Goal: Task Accomplishment & Management: Manage account settings

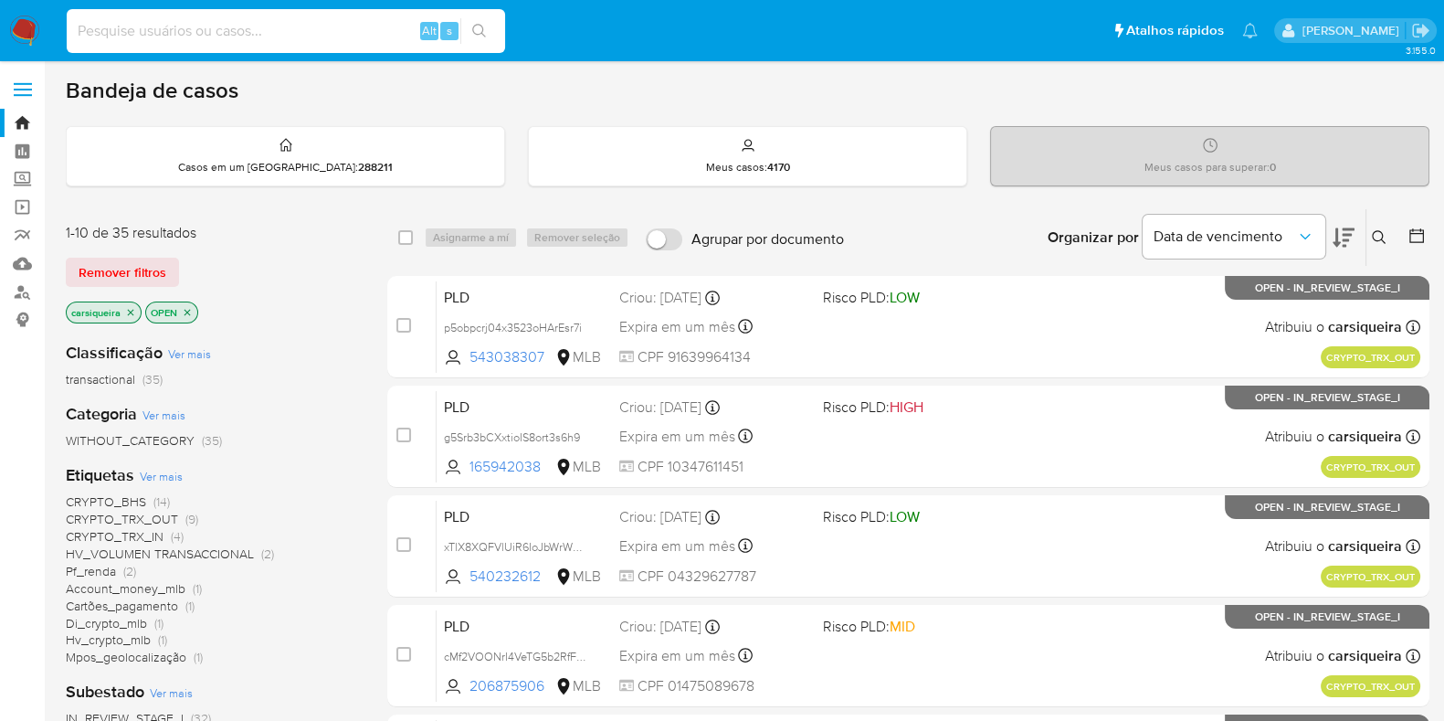
click at [262, 37] on input at bounding box center [286, 31] width 439 height 24
paste input "30111469"
type input "30111469"
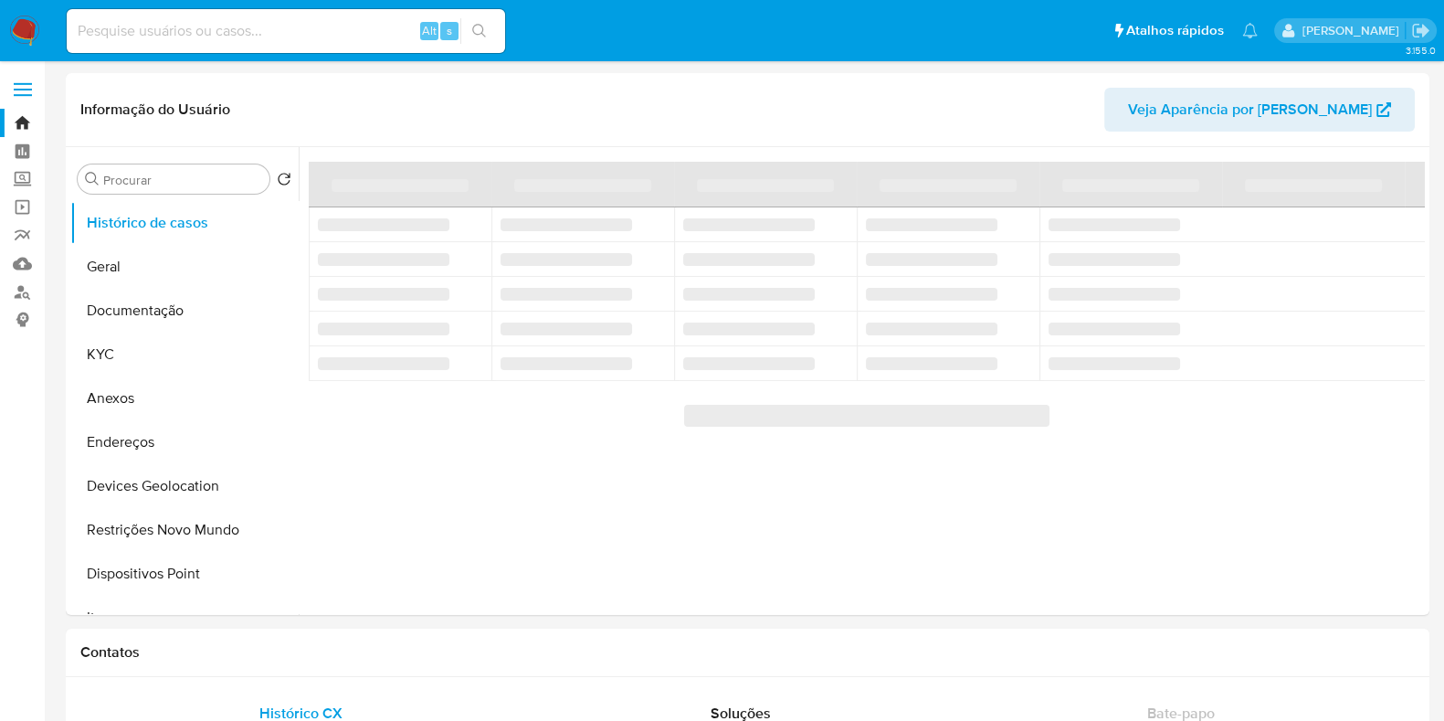
select select "10"
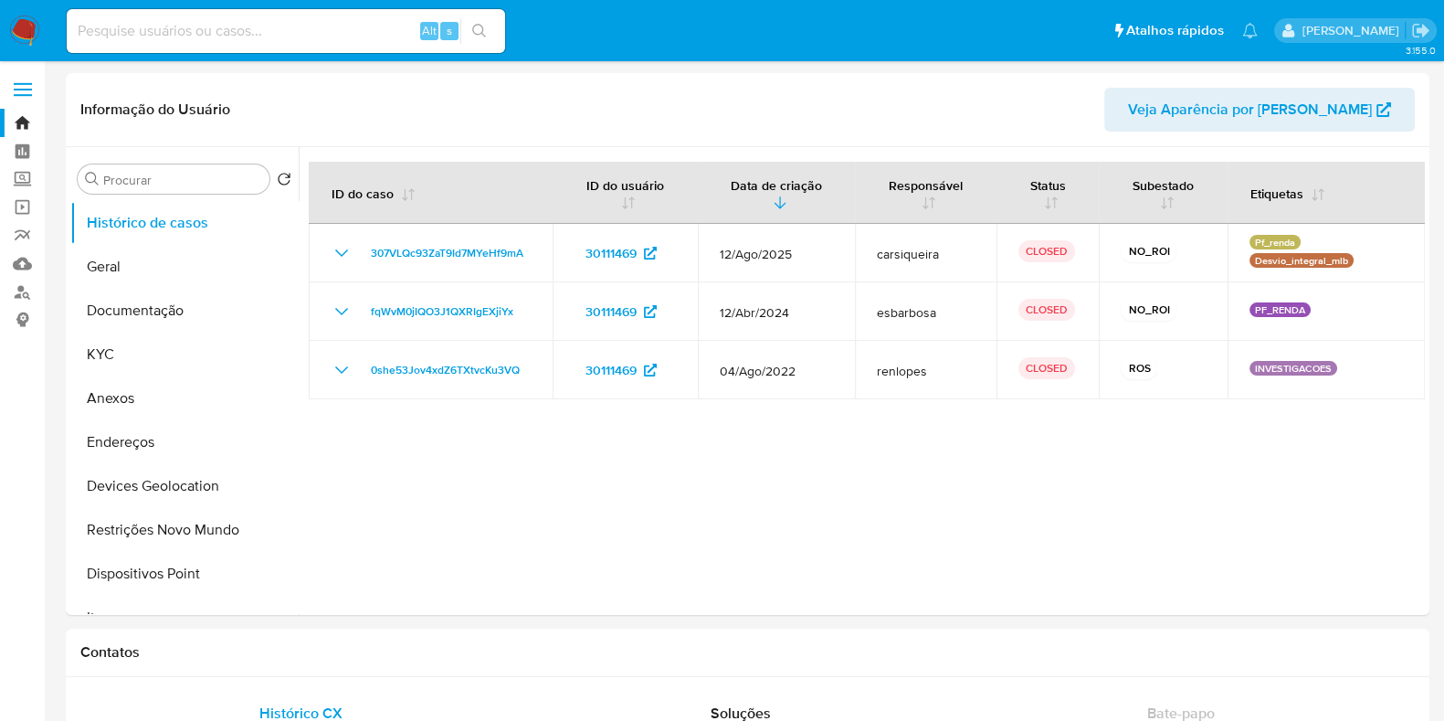
click at [25, 33] on img at bounding box center [24, 31] width 31 height 31
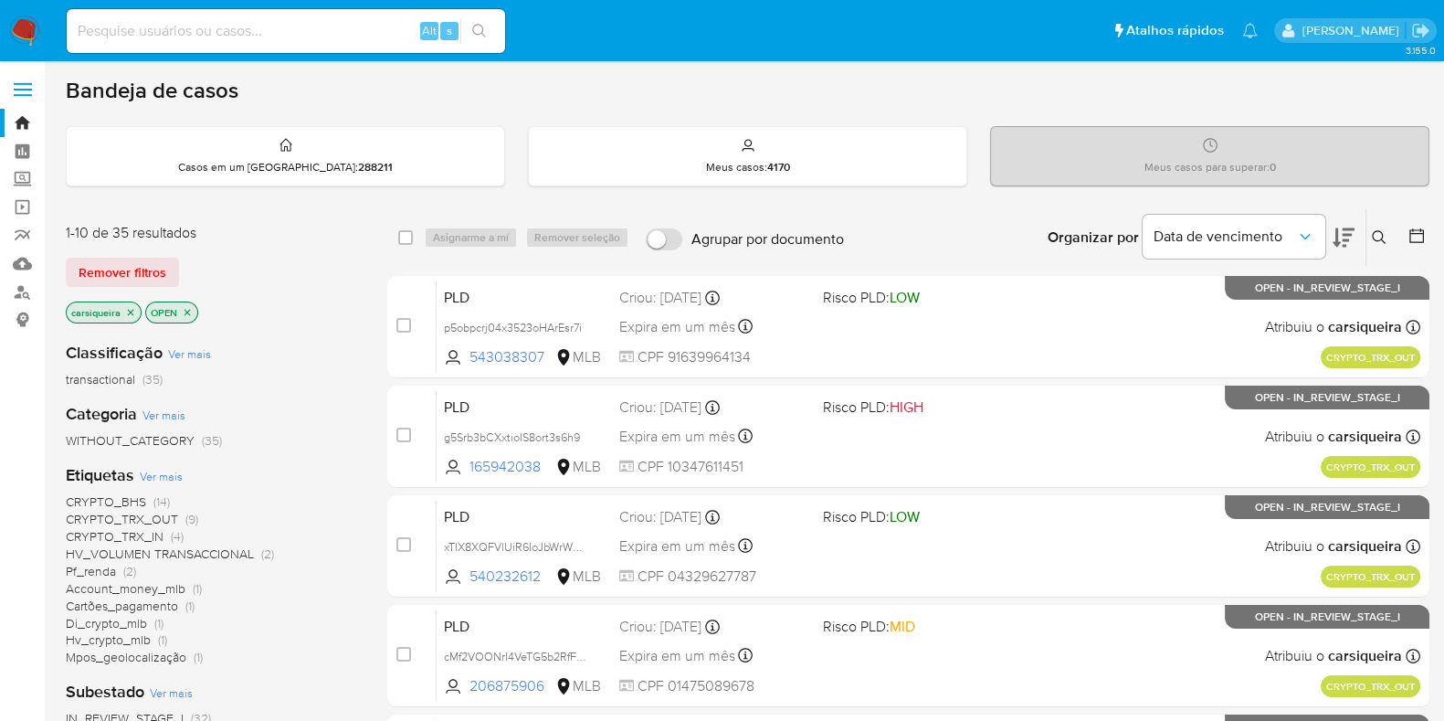
click at [297, 628] on div "CRYPTO_BHS (14) CRYPTO_TRX_OUT (9) CRYPTO_TRX_IN (4) HV_VOLUMEN TRANSACCIONAL (…" at bounding box center [212, 579] width 292 height 173
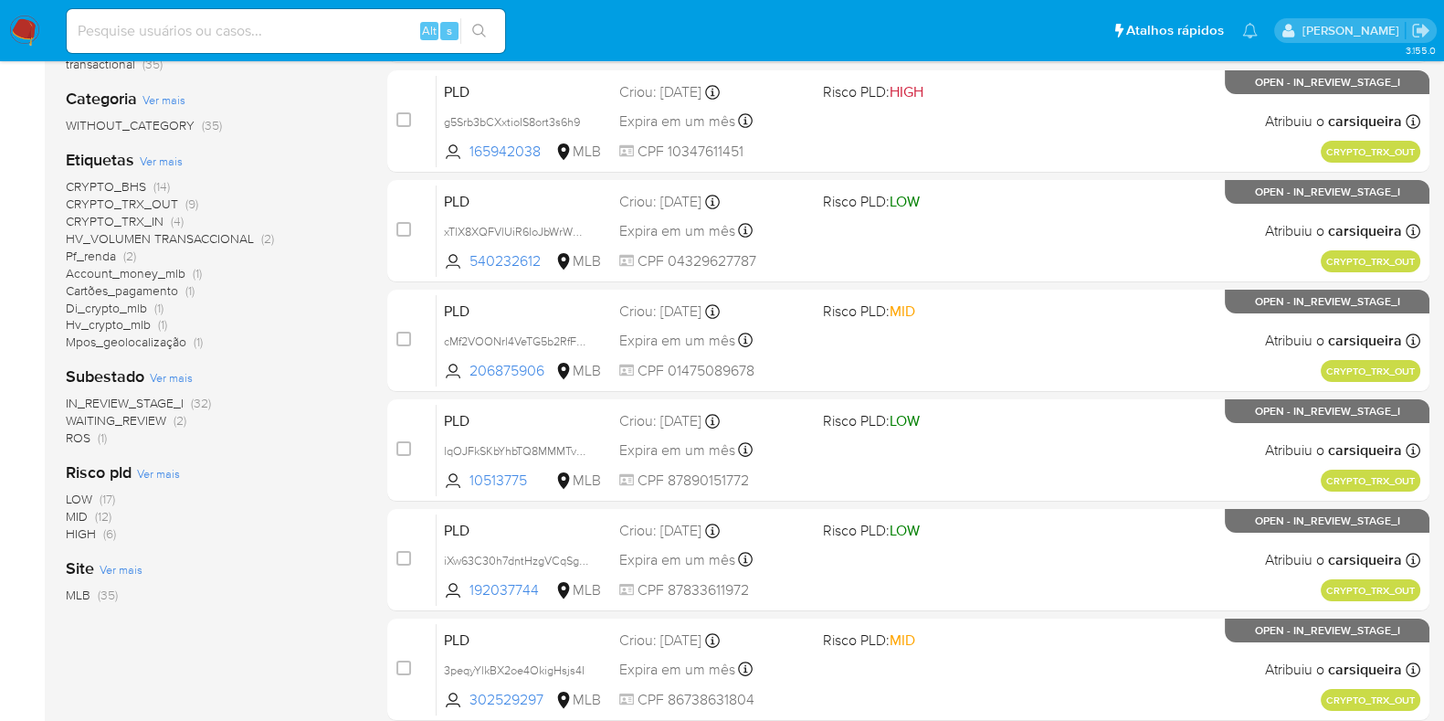
scroll to position [320, 0]
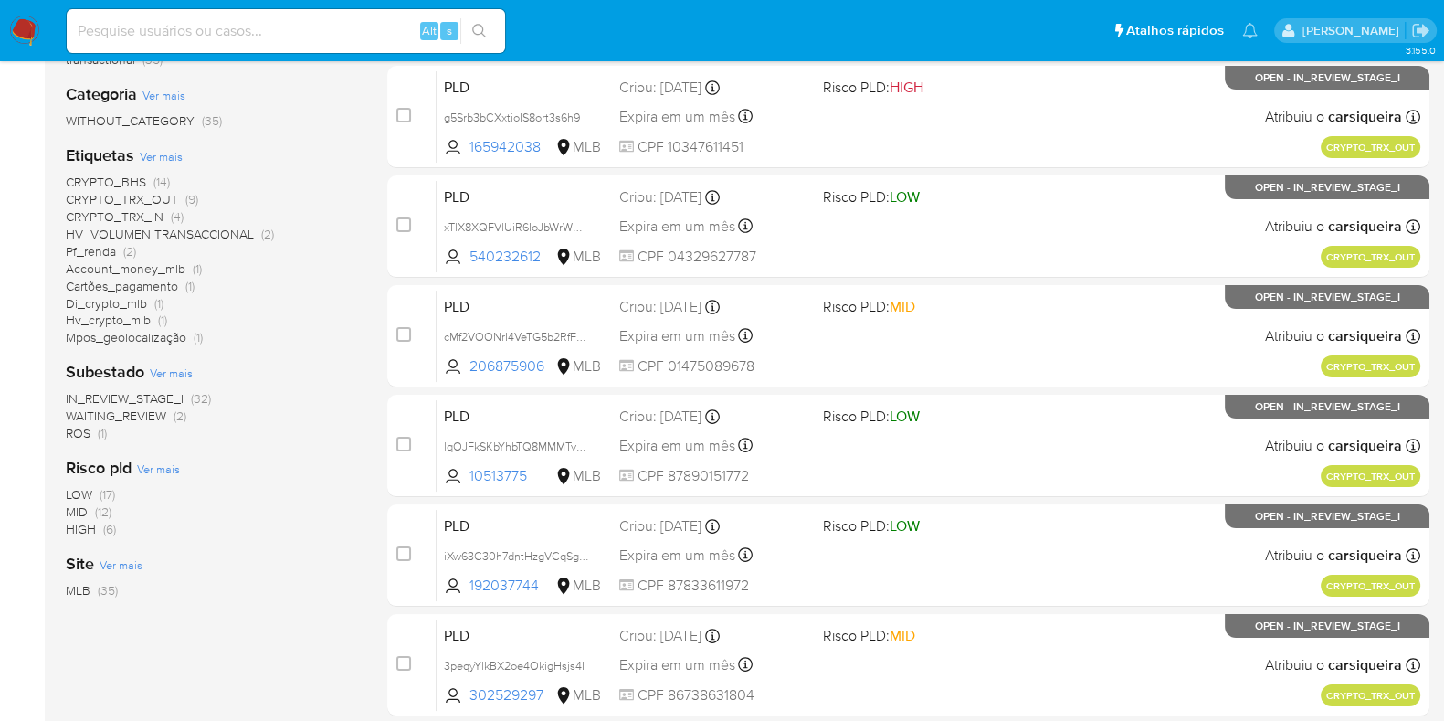
click at [100, 428] on span "(1)" at bounding box center [102, 433] width 9 height 18
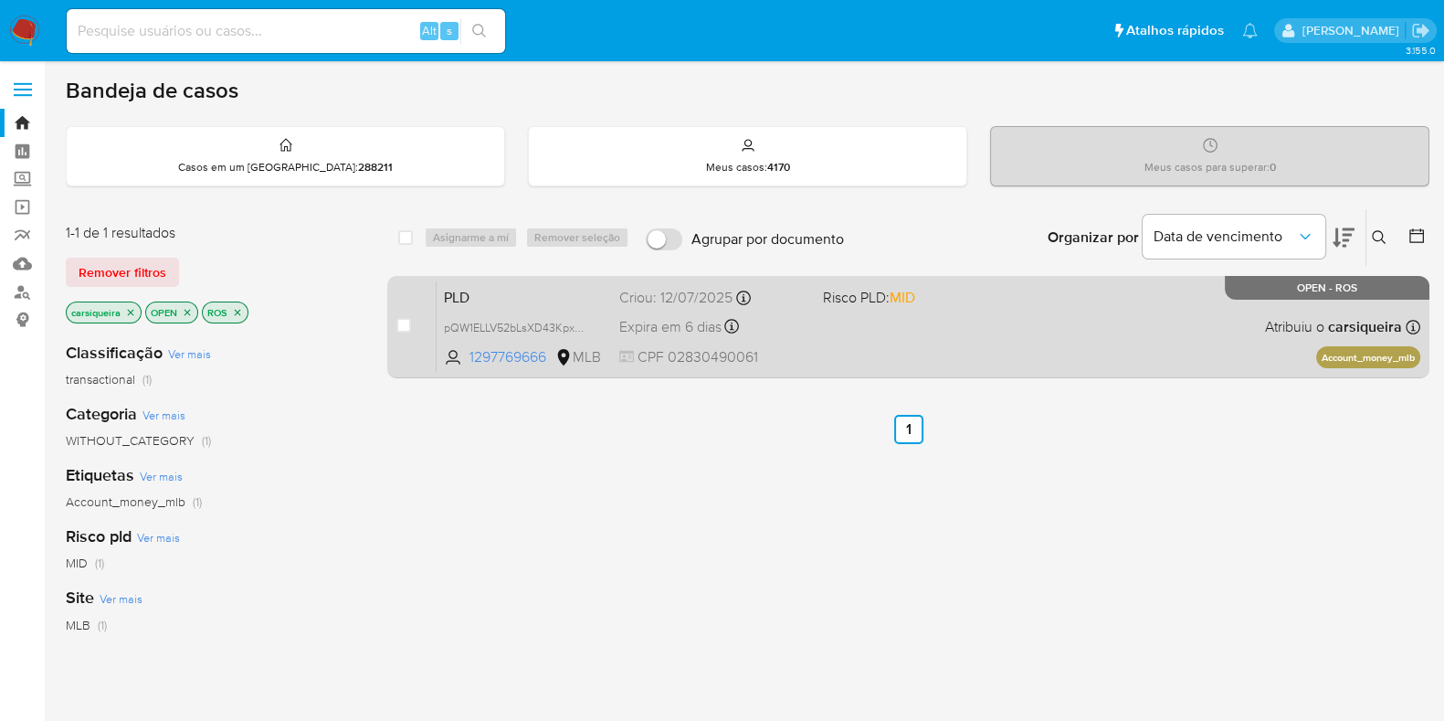
click at [958, 354] on div "PLD pQW1ELLV52bLsXD43KpxFFTf 1297769666 MLB Risco PLD: MID Criou: 12/07/2025 Cr…" at bounding box center [929, 326] width 984 height 92
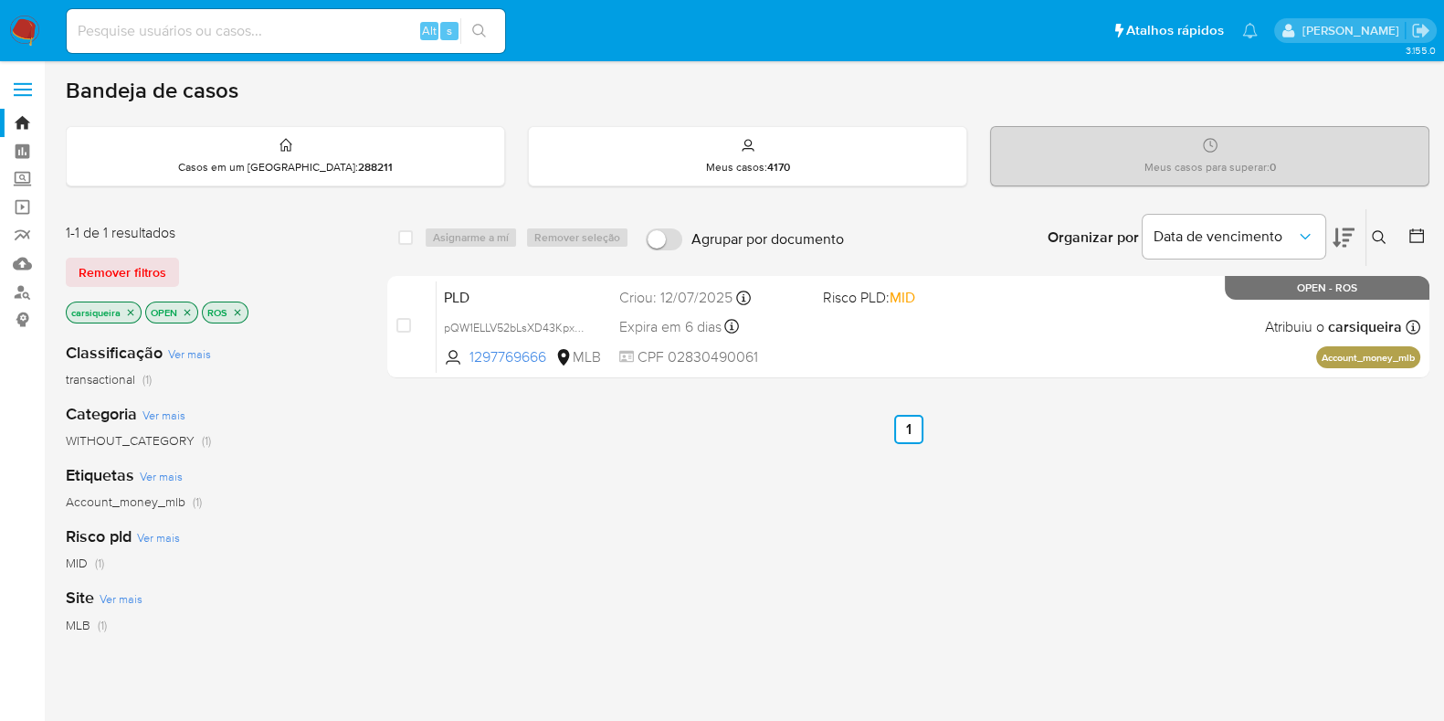
click at [18, 34] on img at bounding box center [24, 31] width 31 height 31
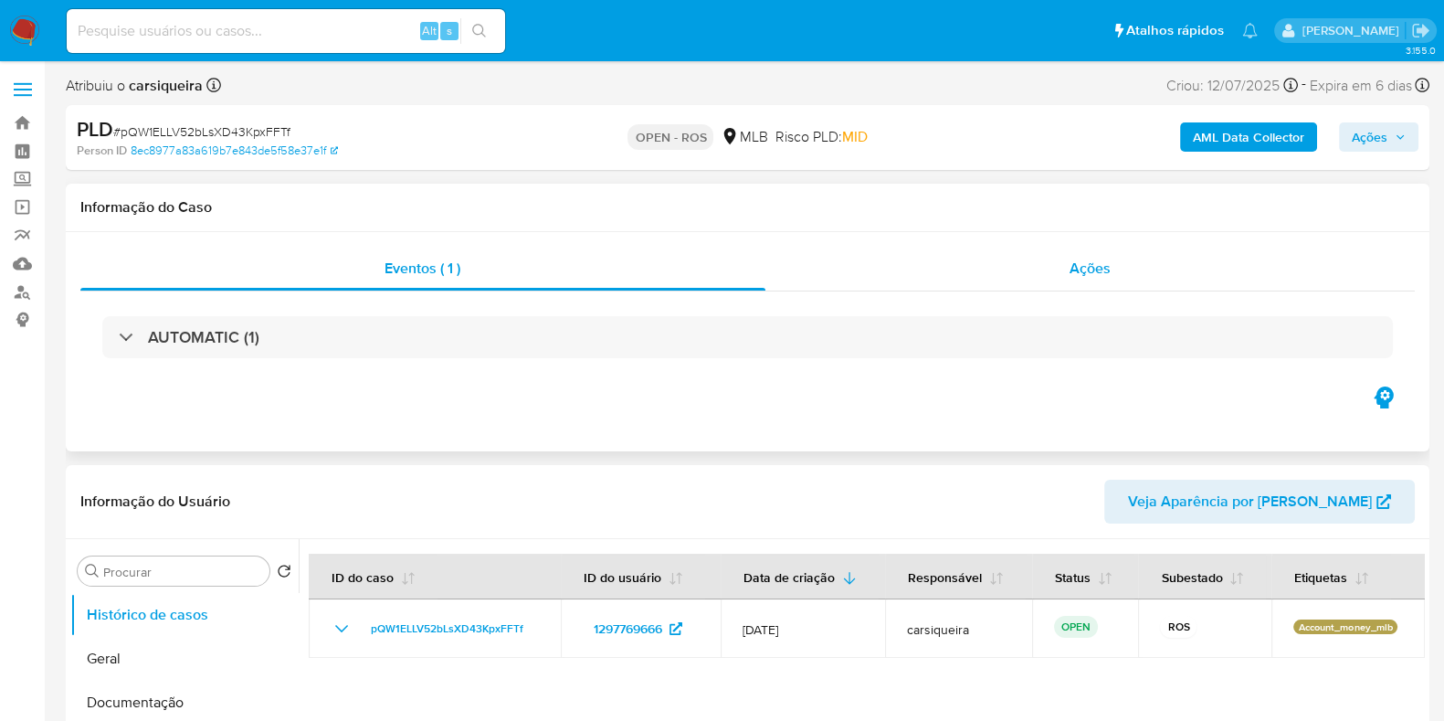
select select "10"
click at [1079, 259] on span "Ações" at bounding box center [1090, 268] width 41 height 21
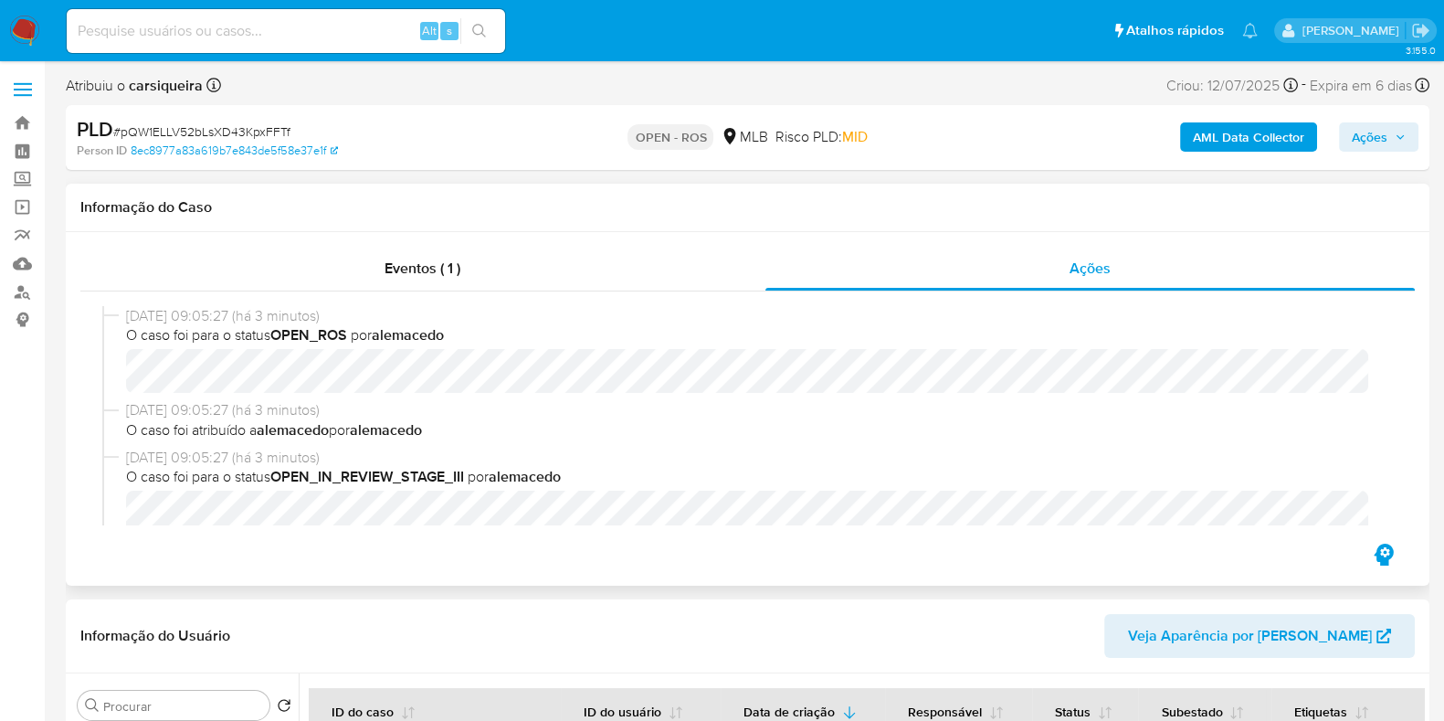
click at [953, 432] on span "O caso foi atribuído a alemacedo por alemacedo" at bounding box center [756, 430] width 1260 height 20
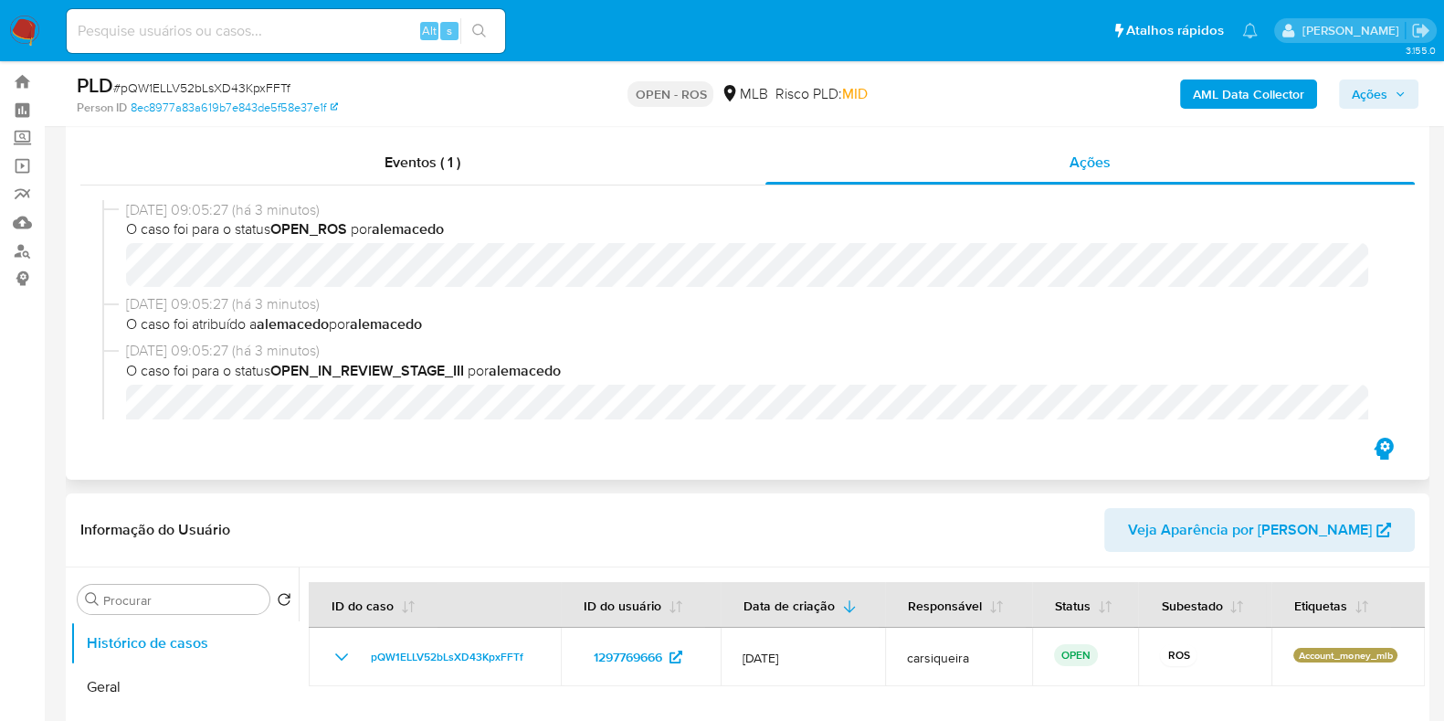
scroll to position [45, 0]
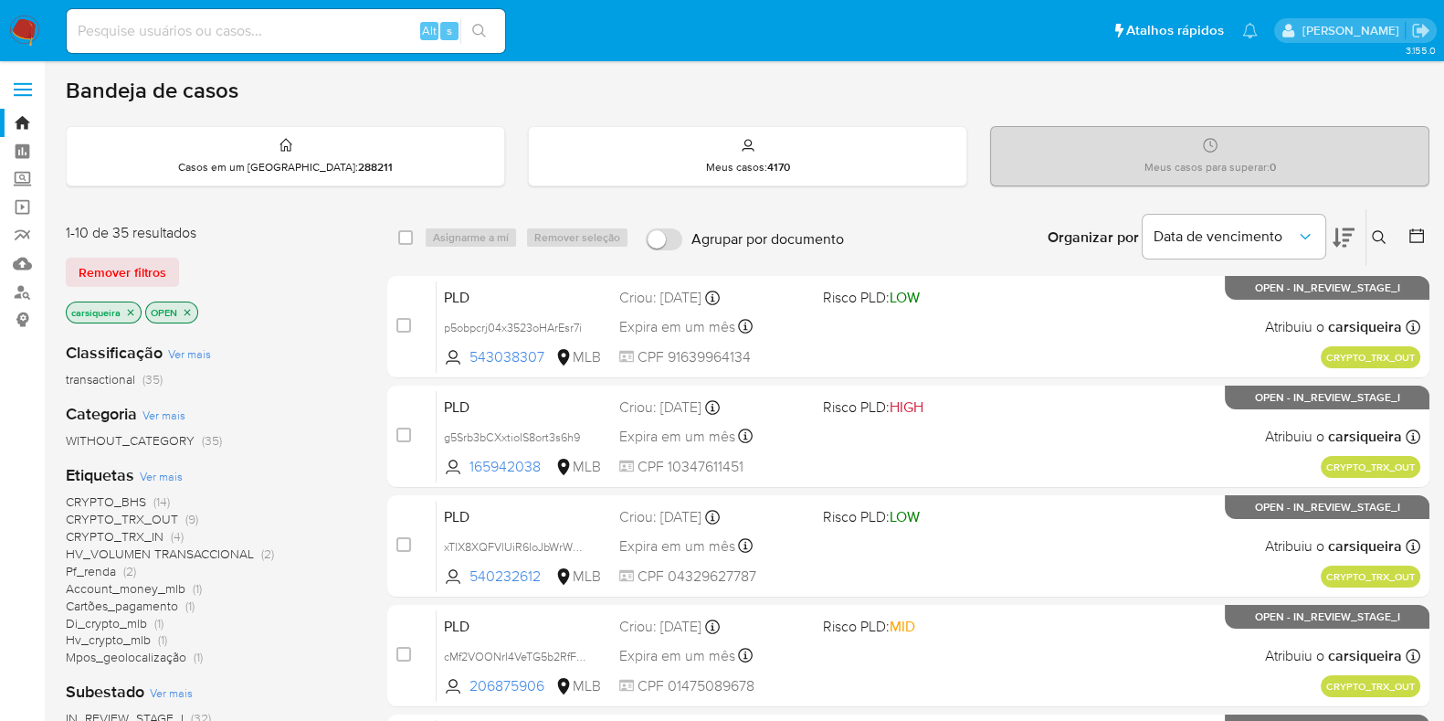
click at [351, 486] on div "Etiquetas Ver mais CRYPTO_BHS (14) CRYPTO_TRX_OUT (9) CRYPTO_TRX_IN (4) HV_VOLU…" at bounding box center [212, 565] width 292 height 202
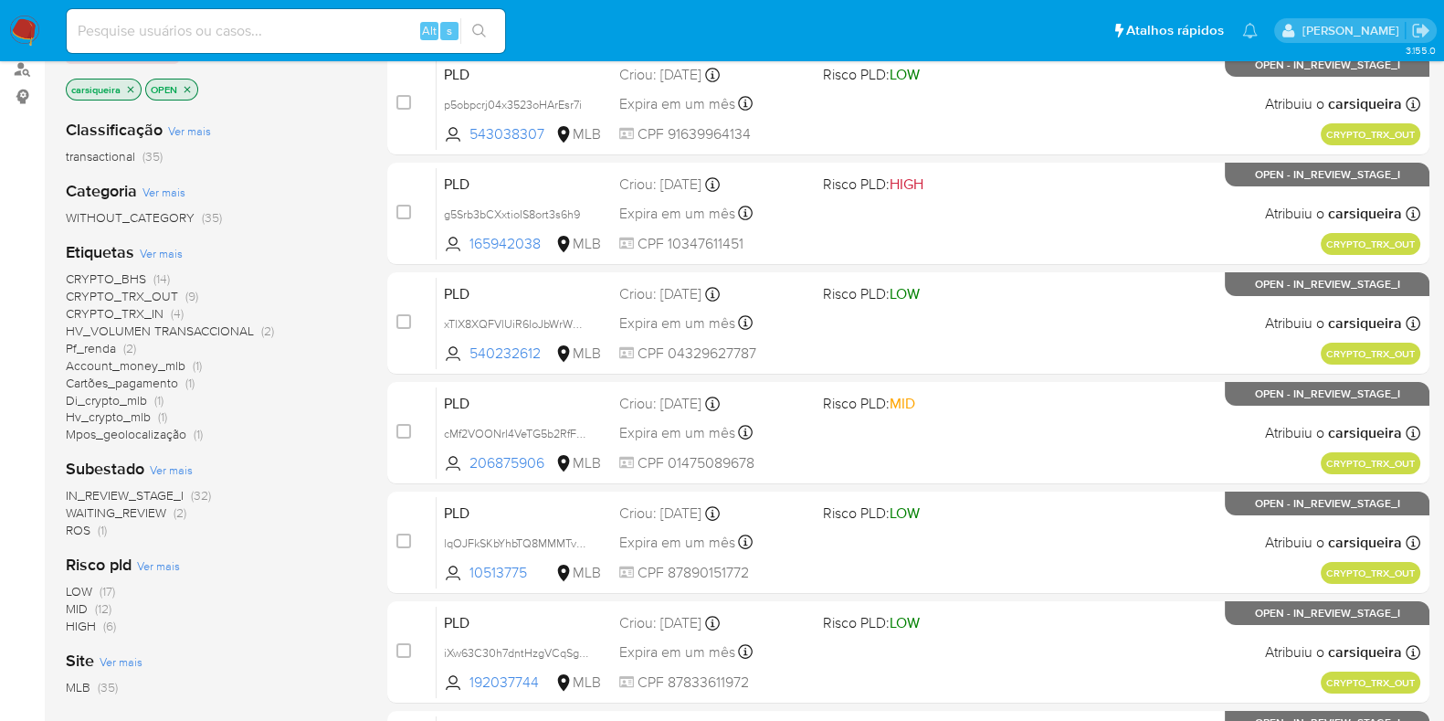
scroll to position [227, 0]
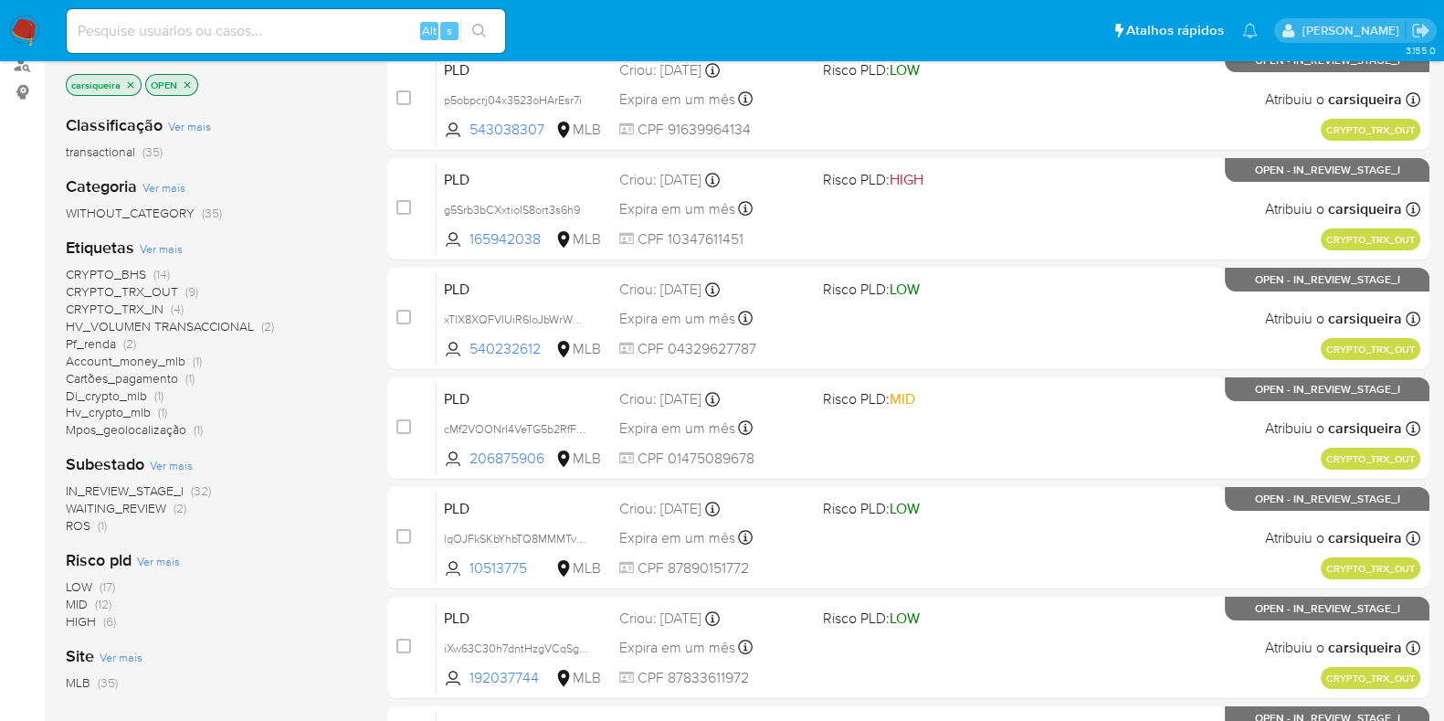
click at [297, 482] on div "IN_REVIEW_STAGE_I (32) WAITING_REVIEW (2) ROS (1)" at bounding box center [212, 508] width 292 height 52
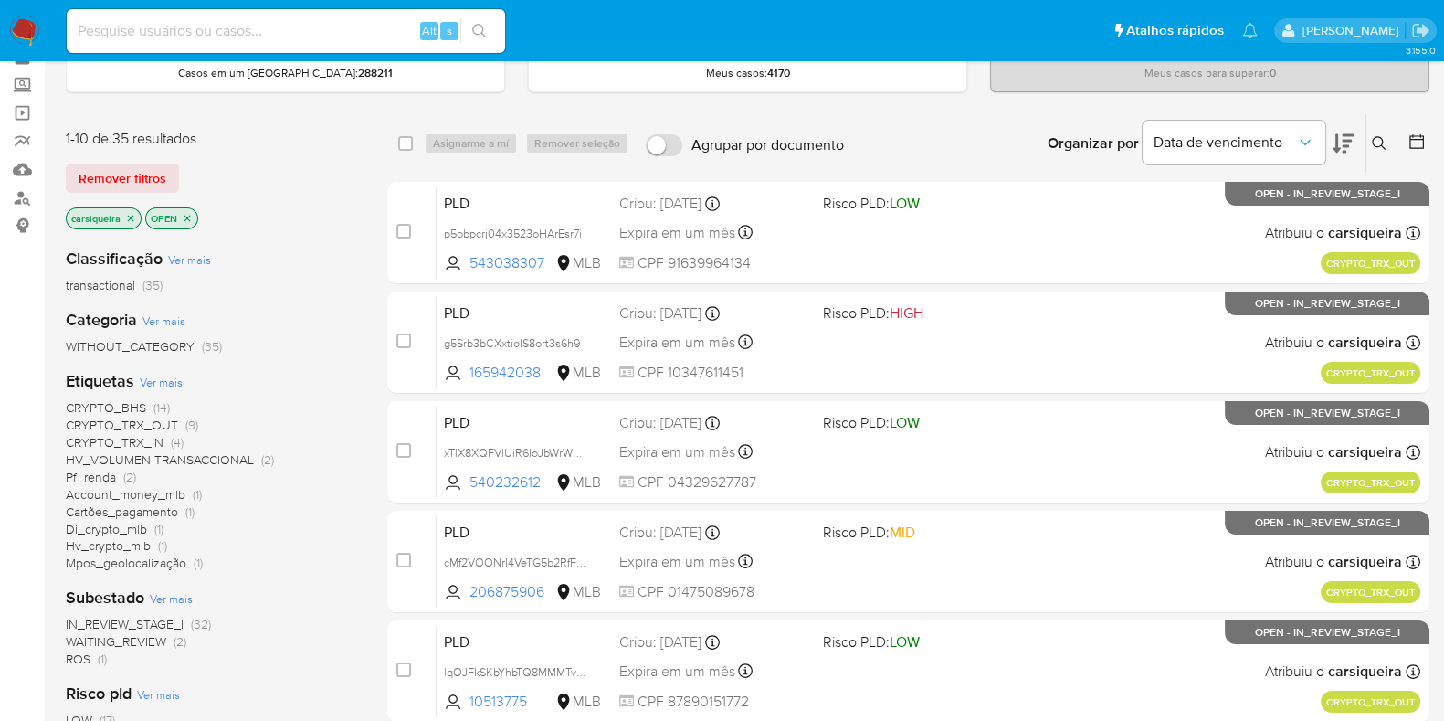
scroll to position [90, 0]
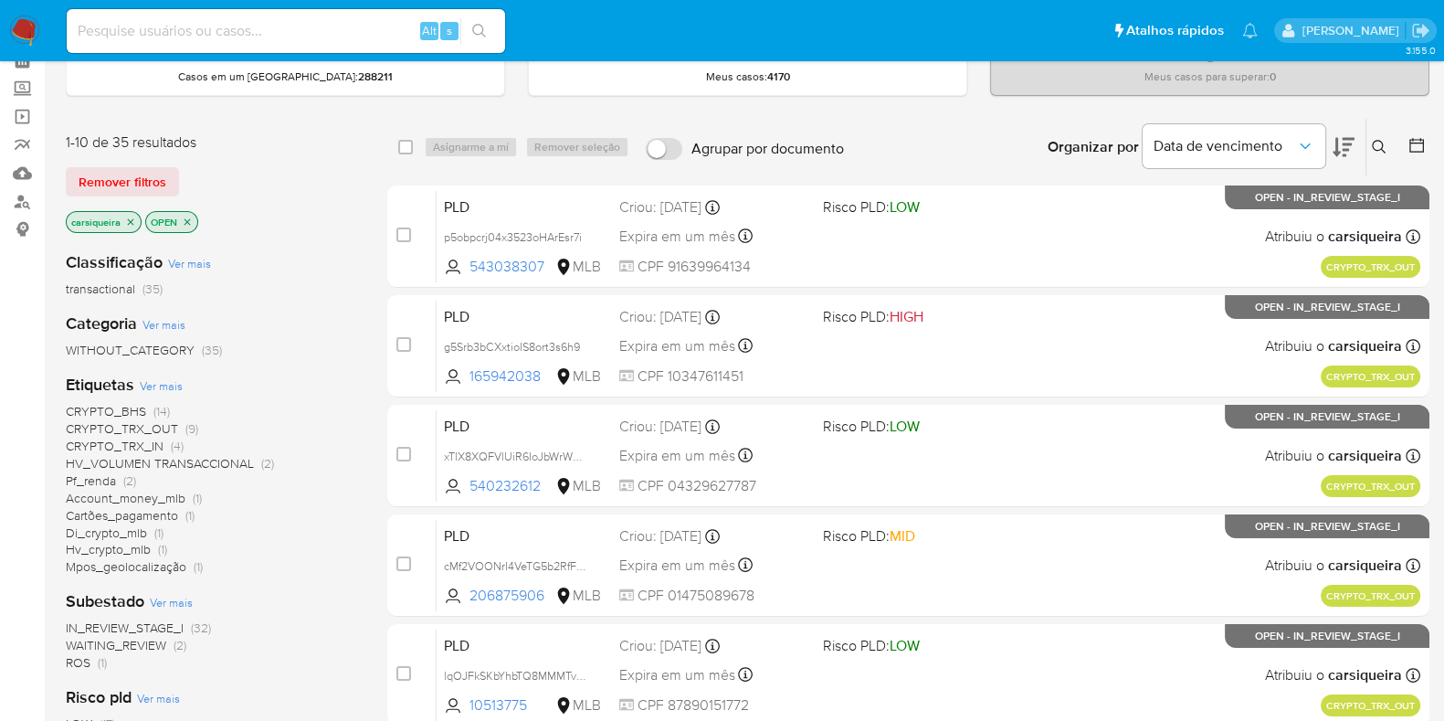
click at [229, 463] on span "HV_VOLUMEN TRANSACCIONAL" at bounding box center [160, 463] width 188 height 18
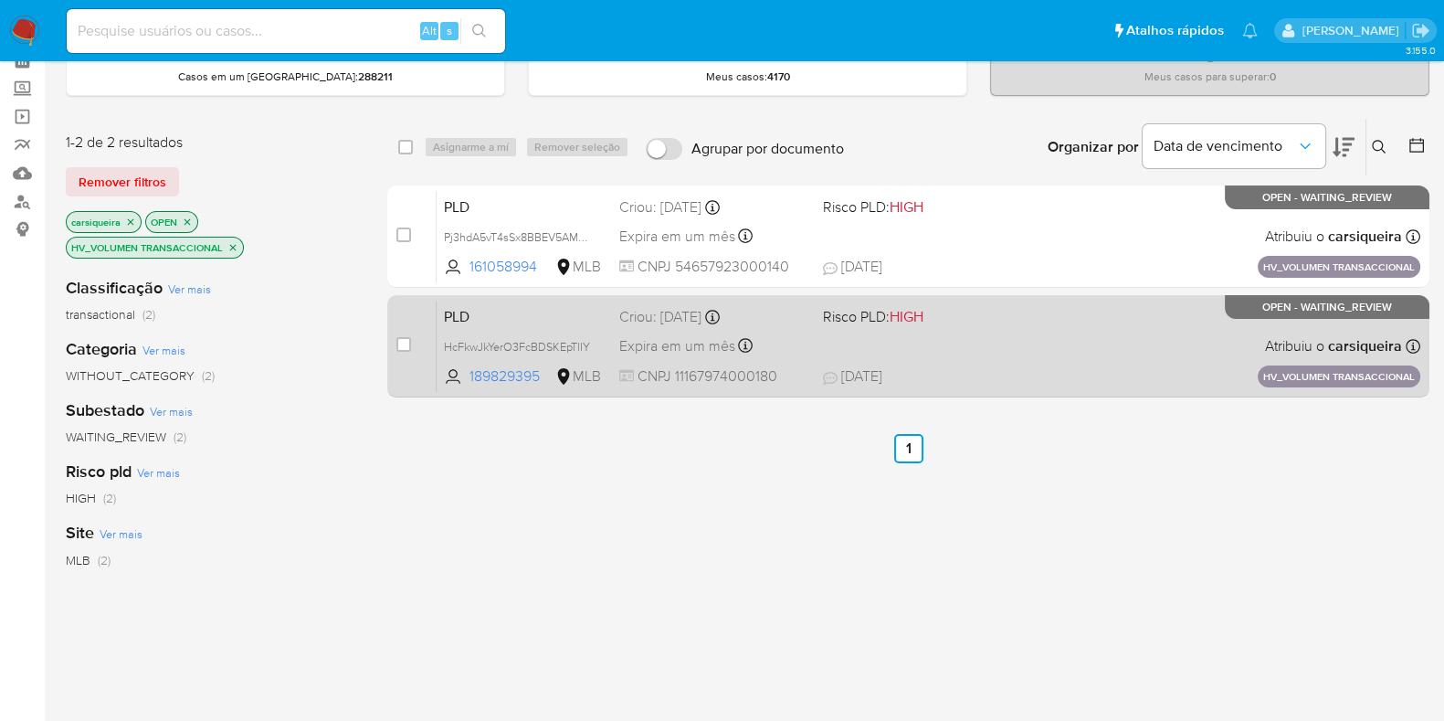
click at [810, 358] on div "PLD HcFkwJkYerO3FcBDSKEpTlIY 189829395 MLB Risco PLD: HIGH Criou: 14/08/2025 Cr…" at bounding box center [929, 346] width 984 height 92
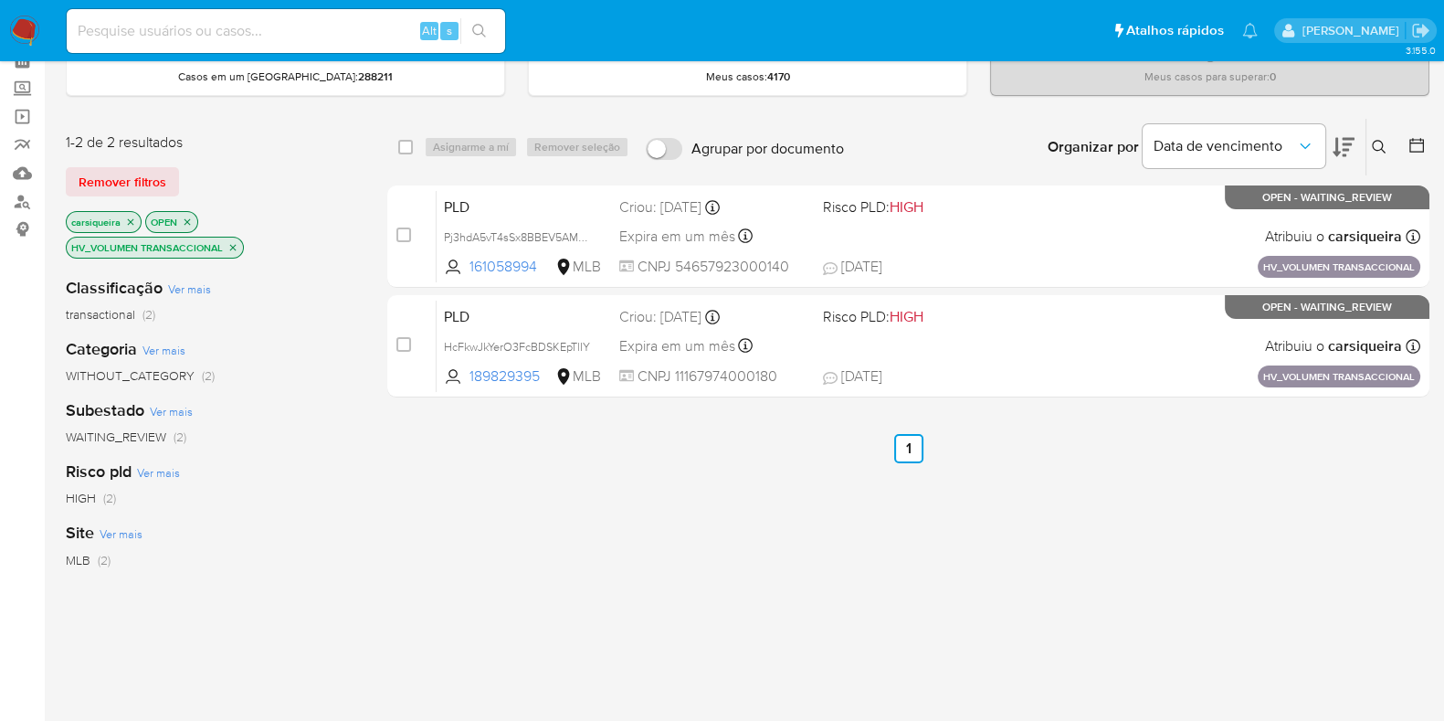
click at [239, 243] on p "HV_VOLUMEN TRANSACCIONAL" at bounding box center [155, 248] width 176 height 20
click at [235, 245] on icon "close-filter" at bounding box center [232, 247] width 11 height 11
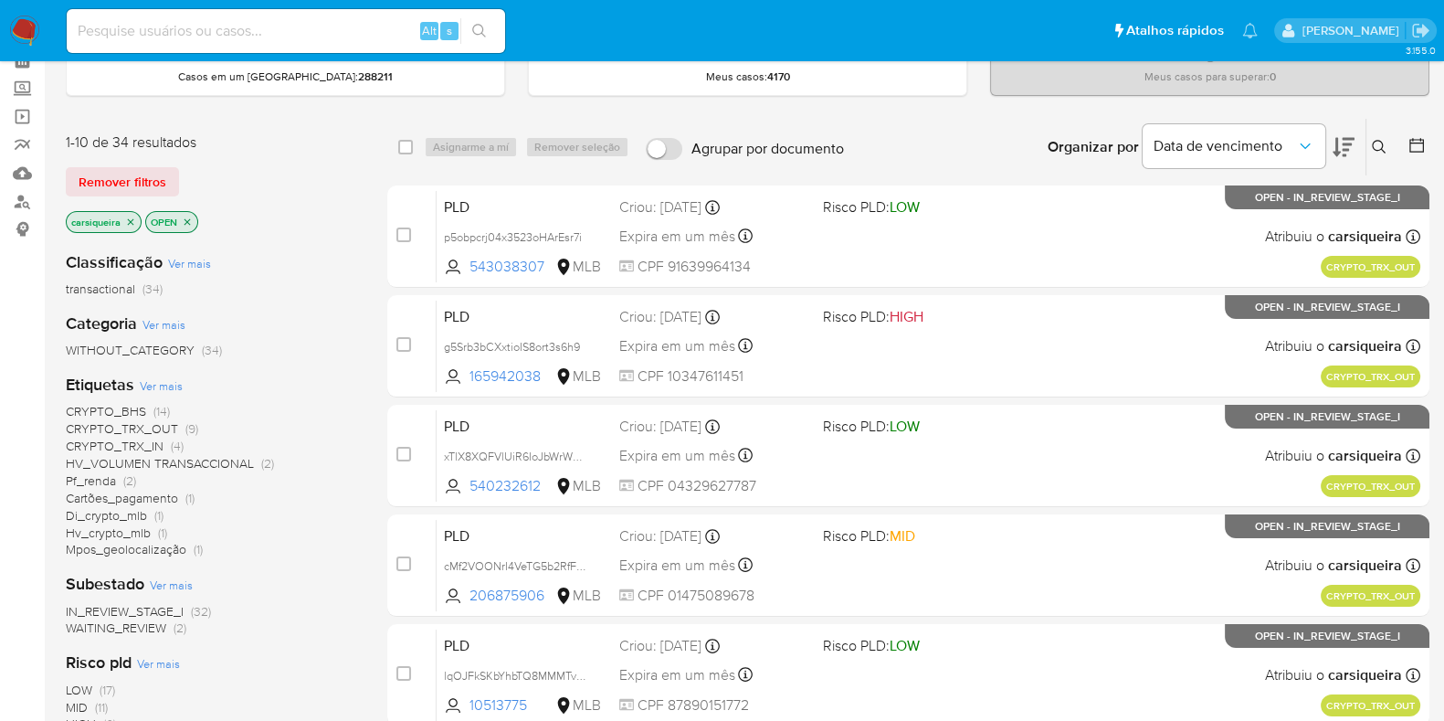
click at [175, 439] on span "(4)" at bounding box center [177, 446] width 13 height 18
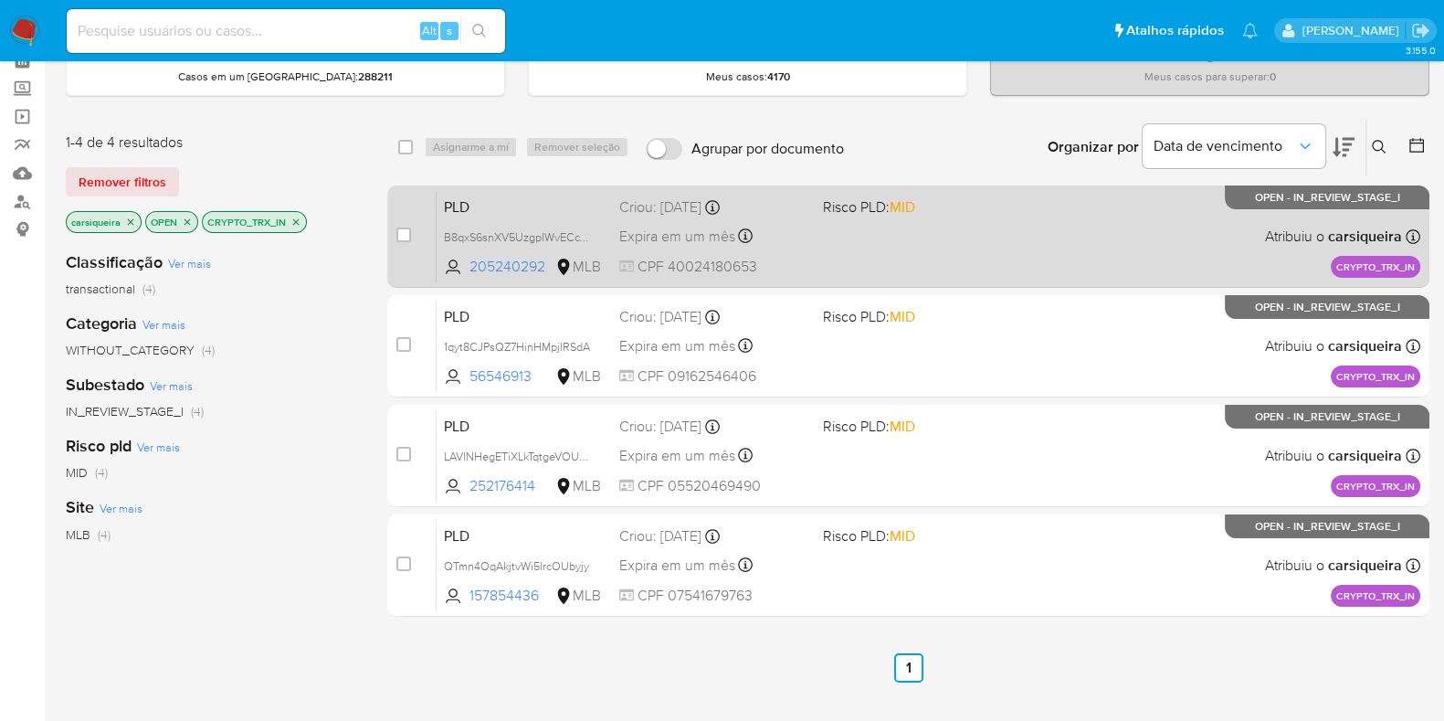
click at [648, 235] on span "Expira em um mês" at bounding box center [677, 237] width 116 height 20
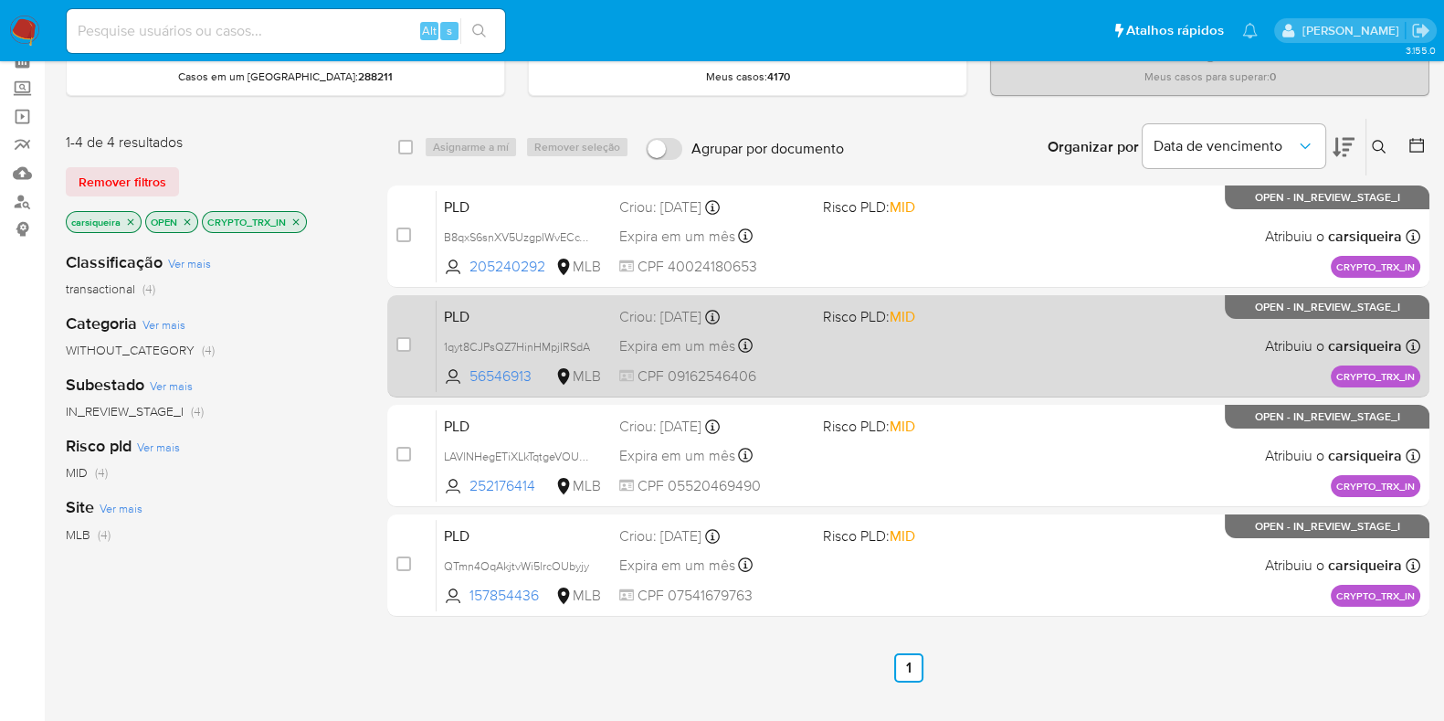
click at [830, 372] on div "PLD 1qyt8CJPsQZ7HinHMpjIRSdA 56546913 MLB Risco PLD: MID Criou: 19/08/2025 Crio…" at bounding box center [929, 346] width 984 height 92
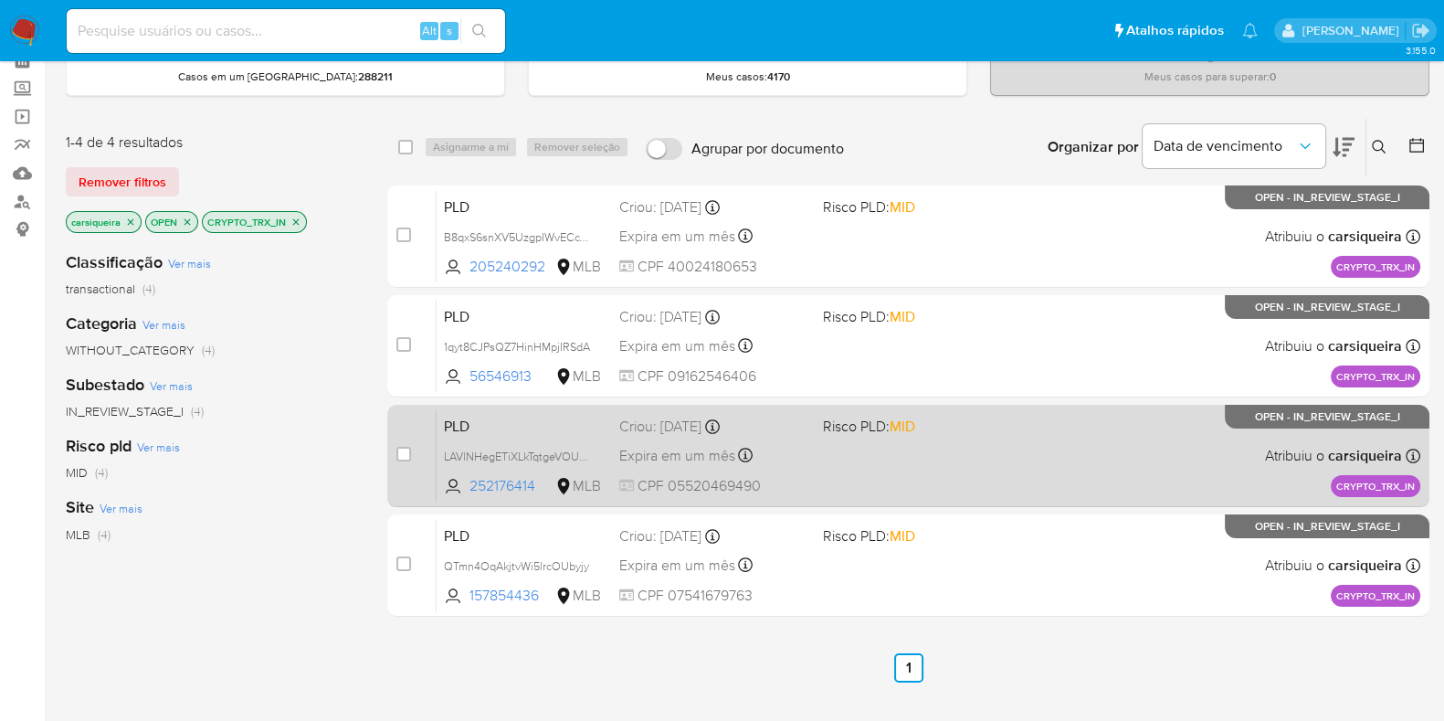
click at [973, 449] on div "PLD LAVlNHegETiXLkTqtgeVOUbh 252176414 MLB Risco PLD: MID Criou: 19/08/2025 Cri…" at bounding box center [929, 455] width 984 height 92
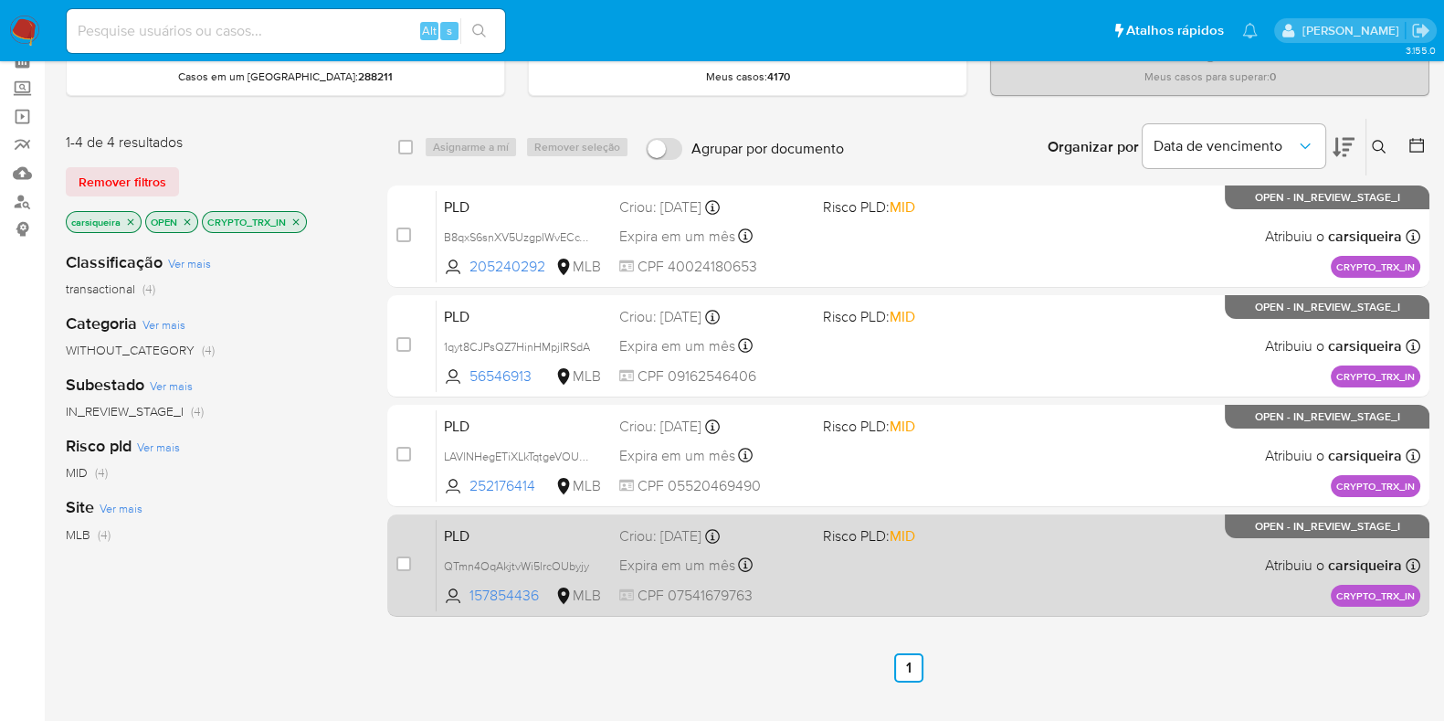
click at [972, 552] on div "PLD QTmn4OqAkjtvWi5lrcOUbyjy 157854436 MLB Risco PLD: MID Criou: 19/08/2025 Cri…" at bounding box center [929, 565] width 984 height 92
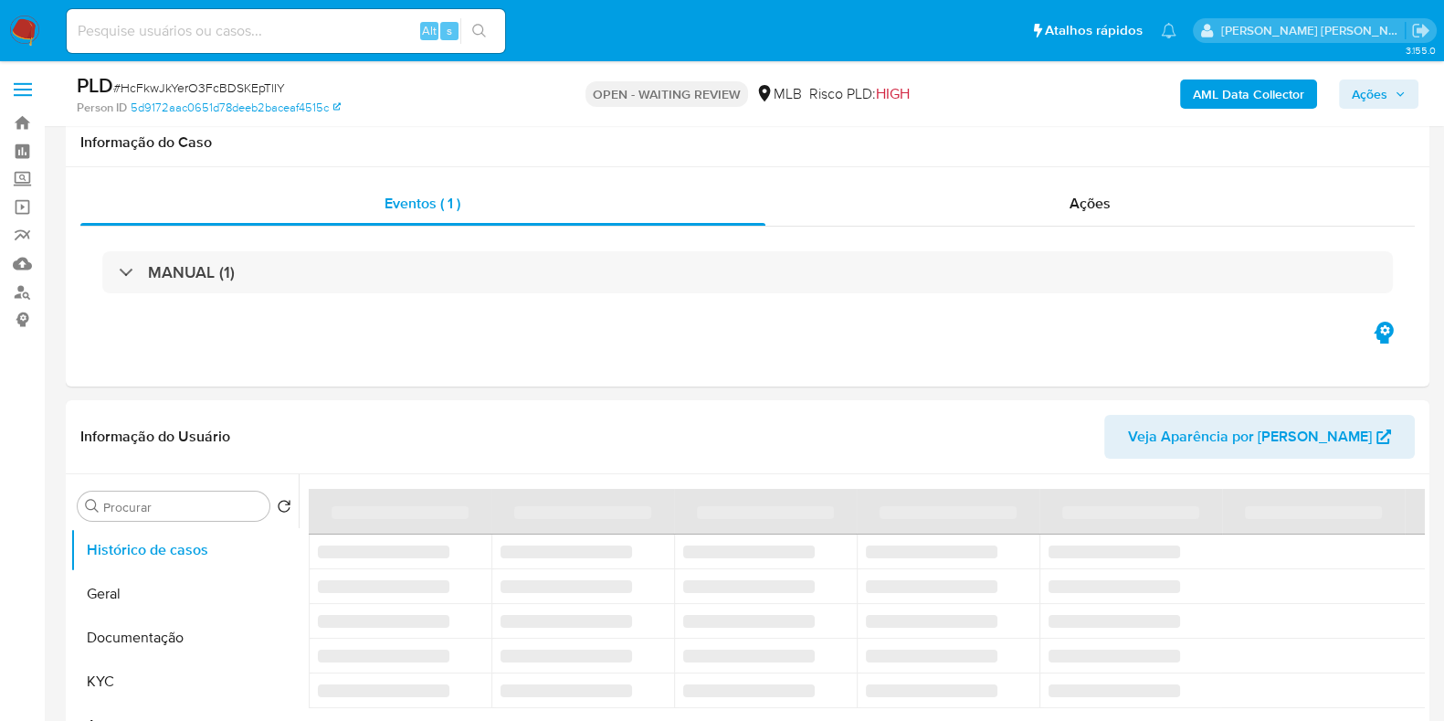
scroll to position [630, 0]
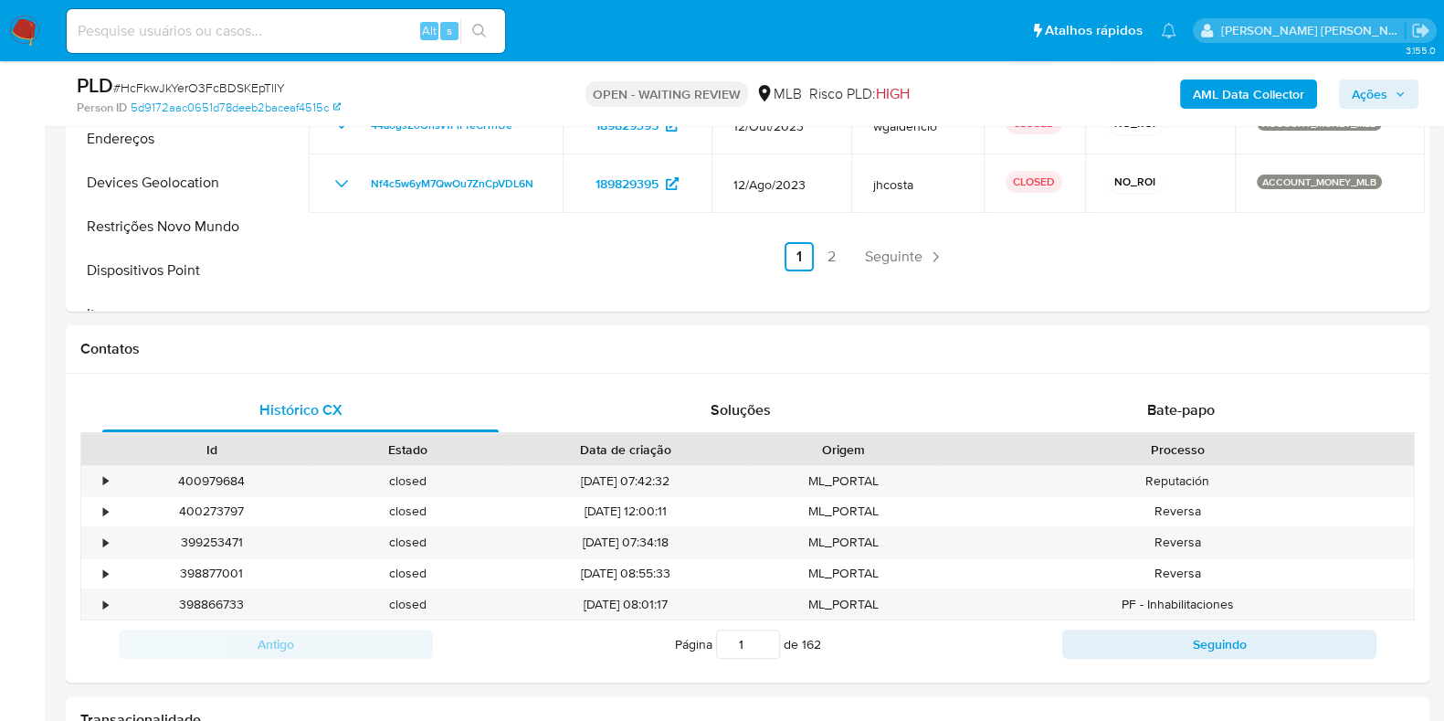
select select "10"
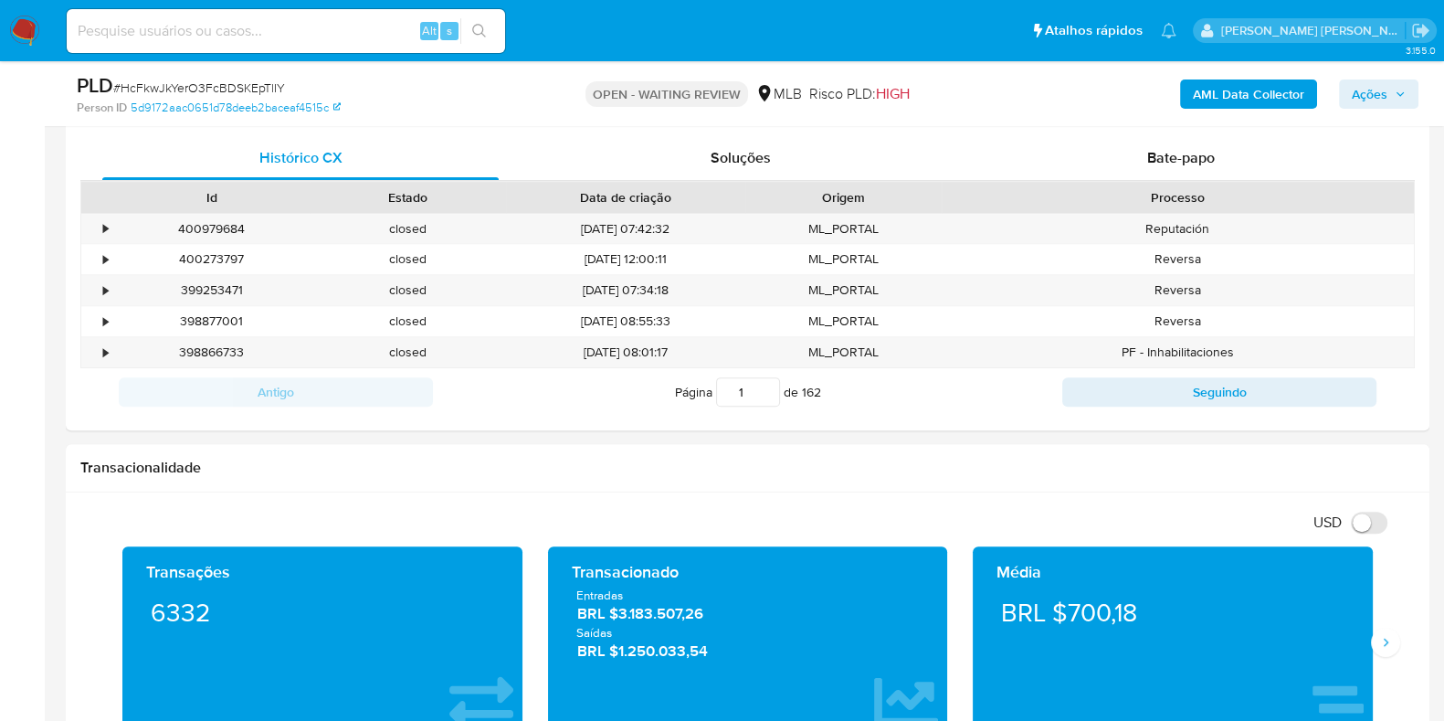
scroll to position [872, 0]
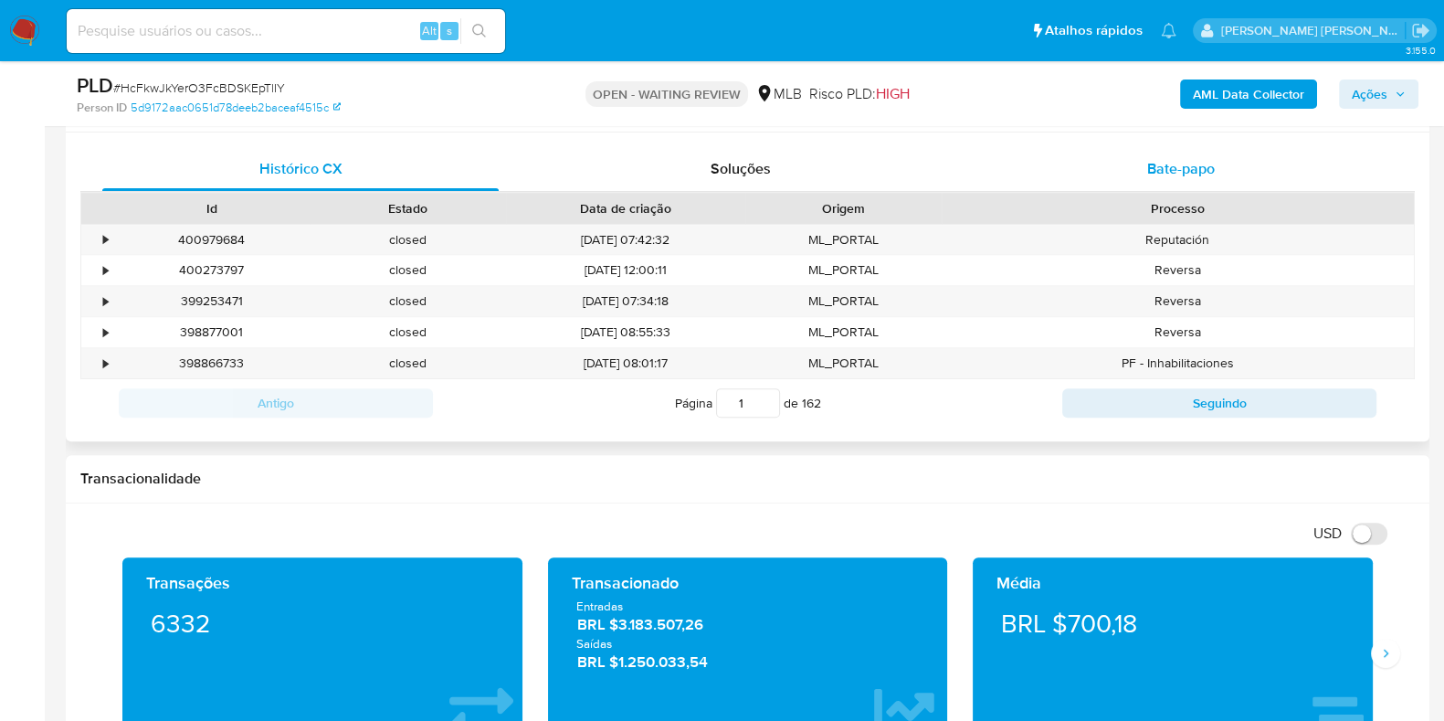
click at [1147, 163] on div "Bate-papo" at bounding box center [1181, 169] width 397 height 44
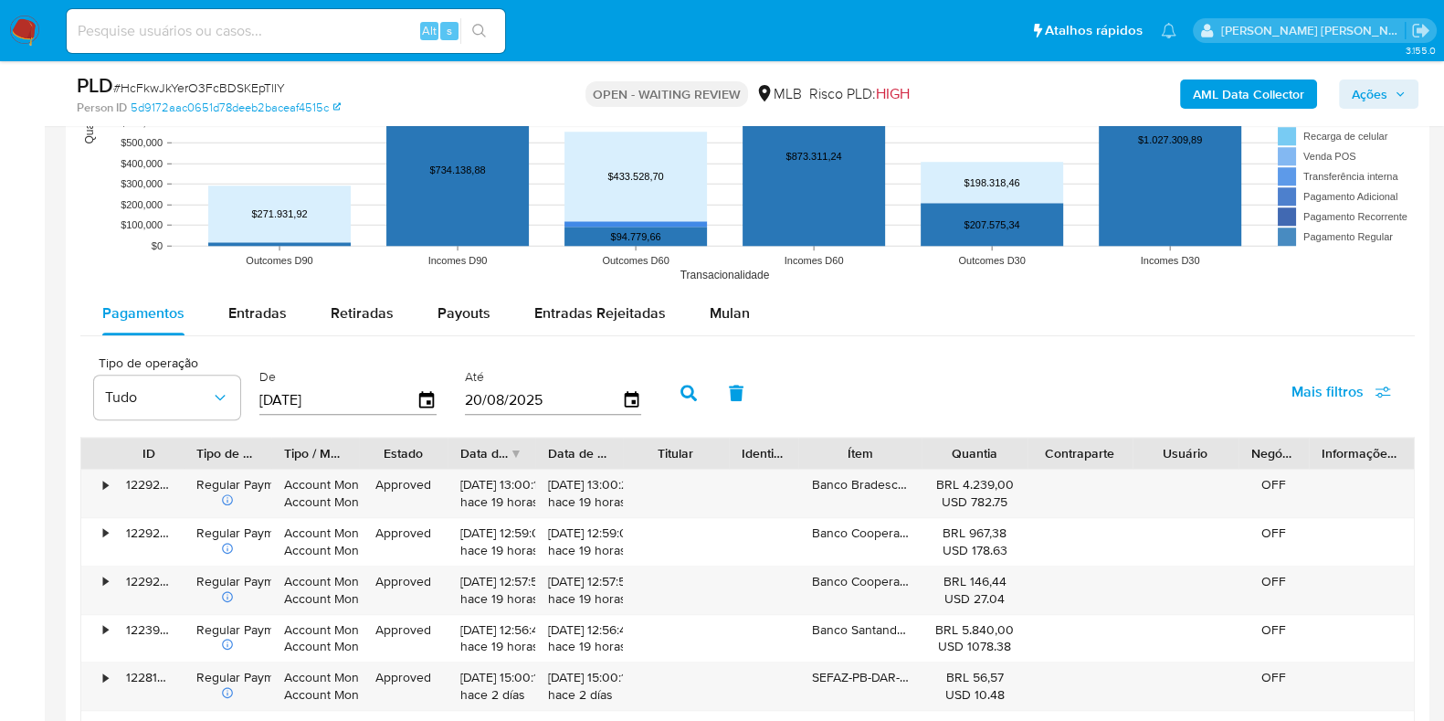
scroll to position [1994, 0]
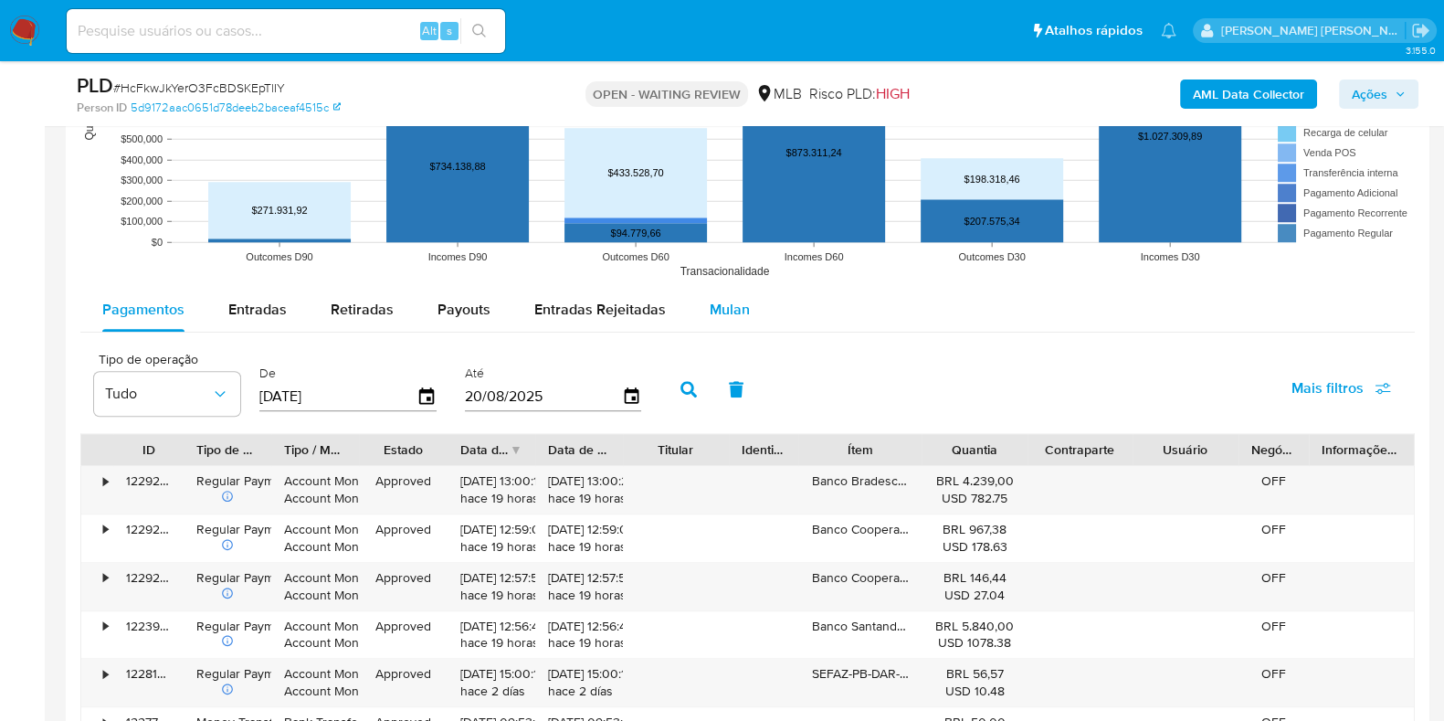
click at [713, 307] on span "Mulan" at bounding box center [730, 309] width 40 height 21
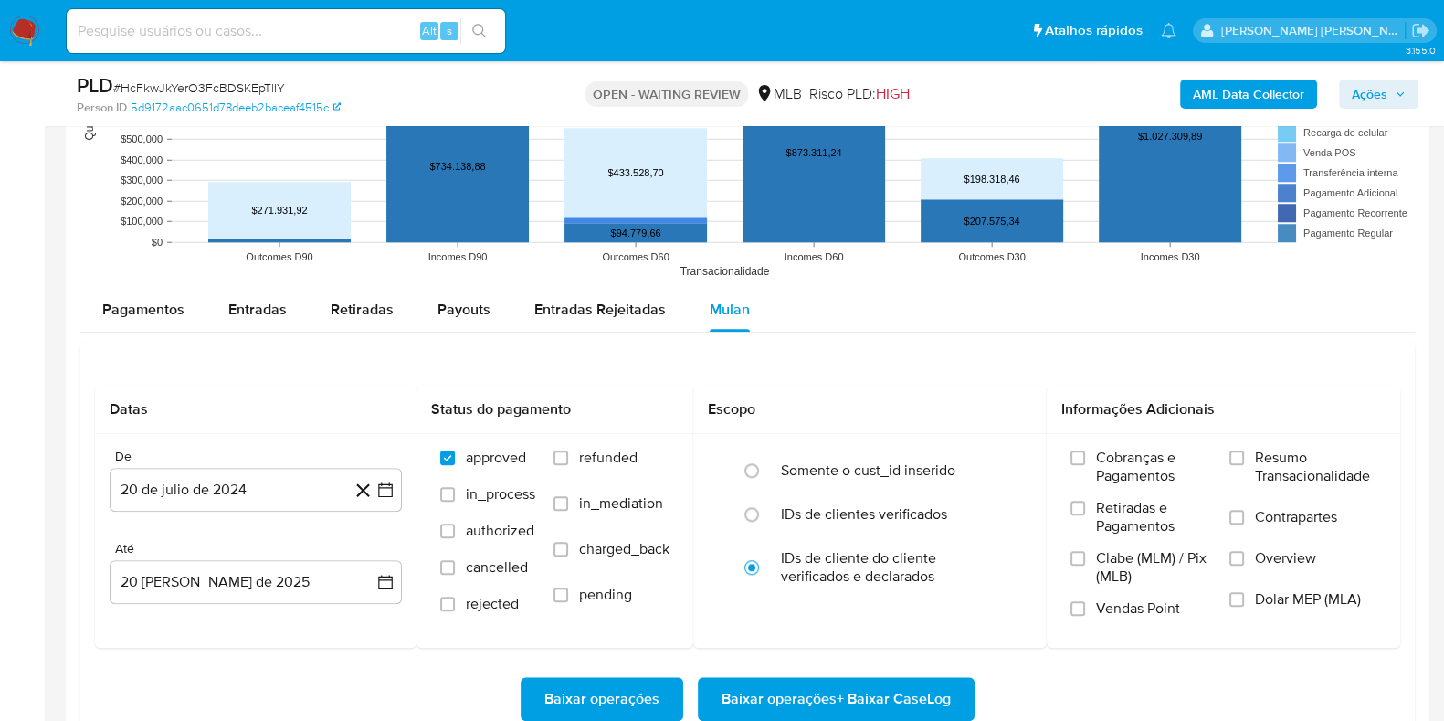
click at [858, 360] on div "Datas De 20 de julio de 2024 20-07-2024 Até 20 de agosto de 2025 20-08-2025 Sta…" at bounding box center [747, 553] width 1335 height 423
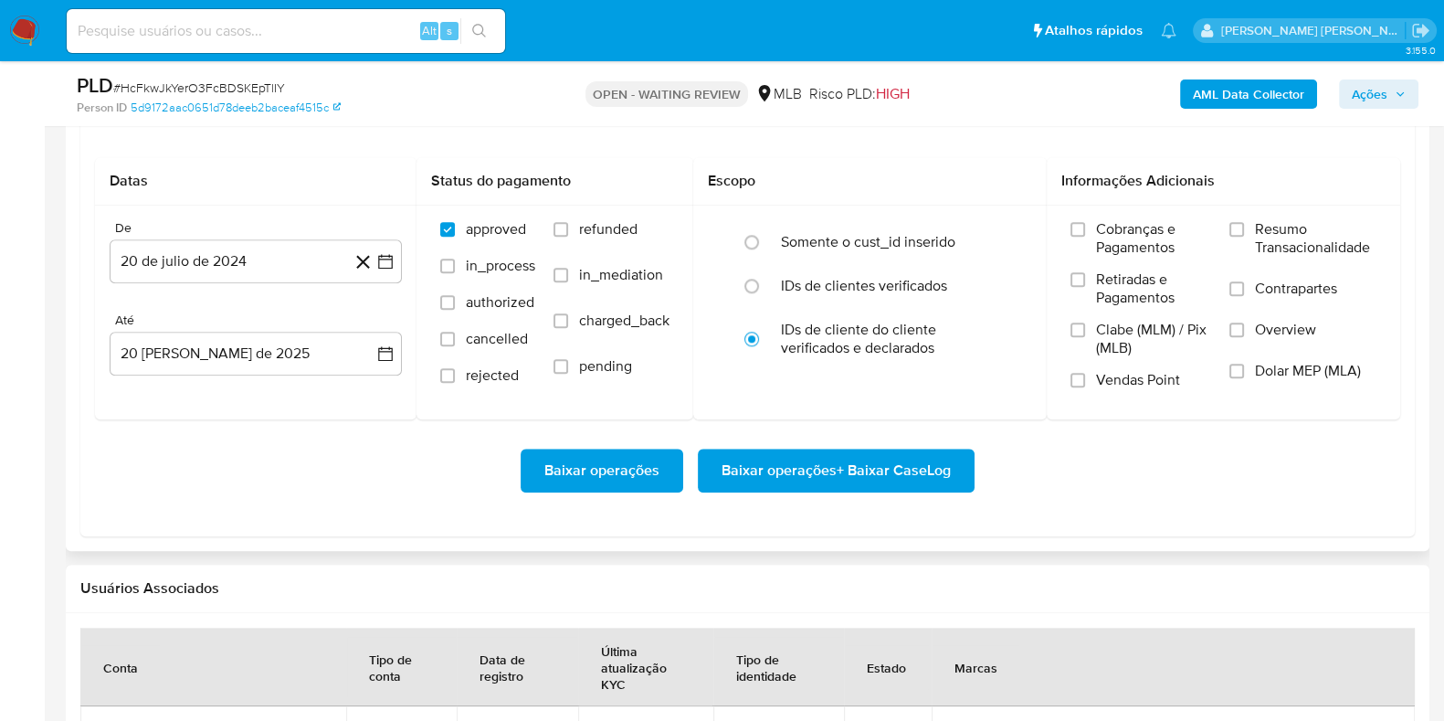
scroll to position [2177, 0]
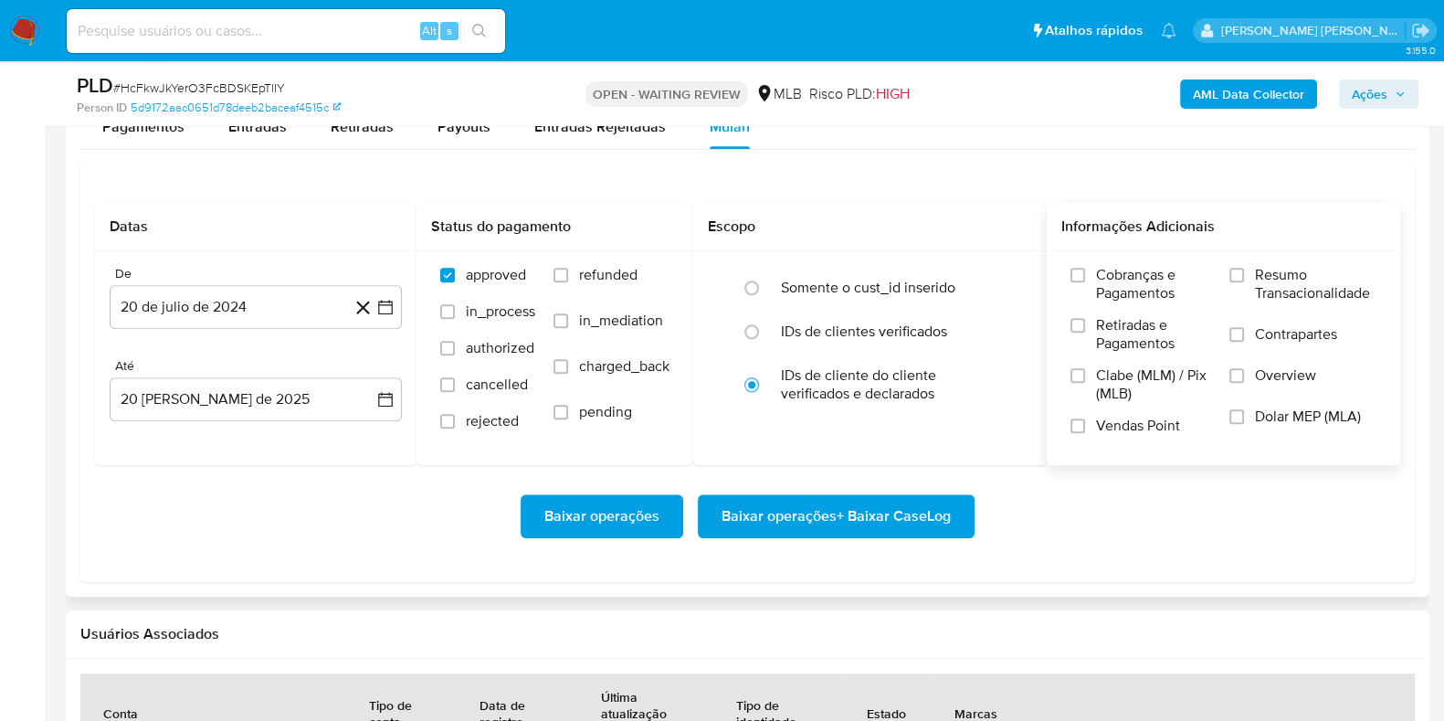
click at [1246, 270] on label "Resumo Transacionalidade" at bounding box center [1303, 295] width 147 height 59
click at [1244, 270] on input "Resumo Transacionalidade" at bounding box center [1237, 275] width 15 height 15
click at [1078, 427] on input "Vendas Point" at bounding box center [1078, 425] width 15 height 15
click at [394, 312] on icon "button" at bounding box center [385, 307] width 18 height 18
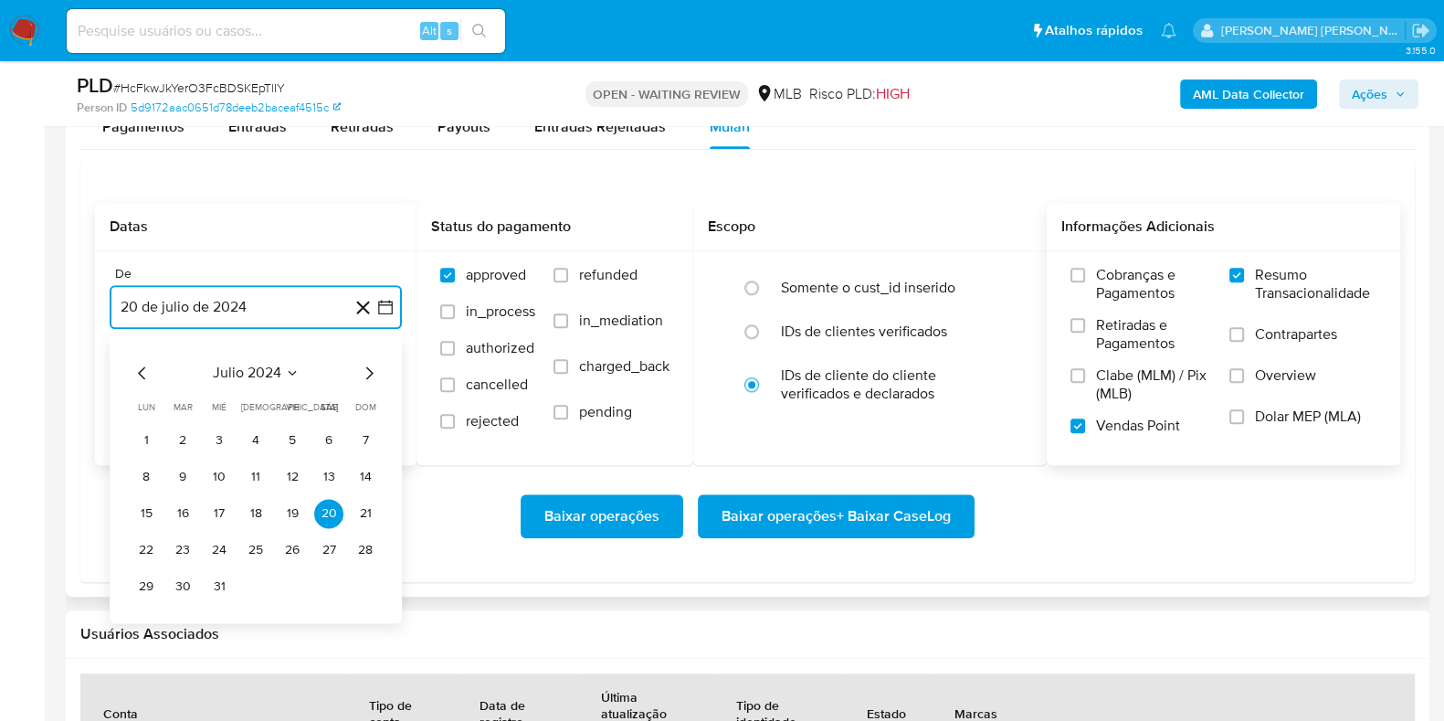
click at [366, 375] on icon "Mes siguiente" at bounding box center [369, 373] width 22 height 22
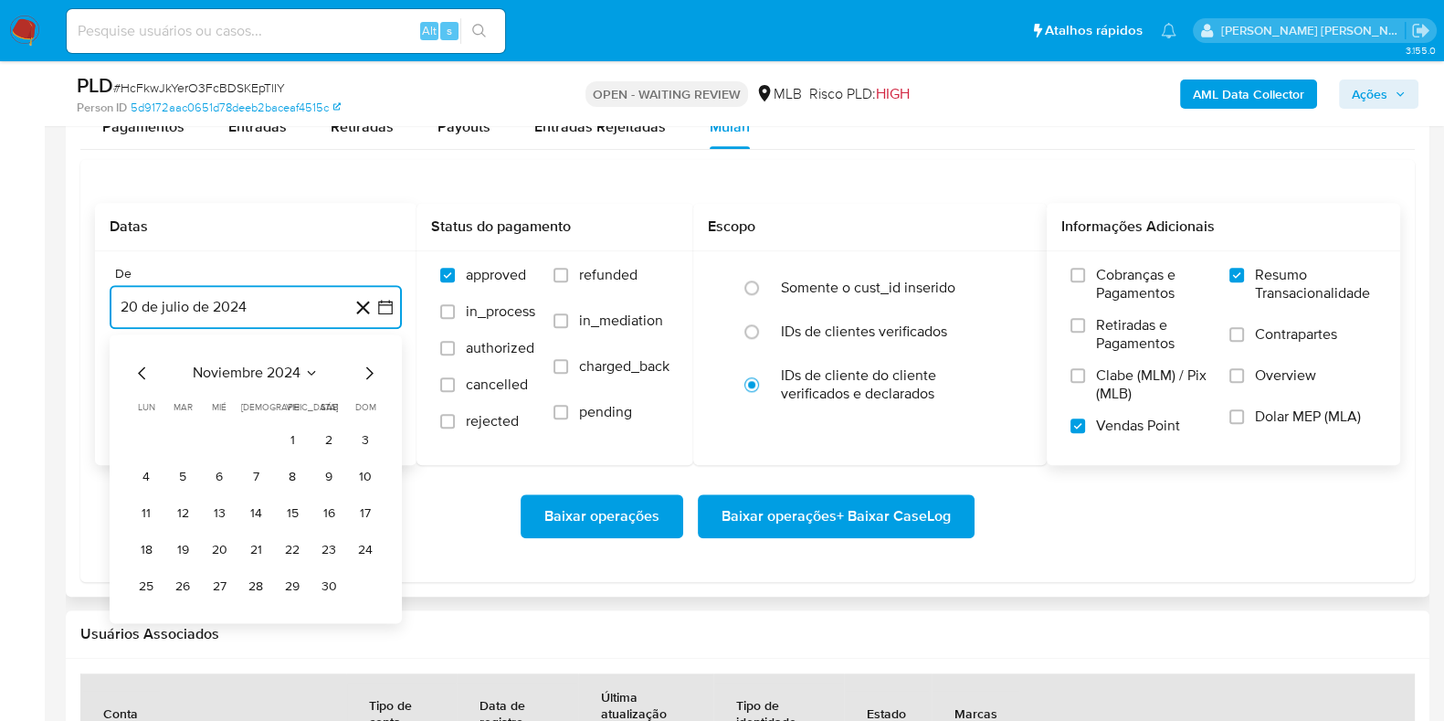
click at [366, 375] on icon "Mes siguiente" at bounding box center [369, 373] width 22 height 22
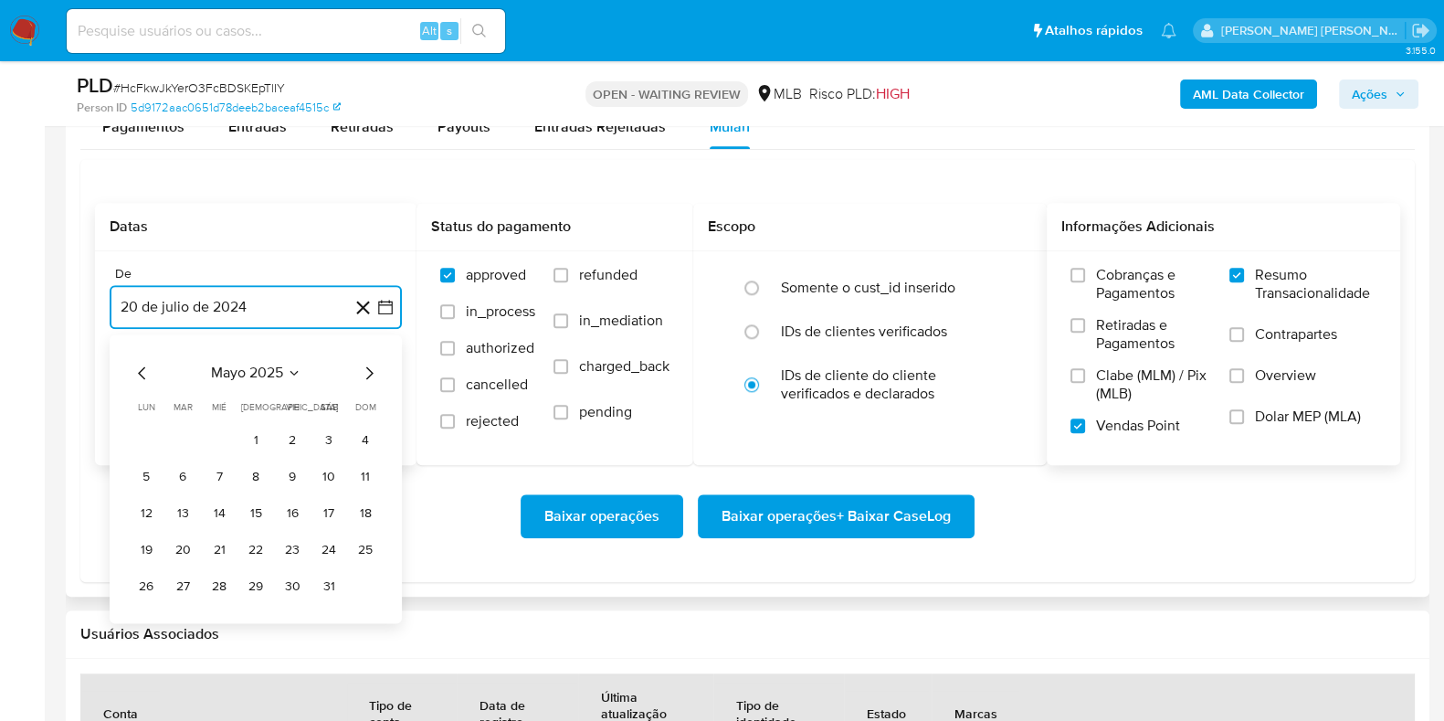
click at [366, 375] on icon "Mes siguiente" at bounding box center [369, 373] width 22 height 22
click at [187, 431] on button "1" at bounding box center [182, 440] width 29 height 29
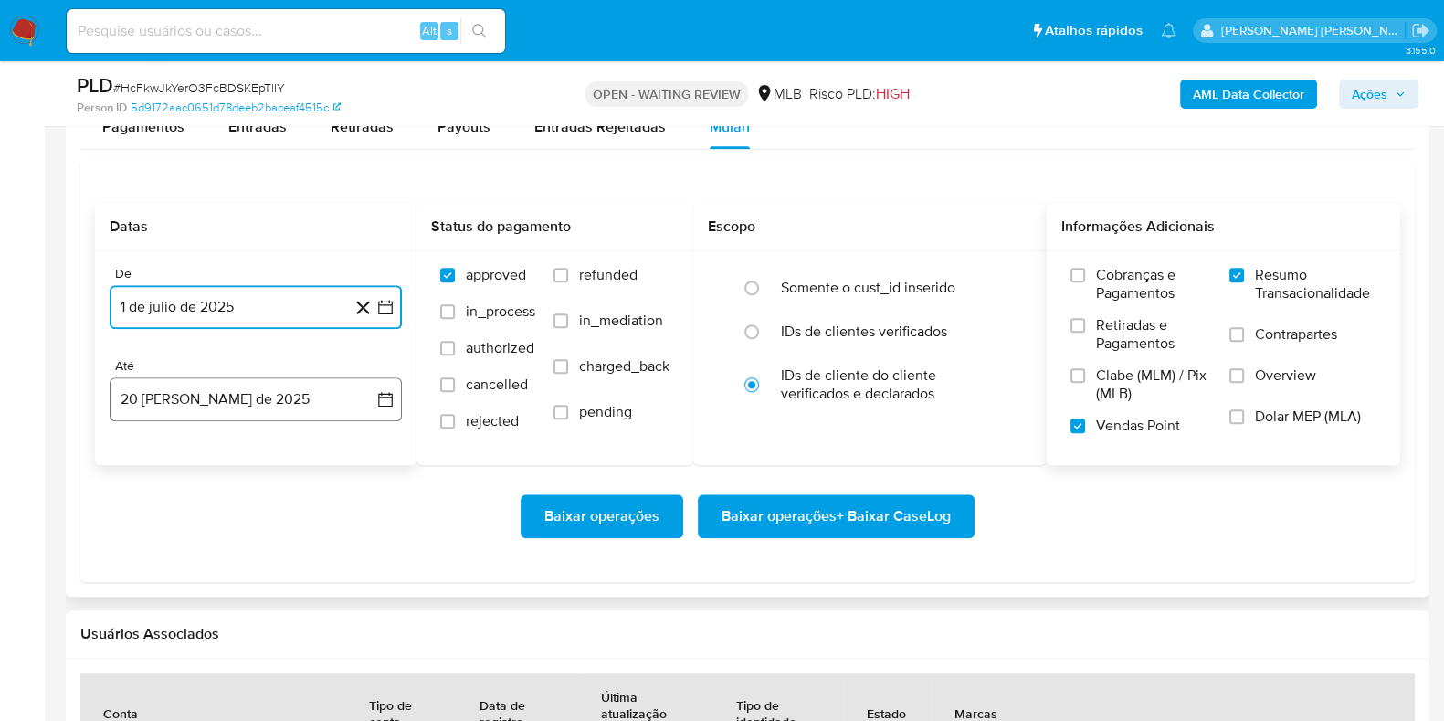
click at [189, 395] on button "20 de agosto de 2025" at bounding box center [256, 399] width 292 height 44
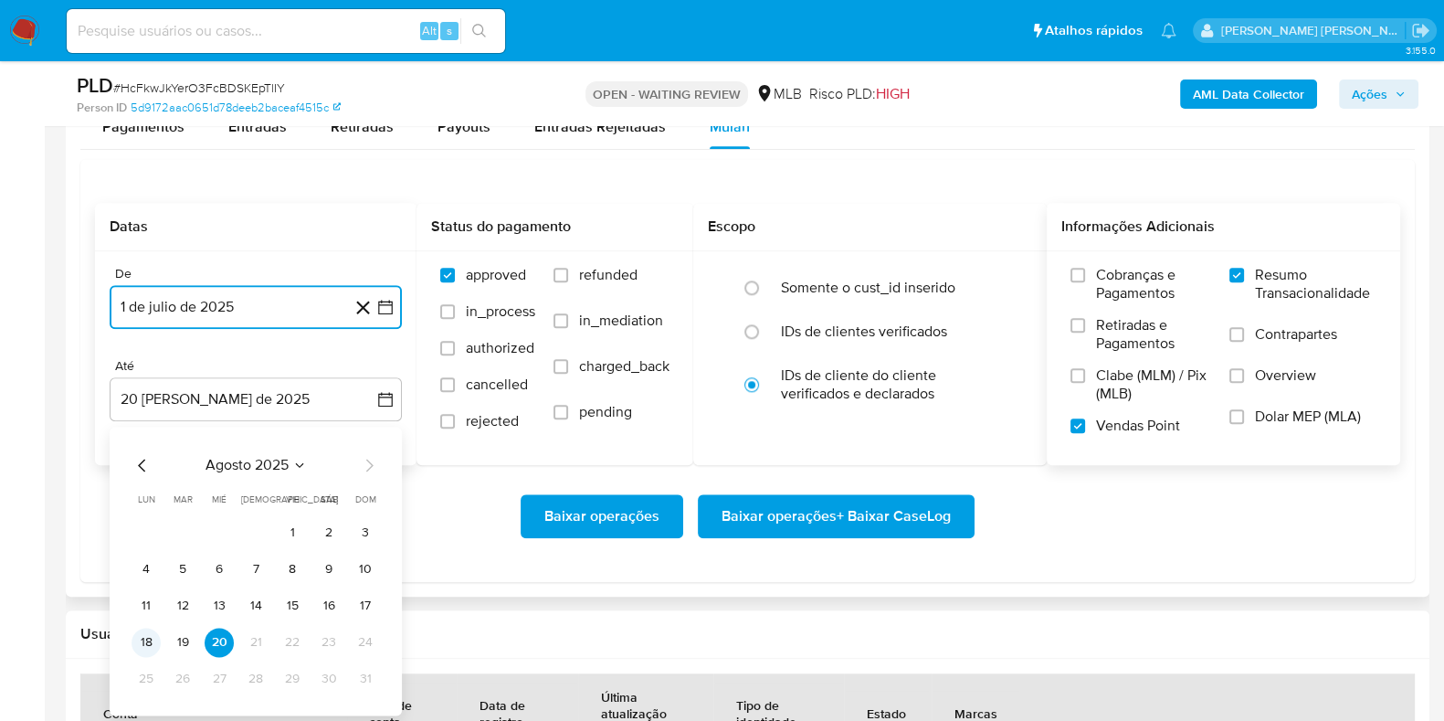
click at [151, 650] on button "18" at bounding box center [146, 642] width 29 height 29
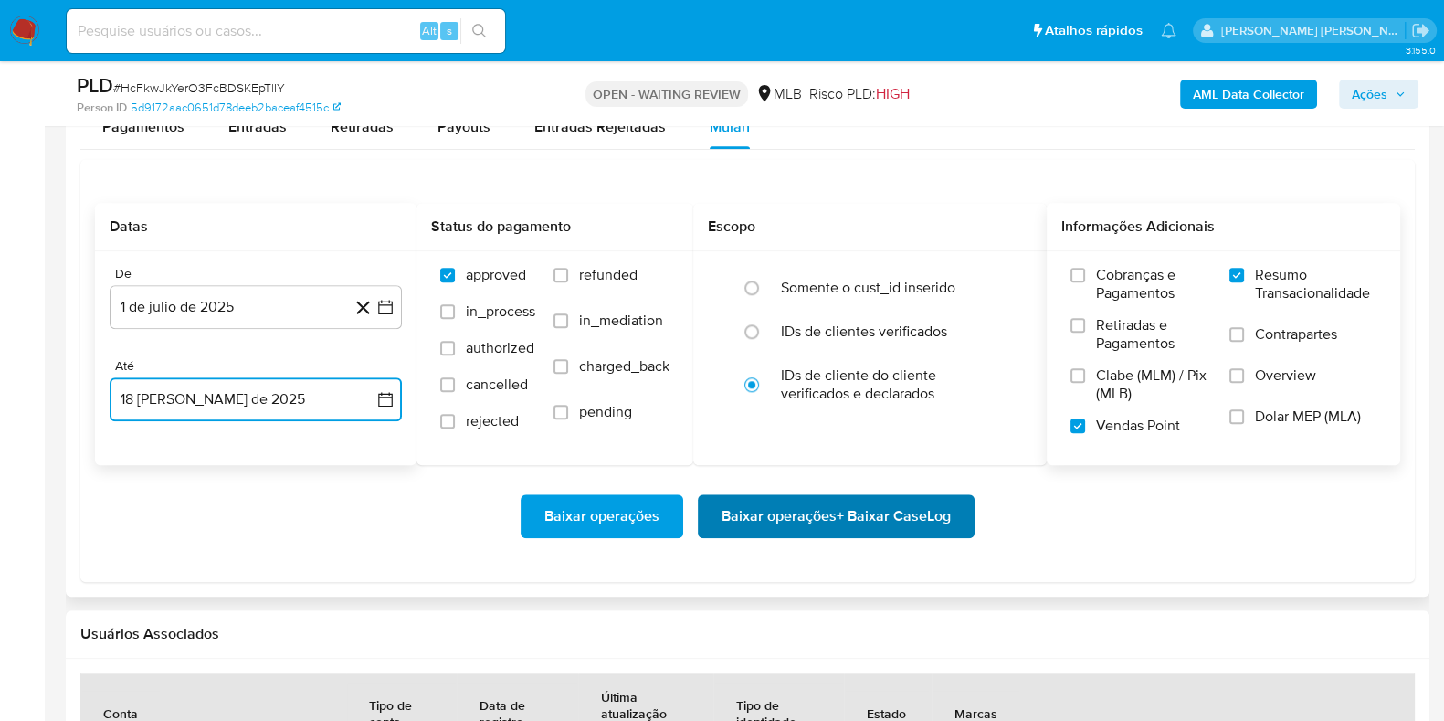
click at [798, 513] on span "Baixar operações + Baixar CaseLog" at bounding box center [836, 516] width 229 height 40
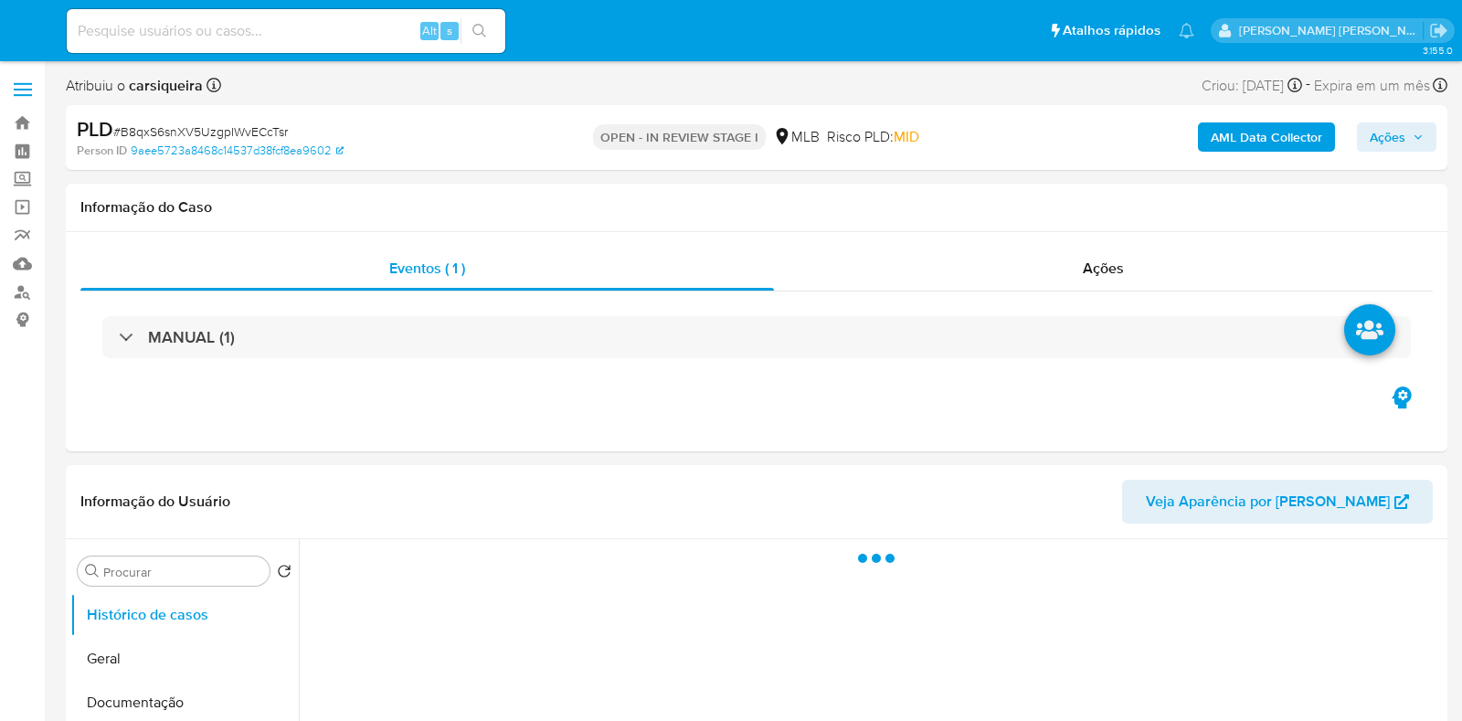
select select "10"
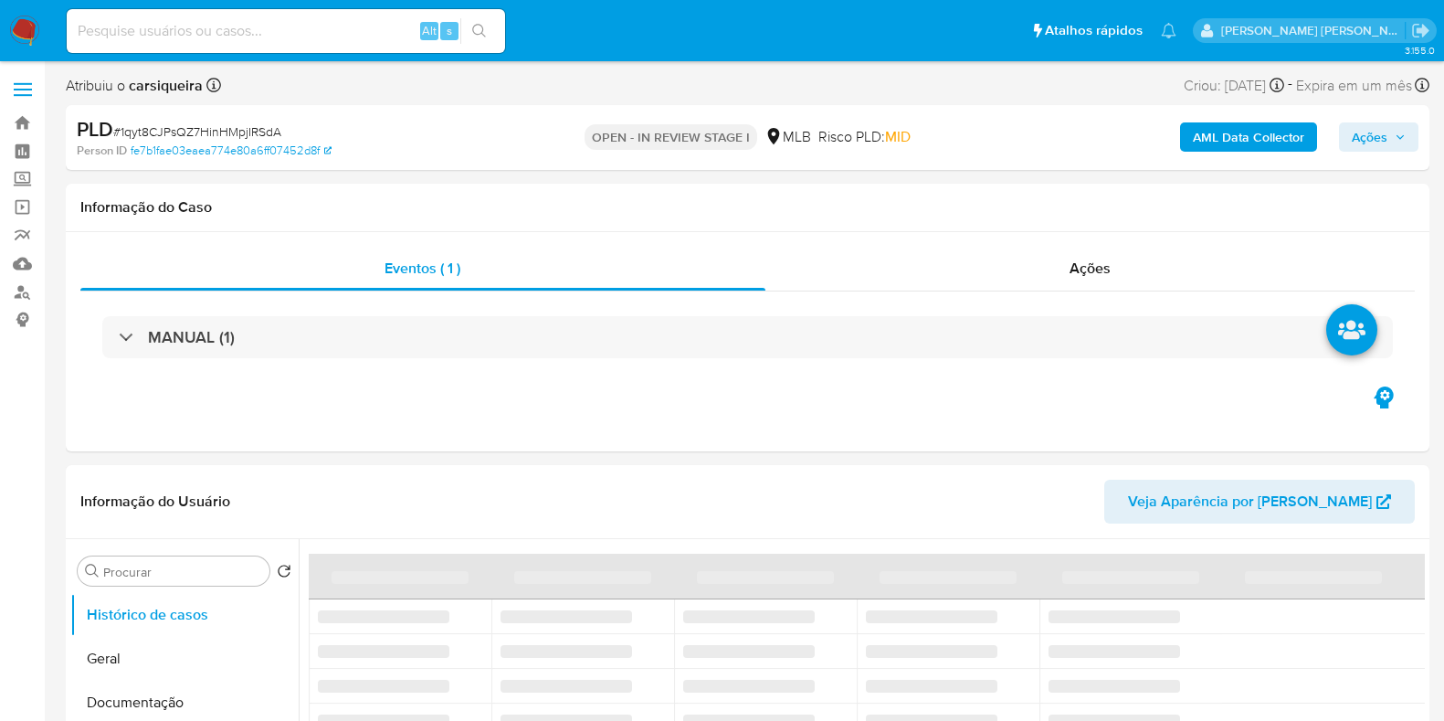
select select "10"
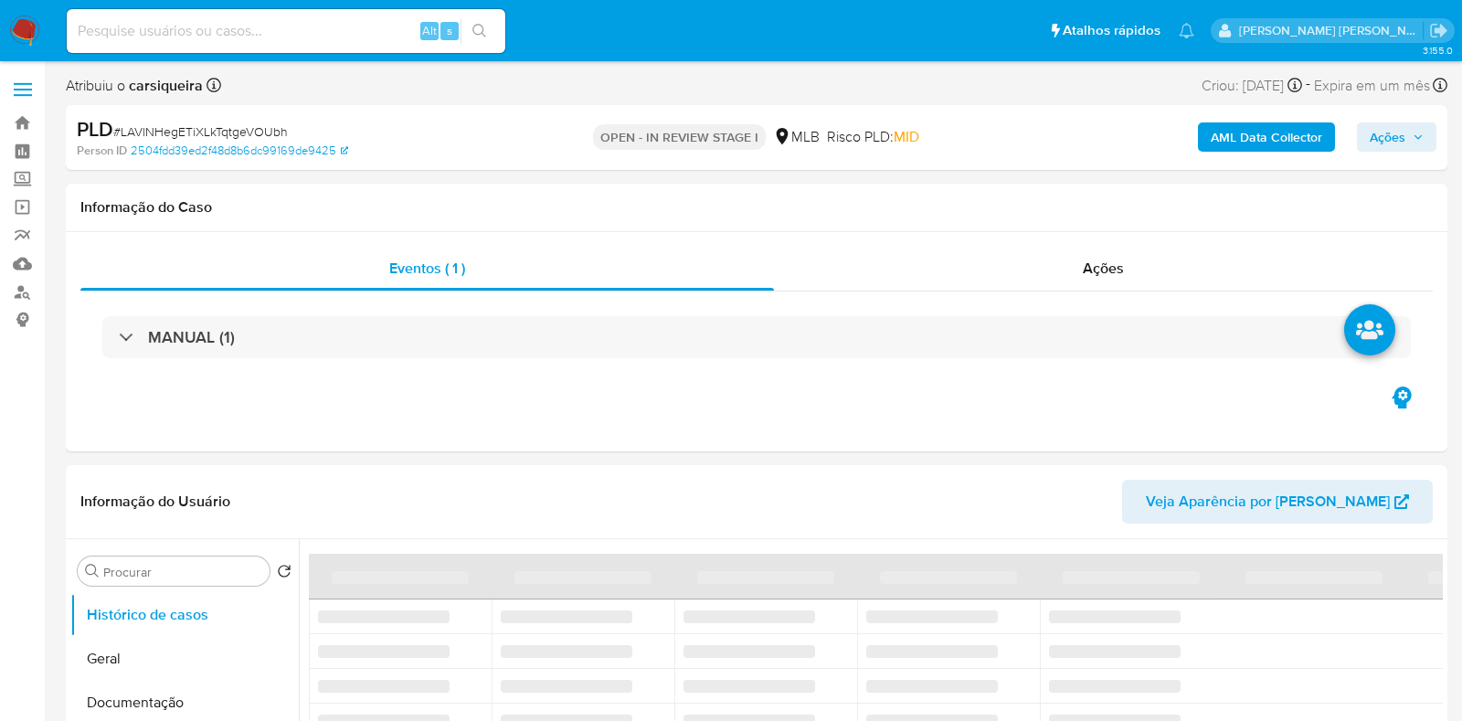
select select "10"
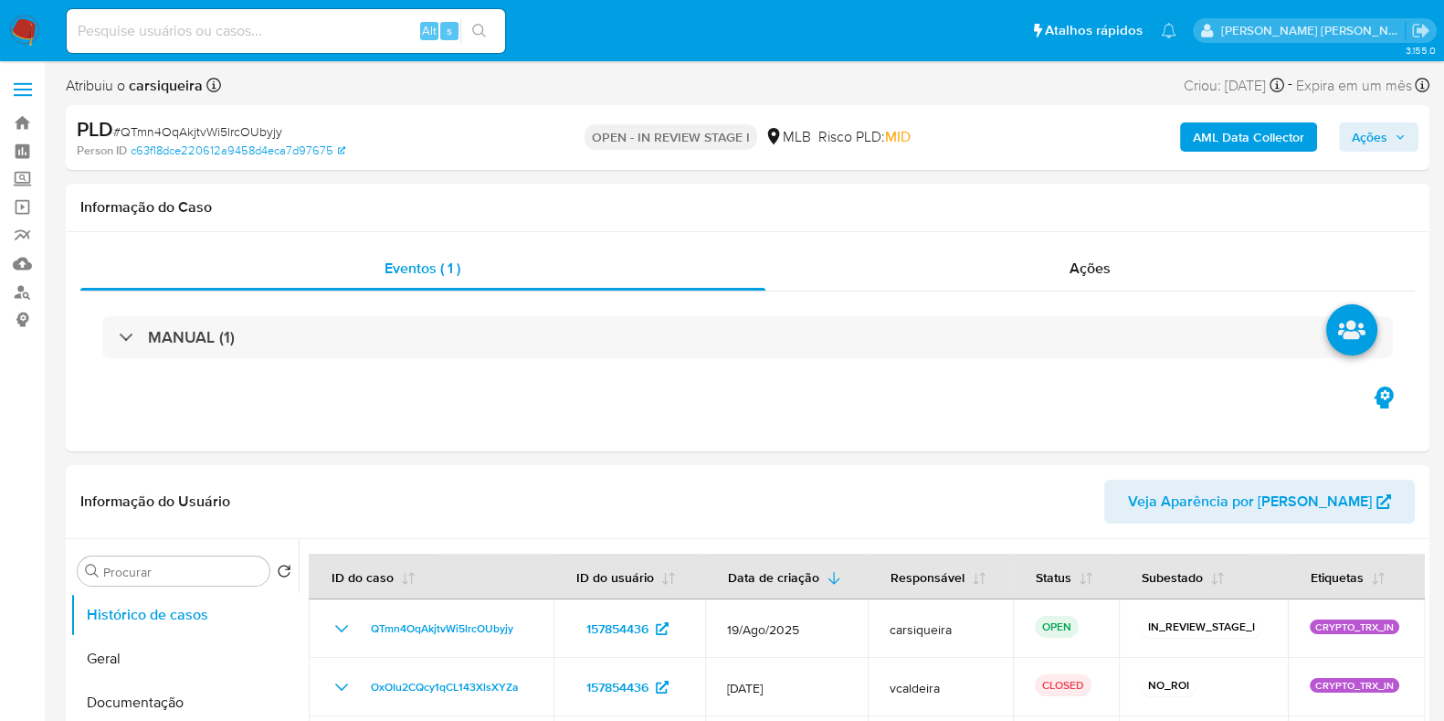
select select "10"
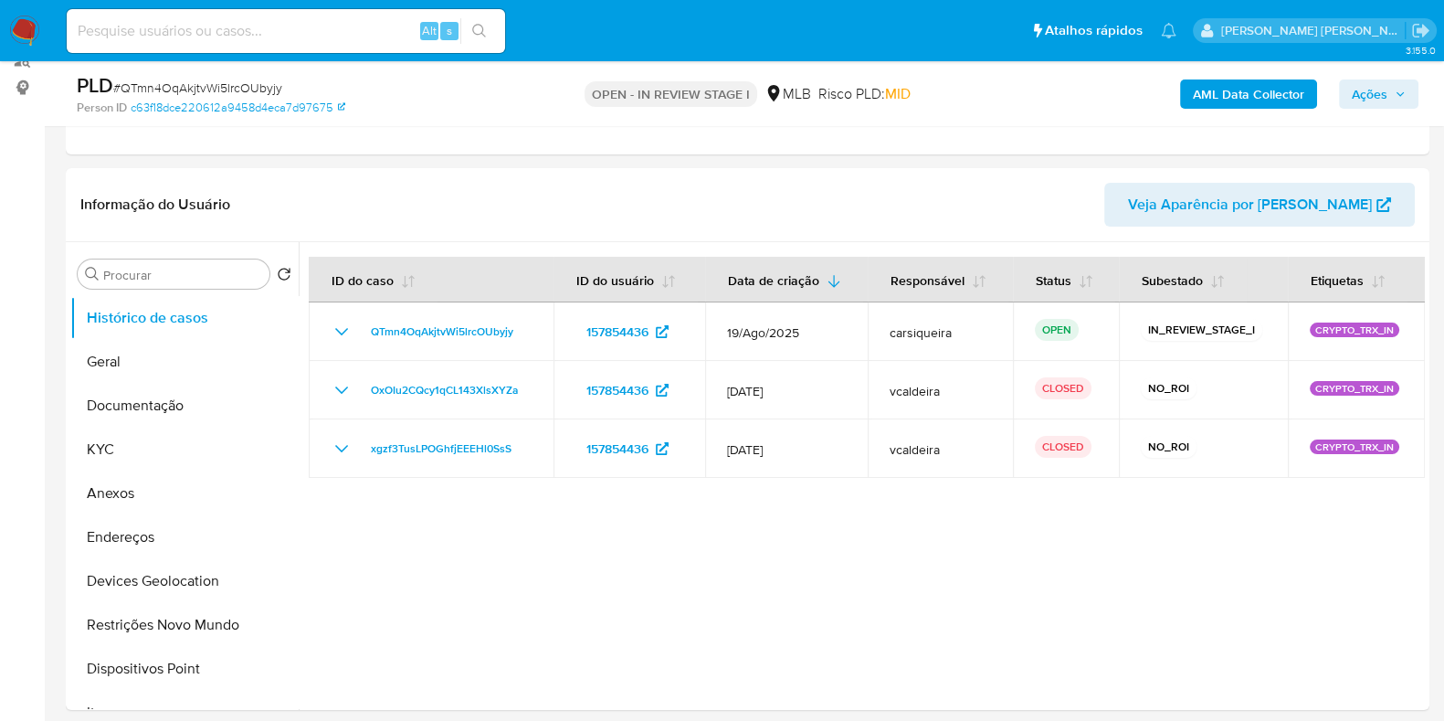
scroll to position [239, 0]
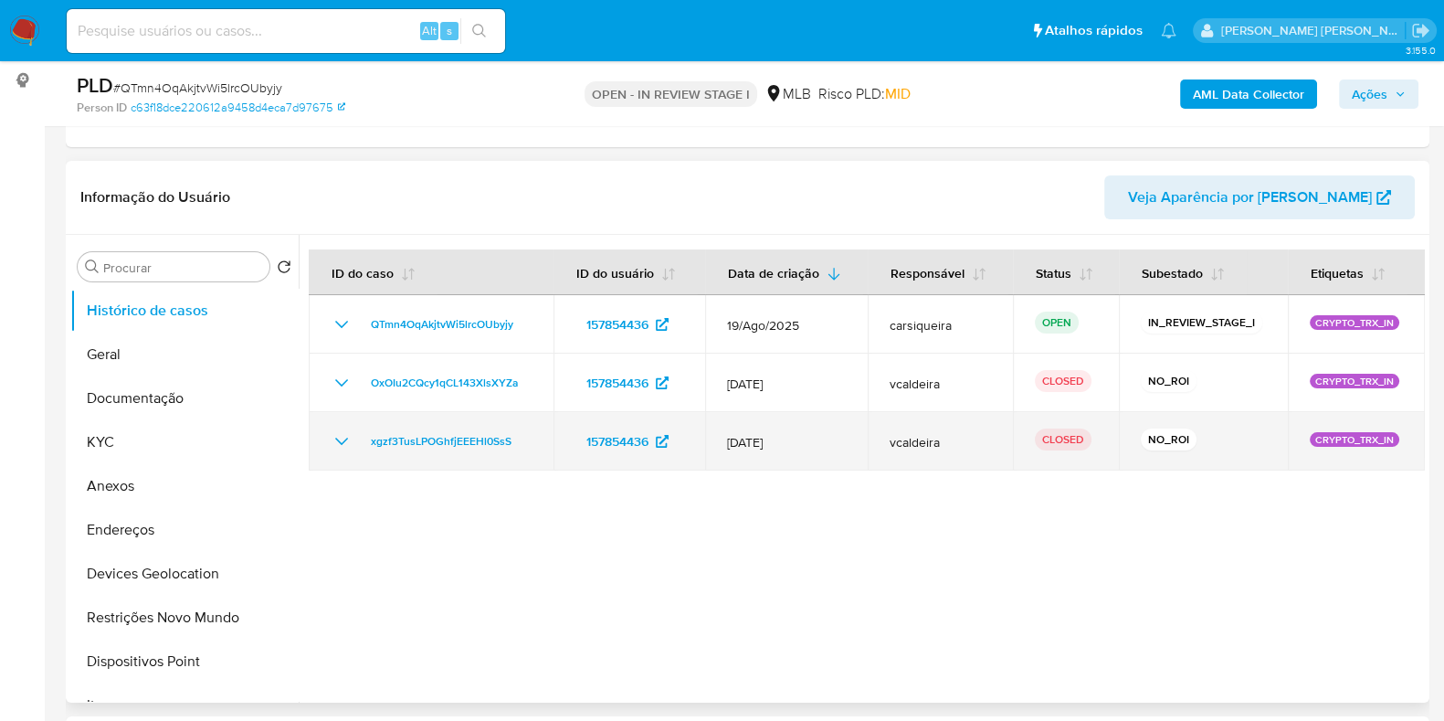
click at [341, 436] on icon "Mostrar/Ocultar" at bounding box center [342, 441] width 22 height 22
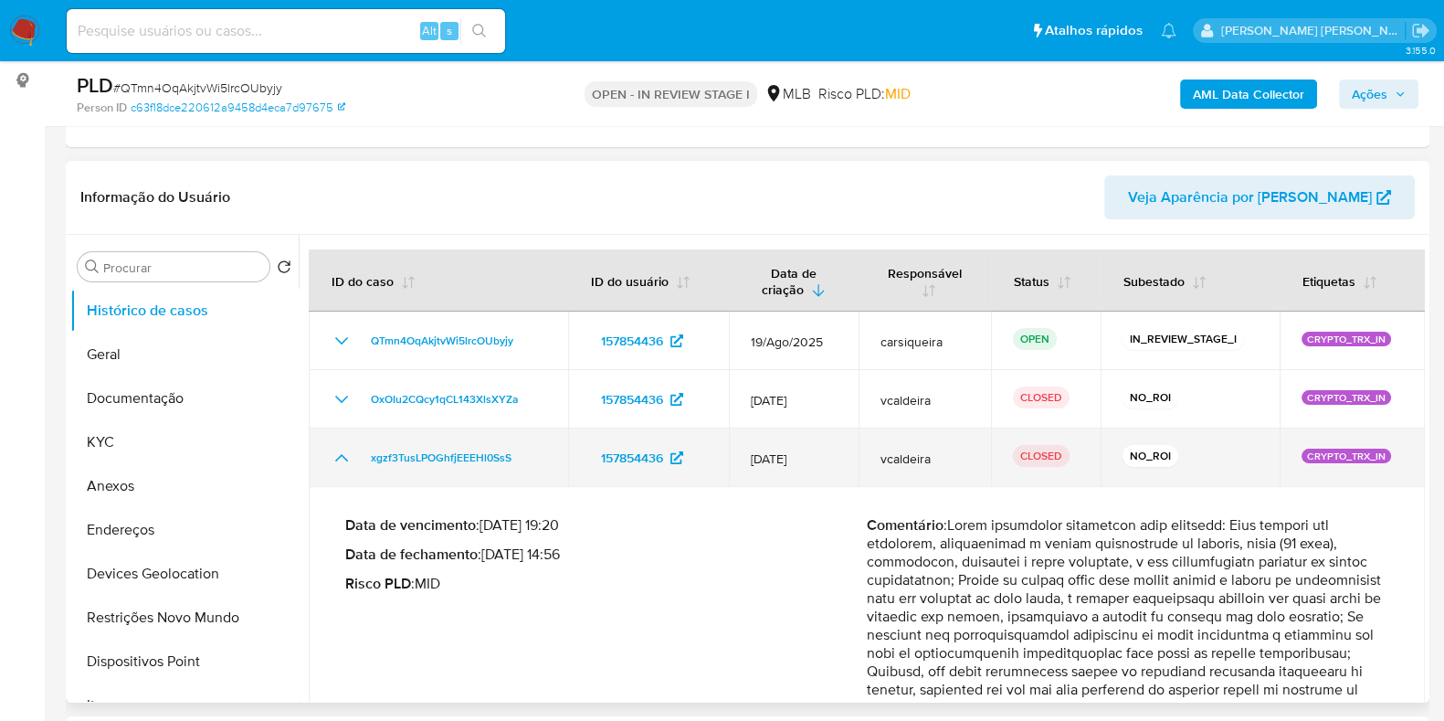
drag, startPoint x: 548, startPoint y: 444, endPoint x: 361, endPoint y: 460, distance: 187.9
click at [361, 460] on td "xgzf3TusLPOGhfjEEEHl0SsS" at bounding box center [438, 457] width 259 height 58
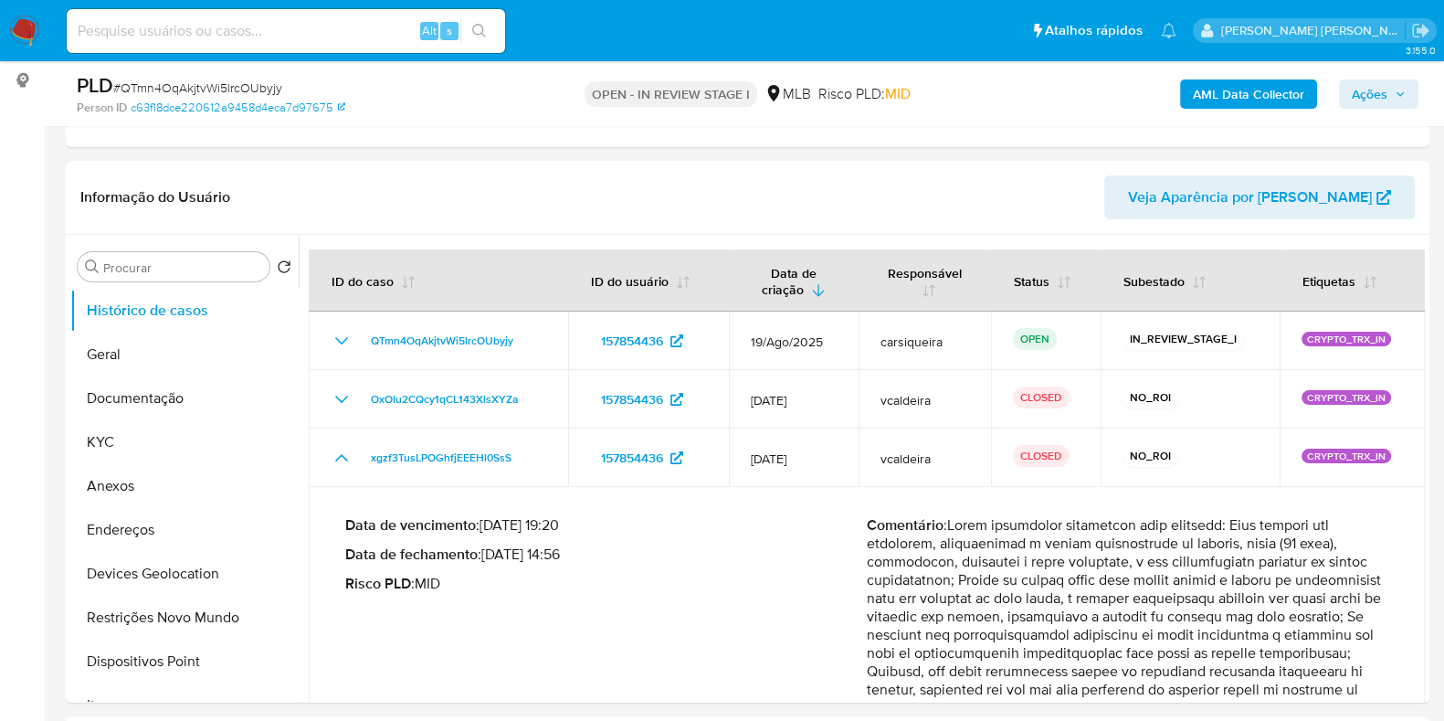
click at [1361, 82] on span "Ações" at bounding box center [1370, 93] width 36 height 29
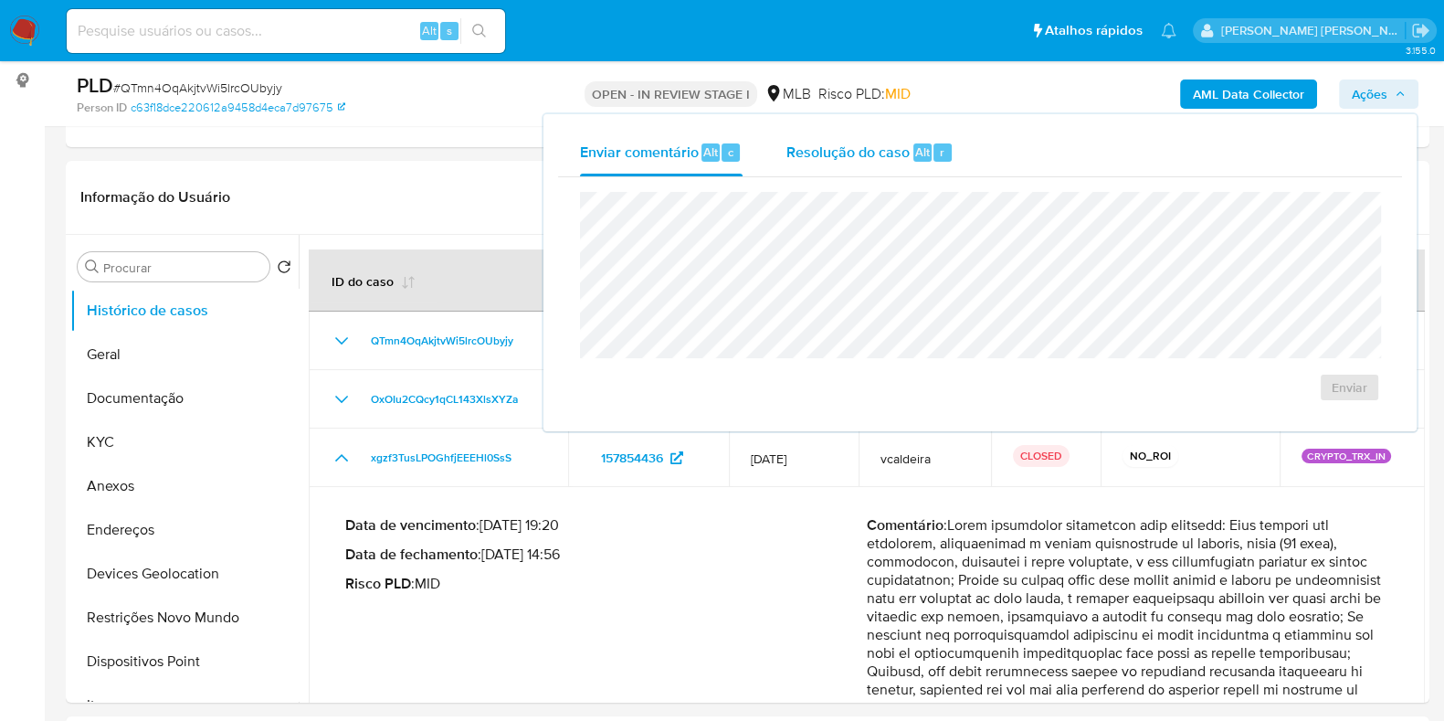
click at [857, 153] on span "Resolução do caso" at bounding box center [848, 151] width 123 height 21
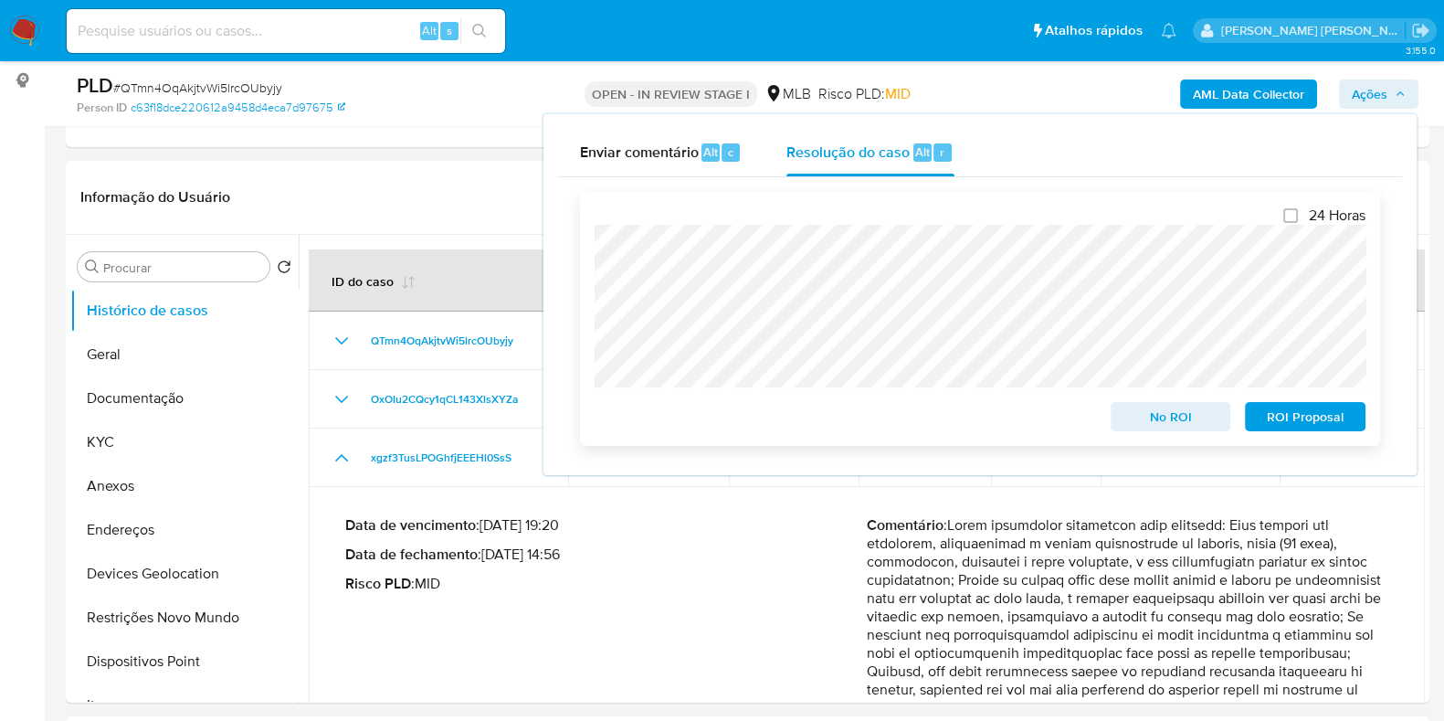
click at [1170, 429] on span "No ROI" at bounding box center [1171, 417] width 95 height 26
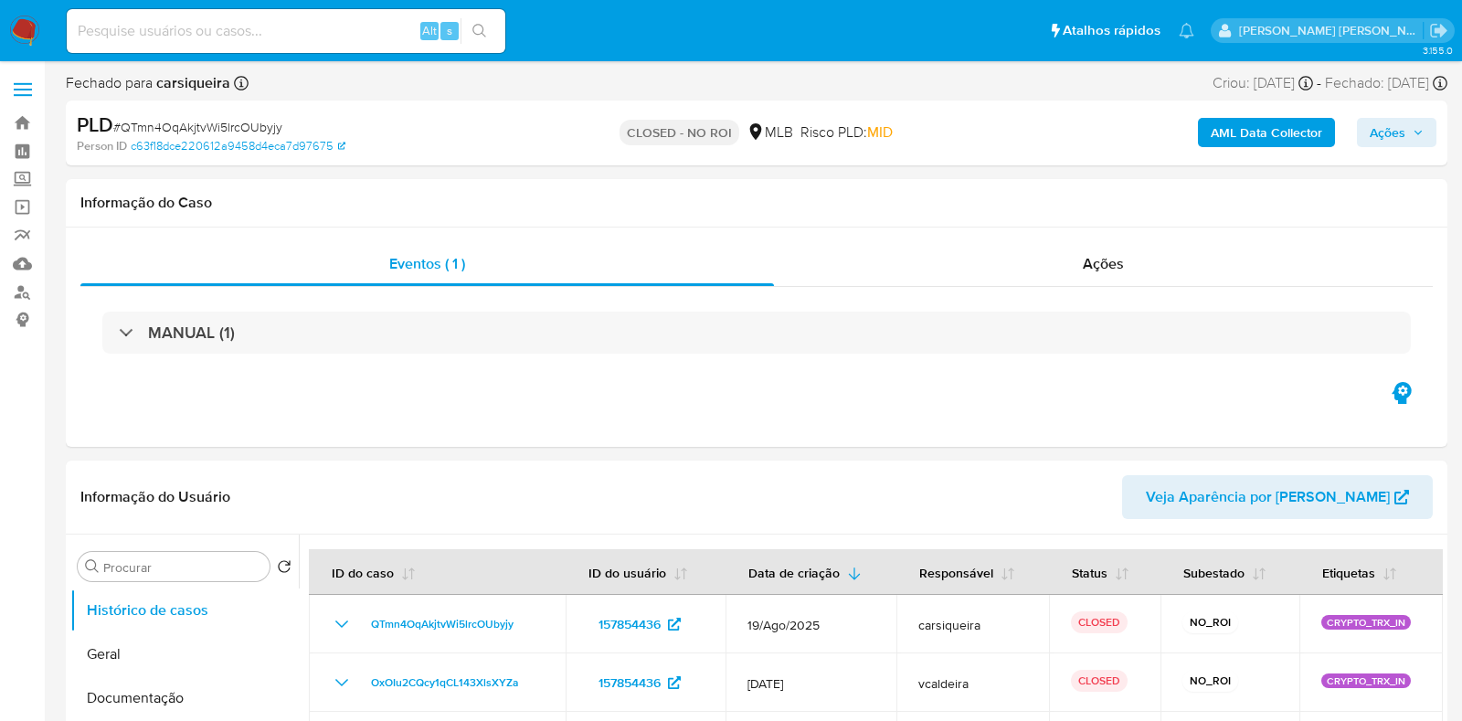
select select "10"
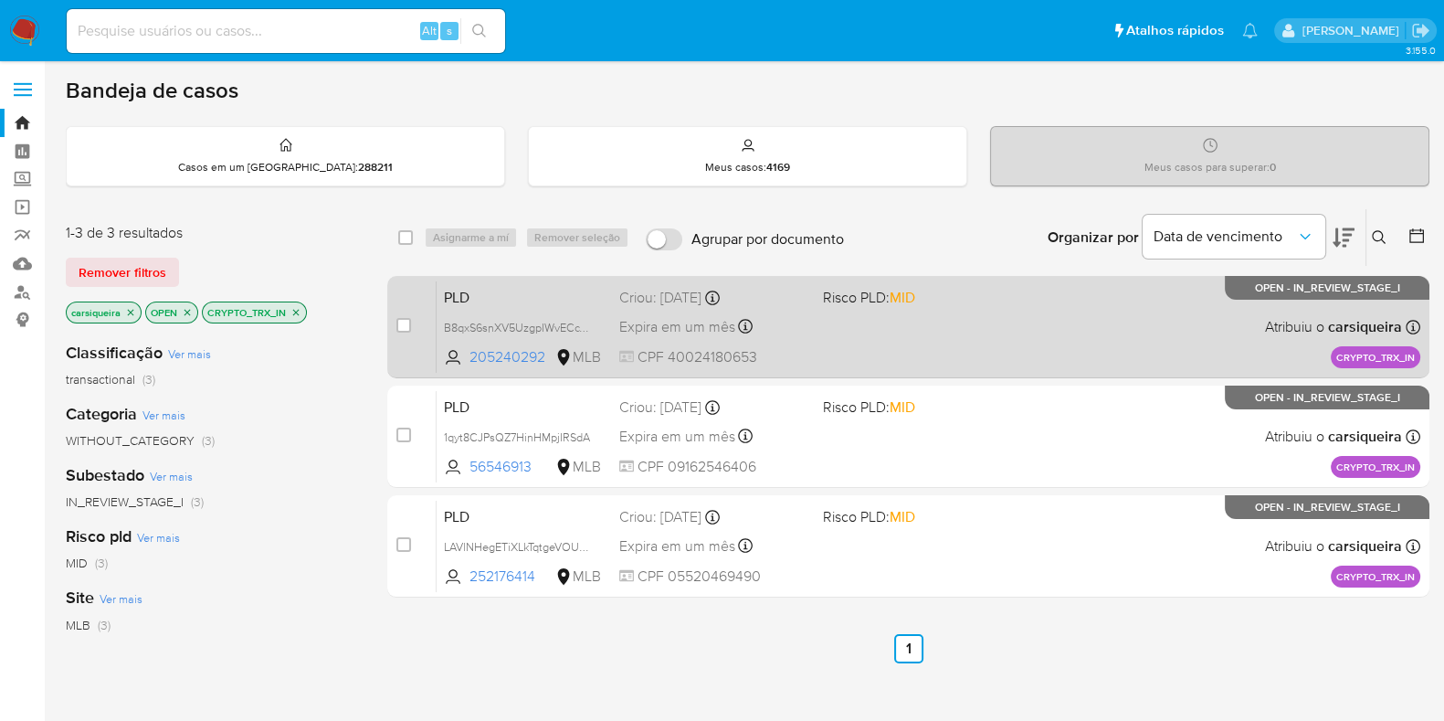
click at [921, 312] on div "PLD B8qxS6snXV5UzgpIWvECcTsr 205240292 MLB Risco PLD: MID Criou: [DATE] Criou: …" at bounding box center [929, 326] width 984 height 92
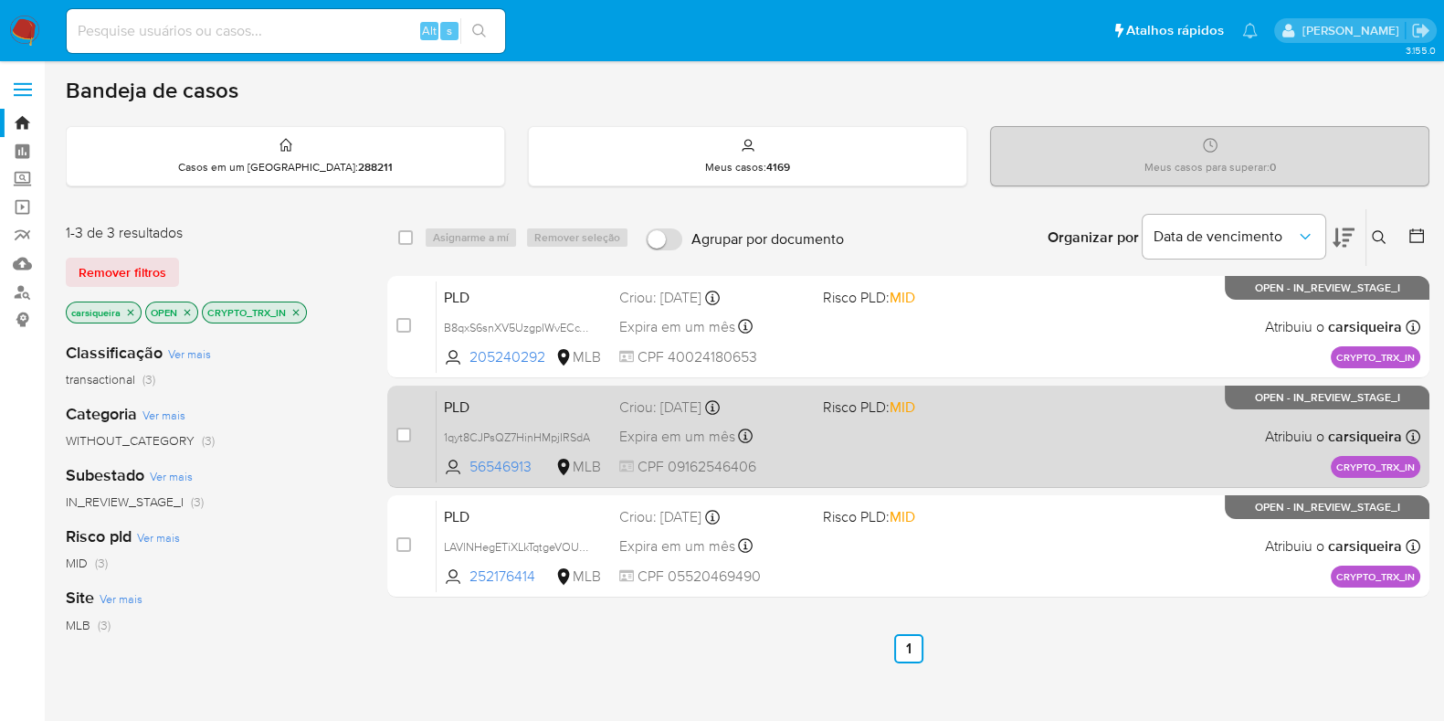
click at [939, 439] on div "PLD 1qyt8CJPsQZ7HinHMpjIRSdA 56546913 MLB Risco PLD: MID Criou: 19/08/2025 Crio…" at bounding box center [929, 436] width 984 height 92
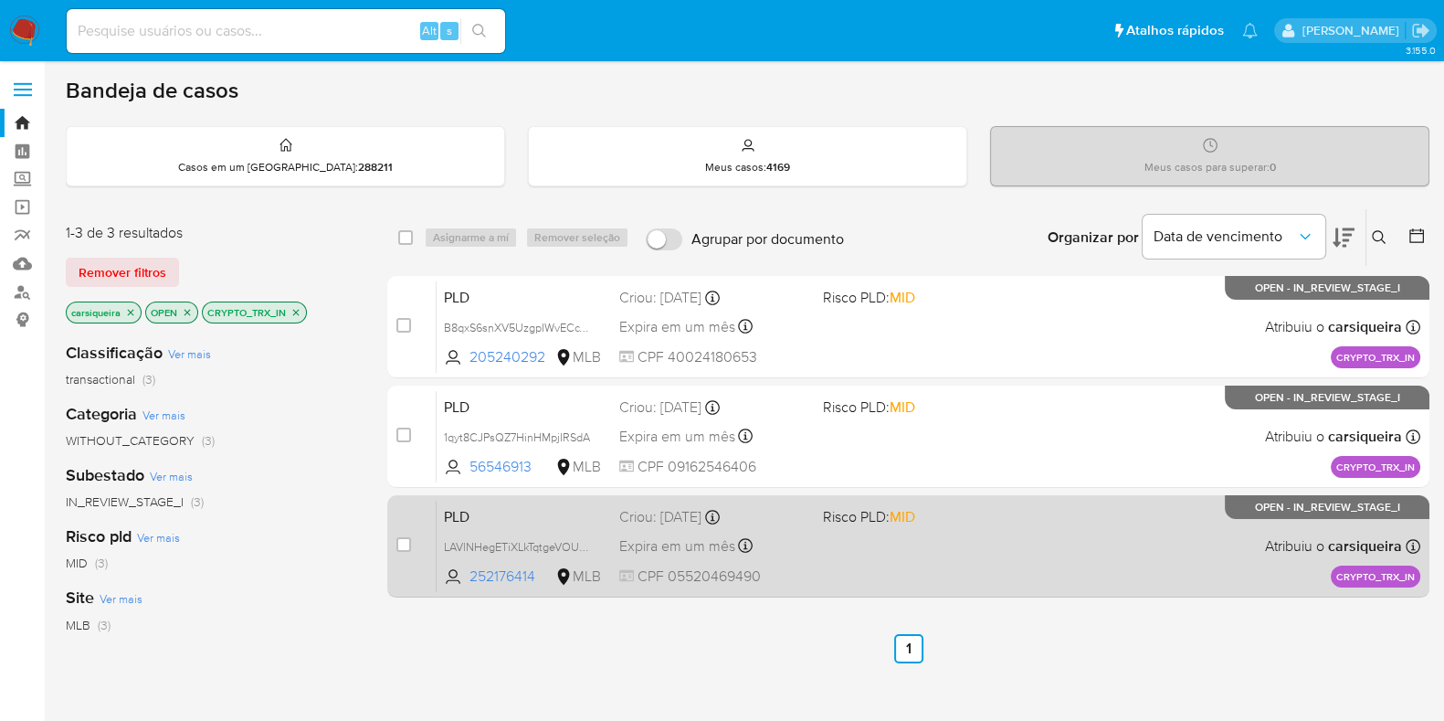
click at [913, 555] on div "PLD LAVlNHegETiXLkTqtgeVOUbh 252176414 MLB Risco PLD: MID Criou: 19/08/2025 Cri…" at bounding box center [929, 546] width 984 height 92
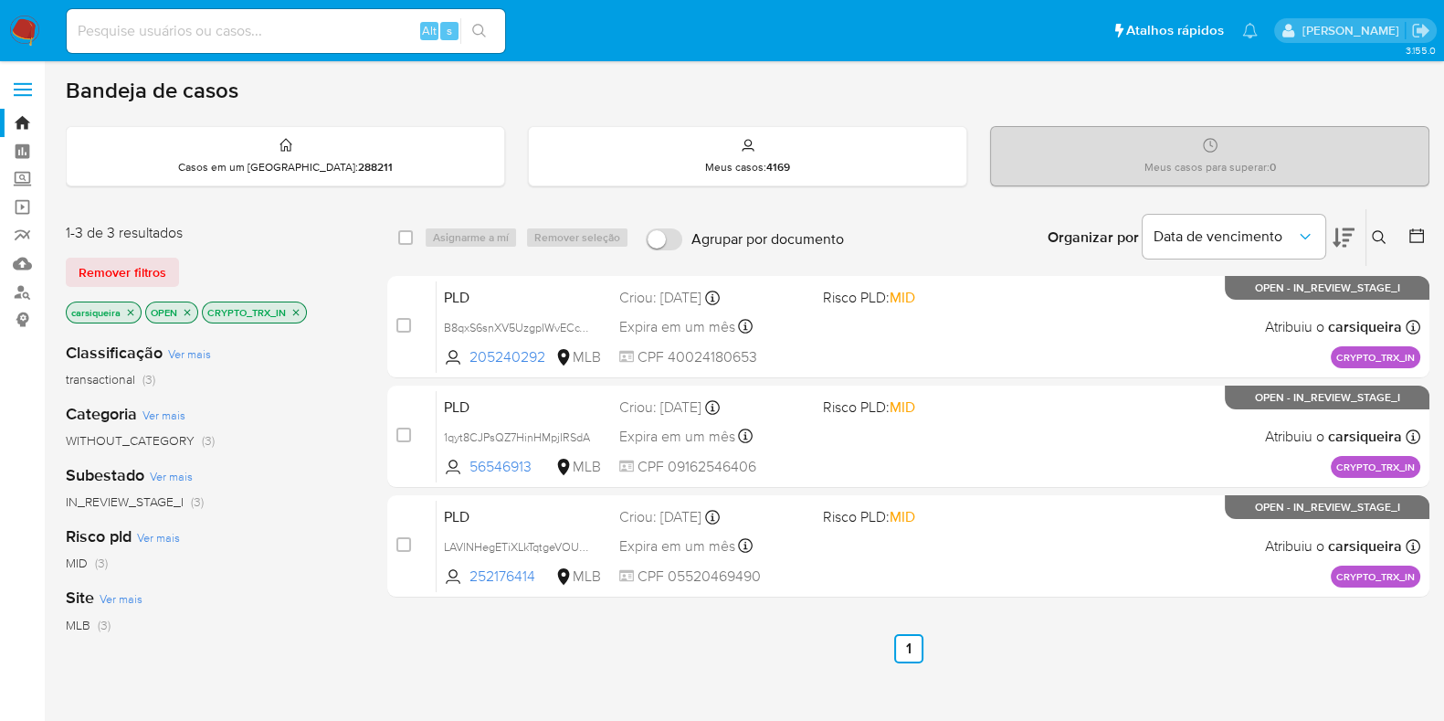
click at [298, 307] on icon "close-filter" at bounding box center [296, 312] width 11 height 11
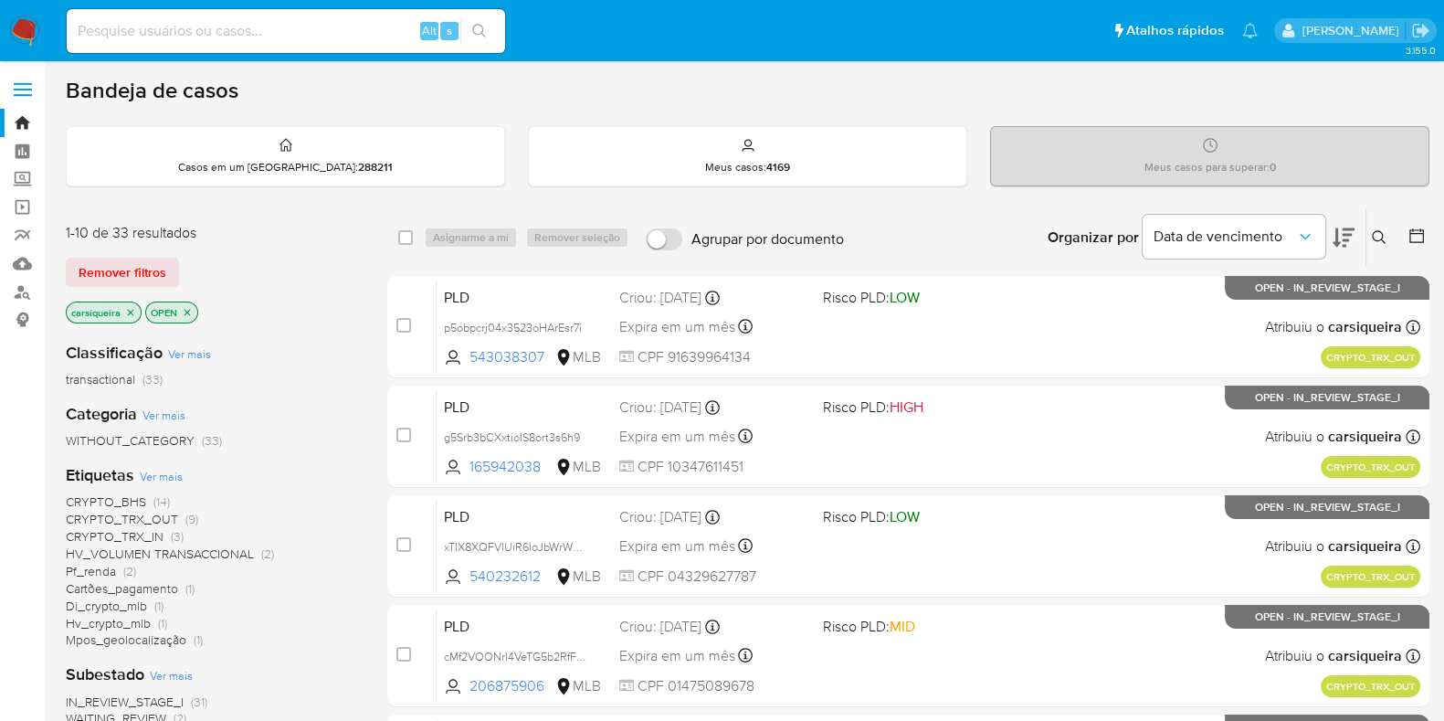
click at [190, 523] on span "(9)" at bounding box center [191, 519] width 13 height 18
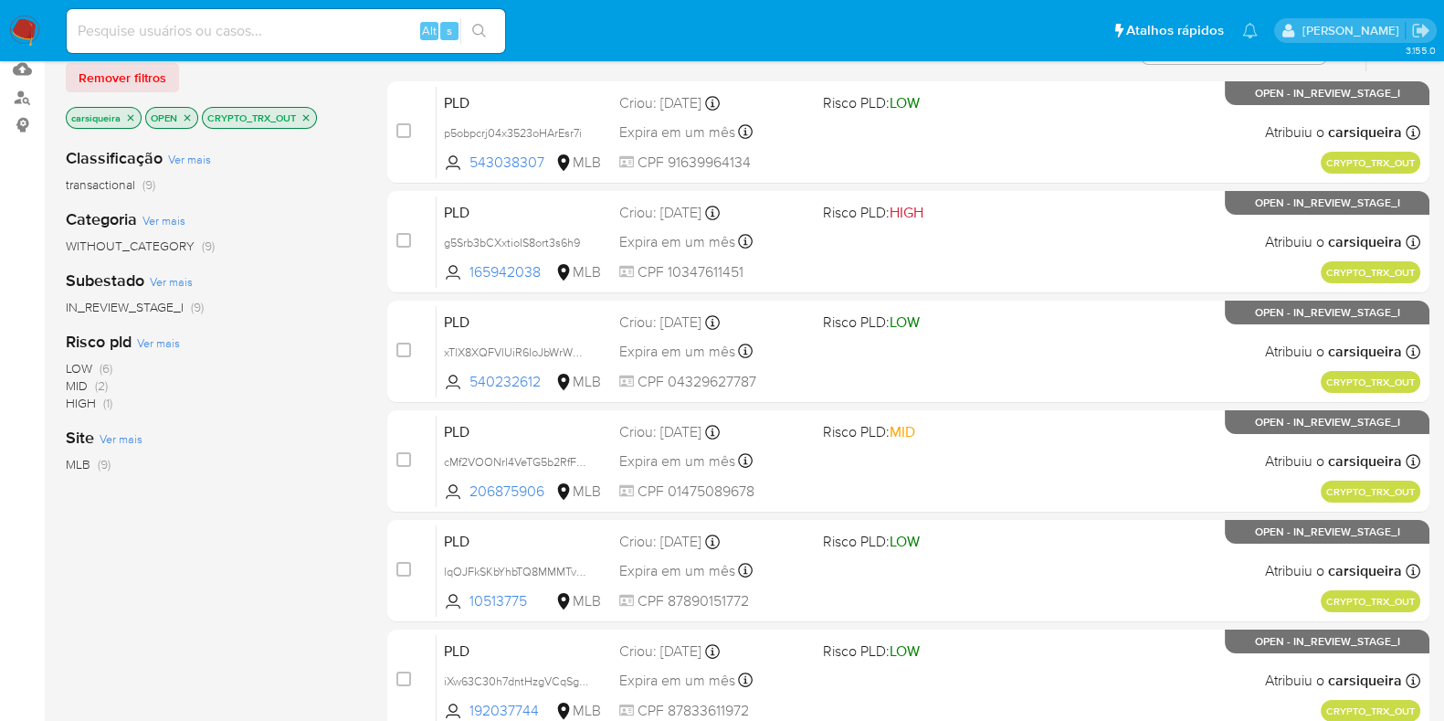
scroll to position [205, 0]
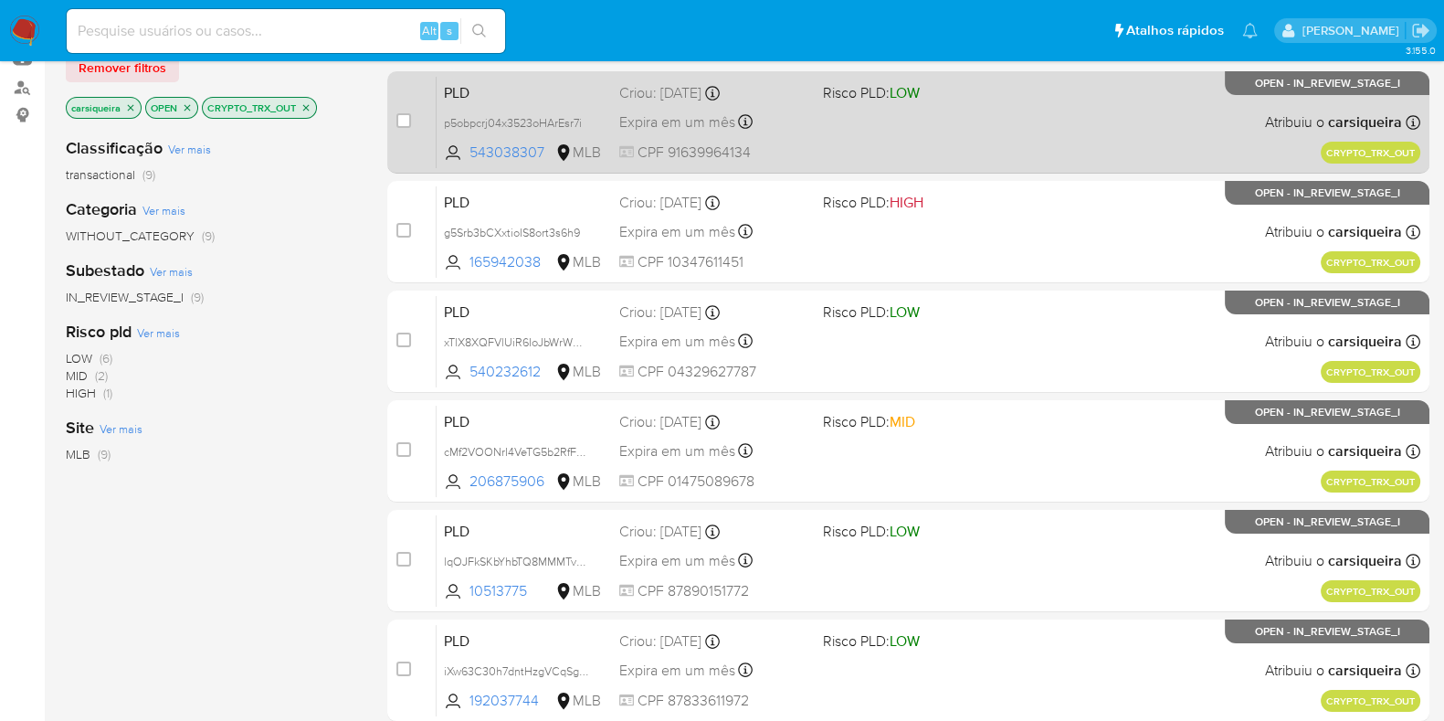
click at [927, 140] on div "PLD p5obpcrj04x3523oHArEsr7i 543038307 MLB Risco PLD: LOW Criou: 19/08/2025 Cri…" at bounding box center [929, 122] width 984 height 92
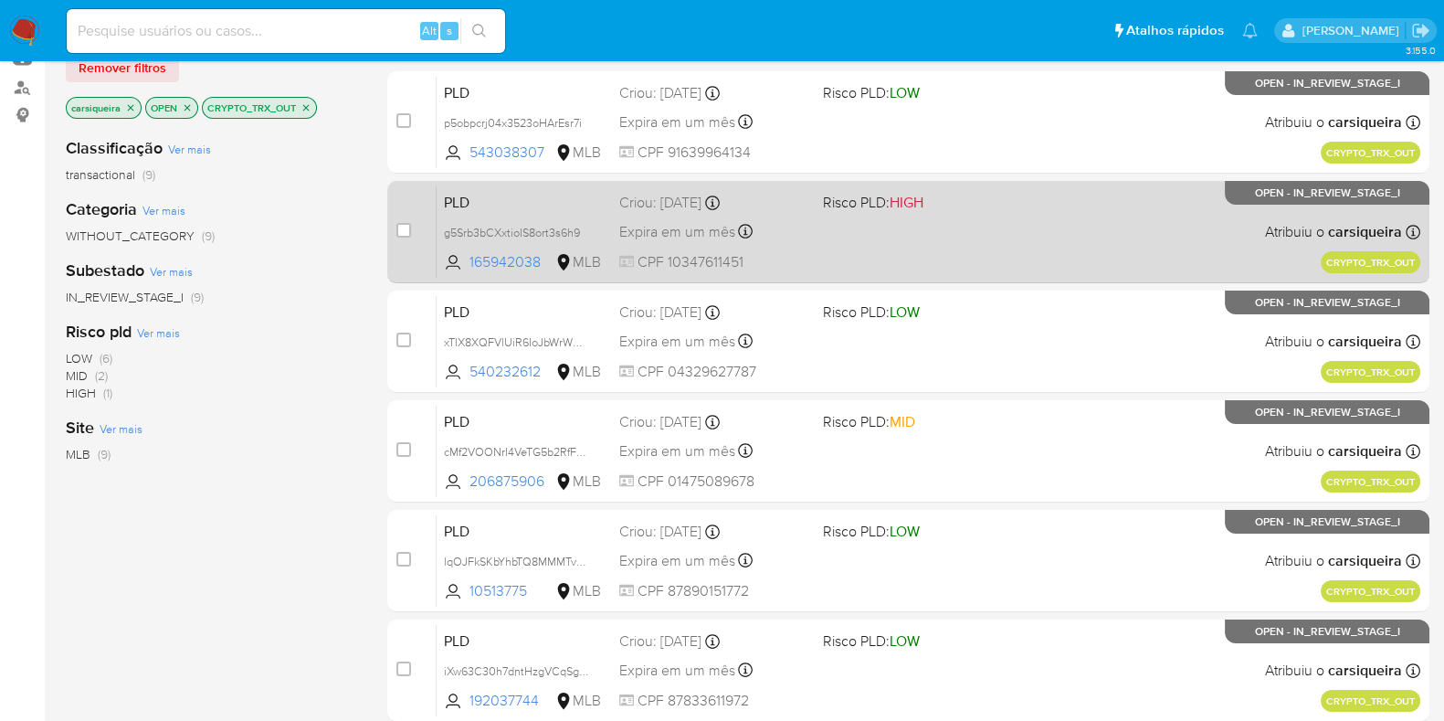
click at [808, 226] on div "Expira em um mês Expira em 03/10/2025 14:01:05" at bounding box center [713, 231] width 189 height 25
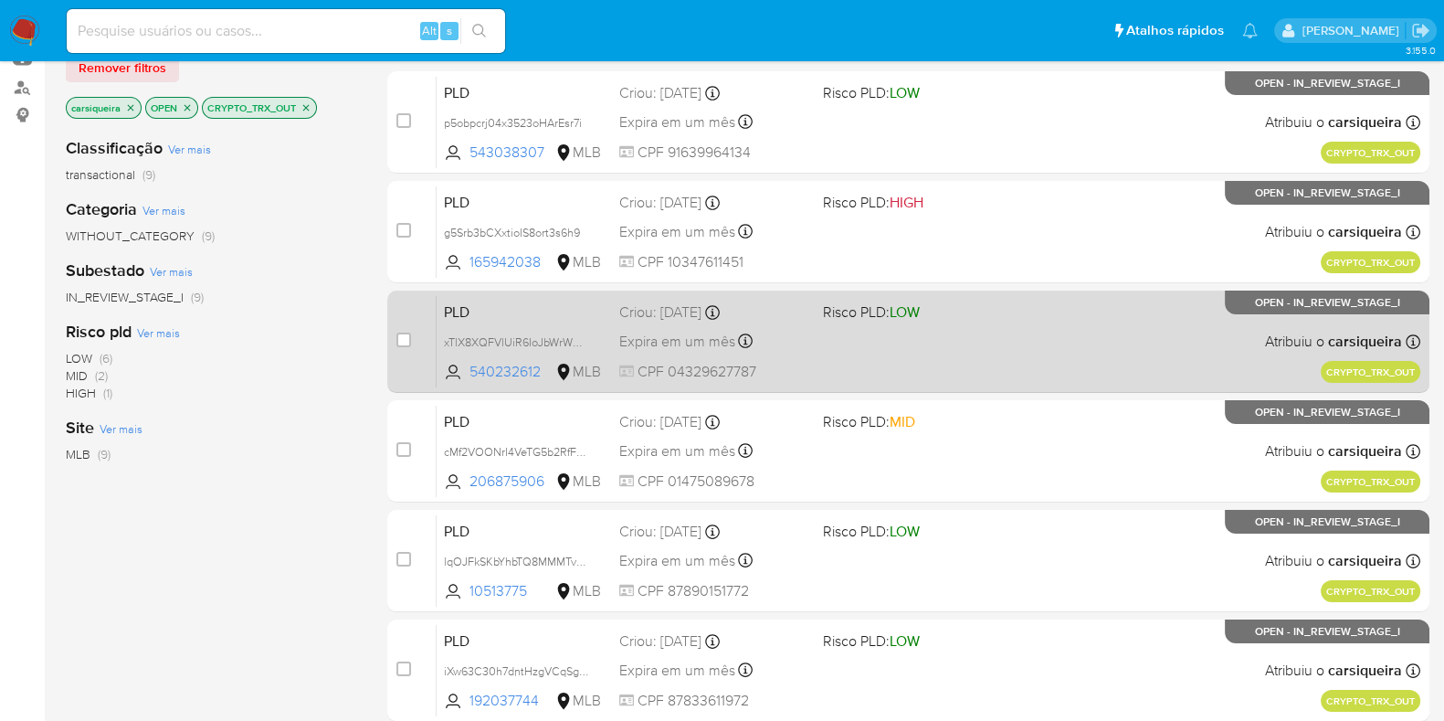
click at [837, 301] on span "Risco PLD: LOW" at bounding box center [871, 311] width 97 height 20
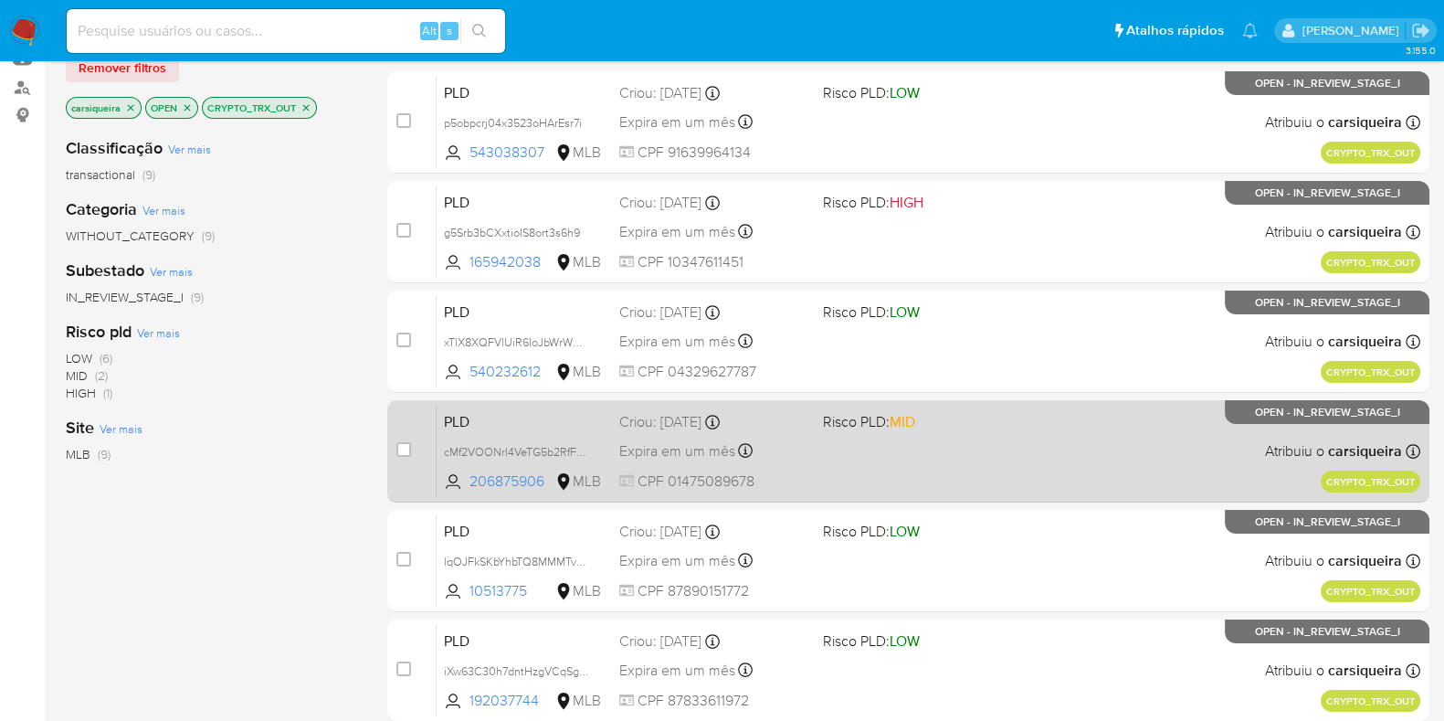
click at [979, 444] on div "PLD cMf2VOONrI4VeTG5b2RfFZHq 206875906 MLB Risco PLD: MID Criou: 19/08/2025 Cri…" at bounding box center [929, 451] width 984 height 92
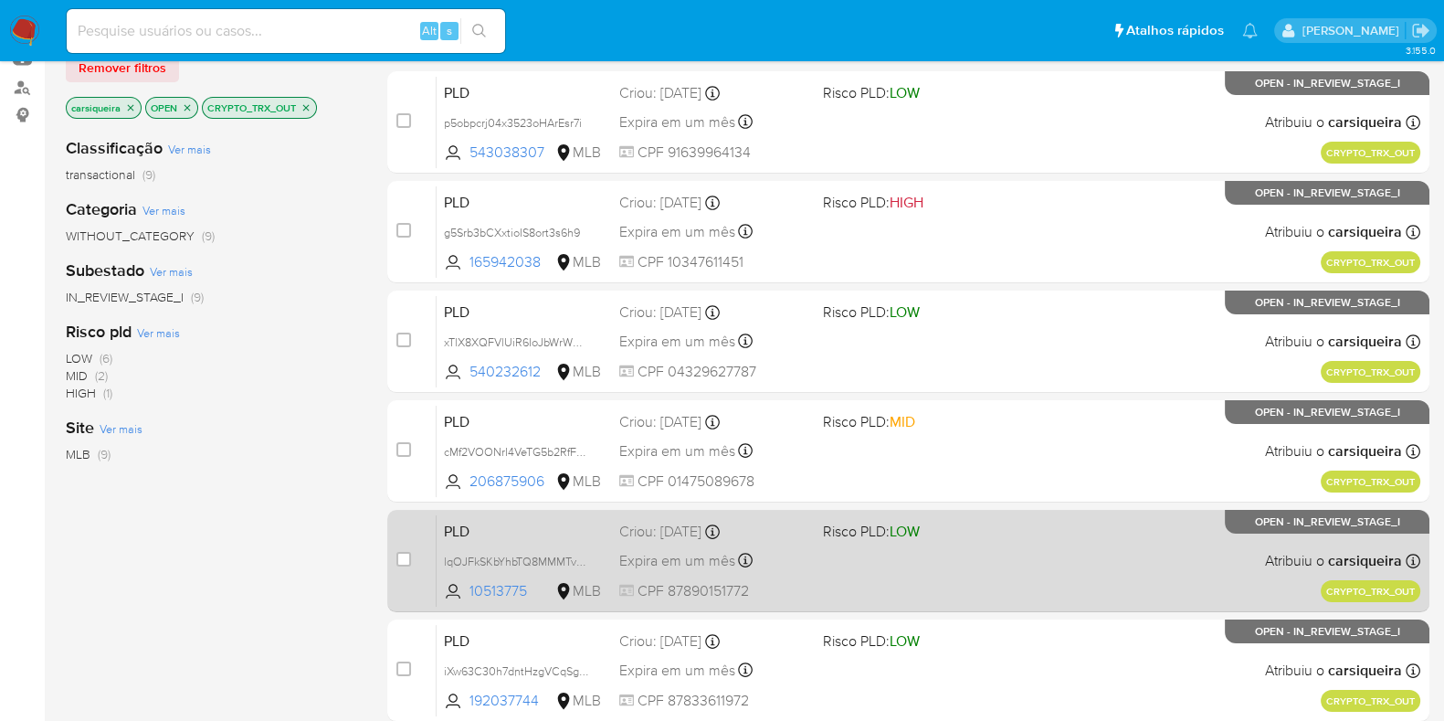
click at [972, 582] on div "PLD lqOJFkSKbYhbTQ8MMMTvacAN 10513775 MLB Risco PLD: LOW Criou: 19/08/2025 Crio…" at bounding box center [929, 560] width 984 height 92
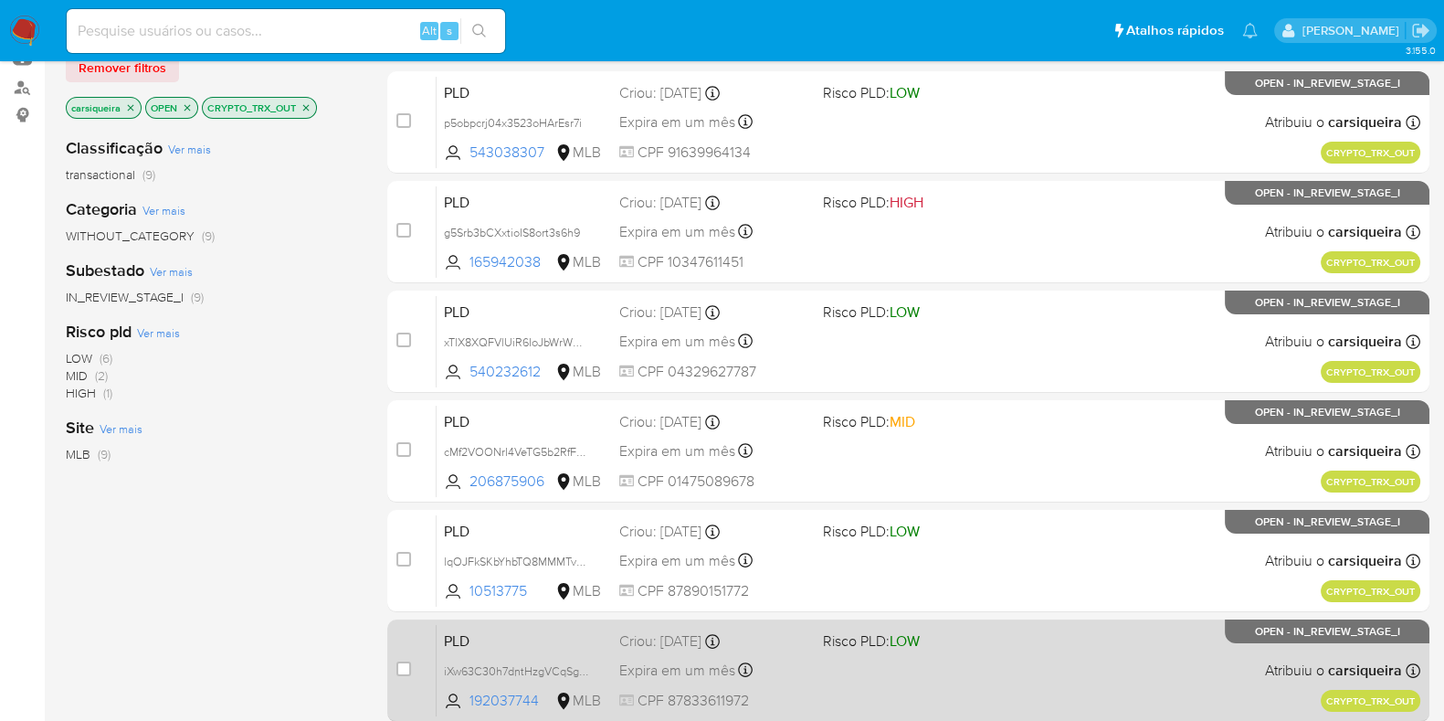
click at [987, 661] on div "PLD iXw63C30h7dntHzgVCqSgcmM 192037744 MLB Risco PLD: LOW Criou: 19/08/2025 Cri…" at bounding box center [929, 670] width 984 height 92
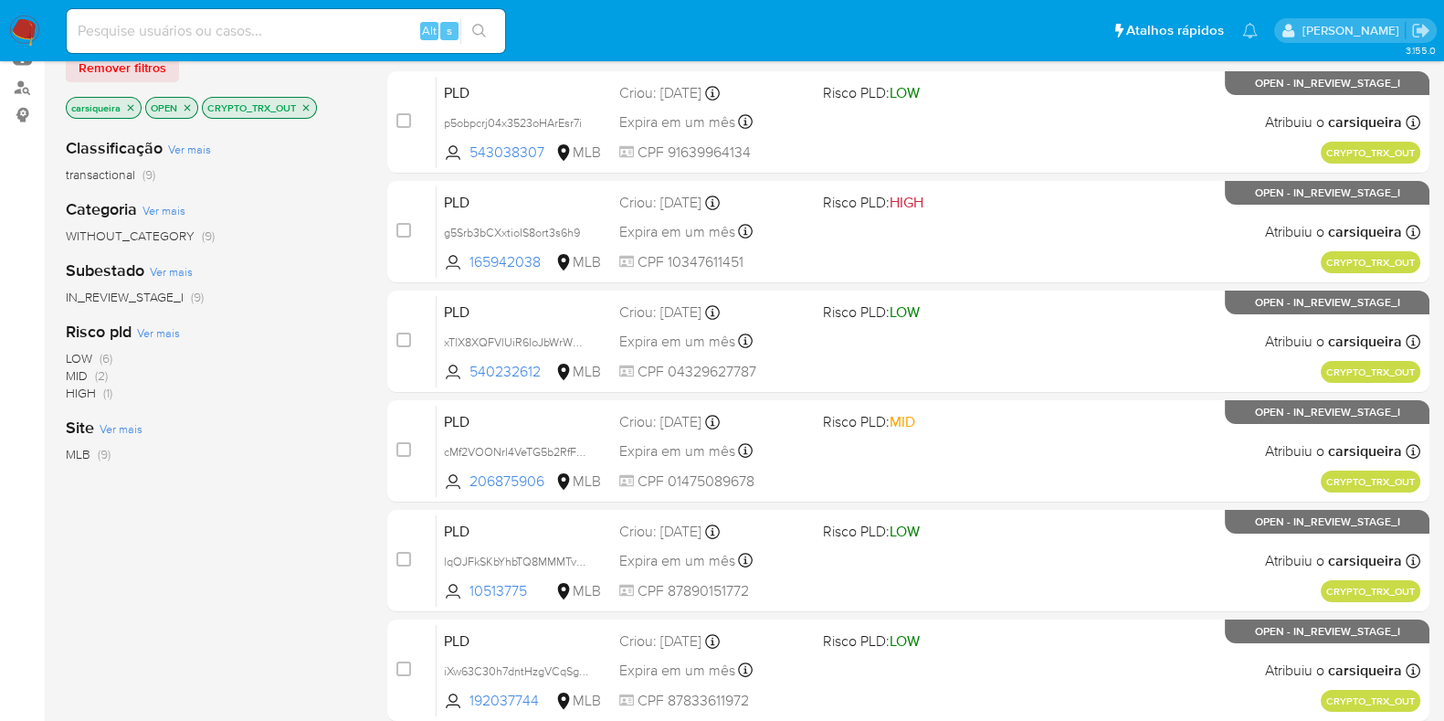
click at [307, 107] on icon "close-filter" at bounding box center [306, 107] width 11 height 11
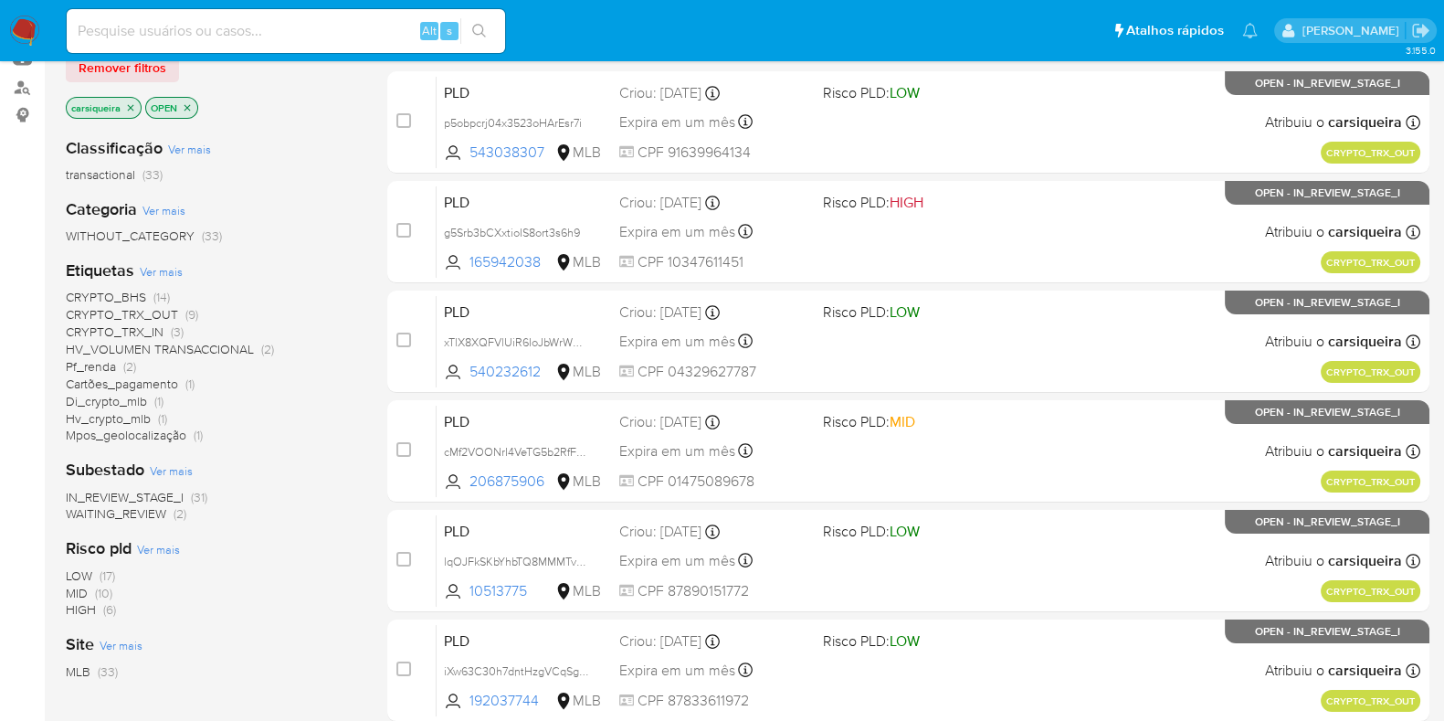
click at [235, 351] on span "HV_VOLUMEN TRANSACCIONAL" at bounding box center [160, 349] width 188 height 18
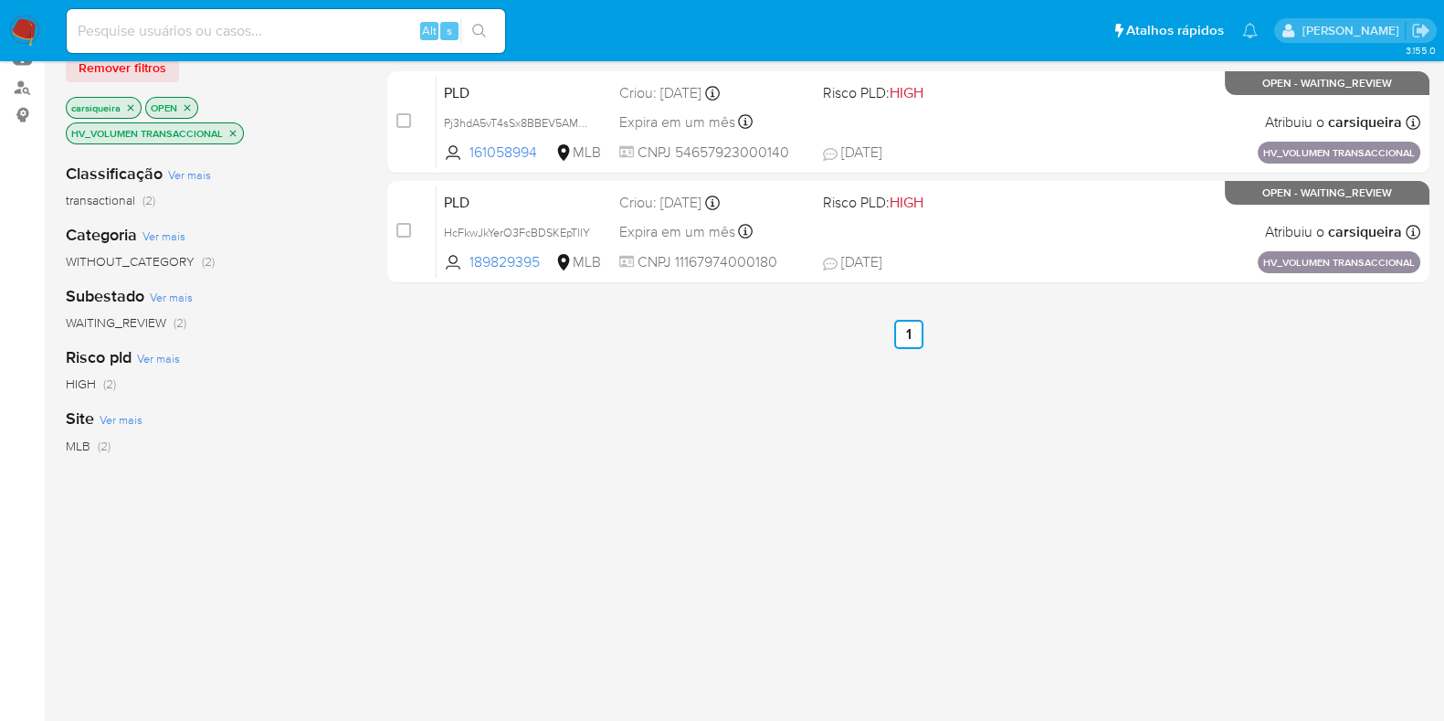
click at [191, 104] on icon "close-filter" at bounding box center [187, 107] width 11 height 11
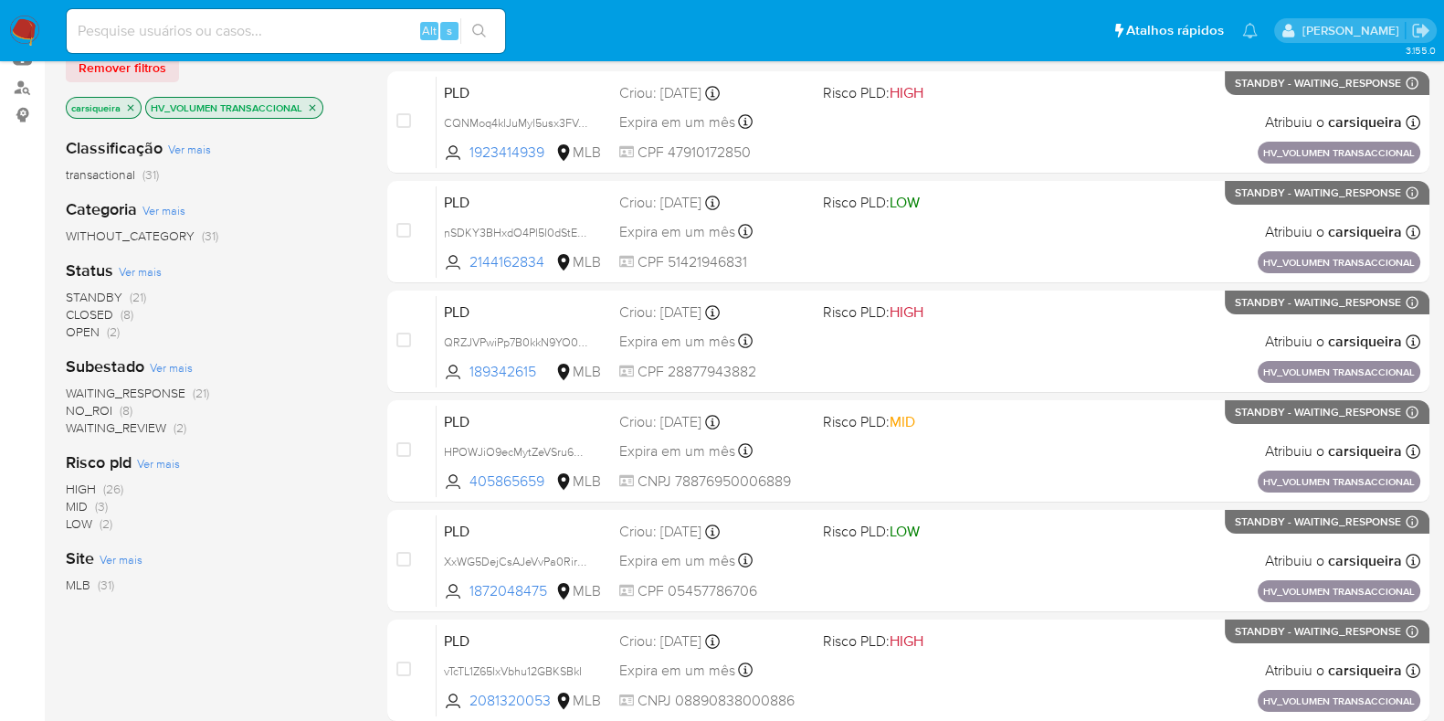
click at [314, 105] on icon "close-filter" at bounding box center [312, 107] width 11 height 11
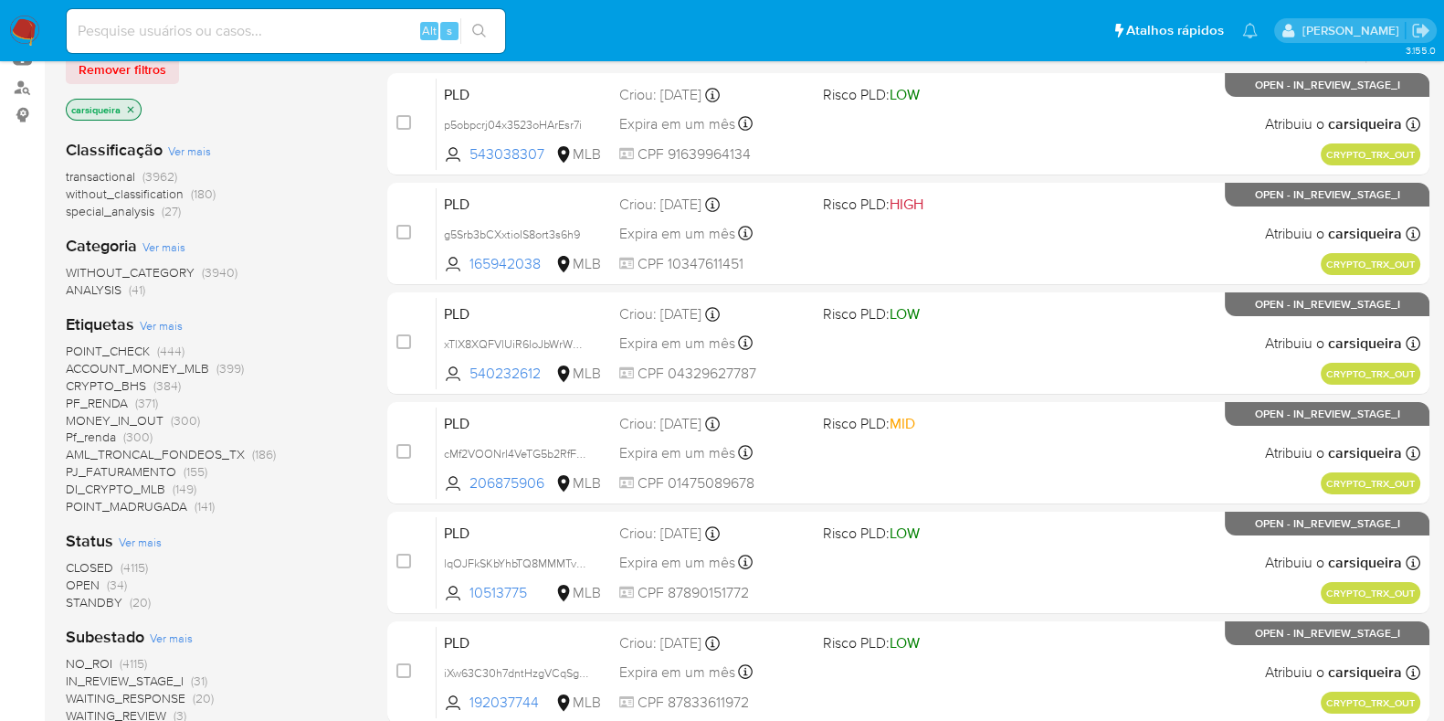
click at [320, 276] on div "WITHOUT_CATEGORY (3940) ANALYSIS (41)" at bounding box center [212, 281] width 292 height 35
click at [10, 28] on img at bounding box center [24, 31] width 31 height 31
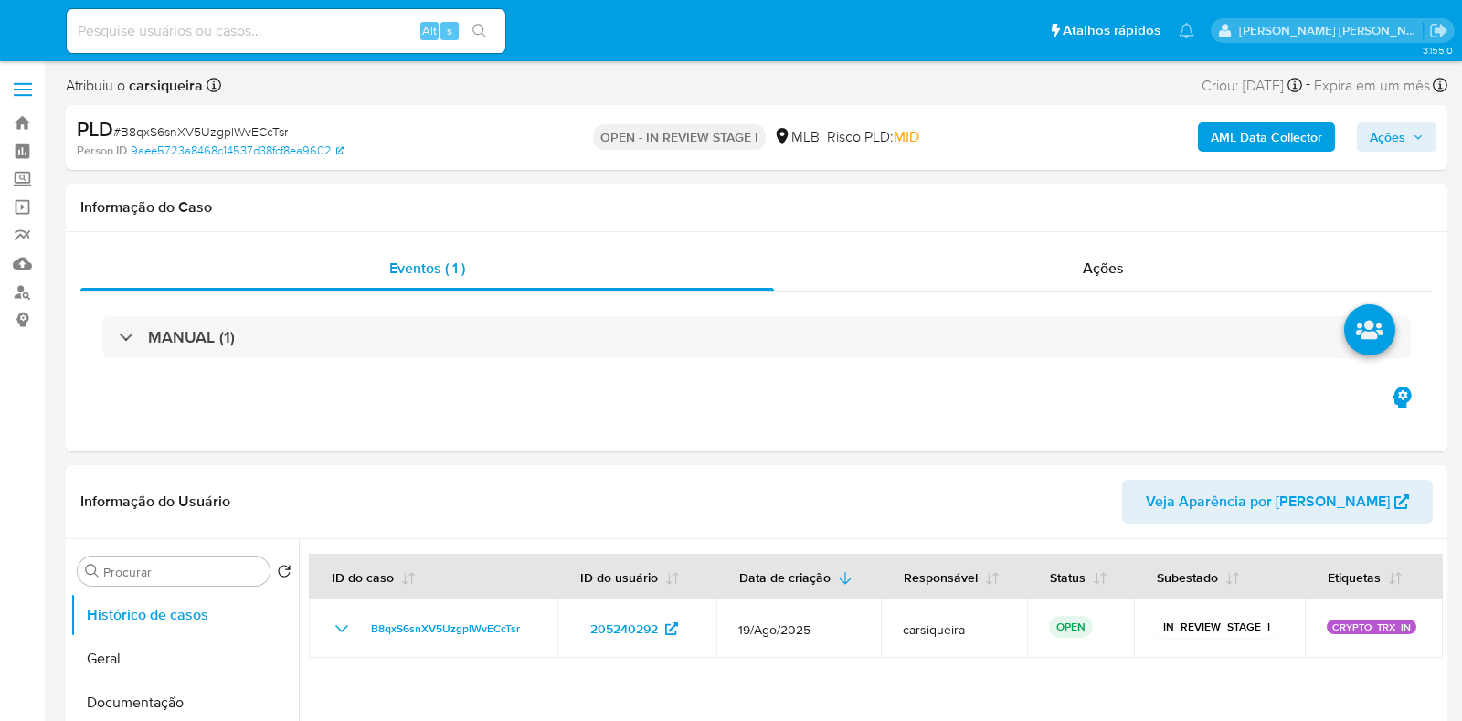
select select "10"
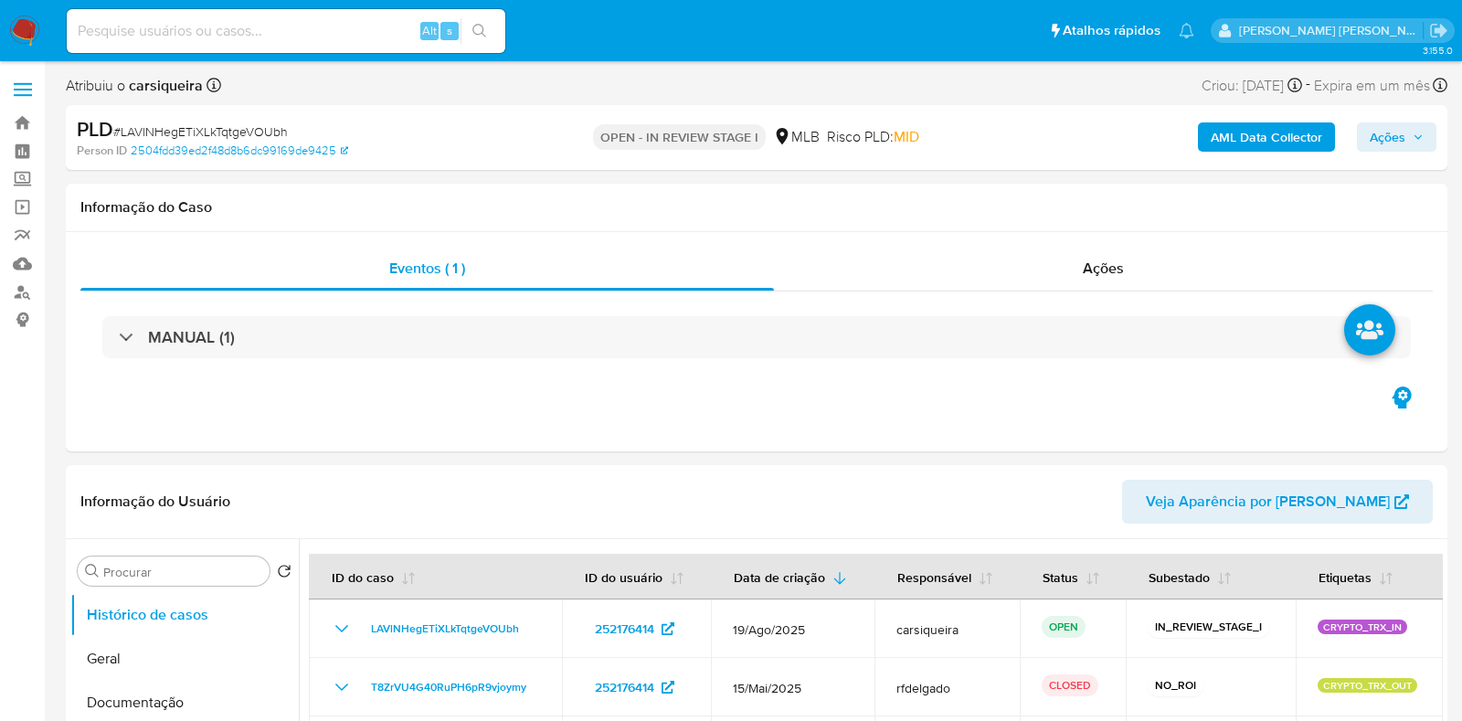
select select "10"
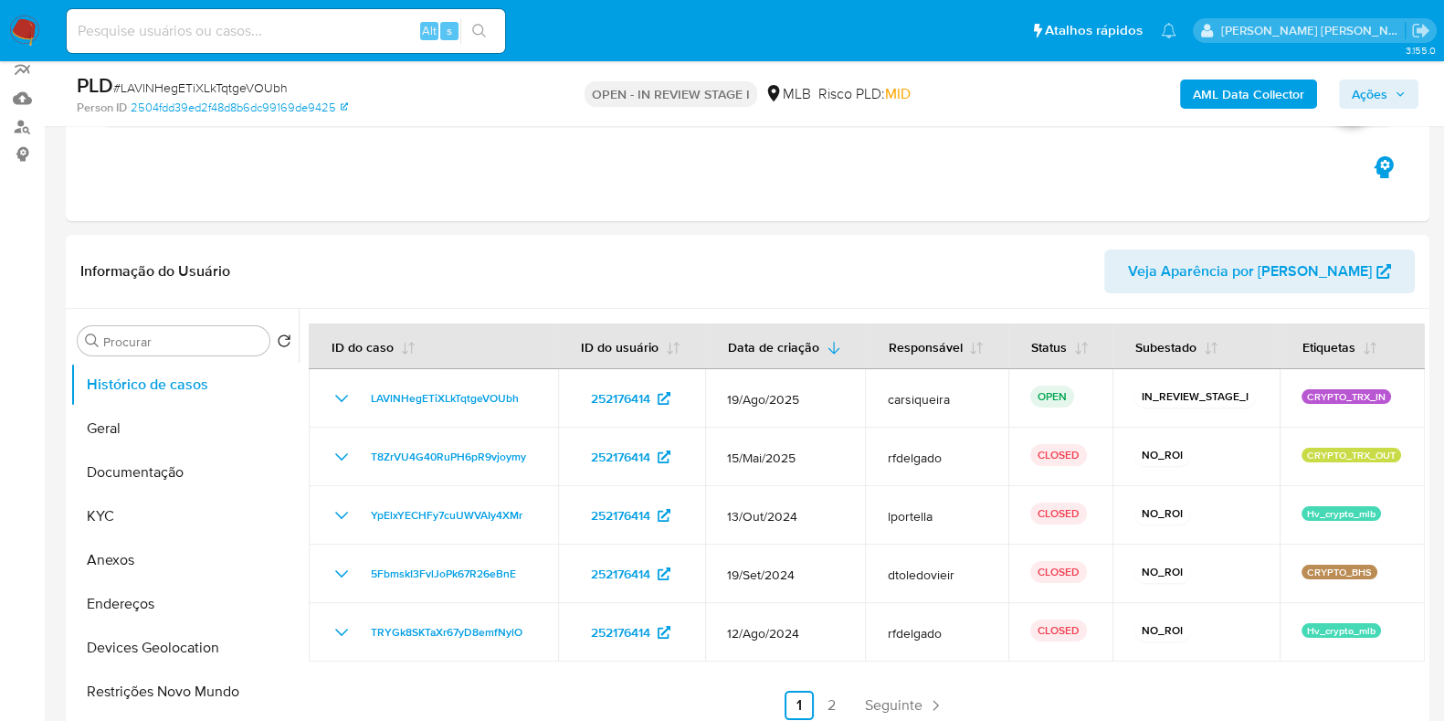
scroll to position [306, 0]
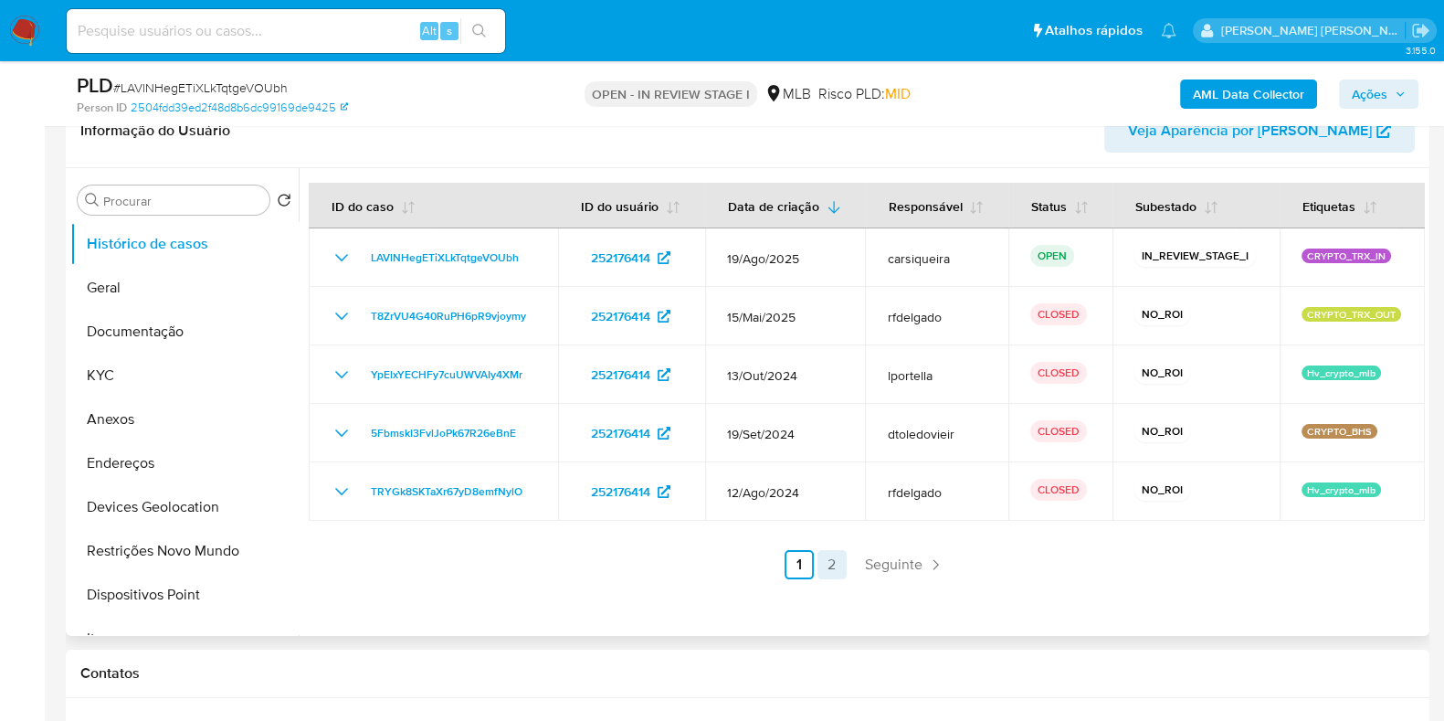
click at [818, 559] on link "2" at bounding box center [832, 564] width 29 height 29
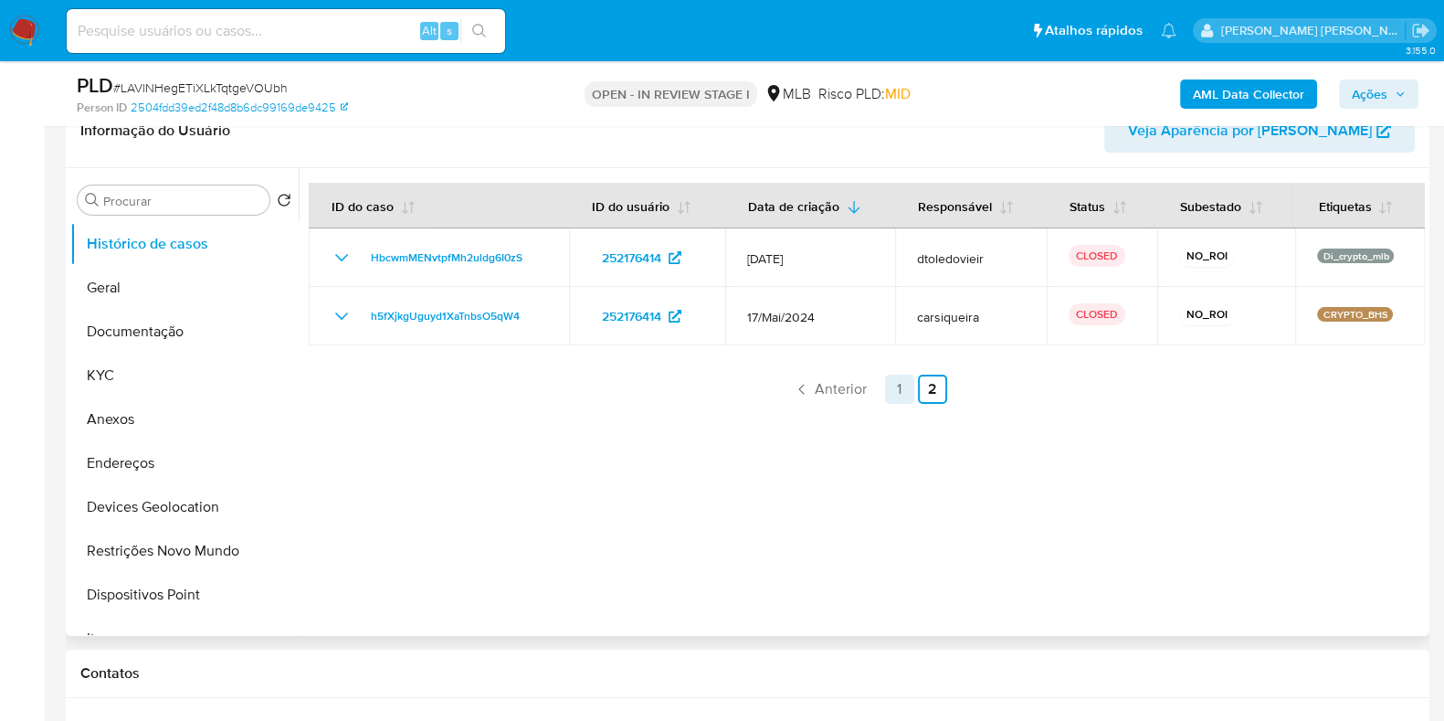
click at [902, 380] on link "1" at bounding box center [899, 389] width 29 height 29
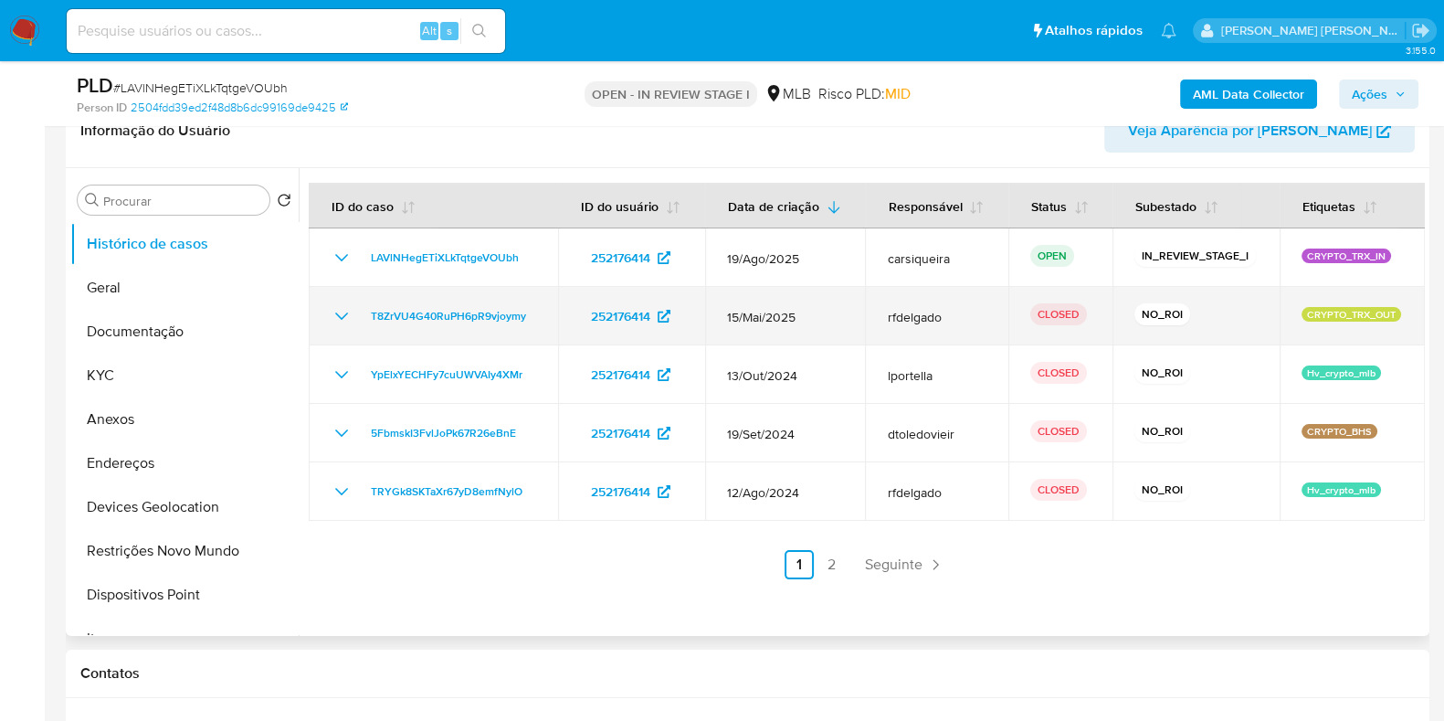
click at [333, 314] on icon "Mostrar/Ocultar" at bounding box center [342, 316] width 22 height 22
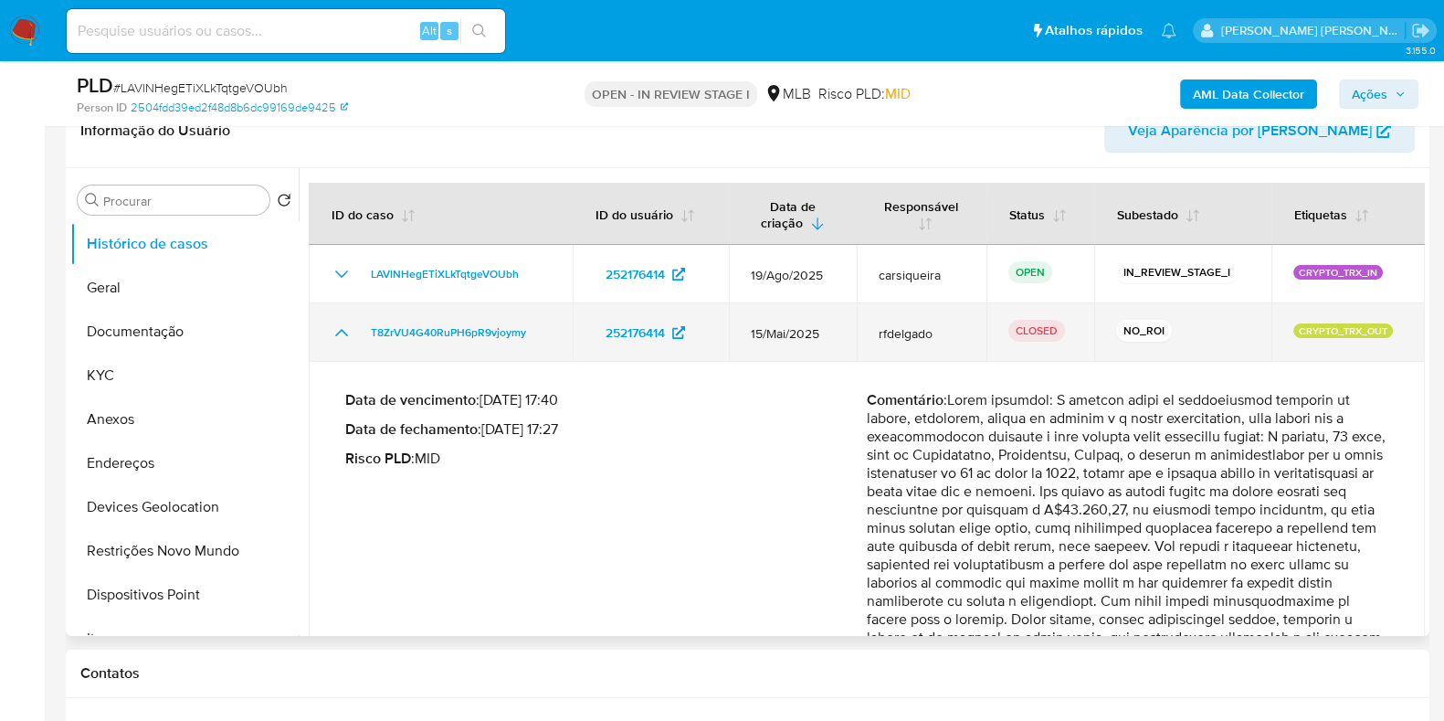
click at [342, 333] on icon "Mostrar/Ocultar" at bounding box center [342, 333] width 22 height 22
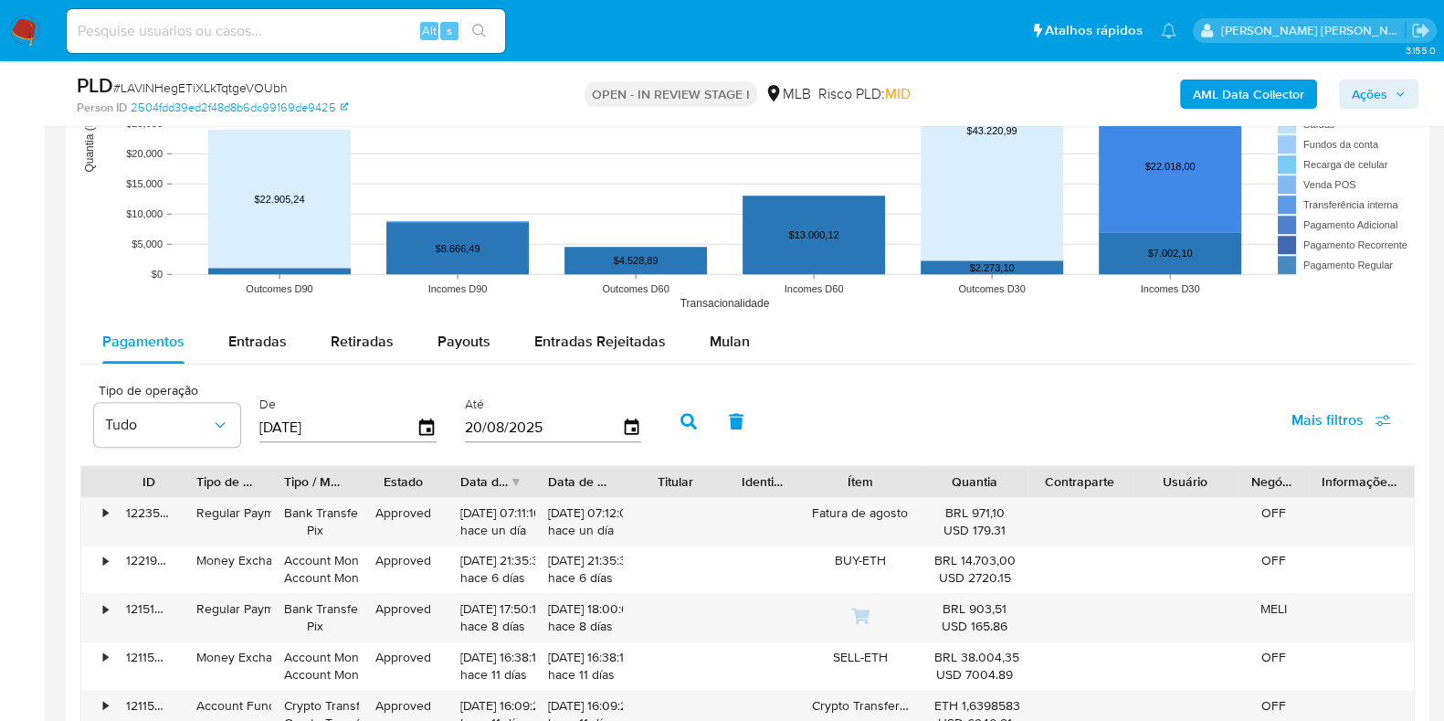
scroll to position [1813, 0]
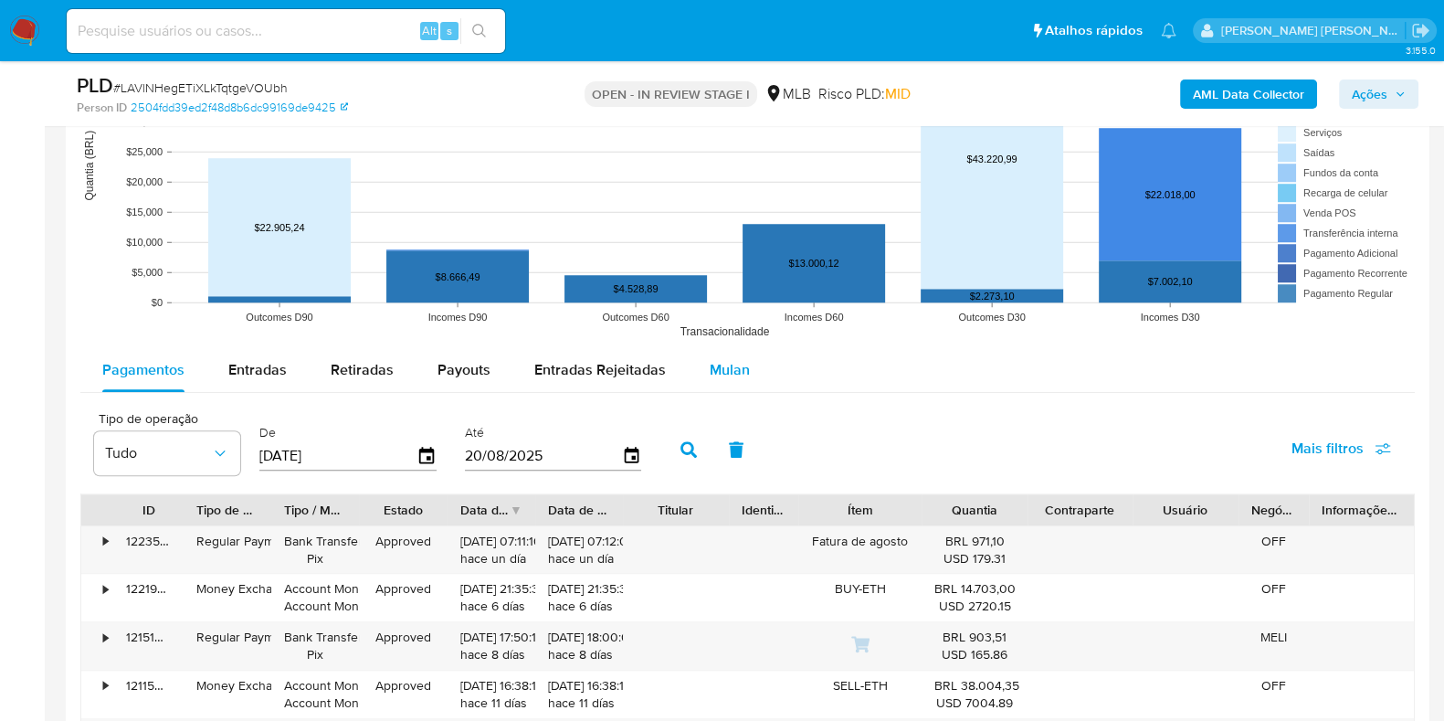
click at [714, 359] on span "Mulan" at bounding box center [730, 369] width 40 height 21
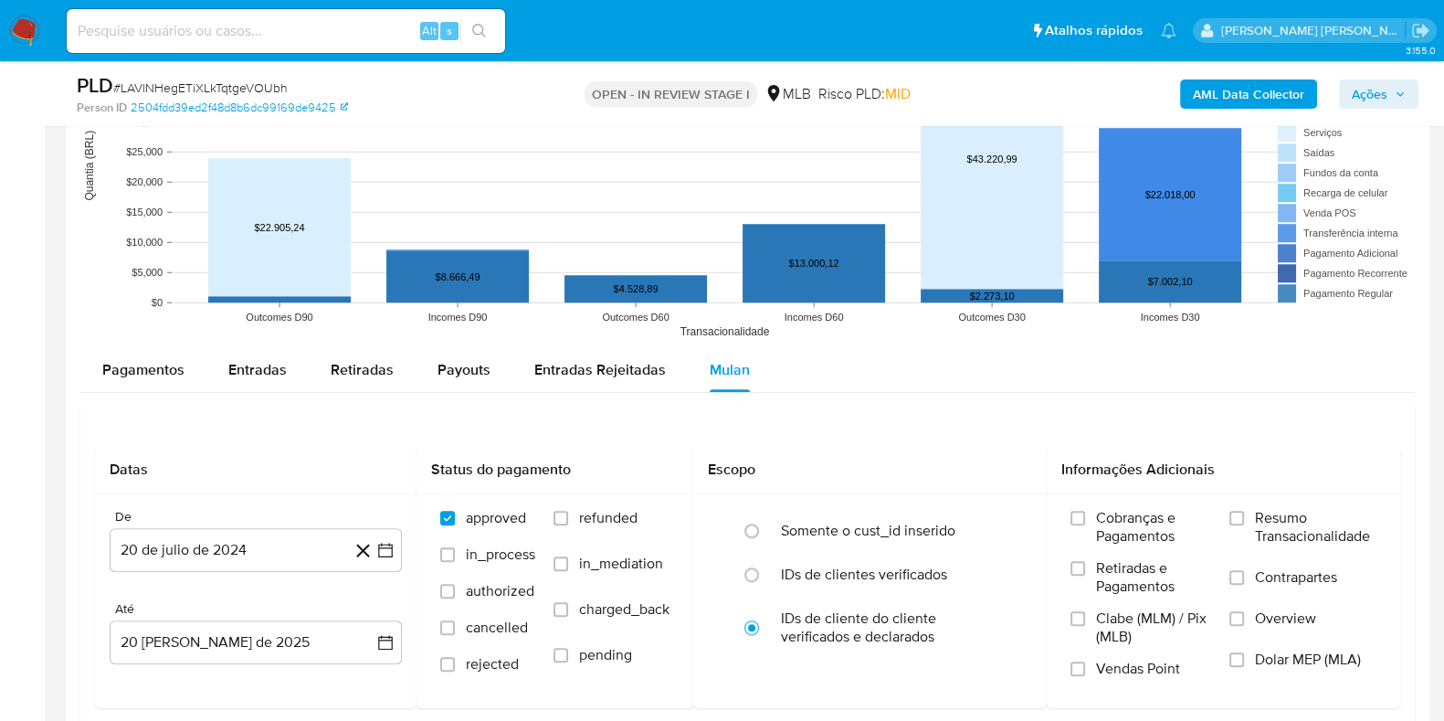
click at [945, 363] on div "Pagamentos Entradas Retiradas Payouts Entradas Rejeitadas Mulan" at bounding box center [747, 370] width 1335 height 44
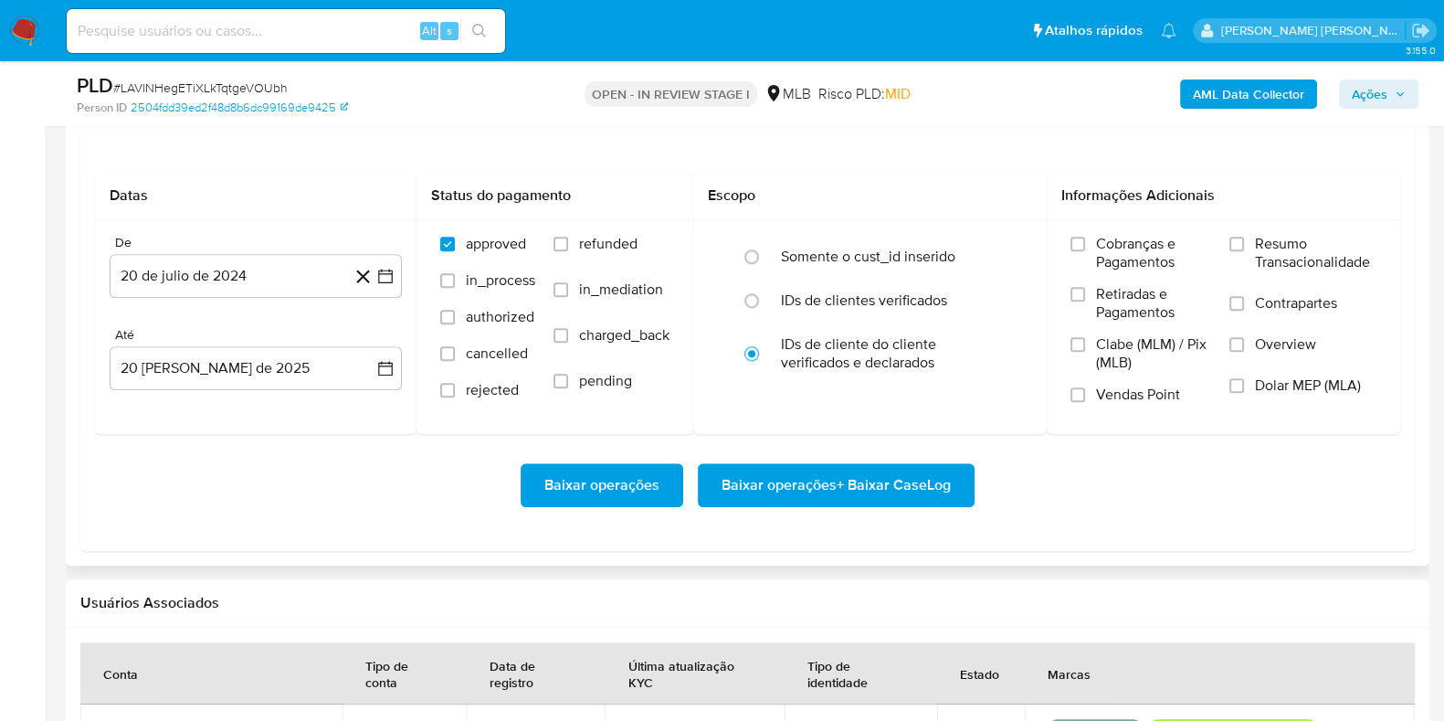
scroll to position [2132, 0]
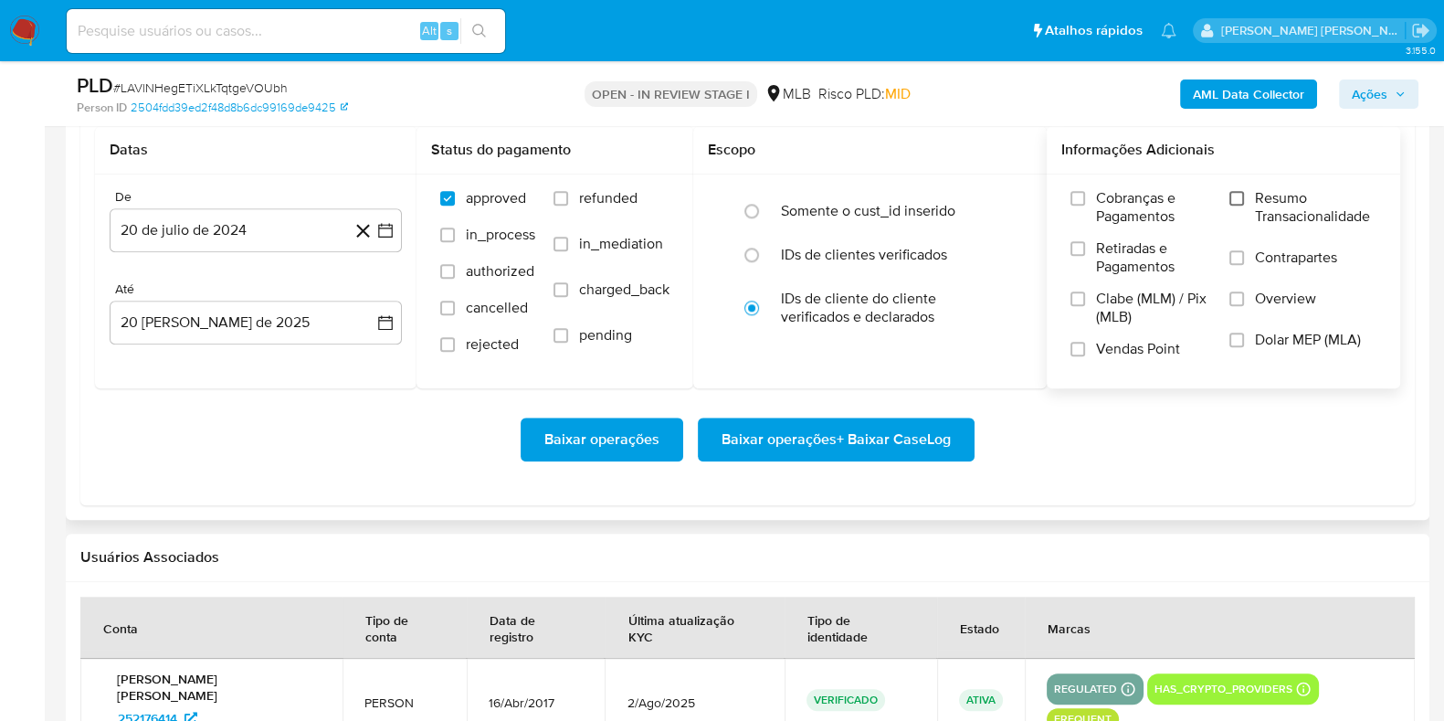
click at [1243, 196] on input "Resumo Transacionalidade" at bounding box center [1237, 198] width 15 height 15
click at [1081, 349] on input "Vendas Point" at bounding box center [1078, 349] width 15 height 15
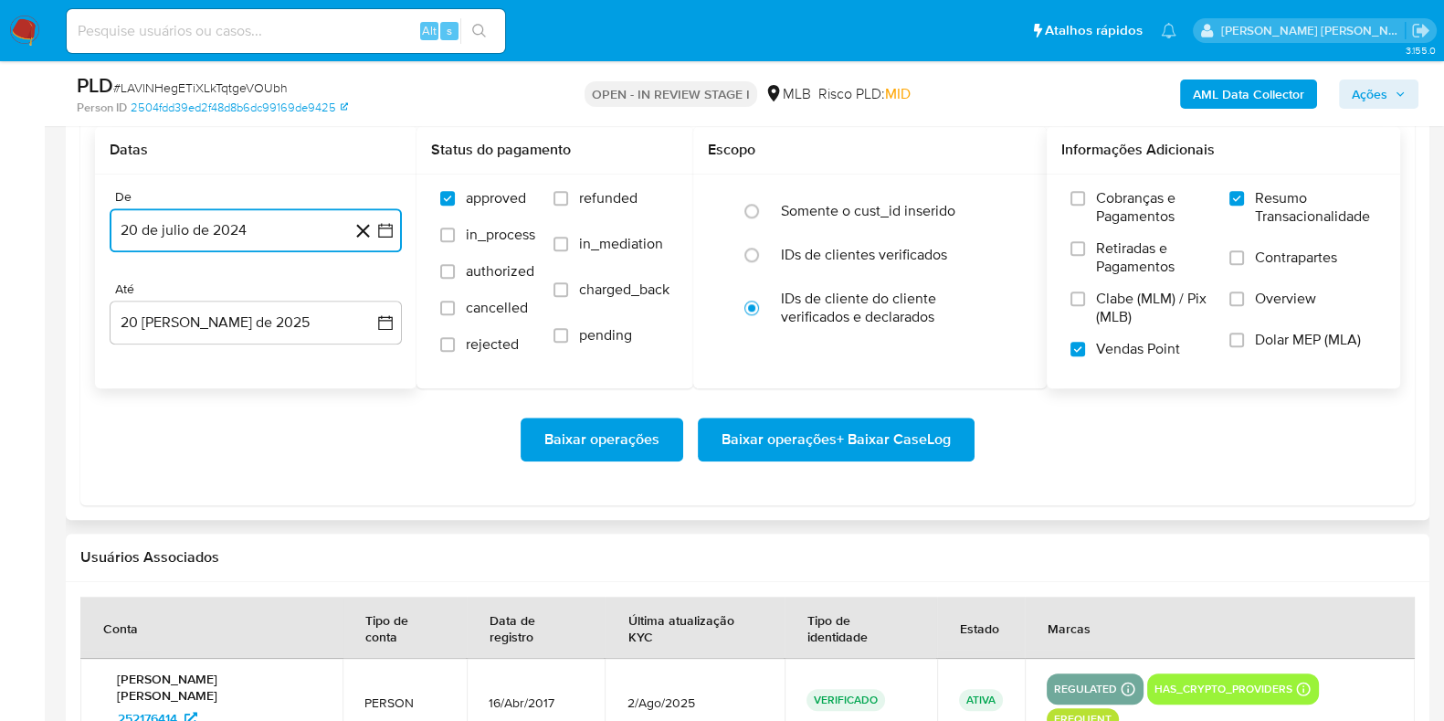
click at [389, 223] on icon "button" at bounding box center [385, 230] width 15 height 15
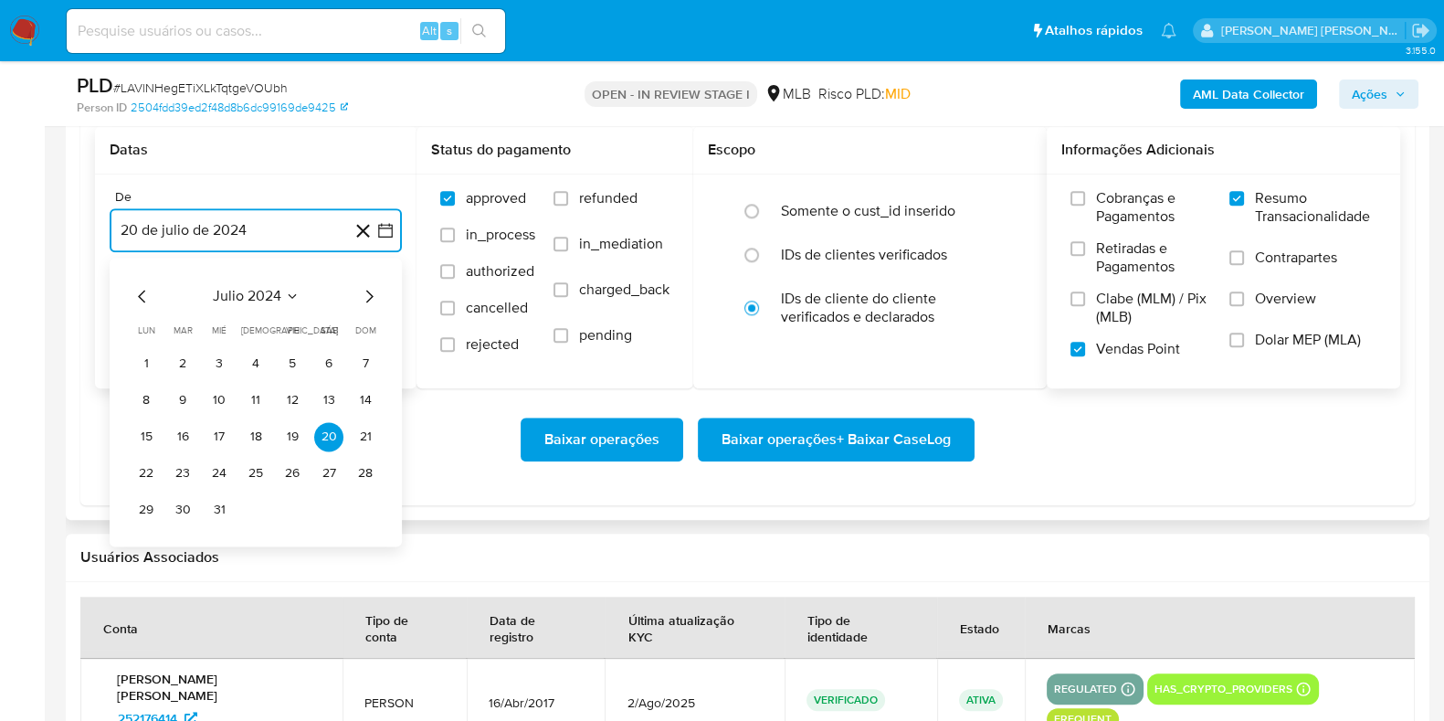
click at [370, 297] on icon "Mes siguiente" at bounding box center [369, 296] width 22 height 22
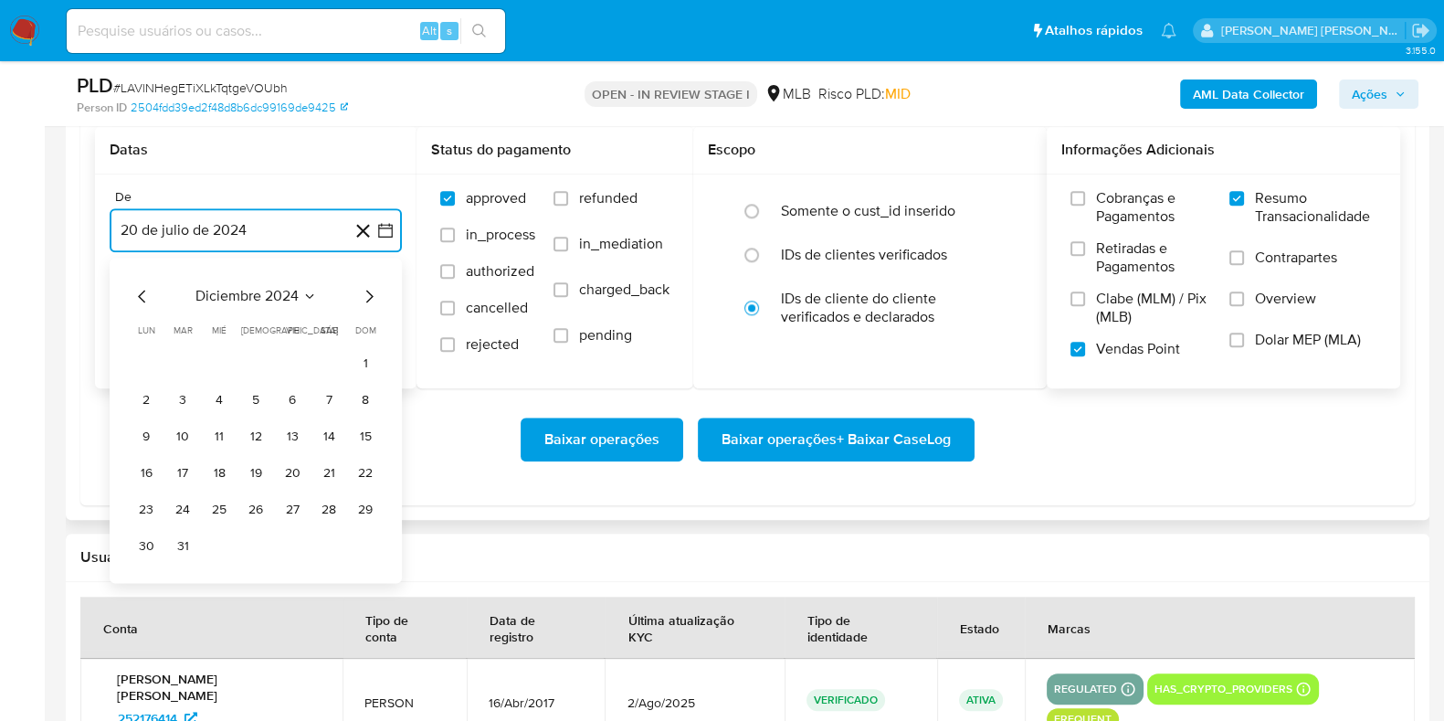
click at [370, 297] on icon "Mes siguiente" at bounding box center [369, 296] width 22 height 22
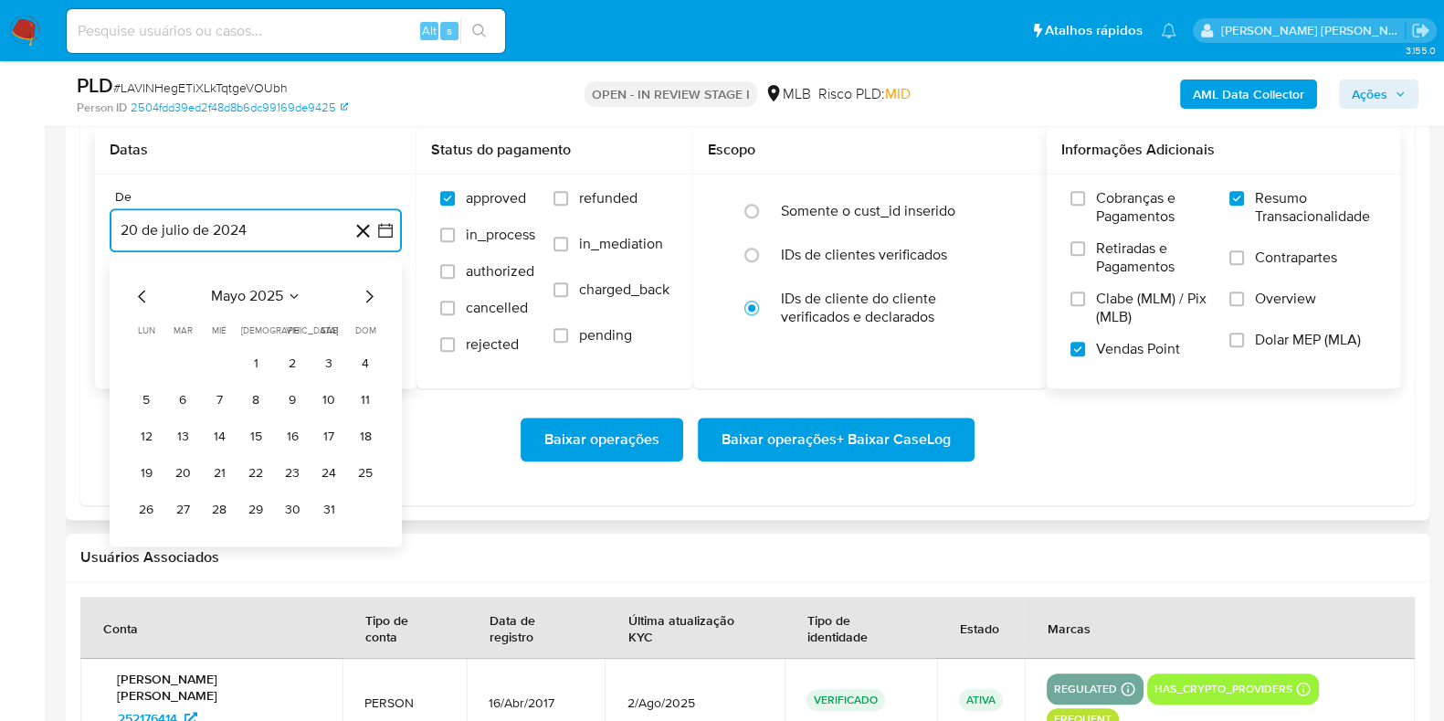
click at [370, 297] on icon "Mes siguiente" at bounding box center [369, 296] width 22 height 22
click at [172, 360] on button "1" at bounding box center [182, 363] width 29 height 29
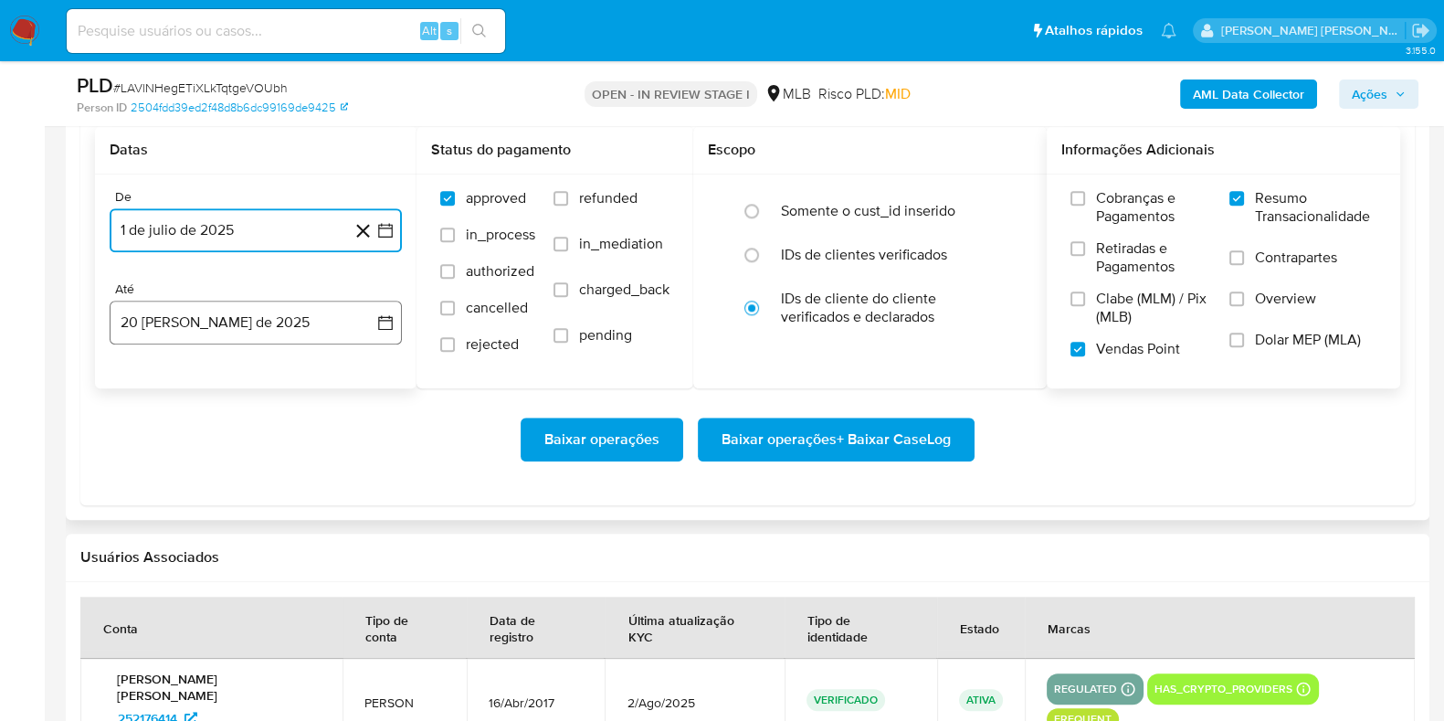
click at [198, 329] on button "20 [PERSON_NAME] de 2025" at bounding box center [256, 323] width 292 height 44
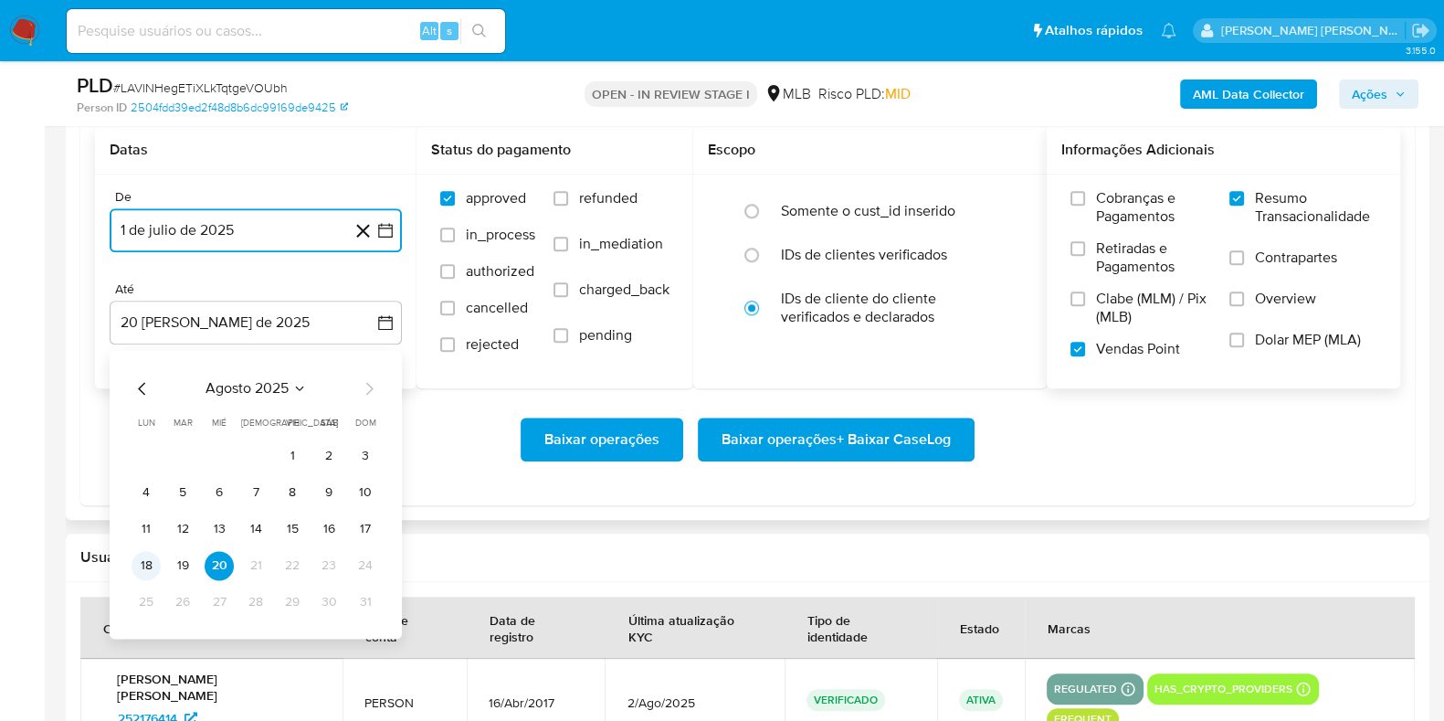
click at [148, 560] on button "18" at bounding box center [146, 565] width 29 height 29
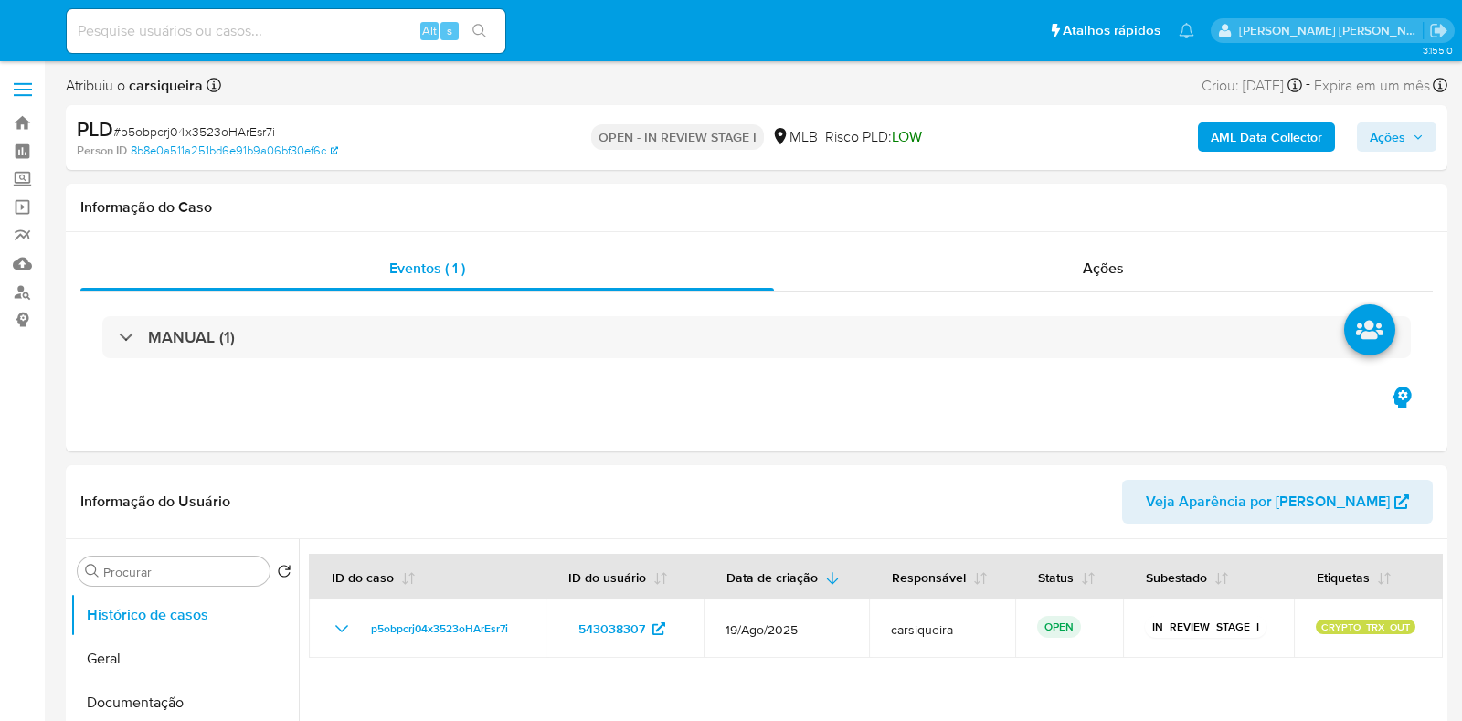
select select "10"
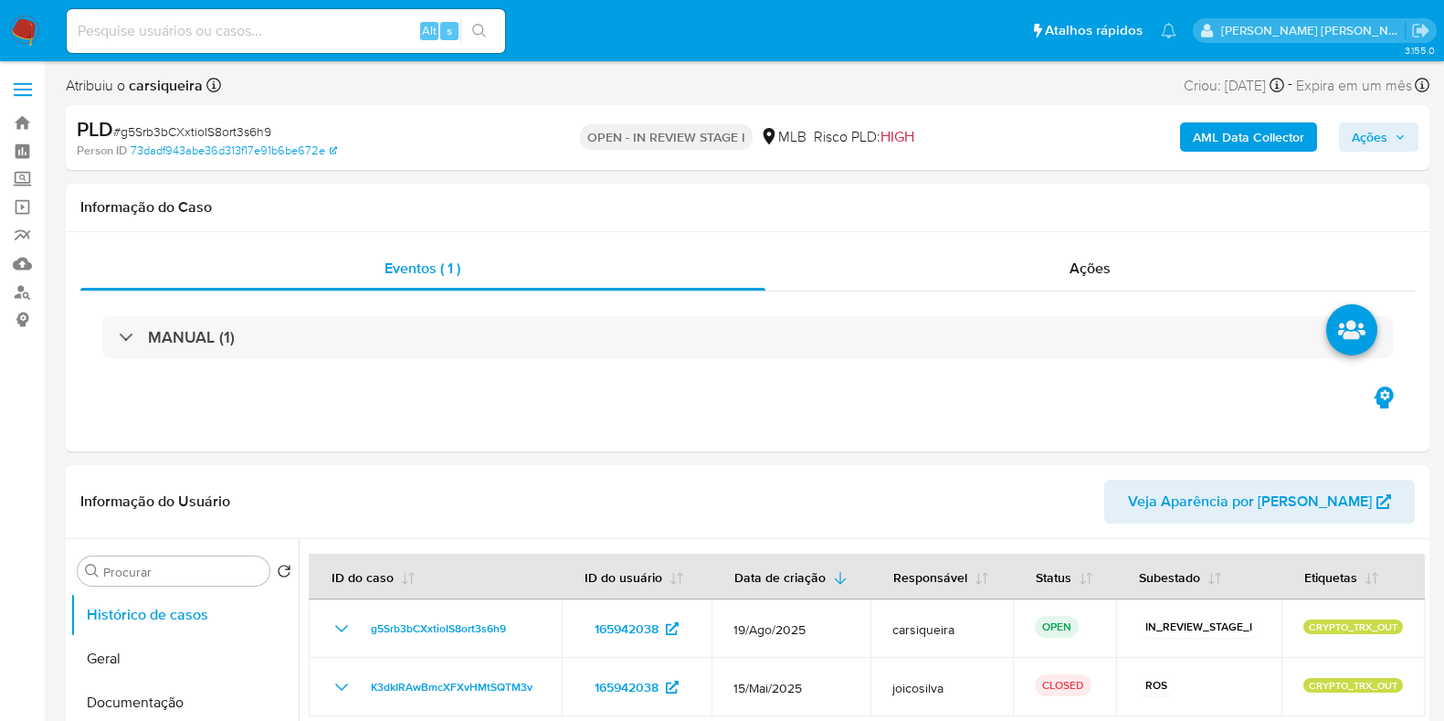
select select "10"
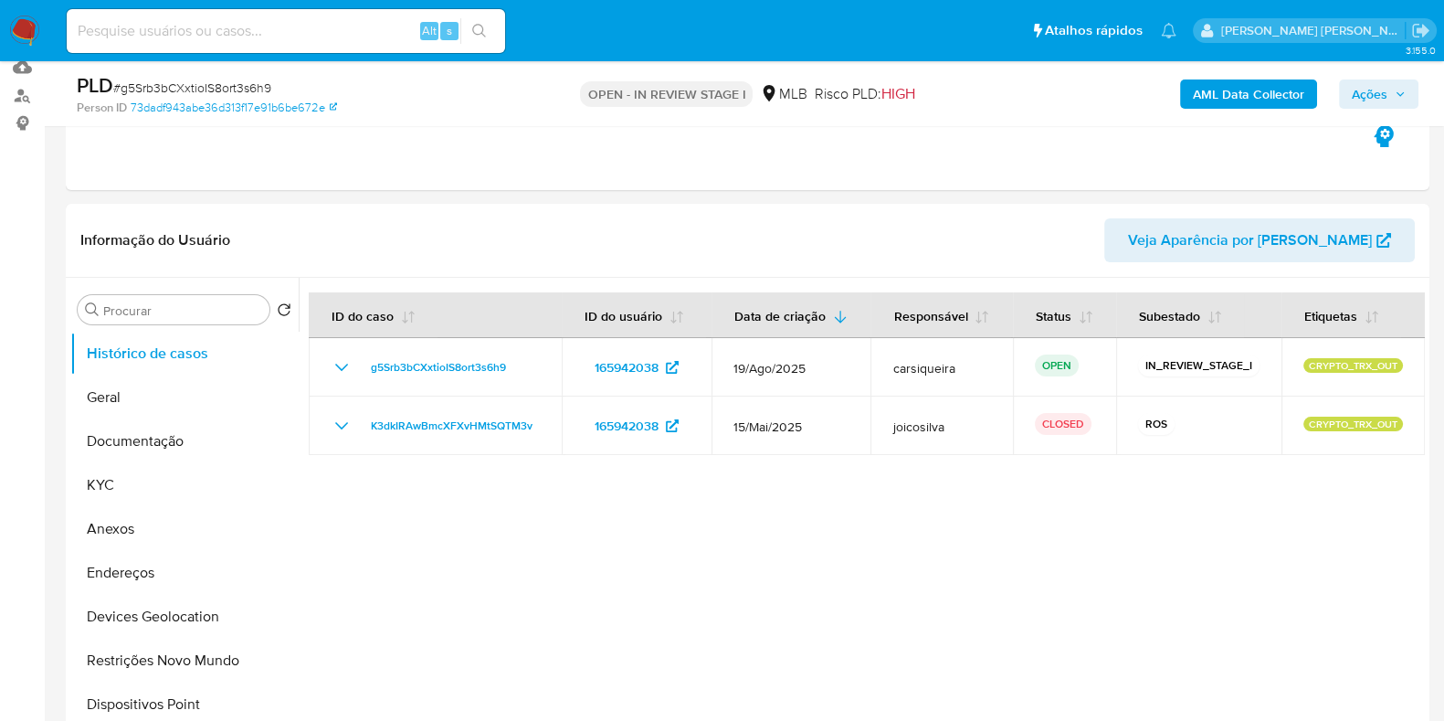
scroll to position [228, 0]
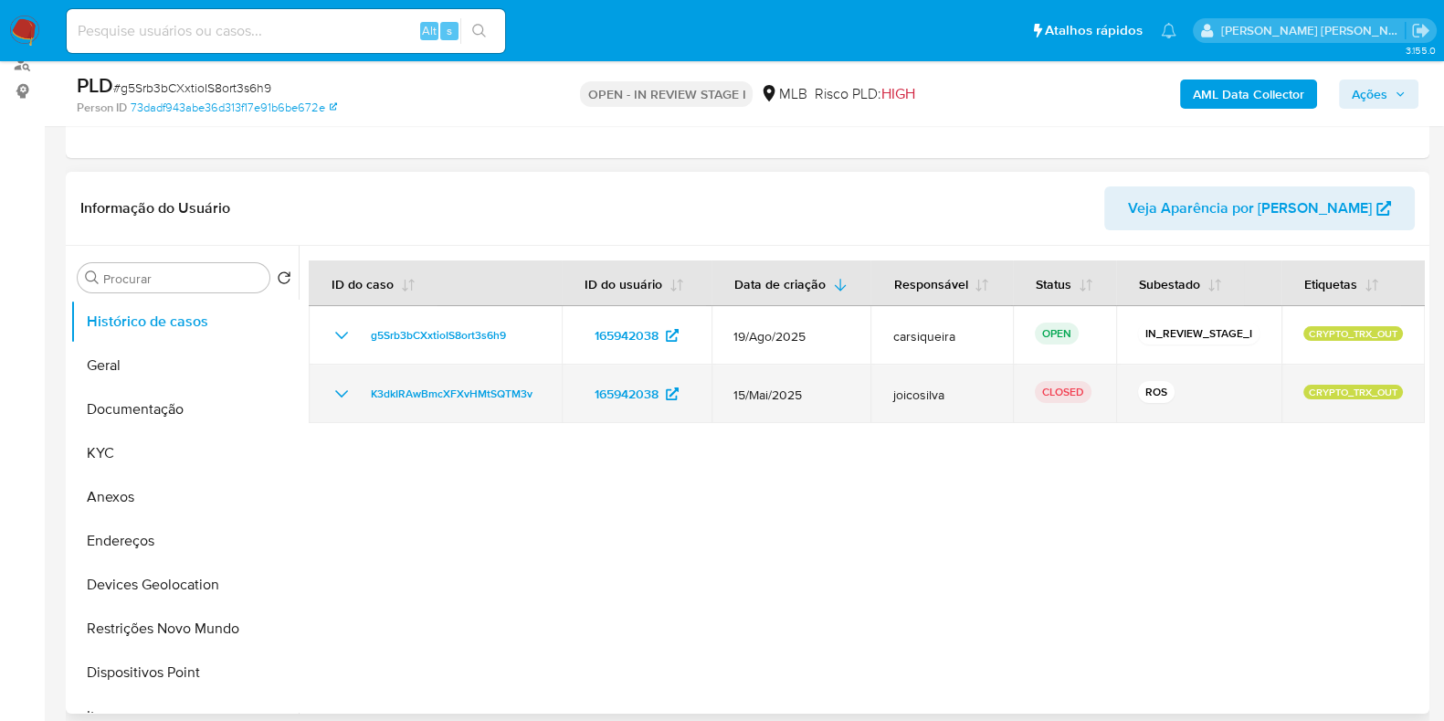
click at [337, 405] on icon "Mostrar/Ocultar" at bounding box center [342, 394] width 22 height 22
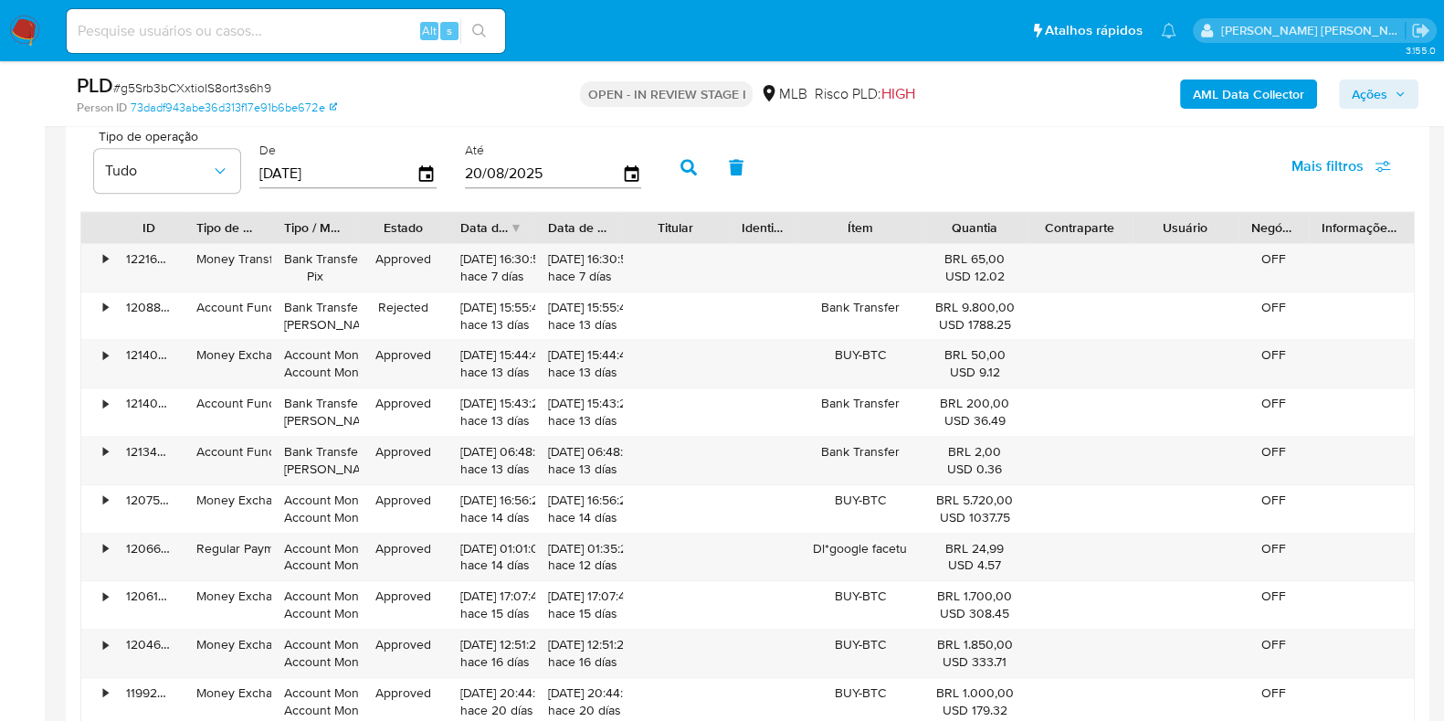
scroll to position [2021, 0]
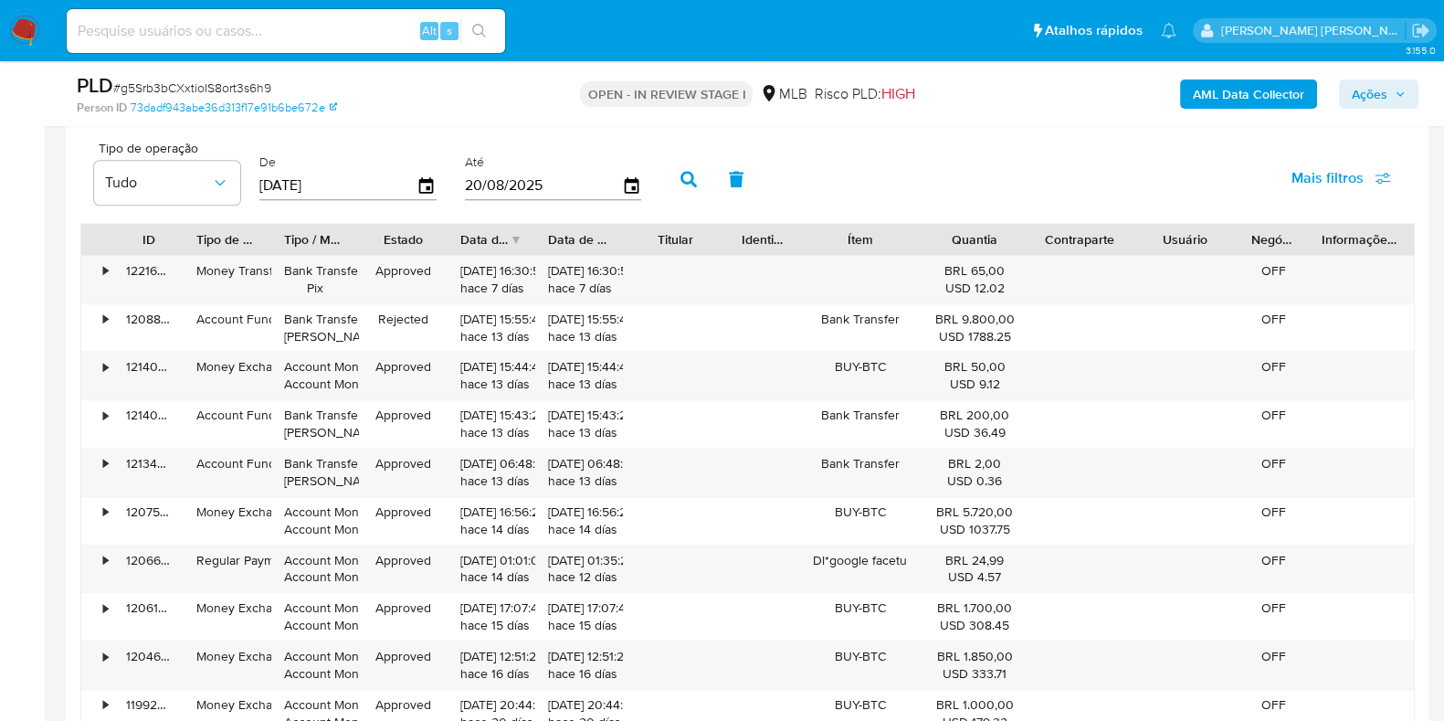
click at [864, 175] on div "Tipo de operação Tudo De 23/05/2025 Até 20/08/2025 Mais filtros" at bounding box center [747, 177] width 1335 height 91
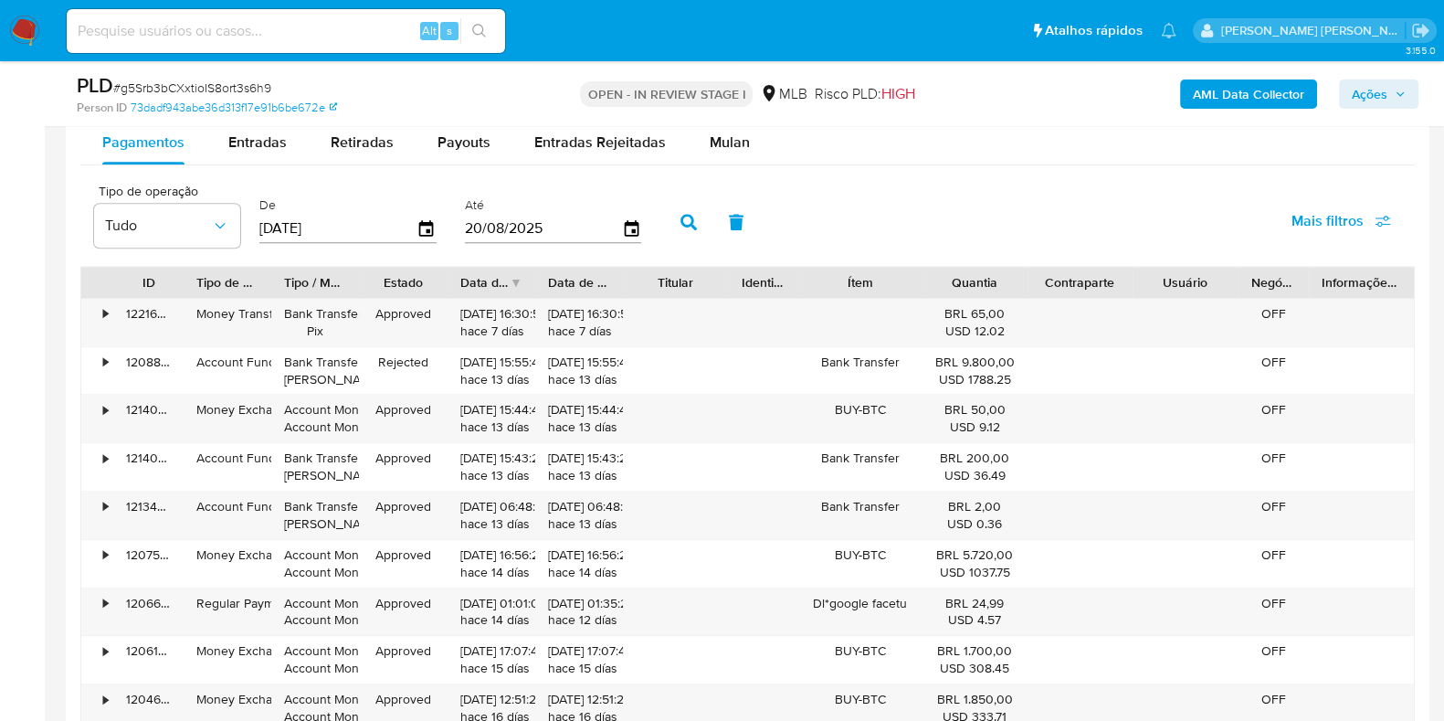
scroll to position [1975, 0]
click at [724, 143] on span "Mulan" at bounding box center [730, 144] width 40 height 21
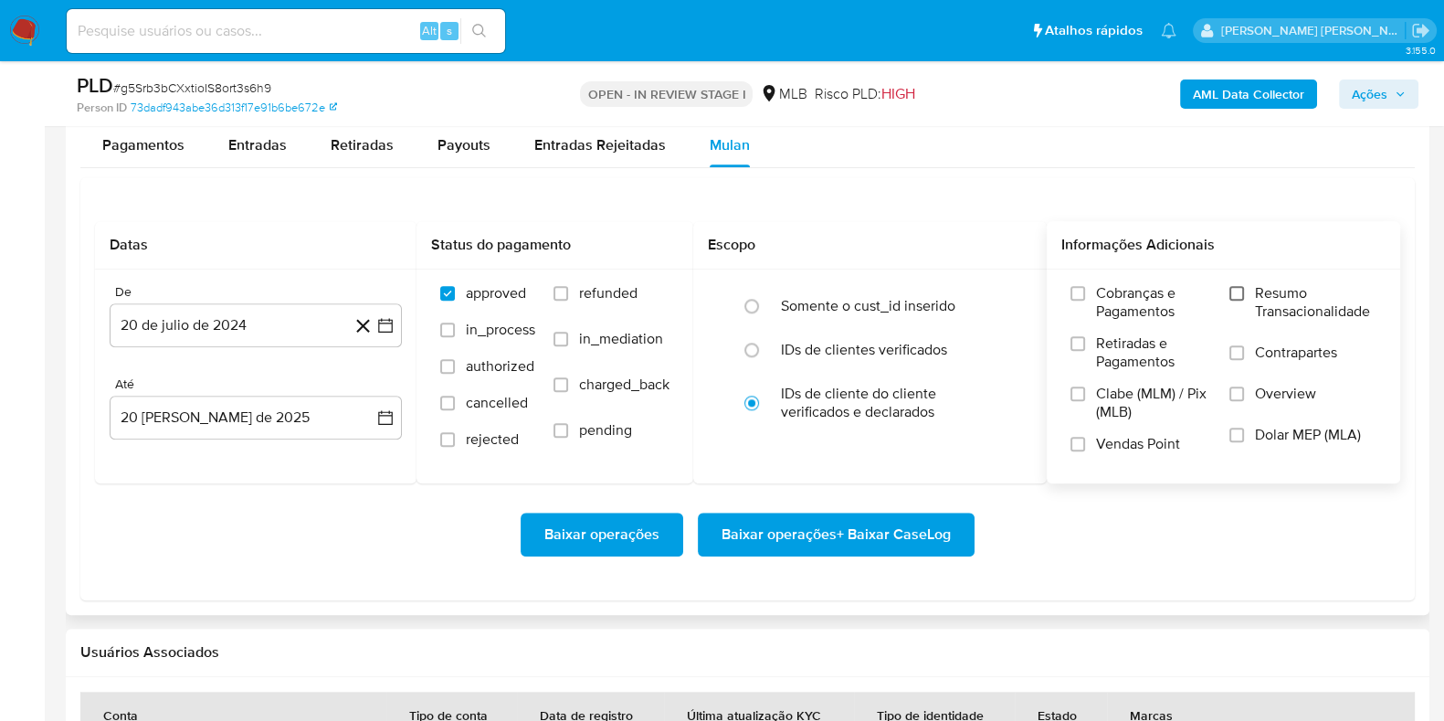
click at [1239, 292] on input "Resumo Transacionalidade" at bounding box center [1237, 293] width 15 height 15
click at [1069, 446] on div "Cobranças e Pagamentos Retiradas e Pagamentos Clabe (MLM) / Pix (MLB) Vendas Po…" at bounding box center [1224, 375] width 324 height 183
click at [1082, 444] on input "Vendas Point" at bounding box center [1078, 444] width 15 height 15
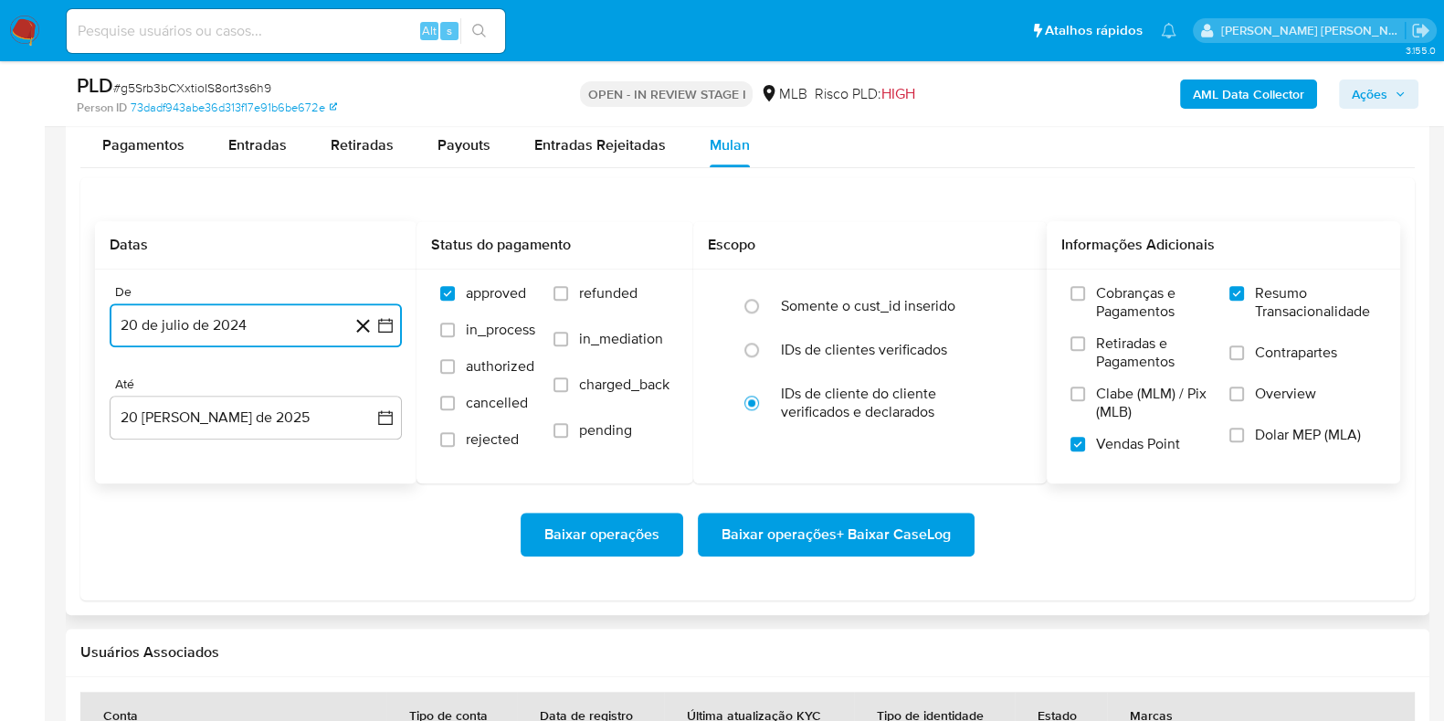
click at [391, 331] on icon "button" at bounding box center [385, 325] width 18 height 18
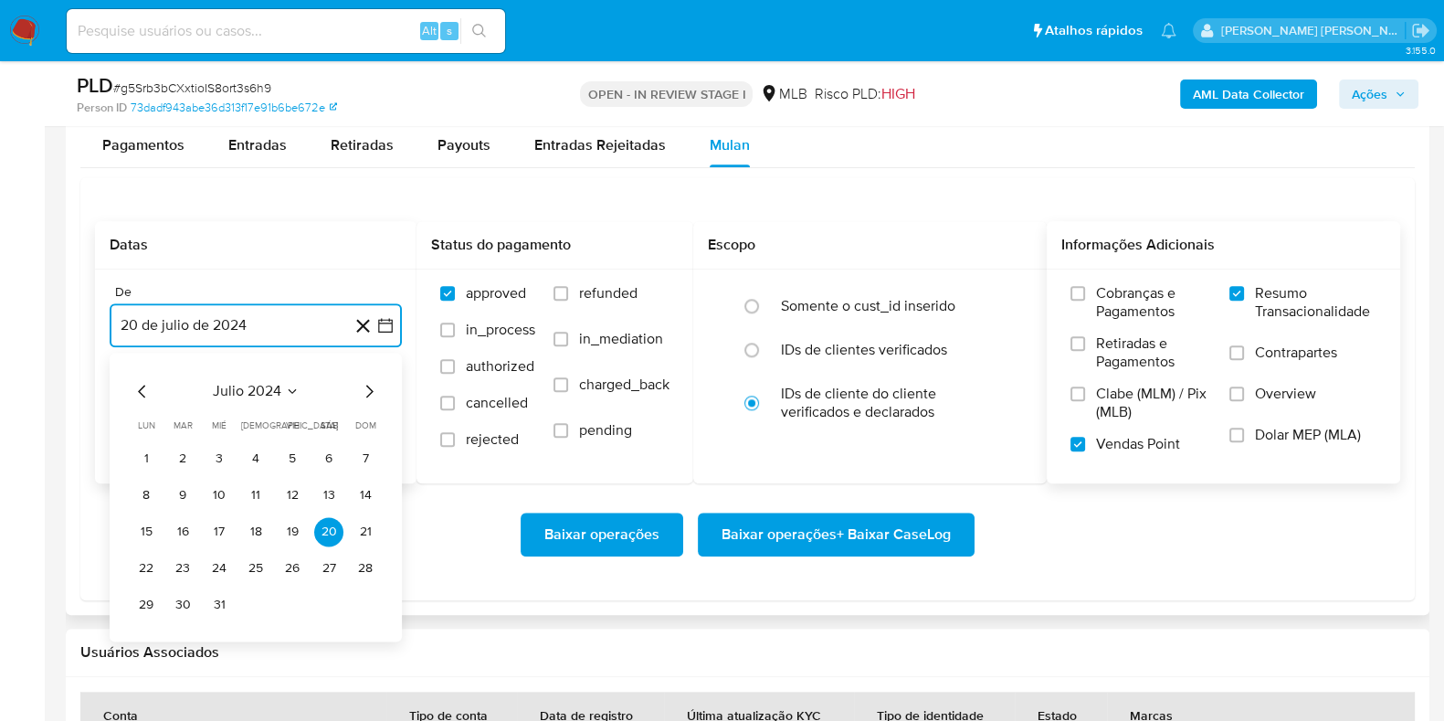
click at [369, 391] on icon "Mes siguiente" at bounding box center [369, 391] width 22 height 22
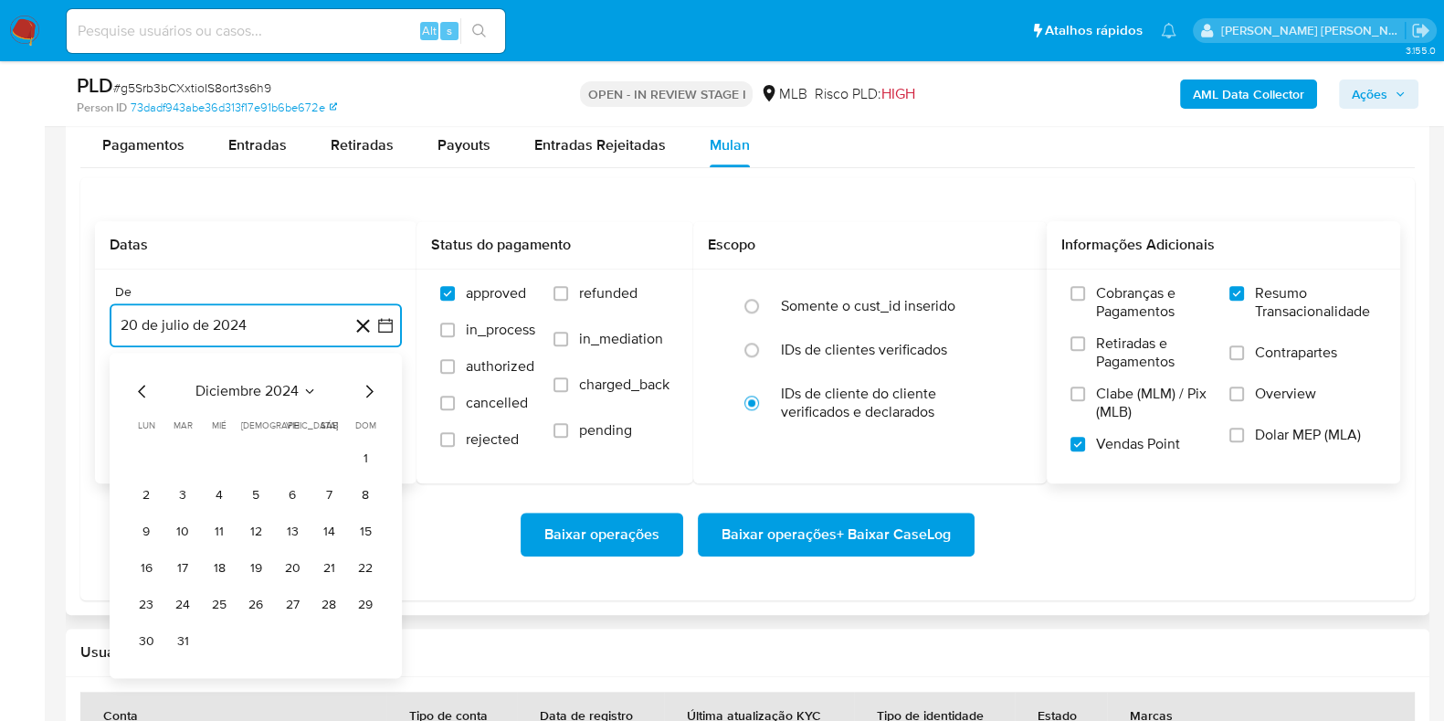
click at [369, 391] on icon "Mes siguiente" at bounding box center [369, 391] width 22 height 22
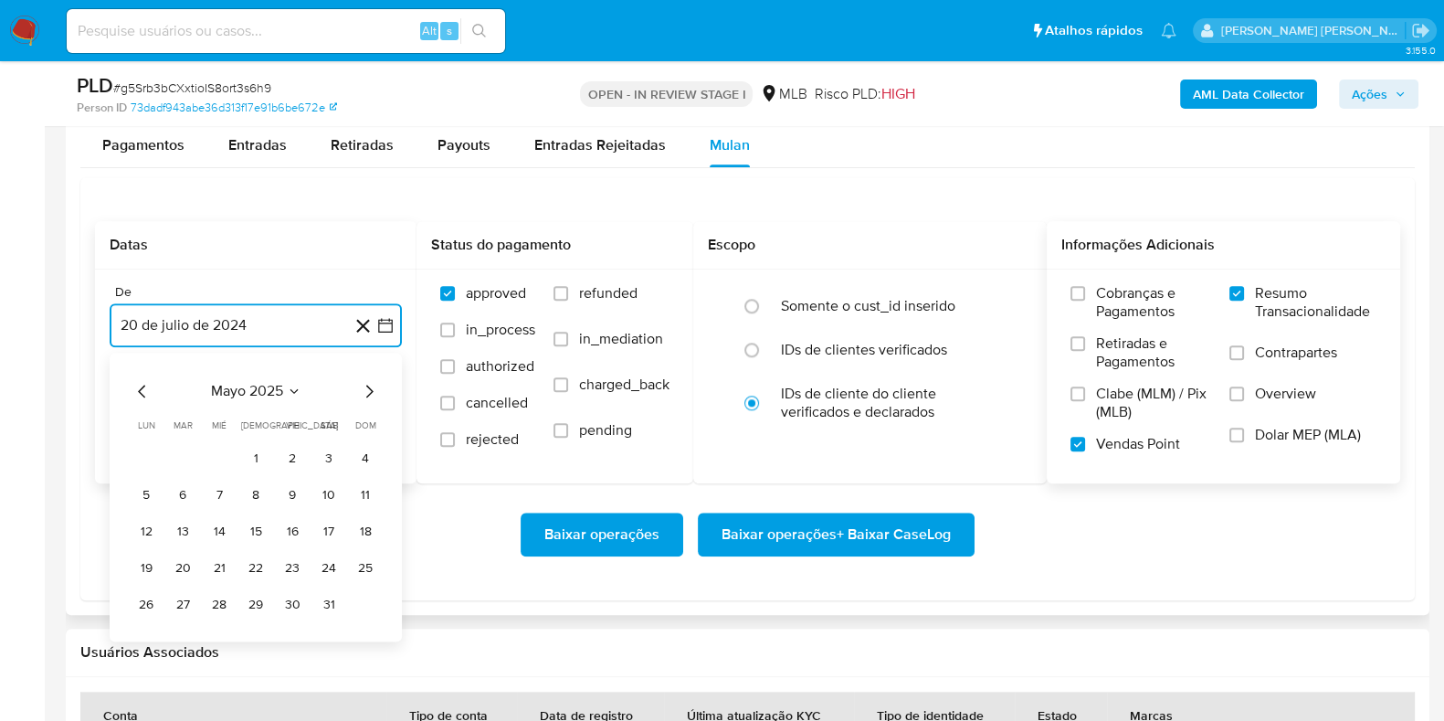
click at [369, 391] on icon "Mes siguiente" at bounding box center [369, 391] width 22 height 22
click at [183, 448] on button "1" at bounding box center [182, 458] width 29 height 29
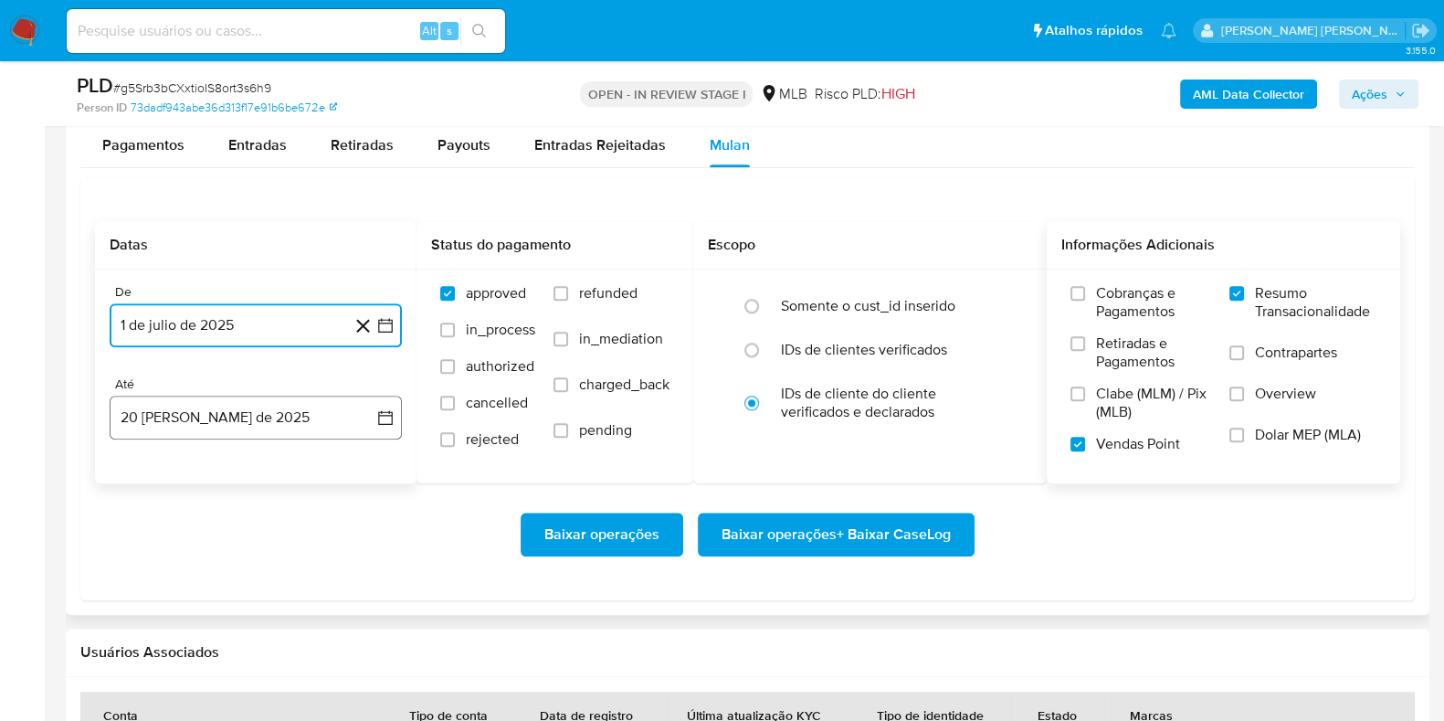
click at [249, 417] on button "20 de agosto de 2025" at bounding box center [256, 418] width 292 height 44
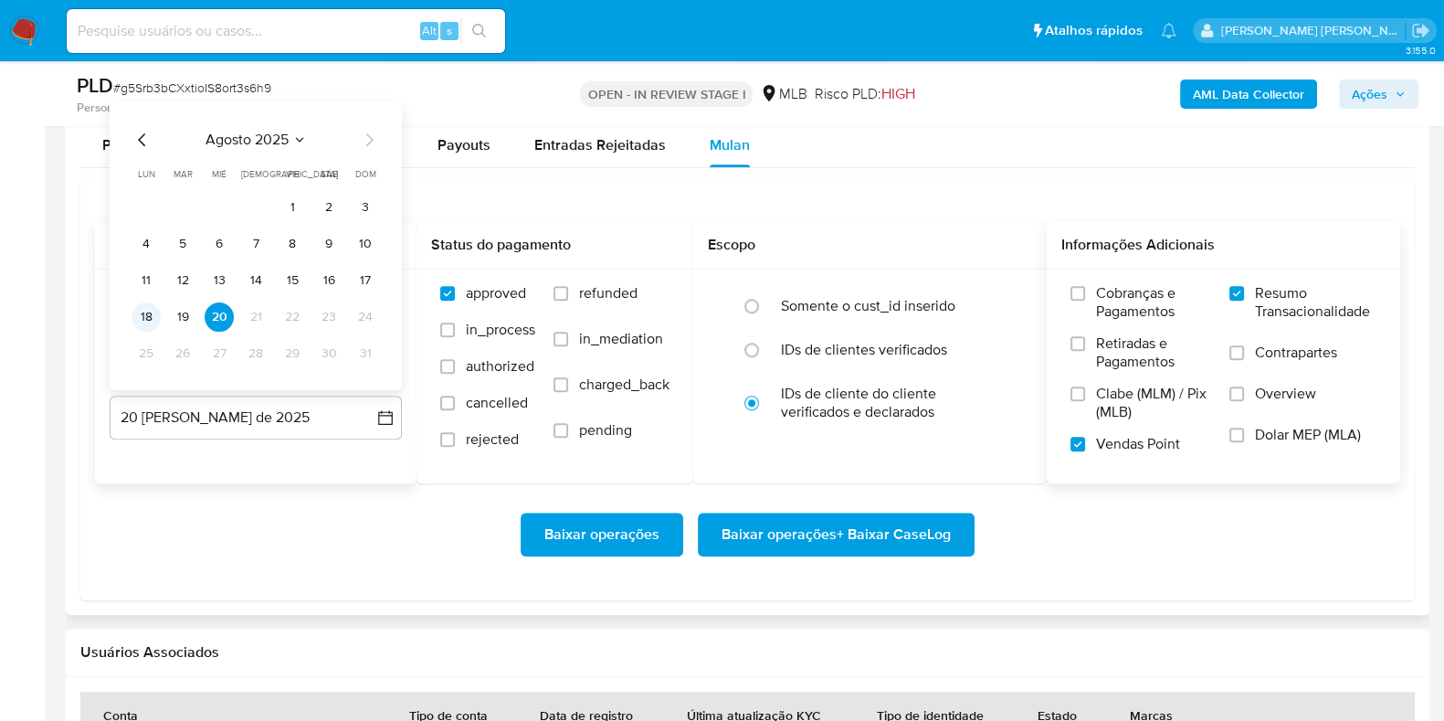
click at [139, 322] on button "18" at bounding box center [146, 316] width 29 height 29
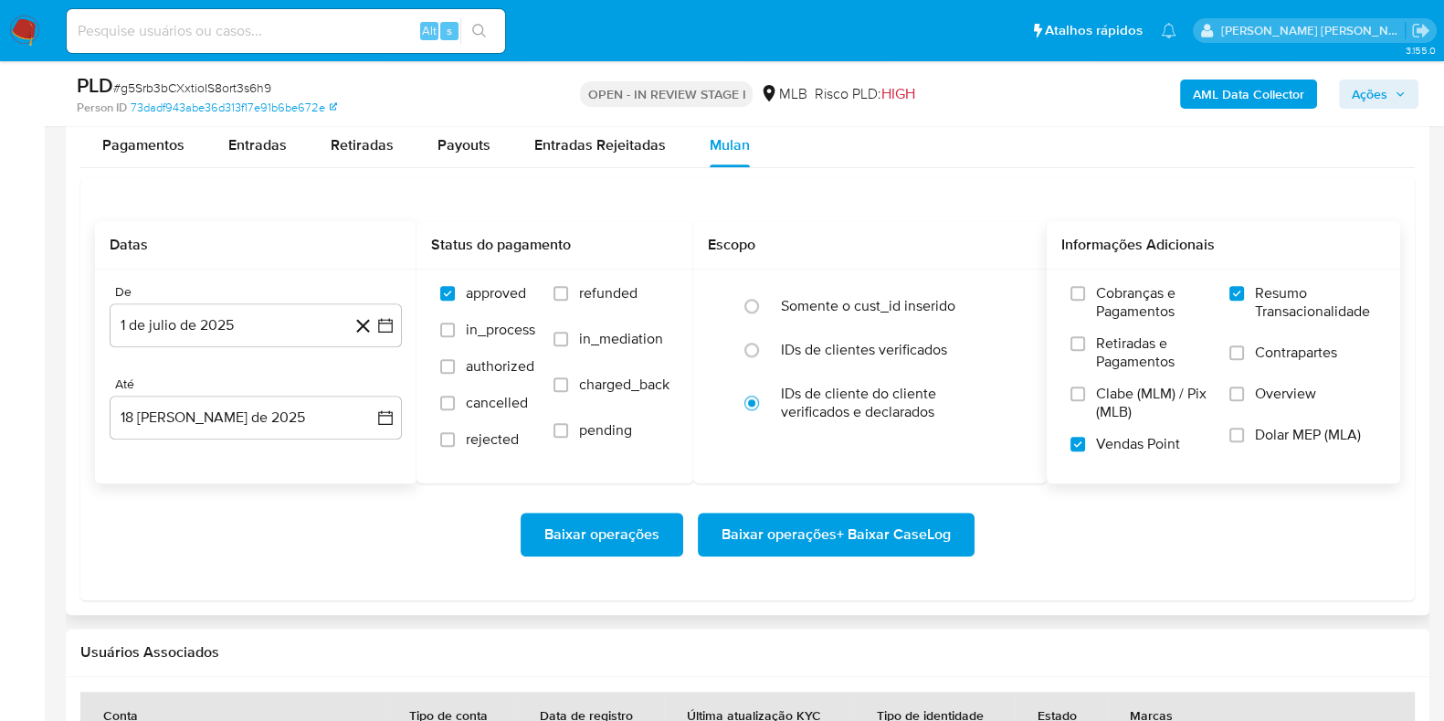
click at [281, 549] on div "Baixar operações Baixar operações + Baixar CaseLog" at bounding box center [748, 535] width 1306 height 44
click at [876, 545] on span "Baixar operações + Baixar CaseLog" at bounding box center [836, 534] width 229 height 40
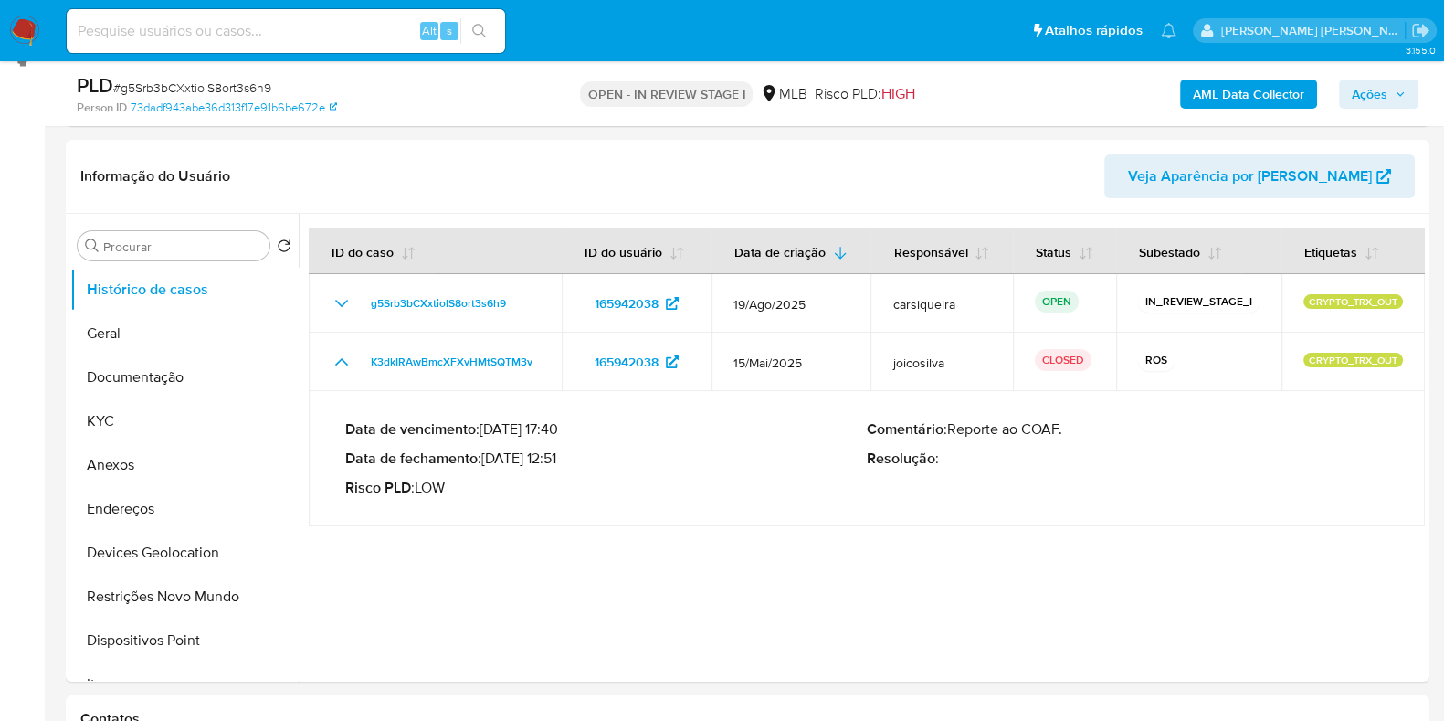
scroll to position [248, 0]
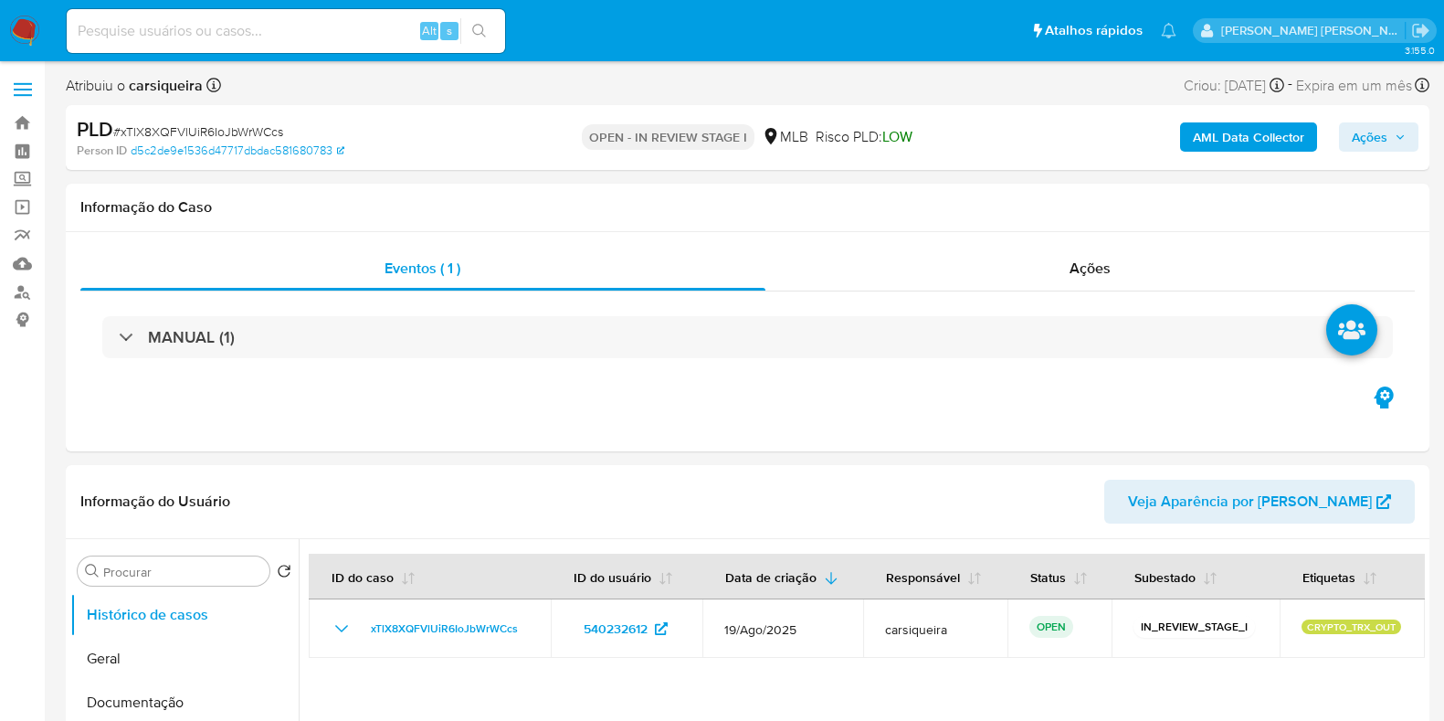
select select "10"
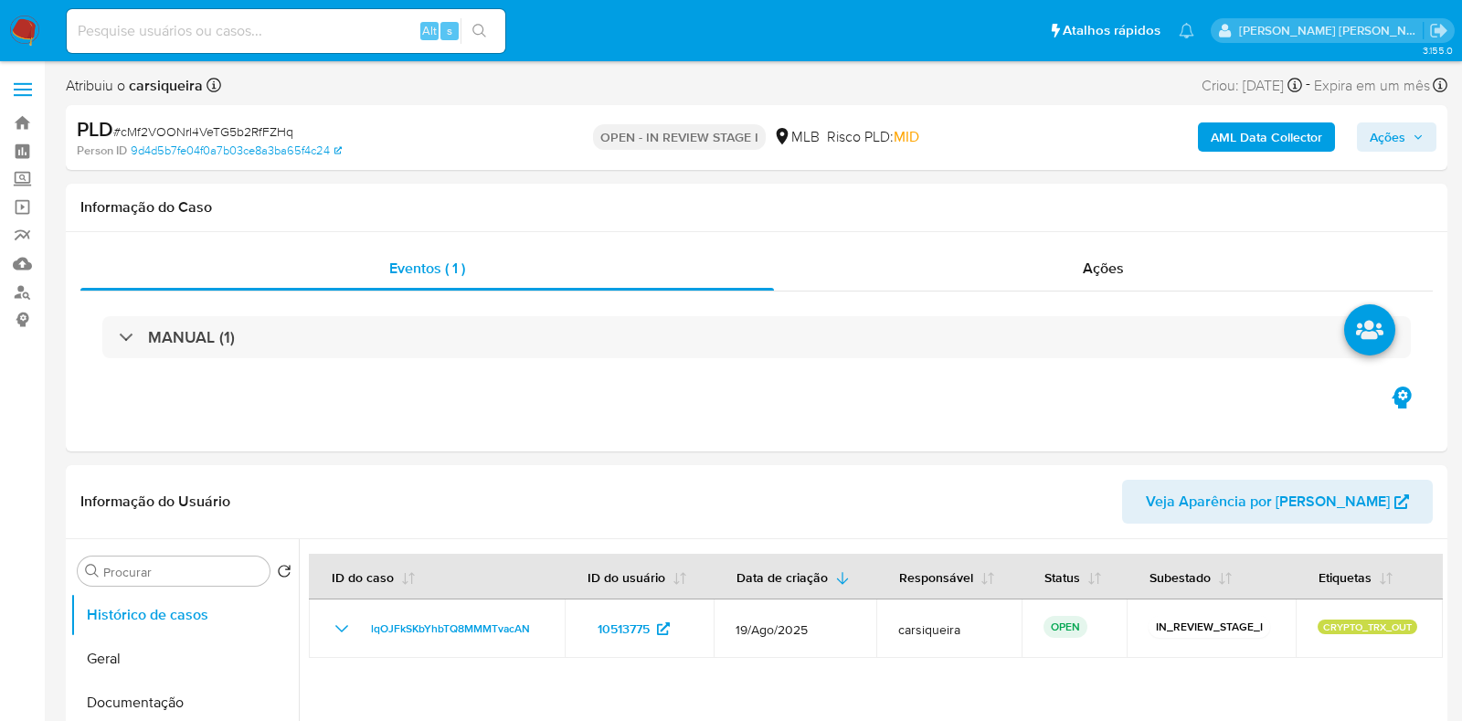
select select "10"
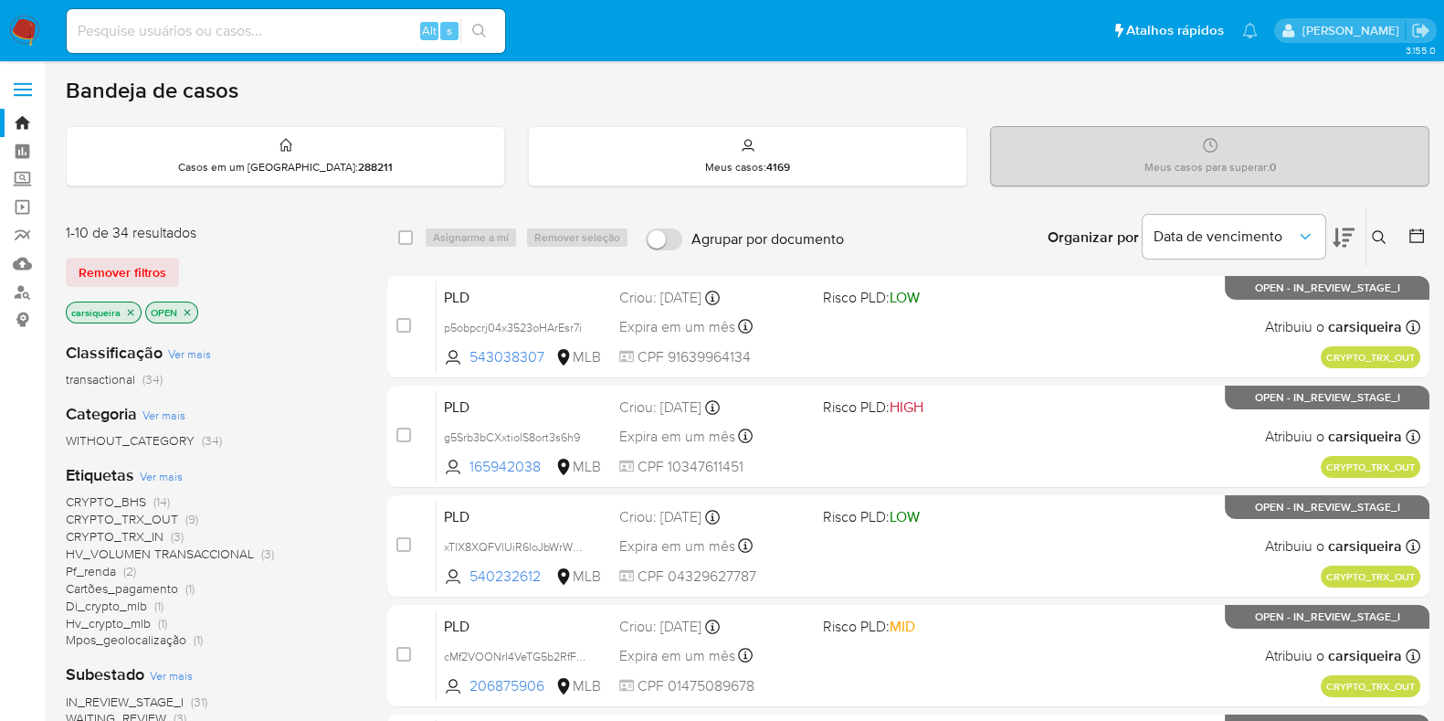
click at [280, 616] on div "CRYPTO_BHS (14) CRYPTO_TRX_OUT (9) CRYPTO_TRX_IN (3) HV_VOLUMEN TRANSACCIONAL (…" at bounding box center [212, 570] width 292 height 155
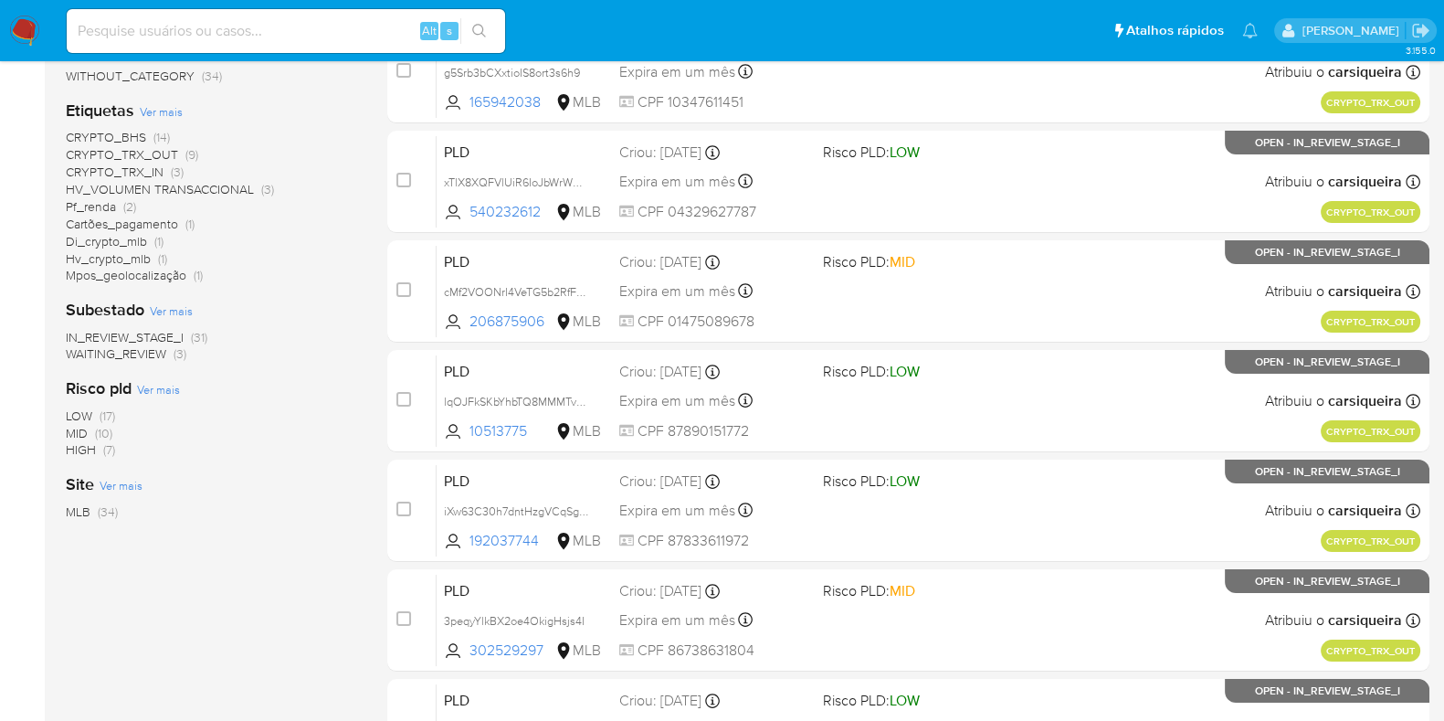
scroll to position [410, 0]
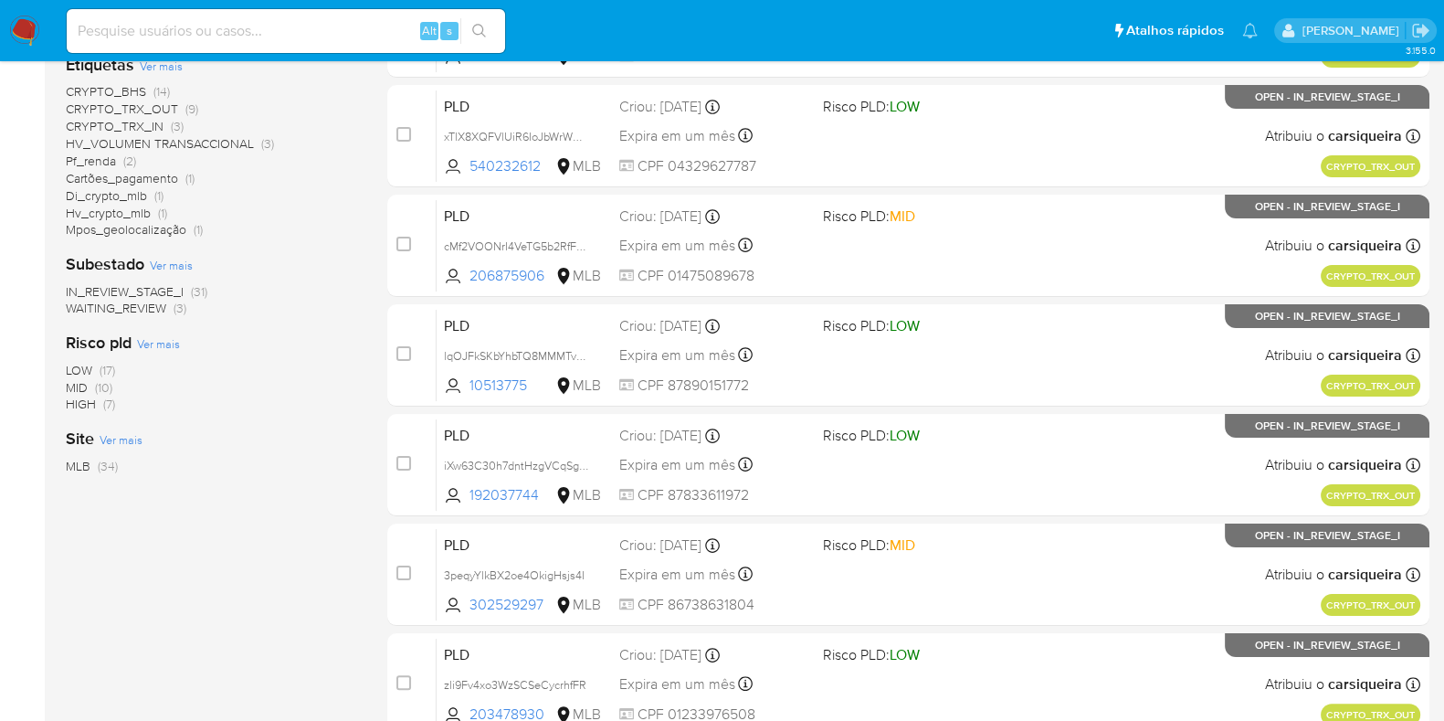
click at [160, 89] on span "(14)" at bounding box center [161, 91] width 16 height 18
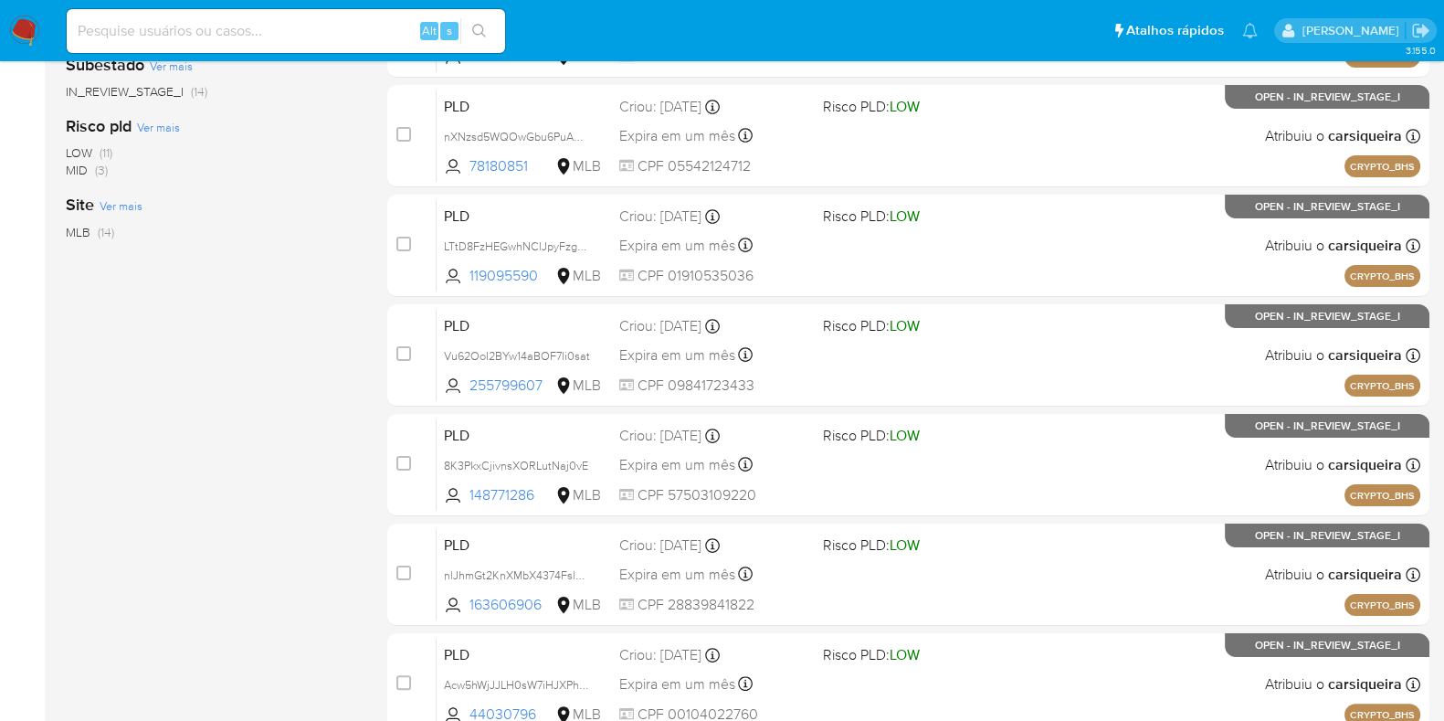
click at [298, 378] on div "Classificação Ver mais transactional (14) Categoria Ver mais WITHOUT_CATEGORY (…" at bounding box center [212, 227] width 292 height 621
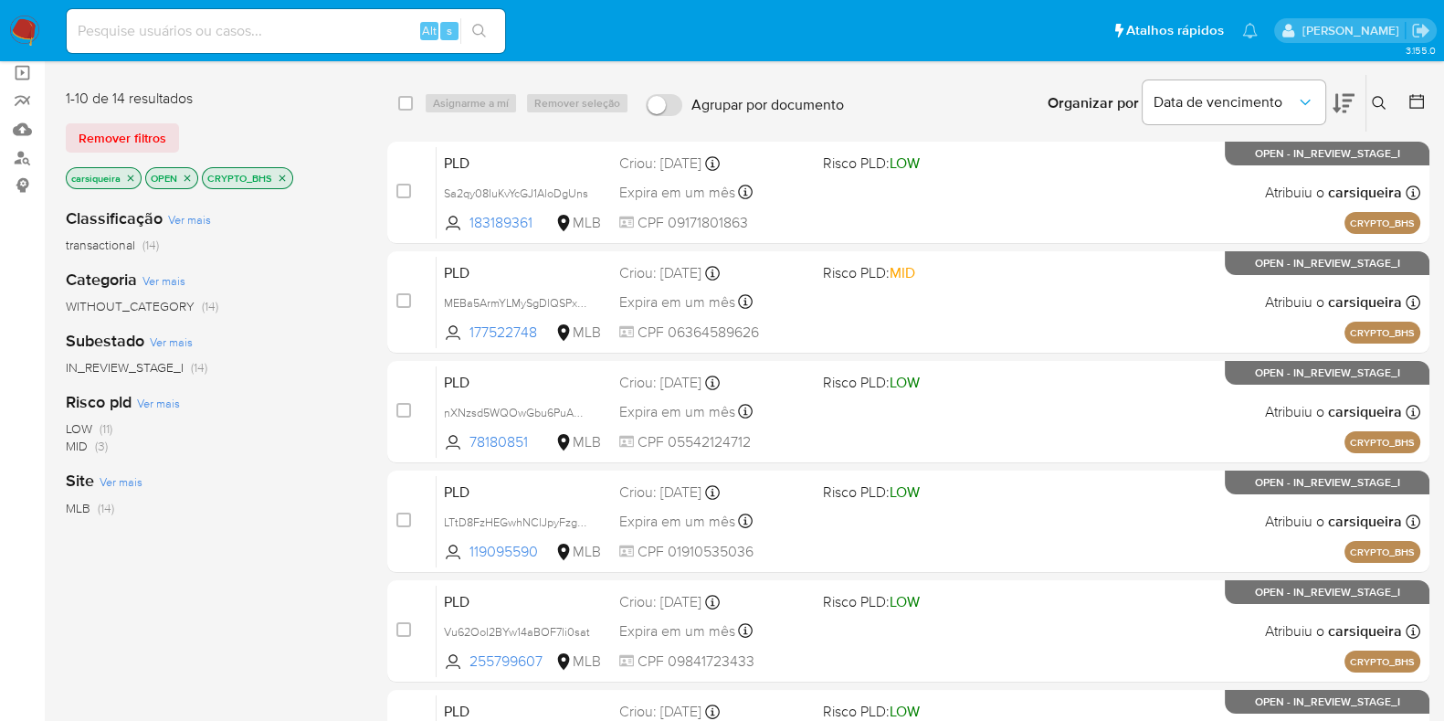
scroll to position [90, 0]
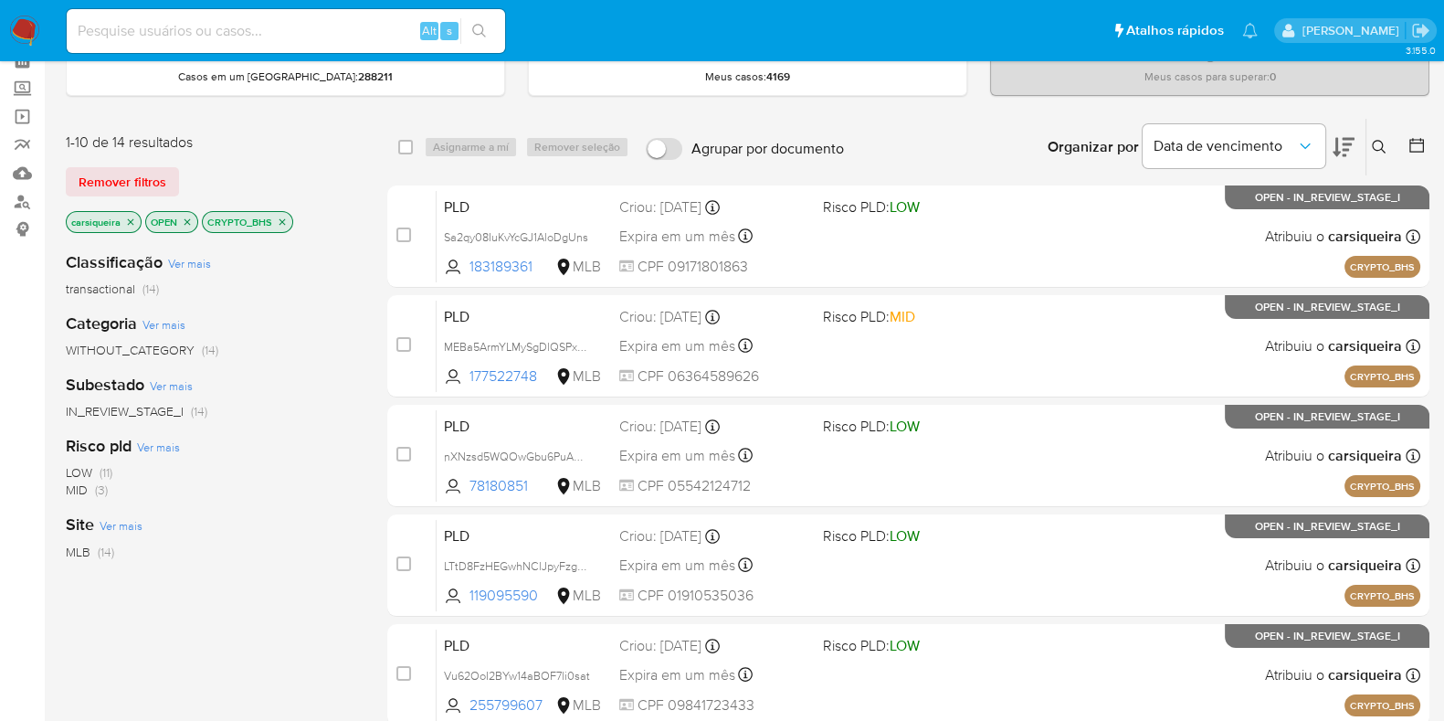
click at [279, 217] on icon "close-filter" at bounding box center [282, 222] width 11 height 11
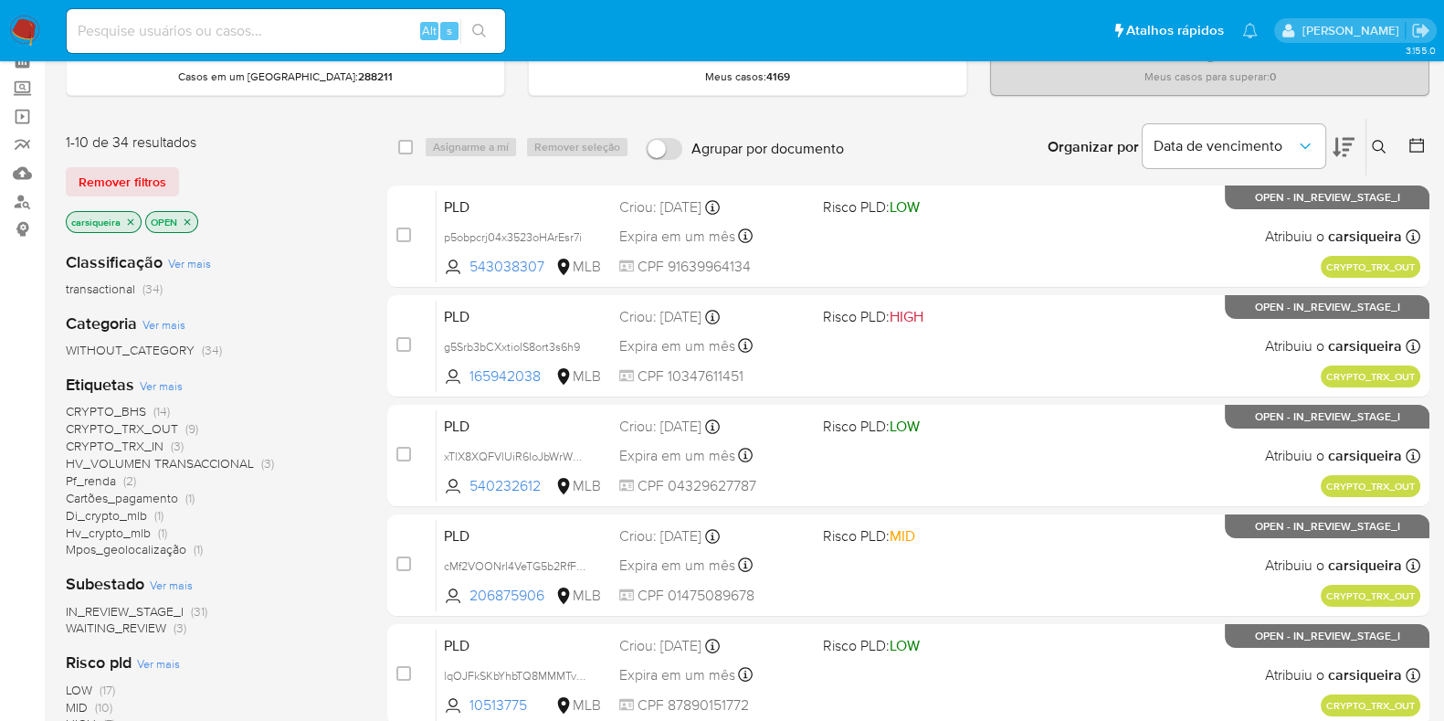
click at [214, 463] on span "HV_VOLUMEN TRANSACCIONAL" at bounding box center [160, 463] width 188 height 18
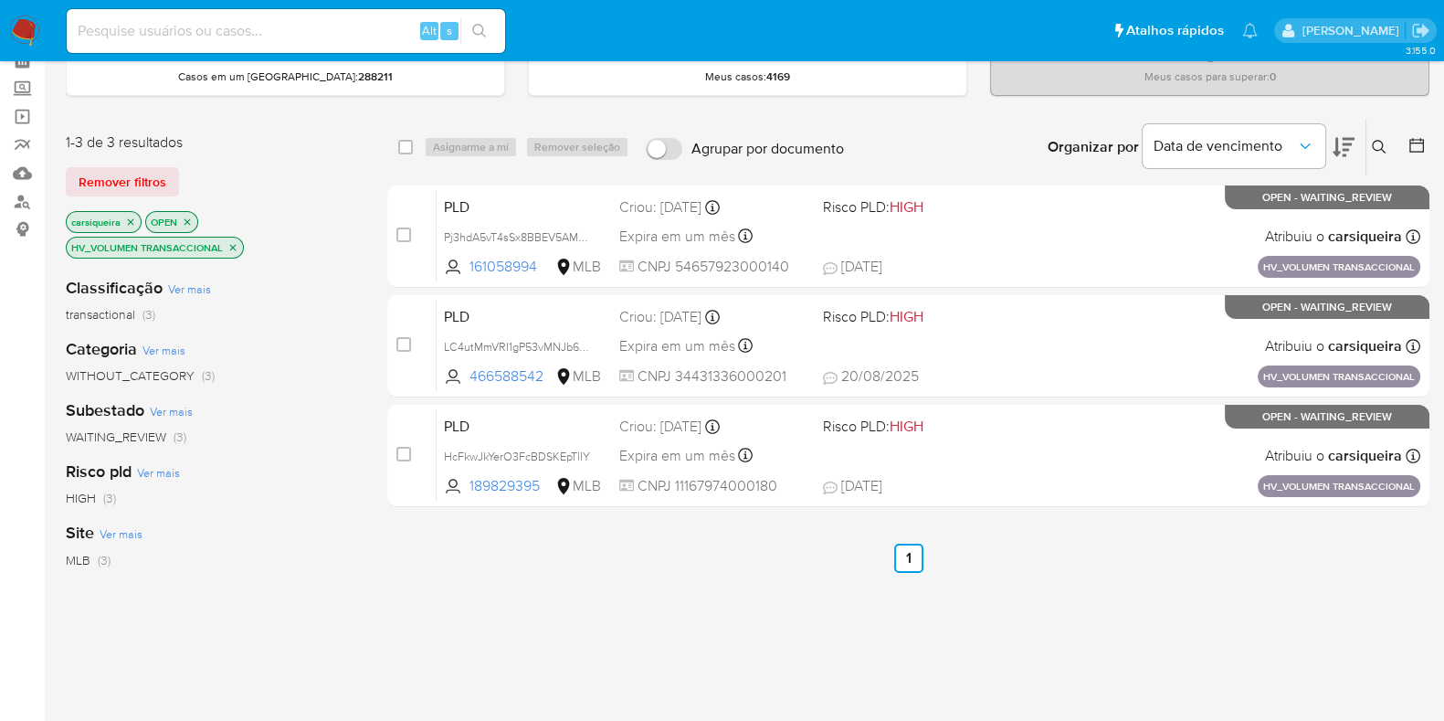
click at [549, 587] on div "select-all-cases-checkbox Asignarme a mí Remover seleção Agrupar por documento …" at bounding box center [908, 544] width 1042 height 853
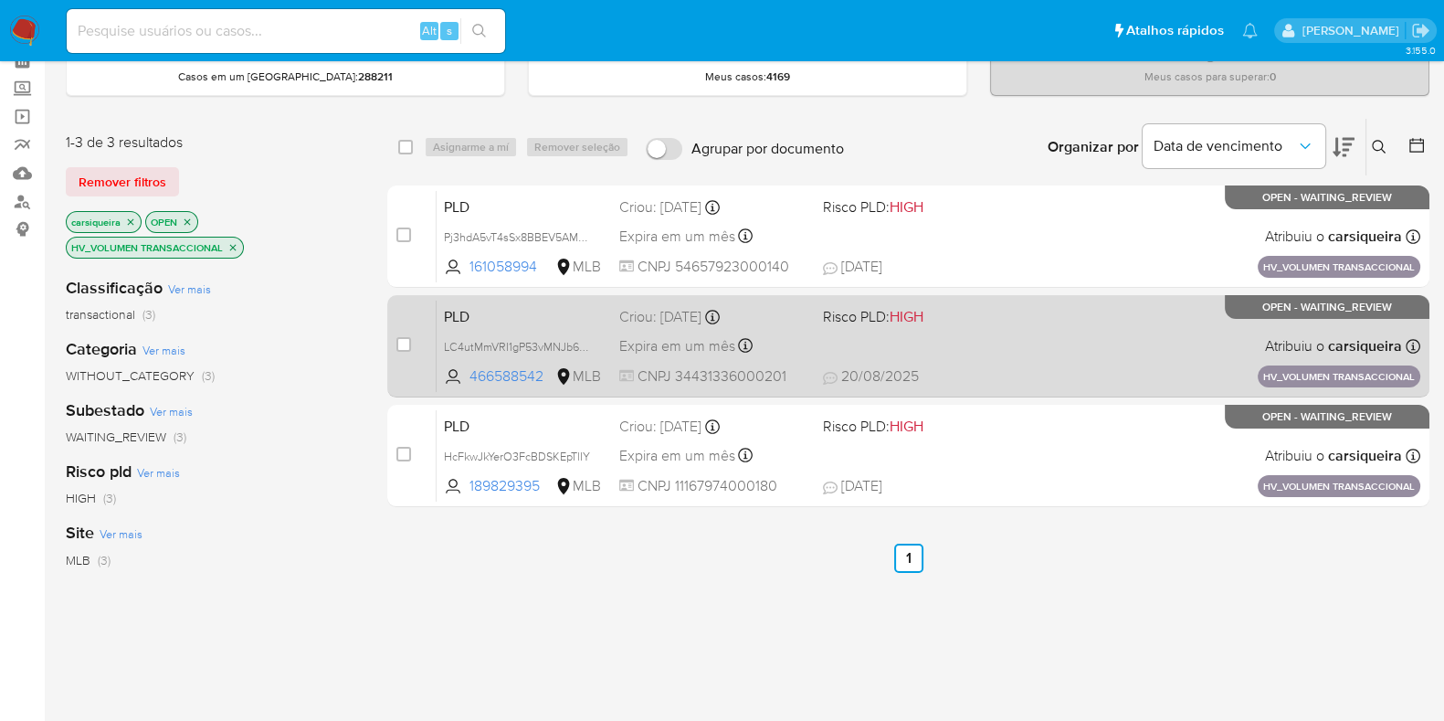
click at [867, 356] on div "PLD LC4utMmVRI1gP53vMNJb6tTJ 466588542 MLB Risco PLD: HIGH Criou: 14/08/2025 Cr…" at bounding box center [929, 346] width 984 height 92
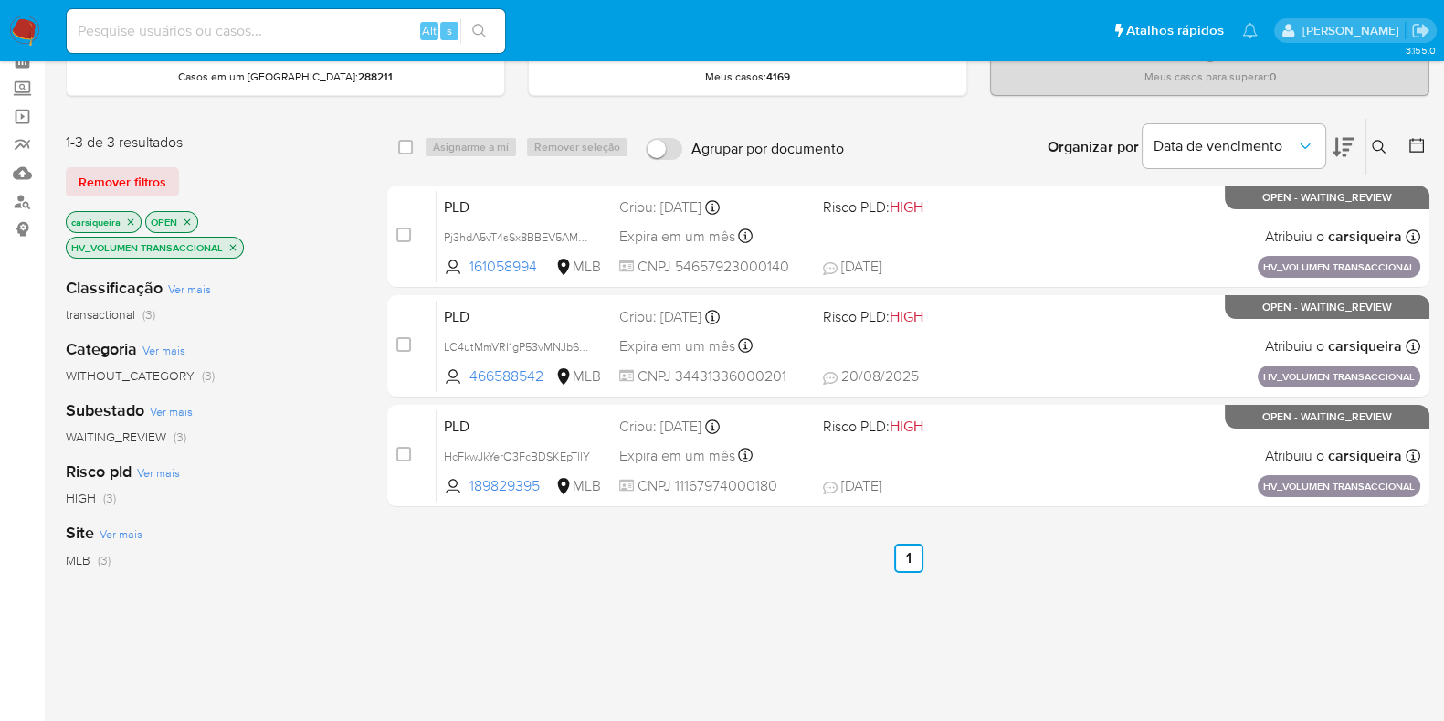
click at [230, 242] on icon "close-filter" at bounding box center [232, 247] width 11 height 11
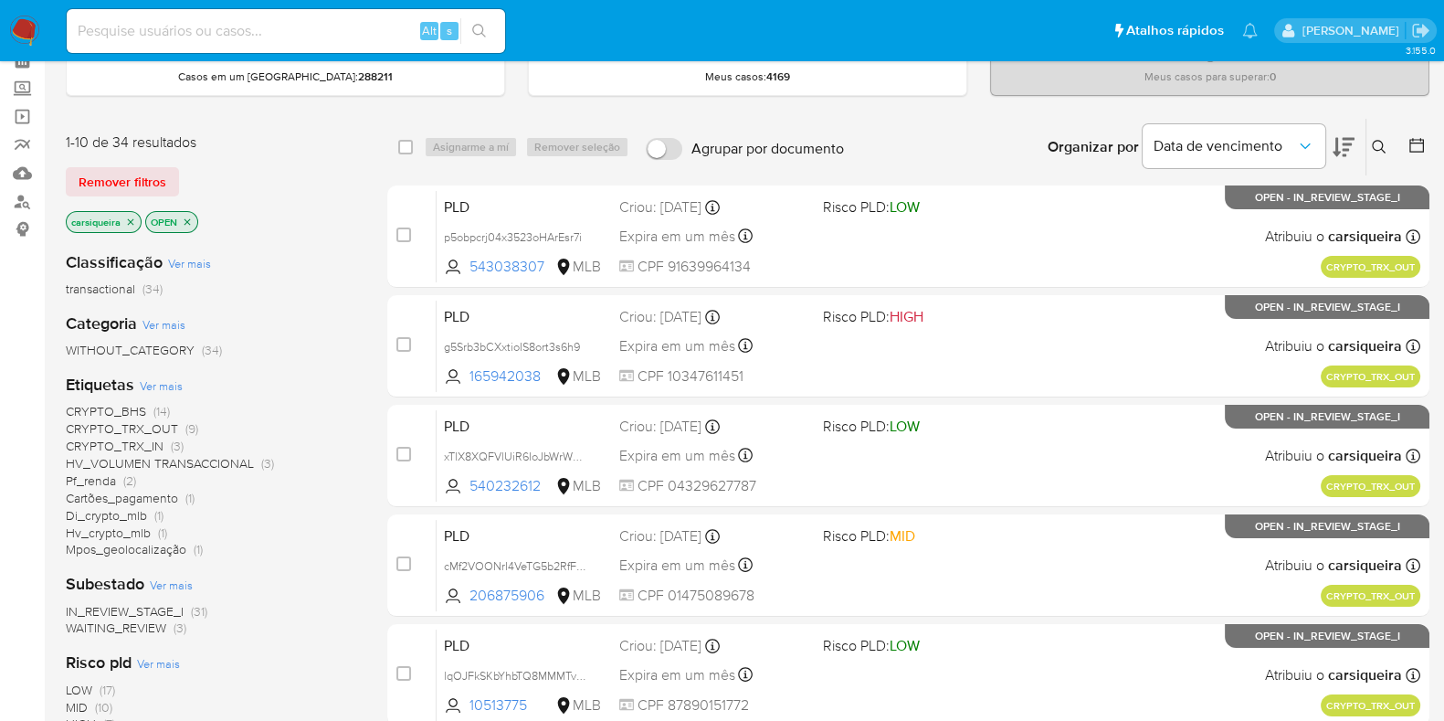
click at [161, 407] on span "(14)" at bounding box center [161, 411] width 16 height 18
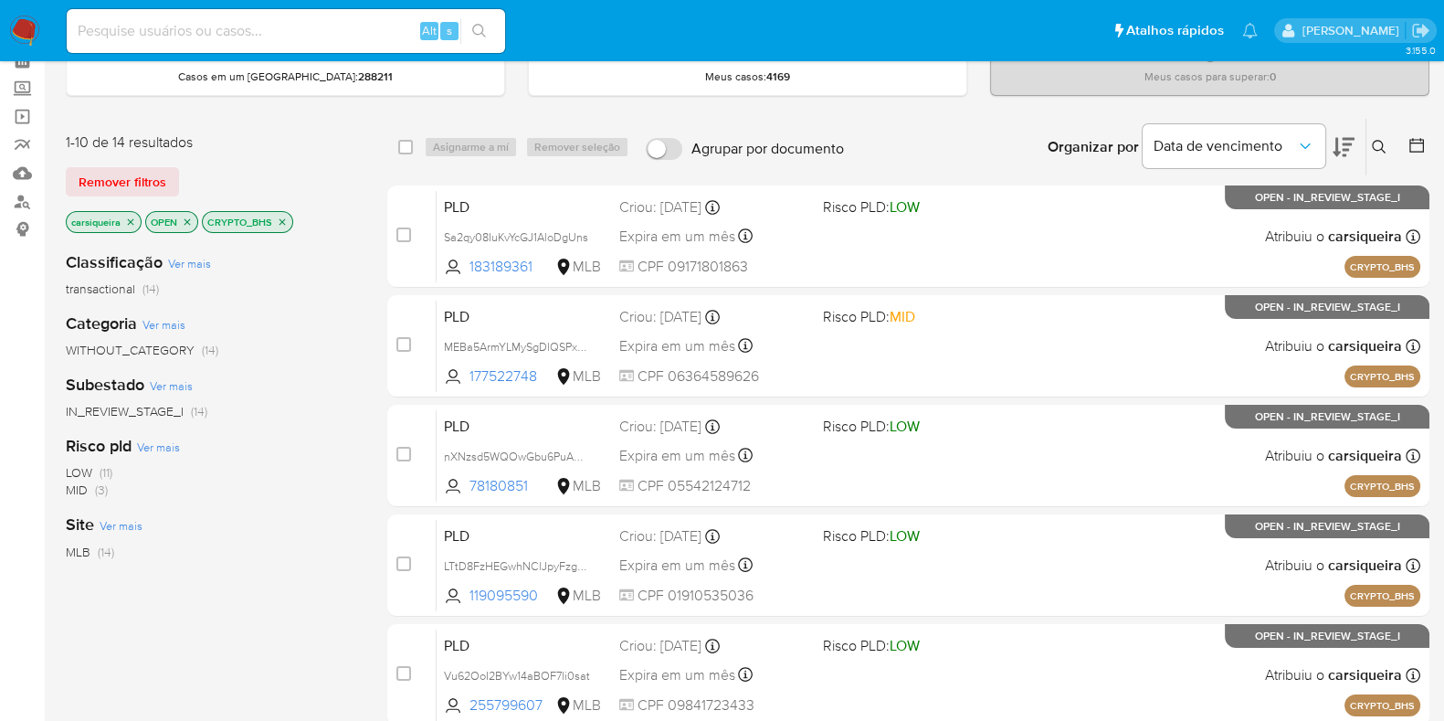
click at [227, 26] on input at bounding box center [286, 31] width 439 height 24
paste input "189829395"
type input "189829395"
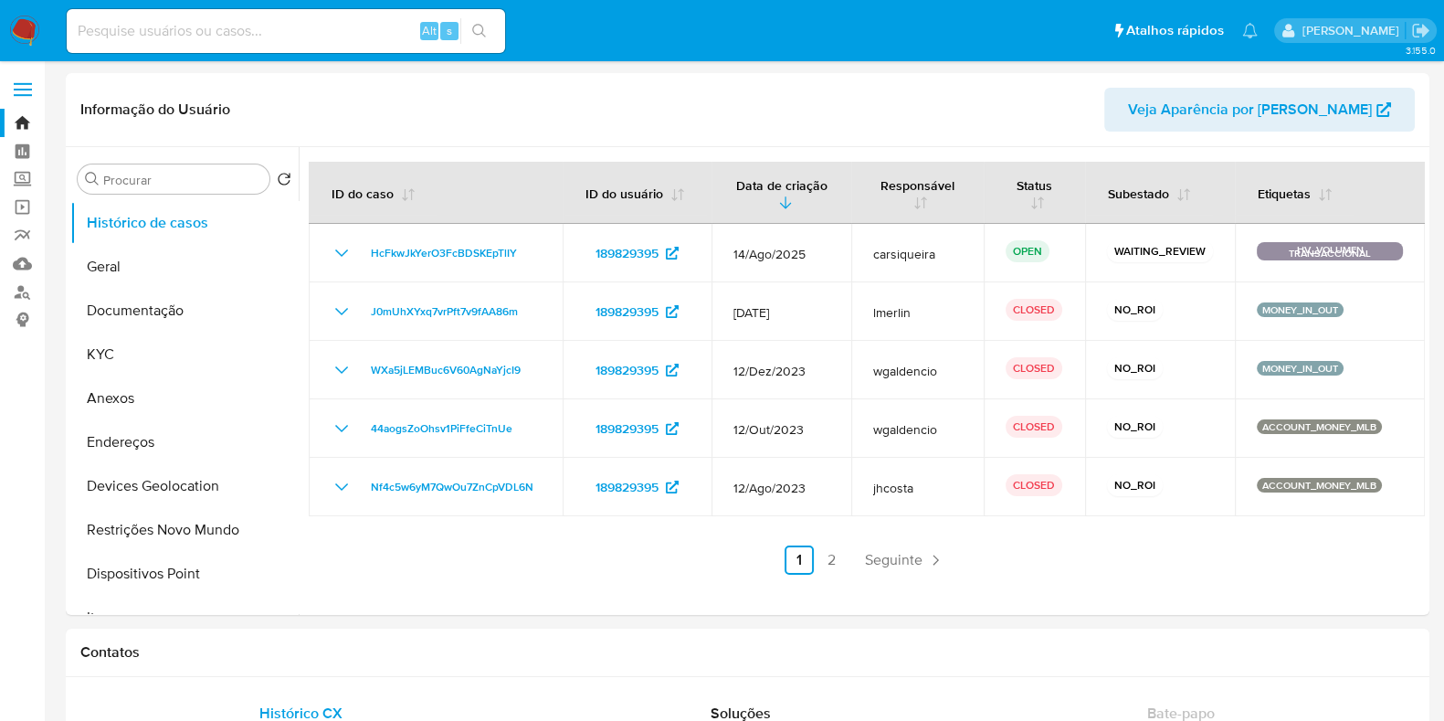
select select "10"
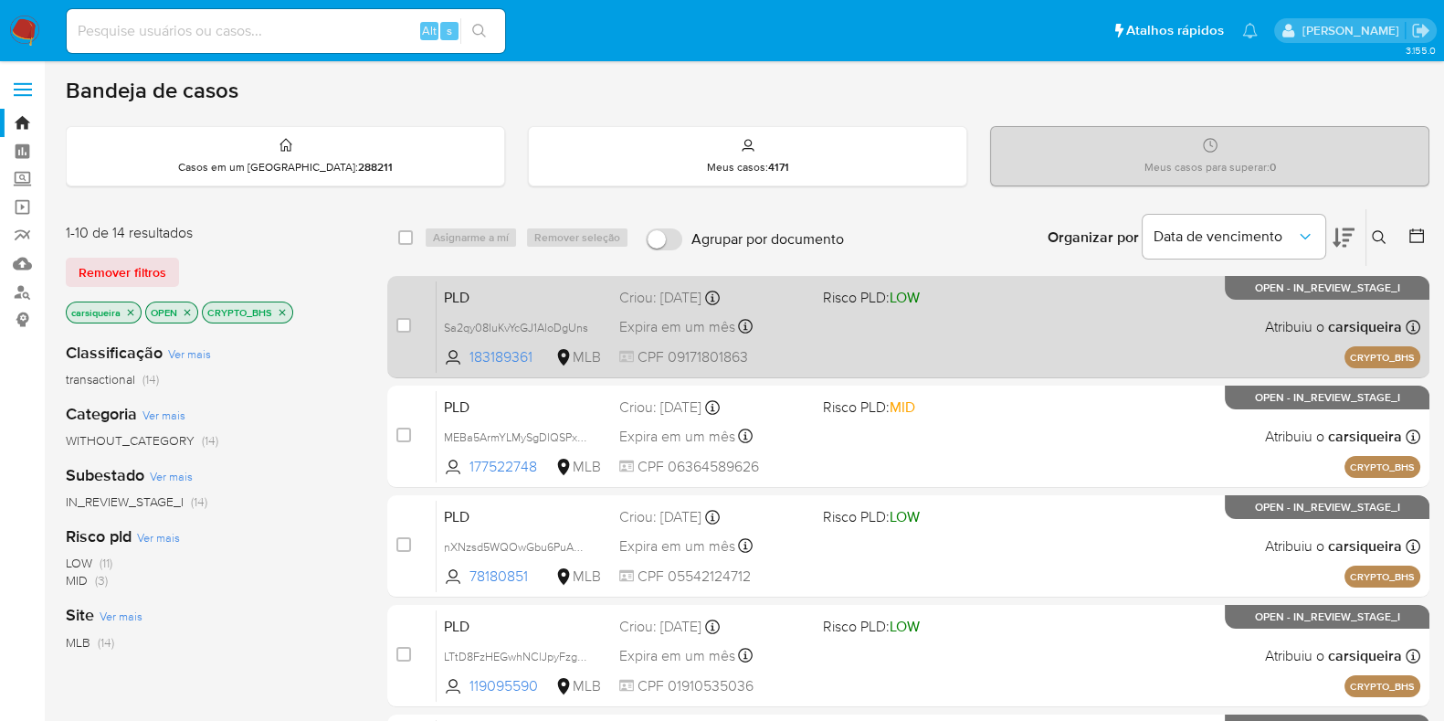
click at [566, 312] on div "PLD Sa2qy08IuKvYcGJ1AloDgUns 183189361 MLB Risco PLD: LOW Criou: 14/08/2025 Cri…" at bounding box center [929, 326] width 984 height 92
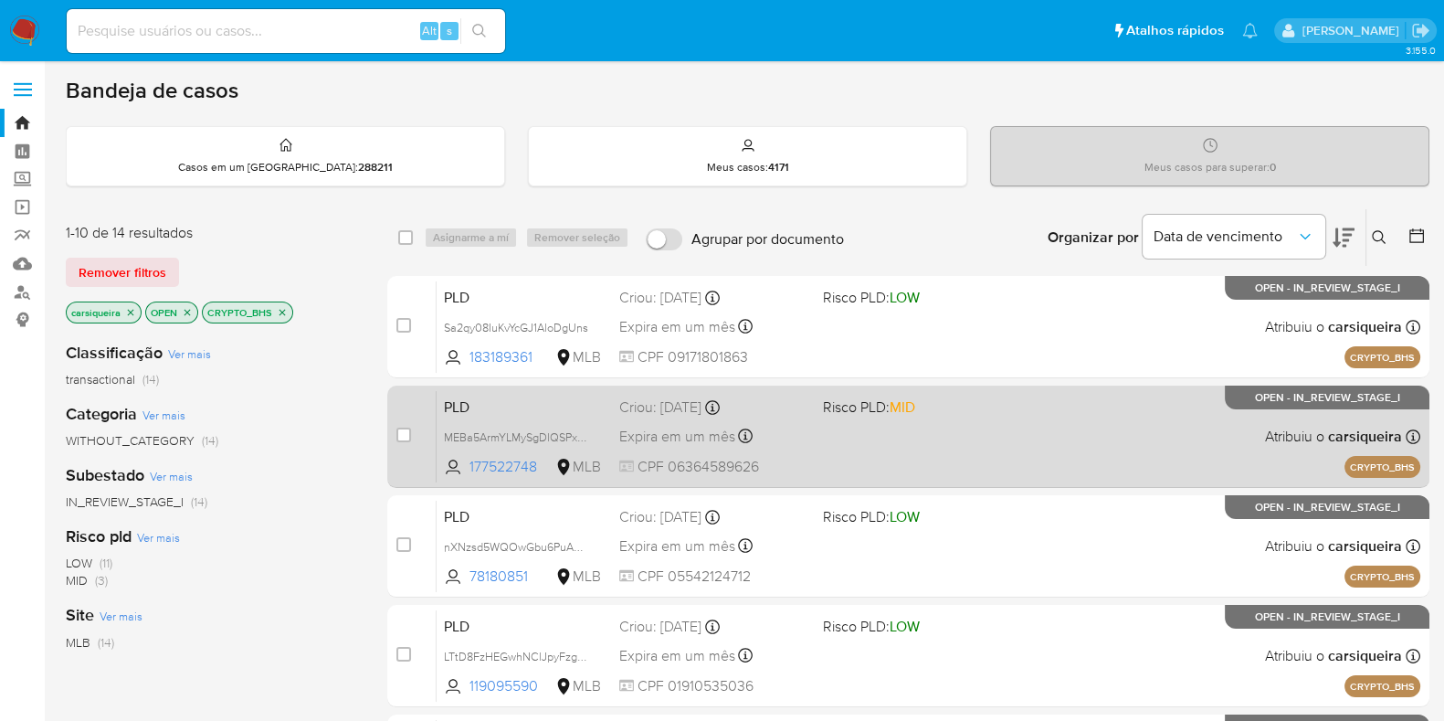
click at [917, 445] on div "PLD MEBa5ArmYLMySgDlQSPx9jYN 177522748 MLB Risco PLD: MID Criou: 14/08/2025 Cri…" at bounding box center [929, 436] width 984 height 92
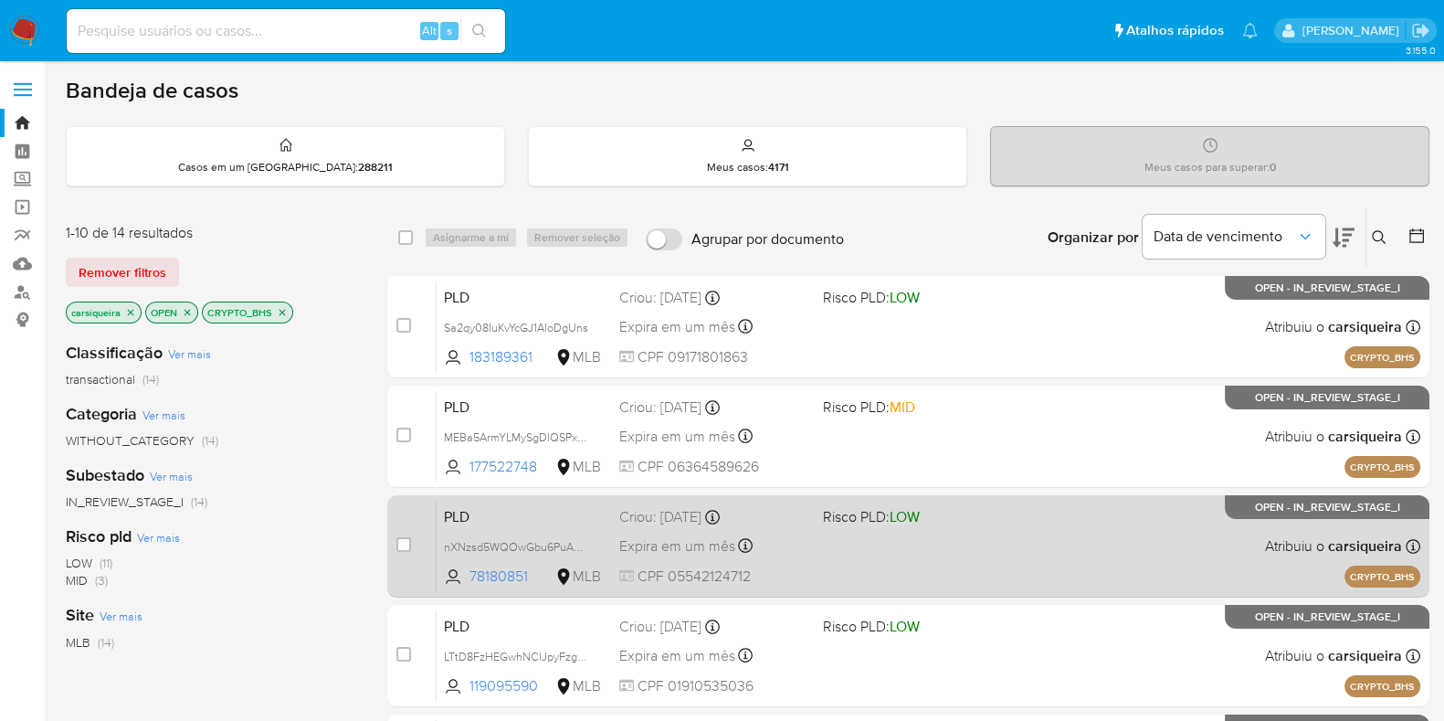
click at [889, 548] on div "PLD nXNzsd5WQOwGbu6PuAOkjHpi 78180851 MLB Risco PLD: LOW Criou: 14/08/2025 Crio…" at bounding box center [929, 546] width 984 height 92
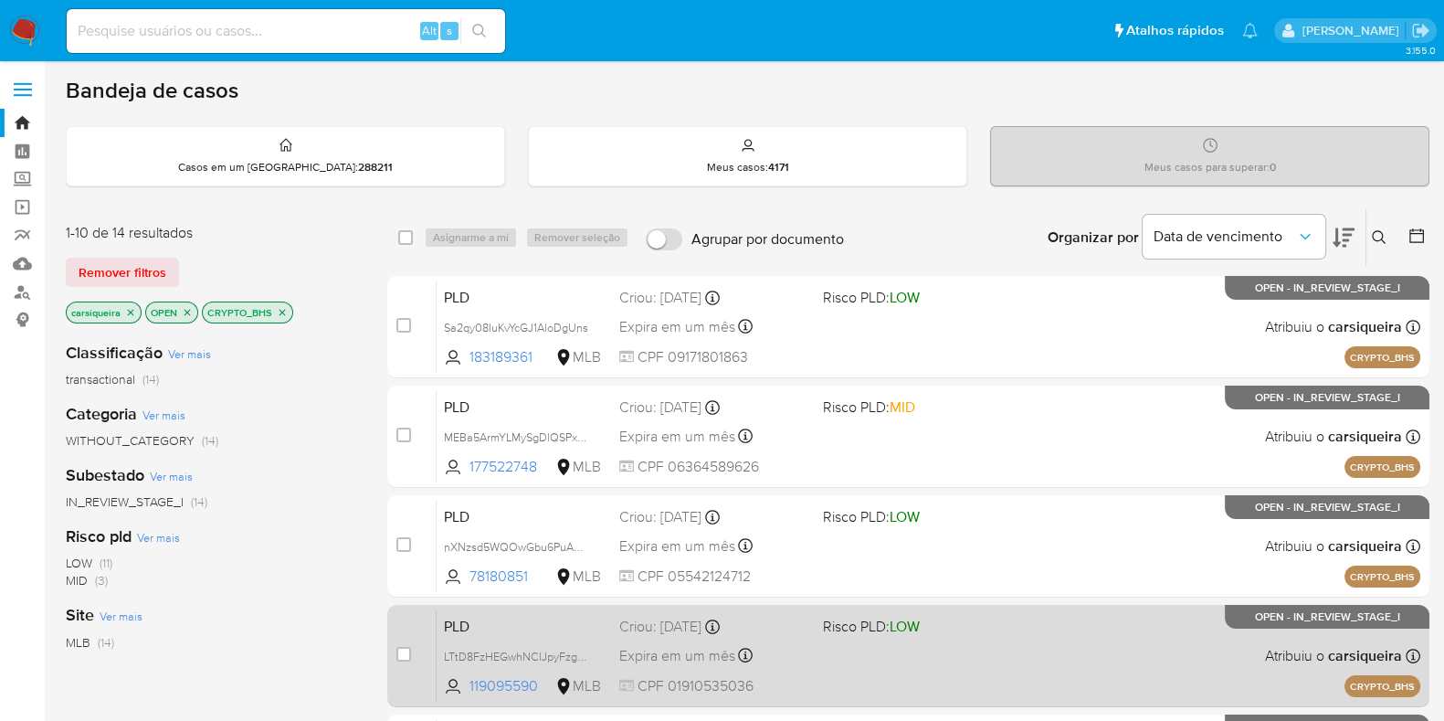
click at [941, 643] on div "PLD LTtD8FzHEGwhNClJpyFzgcvT 119095590 MLB Risco PLD: LOW Criou: 14/08/2025 Cri…" at bounding box center [929, 655] width 984 height 92
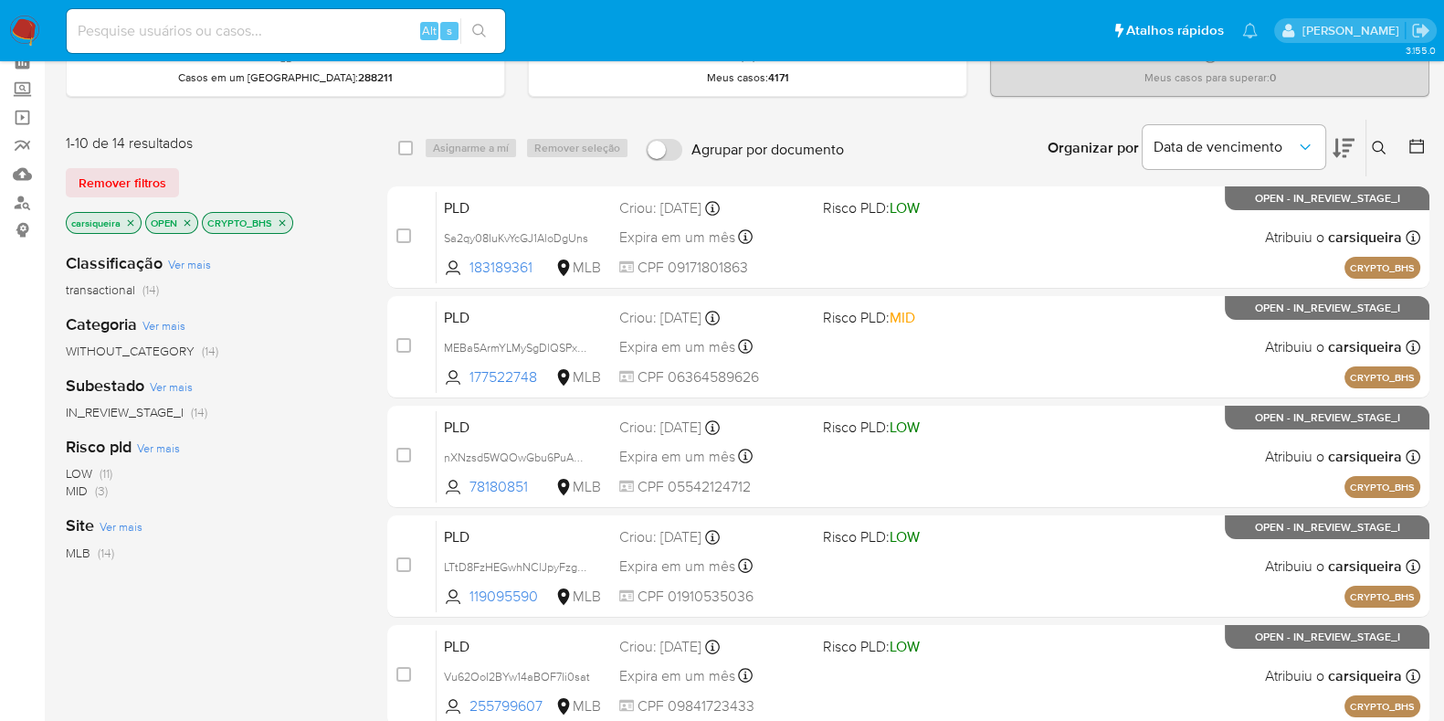
scroll to position [119, 0]
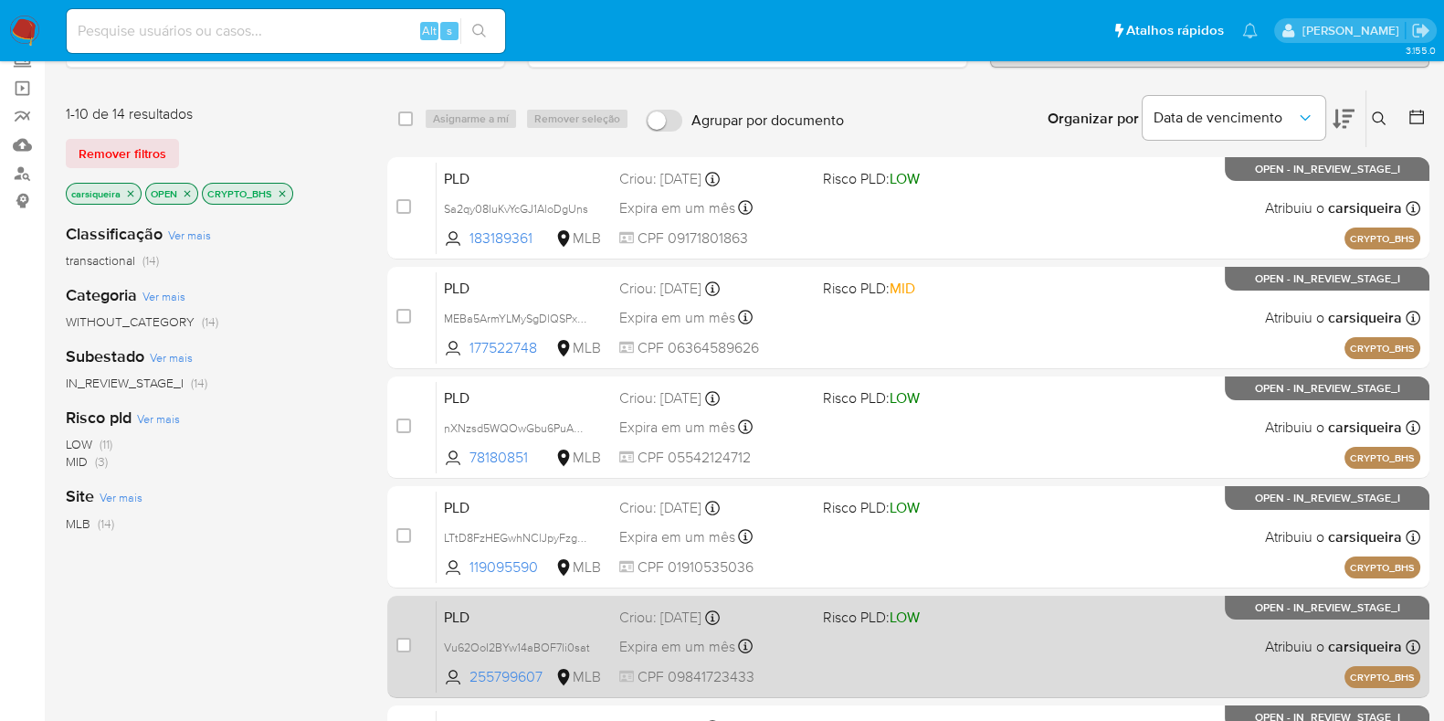
click at [958, 664] on div "PLD Vu62OoI2BYw14aBOF7li0sat 255799607 MLB Risco PLD: LOW Criou: 14/08/2025 Cri…" at bounding box center [929, 646] width 984 height 92
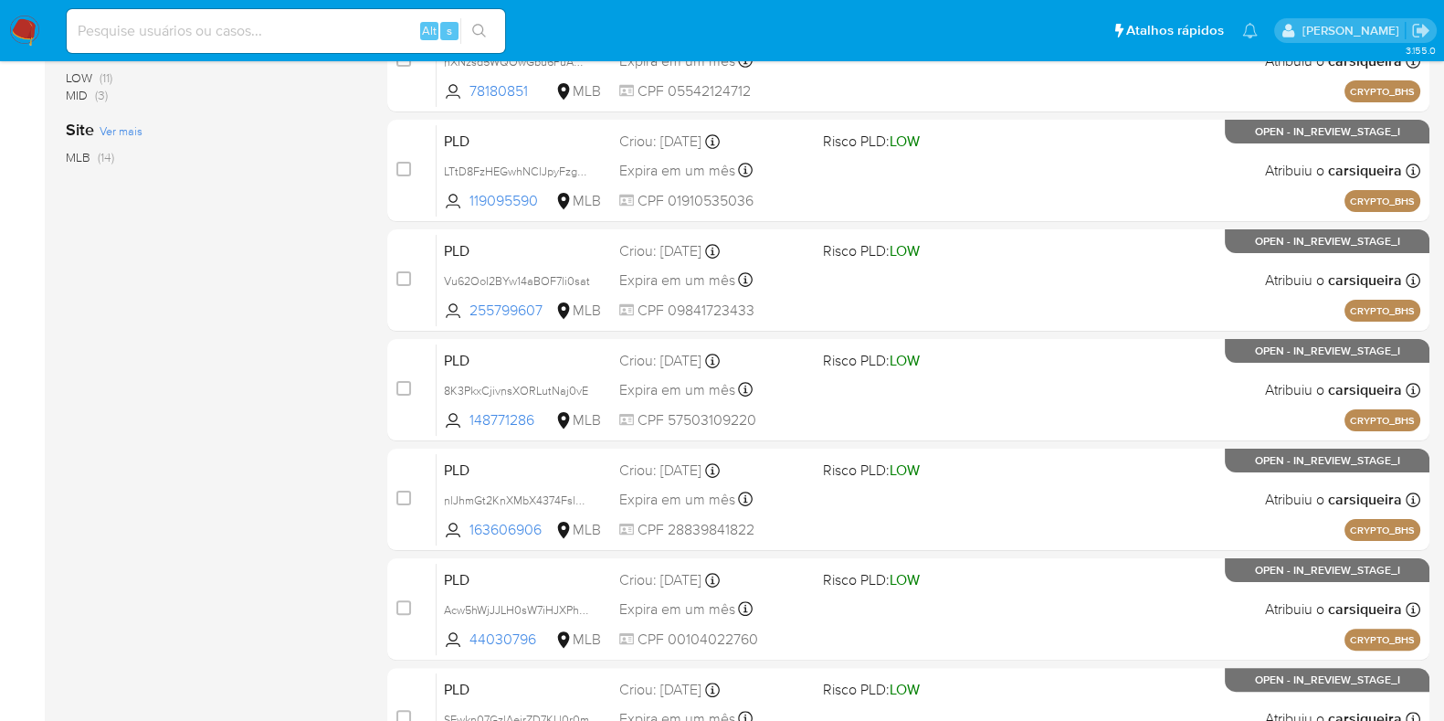
scroll to position [720, 0]
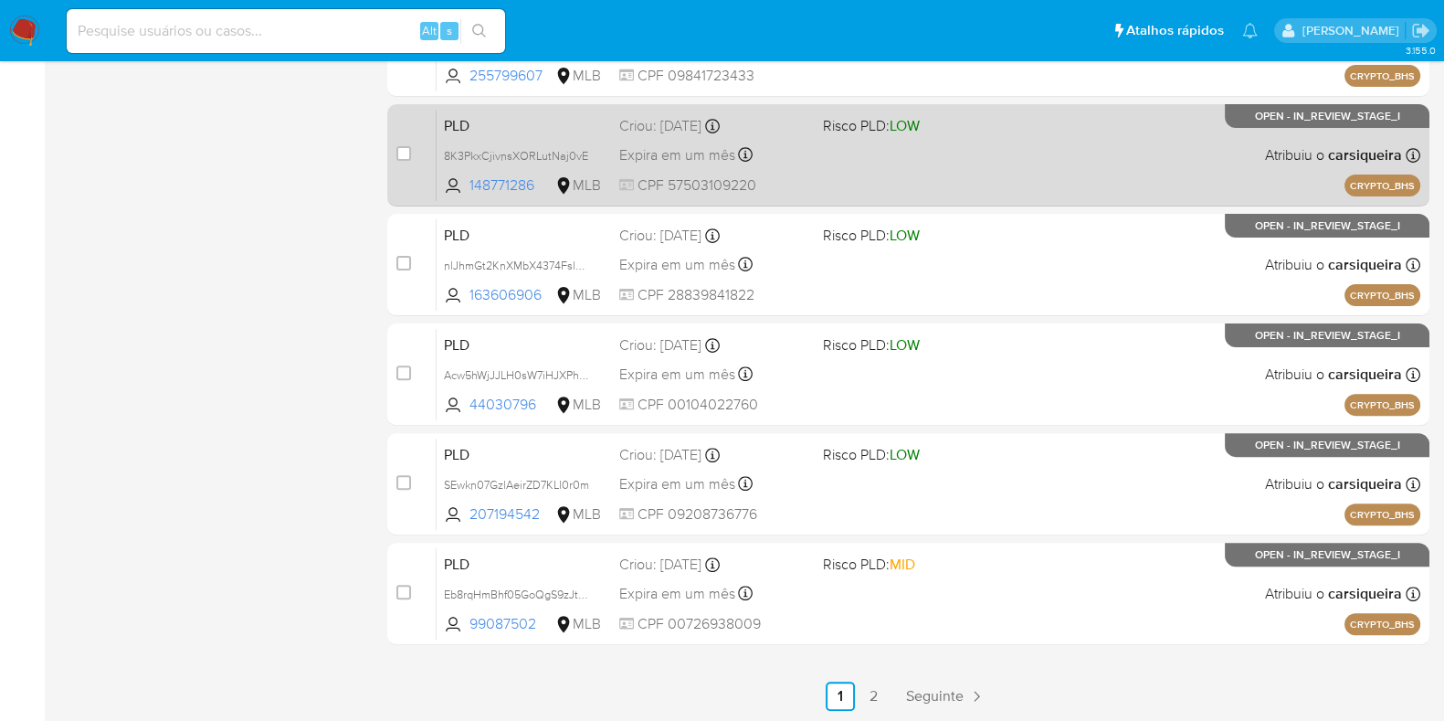
click at [798, 153] on div "Expira em um mês Expira em 28/09/2025 18:45:41" at bounding box center [713, 155] width 189 height 25
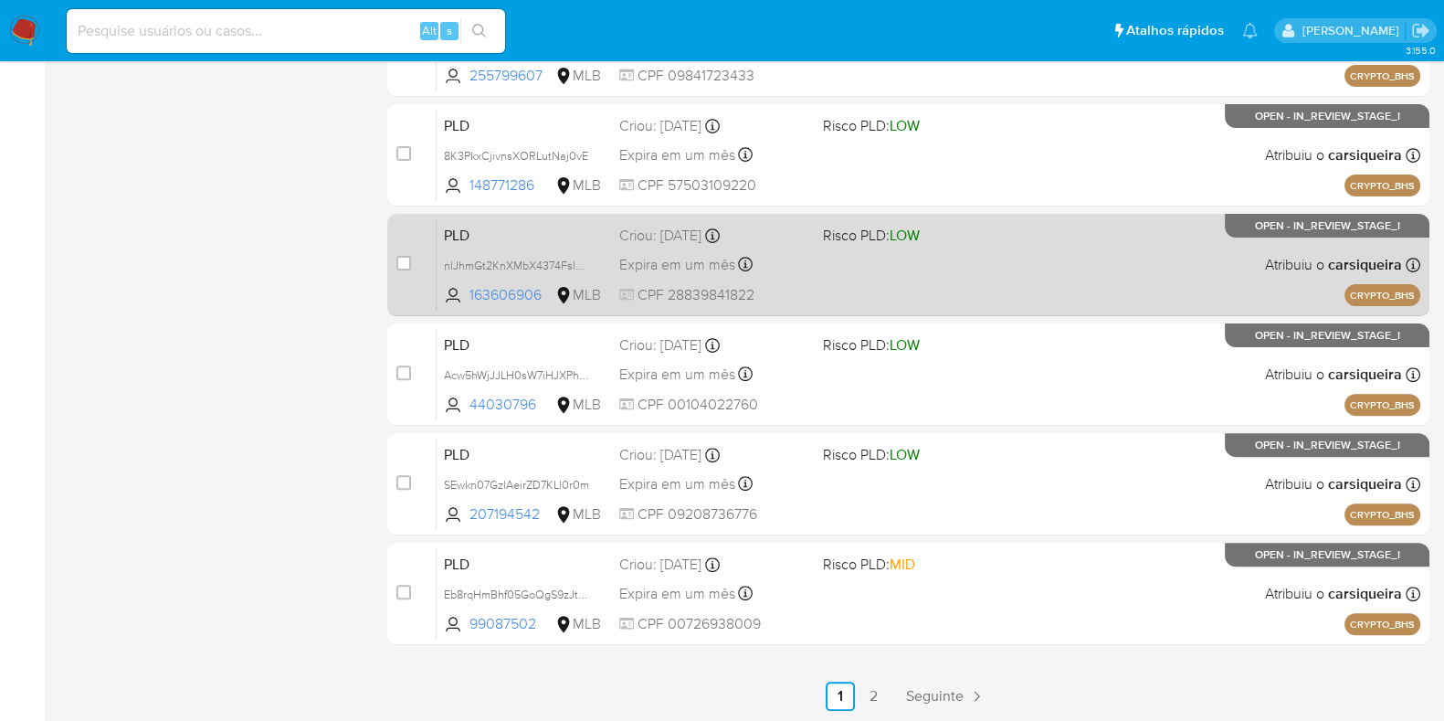
click at [834, 248] on div "PLD nlJhmGt2KnXMbX4374Fsl4cG 163606906 MLB Risco PLD: LOW Criou: 14/08/2025 Cri…" at bounding box center [929, 264] width 984 height 92
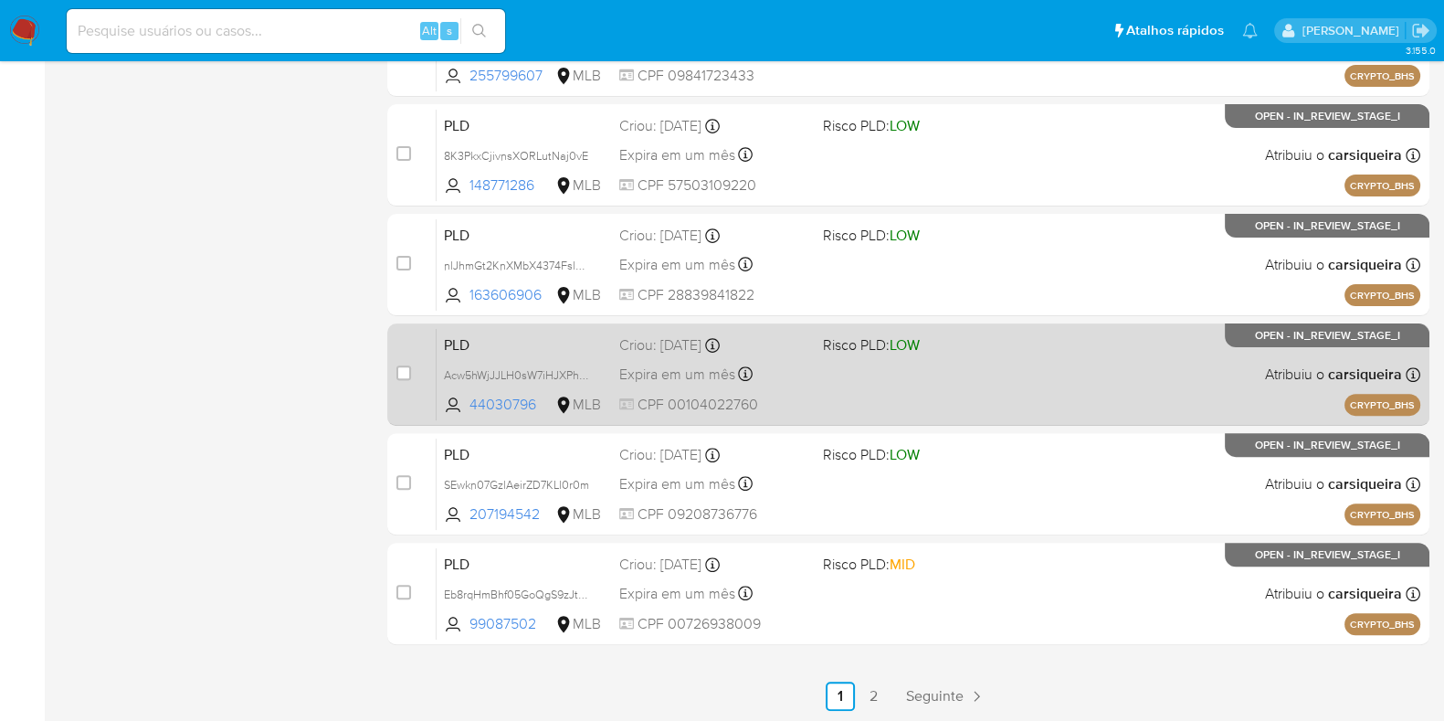
click at [780, 365] on div "Expira em um mês Expira em 28/09/2025 18:45:35" at bounding box center [713, 374] width 189 height 25
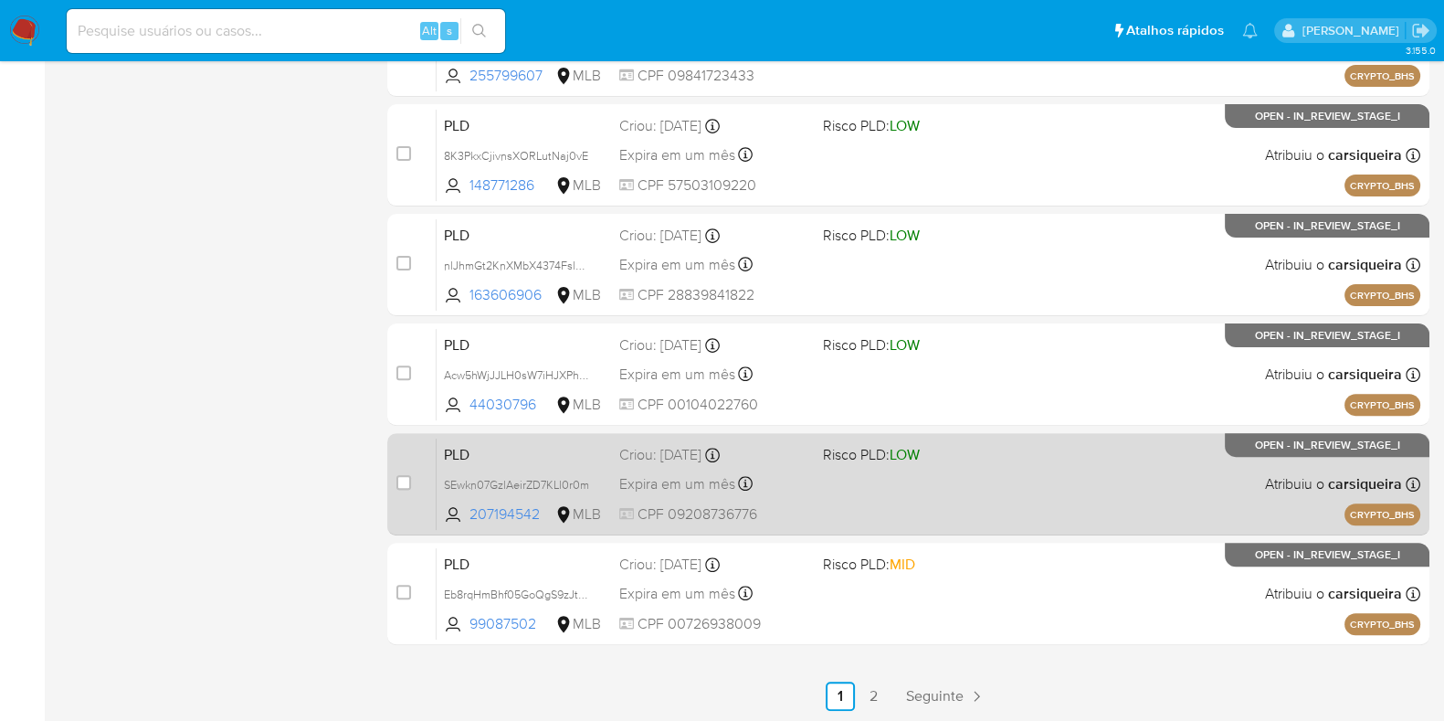
click at [884, 470] on div "PLD SEwkn07GzlAeirZD7KLl0r0m 207194542 MLB Risco PLD: LOW Criou: 14/08/2025 Cri…" at bounding box center [929, 484] width 984 height 92
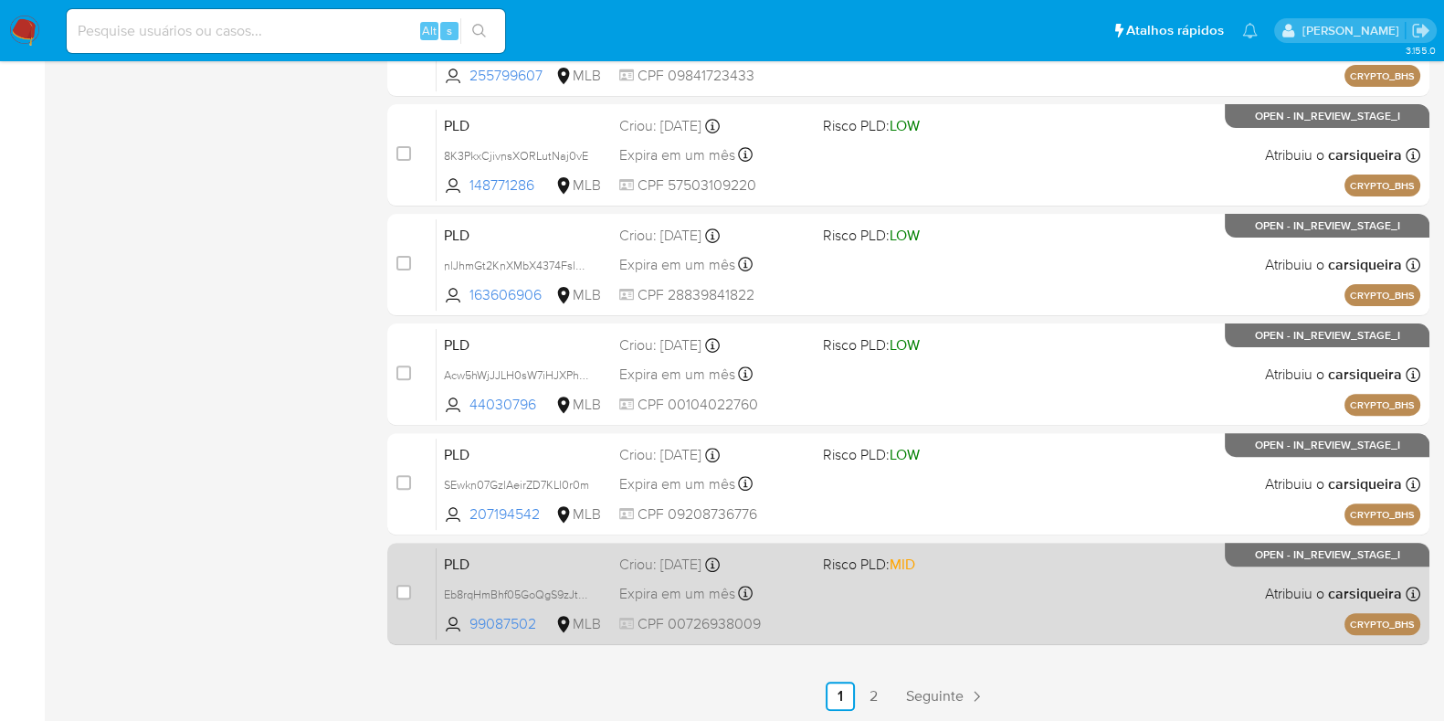
click at [891, 598] on div "PLD Eb8rqHmBhf05GoQgS9zJtu6w 99087502 MLB Risco PLD: MID Criou: 14/08/2025 Crio…" at bounding box center [929, 593] width 984 height 92
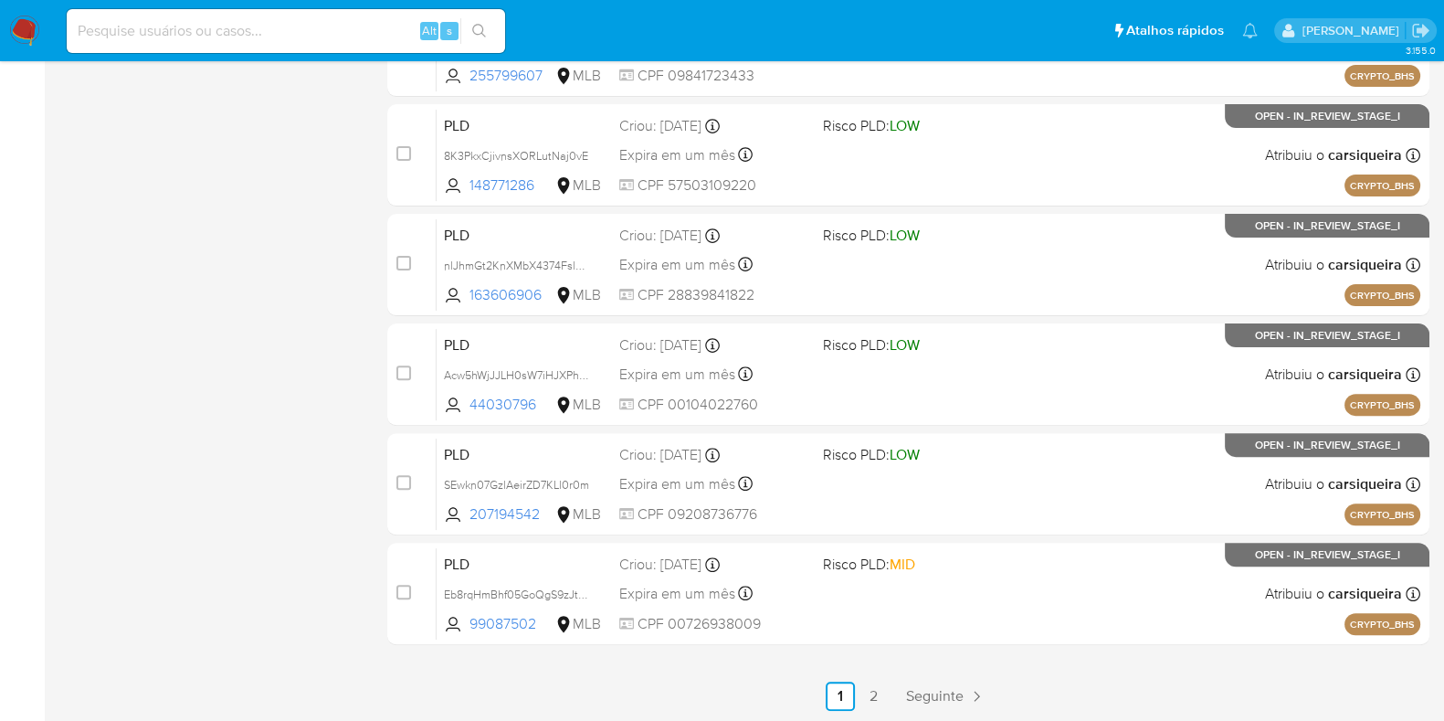
click at [27, 31] on img at bounding box center [24, 31] width 31 height 31
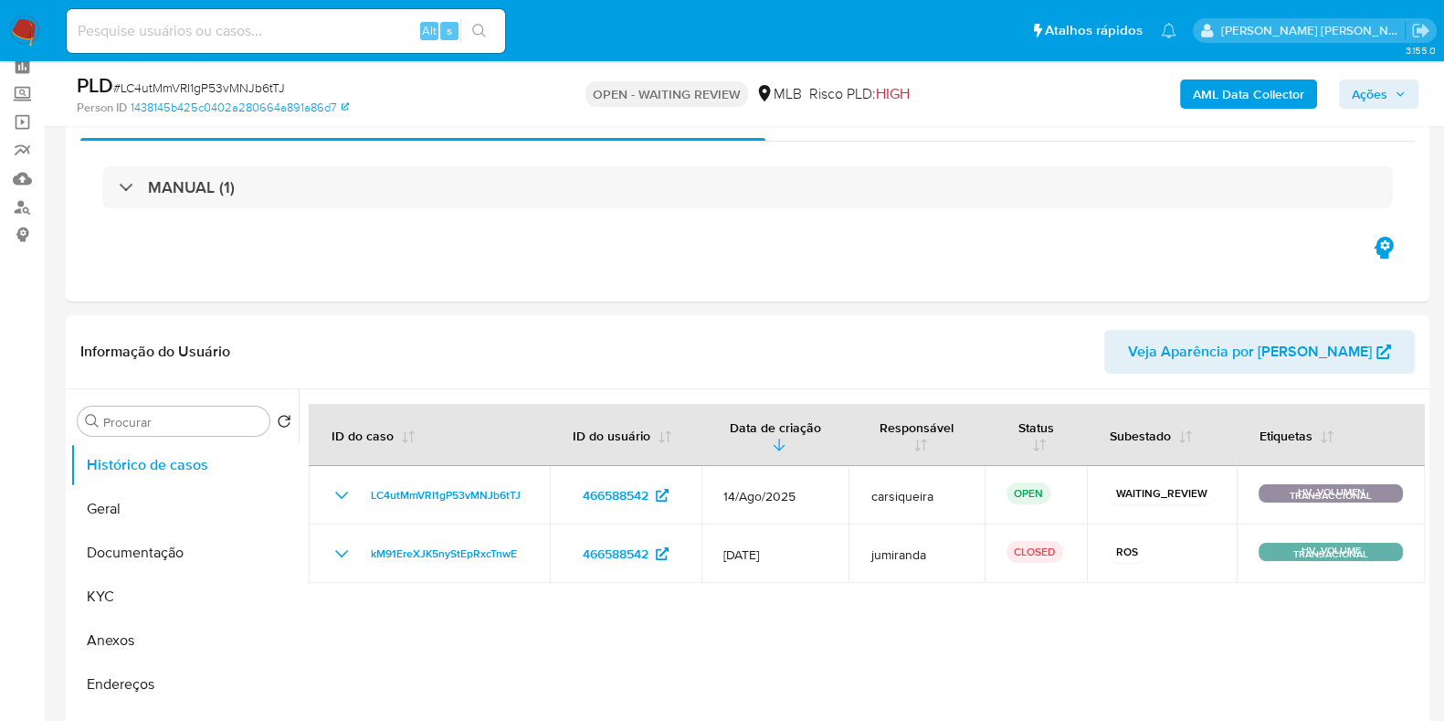
select select "10"
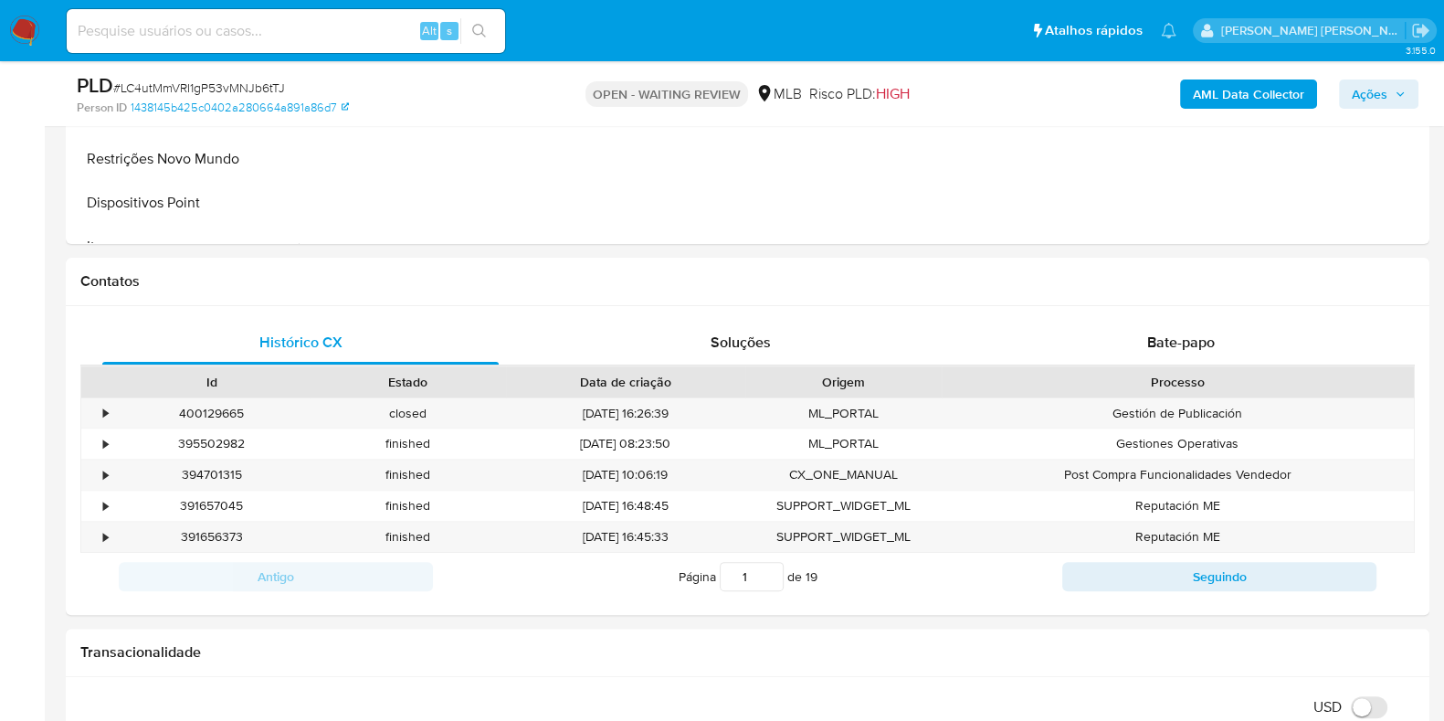
scroll to position [701, 0]
click at [1149, 344] on span "Bate-papo" at bounding box center [1181, 339] width 68 height 21
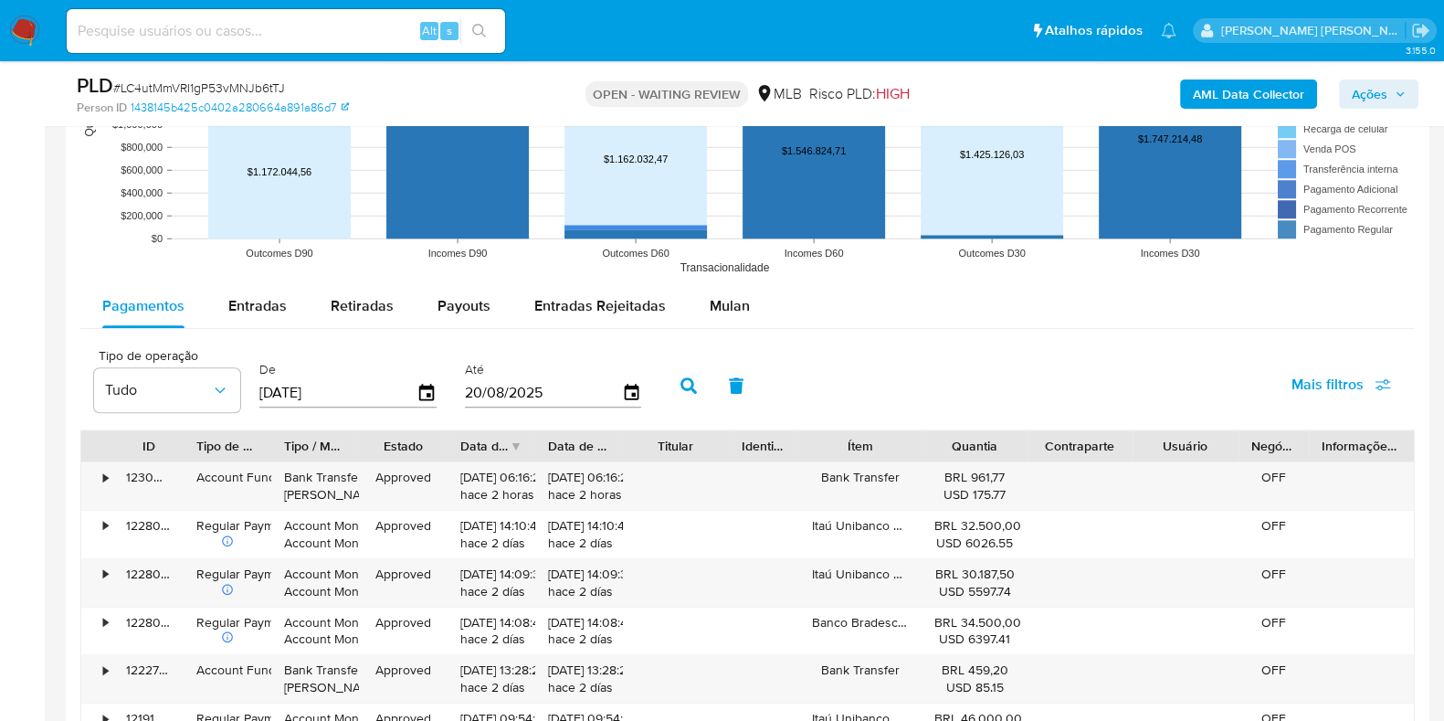
scroll to position [2077, 0]
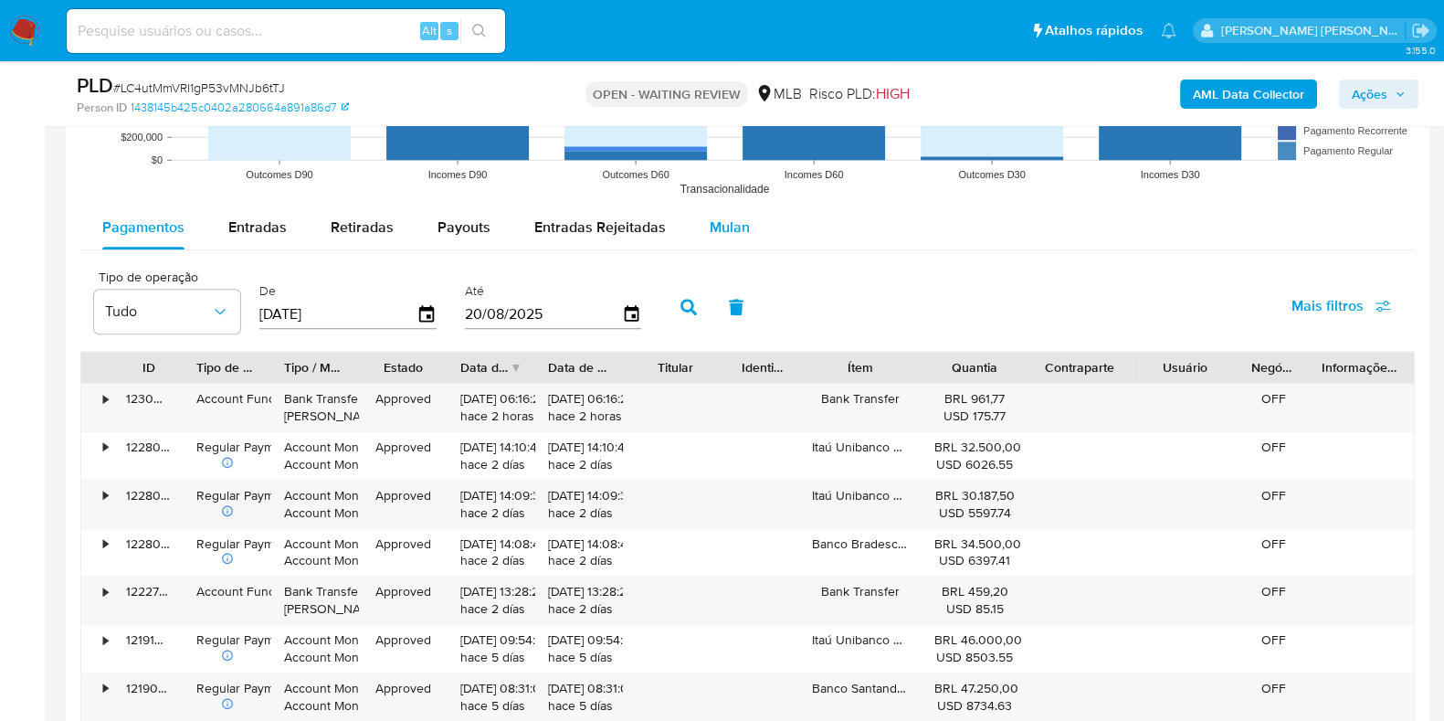
click at [735, 225] on span "Mulan" at bounding box center [730, 227] width 40 height 21
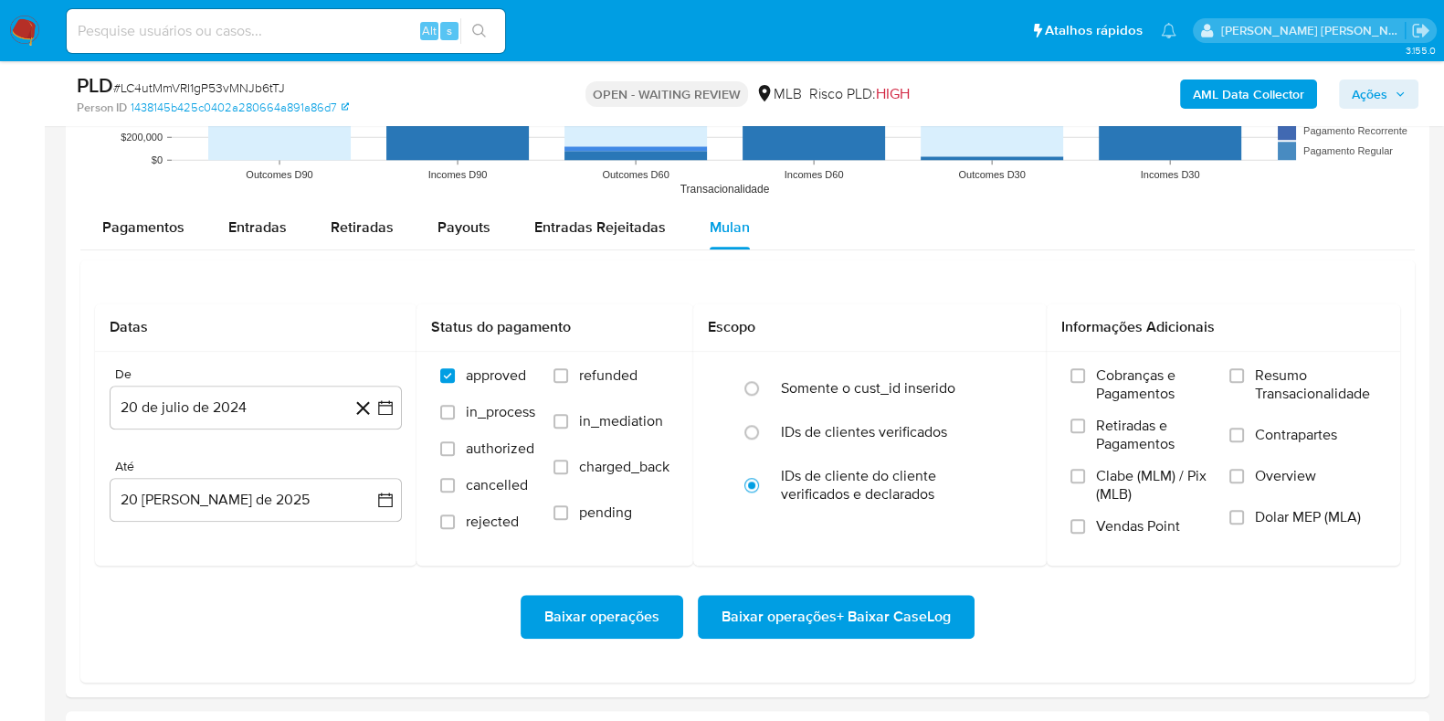
click at [1238, 377] on input "Resumo Transacionalidade" at bounding box center [1237, 375] width 15 height 15
click at [1071, 531] on span at bounding box center [1078, 526] width 15 height 15
click at [1071, 531] on input "Vendas Point" at bounding box center [1078, 526] width 15 height 15
click at [375, 608] on div "Baixar operações Baixar operações + Baixar CaseLog" at bounding box center [748, 617] width 1306 height 44
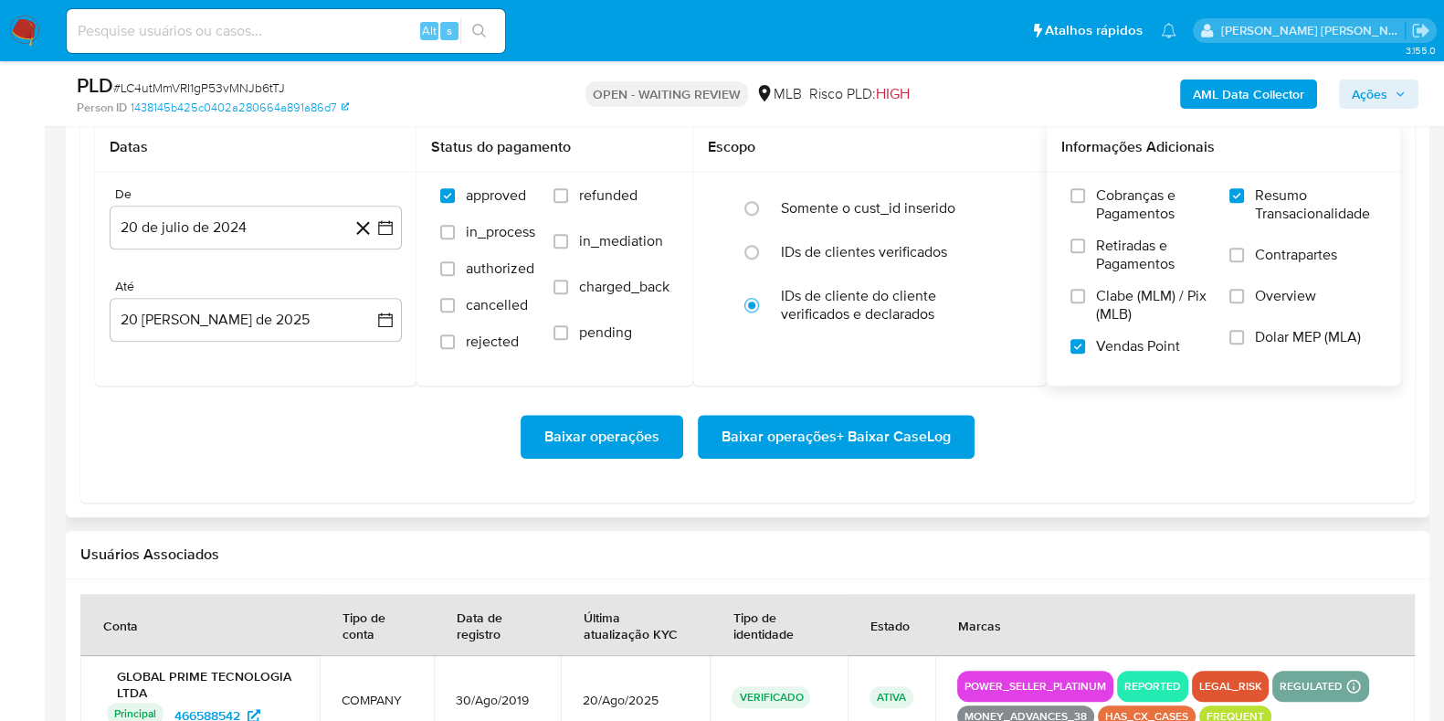
scroll to position [2259, 0]
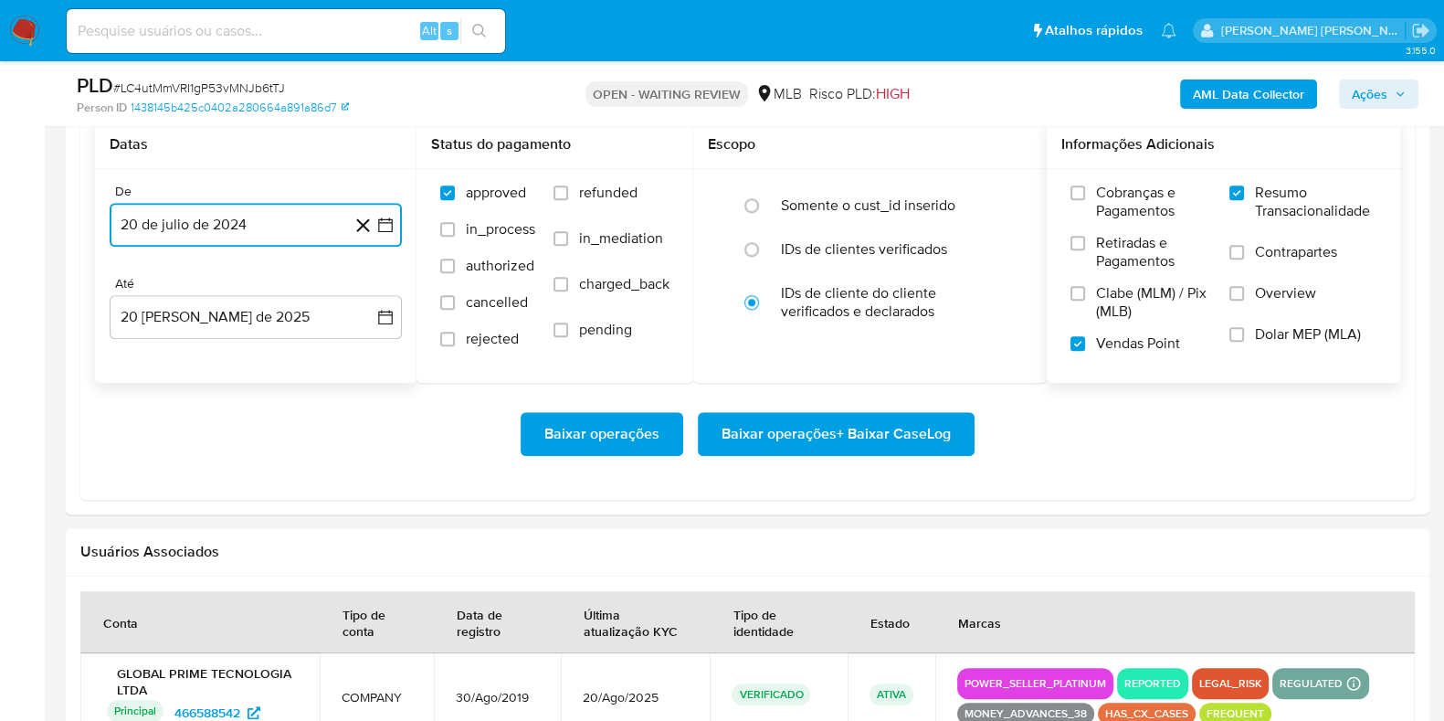
click at [386, 232] on icon "button" at bounding box center [385, 225] width 18 height 18
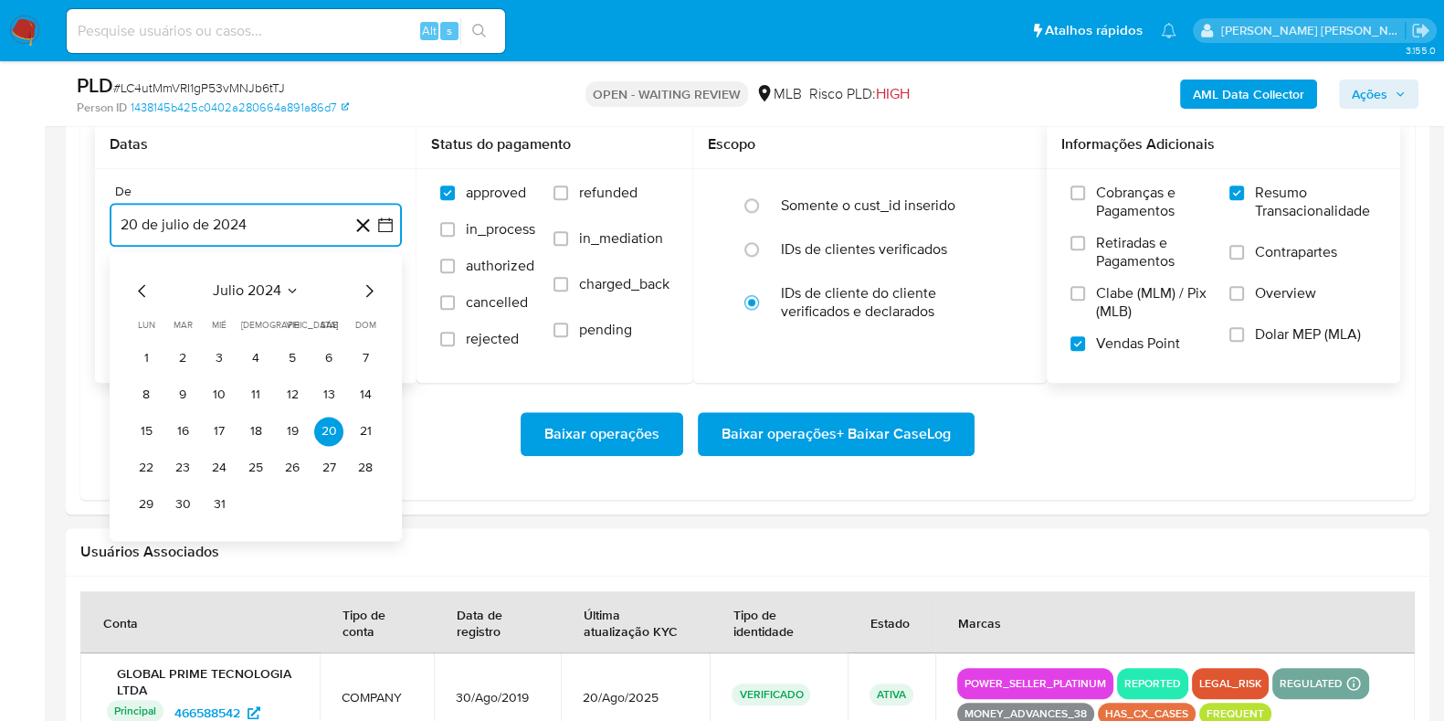
click at [369, 299] on icon "Mes siguiente" at bounding box center [369, 291] width 22 height 22
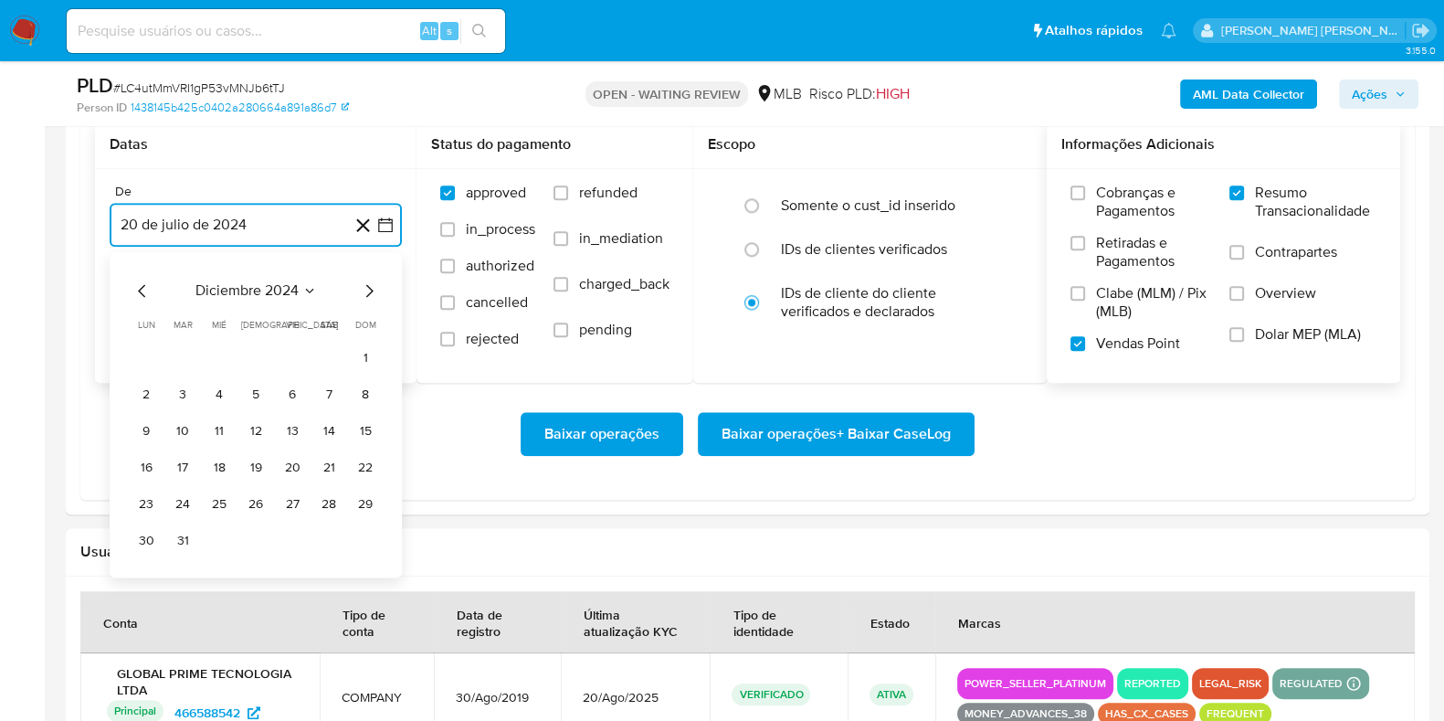
click at [369, 299] on icon "Mes siguiente" at bounding box center [369, 291] width 22 height 22
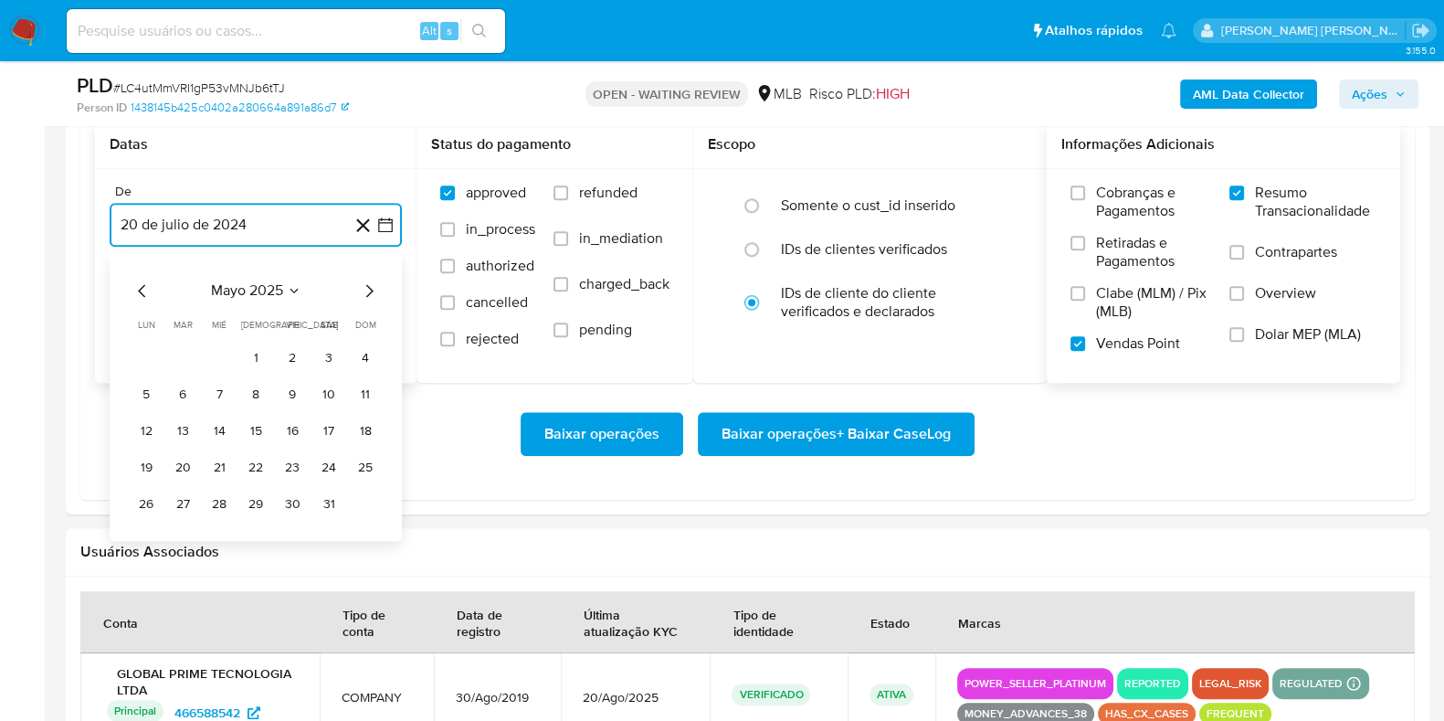
click at [369, 299] on icon "Mes siguiente" at bounding box center [369, 291] width 22 height 22
click at [170, 354] on button "1" at bounding box center [182, 358] width 29 height 29
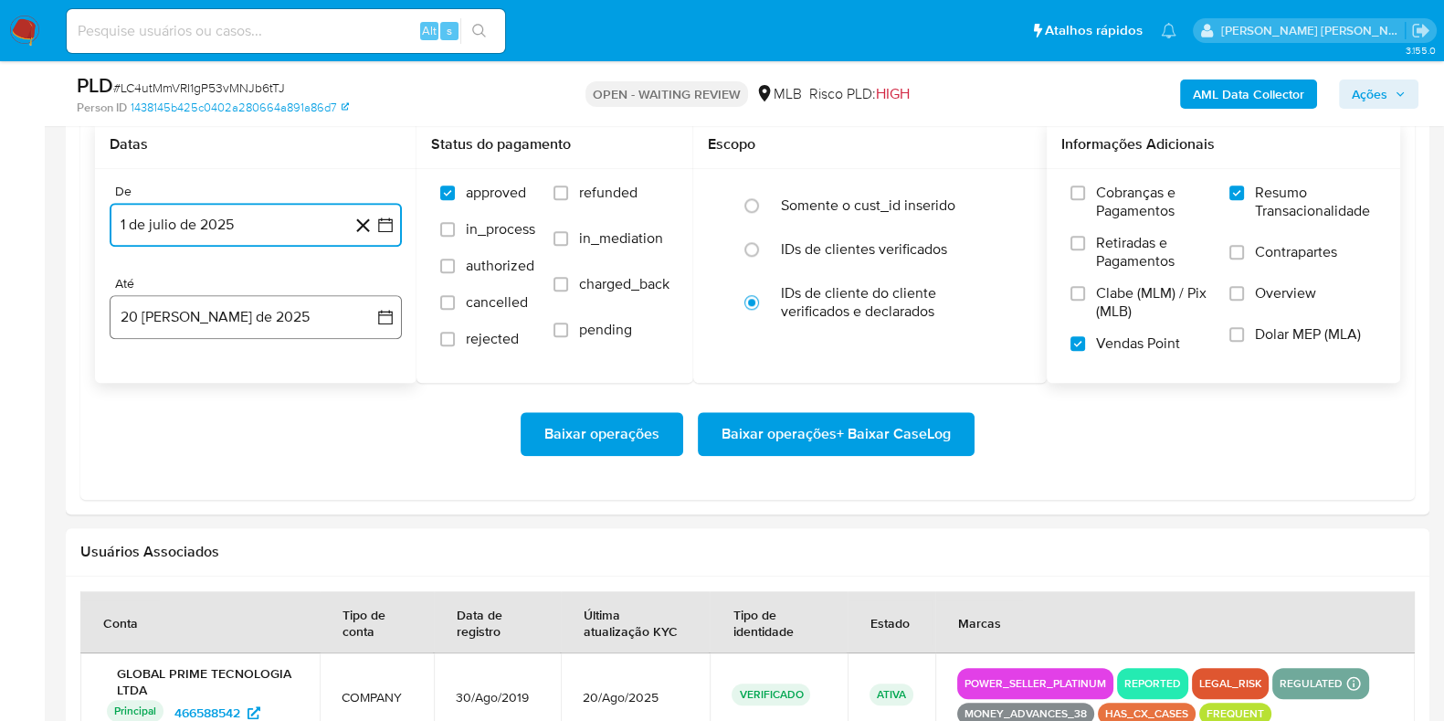
click at [252, 332] on button "[DATE]" at bounding box center [256, 317] width 292 height 44
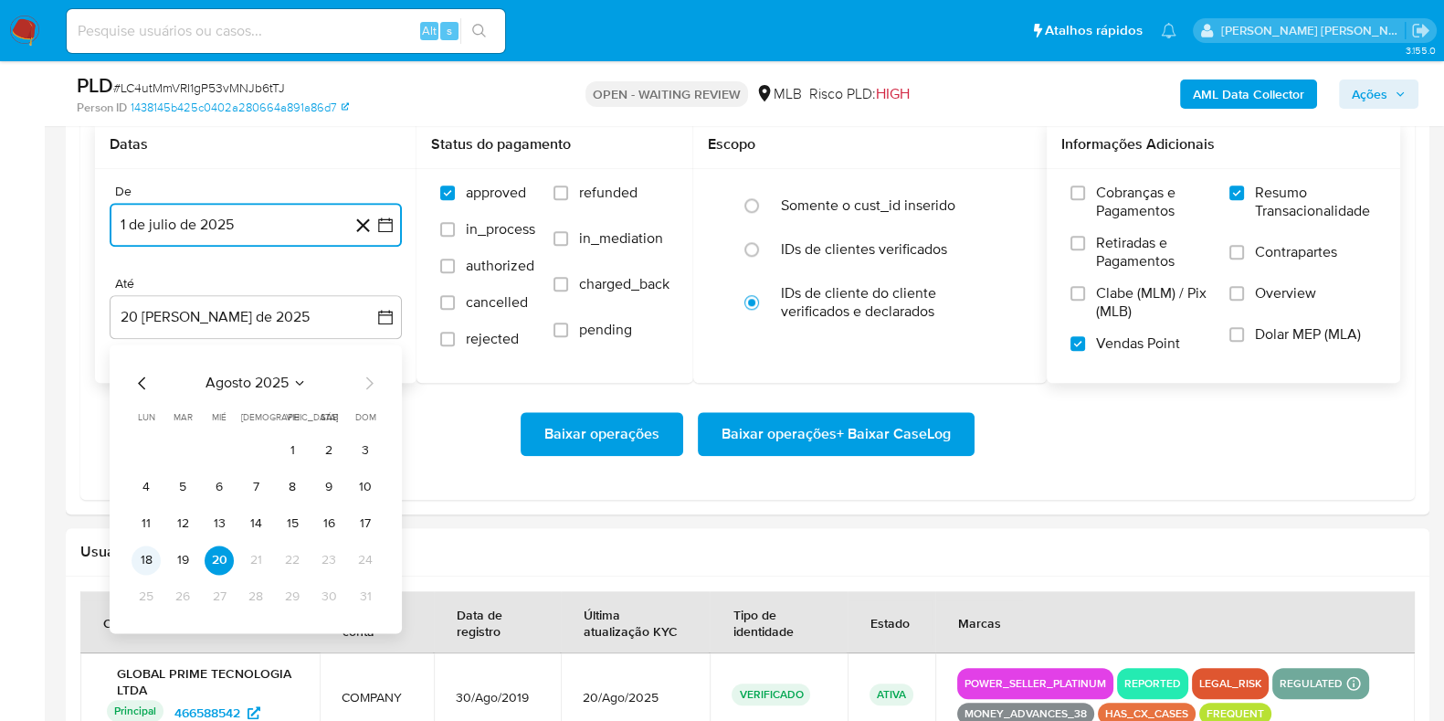
click at [151, 554] on button "18" at bounding box center [146, 559] width 29 height 29
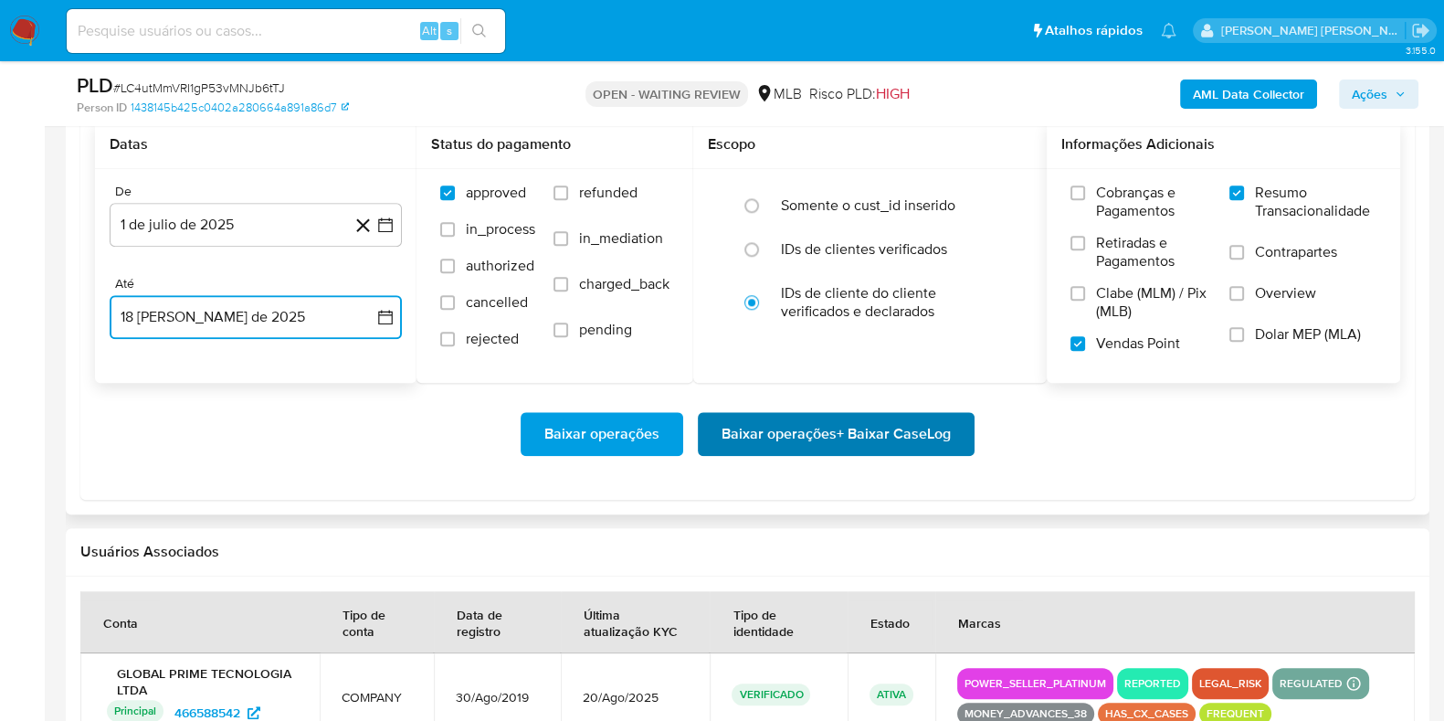
click at [861, 435] on span "Baixar operações + Baixar CaseLog" at bounding box center [836, 434] width 229 height 40
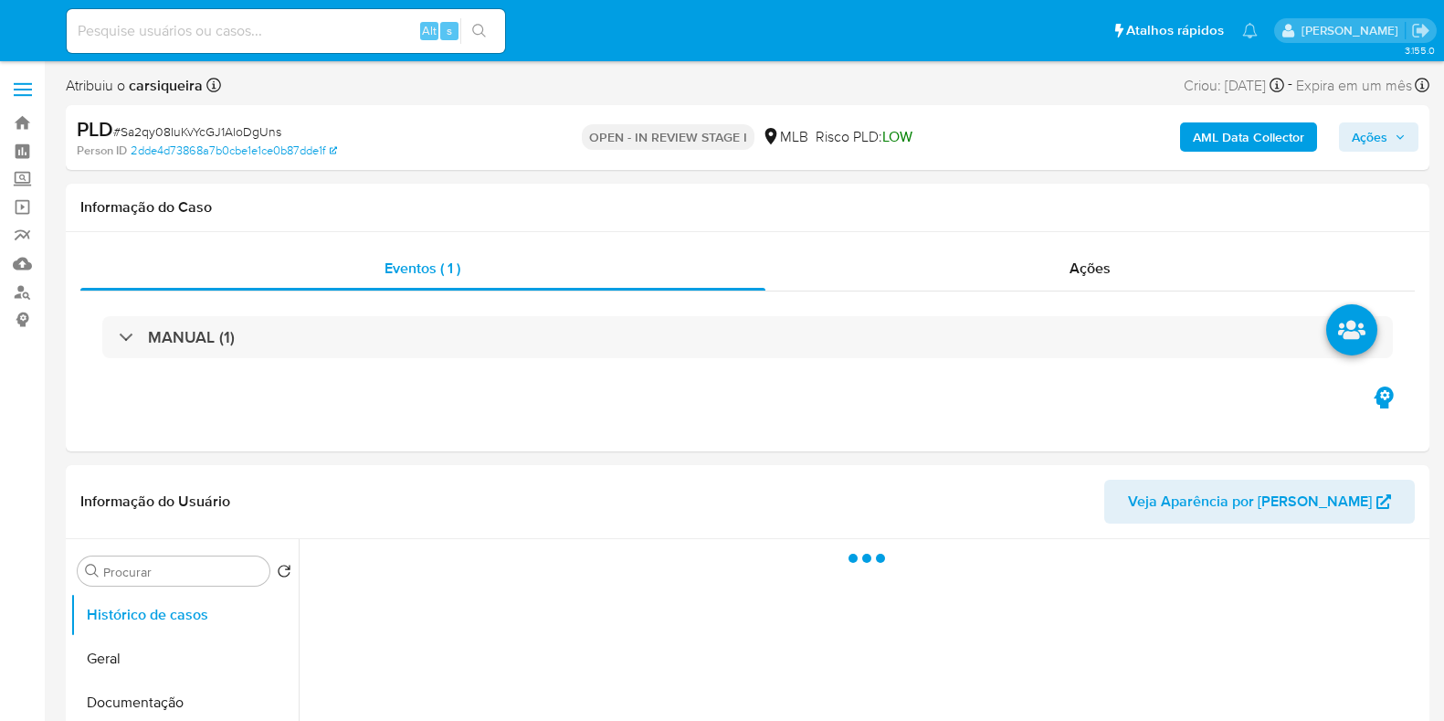
select select "10"
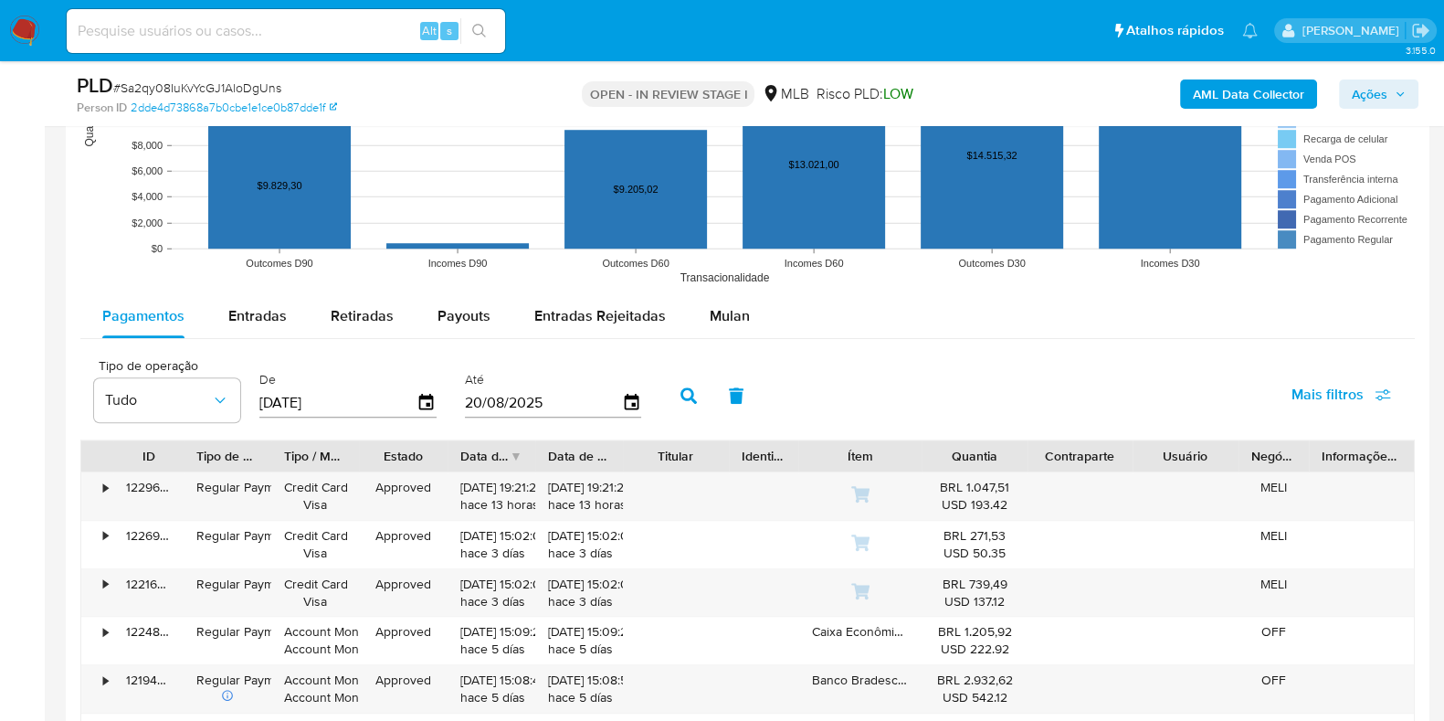
scroll to position [1739, 0]
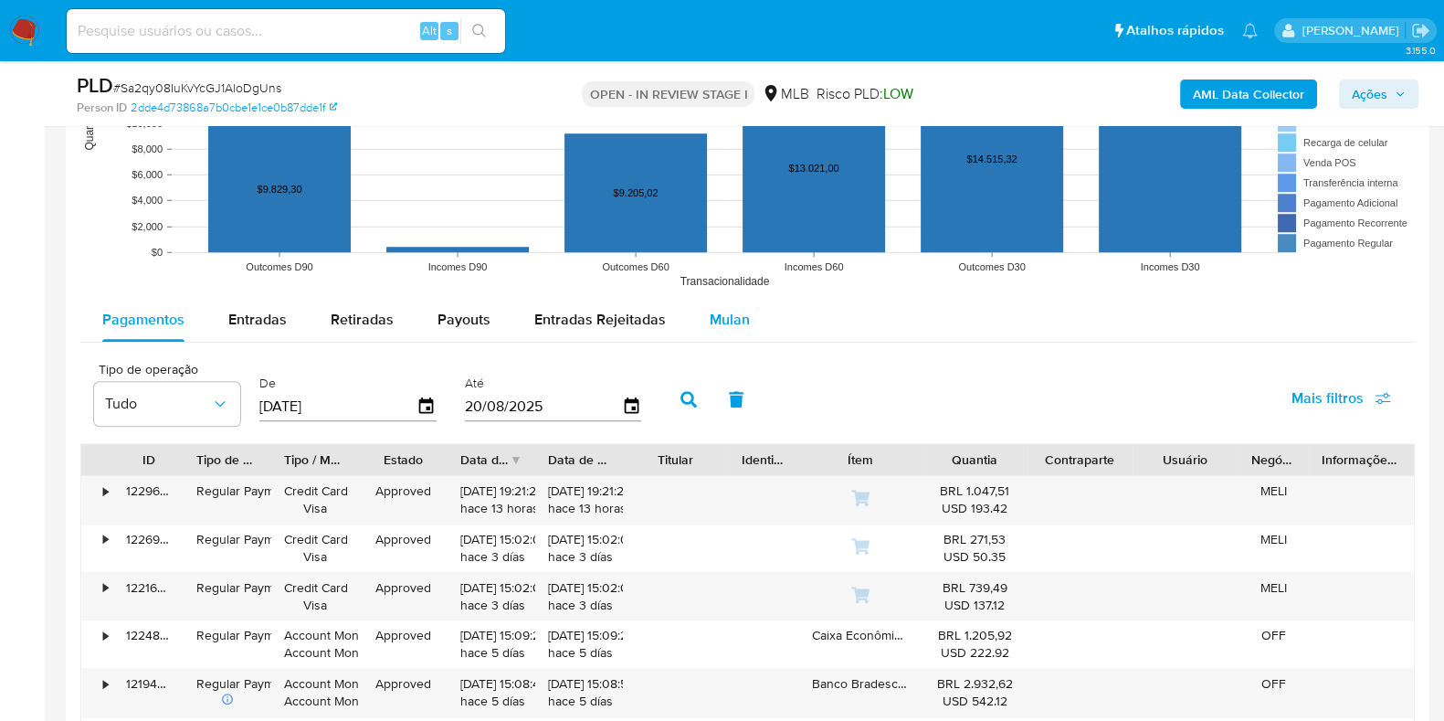
click at [724, 312] on span "Mulan" at bounding box center [730, 319] width 40 height 21
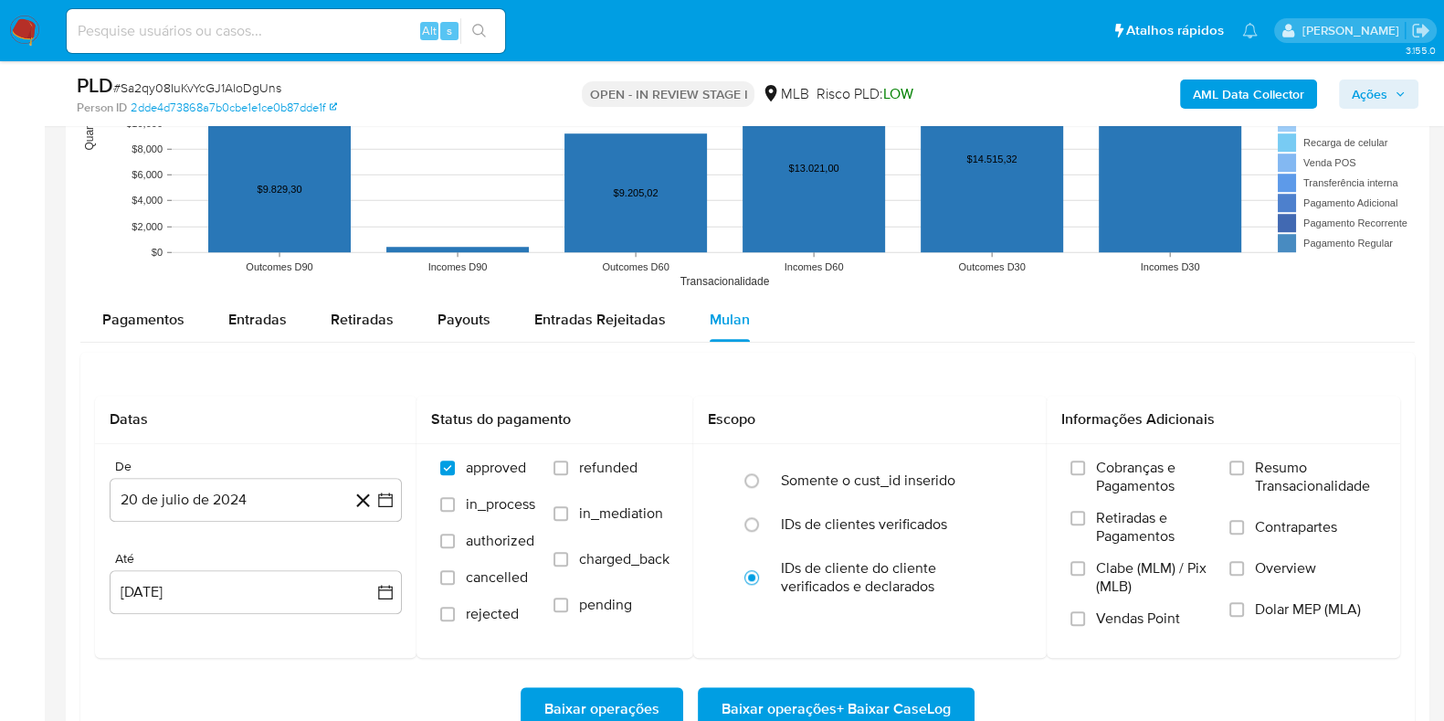
click at [872, 358] on div "Datas De 20 de [PERSON_NAME] de 2024 [DATE] Até 20 [PERSON_NAME] de 2025 [DATE]…" at bounding box center [747, 563] width 1335 height 423
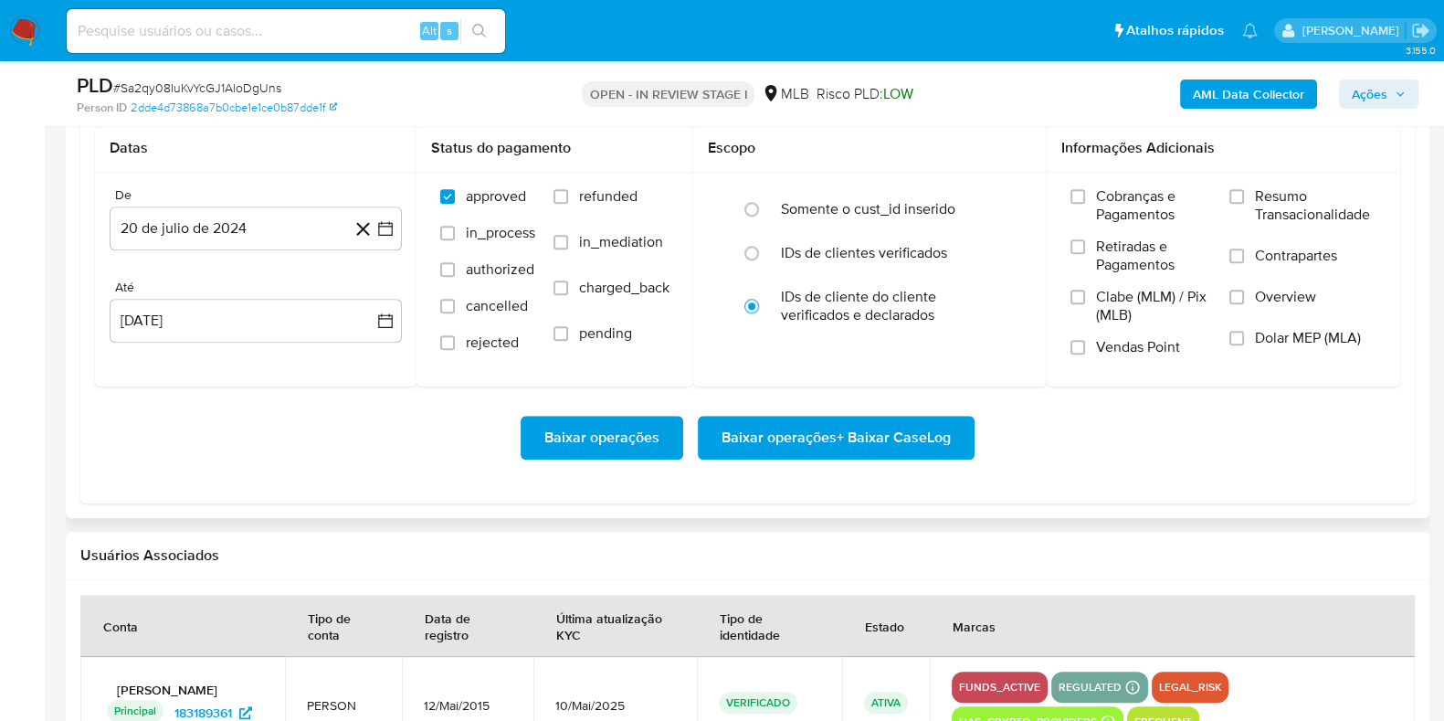
scroll to position [2013, 0]
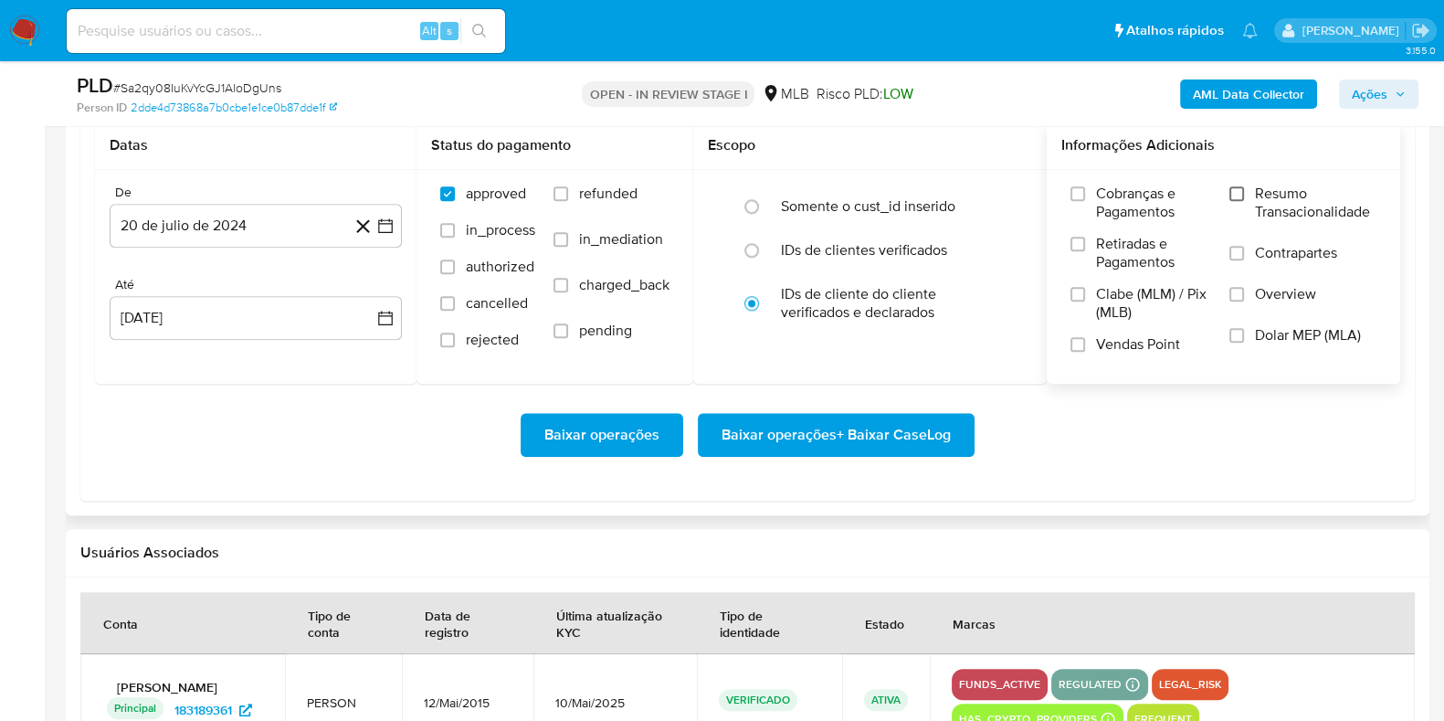
click at [1232, 186] on input "Resumo Transacionalidade" at bounding box center [1237, 193] width 15 height 15
click at [1078, 337] on input "Vendas Point" at bounding box center [1078, 344] width 15 height 15
click at [397, 221] on button "20 de julio de 2024" at bounding box center [256, 226] width 292 height 44
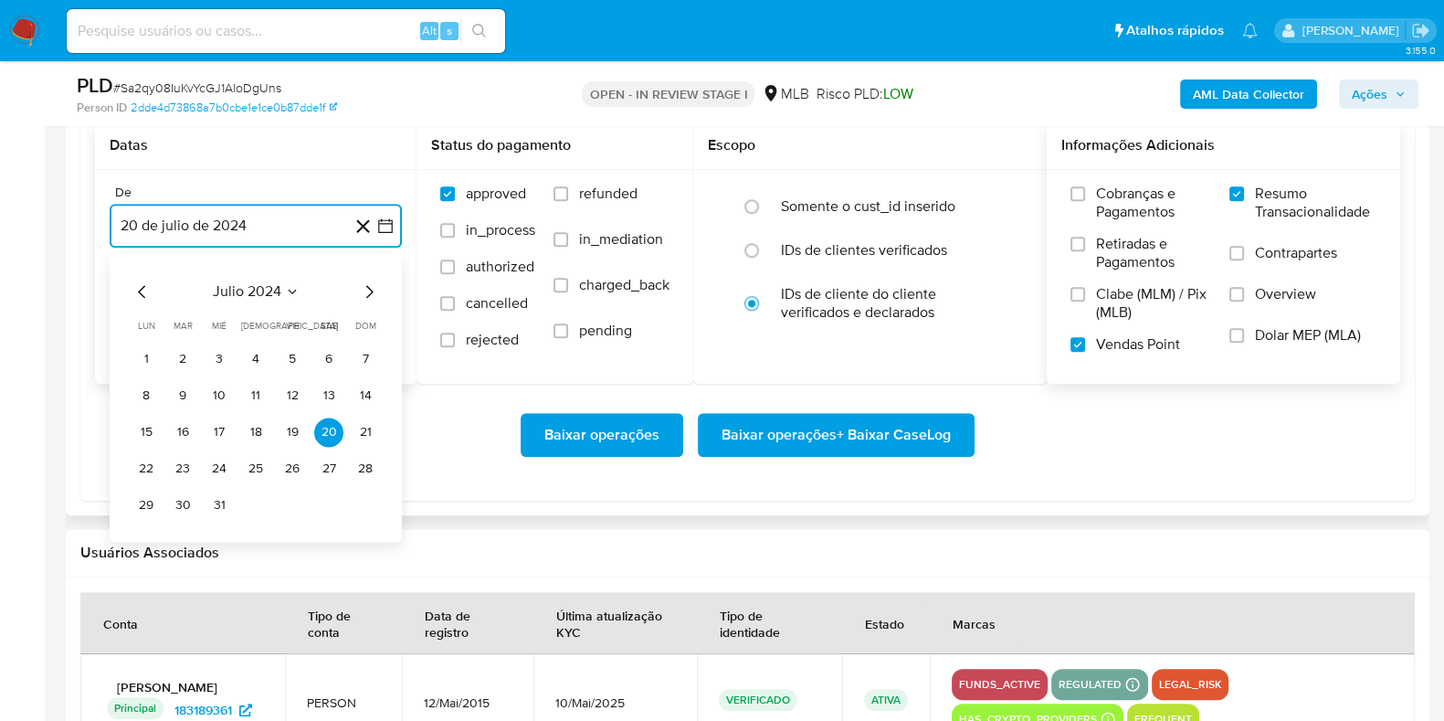
click at [364, 285] on icon "Mes siguiente" at bounding box center [369, 291] width 22 height 22
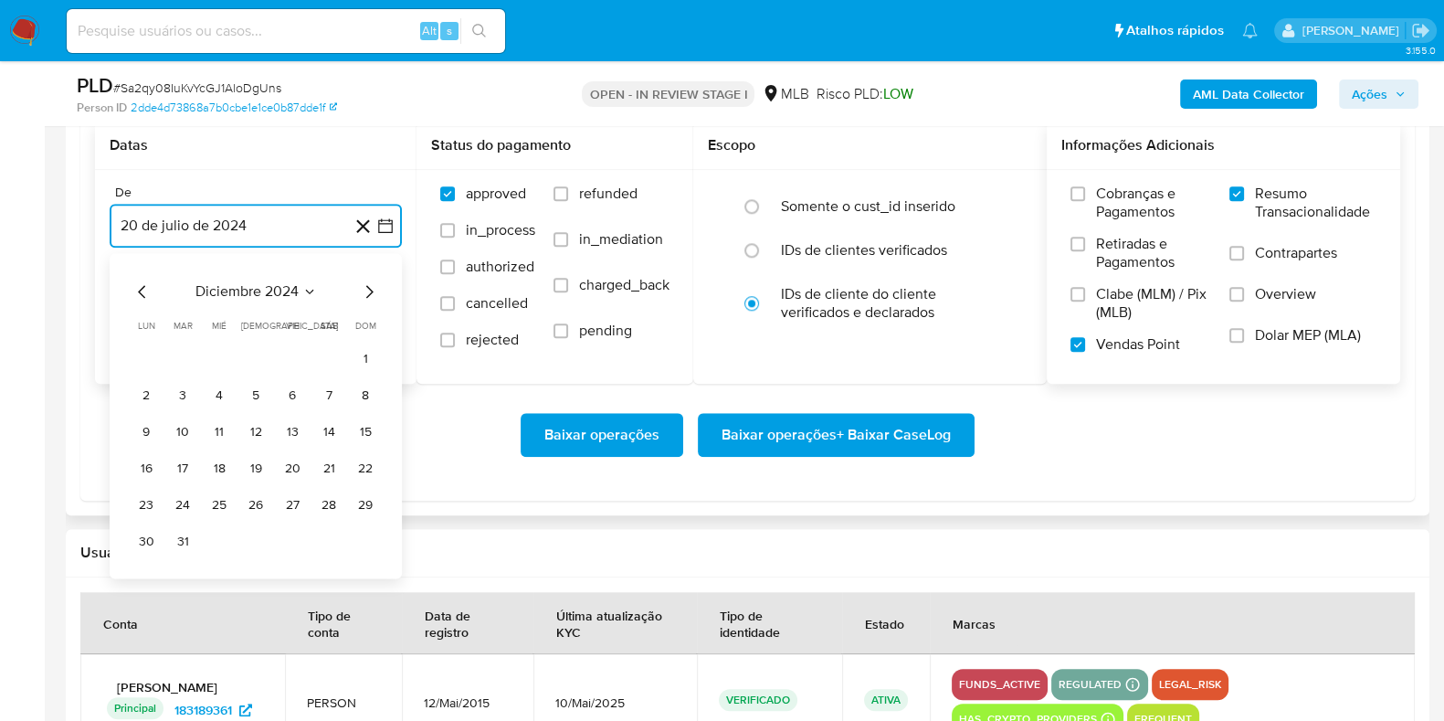
click at [364, 285] on icon "Mes siguiente" at bounding box center [369, 291] width 22 height 22
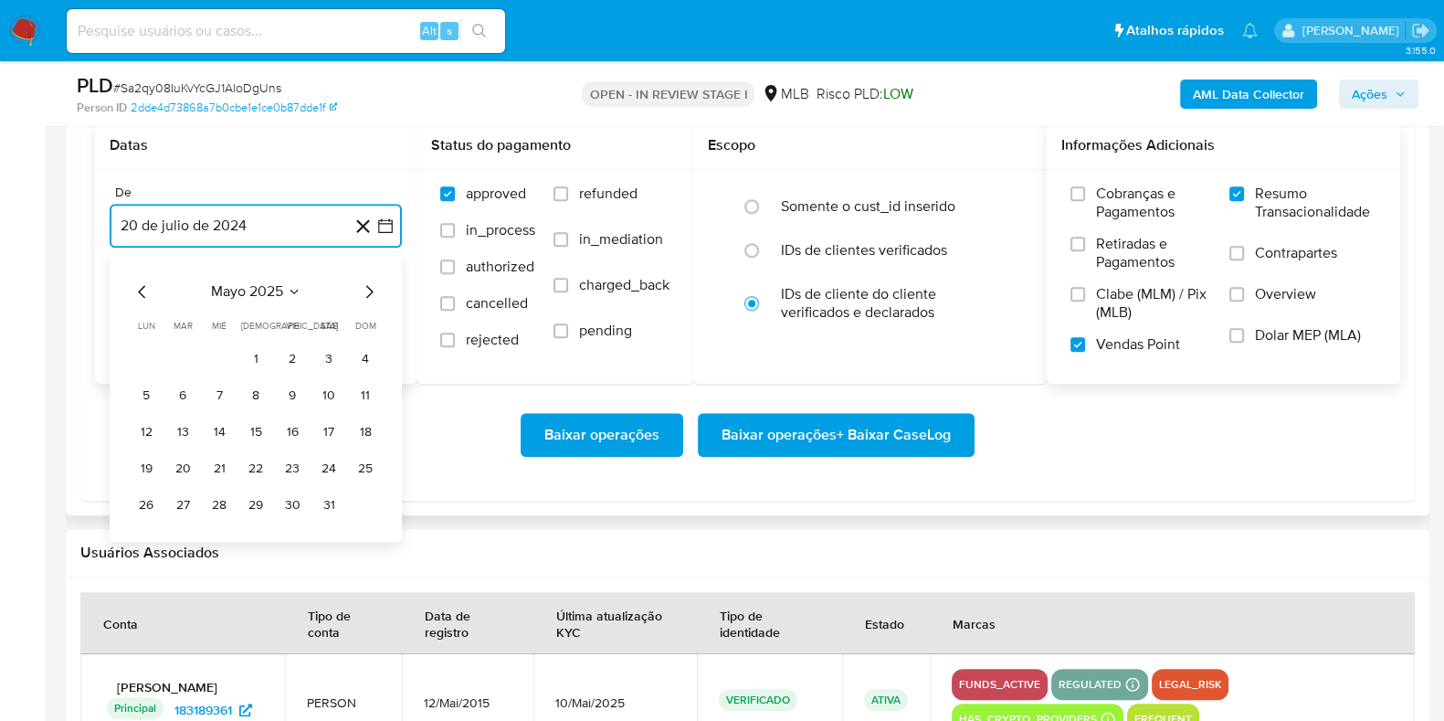
click at [364, 285] on icon "Mes siguiente" at bounding box center [369, 291] width 22 height 22
click at [174, 366] on button "1" at bounding box center [182, 358] width 29 height 29
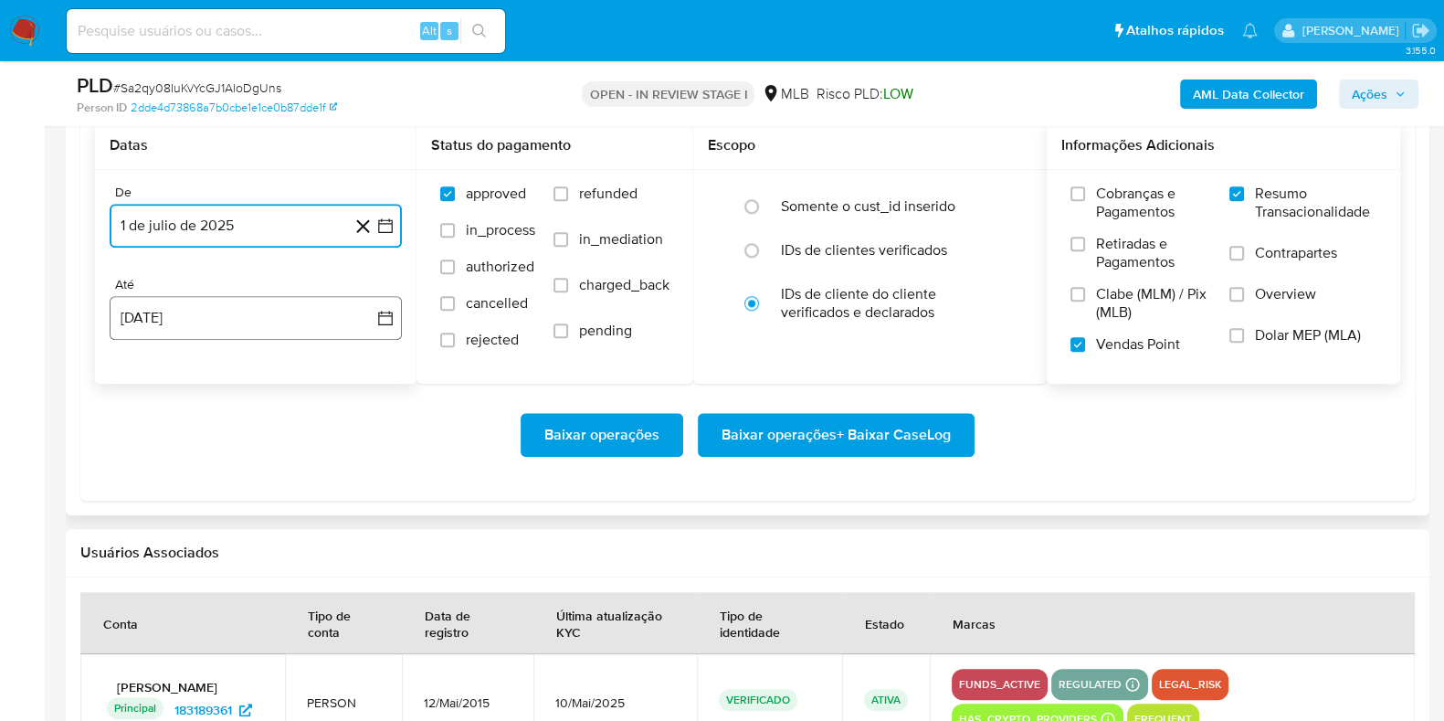
click at [228, 323] on button "20 de agosto de 2025" at bounding box center [256, 318] width 292 height 44
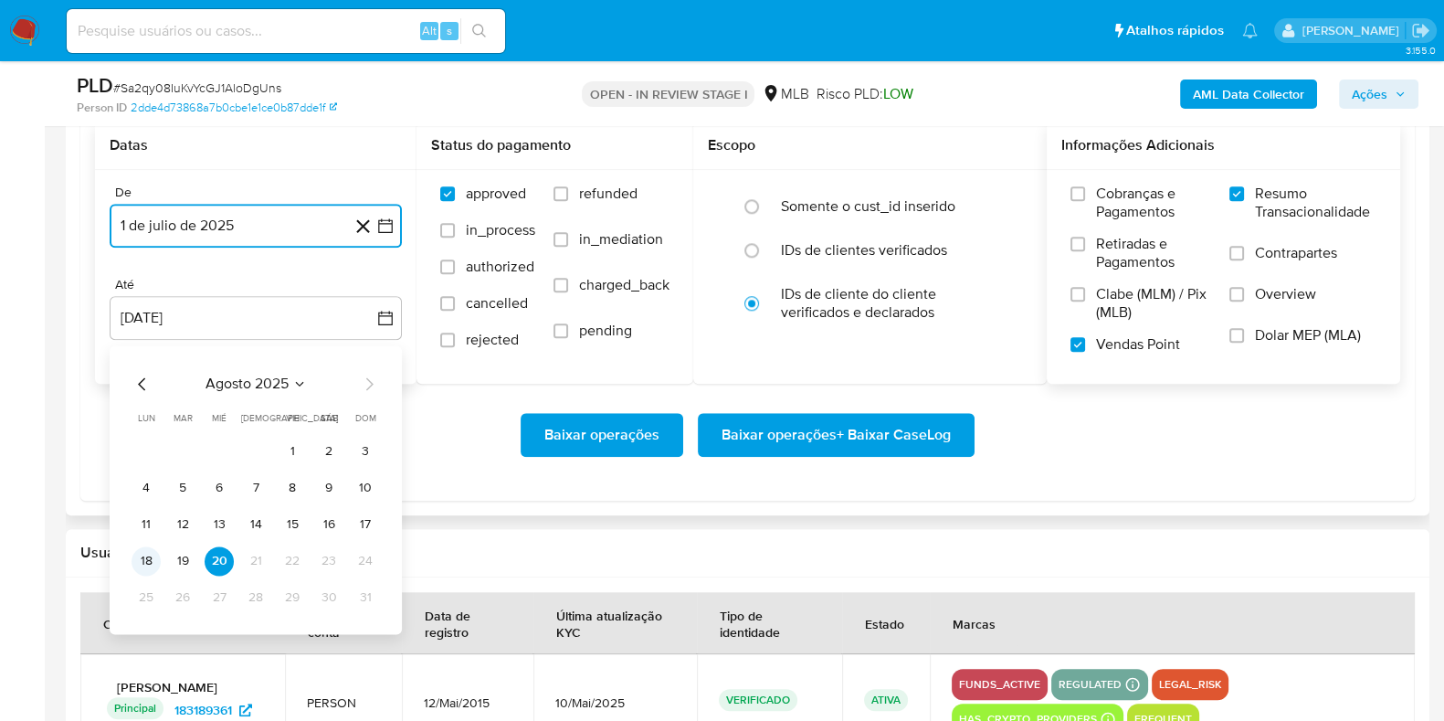
drag, startPoint x: 228, startPoint y: 323, endPoint x: 151, endPoint y: 557, distance: 246.4
click at [151, 340] on div "20 de agosto de 2025 agosto 2025 agosto 2025 lun lunes mar martes mié miércoles…" at bounding box center [256, 318] width 292 height 44
click at [151, 557] on button "18" at bounding box center [146, 560] width 29 height 29
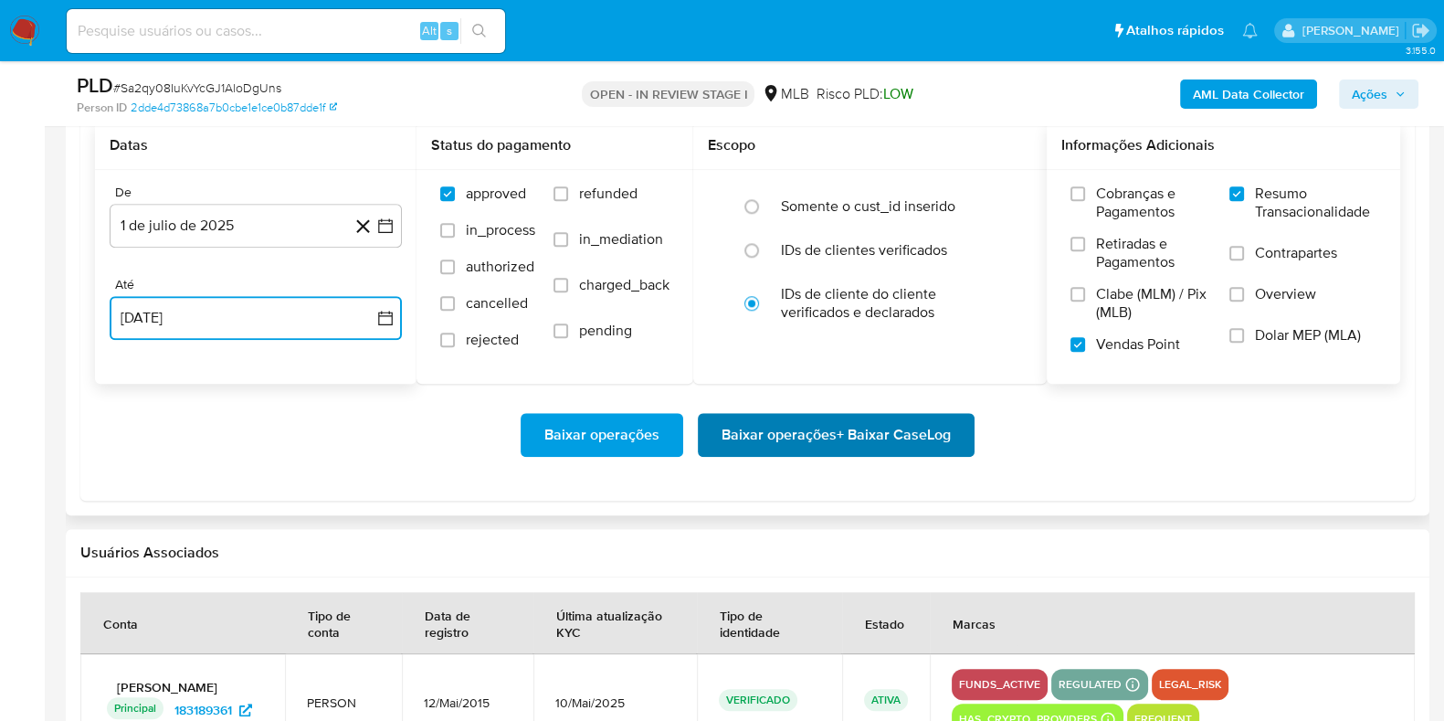
click at [889, 440] on span "Baixar operações + Baixar CaseLog" at bounding box center [836, 435] width 229 height 40
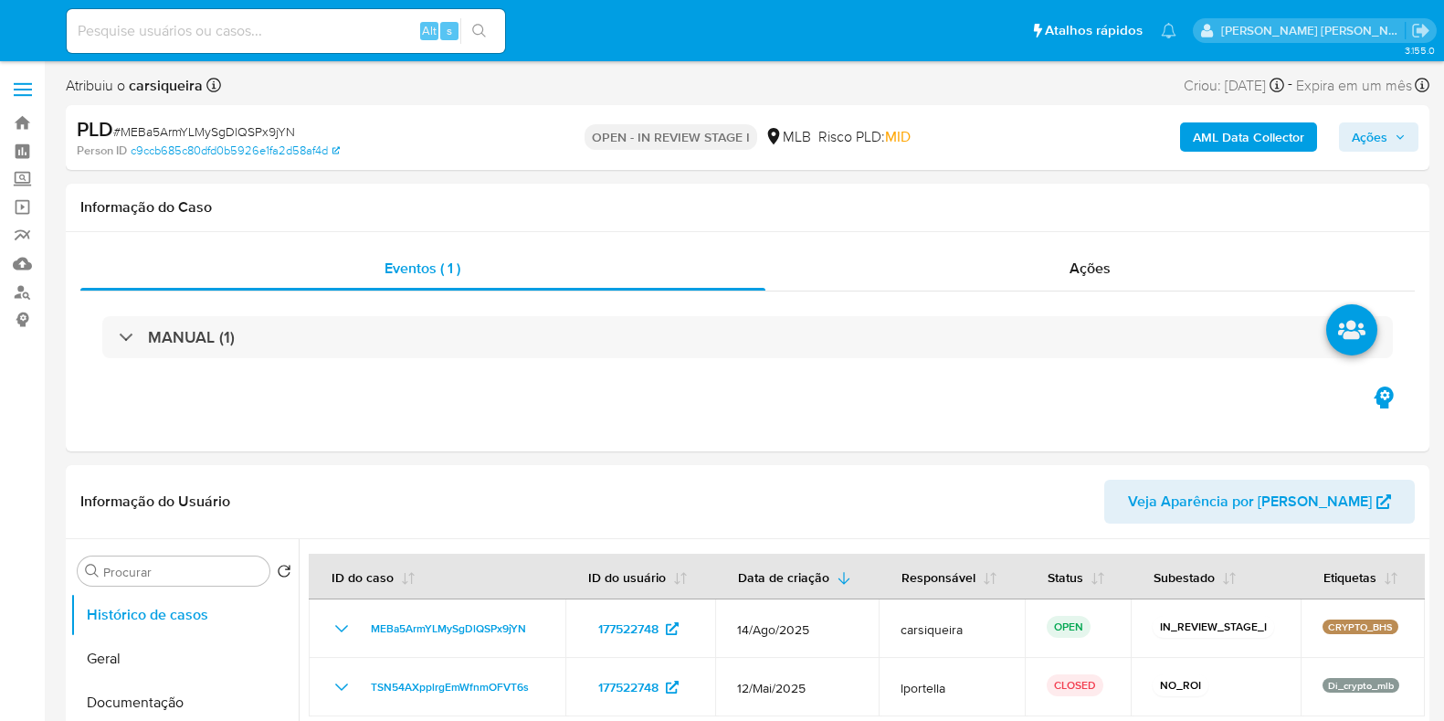
select select "10"
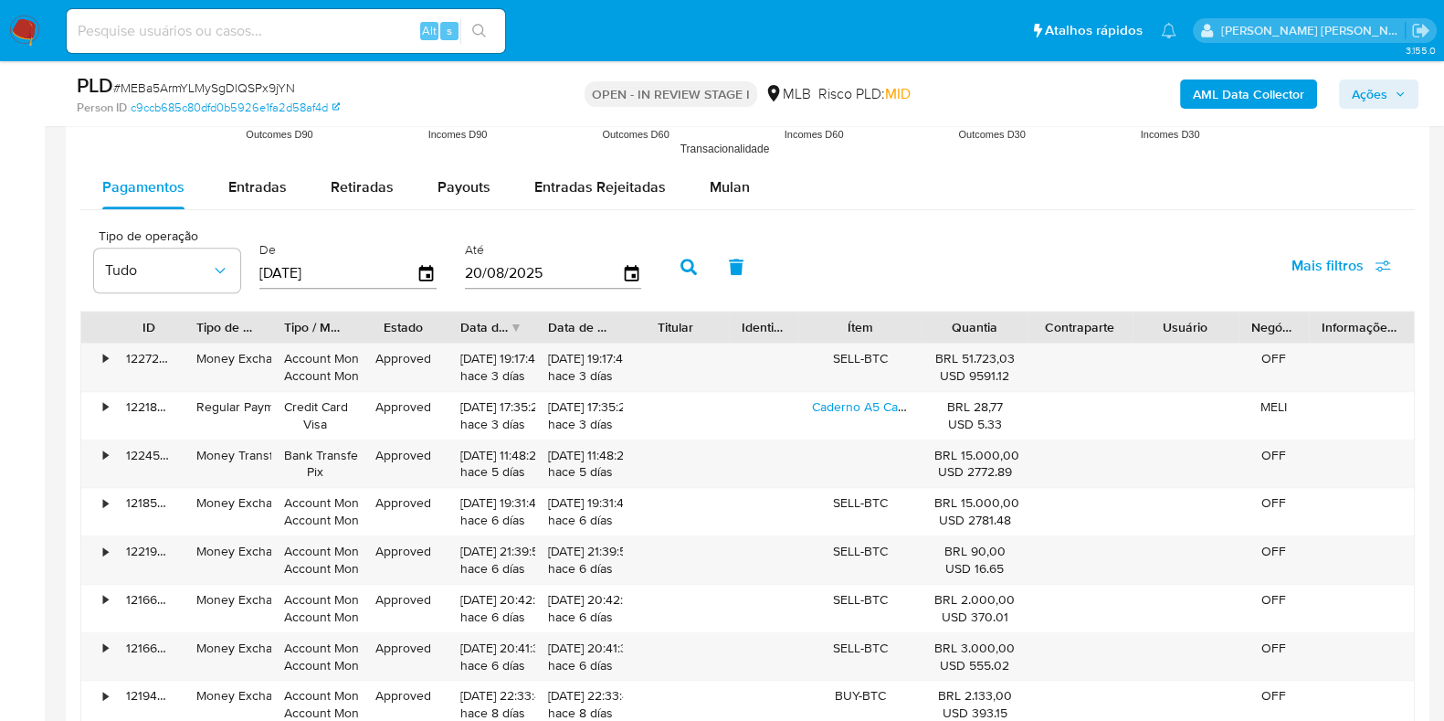
scroll to position [1919, 0]
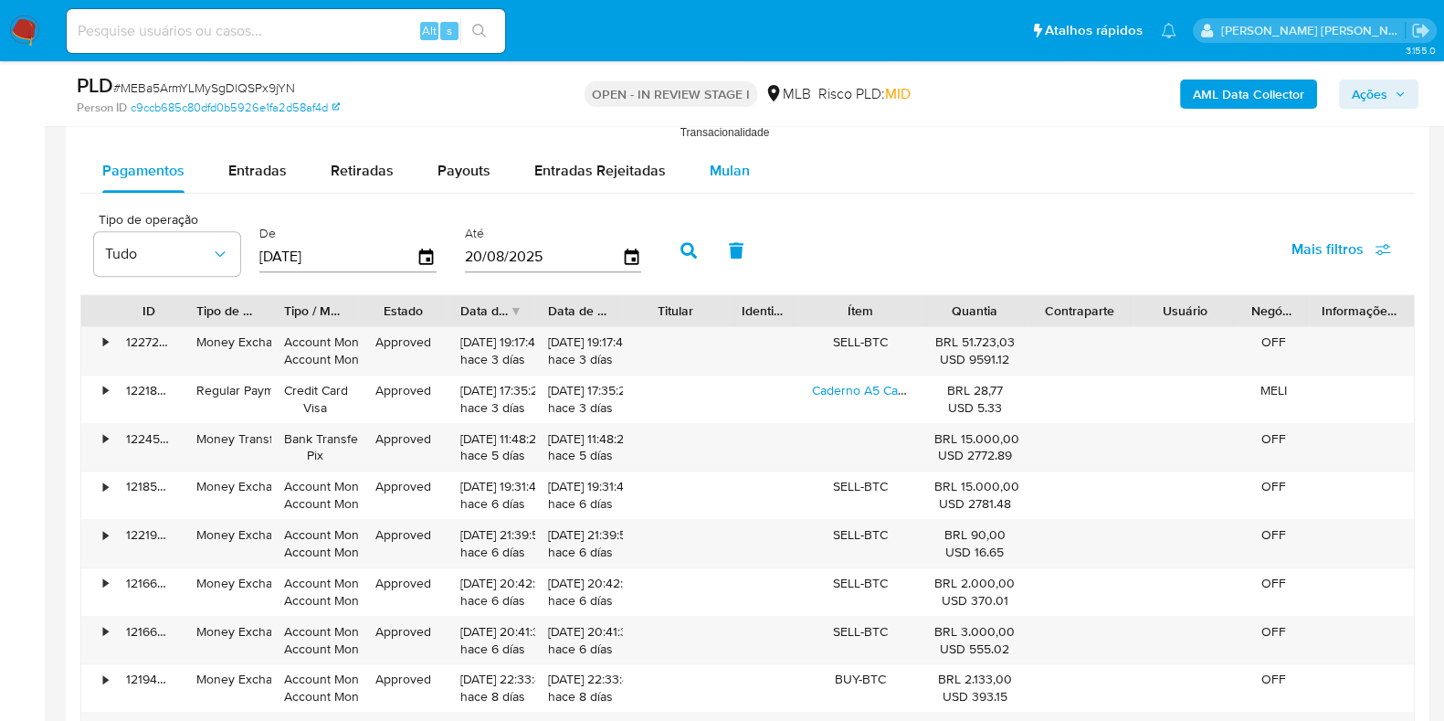
click at [734, 170] on span "Mulan" at bounding box center [730, 170] width 40 height 21
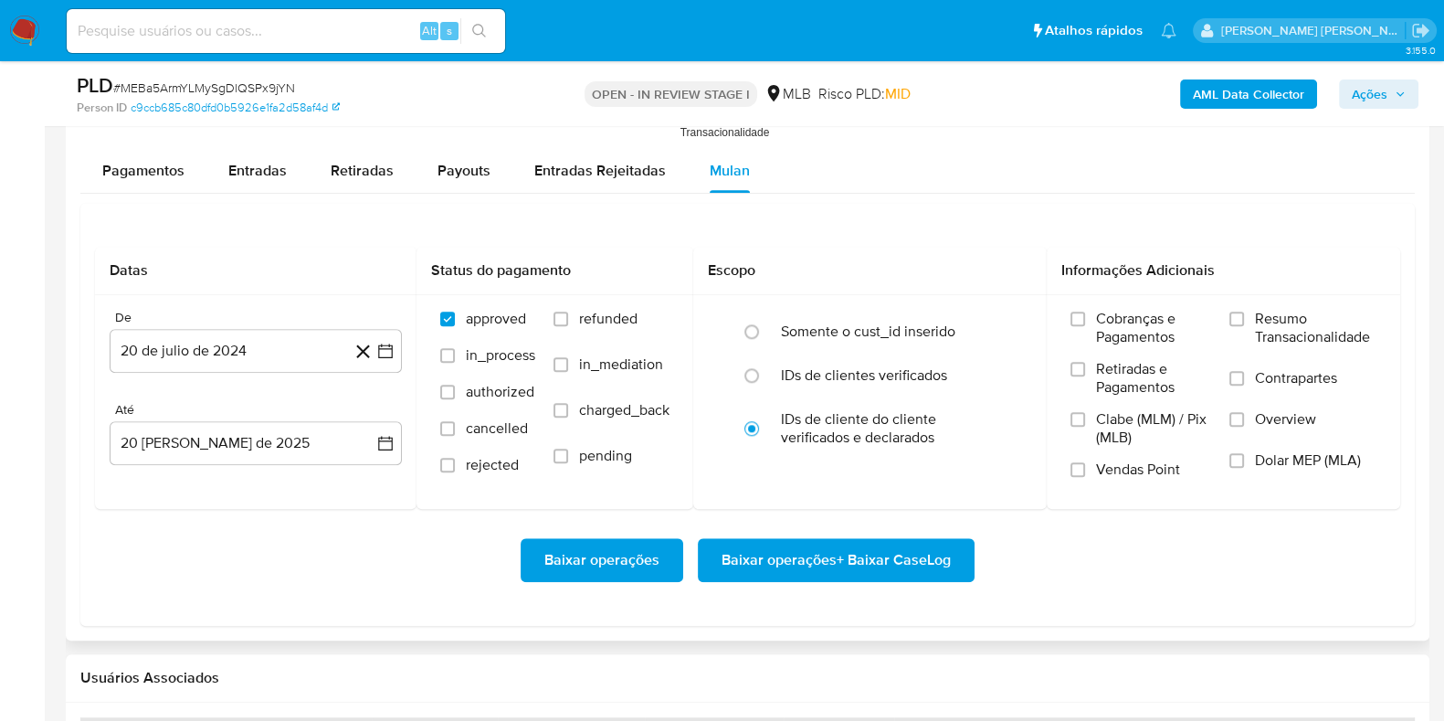
click at [852, 226] on div "Datas De 20 de julio de 2024 [DATE] Até [DATE] [DATE] Status do pagamento appro…" at bounding box center [747, 414] width 1335 height 423
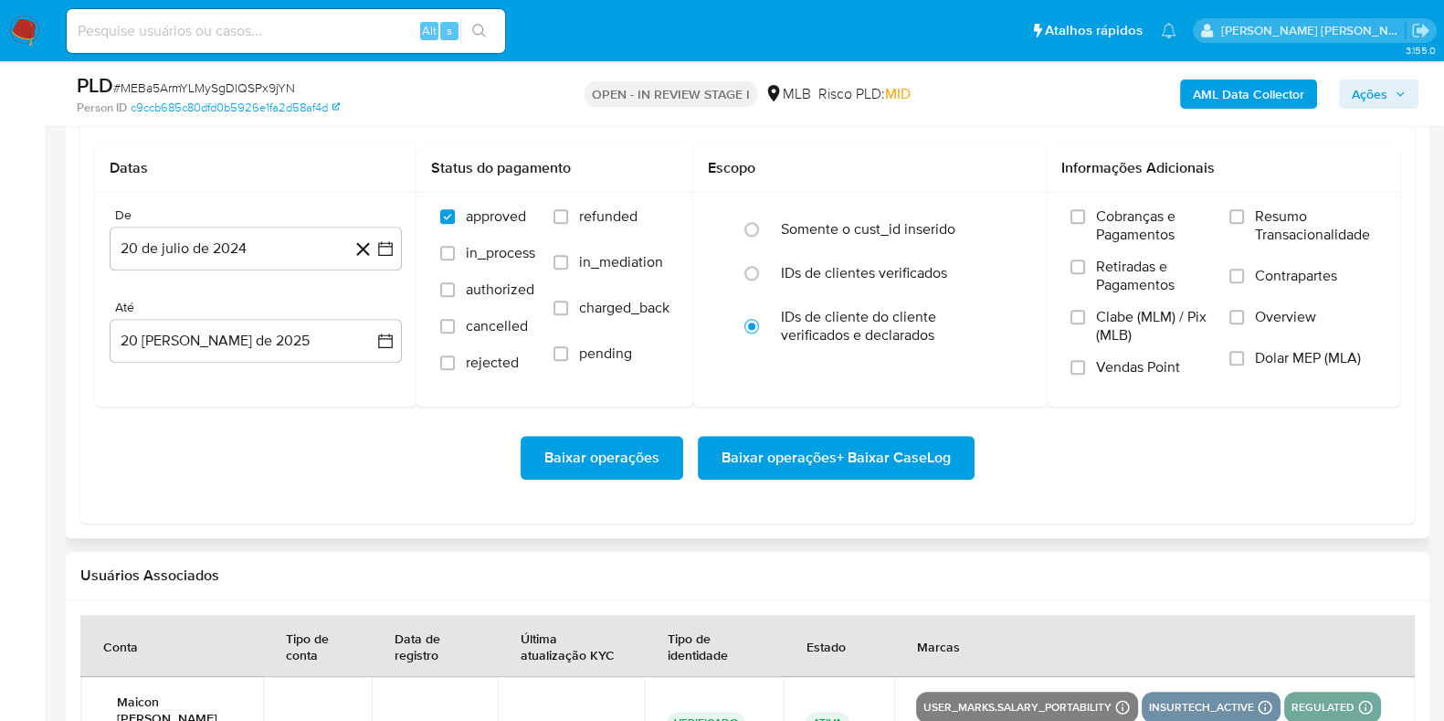
scroll to position [2056, 0]
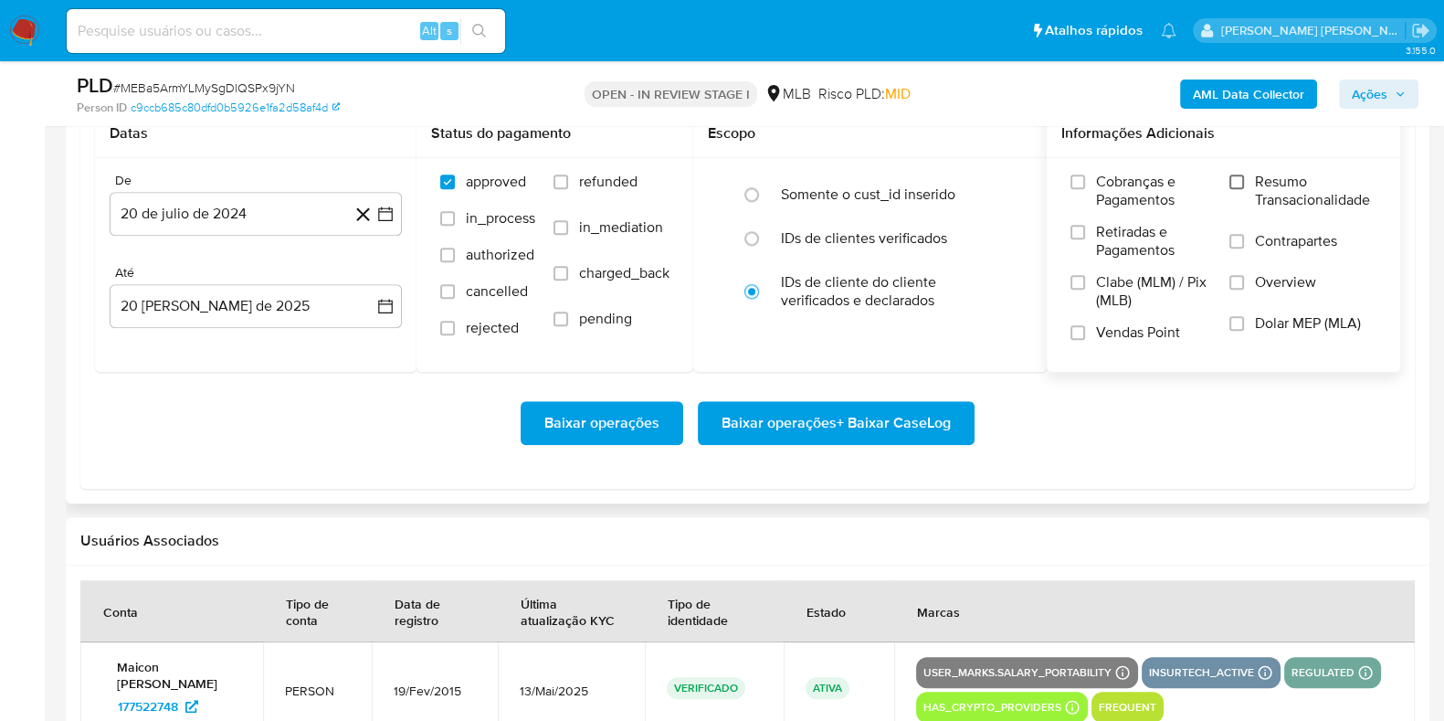
click at [1241, 185] on input "Resumo Transacionalidade" at bounding box center [1237, 181] width 15 height 15
click at [1072, 342] on label "Vendas Point" at bounding box center [1141, 339] width 141 height 32
click at [1072, 340] on input "Vendas Point" at bounding box center [1078, 332] width 15 height 15
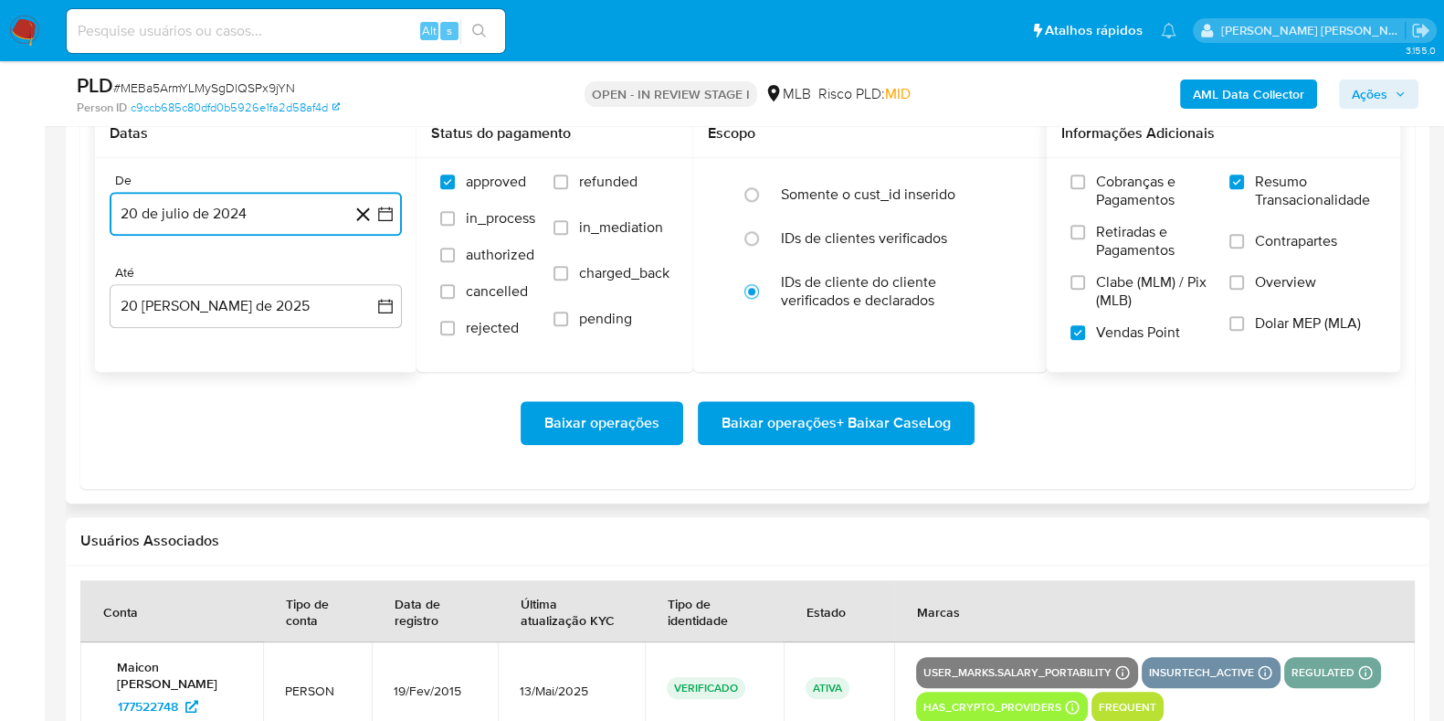
click at [384, 221] on button "20 de julio de 2024" at bounding box center [256, 214] width 292 height 44
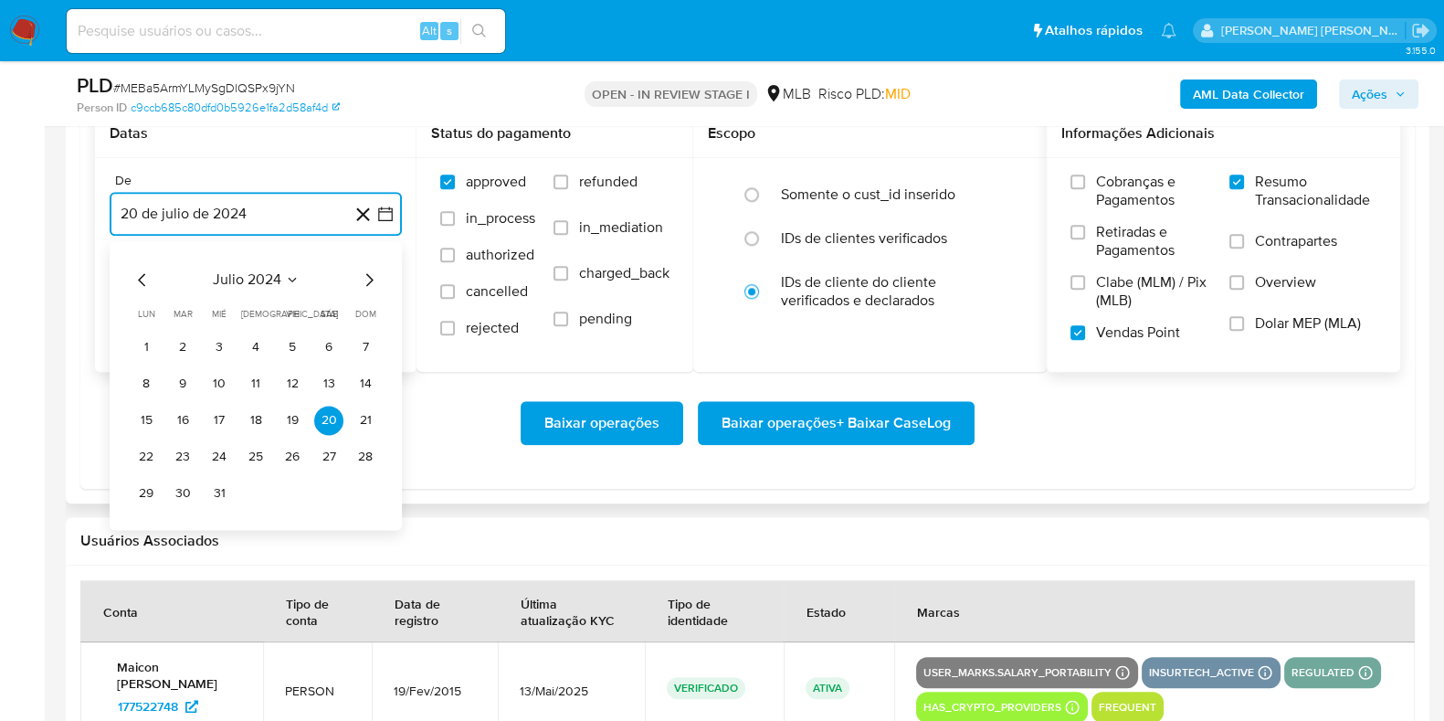
click at [365, 285] on icon "Mes siguiente" at bounding box center [369, 280] width 22 height 22
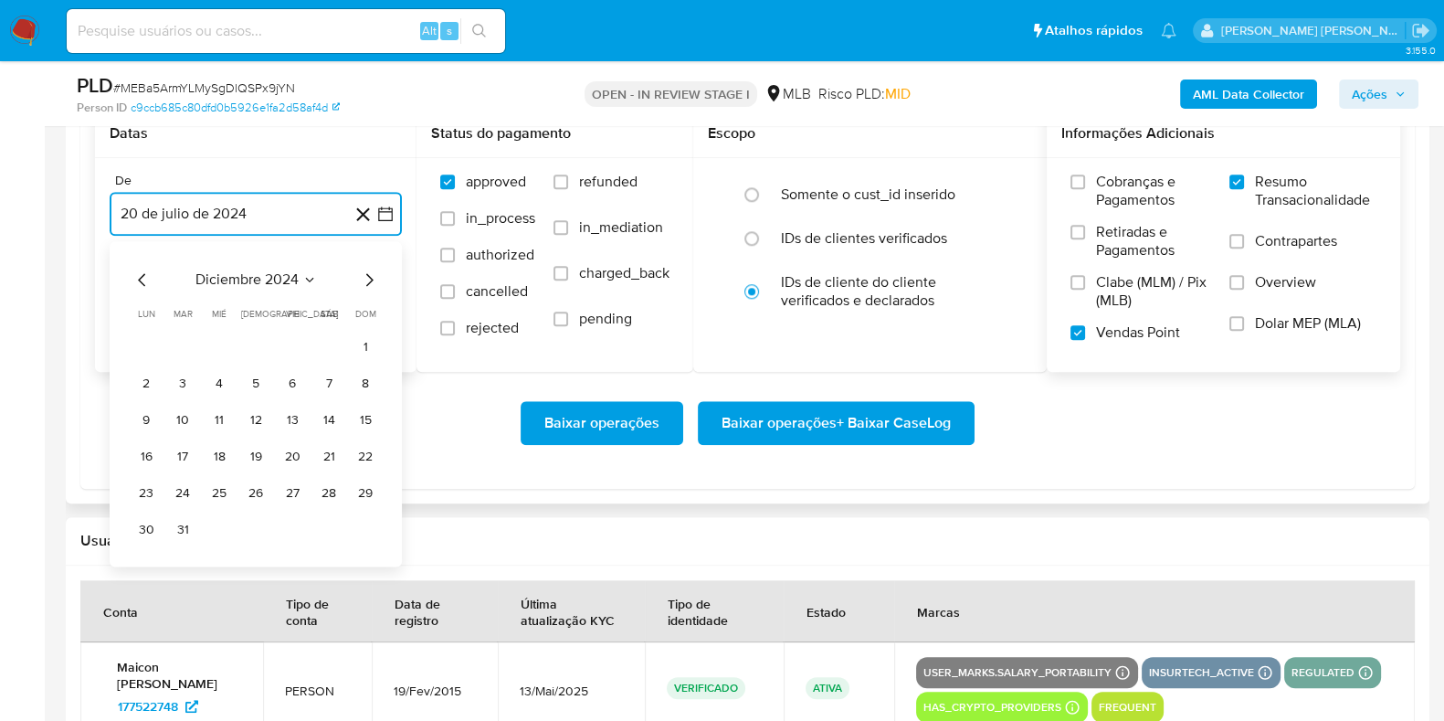
click at [365, 285] on icon "Mes siguiente" at bounding box center [369, 280] width 22 height 22
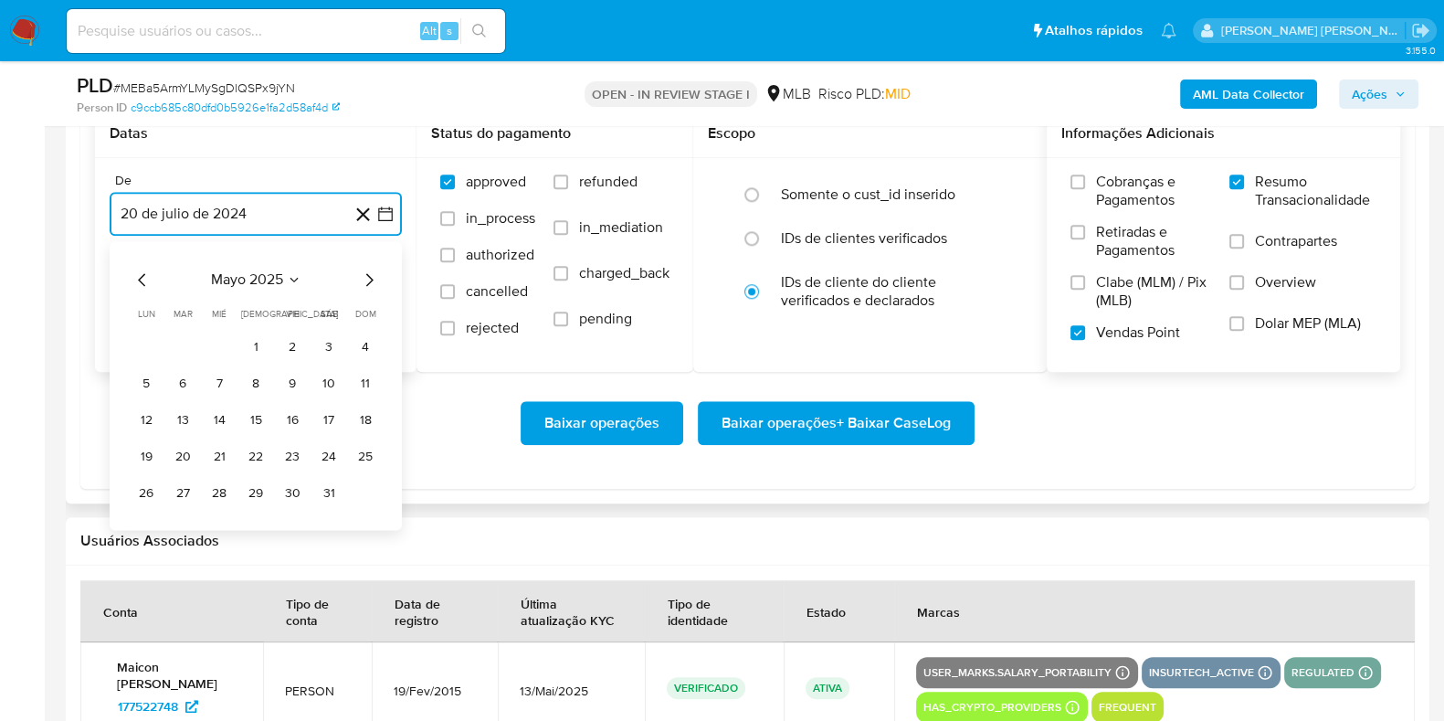
click at [365, 285] on icon "Mes siguiente" at bounding box center [369, 280] width 22 height 22
click at [174, 346] on button "1" at bounding box center [182, 347] width 29 height 29
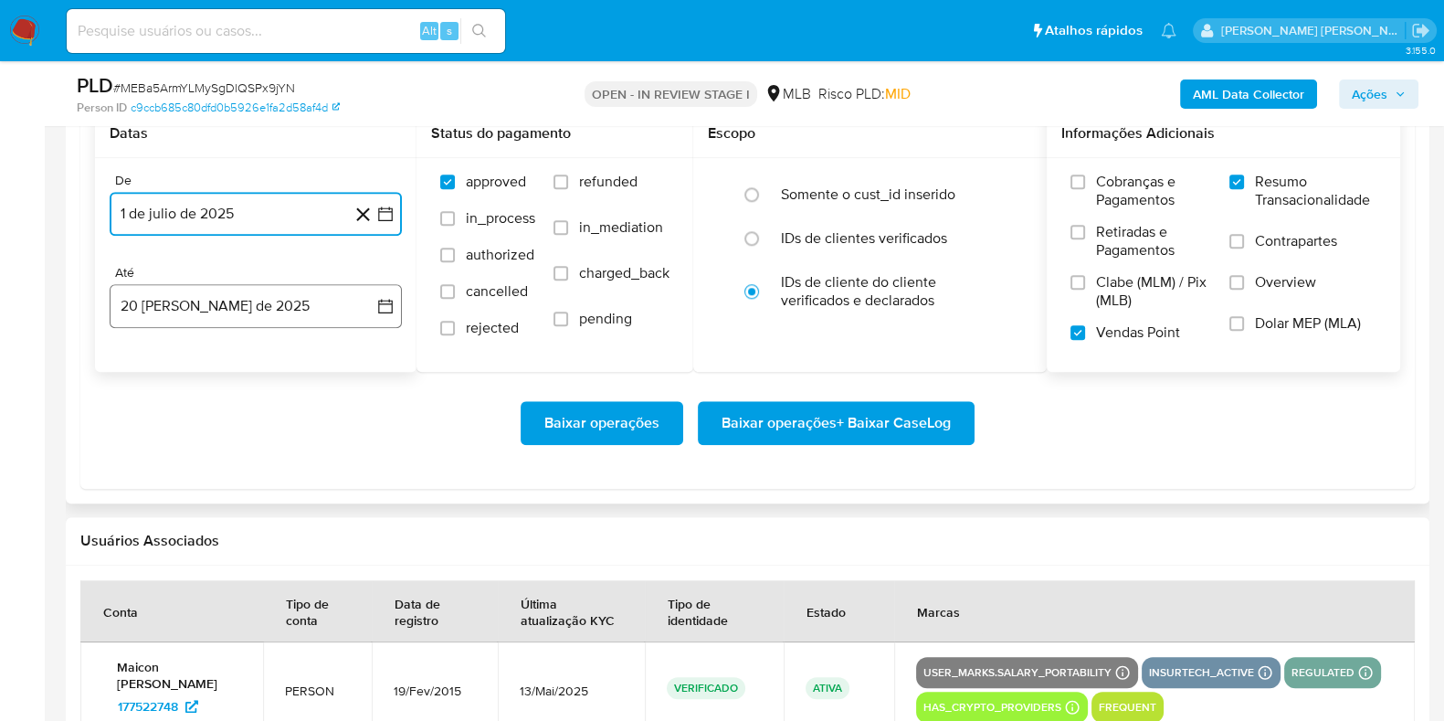
click at [207, 314] on button "[DATE]" at bounding box center [256, 306] width 292 height 44
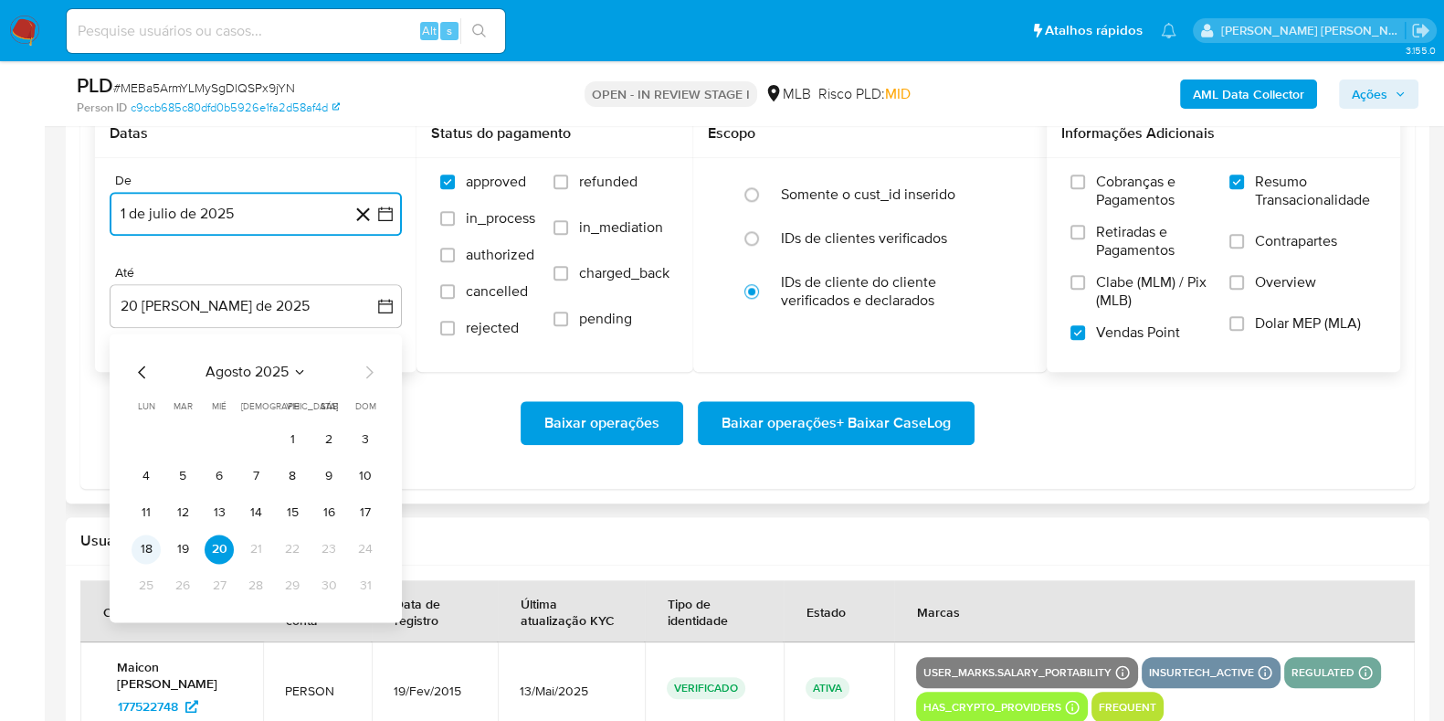
click at [147, 549] on button "18" at bounding box center [146, 548] width 29 height 29
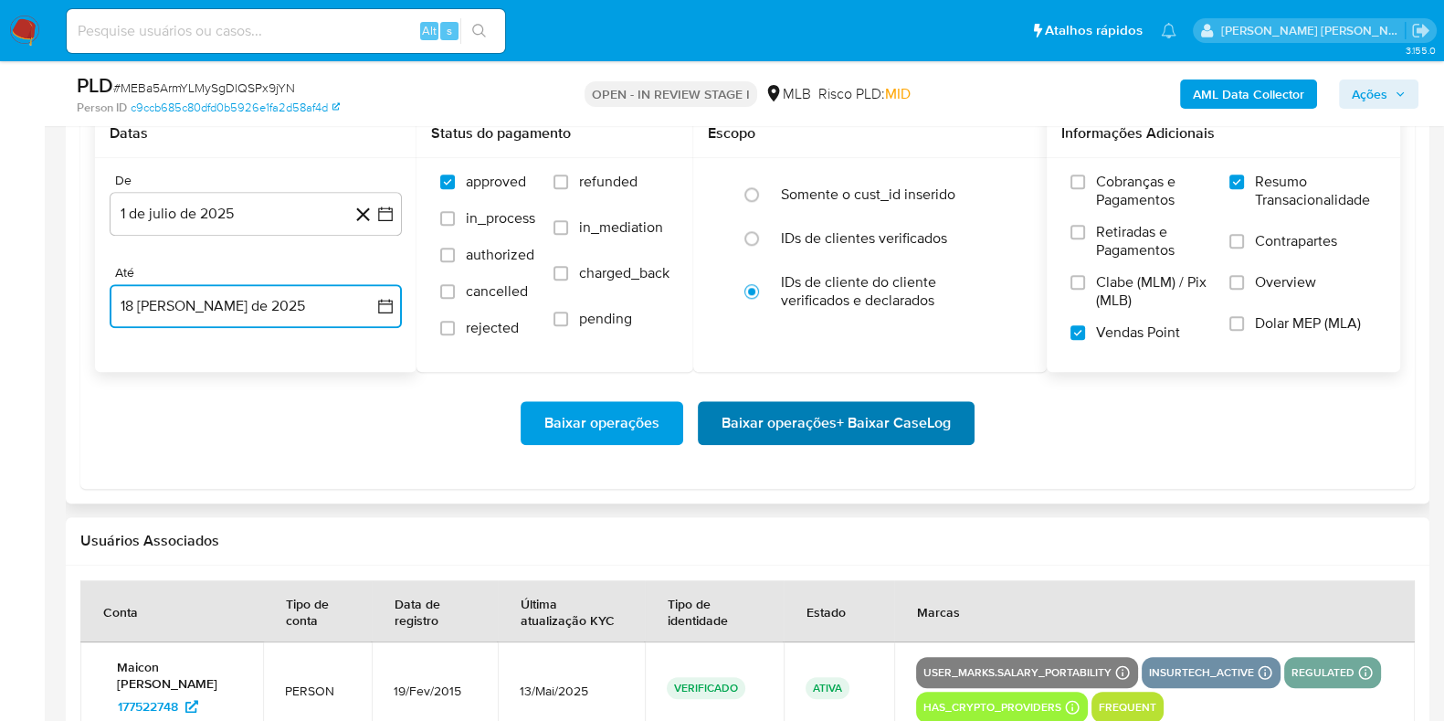
click at [858, 410] on span "Baixar operações + Baixar CaseLog" at bounding box center [836, 423] width 229 height 40
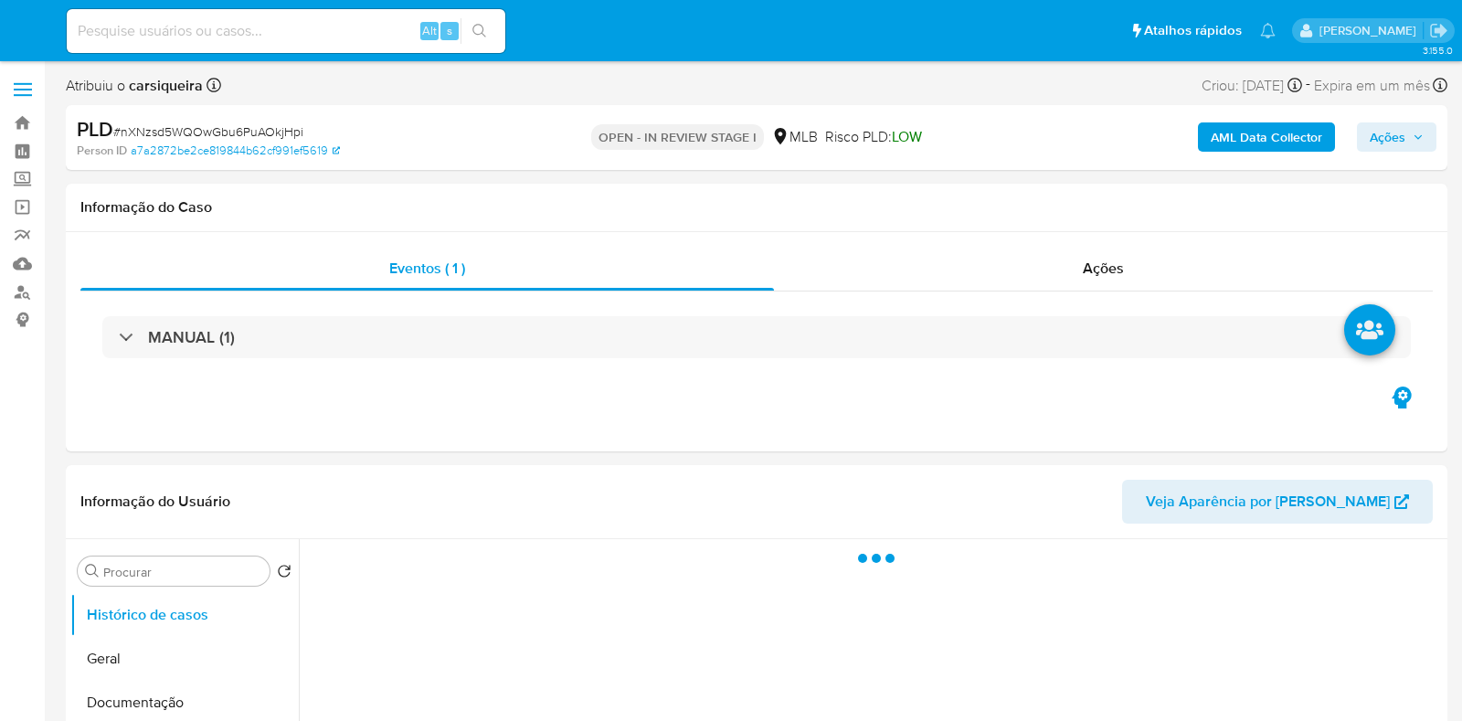
select select "10"
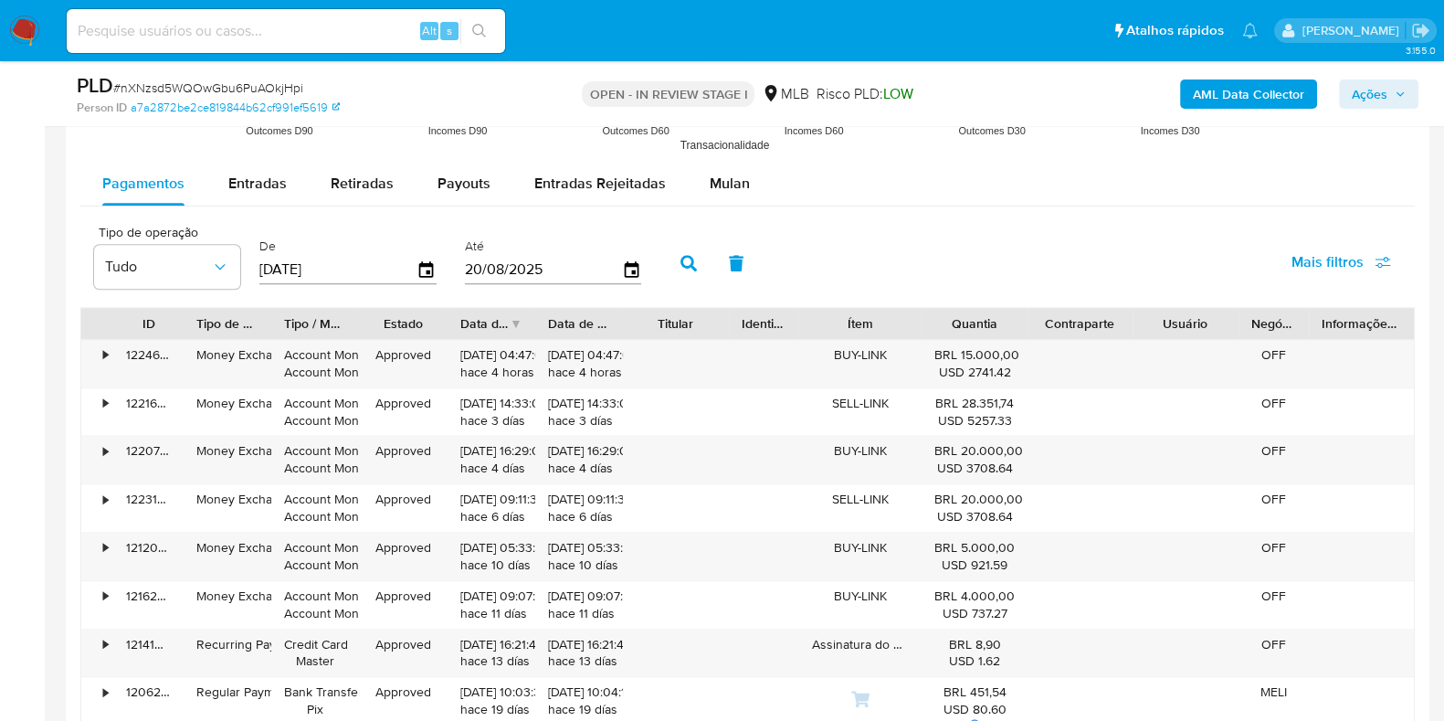
scroll to position [1949, 0]
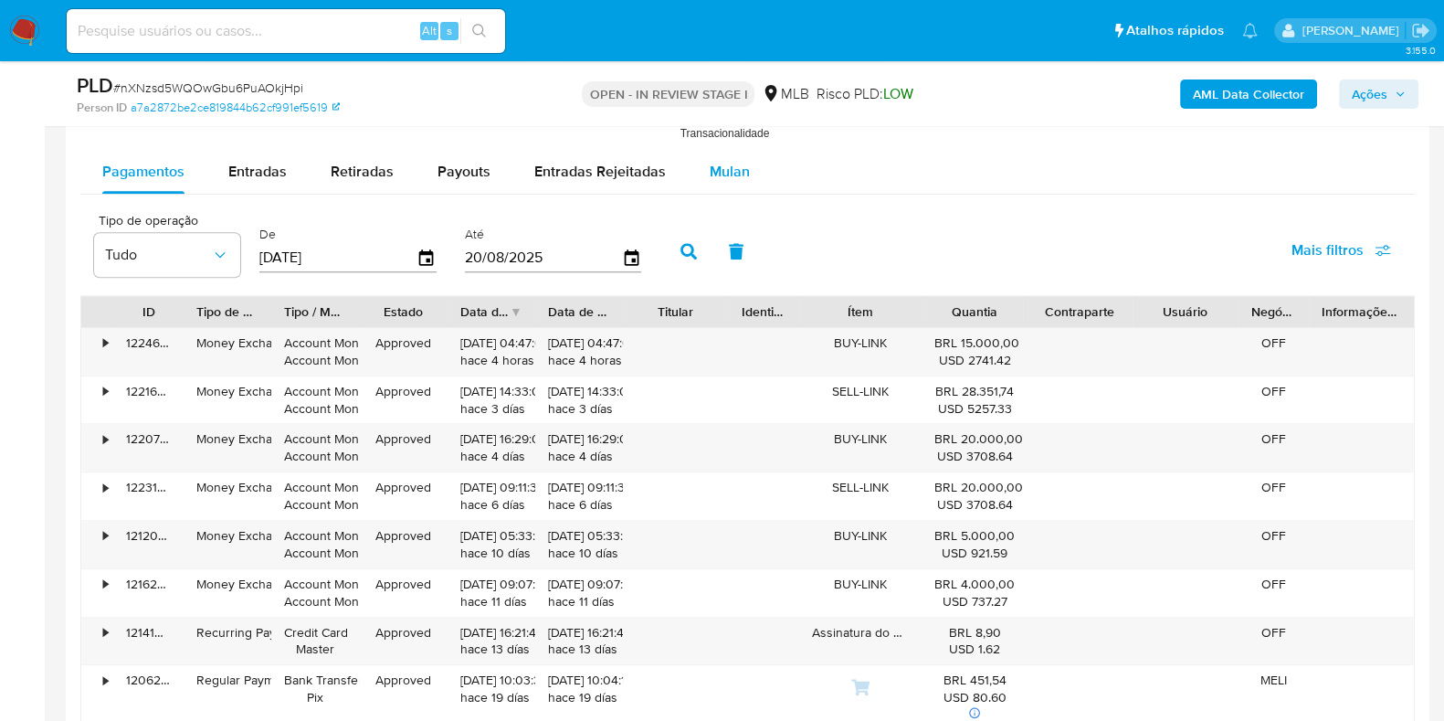
click at [718, 164] on span "Mulan" at bounding box center [730, 171] width 40 height 21
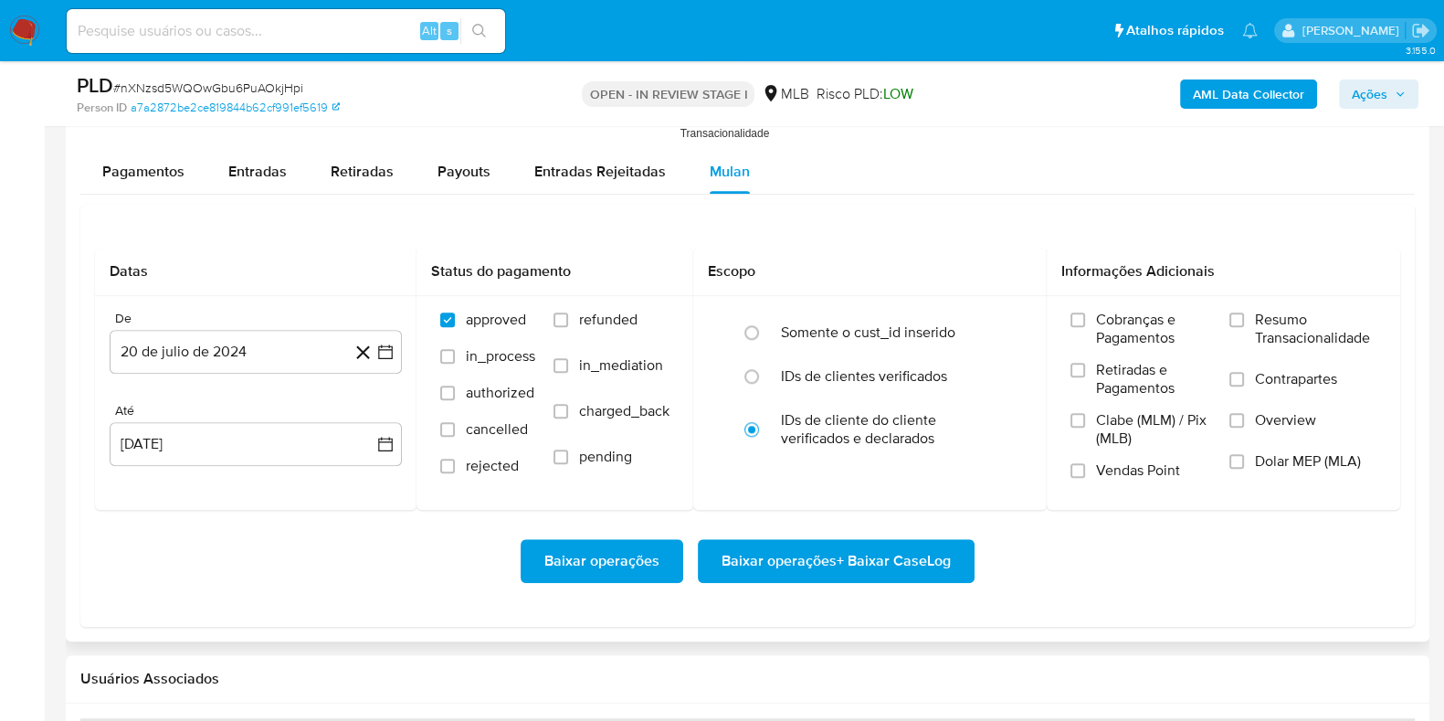
click at [869, 216] on div "Datas De 20 de julio de 2024 [DATE] Até [DATE] [DATE] Status do pagamento appro…" at bounding box center [747, 415] width 1335 height 423
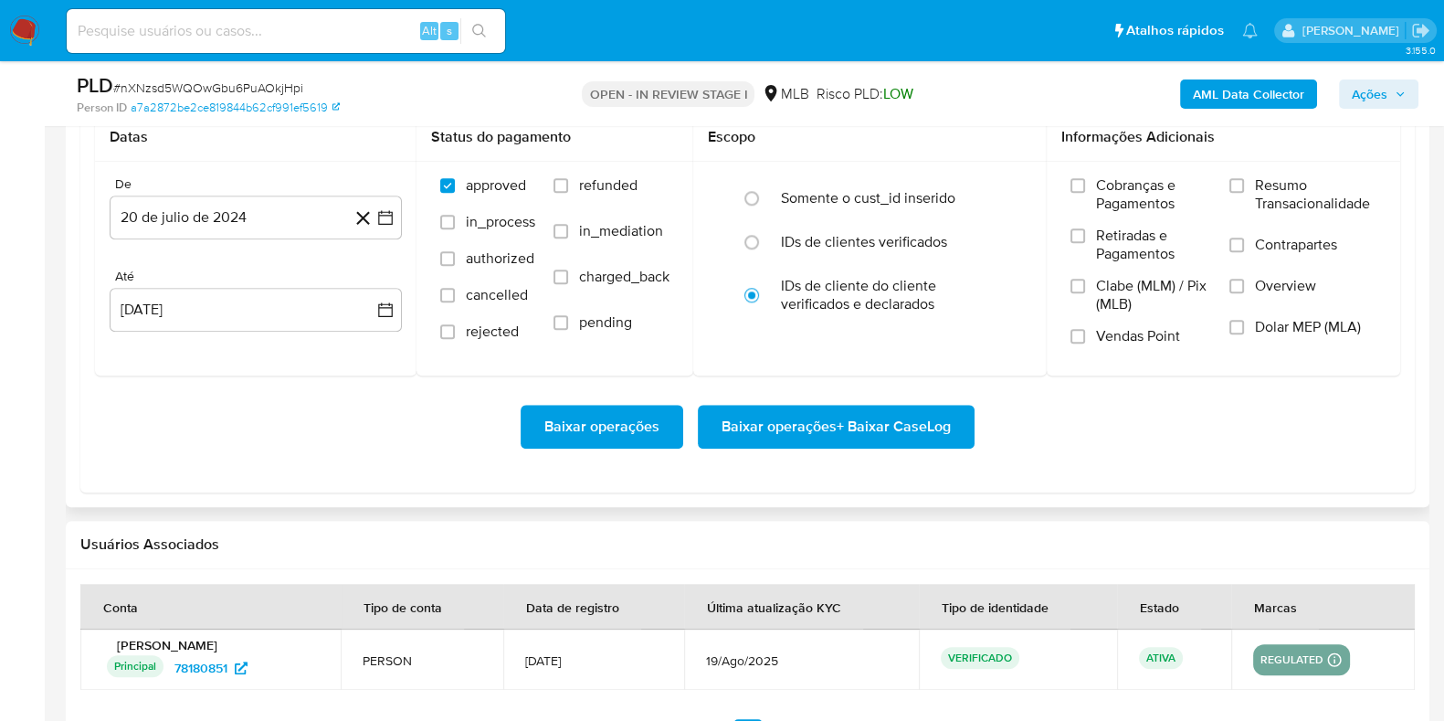
scroll to position [2086, 0]
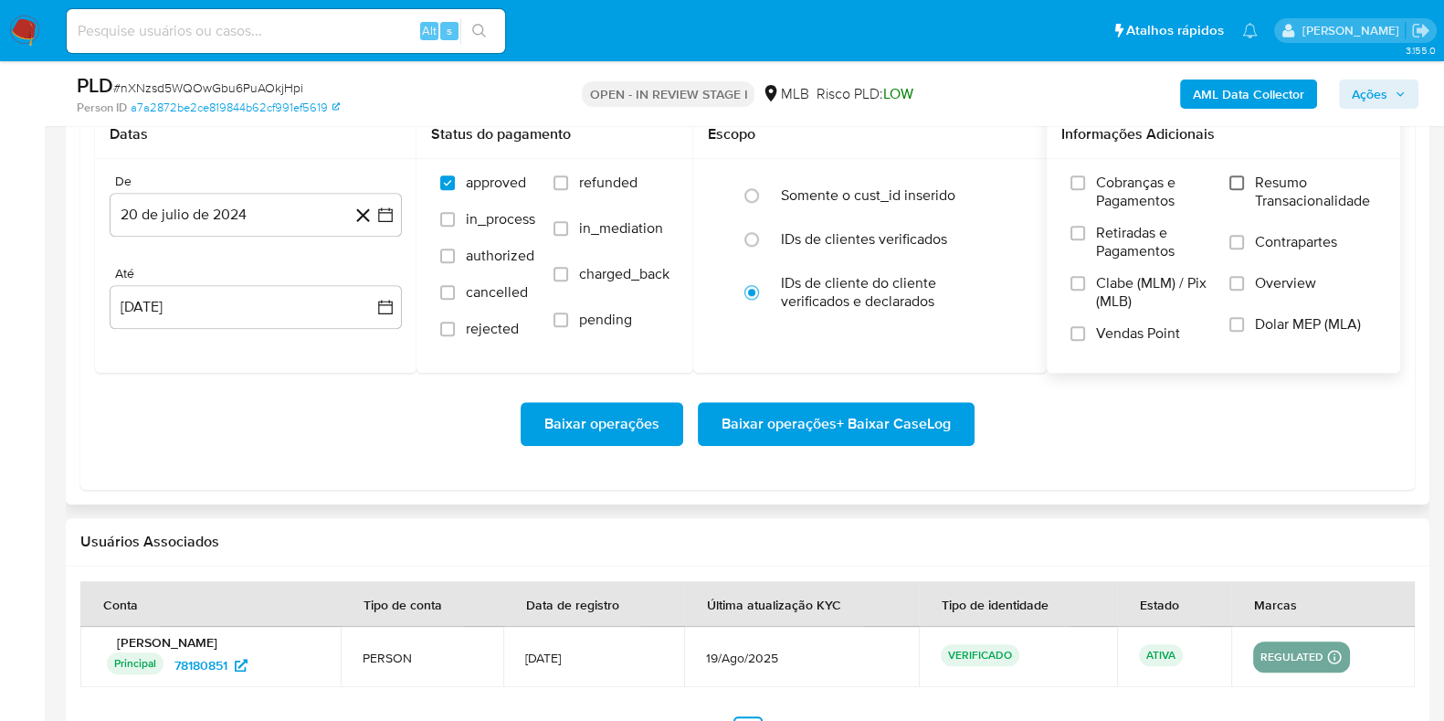
click at [1238, 176] on input "Resumo Transacionalidade" at bounding box center [1237, 182] width 15 height 15
click at [1073, 336] on input "Vendas Point" at bounding box center [1078, 333] width 15 height 15
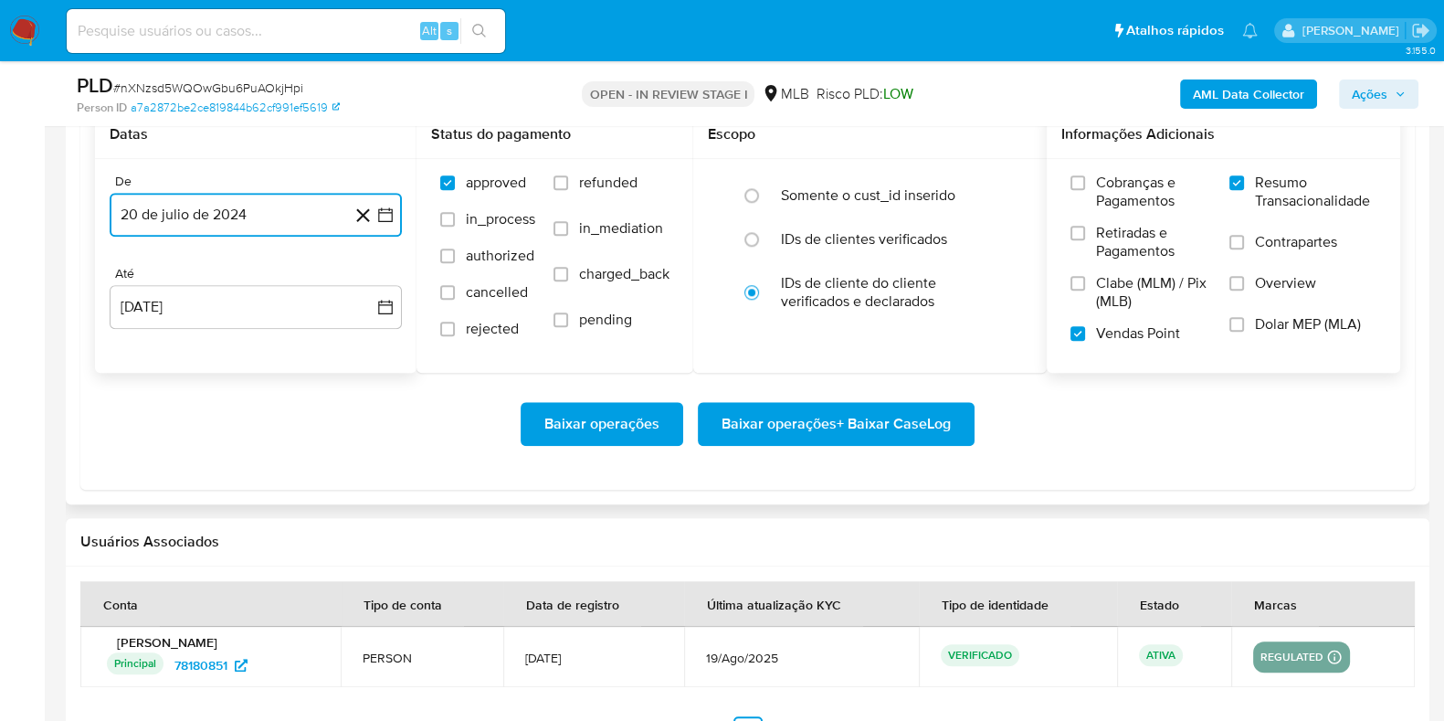
click at [395, 204] on button "20 de julio de 2024" at bounding box center [256, 215] width 292 height 44
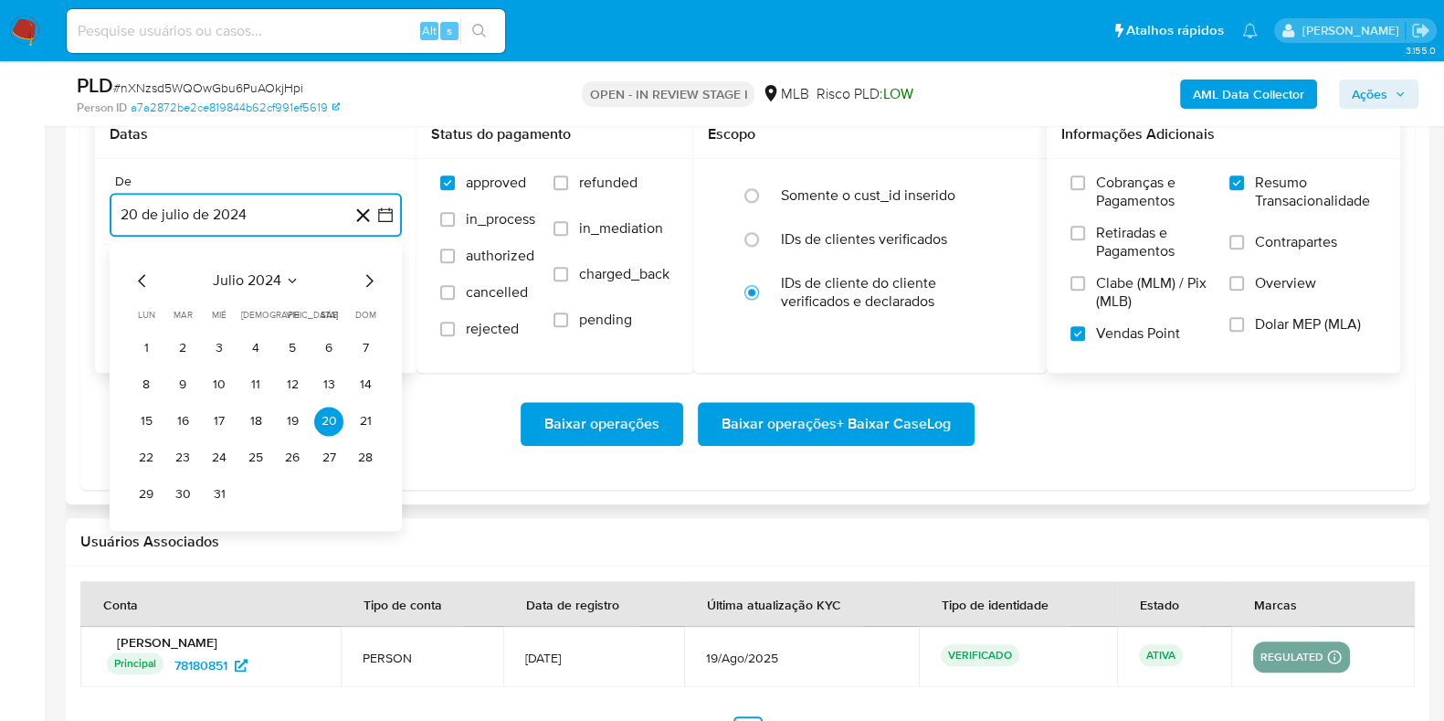
click at [370, 281] on icon "Mes siguiente" at bounding box center [369, 281] width 22 height 22
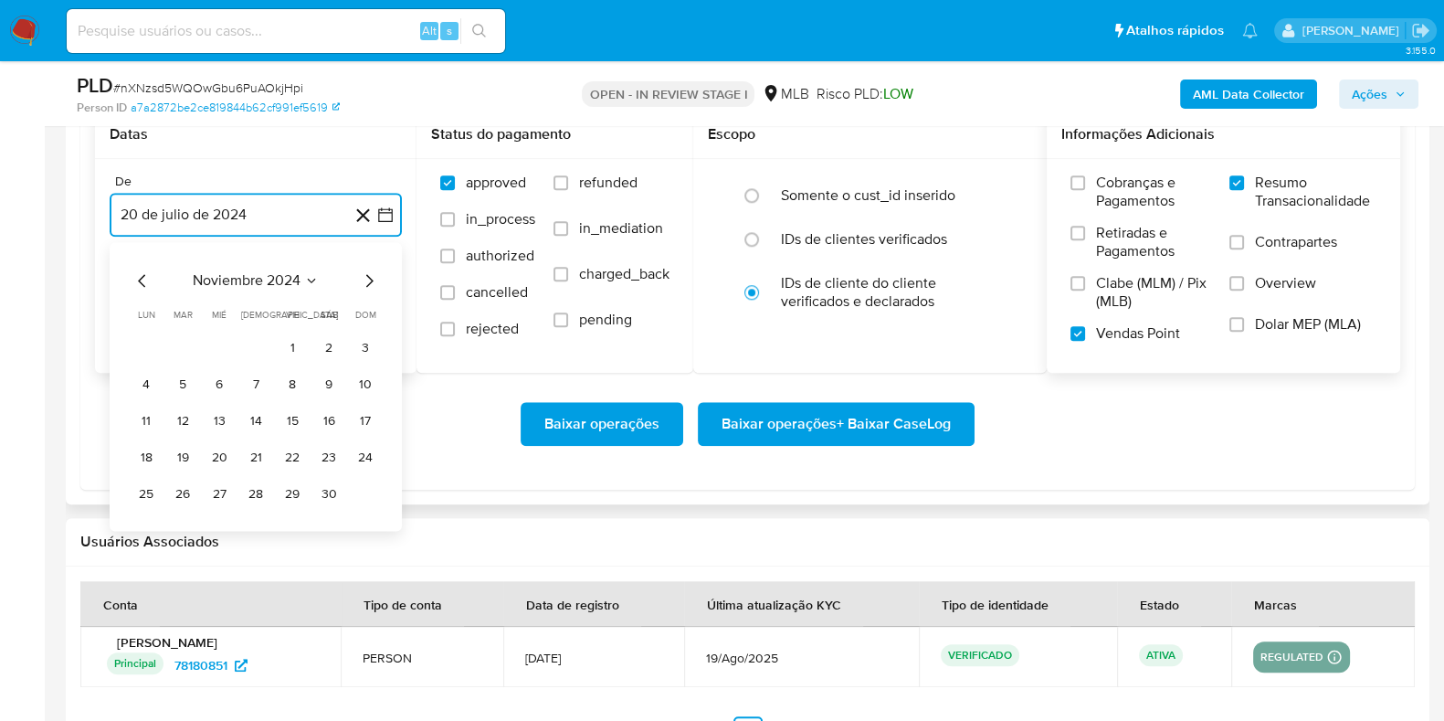
click at [370, 281] on icon "Mes siguiente" at bounding box center [369, 281] width 22 height 22
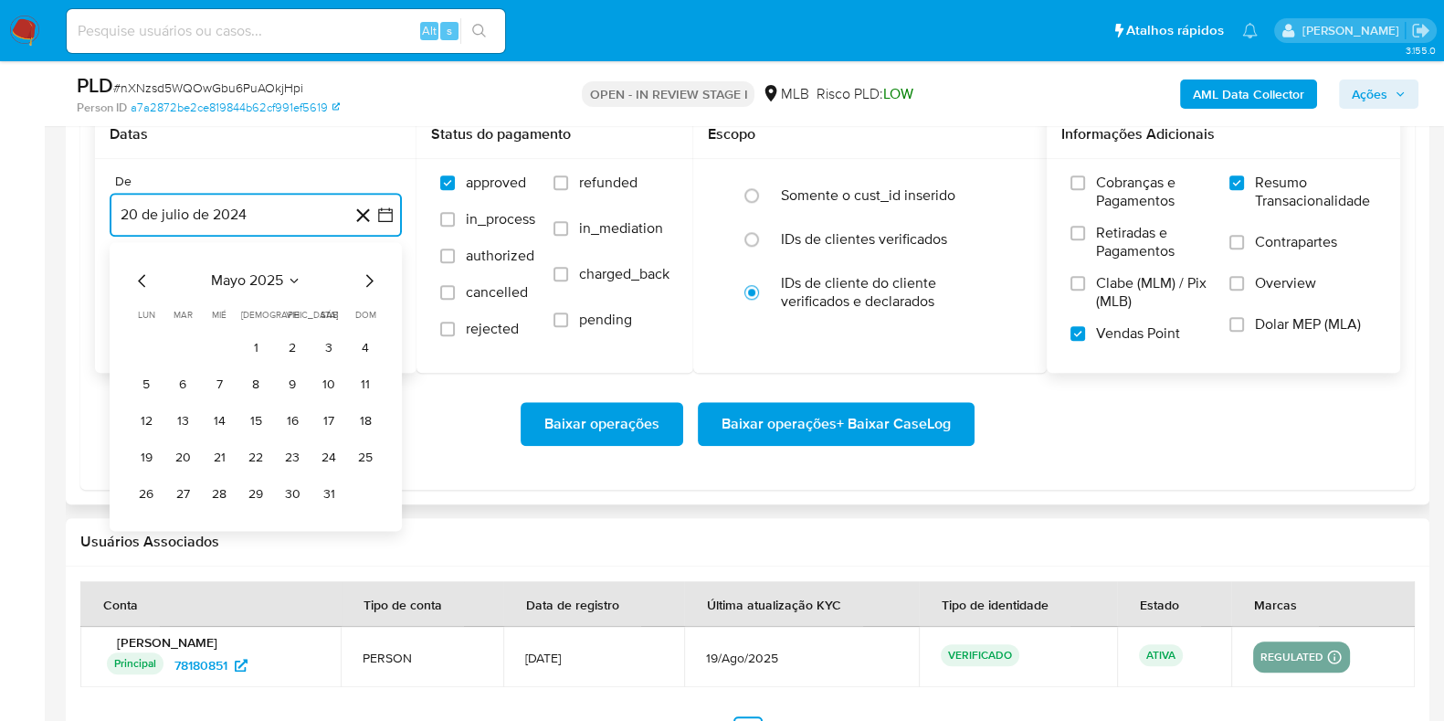
click at [370, 281] on icon "Mes siguiente" at bounding box center [369, 281] width 22 height 22
click at [185, 344] on button "1" at bounding box center [182, 347] width 29 height 29
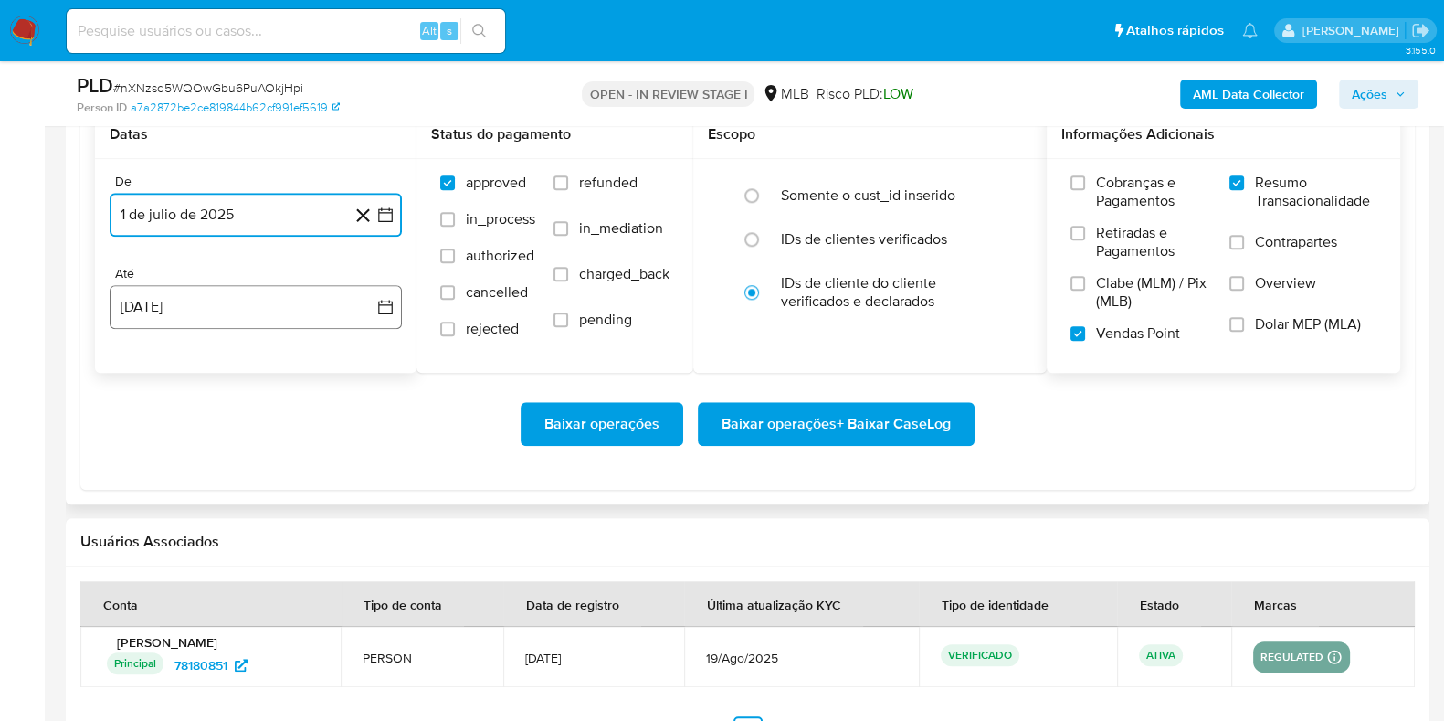
click at [289, 299] on button "[DATE]" at bounding box center [256, 307] width 292 height 44
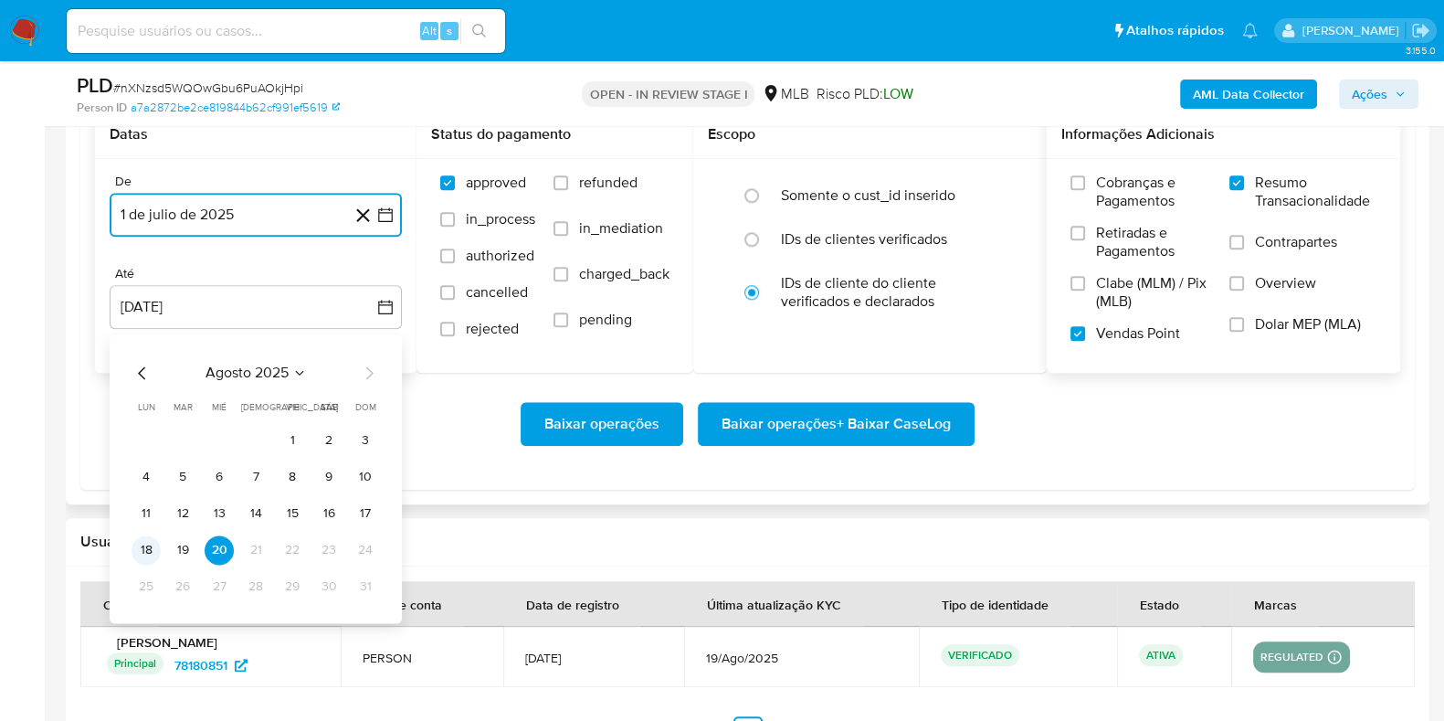
click at [138, 550] on button "18" at bounding box center [146, 549] width 29 height 29
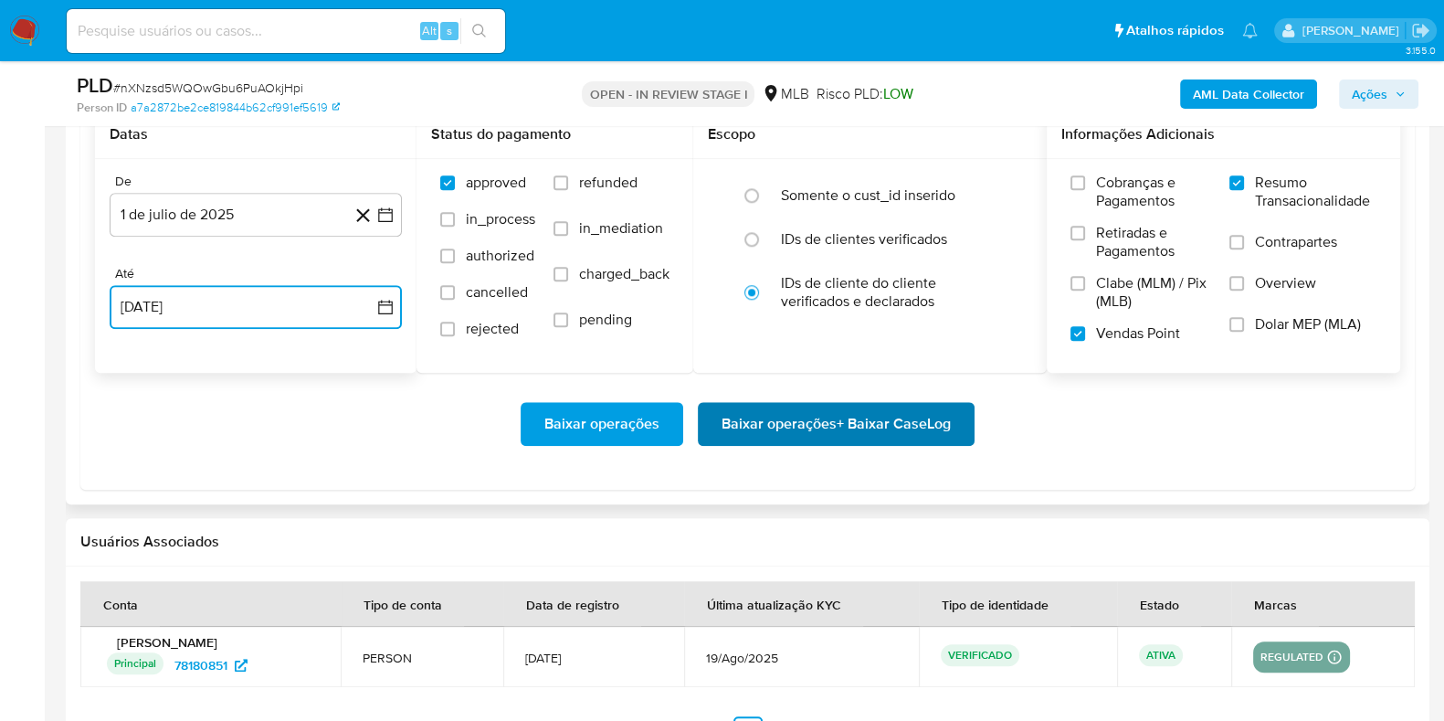
click at [887, 425] on span "Baixar operações + Baixar CaseLog" at bounding box center [836, 424] width 229 height 40
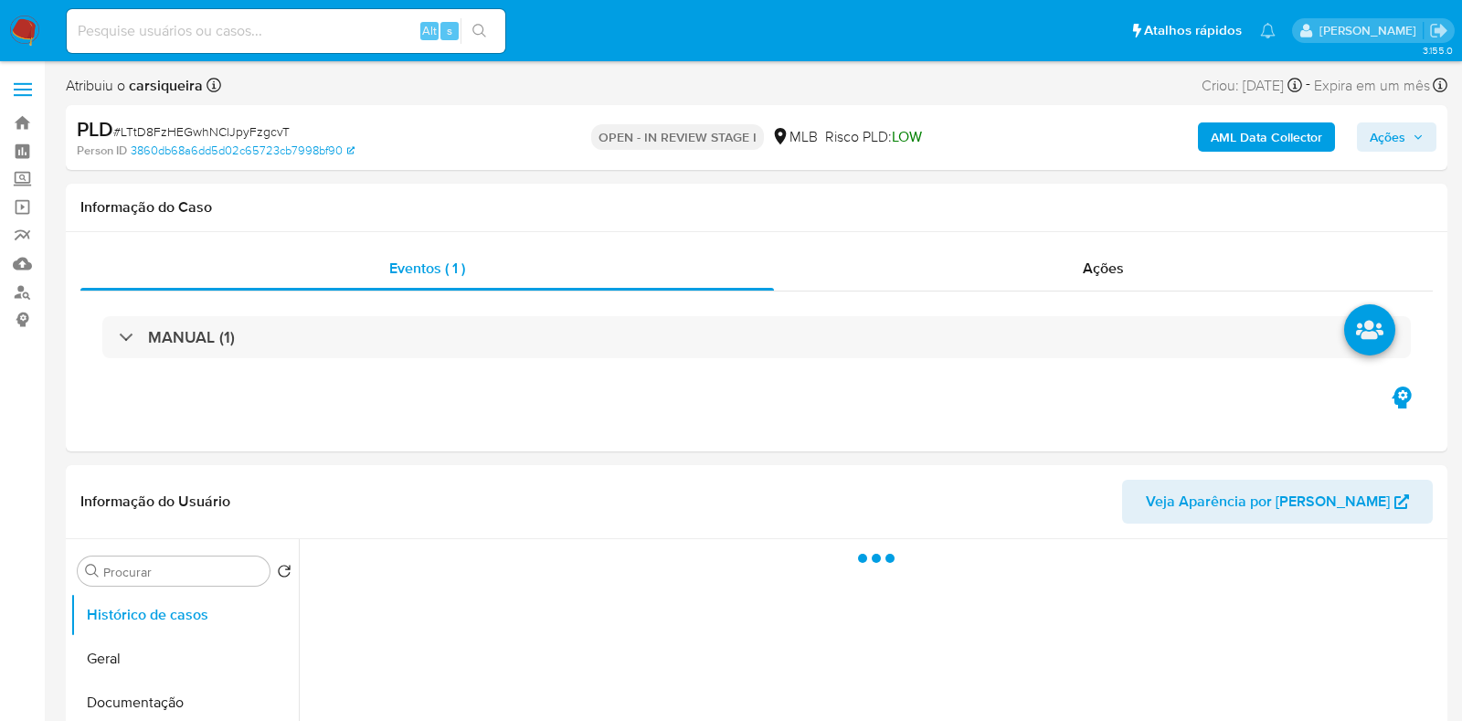
select select "10"
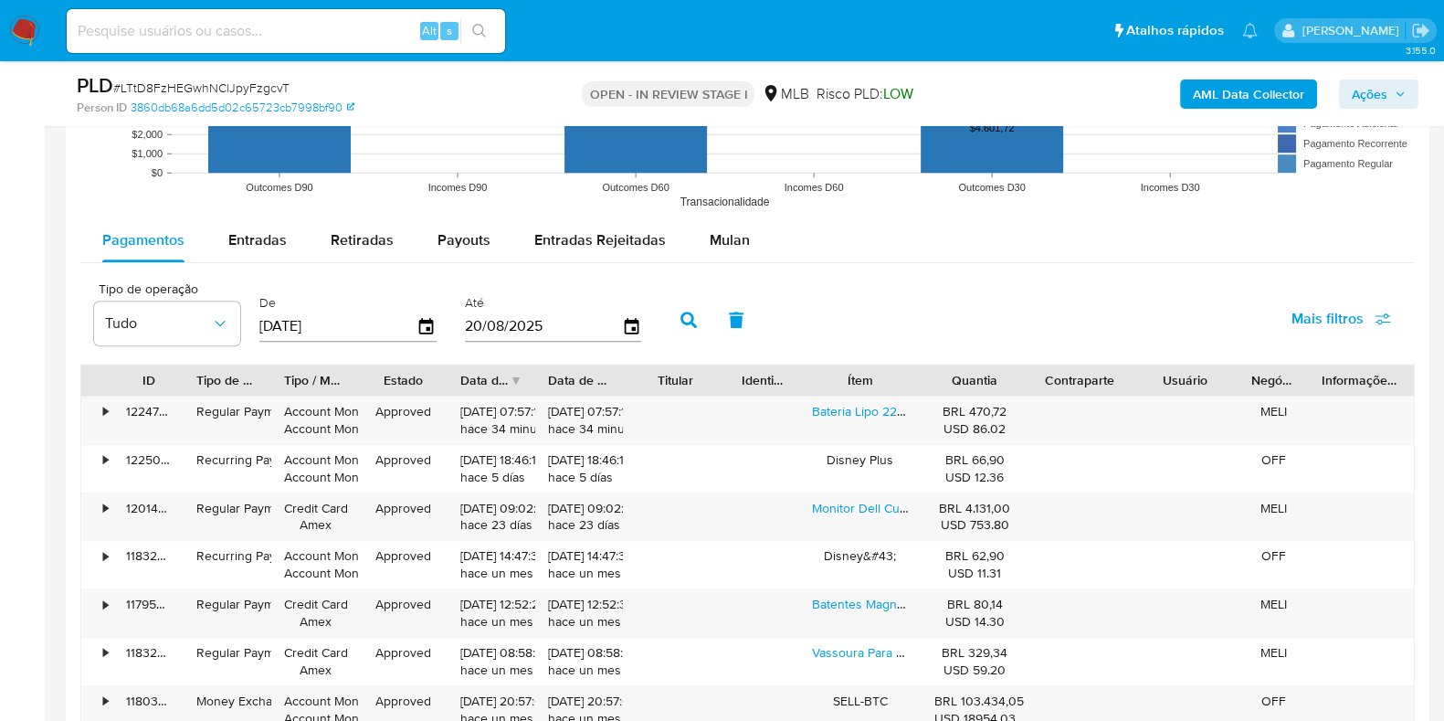
scroll to position [1858, 0]
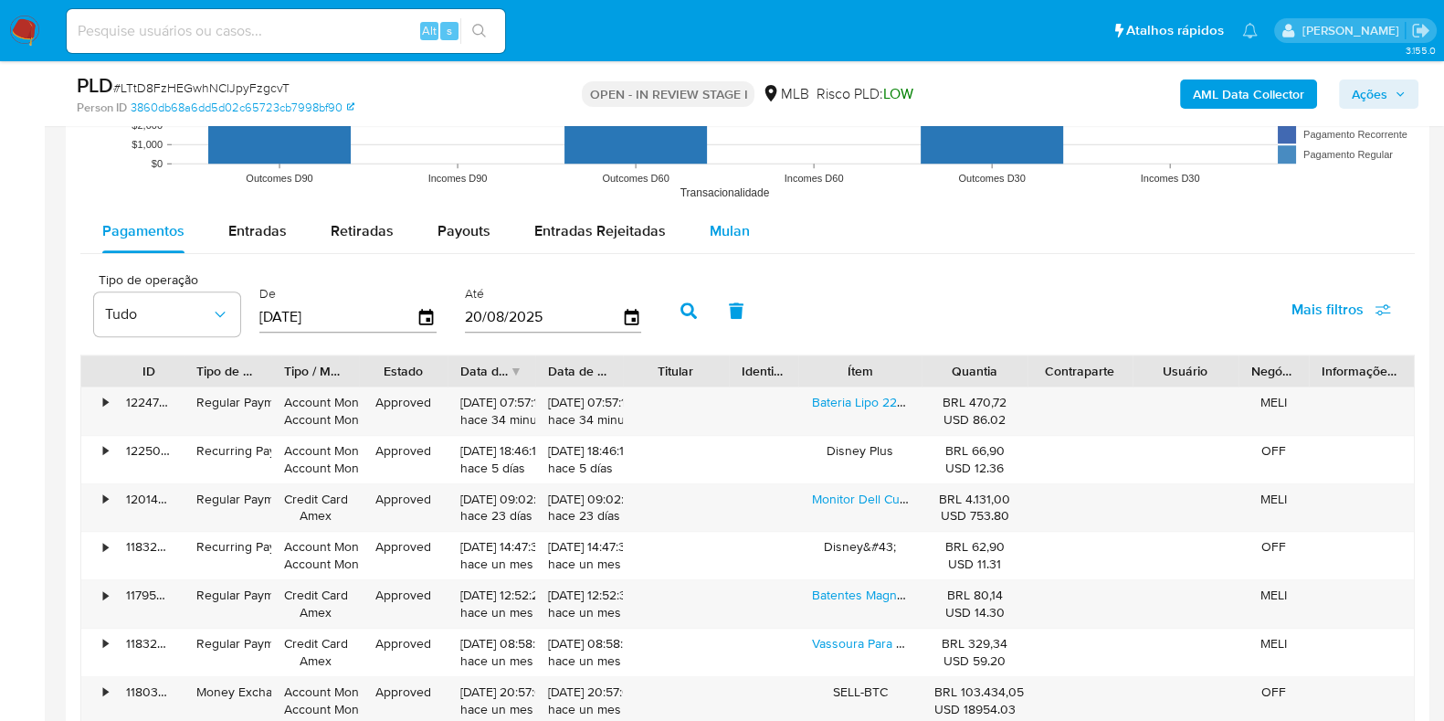
click at [726, 224] on span "Mulan" at bounding box center [730, 230] width 40 height 21
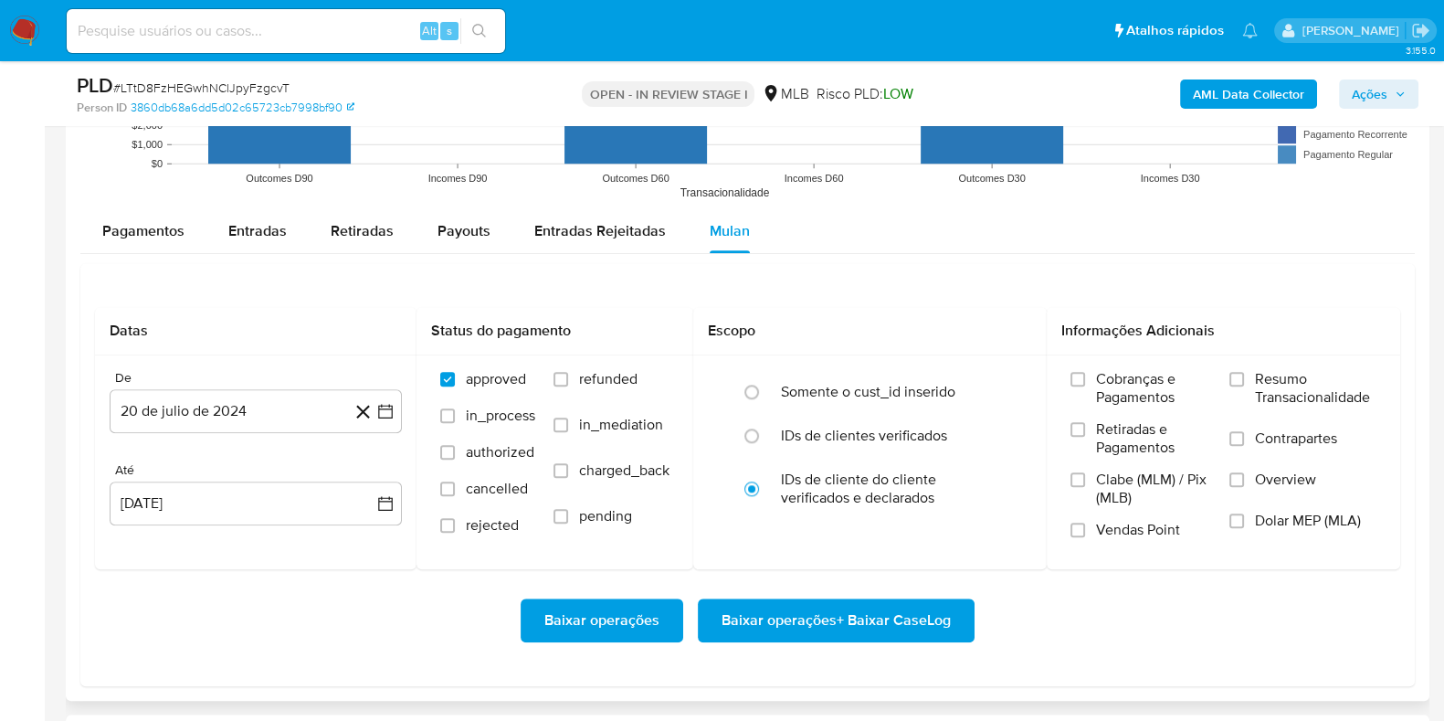
click at [817, 281] on div "Datas De 20 de julio de 2024 [DATE] Até [DATE] [DATE] Status do pagamento appro…" at bounding box center [747, 474] width 1335 height 423
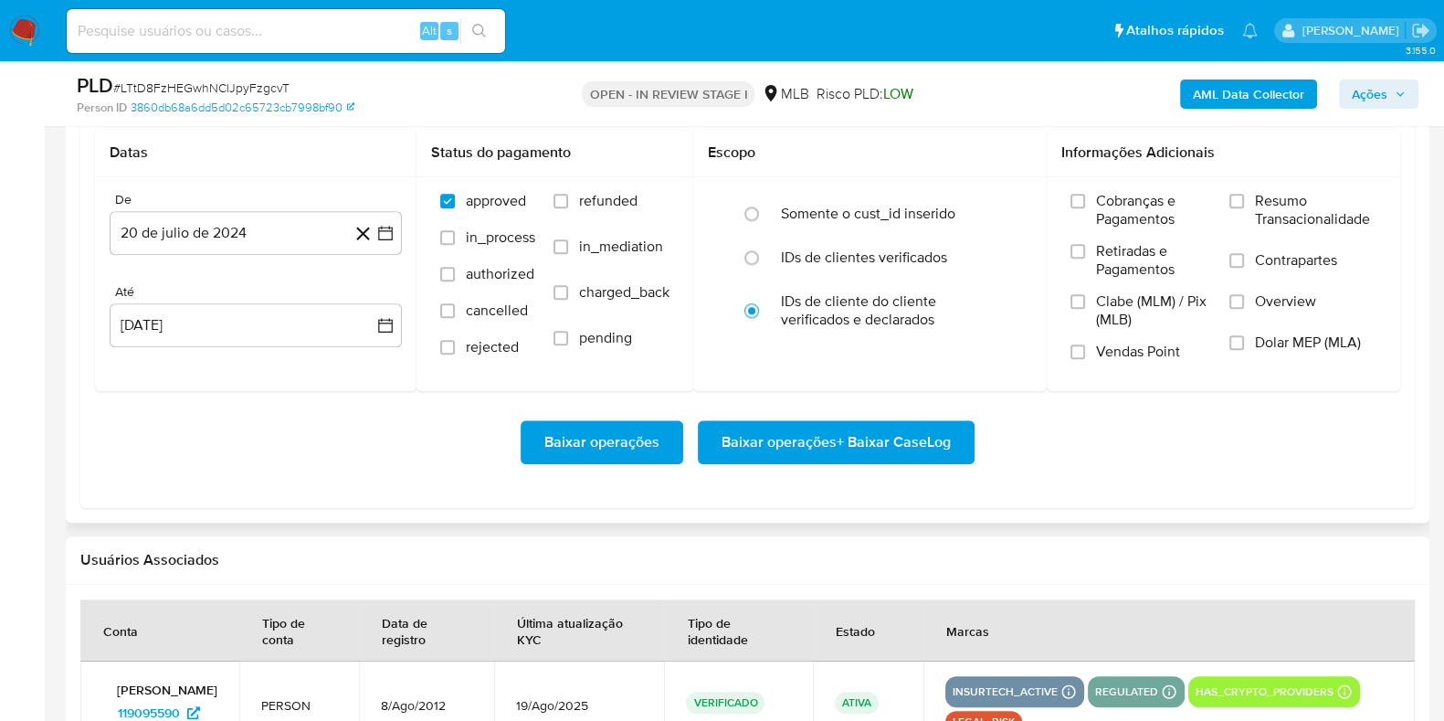
scroll to position [2041, 0]
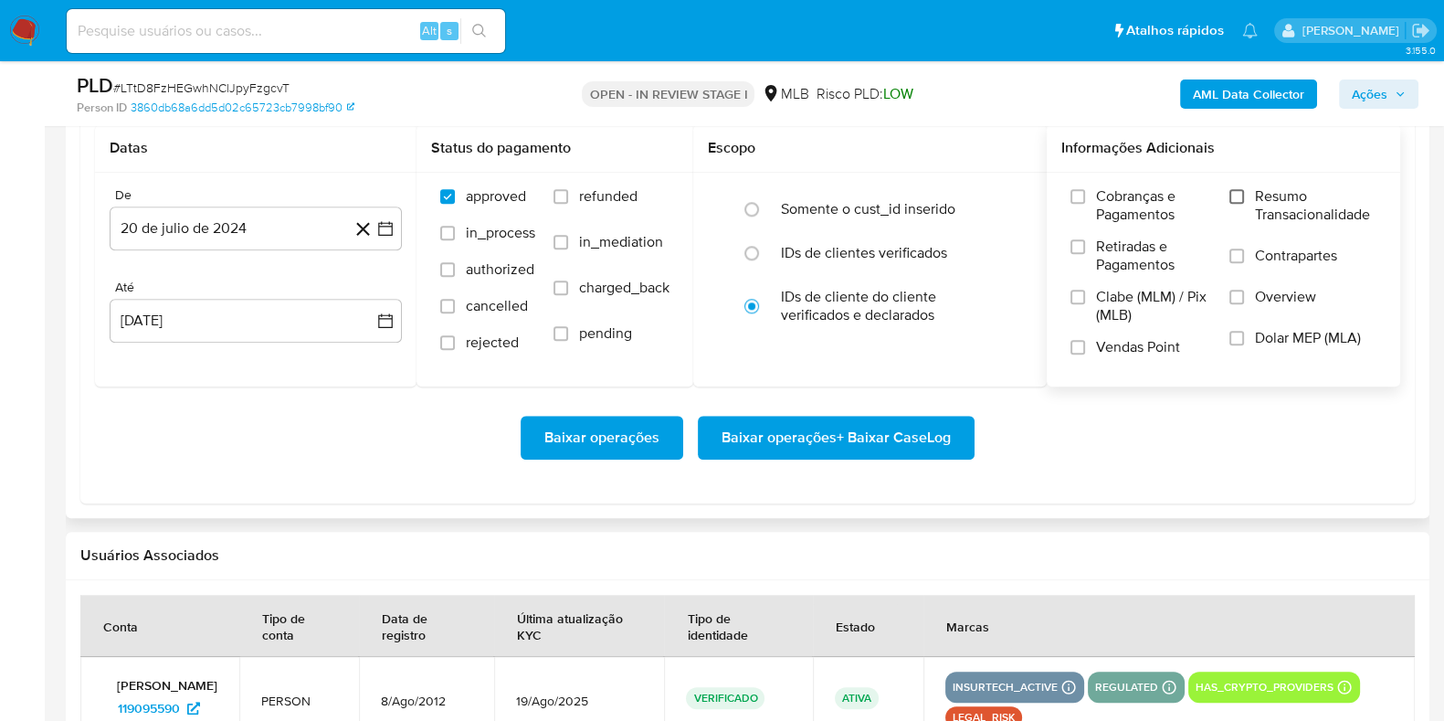
click at [1241, 192] on input "Resumo Transacionalidade" at bounding box center [1237, 196] width 15 height 15
click at [1083, 347] on input "Vendas Point" at bounding box center [1078, 347] width 15 height 15
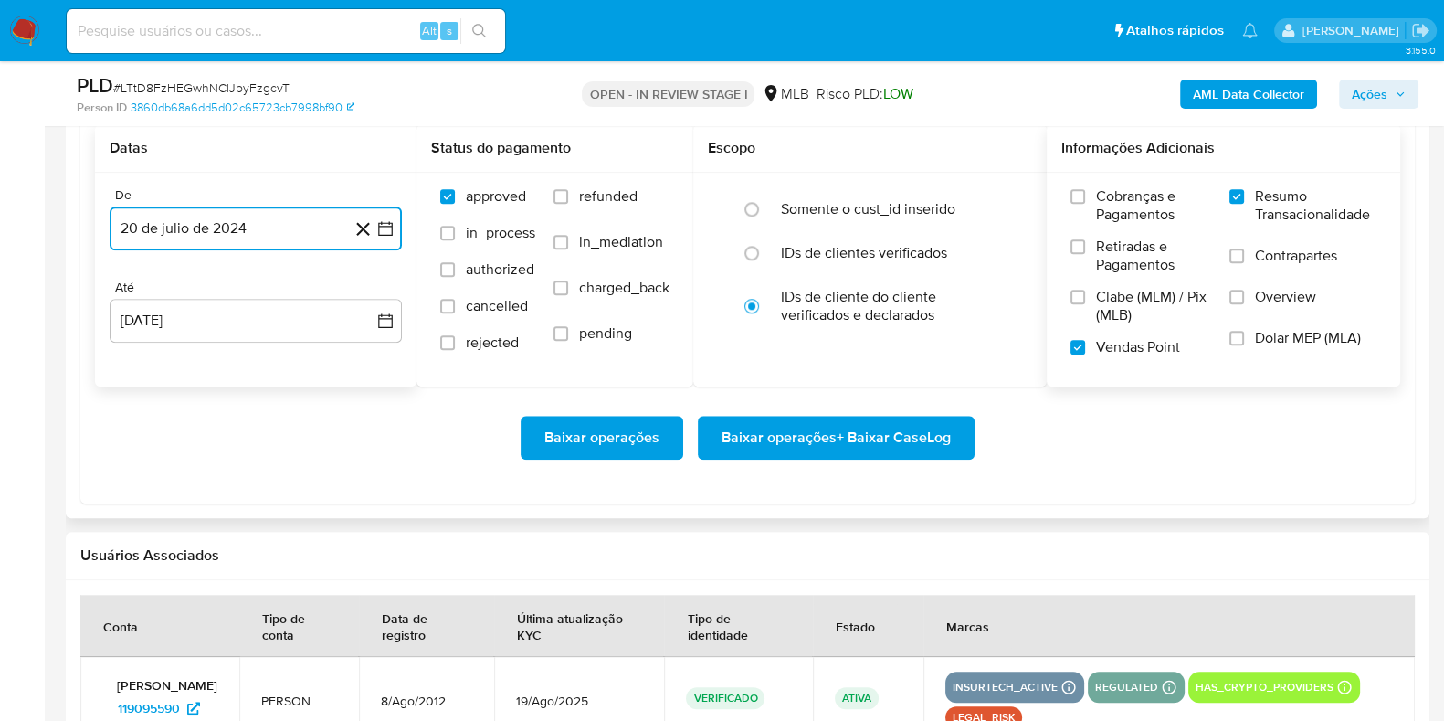
click at [396, 235] on button "20 de julio de 2024" at bounding box center [256, 228] width 292 height 44
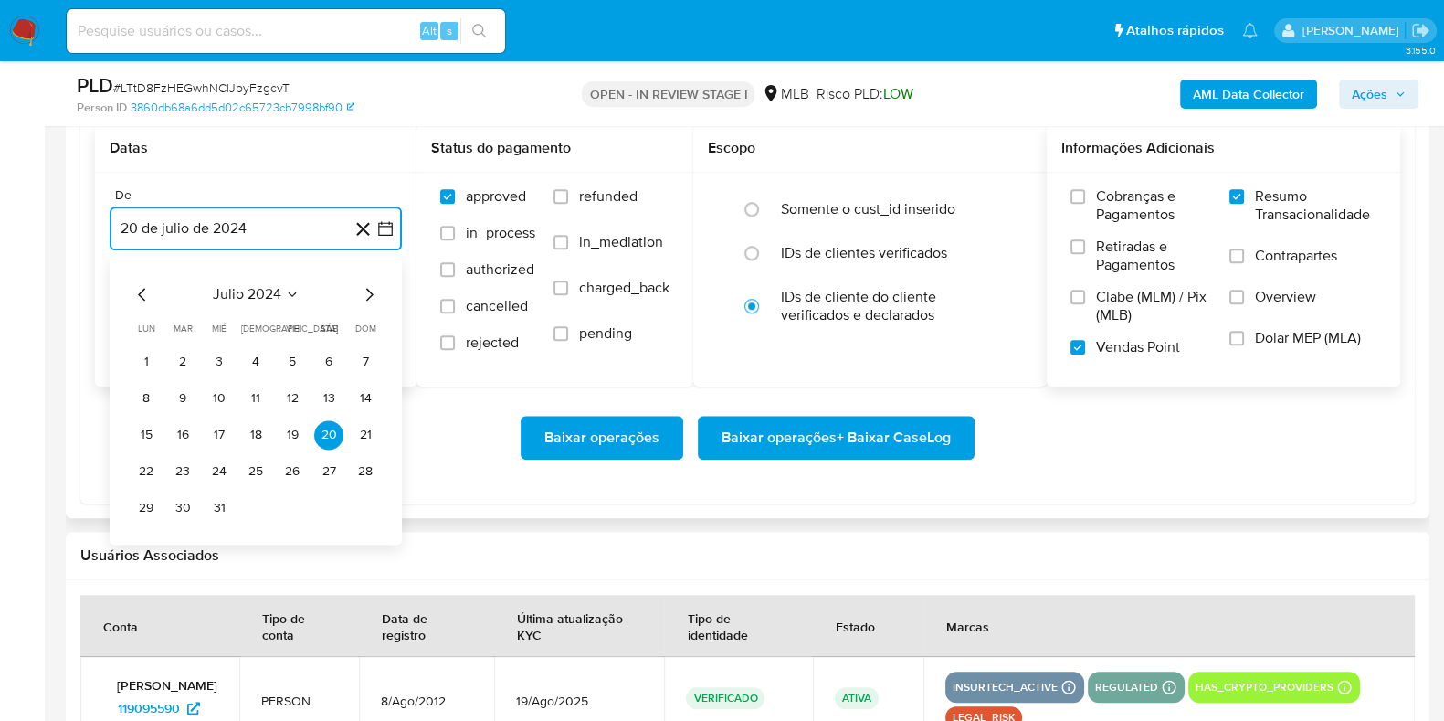
click at [367, 292] on icon "Mes siguiente" at bounding box center [369, 294] width 22 height 22
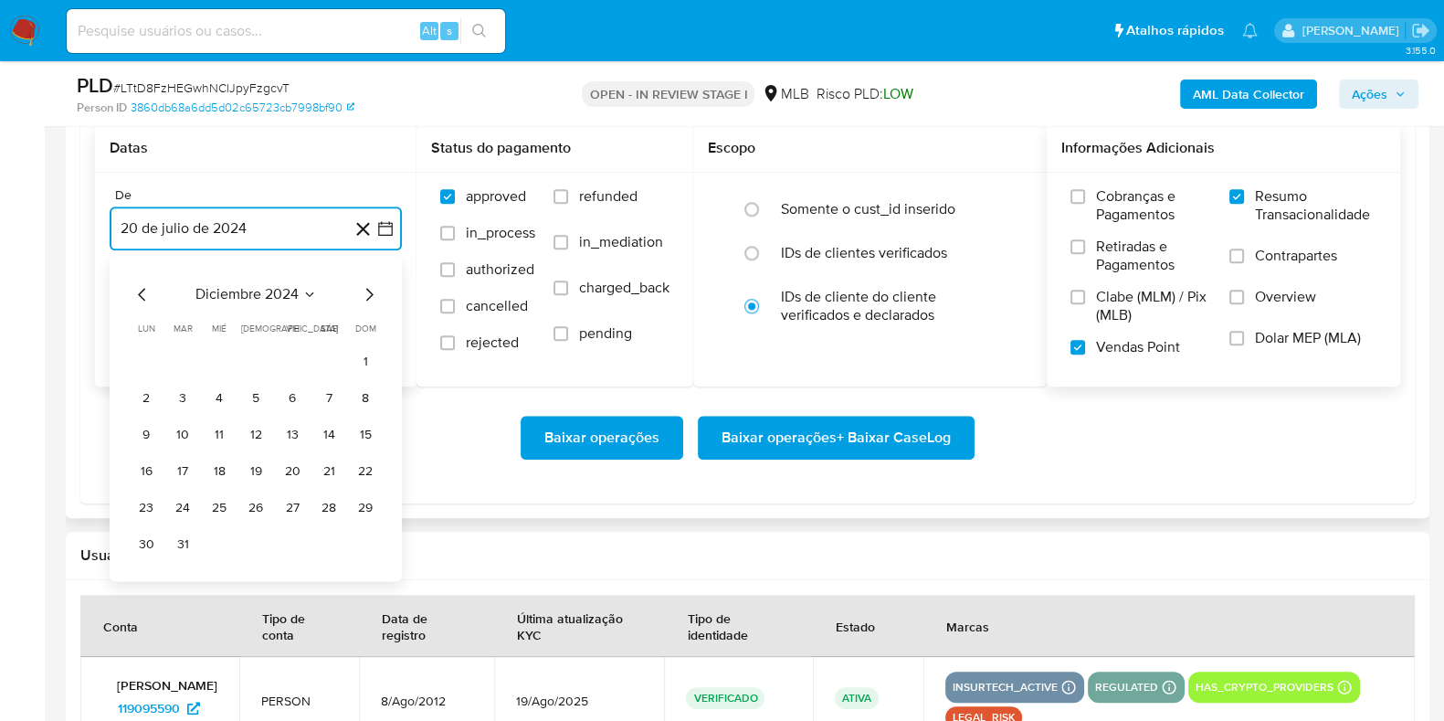
click at [367, 292] on icon "Mes siguiente" at bounding box center [369, 294] width 22 height 22
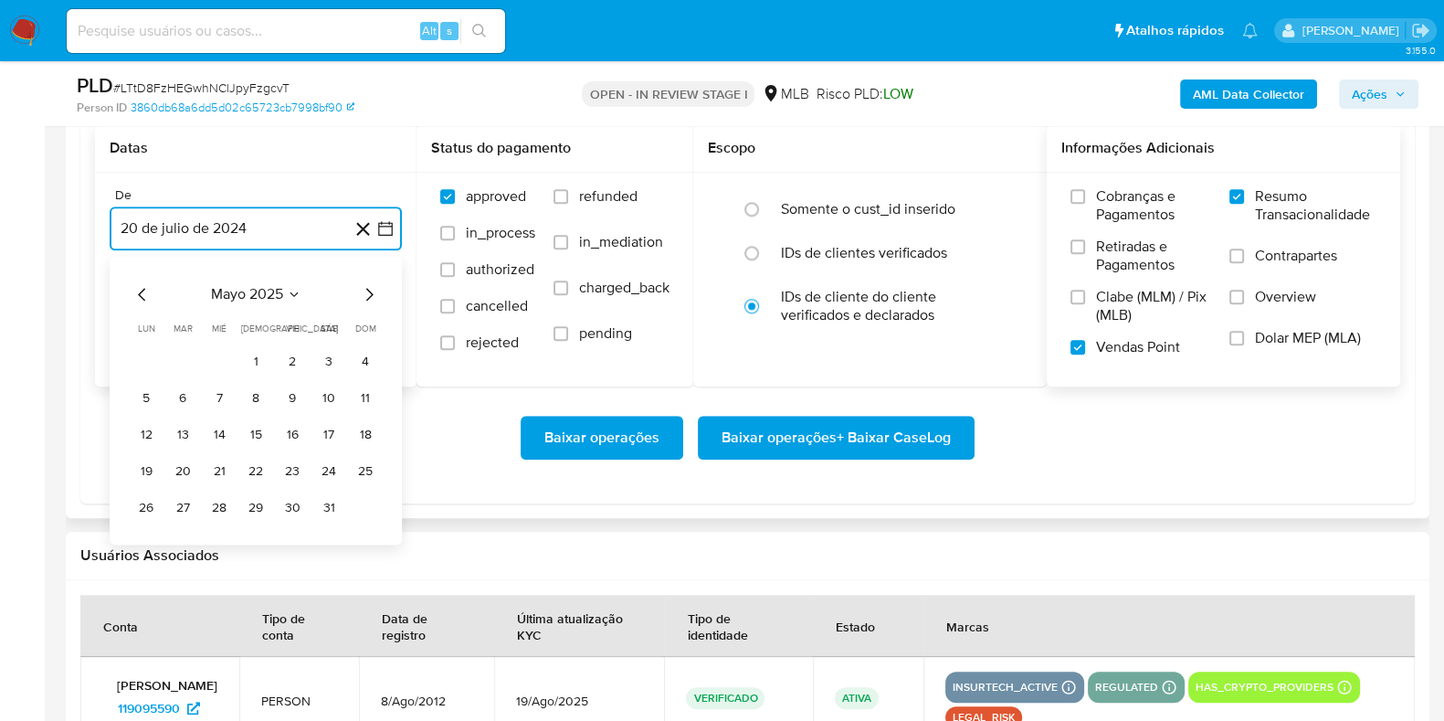
click at [367, 292] on icon "Mes siguiente" at bounding box center [369, 294] width 22 height 22
click at [169, 363] on button "1" at bounding box center [182, 361] width 29 height 29
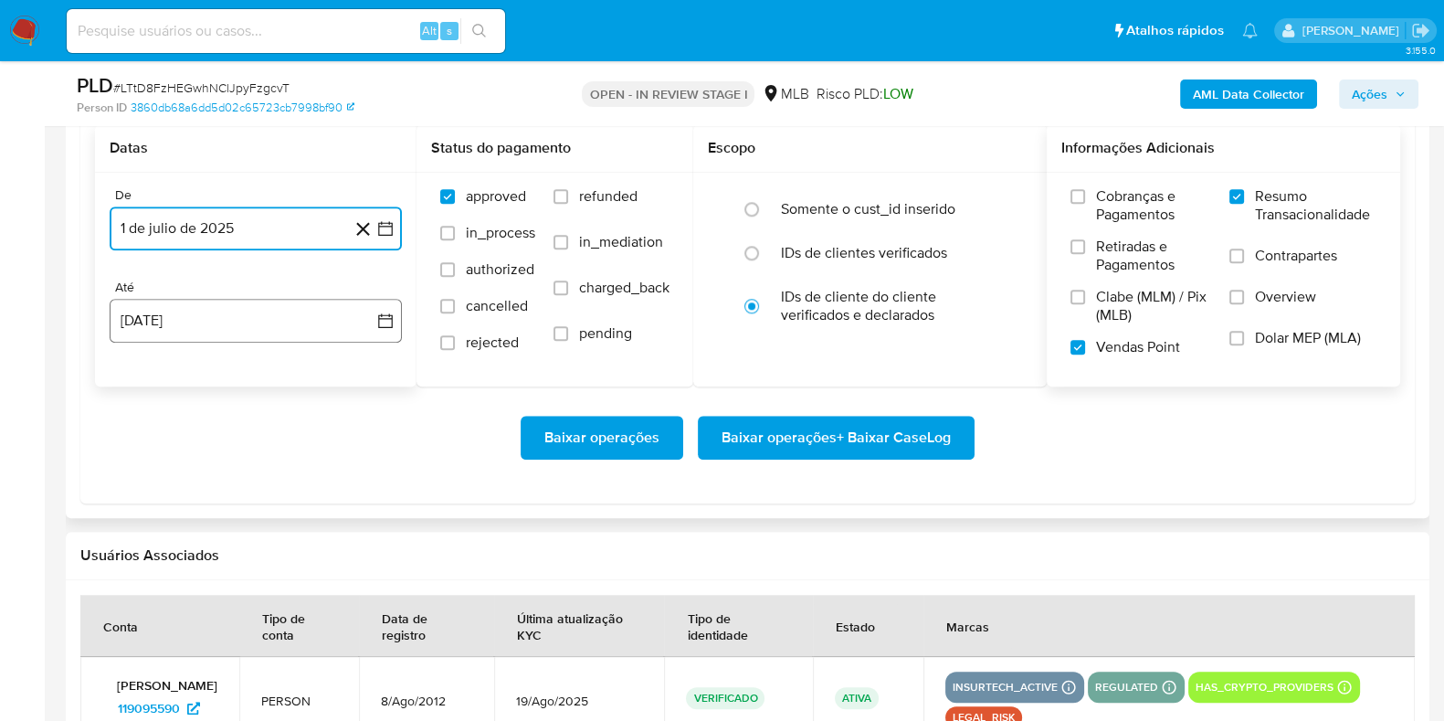
click at [301, 320] on button "20 [PERSON_NAME] de 2025" at bounding box center [256, 321] width 292 height 44
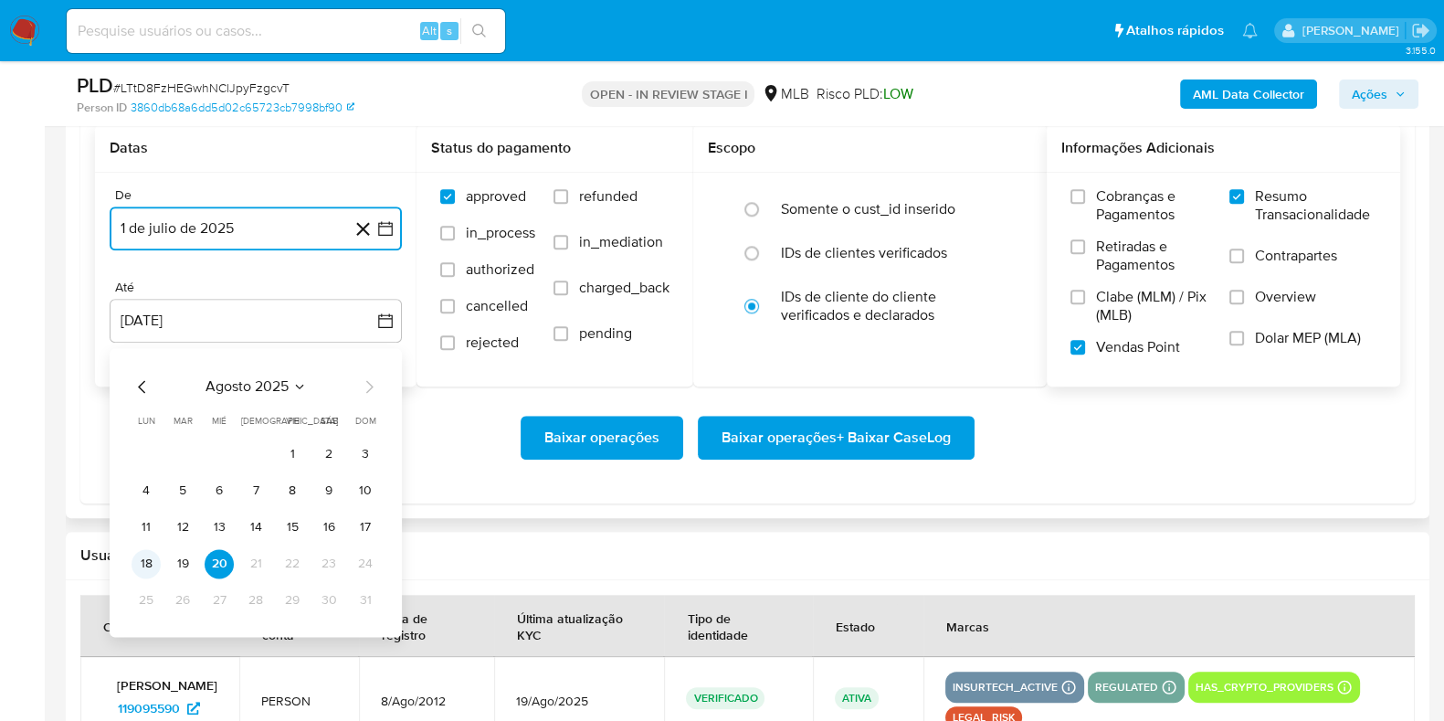
click at [142, 564] on button "18" at bounding box center [146, 563] width 29 height 29
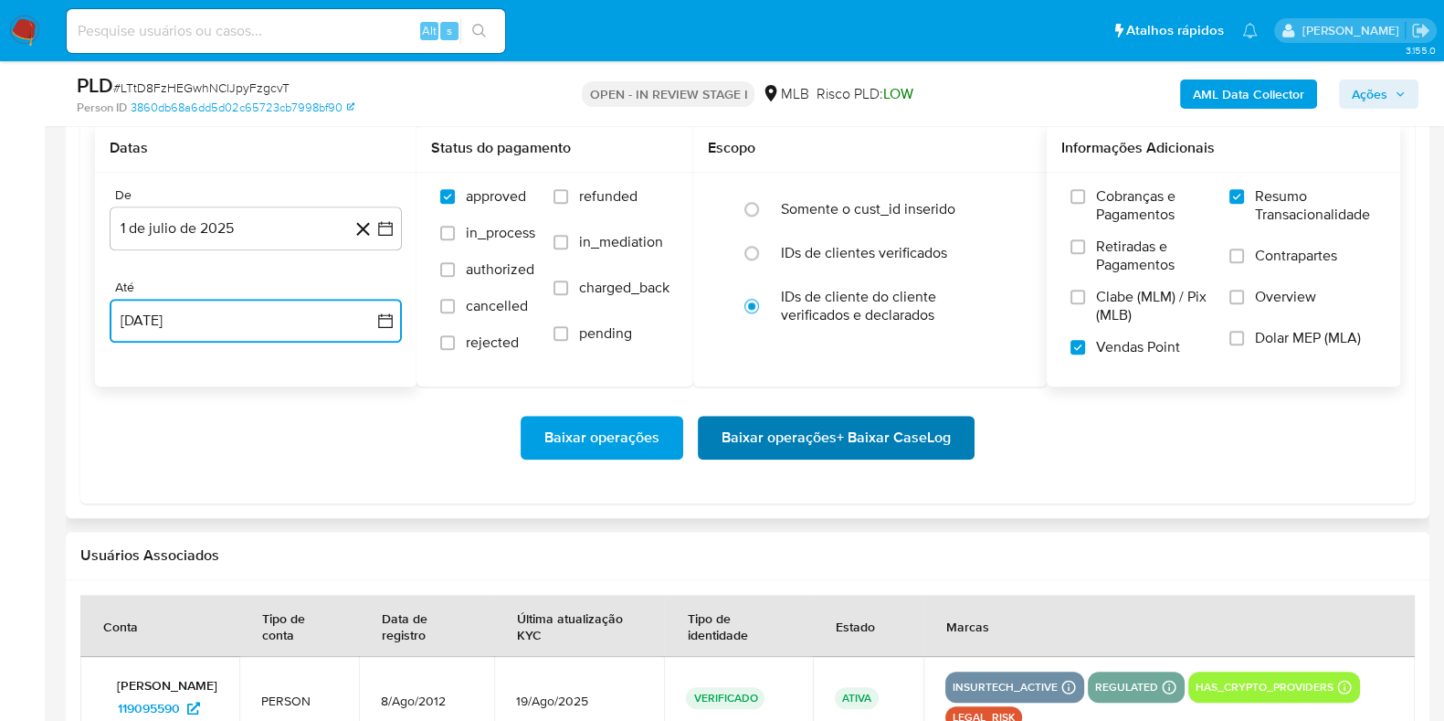
click at [841, 430] on span "Baixar operações + Baixar CaseLog" at bounding box center [836, 438] width 229 height 40
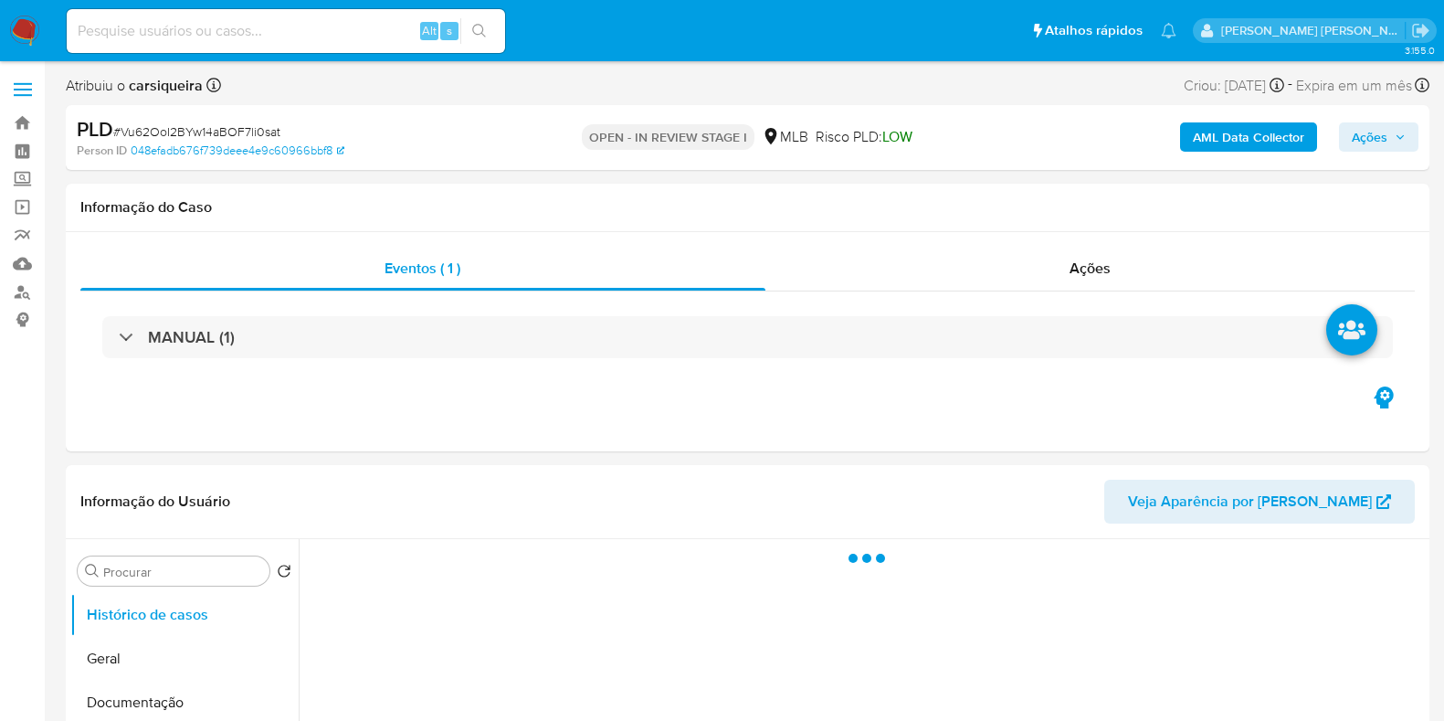
select select "10"
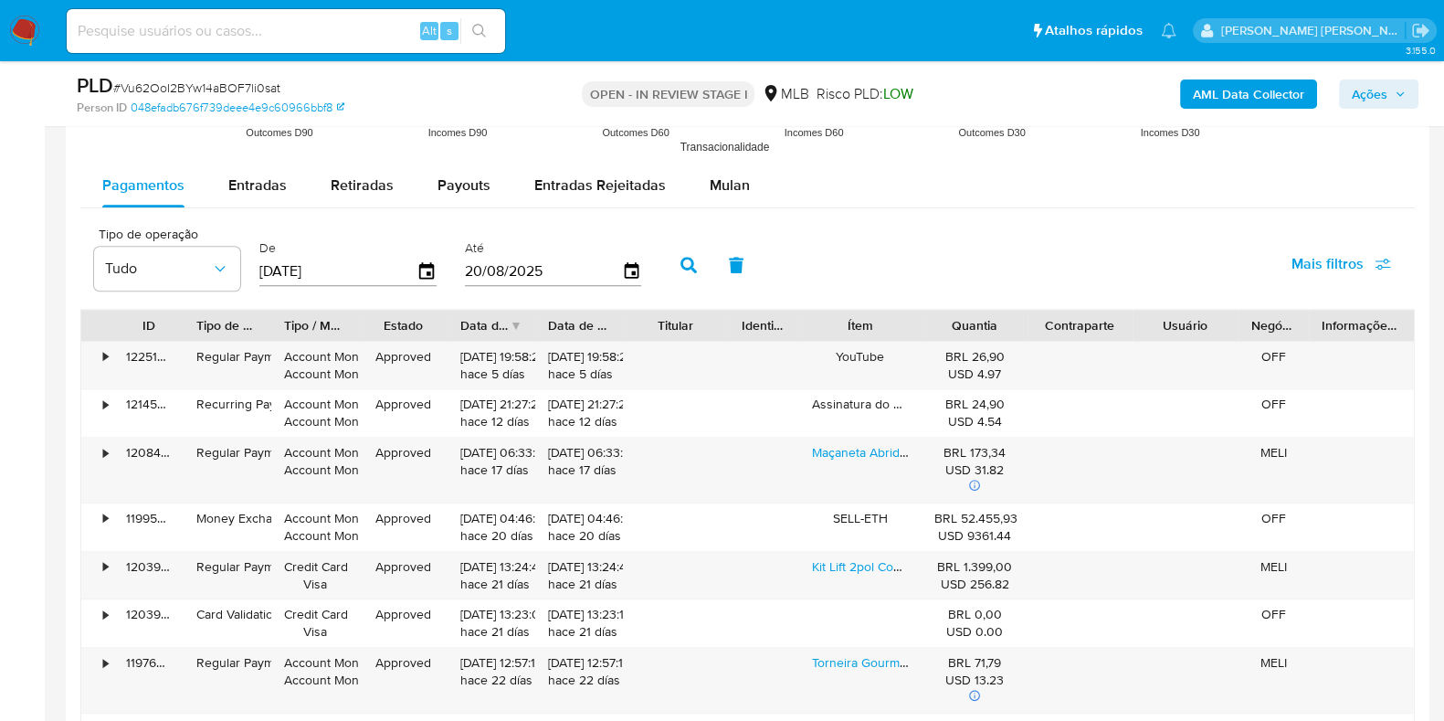
scroll to position [2010, 0]
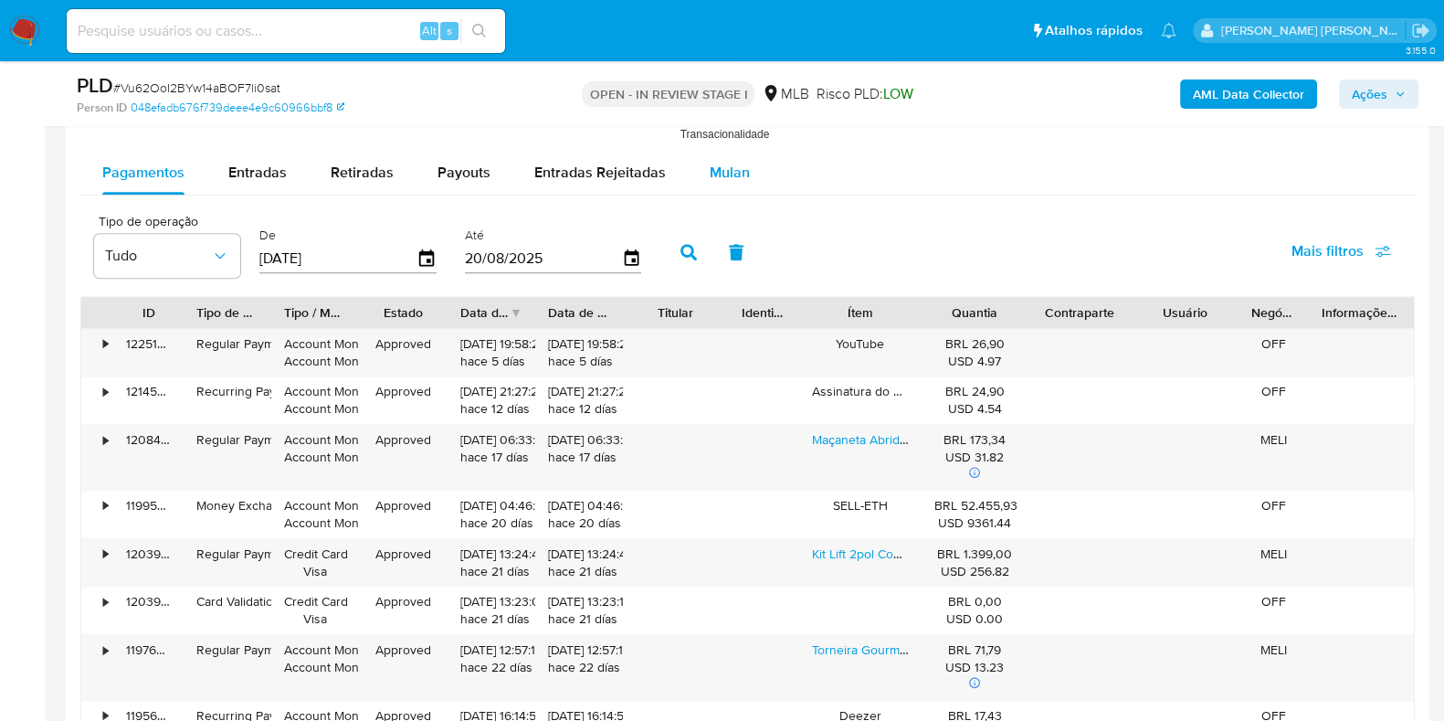
click at [749, 169] on button "Mulan" at bounding box center [730, 173] width 84 height 44
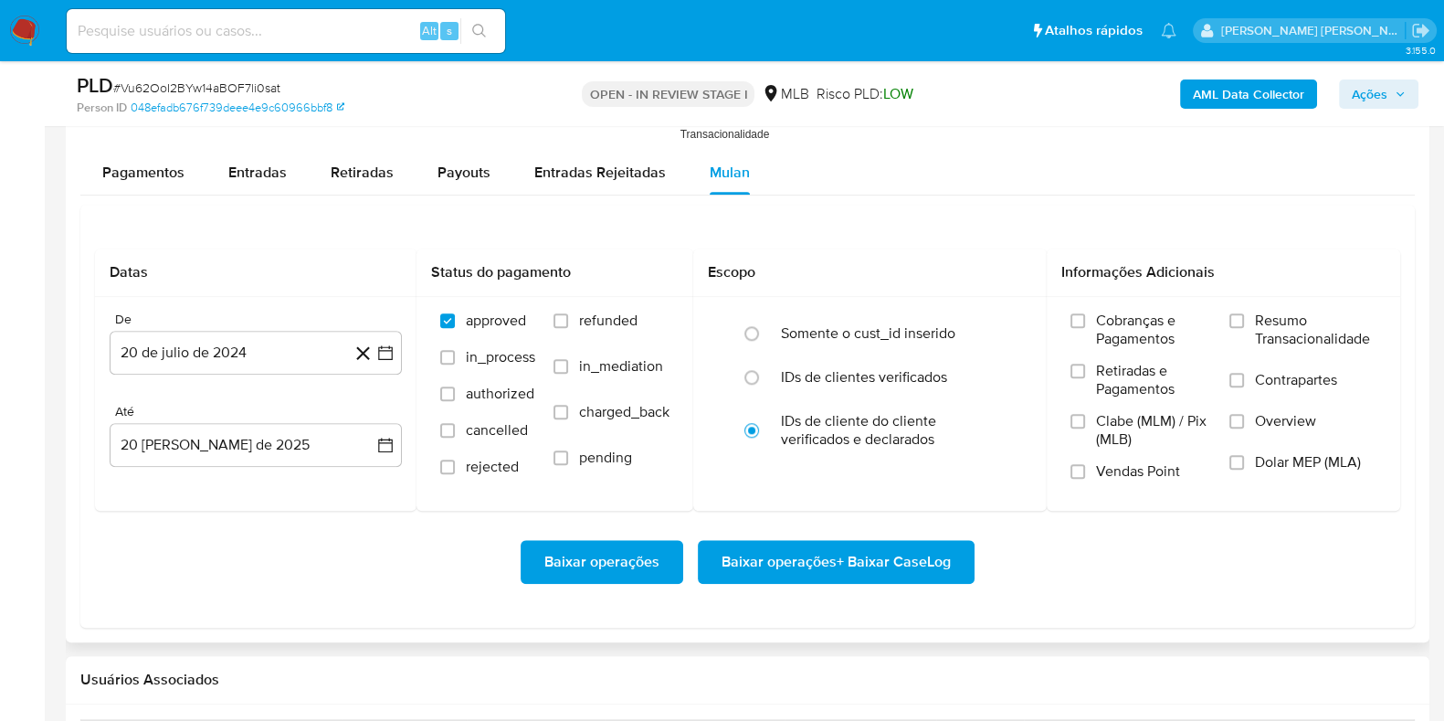
click at [962, 230] on div "Datas De 20 de [PERSON_NAME] de 2024 [DATE] Até 20 [PERSON_NAME] de 2025 [DATE]…" at bounding box center [747, 416] width 1335 height 423
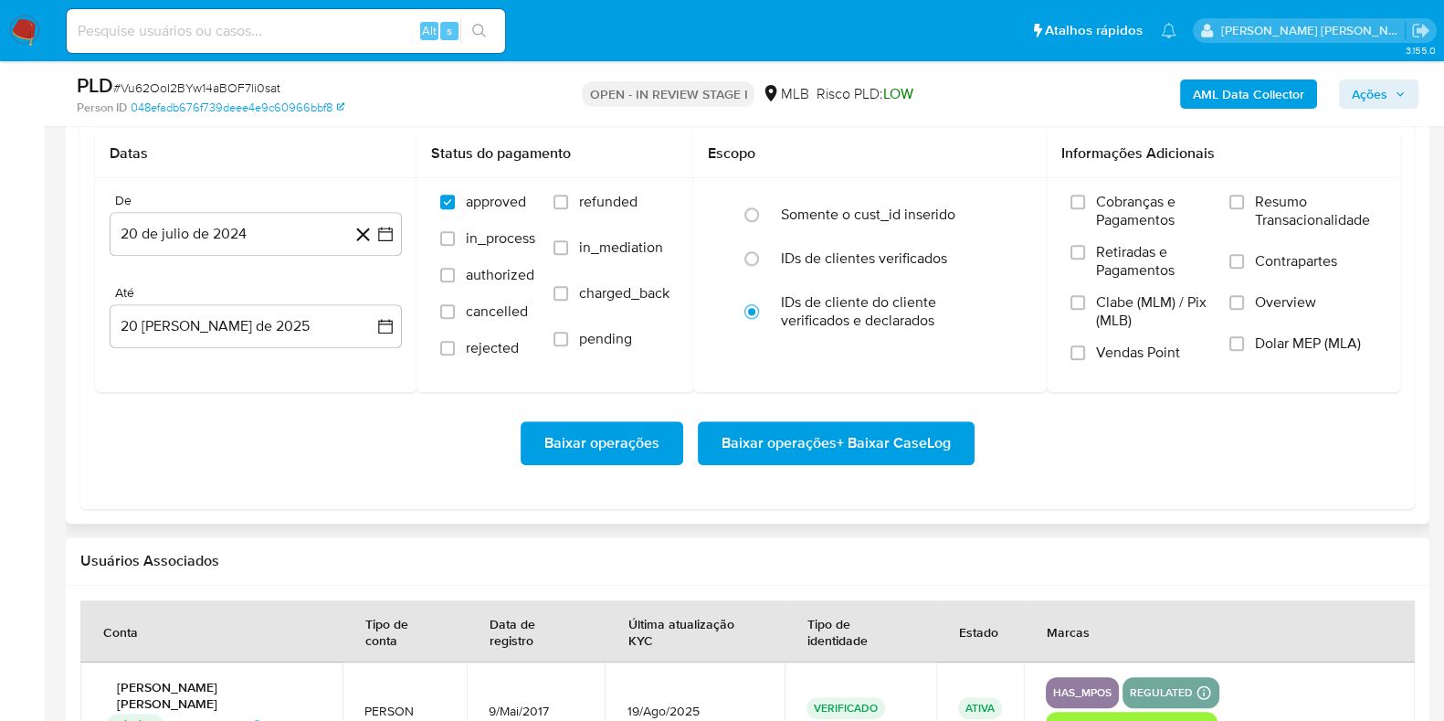
scroll to position [2147, 0]
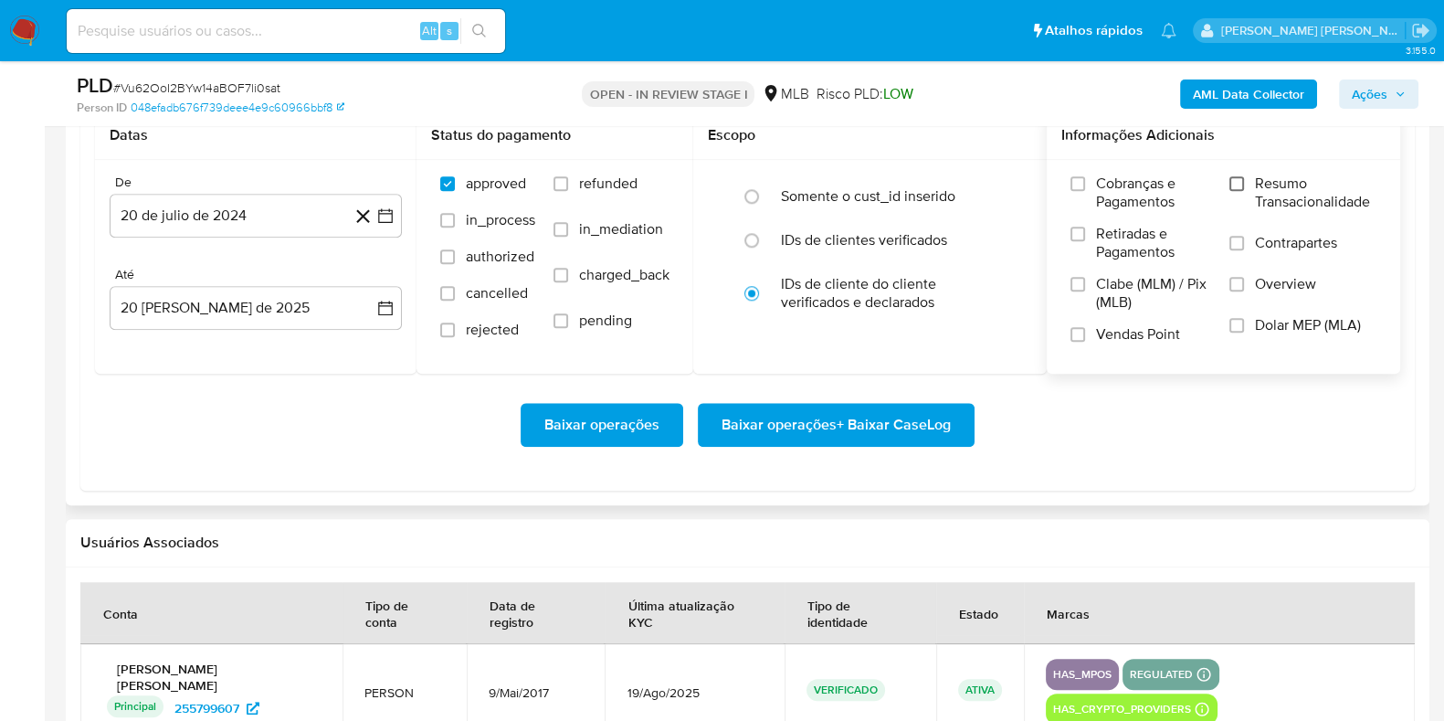
click at [1243, 185] on input "Resumo Transacionalidade" at bounding box center [1237, 183] width 15 height 15
click at [1077, 344] on label "Vendas Point" at bounding box center [1141, 341] width 141 height 32
click at [1077, 342] on input "Vendas Point" at bounding box center [1078, 334] width 15 height 15
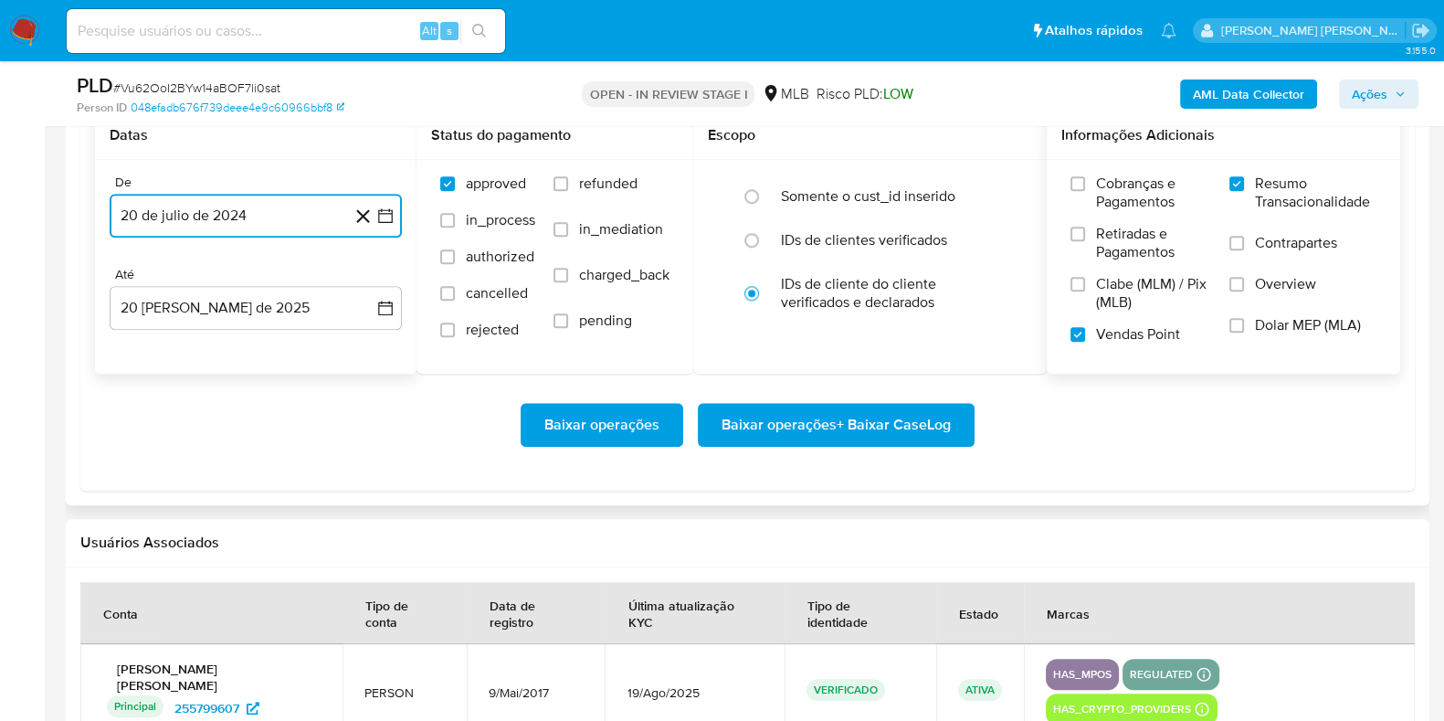
click at [393, 222] on button "20 de julio de 2024" at bounding box center [256, 216] width 292 height 44
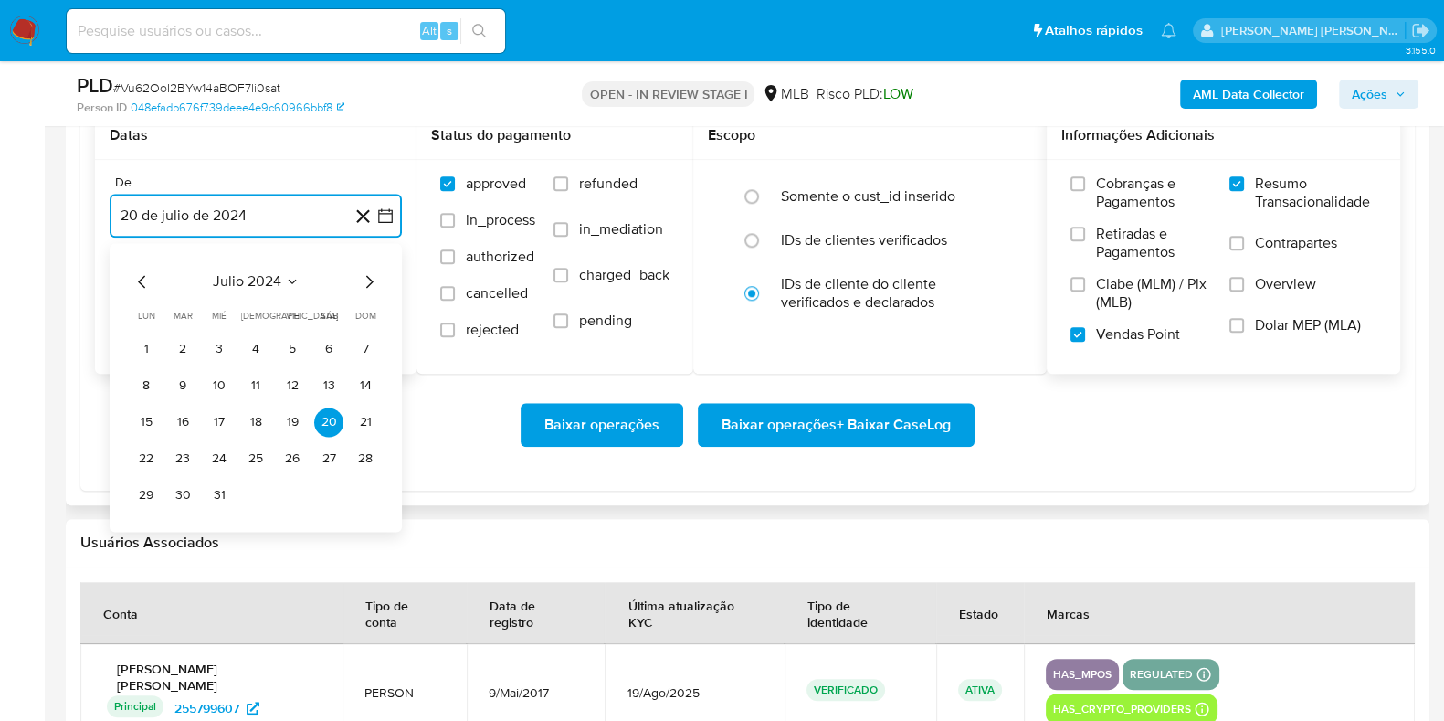
click at [366, 282] on icon "Mes siguiente" at bounding box center [369, 281] width 22 height 22
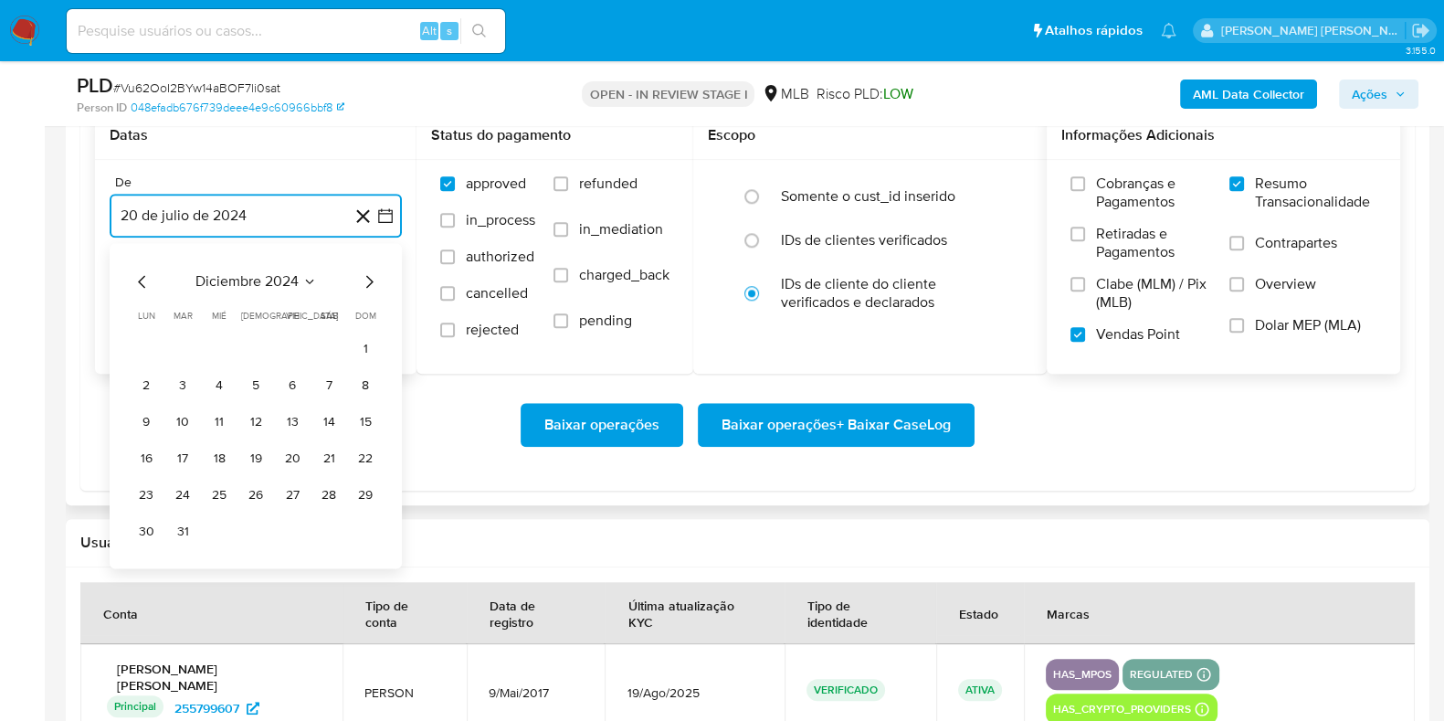
click at [366, 282] on icon "Mes siguiente" at bounding box center [369, 281] width 22 height 22
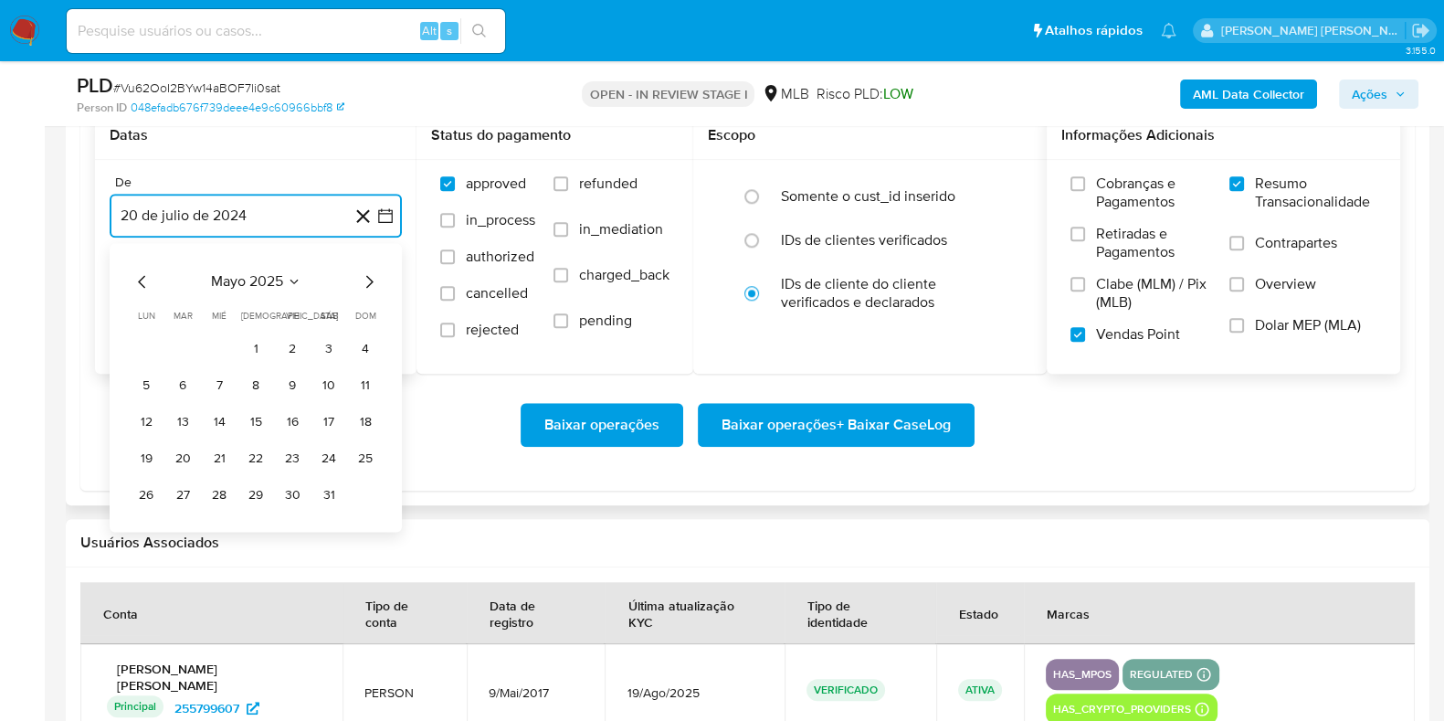
click at [366, 282] on icon "Mes siguiente" at bounding box center [369, 281] width 22 height 22
click at [187, 334] on button "1" at bounding box center [182, 348] width 29 height 29
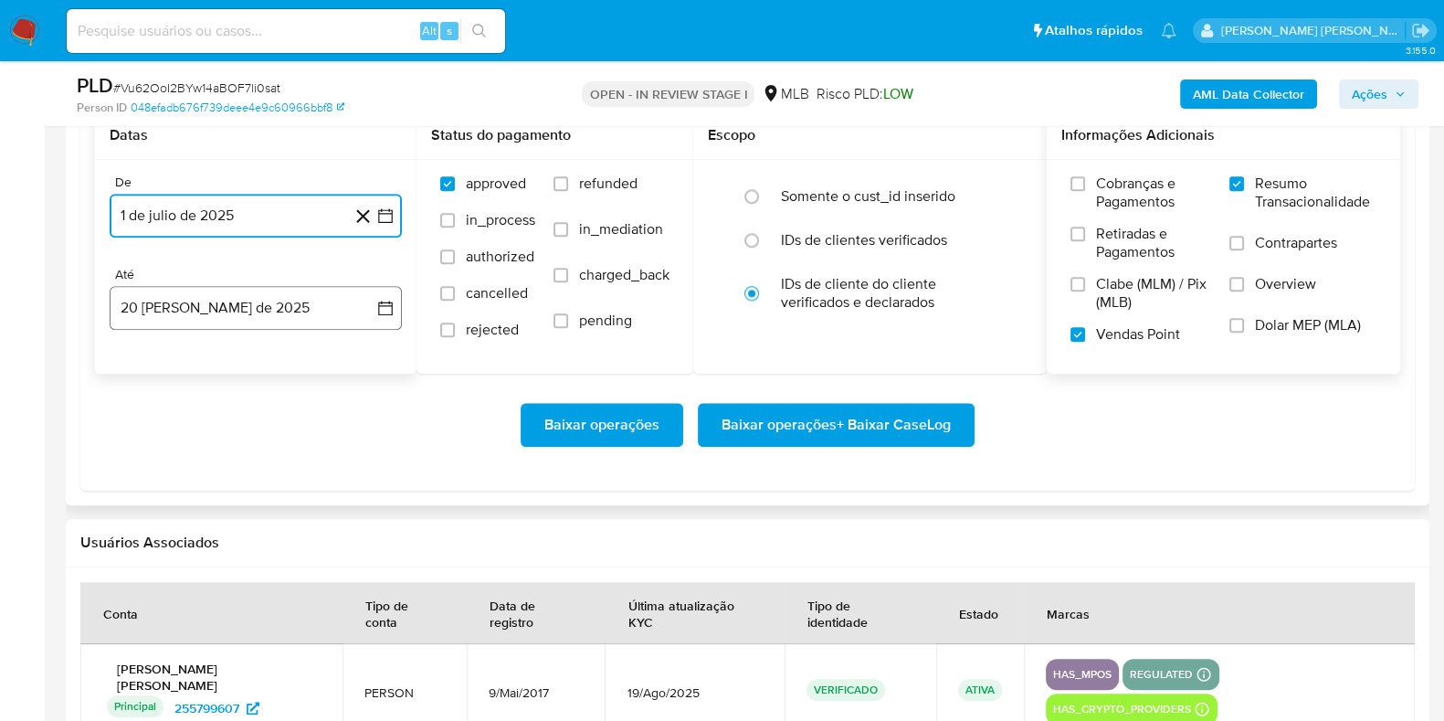
click at [283, 290] on button "[DATE]" at bounding box center [256, 308] width 292 height 44
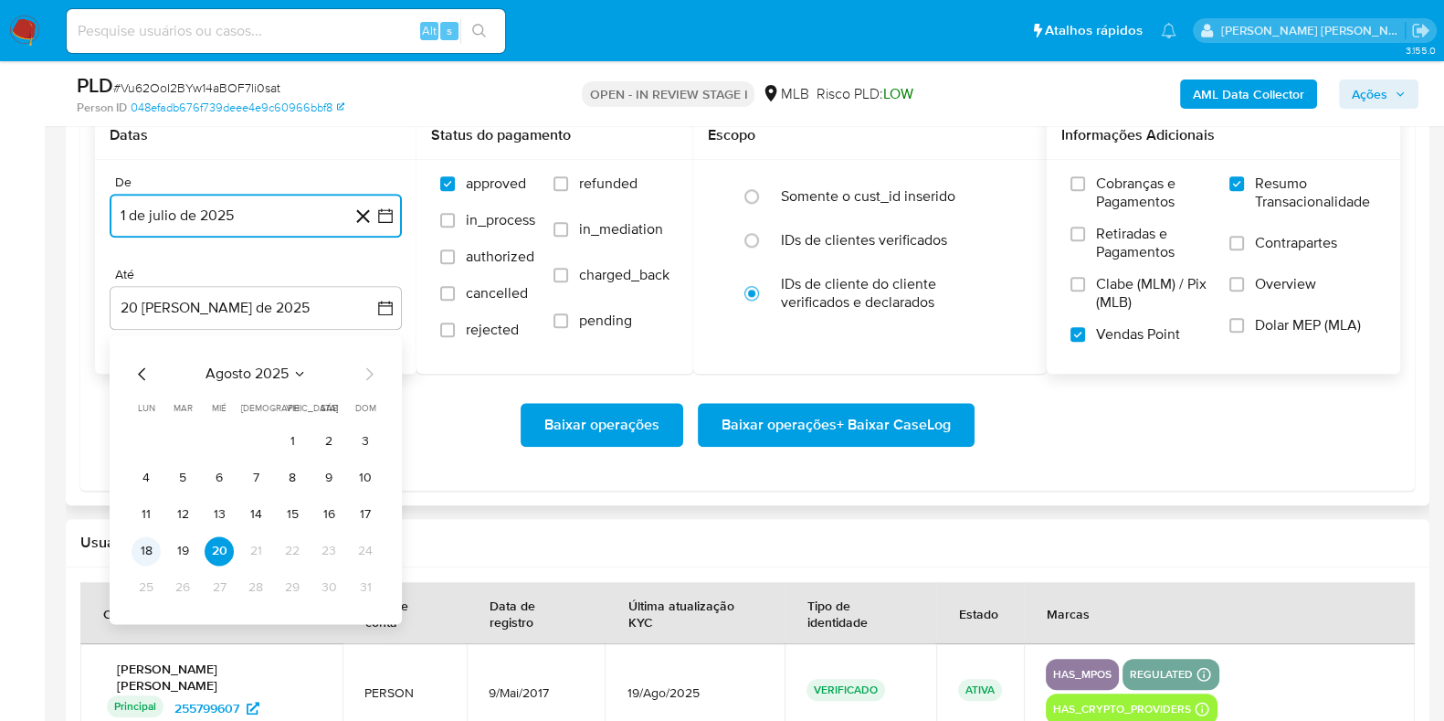
click at [136, 539] on button "18" at bounding box center [146, 550] width 29 height 29
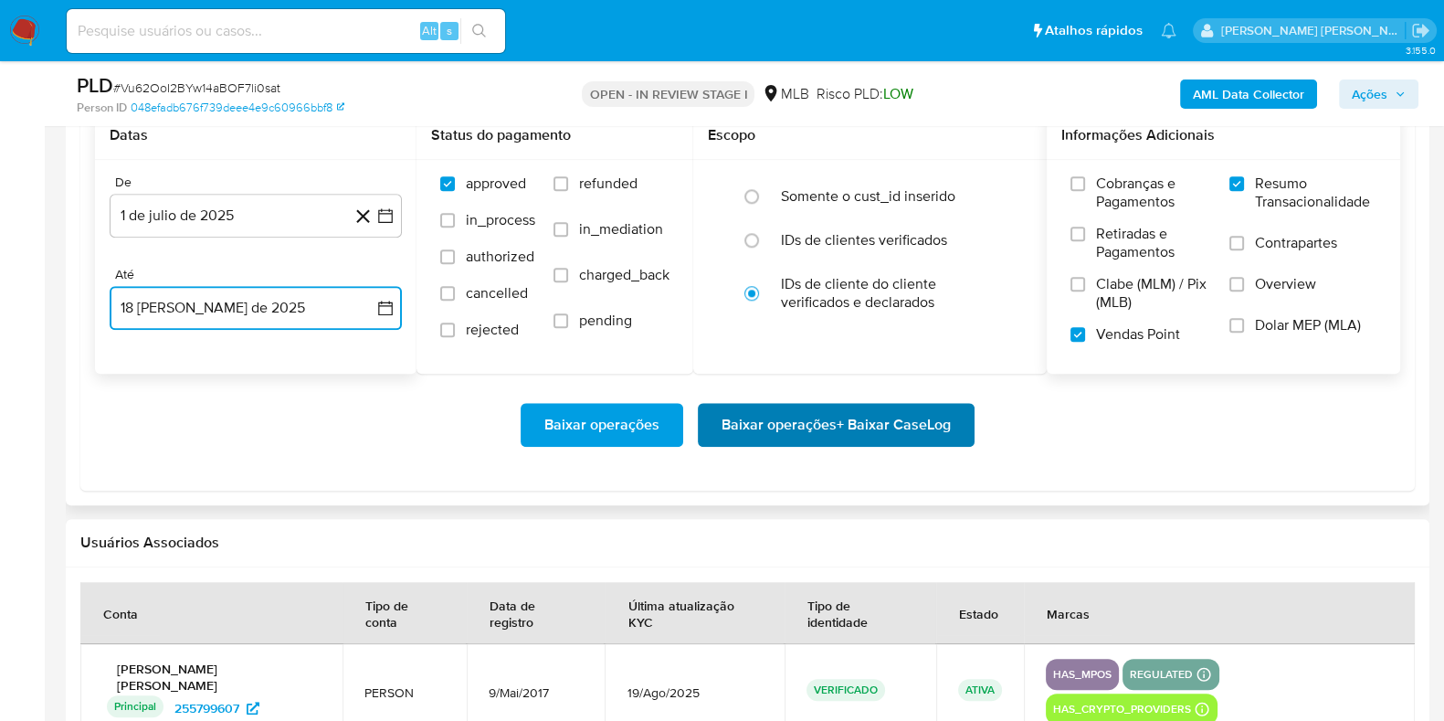
click at [785, 422] on span "Baixar operações + Baixar CaseLog" at bounding box center [836, 425] width 229 height 40
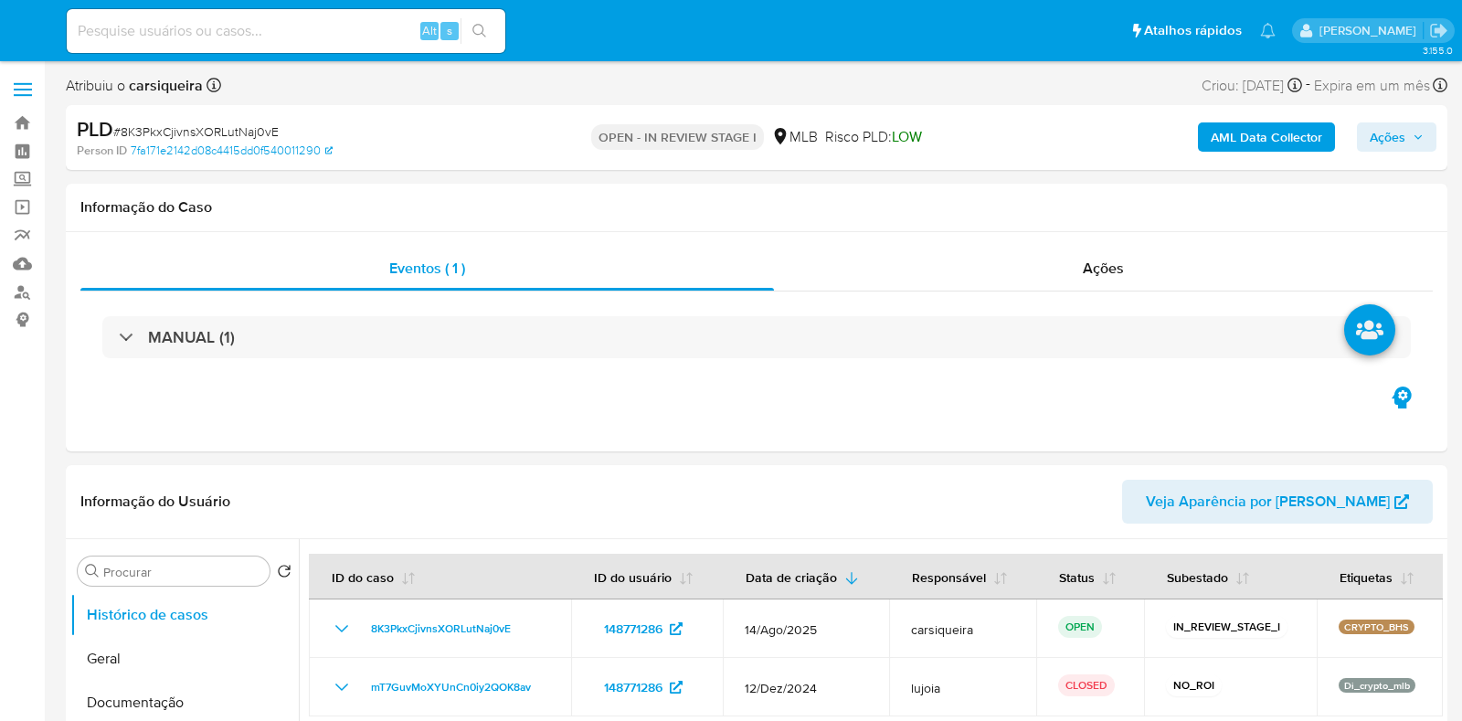
select select "10"
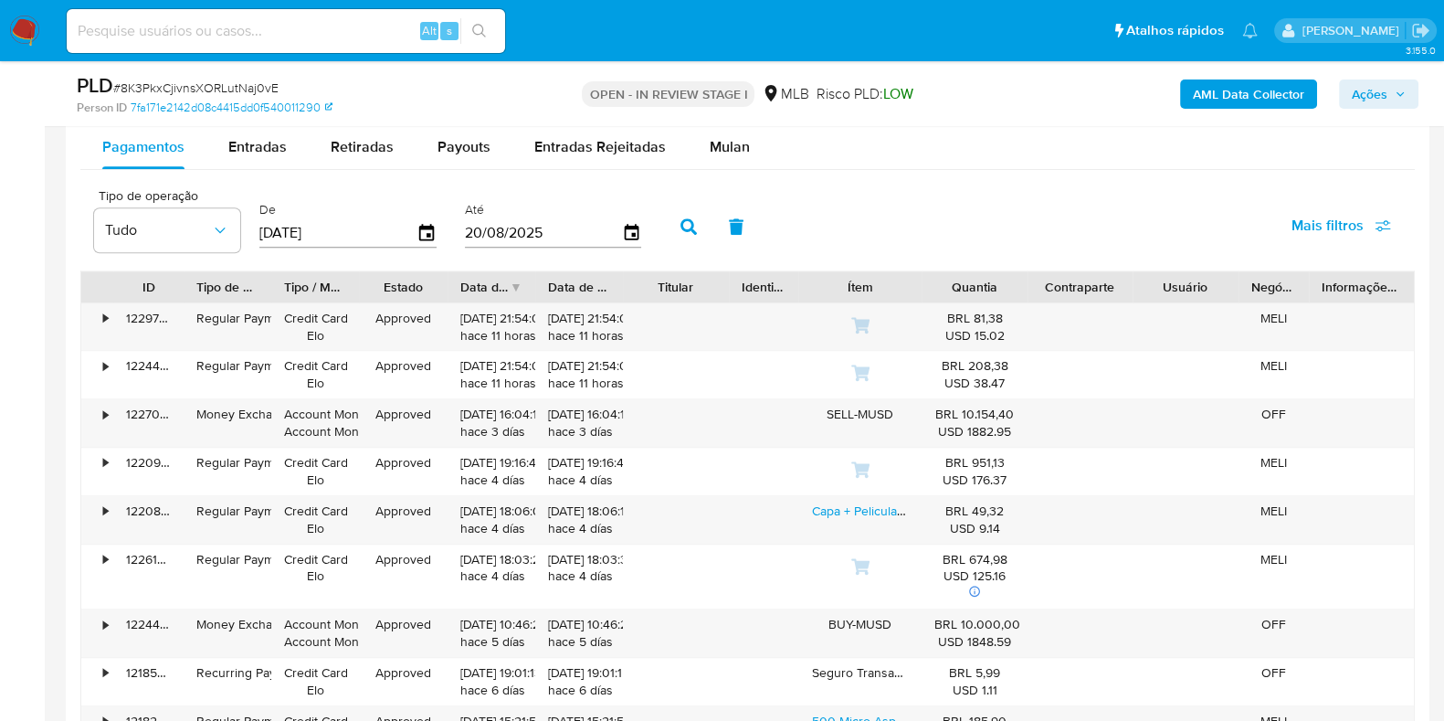
scroll to position [2024, 0]
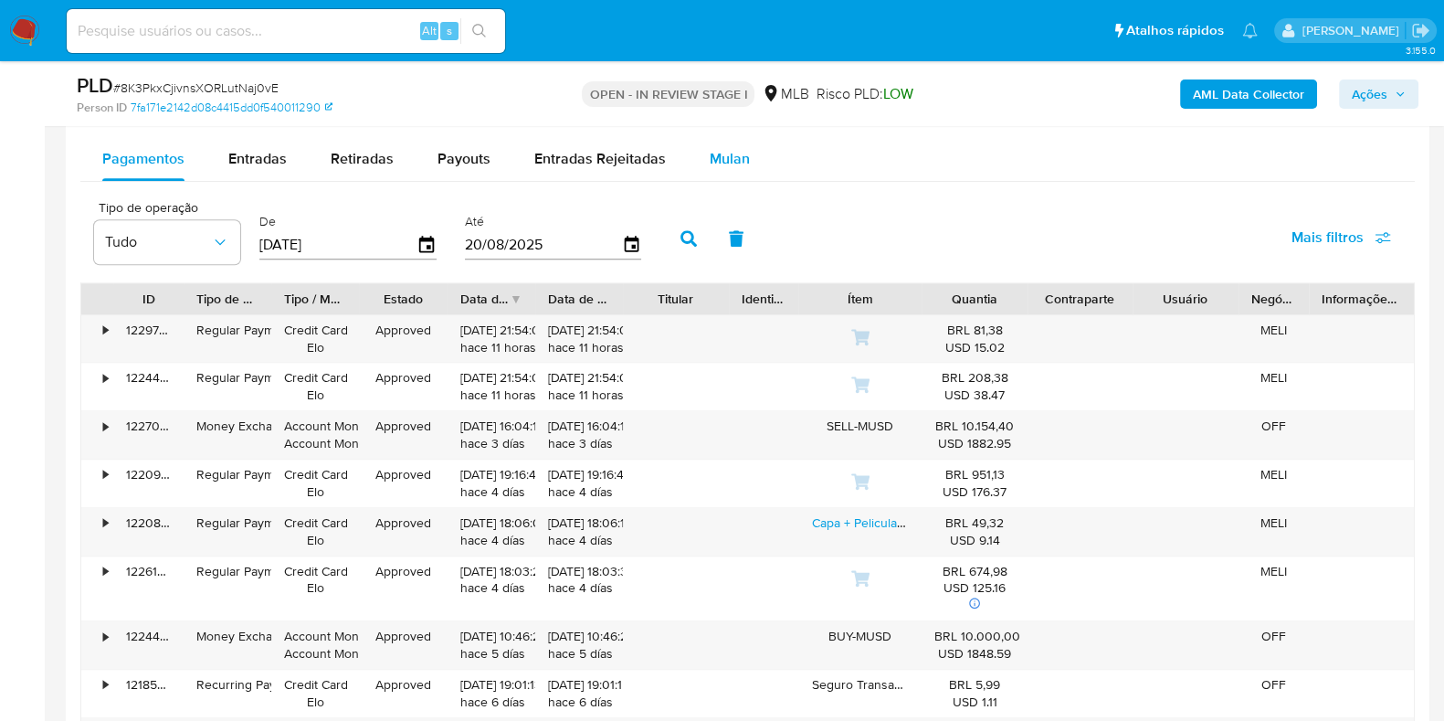
click at [715, 159] on span "Mulan" at bounding box center [730, 158] width 40 height 21
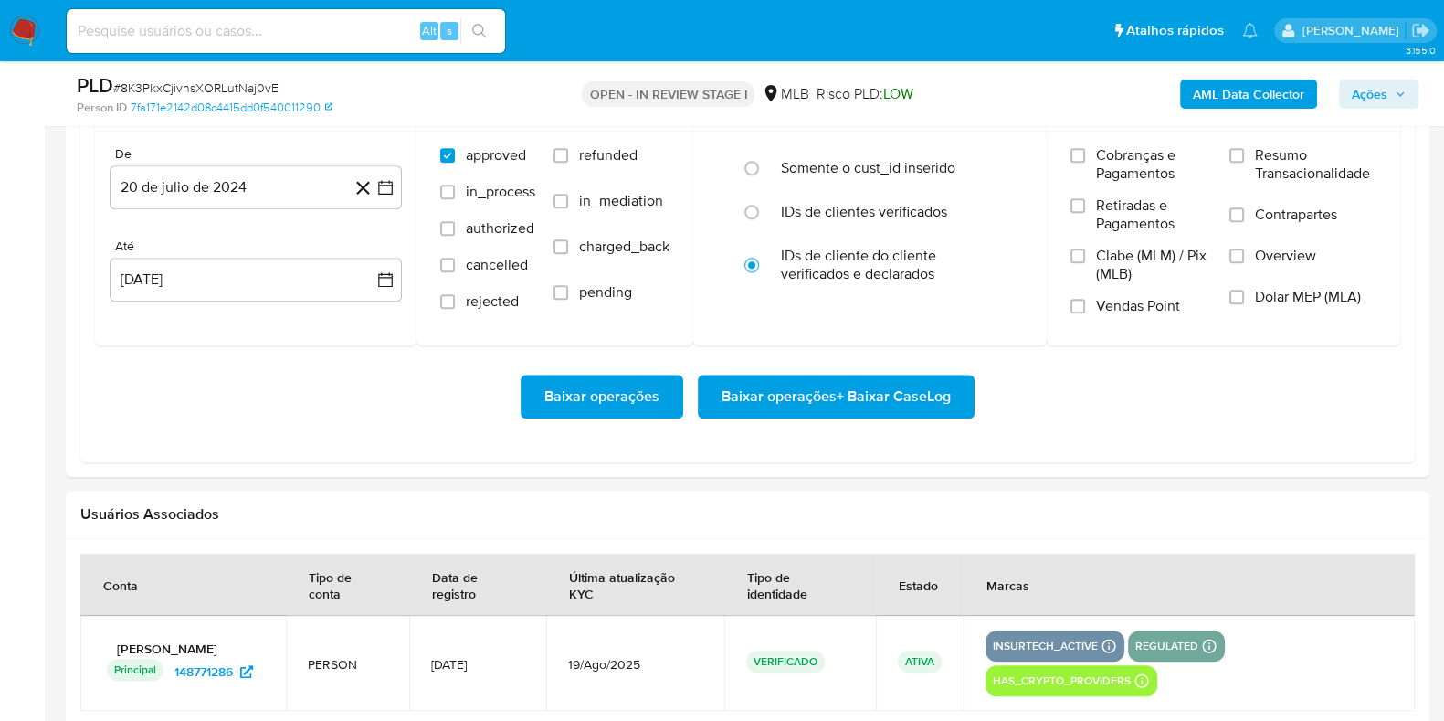
scroll to position [2179, 0]
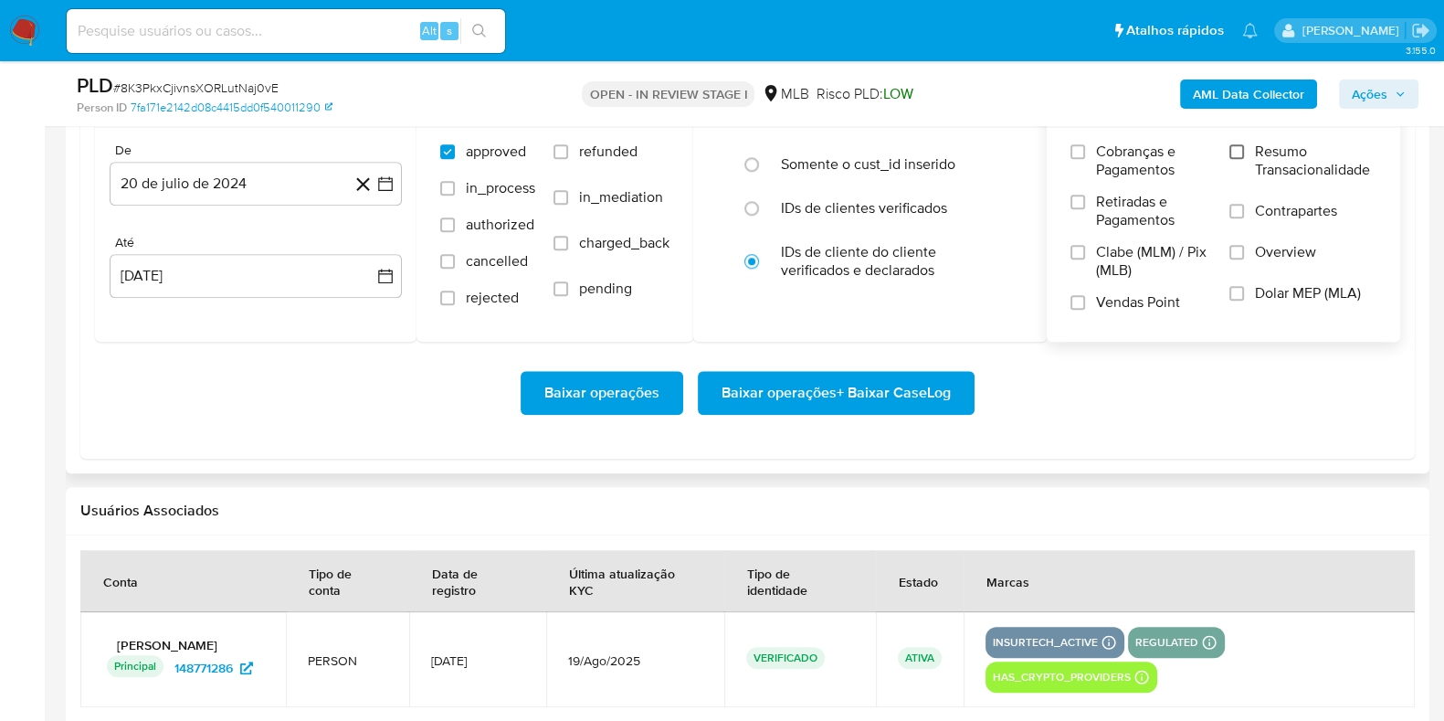
click at [1235, 145] on input "Resumo Transacionalidade" at bounding box center [1237, 151] width 15 height 15
click at [1083, 295] on input "Vendas Point" at bounding box center [1078, 302] width 15 height 15
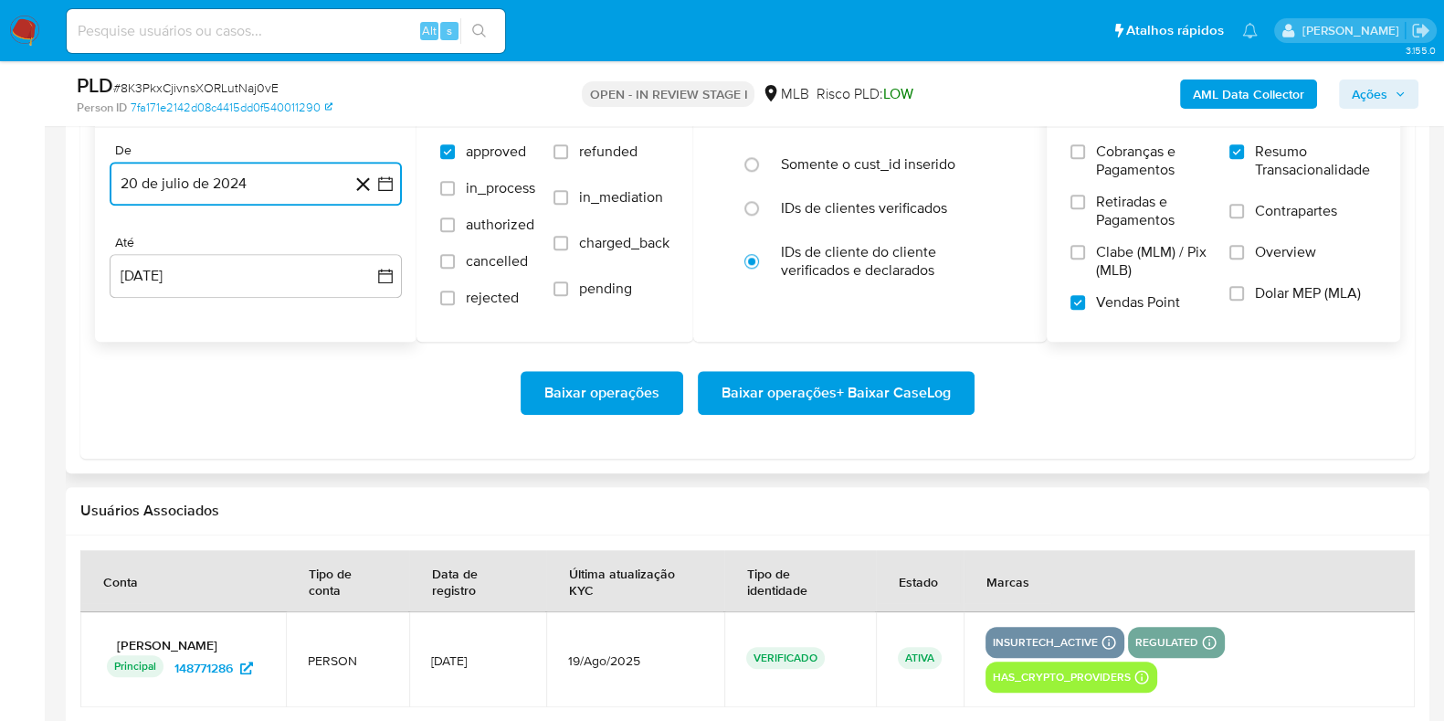
click at [380, 187] on icon "button" at bounding box center [385, 183] width 15 height 15
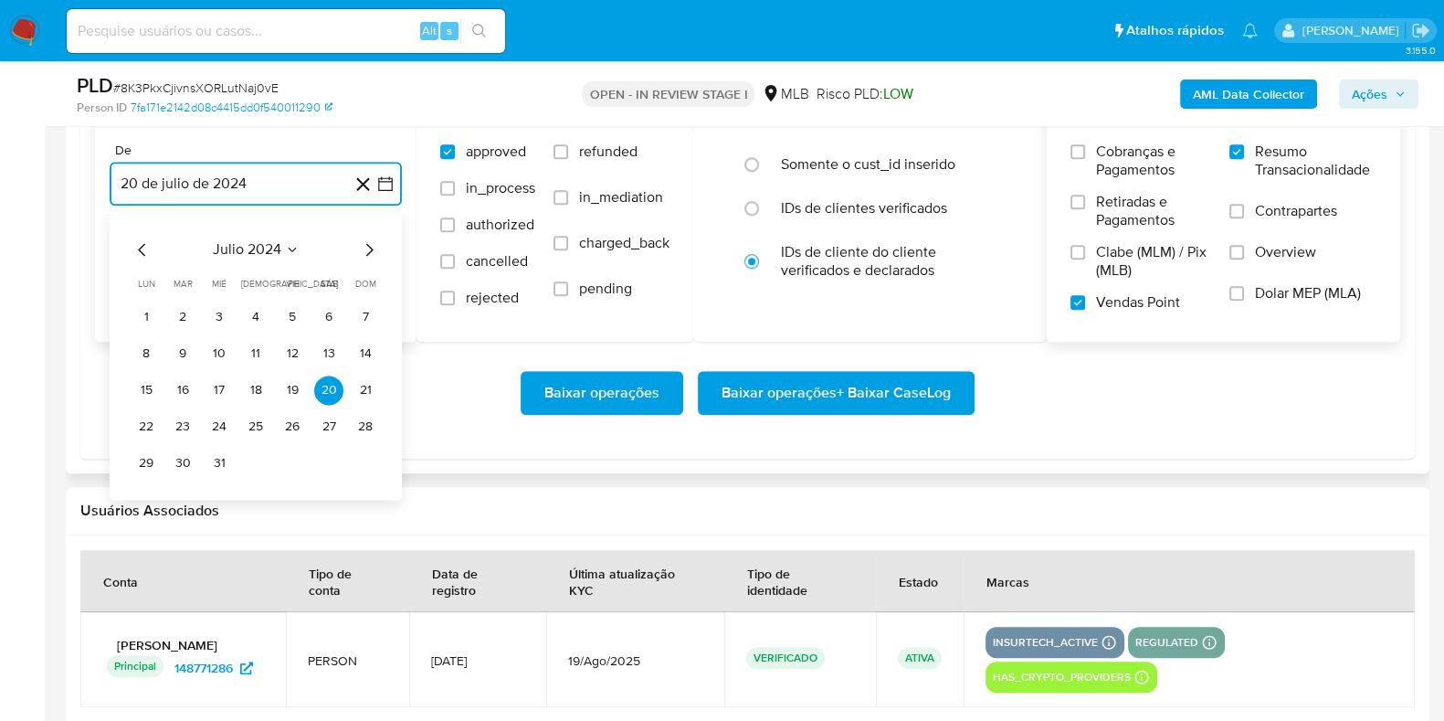
click at [368, 244] on icon "Mes siguiente" at bounding box center [369, 249] width 22 height 22
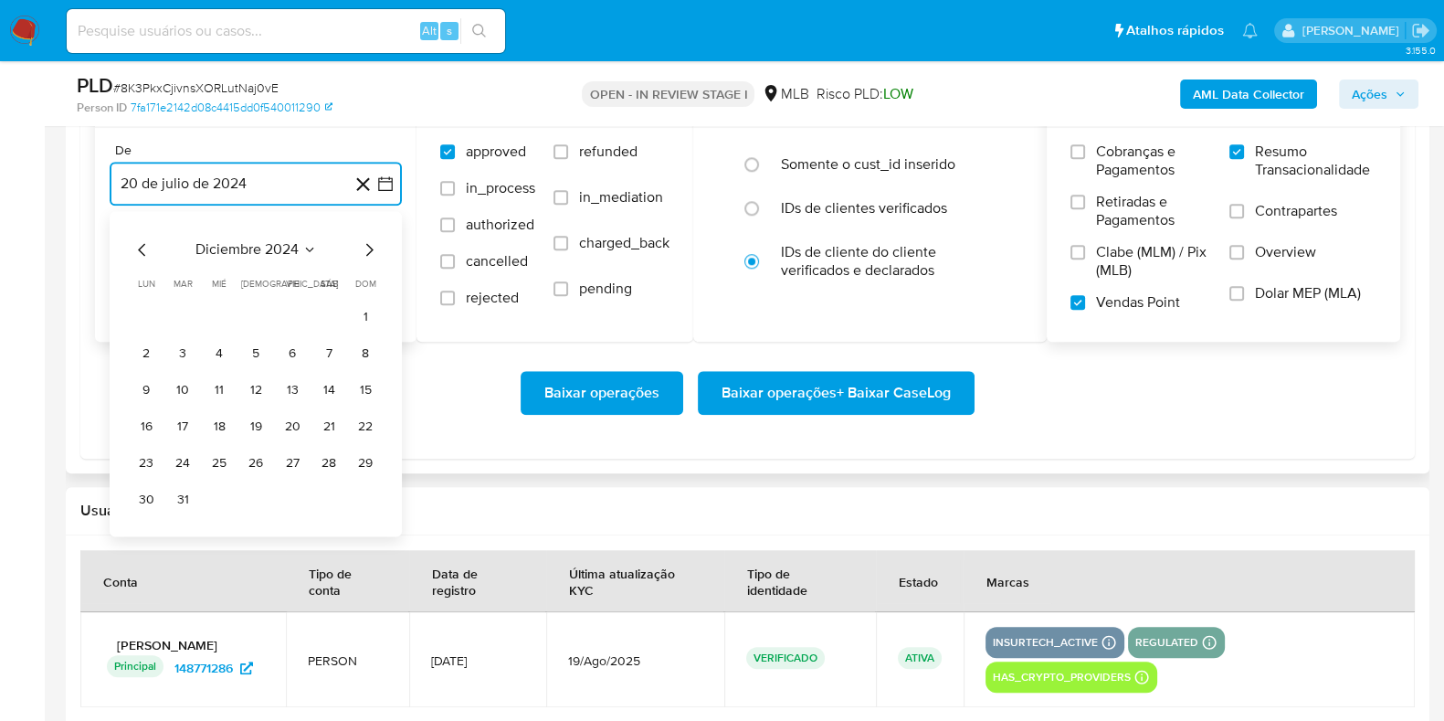
click at [368, 244] on icon "Mes siguiente" at bounding box center [369, 249] width 22 height 22
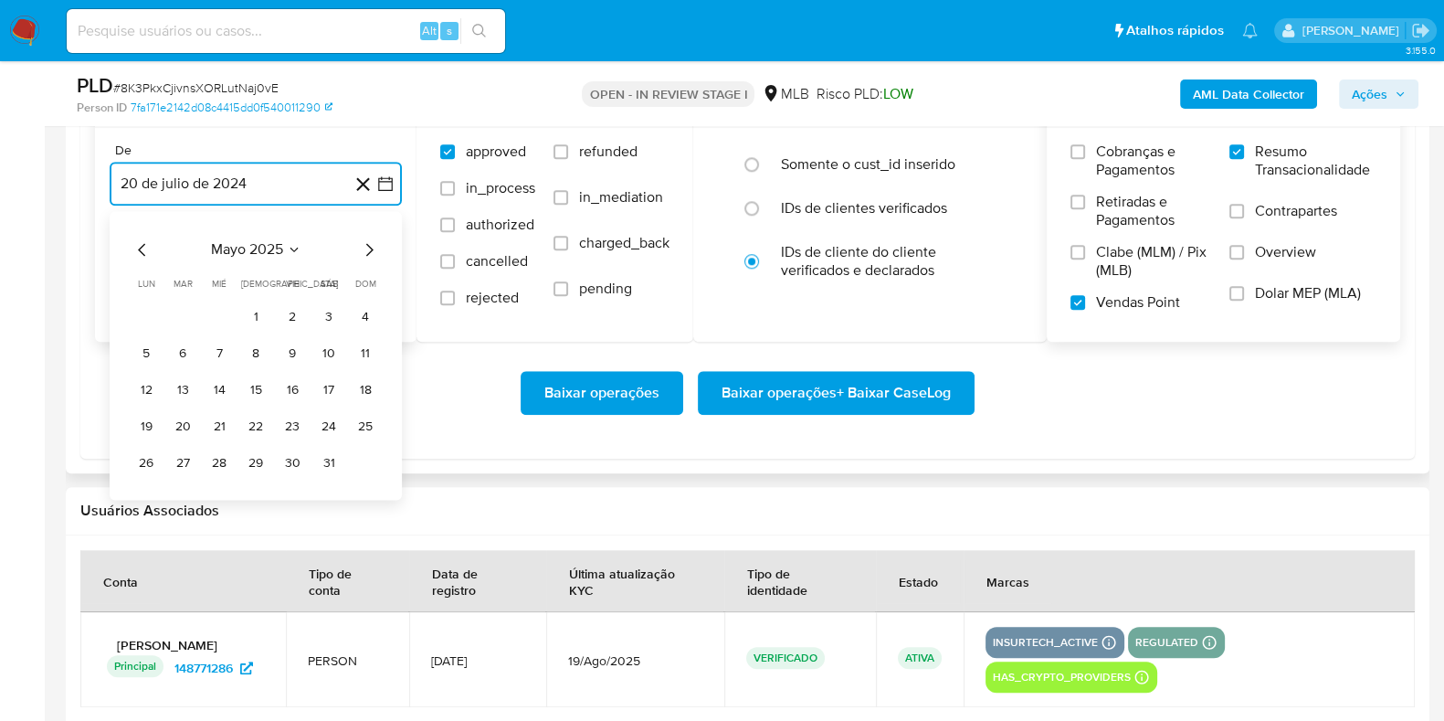
click at [368, 244] on icon "Mes siguiente" at bounding box center [369, 249] width 22 height 22
click at [178, 320] on button "1" at bounding box center [182, 316] width 29 height 29
click at [276, 264] on button "[DATE]" at bounding box center [256, 276] width 292 height 44
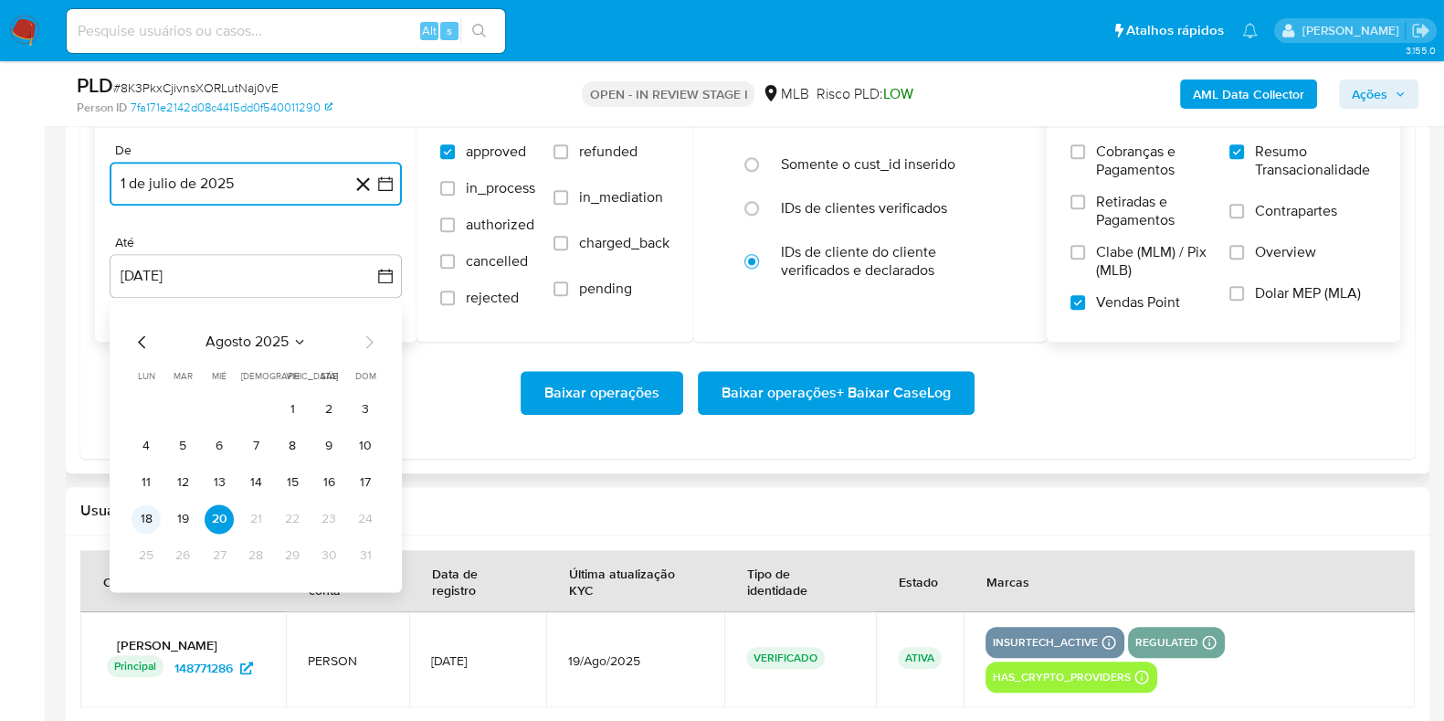
click at [133, 513] on button "18" at bounding box center [146, 518] width 29 height 29
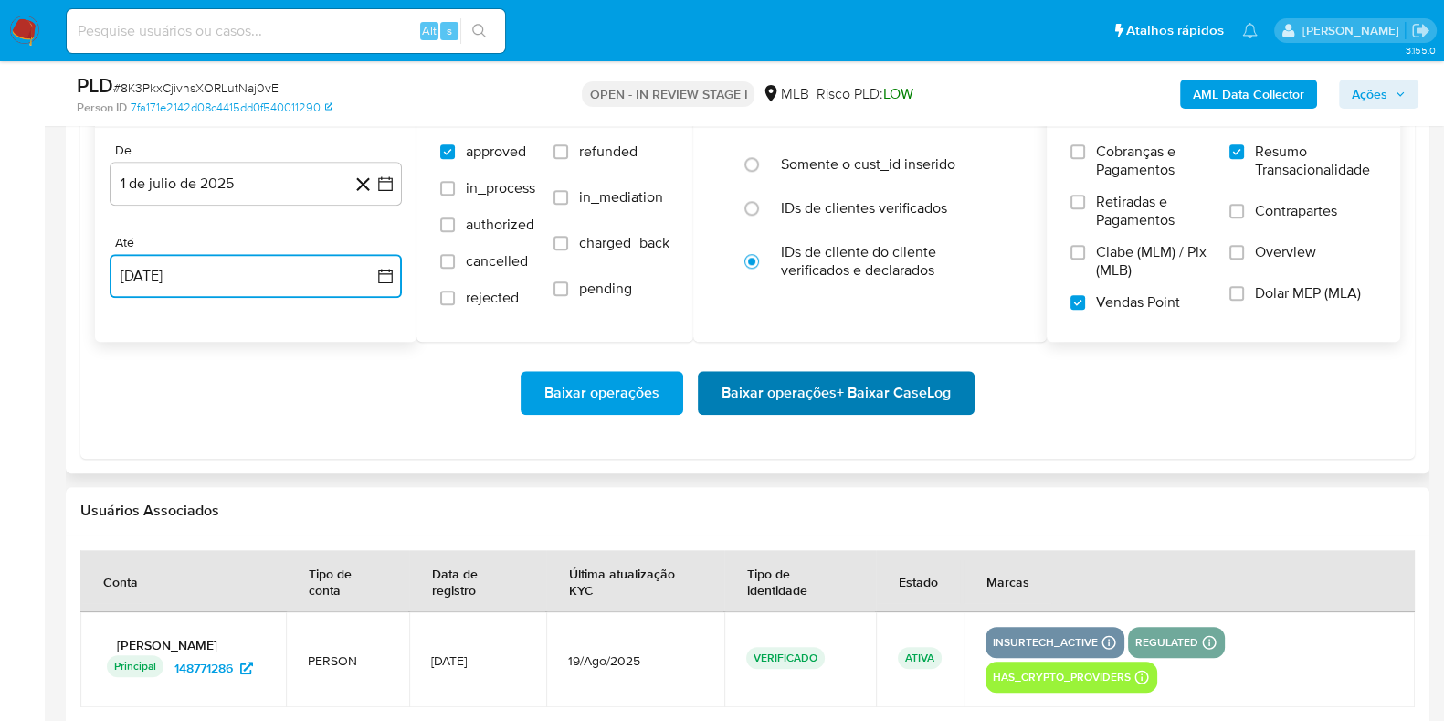
click at [804, 401] on span "Baixar operações + Baixar CaseLog" at bounding box center [836, 393] width 229 height 40
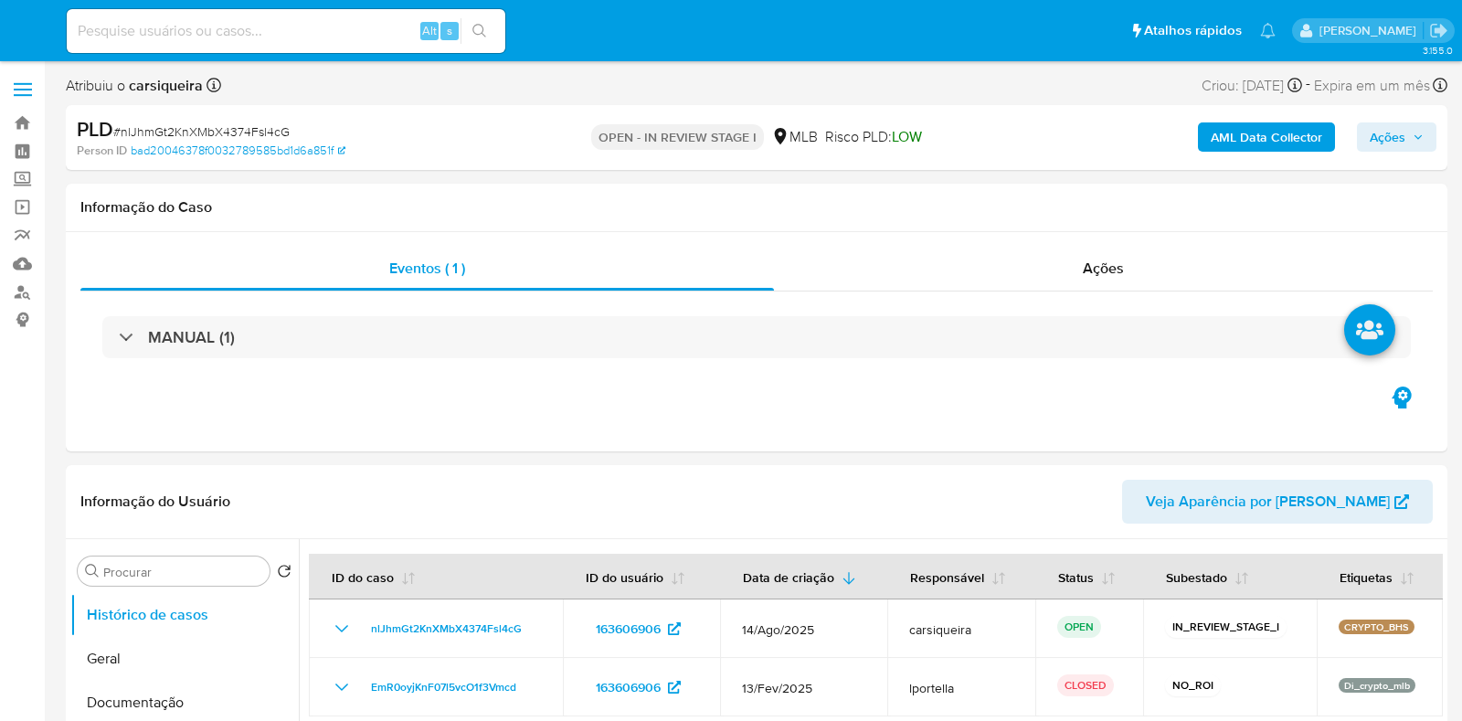
select select "10"
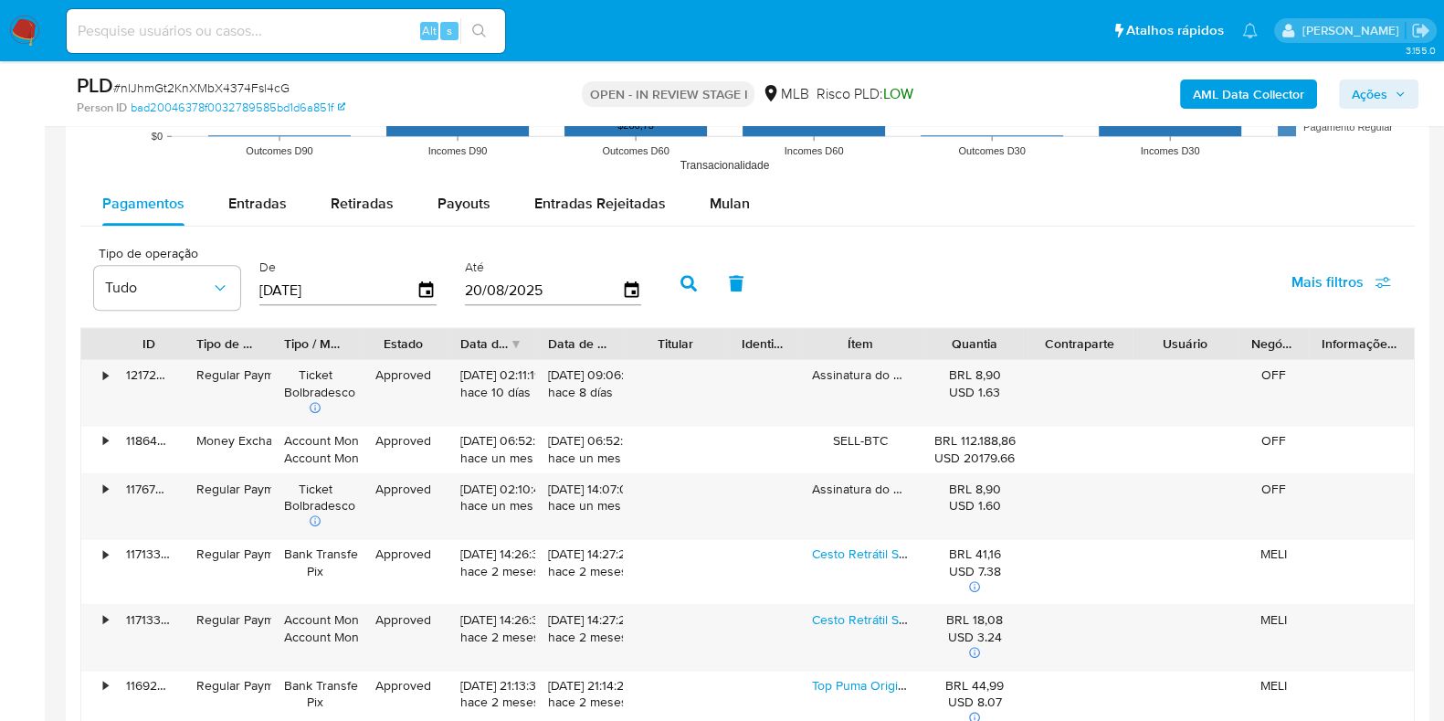
scroll to position [1859, 0]
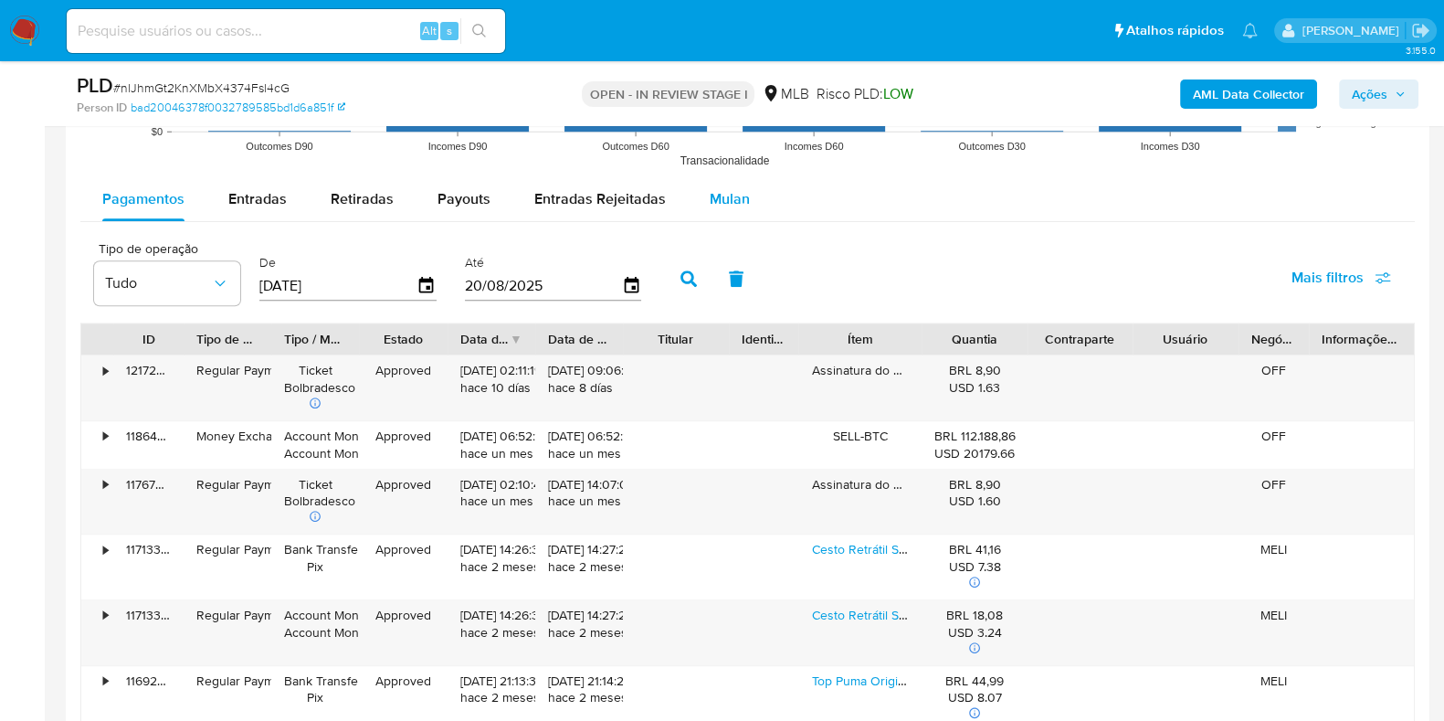
click at [700, 207] on button "Mulan" at bounding box center [730, 199] width 84 height 44
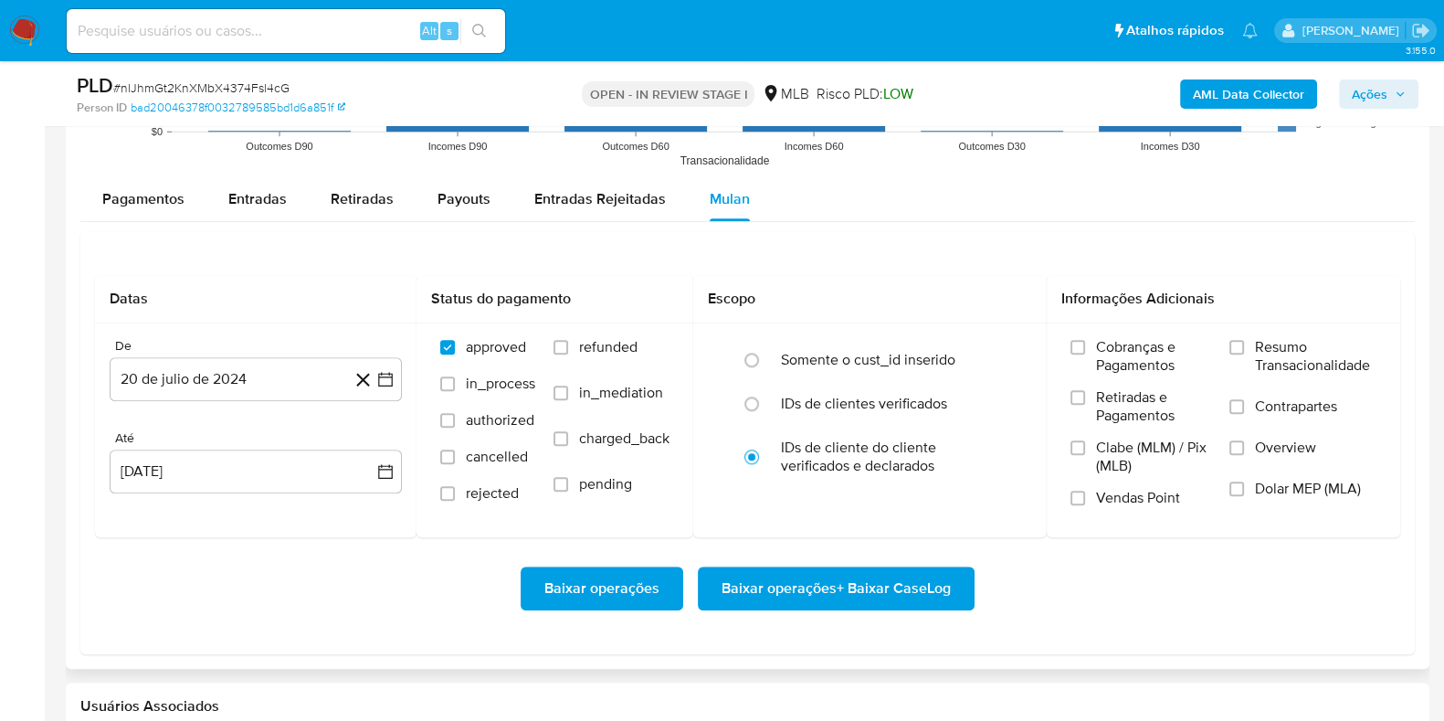
click at [956, 272] on div "Datas De 20 de julio de 2024 [DATE] Até [DATE] [DATE] Status do pagamento appro…" at bounding box center [747, 442] width 1335 height 423
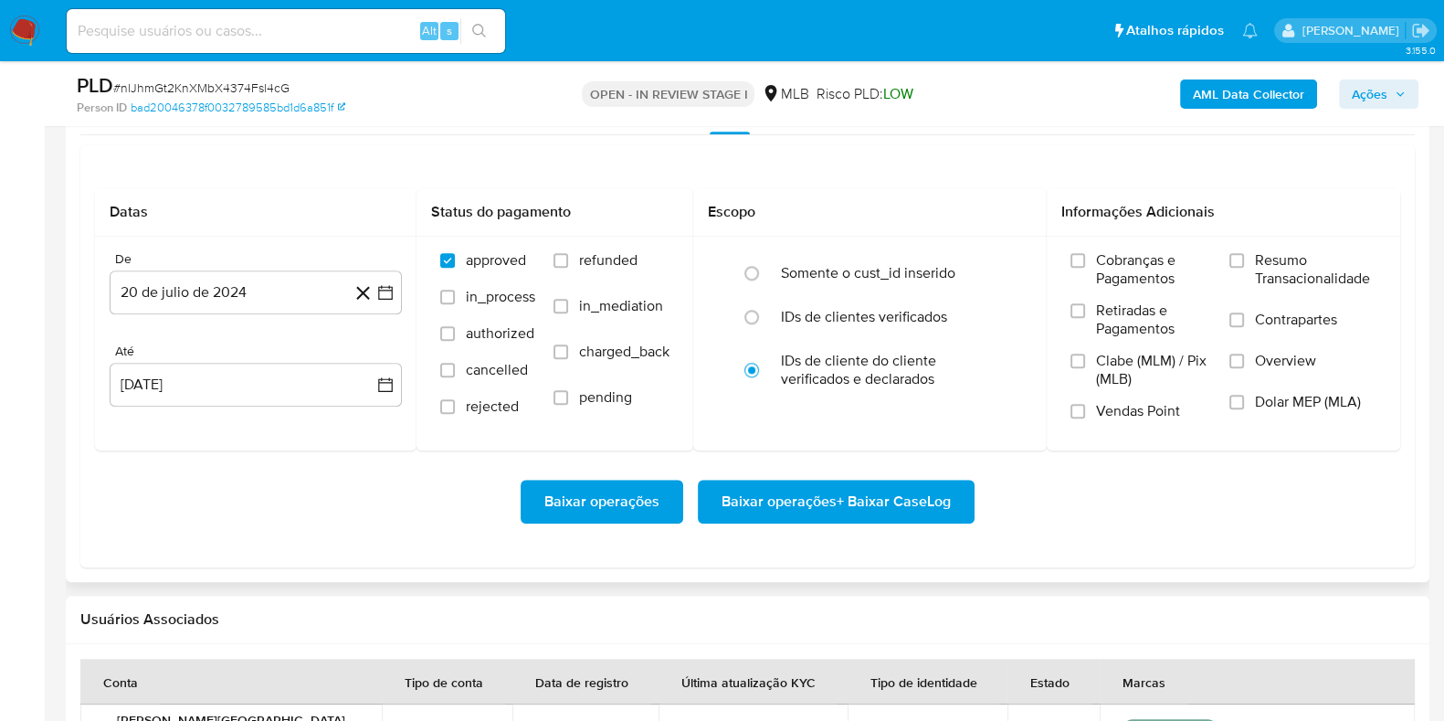
scroll to position [1951, 0]
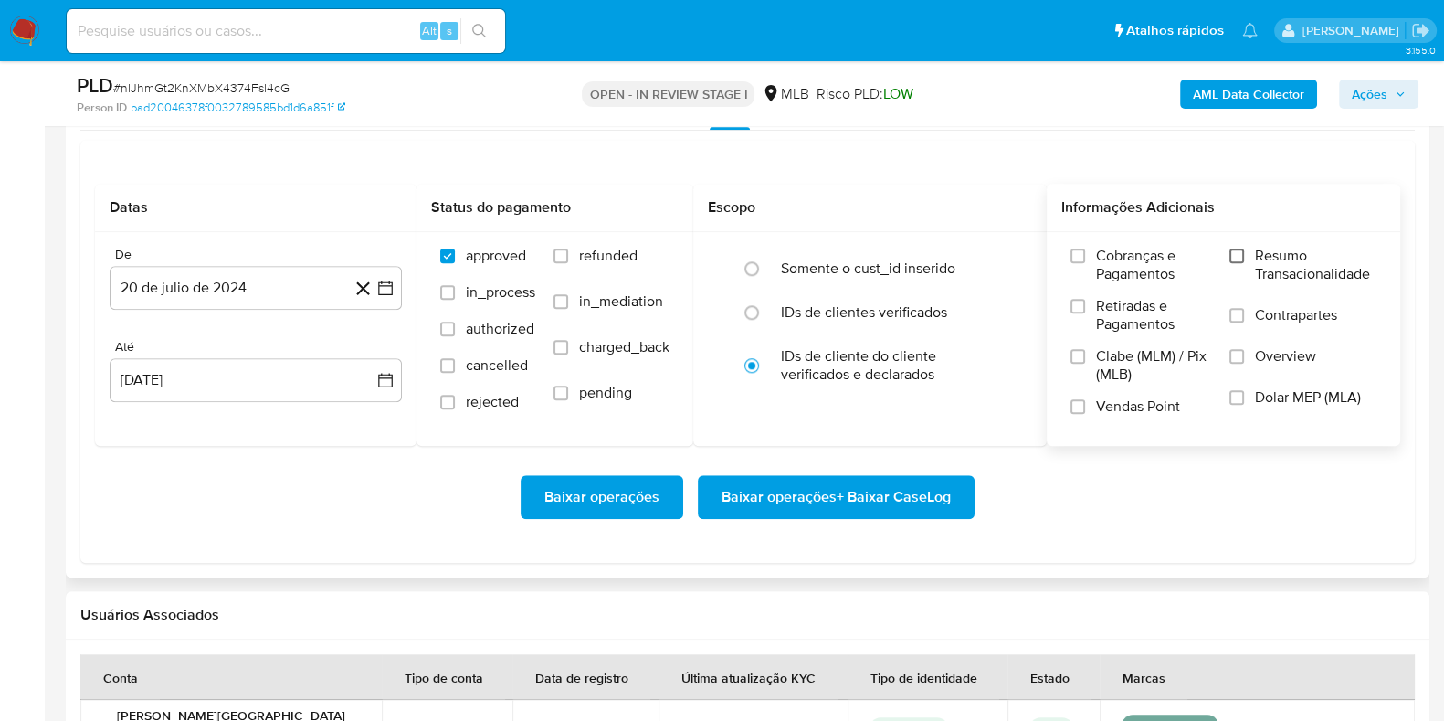
click at [1238, 250] on input "Resumo Transacionalidade" at bounding box center [1237, 256] width 15 height 15
click at [1083, 399] on input "Vendas Point" at bounding box center [1078, 406] width 15 height 15
click at [370, 296] on icon at bounding box center [363, 288] width 23 height 23
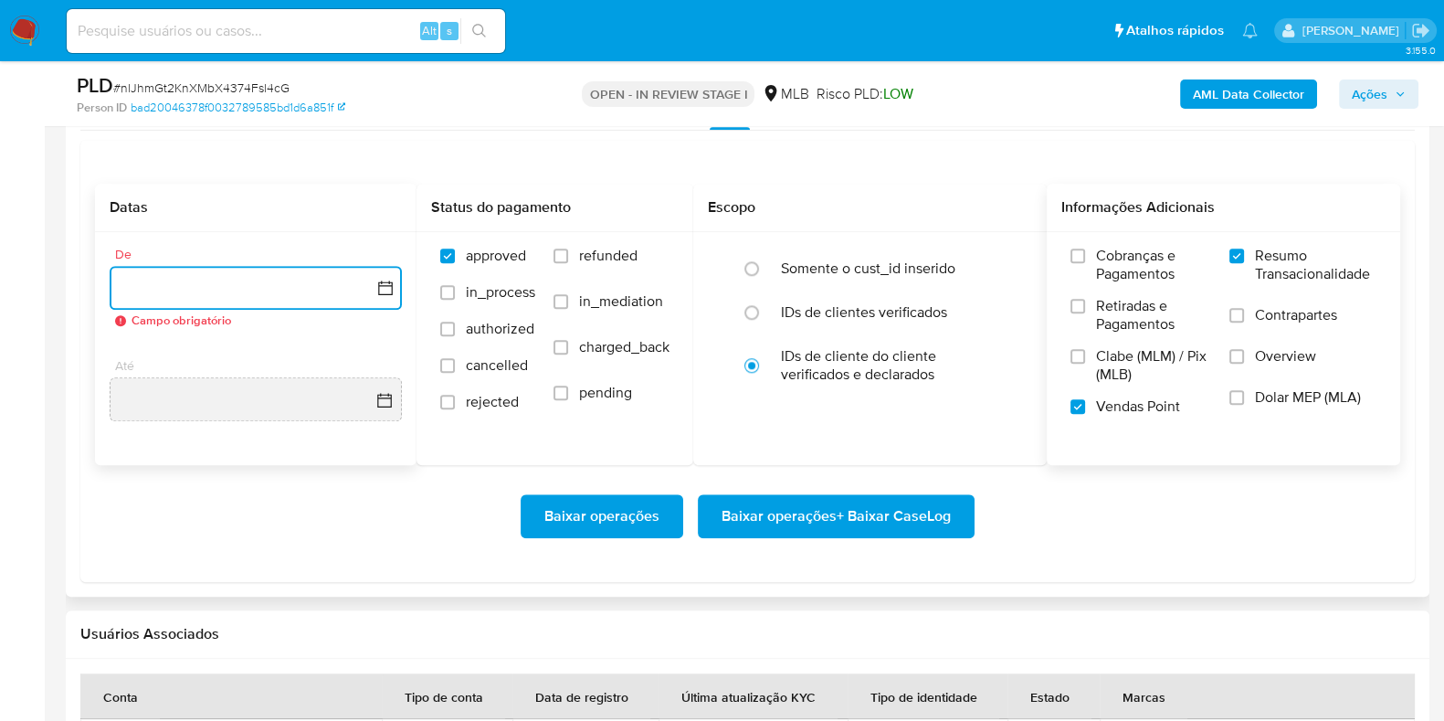
click at [379, 295] on button "button" at bounding box center [256, 288] width 292 height 44
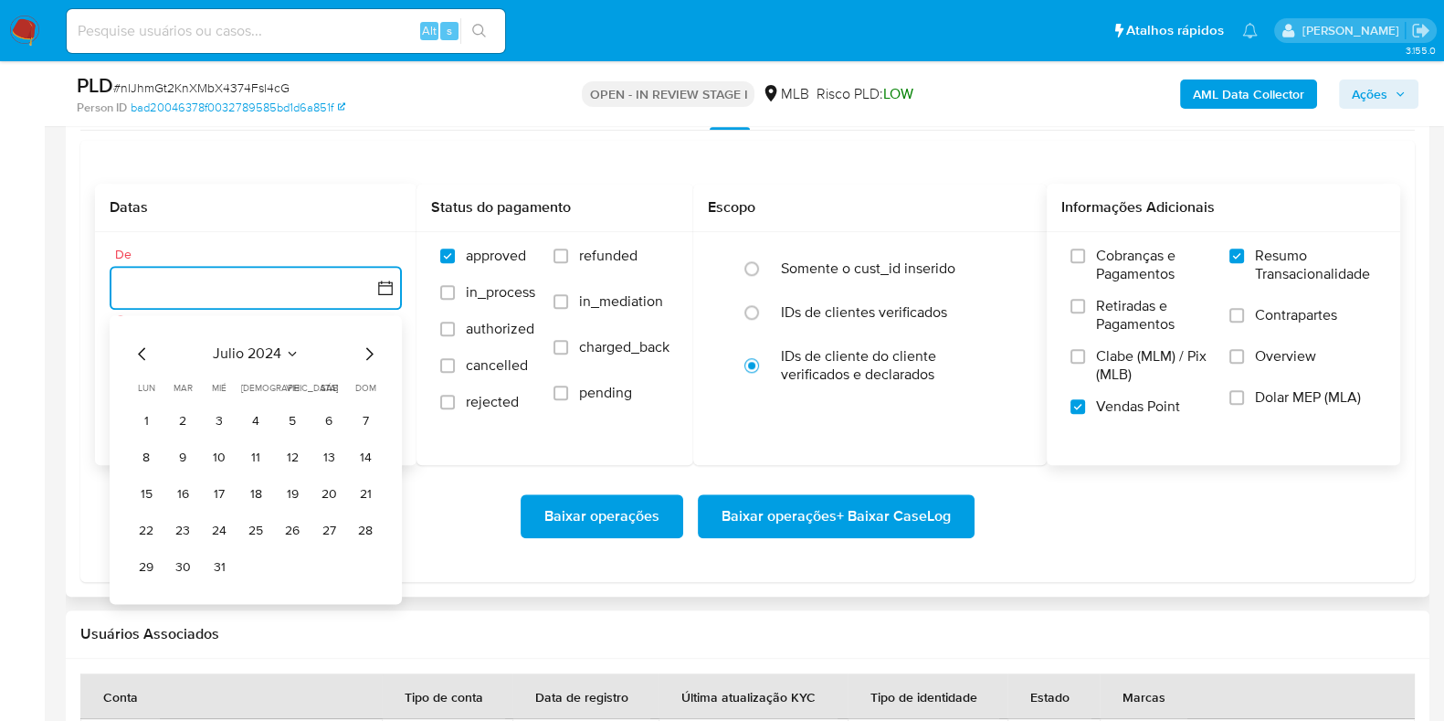
click at [365, 362] on icon "Mes siguiente" at bounding box center [369, 354] width 22 height 22
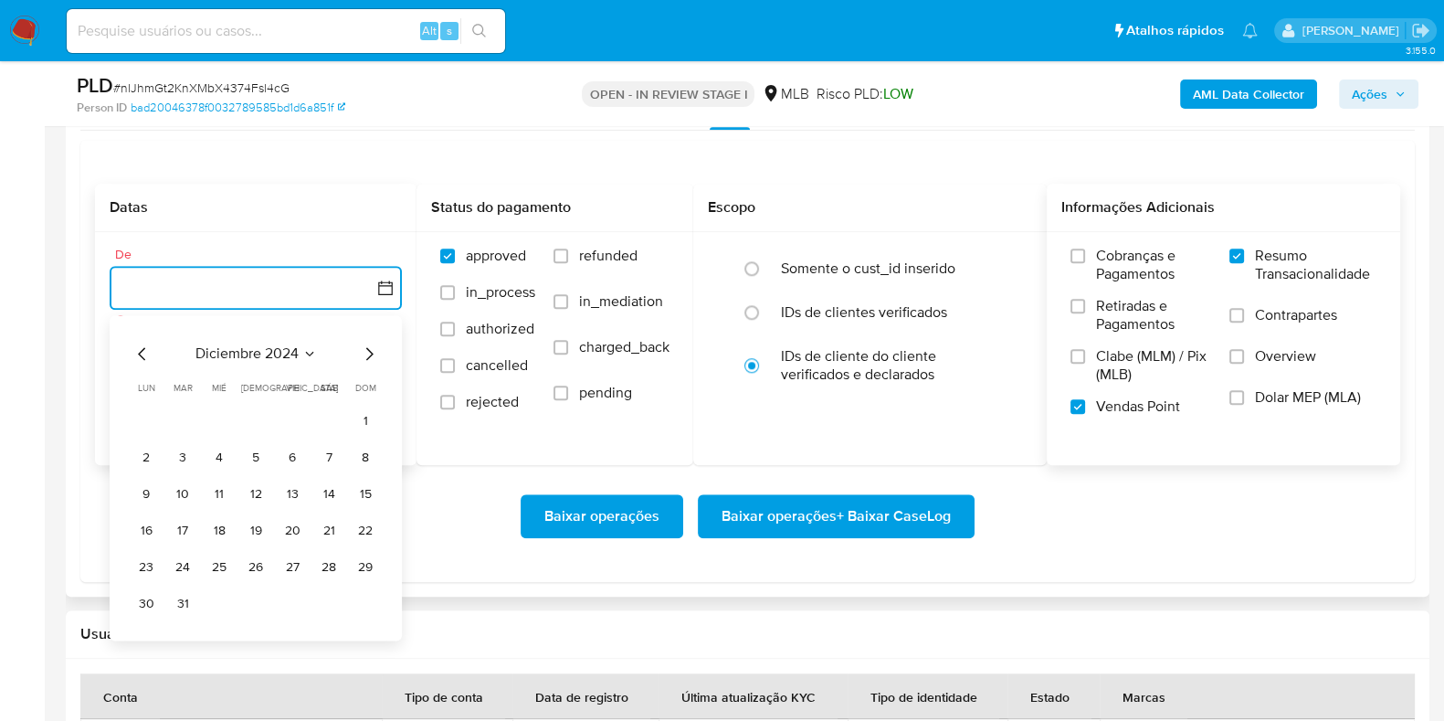
click at [365, 362] on icon "Mes siguiente" at bounding box center [369, 354] width 22 height 22
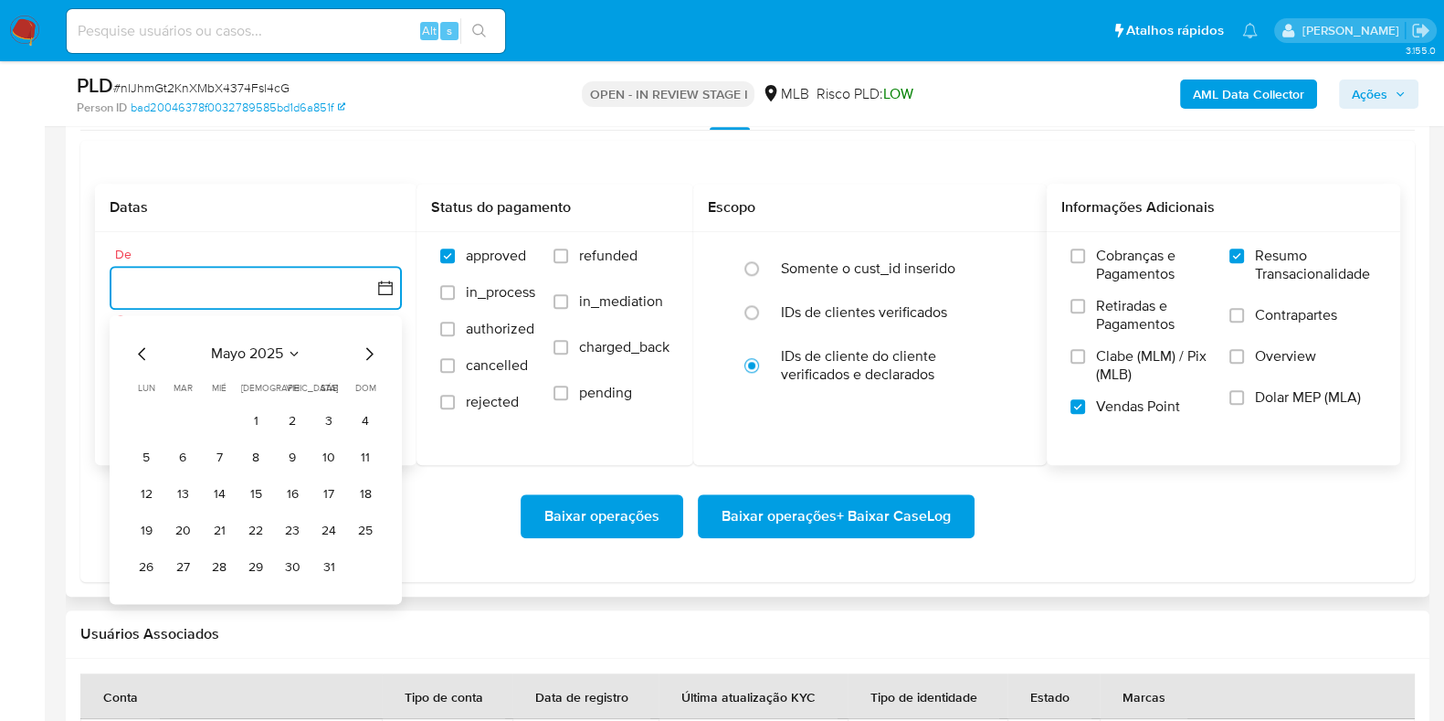
click at [365, 362] on icon "Mes siguiente" at bounding box center [369, 354] width 22 height 22
click at [185, 416] on button "1" at bounding box center [182, 421] width 29 height 29
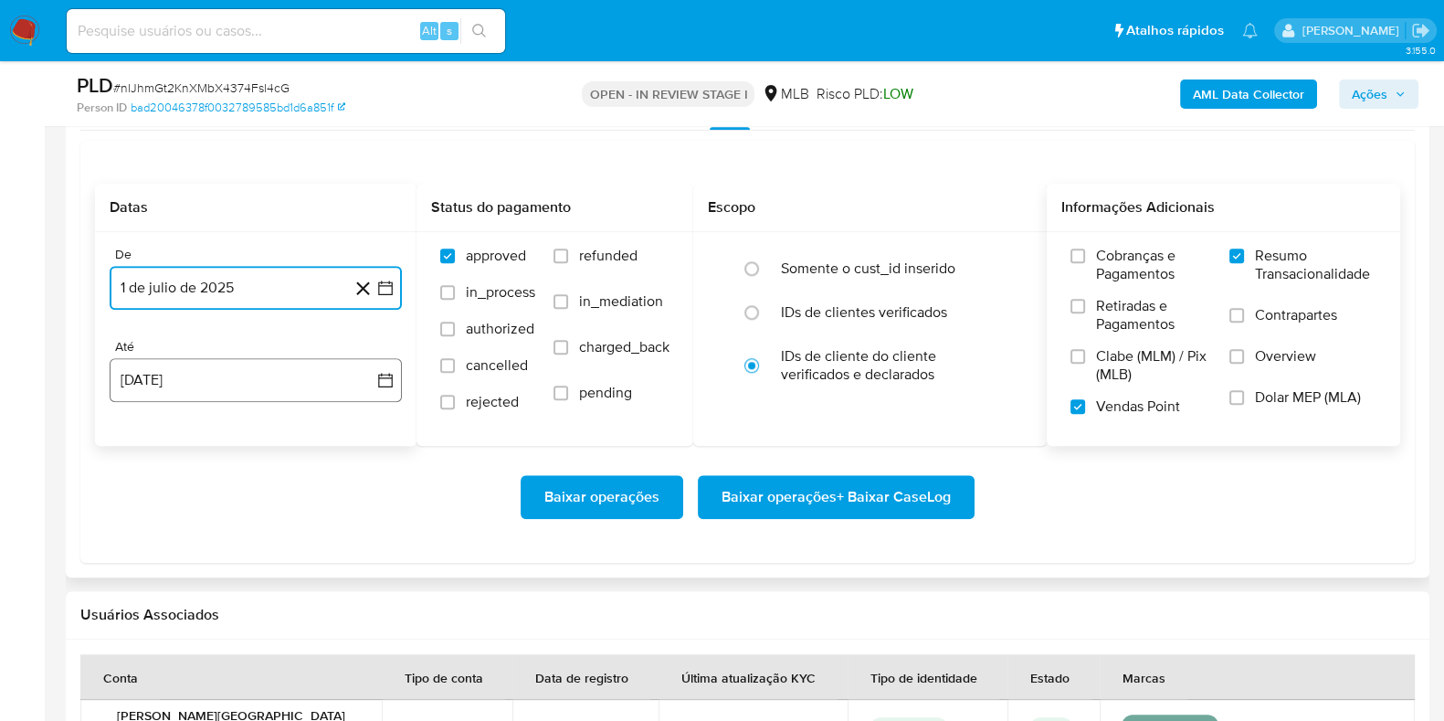
click at [291, 362] on button "[DATE]" at bounding box center [256, 380] width 292 height 44
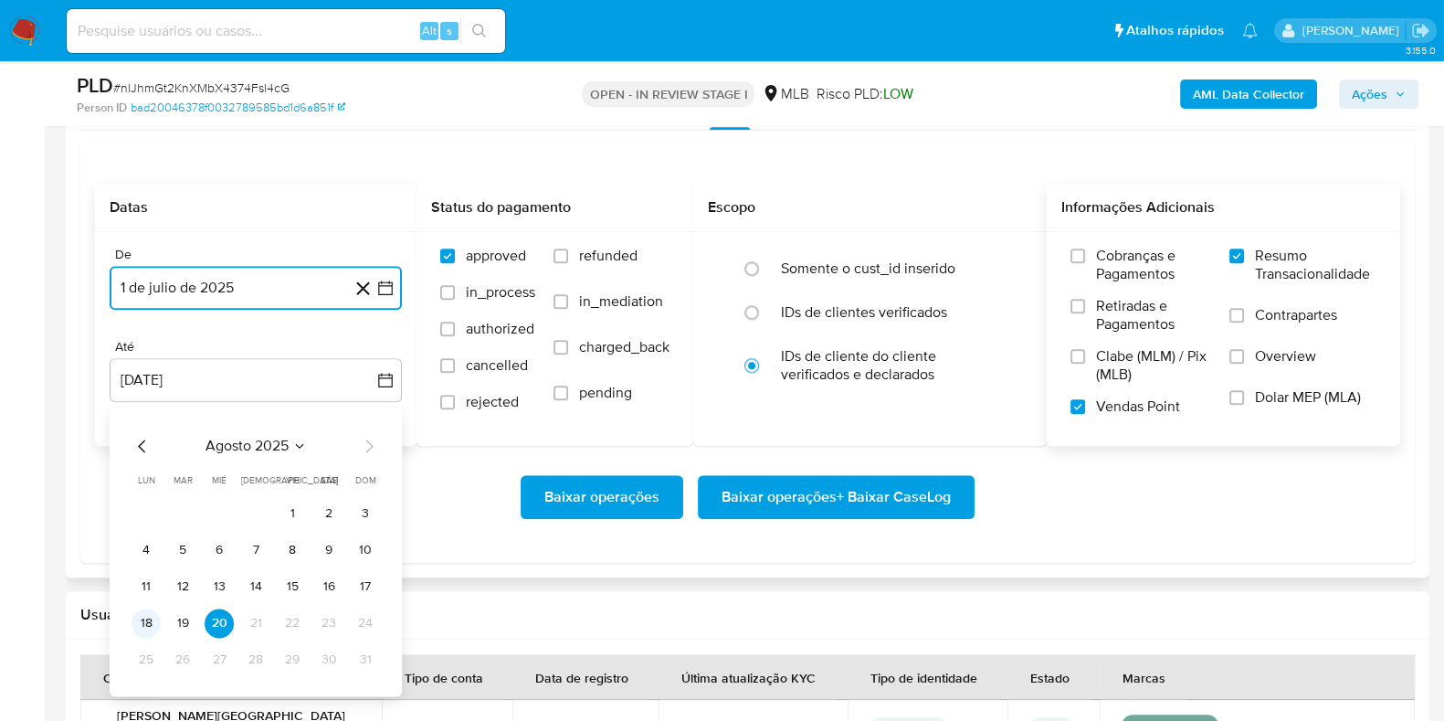
click at [153, 619] on button "18" at bounding box center [146, 622] width 29 height 29
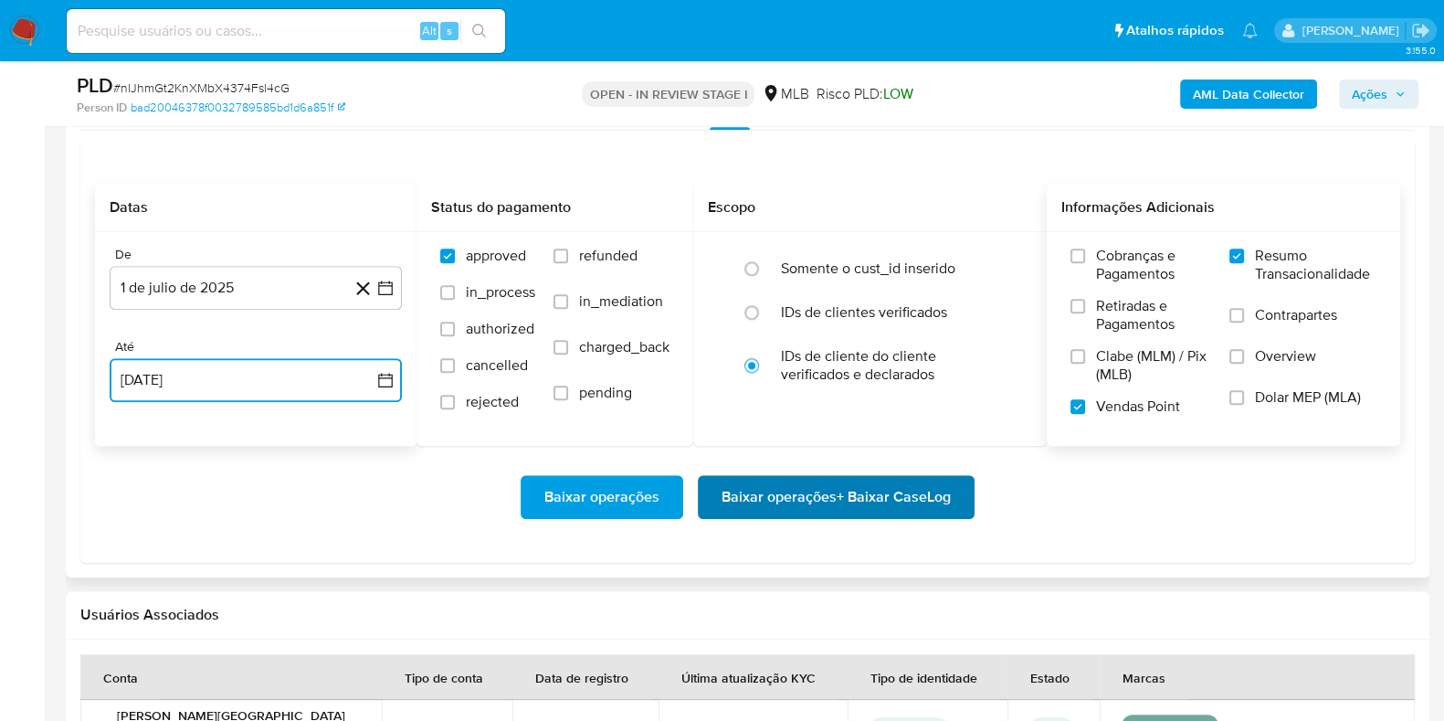
click at [842, 490] on span "Baixar operações + Baixar CaseLog" at bounding box center [836, 497] width 229 height 40
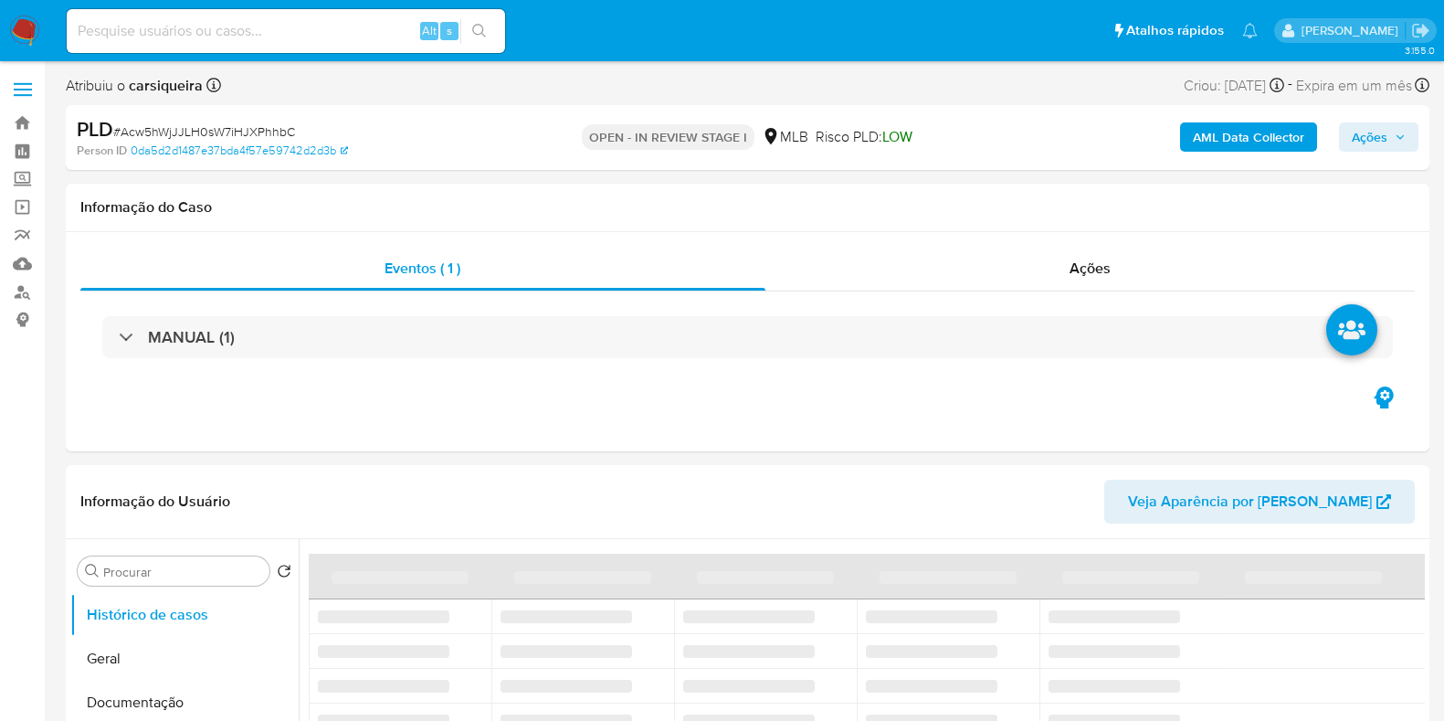
select select "10"
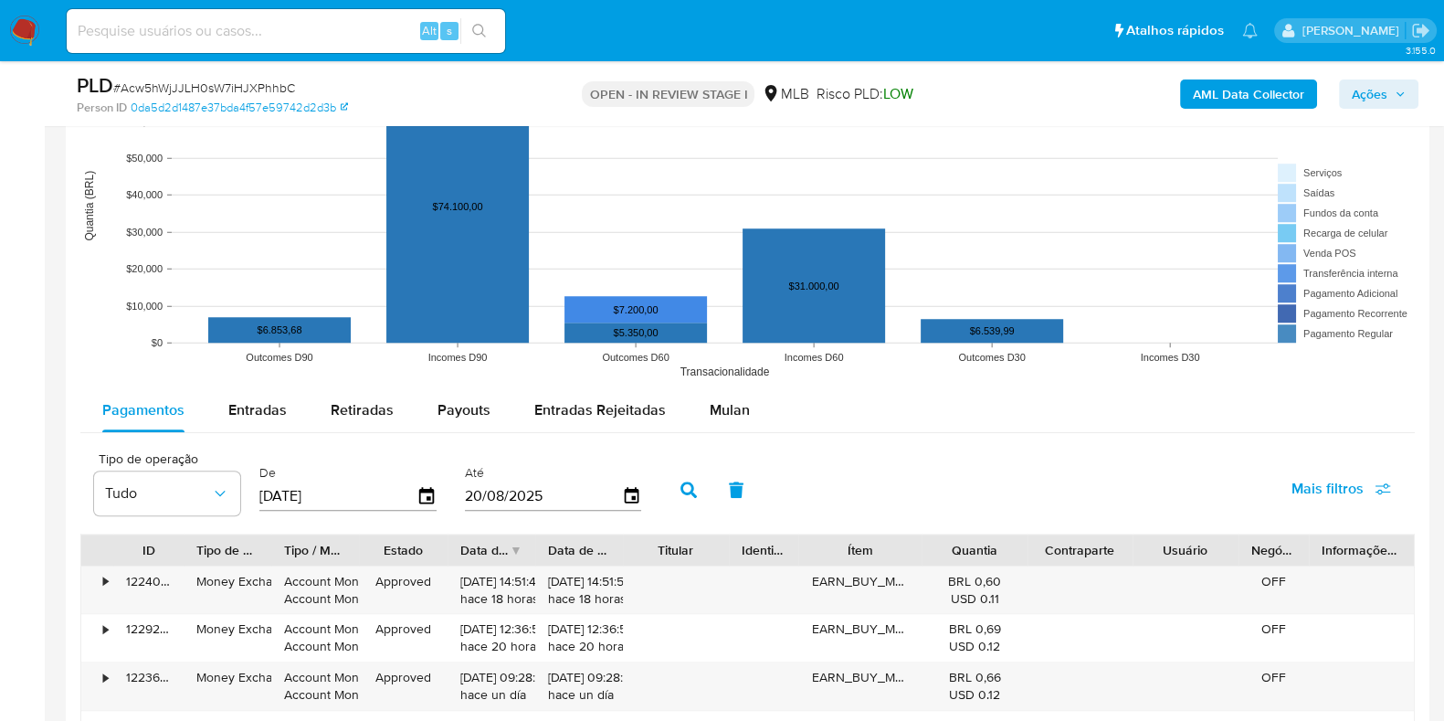
scroll to position [1769, 0]
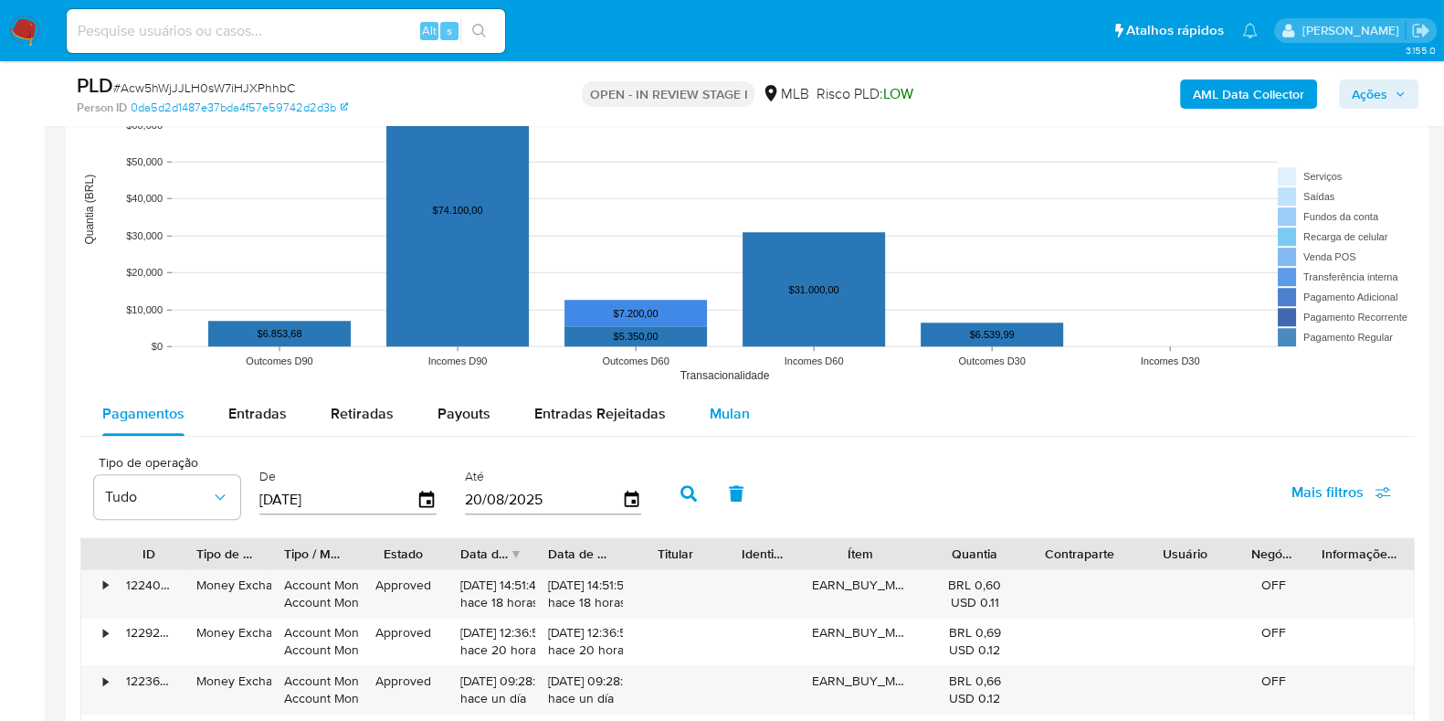
click at [730, 419] on span "Mulan" at bounding box center [730, 413] width 40 height 21
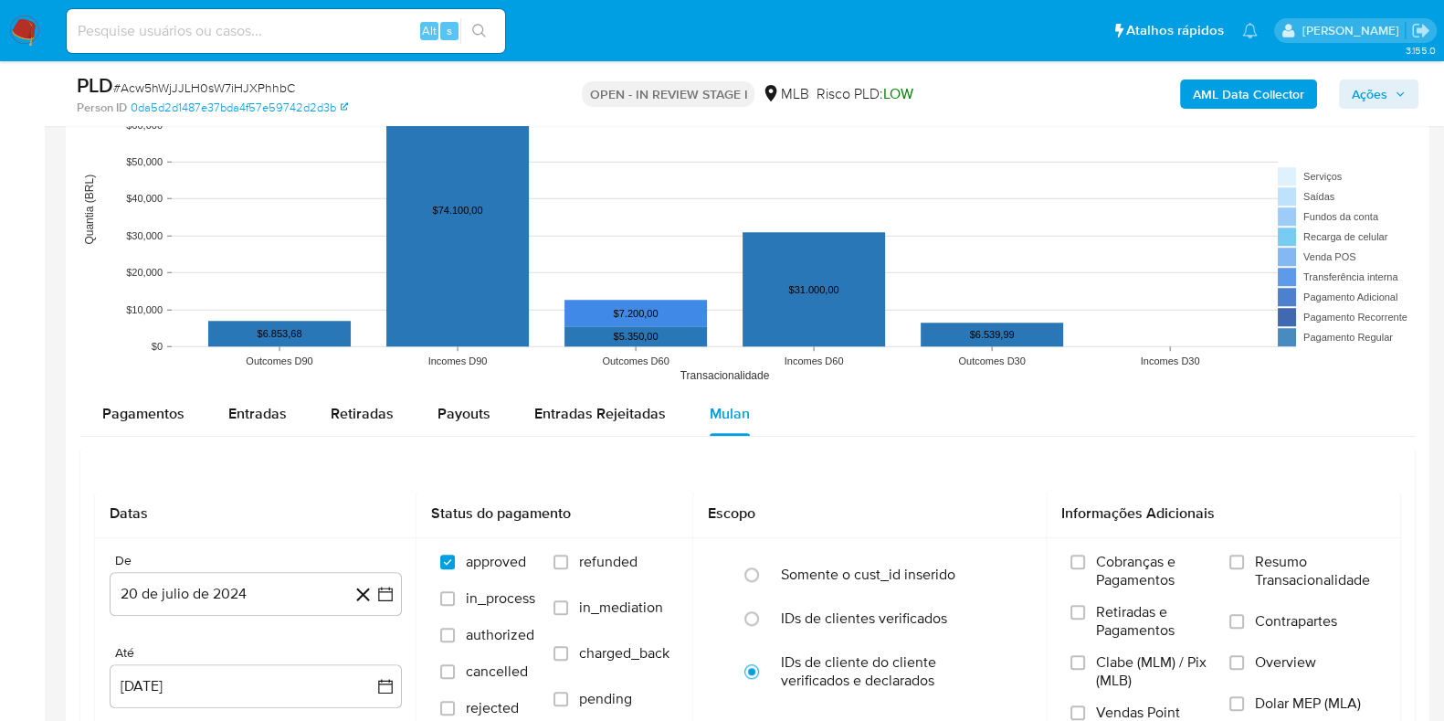
click at [852, 440] on div "Pagamentos Entradas Retiradas Payouts Entradas Rejeitadas Mulan Tipo de operaçã…" at bounding box center [747, 630] width 1335 height 477
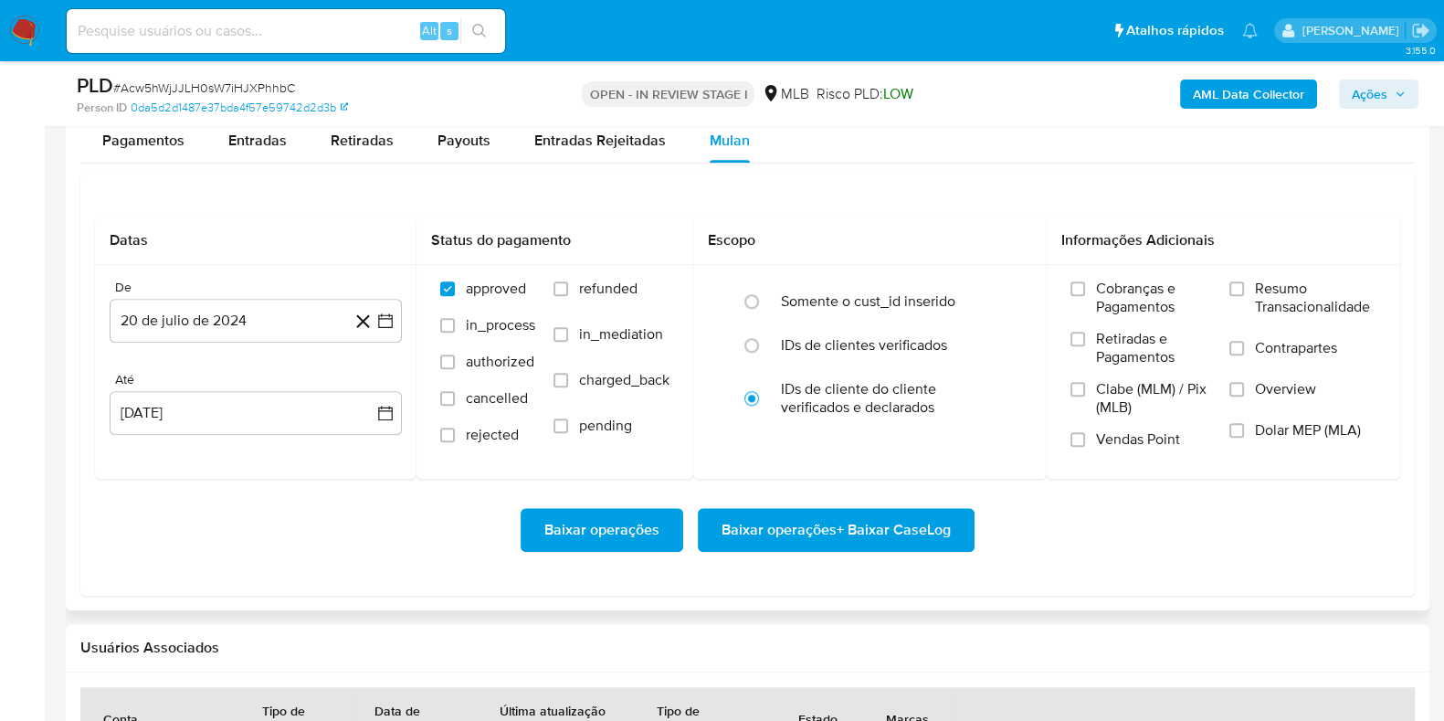
scroll to position [2043, 0]
click at [1245, 282] on label "Resumo Transacionalidade" at bounding box center [1303, 308] width 147 height 59
click at [1244, 282] on input "Resumo Transacionalidade" at bounding box center [1237, 287] width 15 height 15
click at [1073, 437] on input "Vendas Point" at bounding box center [1078, 438] width 15 height 15
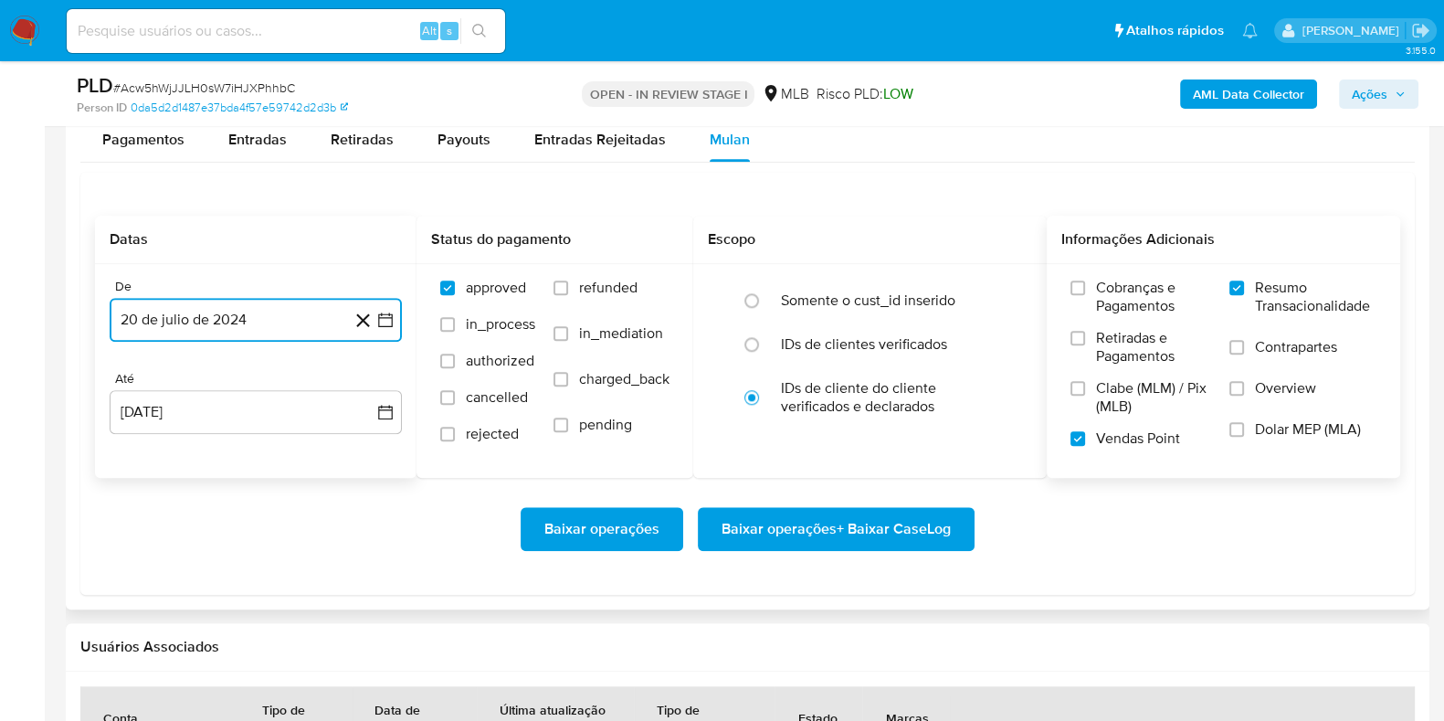
click at [379, 313] on icon "button" at bounding box center [385, 319] width 15 height 15
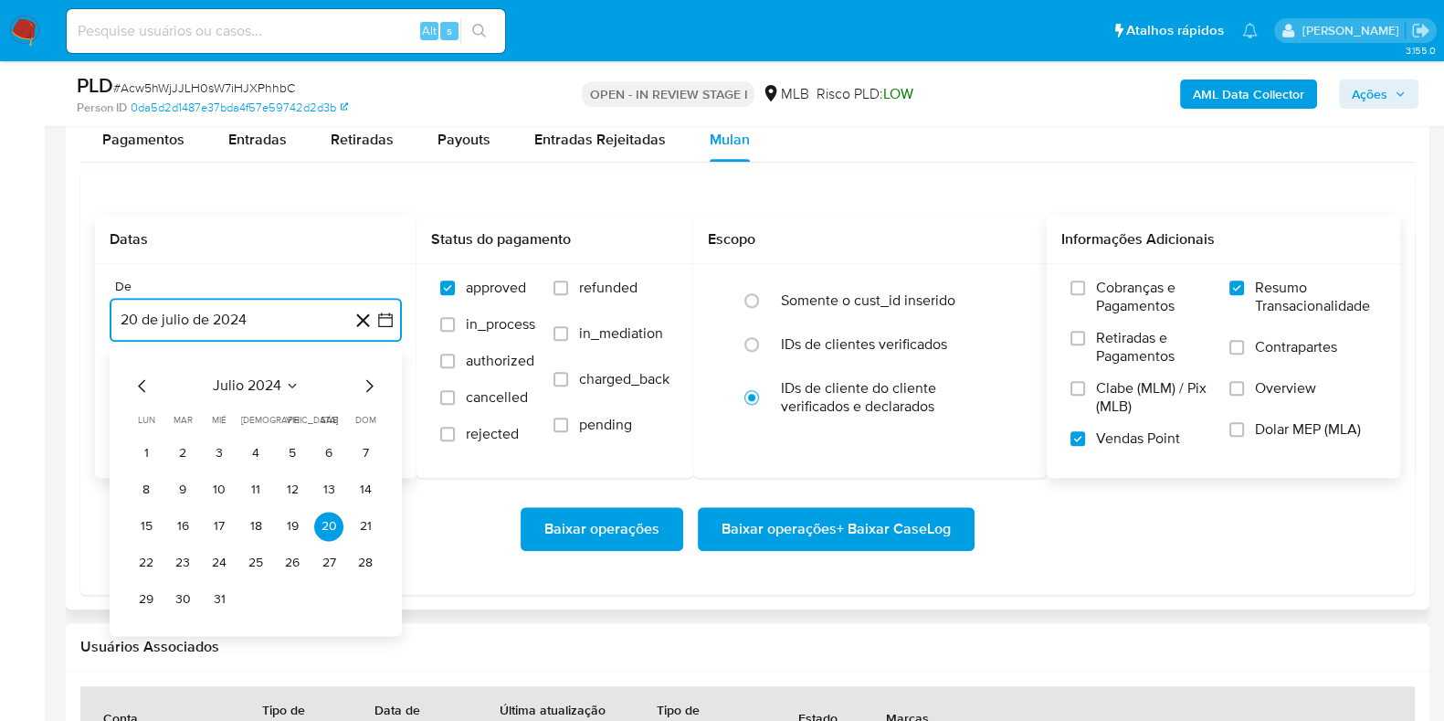
click at [365, 381] on icon "Mes siguiente" at bounding box center [369, 386] width 22 height 22
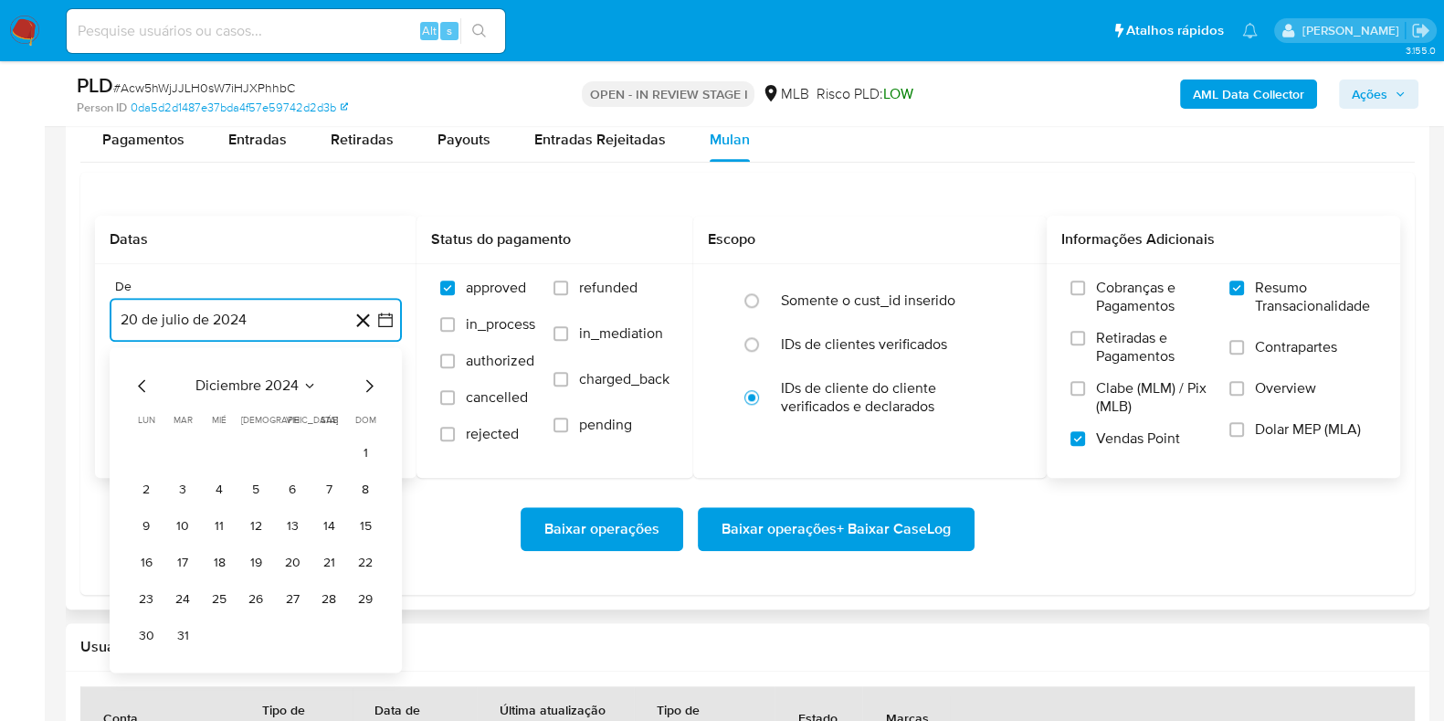
click at [365, 381] on icon "Mes siguiente" at bounding box center [369, 386] width 22 height 22
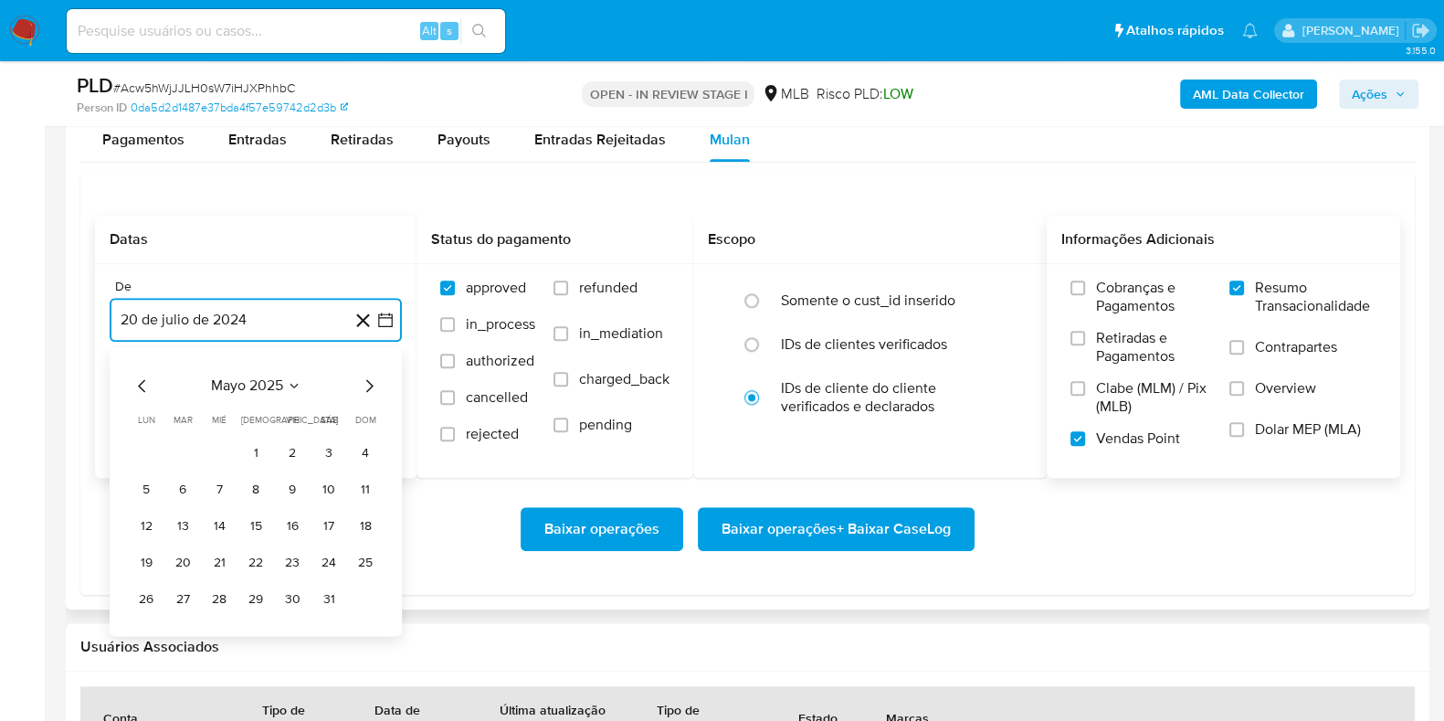
click at [365, 381] on icon "Mes siguiente" at bounding box center [369, 386] width 22 height 22
click at [174, 447] on button "1" at bounding box center [182, 453] width 29 height 29
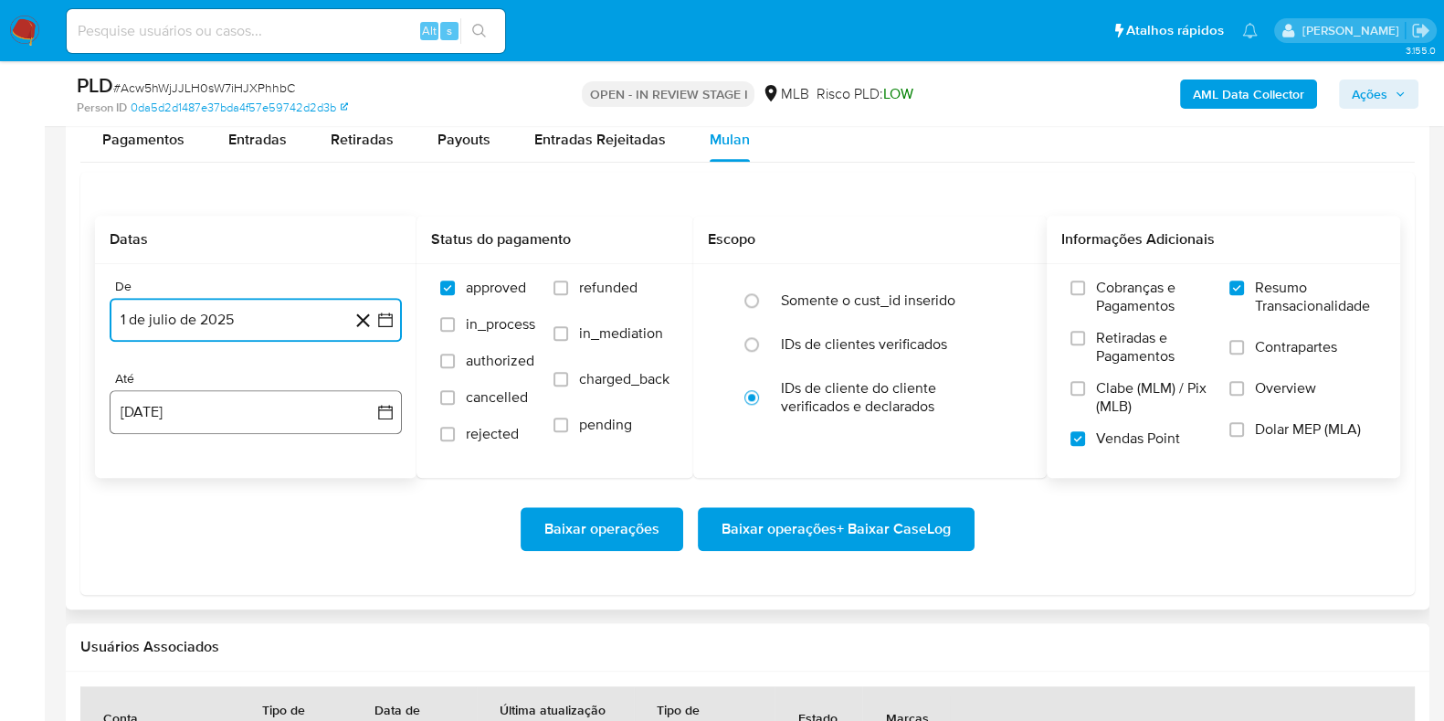
click at [238, 409] on button "20 de agosto de 2025" at bounding box center [256, 412] width 292 height 44
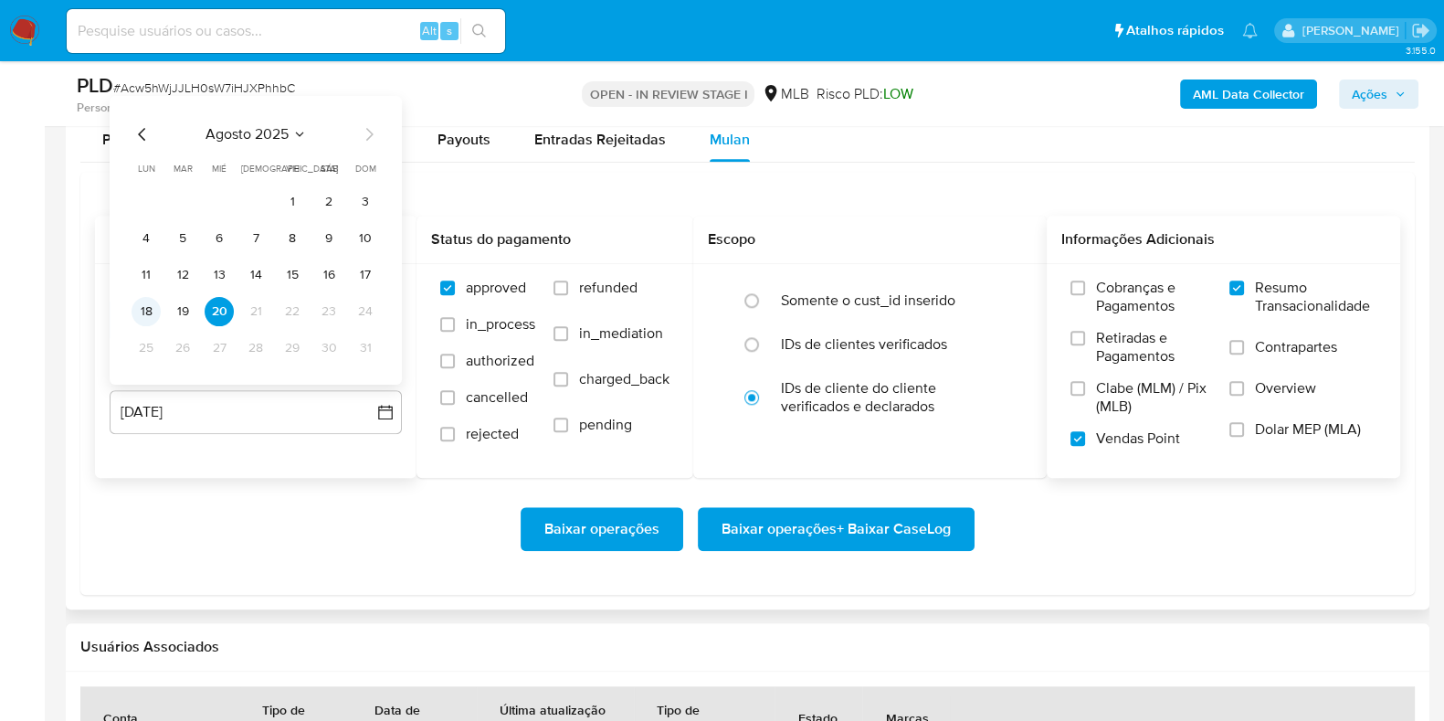
click at [142, 317] on button "18" at bounding box center [146, 310] width 29 height 29
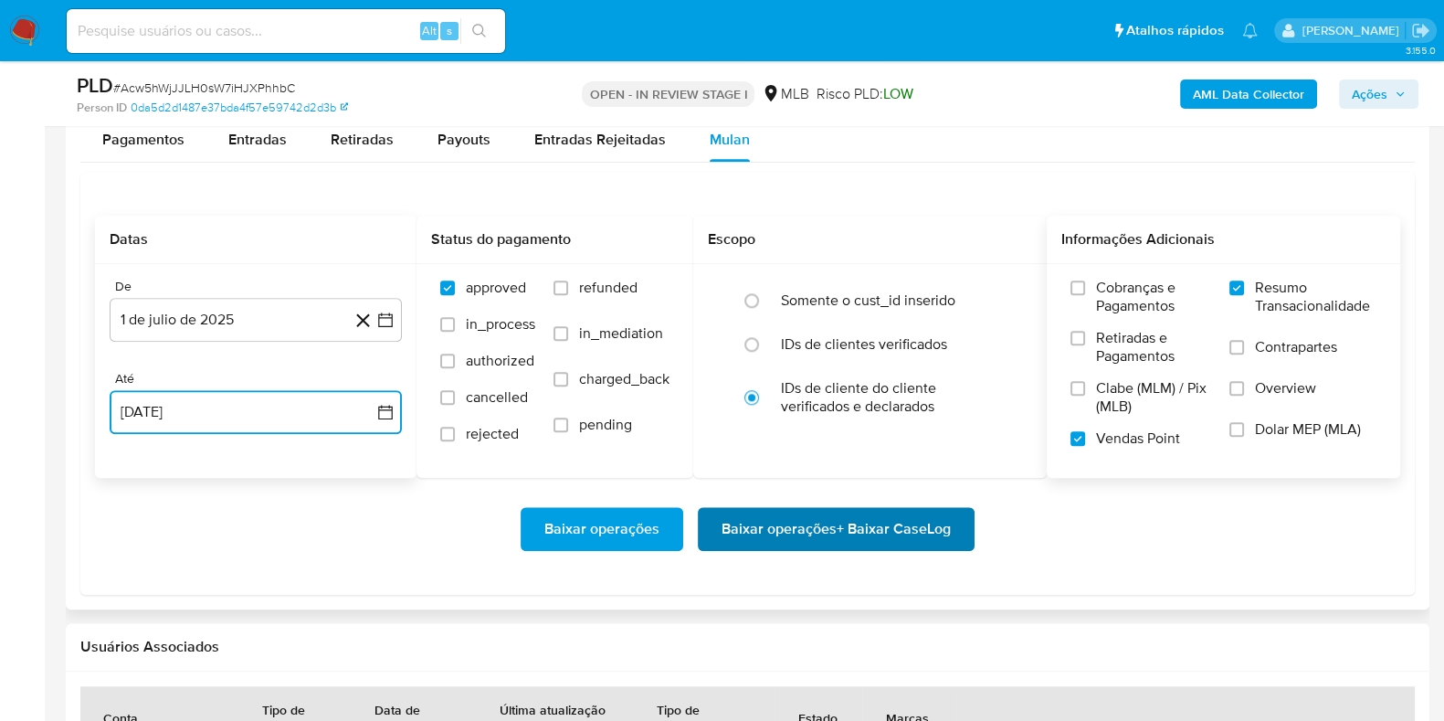
click at [745, 524] on span "Baixar operações + Baixar CaseLog" at bounding box center [836, 529] width 229 height 40
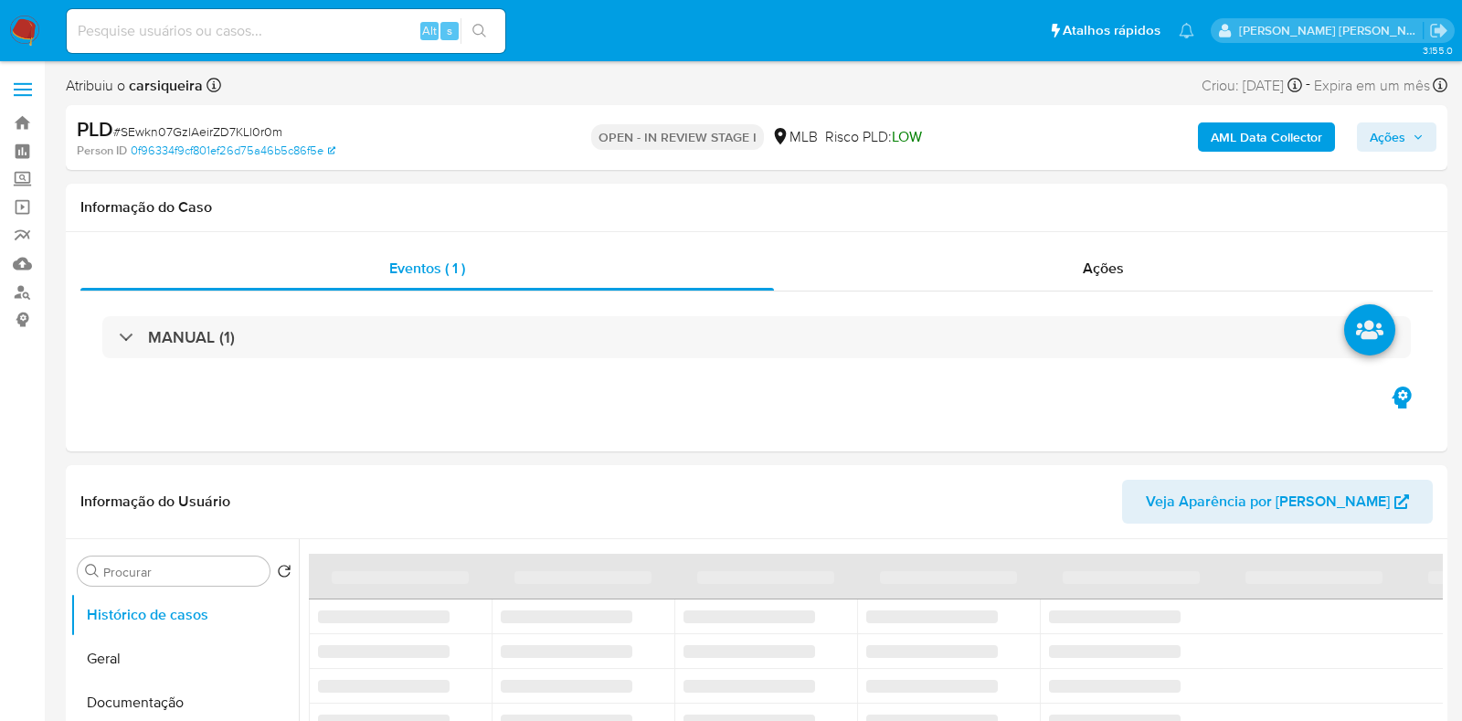
select select "10"
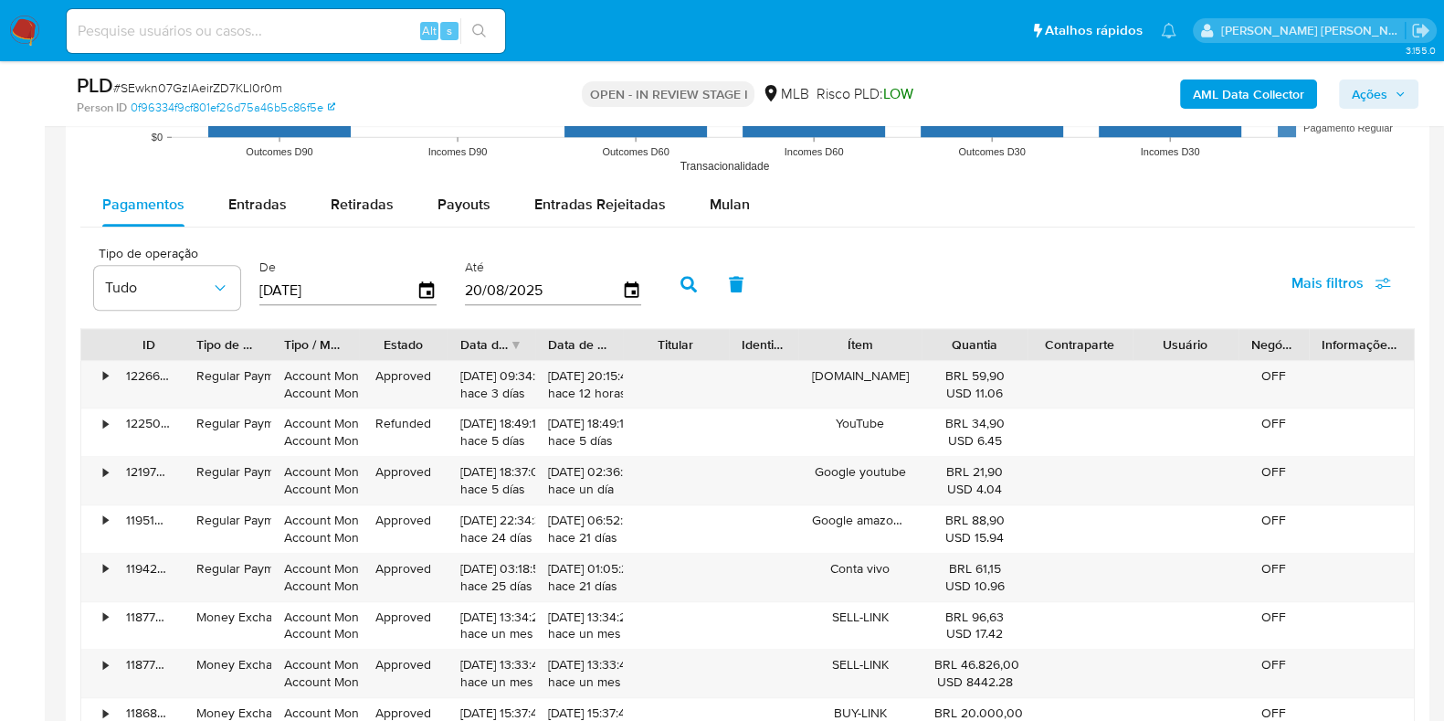
scroll to position [1986, 0]
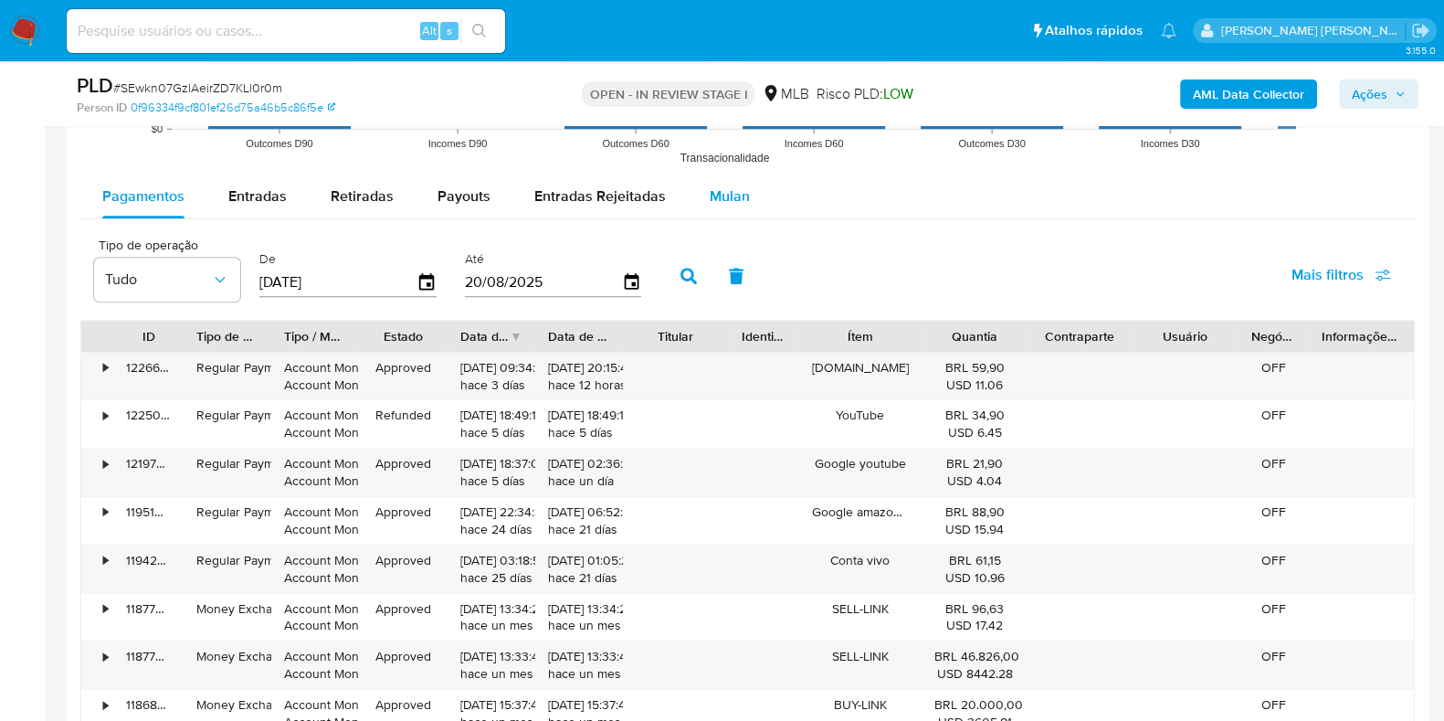
click at [722, 189] on span "Mulan" at bounding box center [730, 195] width 40 height 21
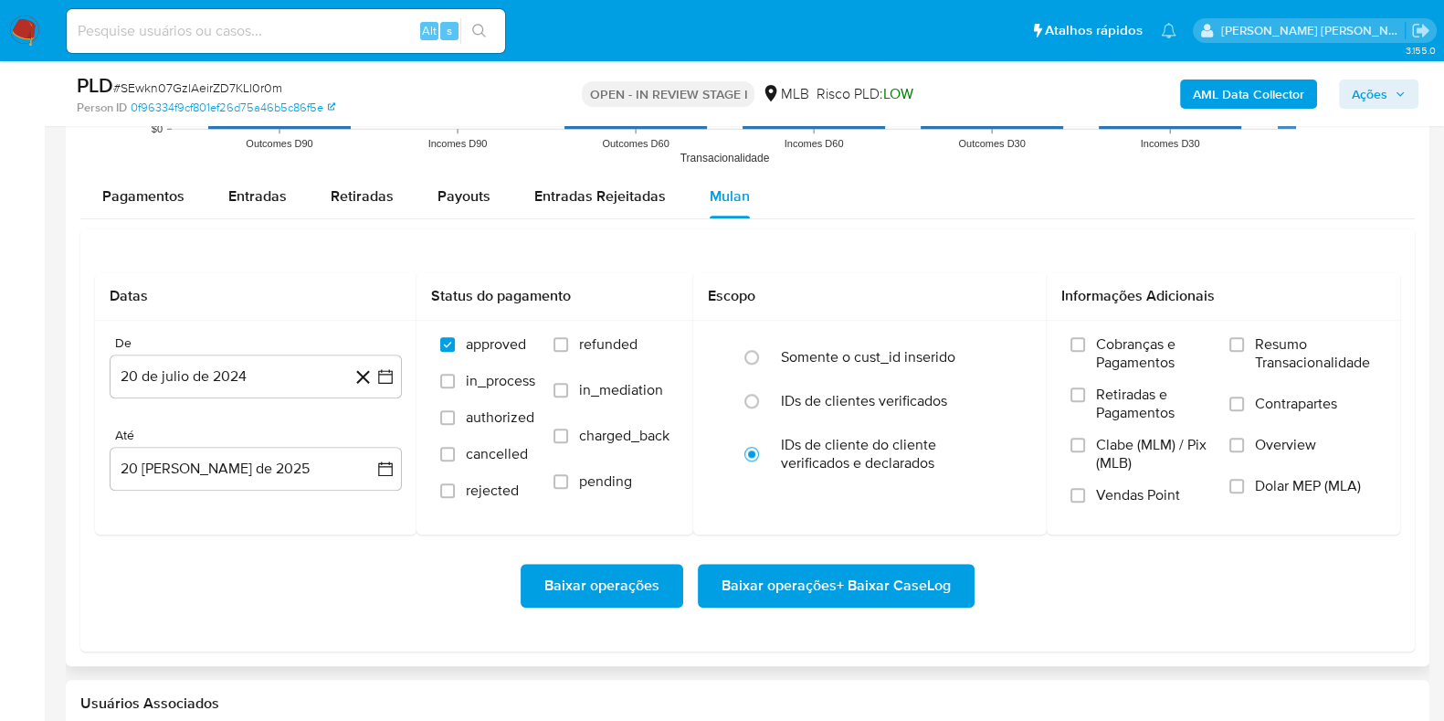
click at [896, 234] on div "Datas De 20 de [PERSON_NAME] de 2024 [DATE] Até 20 [PERSON_NAME] de 2025 [DATE]…" at bounding box center [747, 439] width 1335 height 423
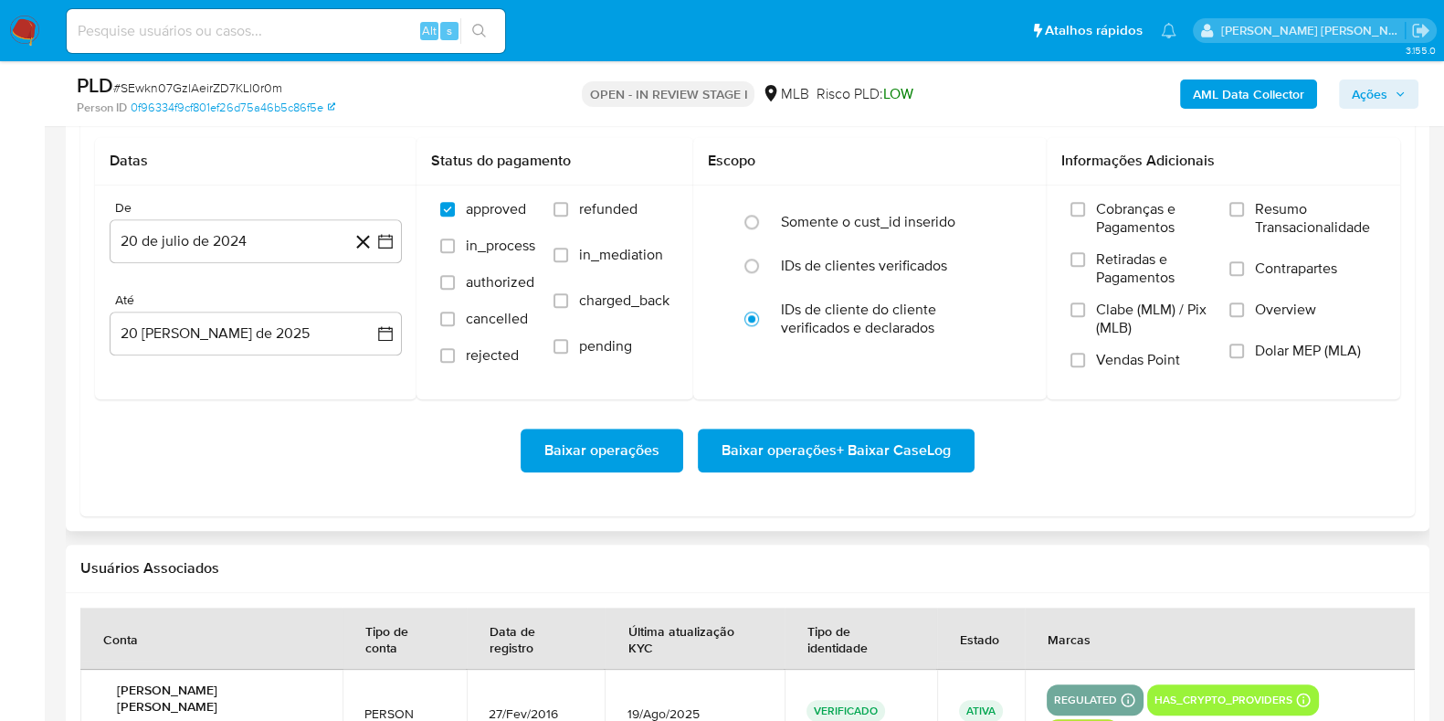
scroll to position [2123, 0]
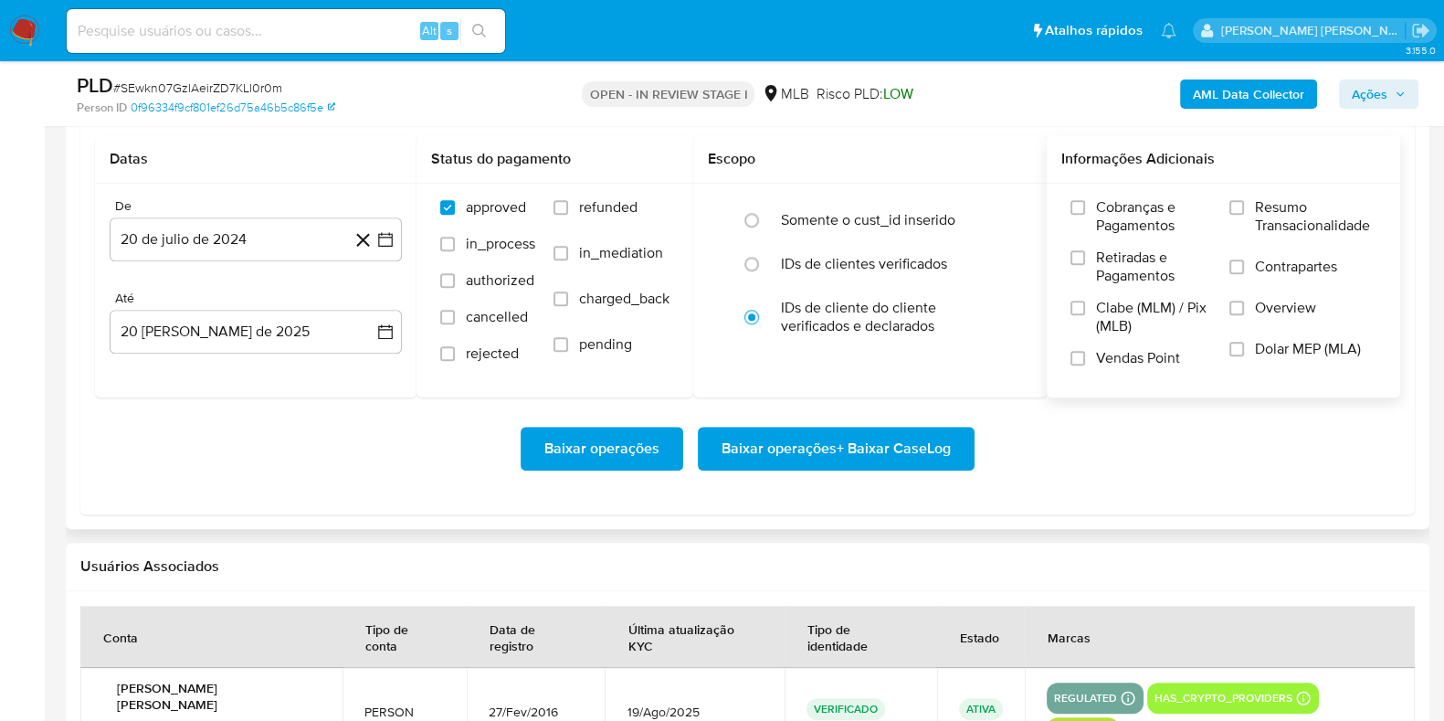
click at [1248, 216] on label "Resumo Transacionalidade" at bounding box center [1303, 227] width 147 height 59
click at [1244, 215] on input "Resumo Transacionalidade" at bounding box center [1237, 207] width 15 height 15
click at [1078, 351] on input "Vendas Point" at bounding box center [1078, 358] width 15 height 15
click at [384, 247] on button "20 de julio de 2024" at bounding box center [256, 239] width 292 height 44
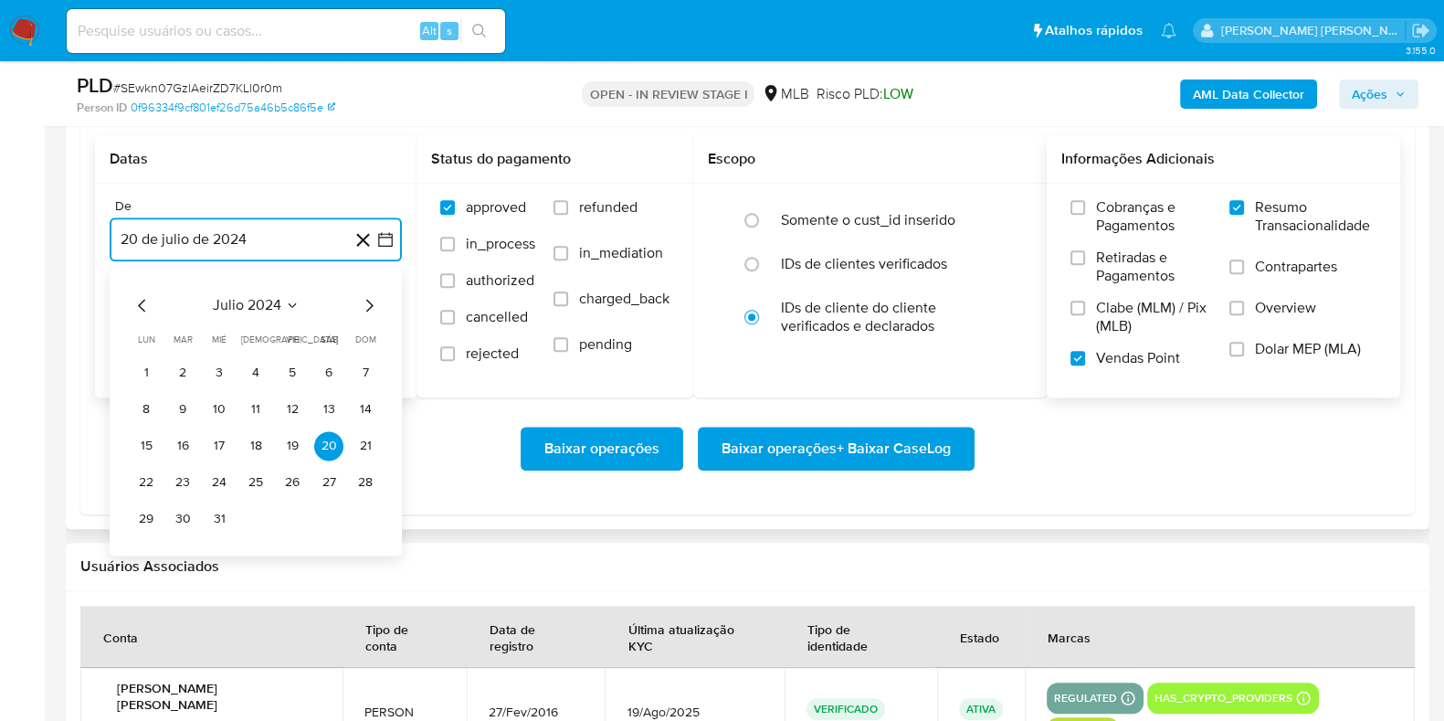
click at [365, 301] on icon "Mes siguiente" at bounding box center [369, 305] width 22 height 22
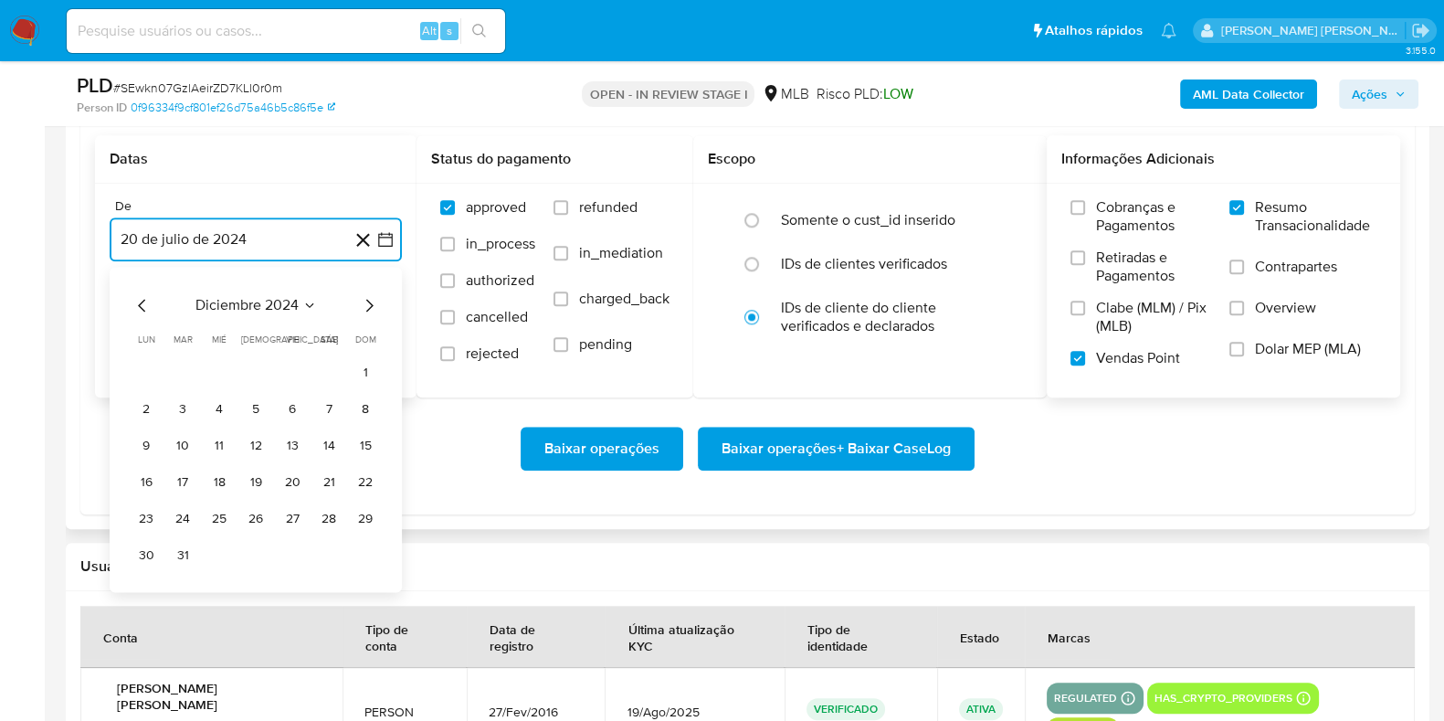
click at [365, 301] on icon "Mes siguiente" at bounding box center [369, 305] width 22 height 22
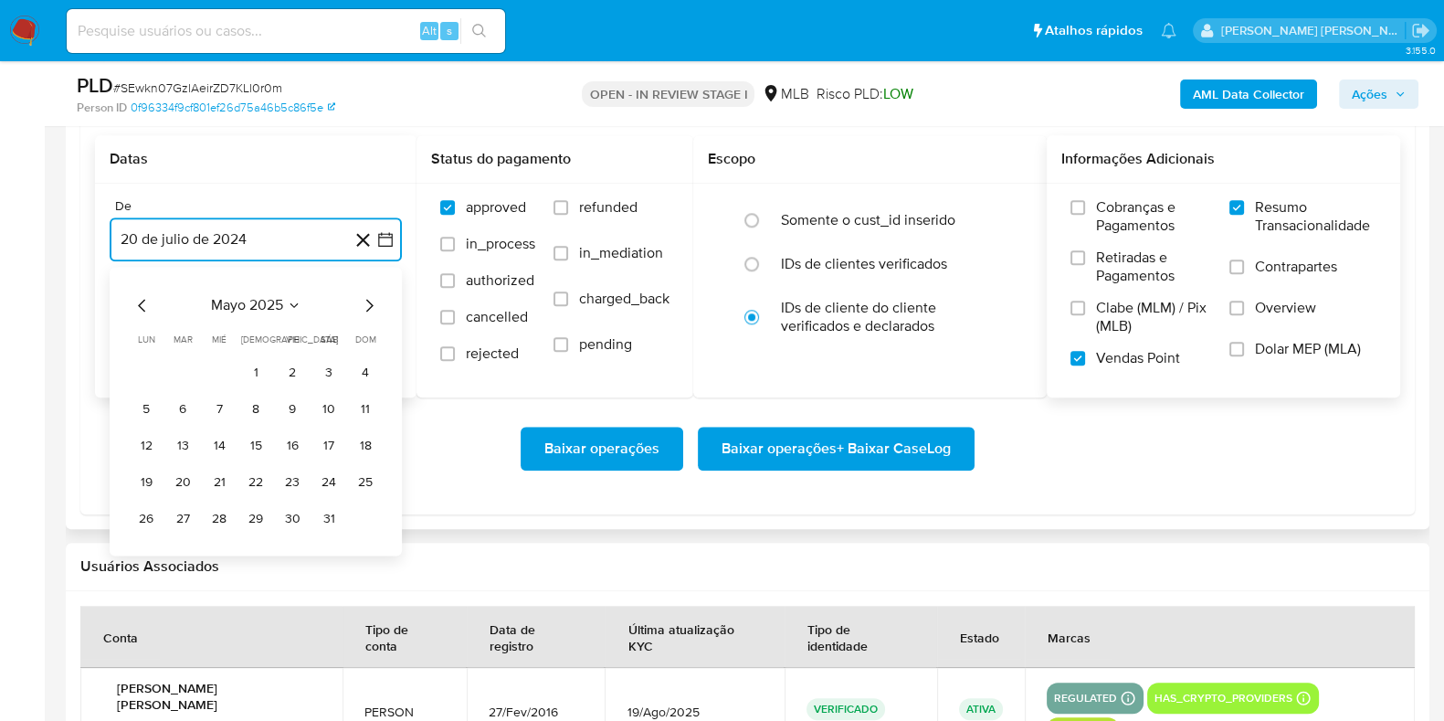
click at [365, 301] on icon "Mes siguiente" at bounding box center [369, 305] width 22 height 22
click at [185, 358] on button "1" at bounding box center [182, 372] width 29 height 29
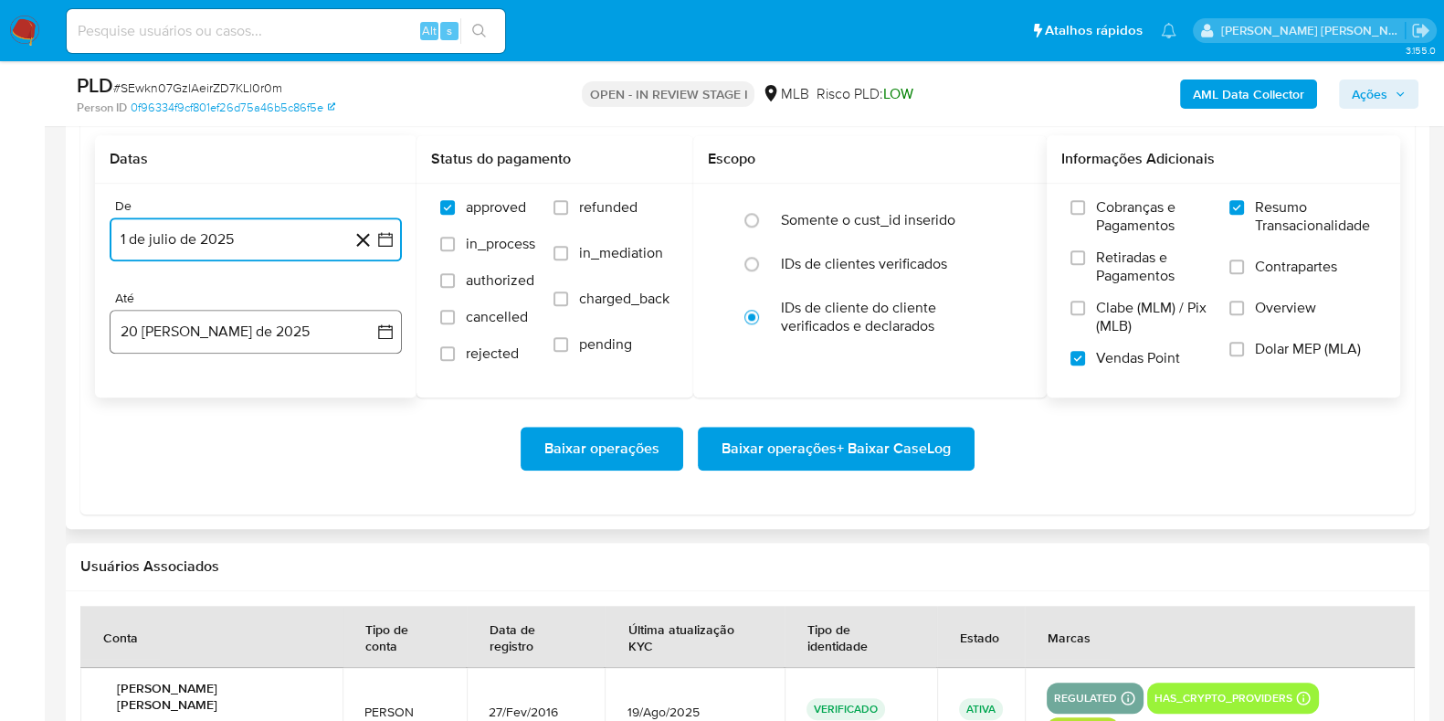
click at [189, 334] on button "20 [PERSON_NAME] de 2025" at bounding box center [256, 332] width 292 height 44
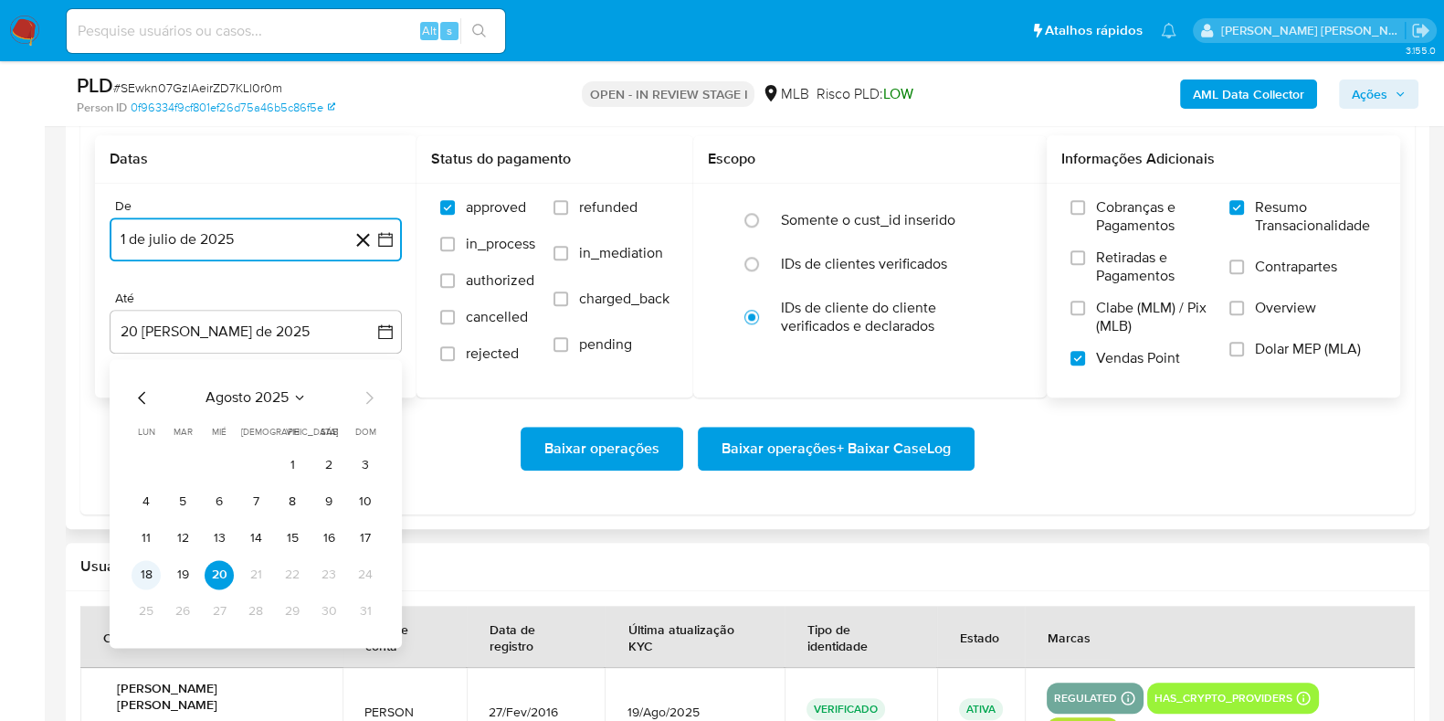
click at [139, 577] on button "18" at bounding box center [146, 574] width 29 height 29
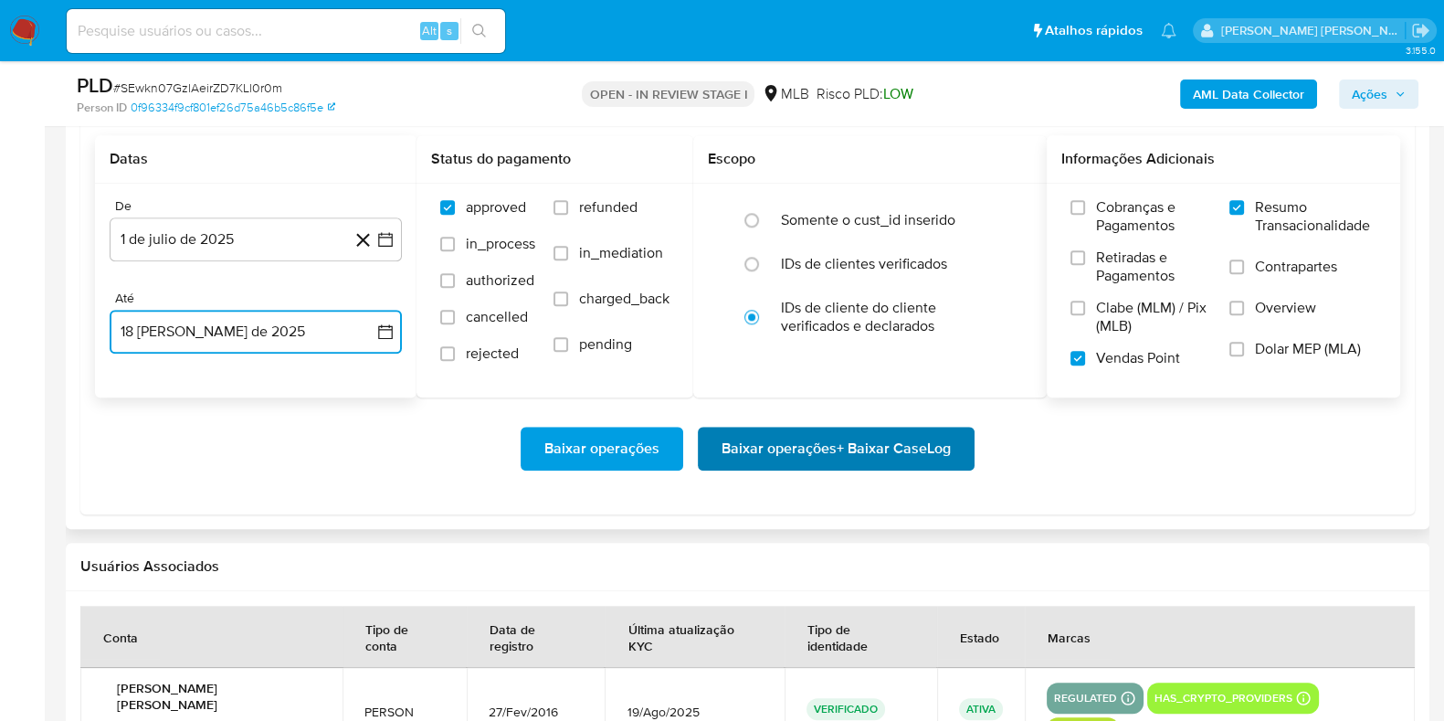
click at [911, 448] on span "Baixar operações + Baixar CaseLog" at bounding box center [836, 448] width 229 height 40
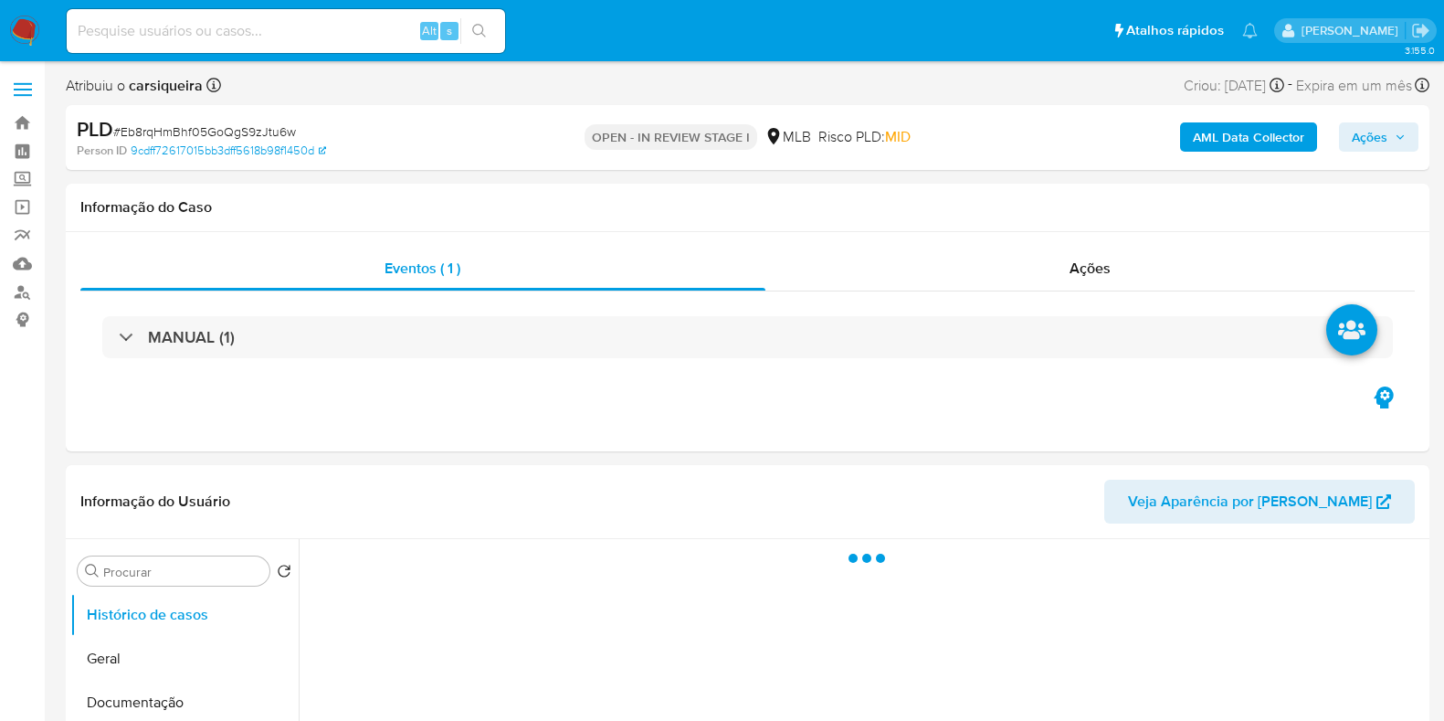
select select "10"
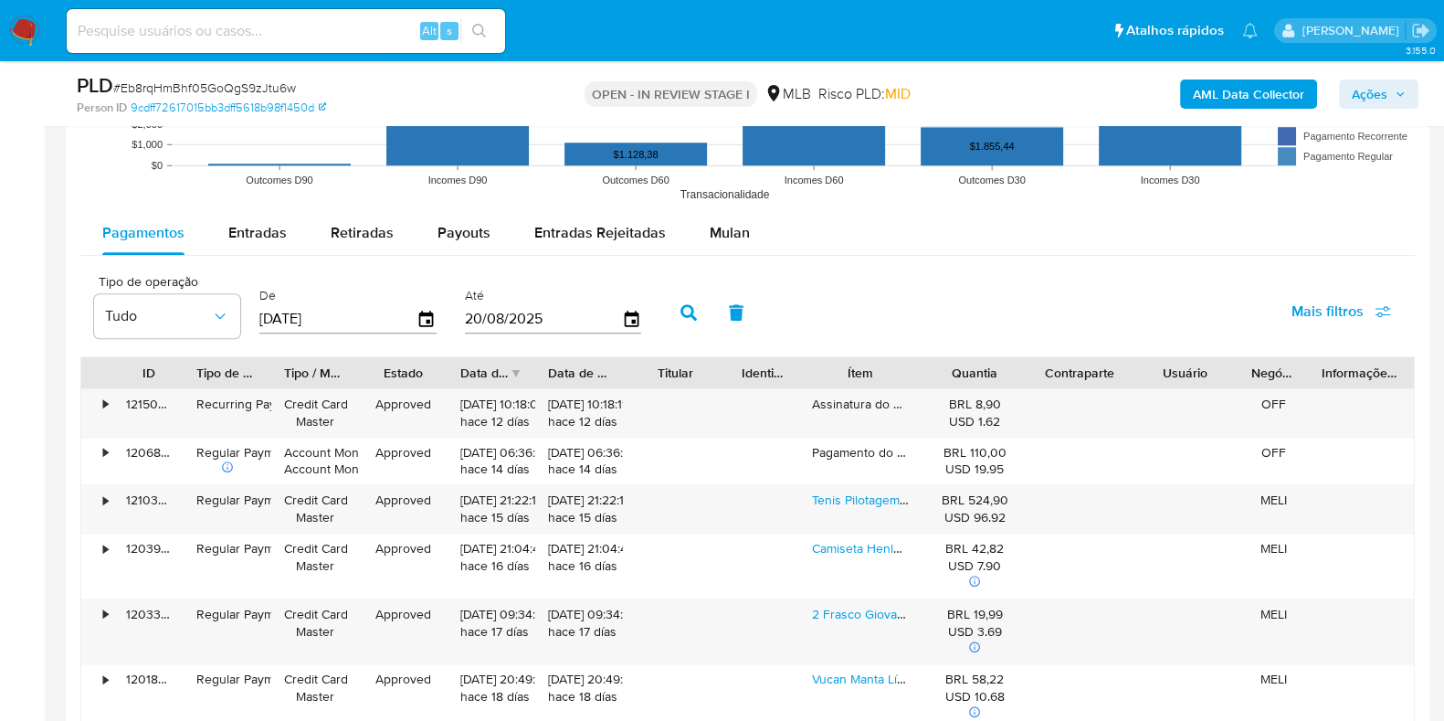
scroll to position [1979, 0]
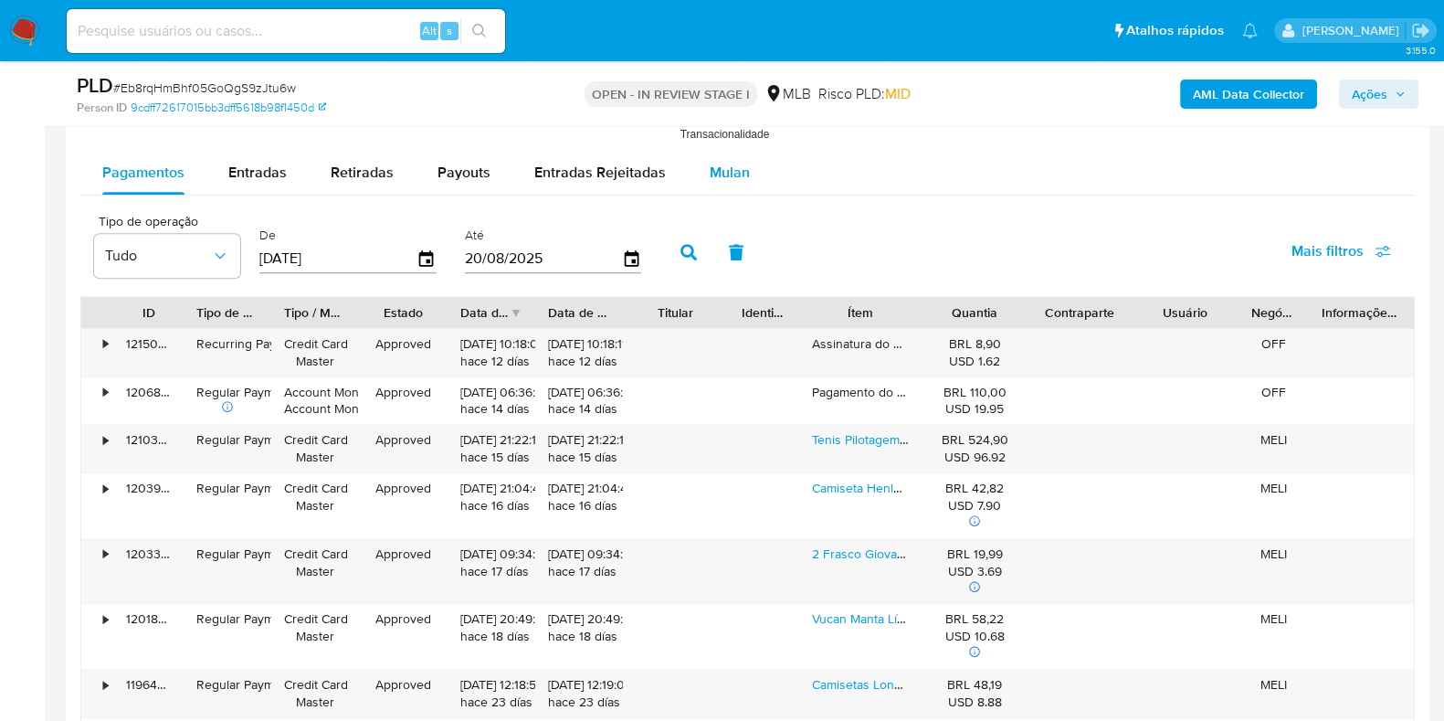
click at [717, 164] on span "Mulan" at bounding box center [730, 172] width 40 height 21
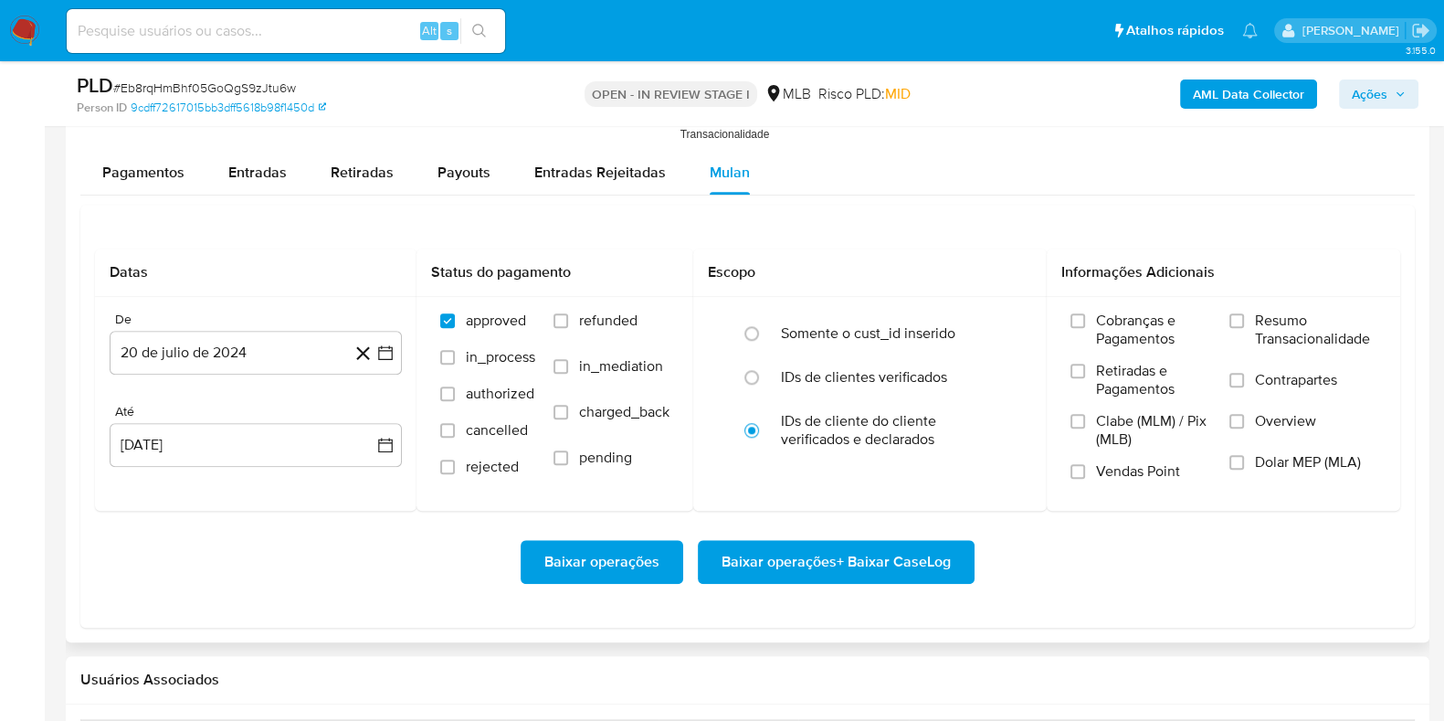
click at [982, 226] on div "Datas De 20 de julio de 2024 [DATE] Até [DATE] [DATE] Status do pagamento appro…" at bounding box center [747, 416] width 1335 height 423
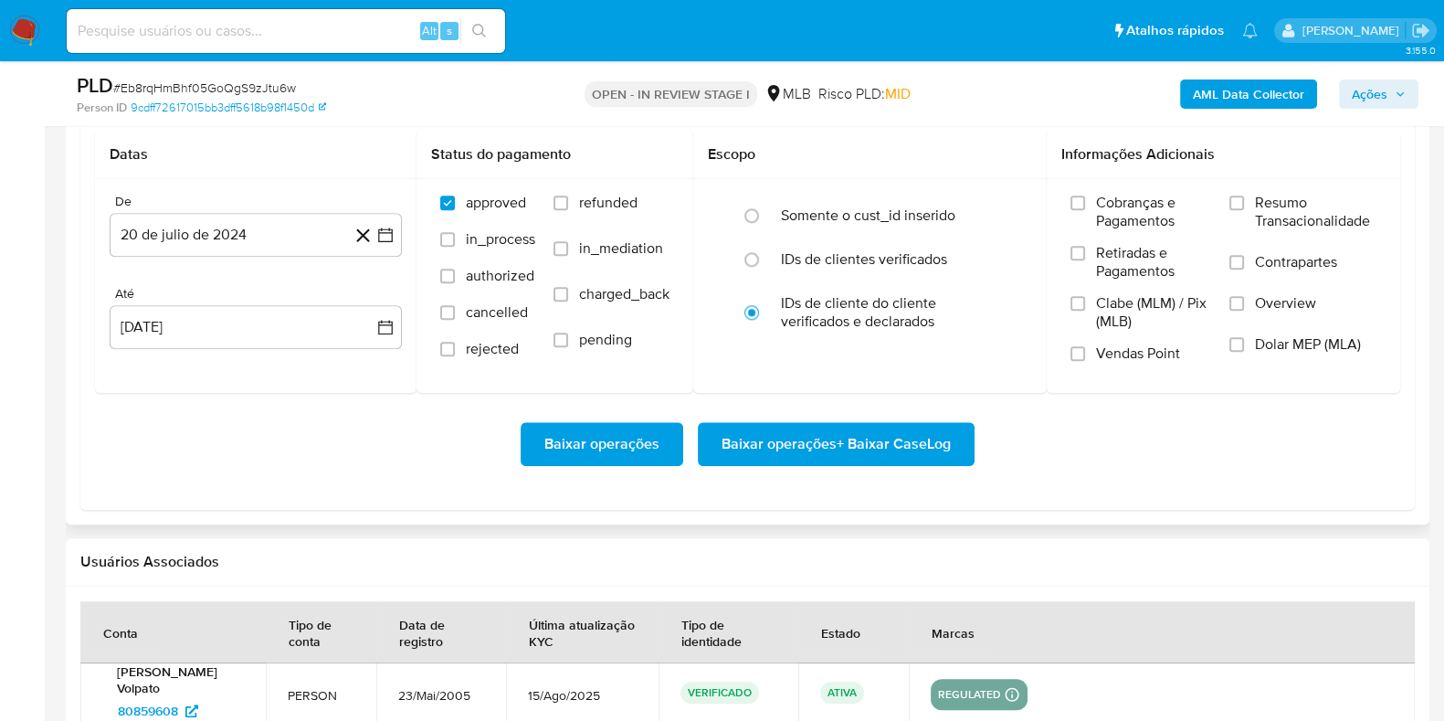
scroll to position [2116, 0]
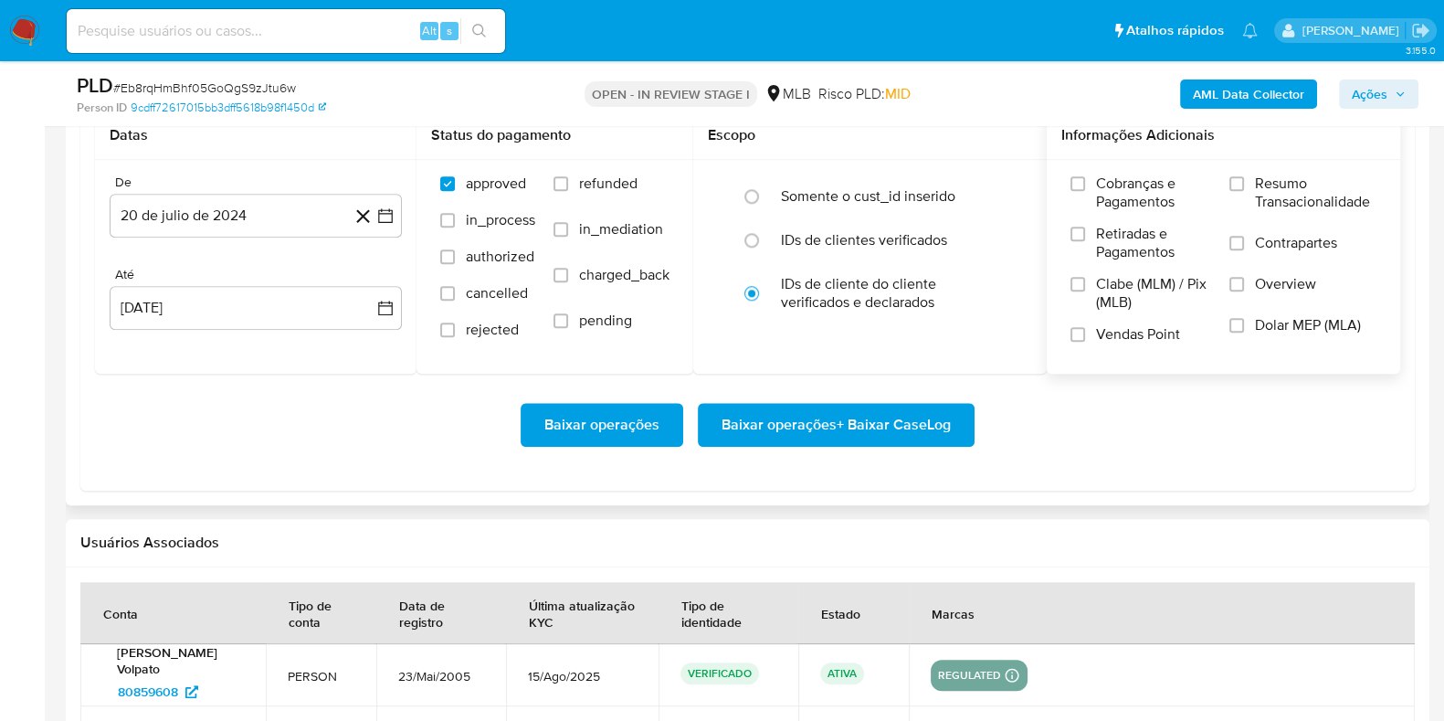
click at [1253, 174] on label "Resumo Transacionalidade" at bounding box center [1303, 203] width 147 height 59
click at [1244, 176] on input "Resumo Transacionalidade" at bounding box center [1237, 183] width 15 height 15
click at [1078, 342] on label "Vendas Point" at bounding box center [1141, 341] width 141 height 32
click at [1078, 342] on input "Vendas Point" at bounding box center [1078, 334] width 15 height 15
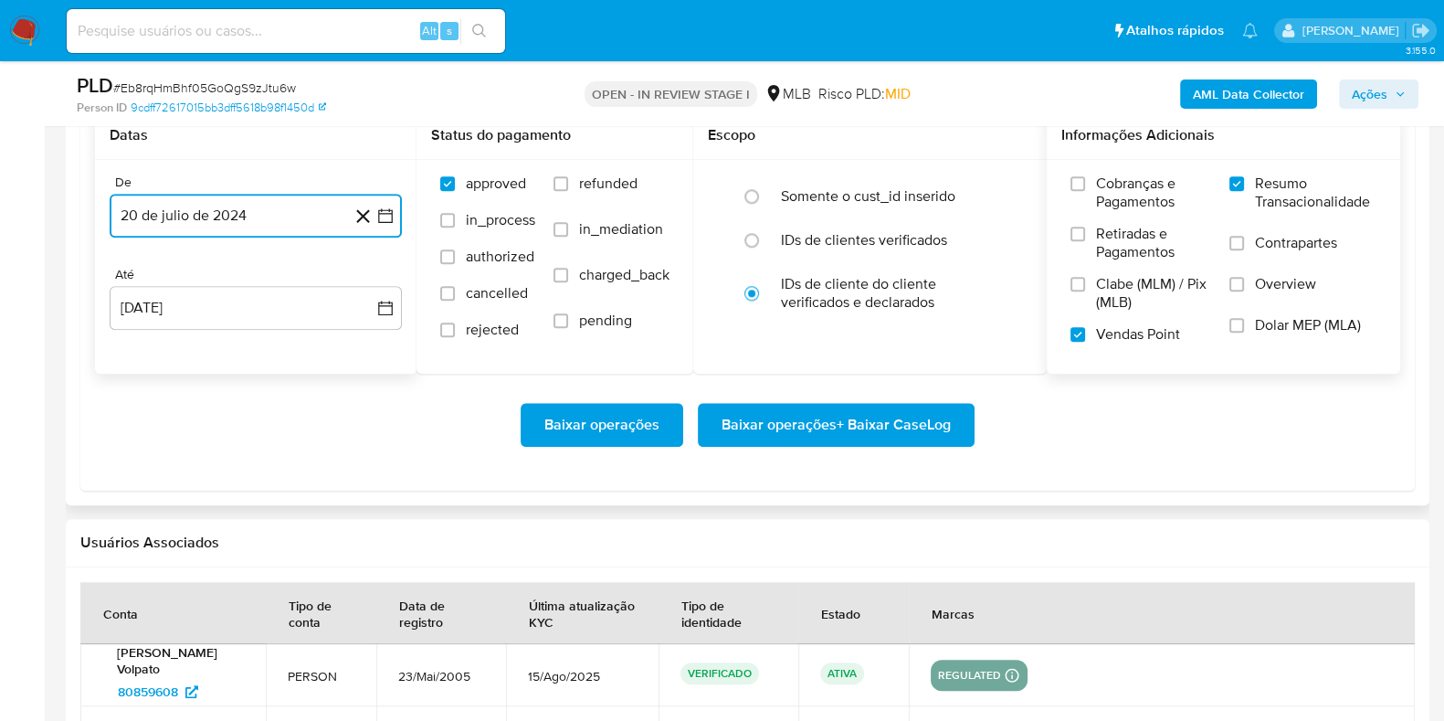
click at [384, 221] on icon "button" at bounding box center [385, 215] width 18 height 18
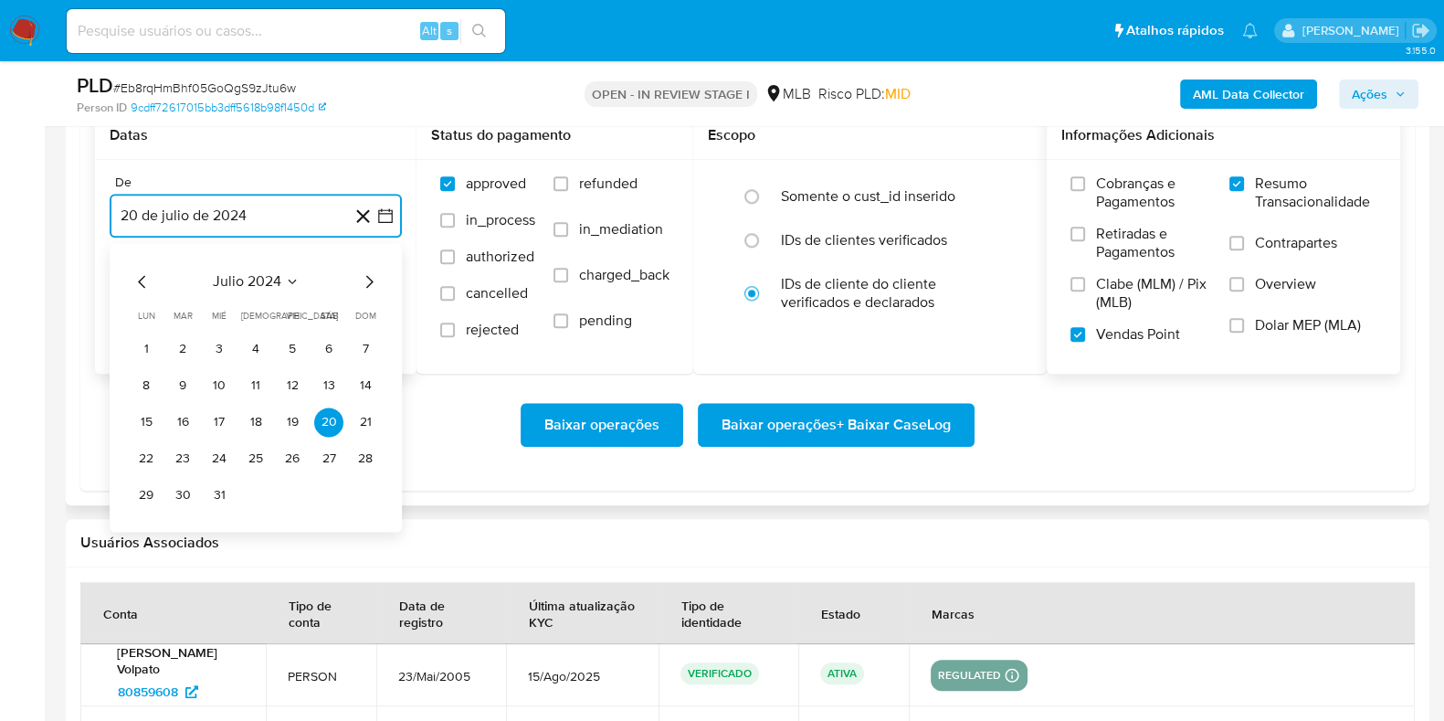
click at [358, 282] on icon "Mes siguiente" at bounding box center [369, 281] width 22 height 22
click at [373, 284] on icon "Mes siguiente" at bounding box center [369, 281] width 22 height 22
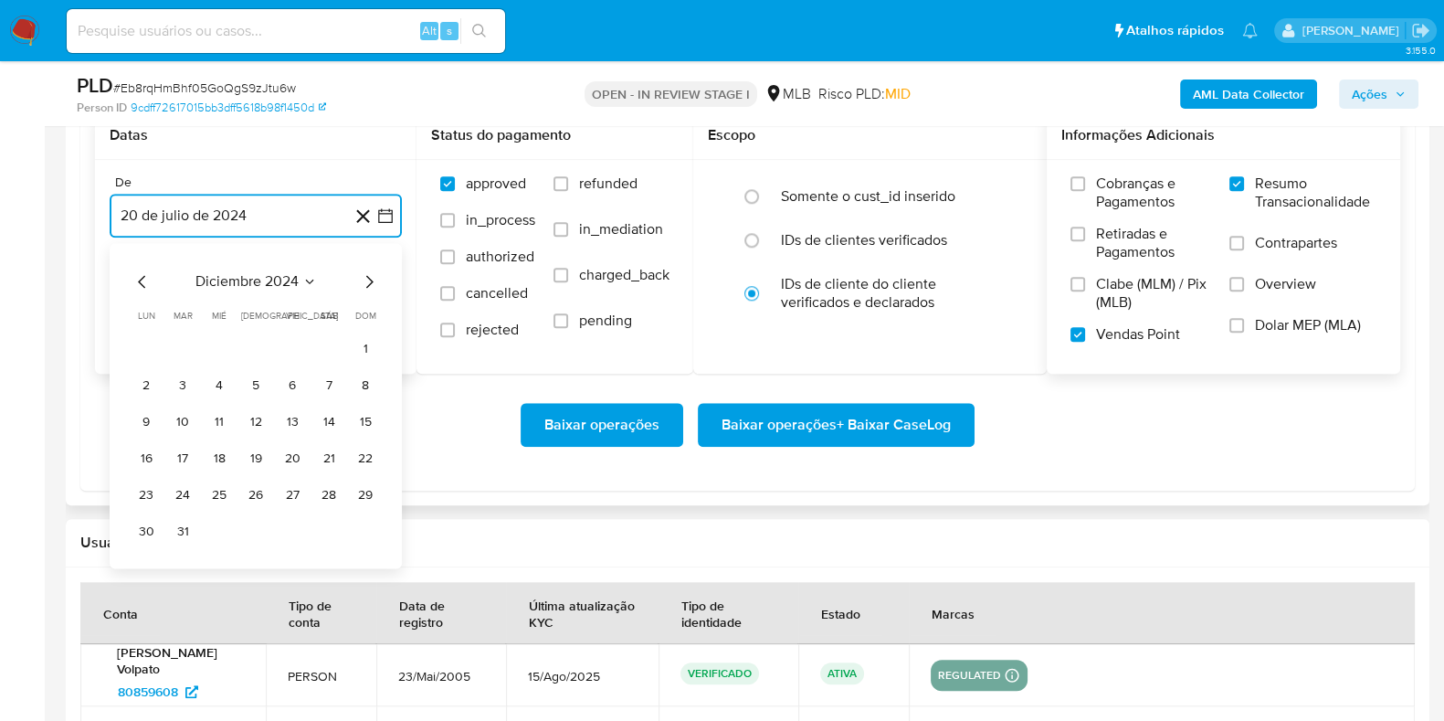
click at [373, 284] on icon "Mes siguiente" at bounding box center [369, 281] width 22 height 22
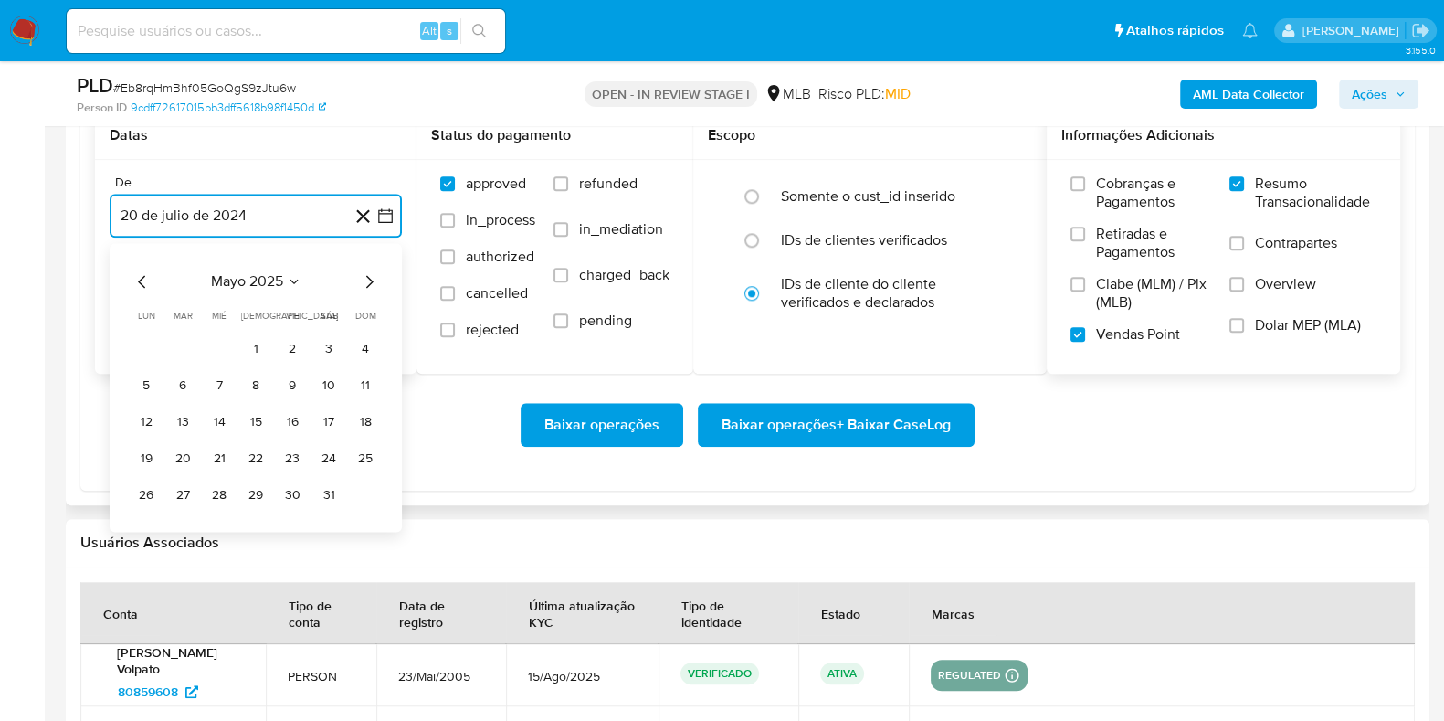
click at [373, 284] on icon "Mes siguiente" at bounding box center [369, 281] width 22 height 22
click at [177, 344] on button "1" at bounding box center [182, 348] width 29 height 29
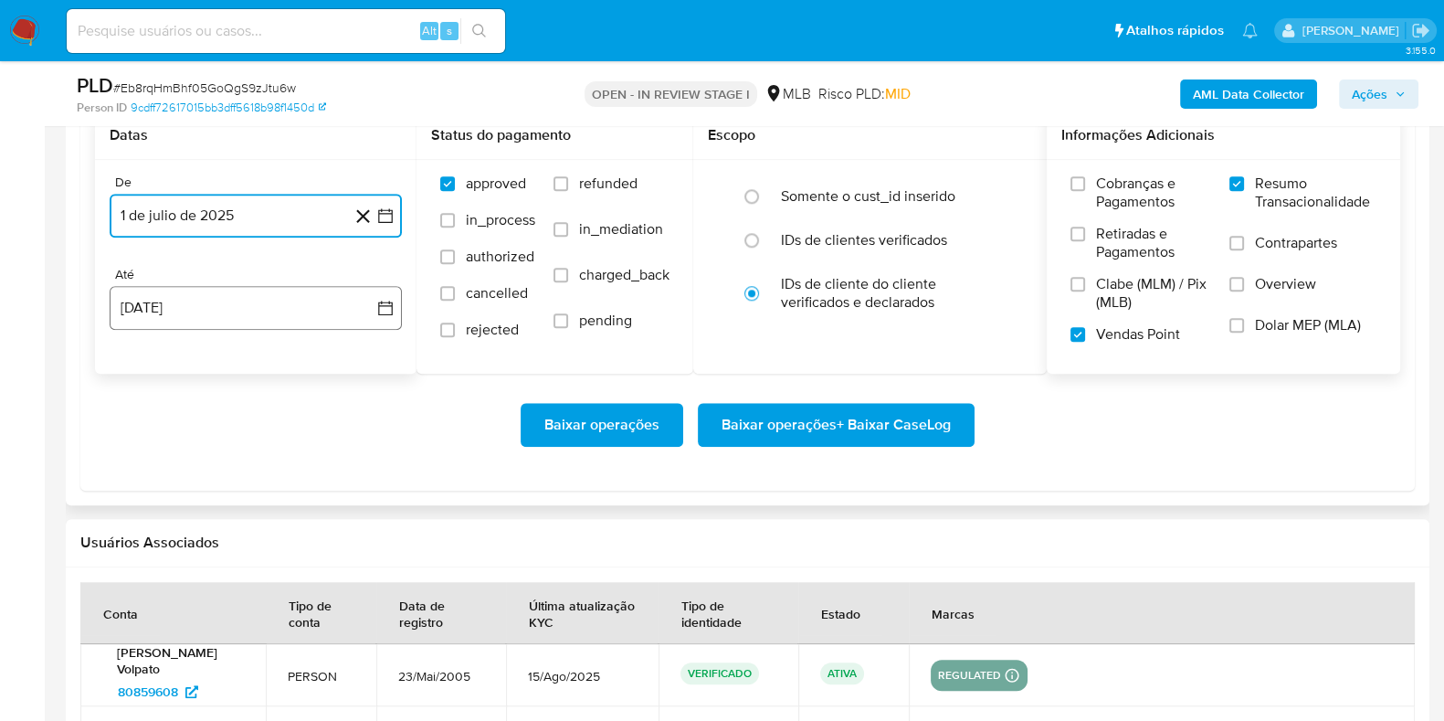
click at [217, 315] on button "[DATE]" at bounding box center [256, 308] width 292 height 44
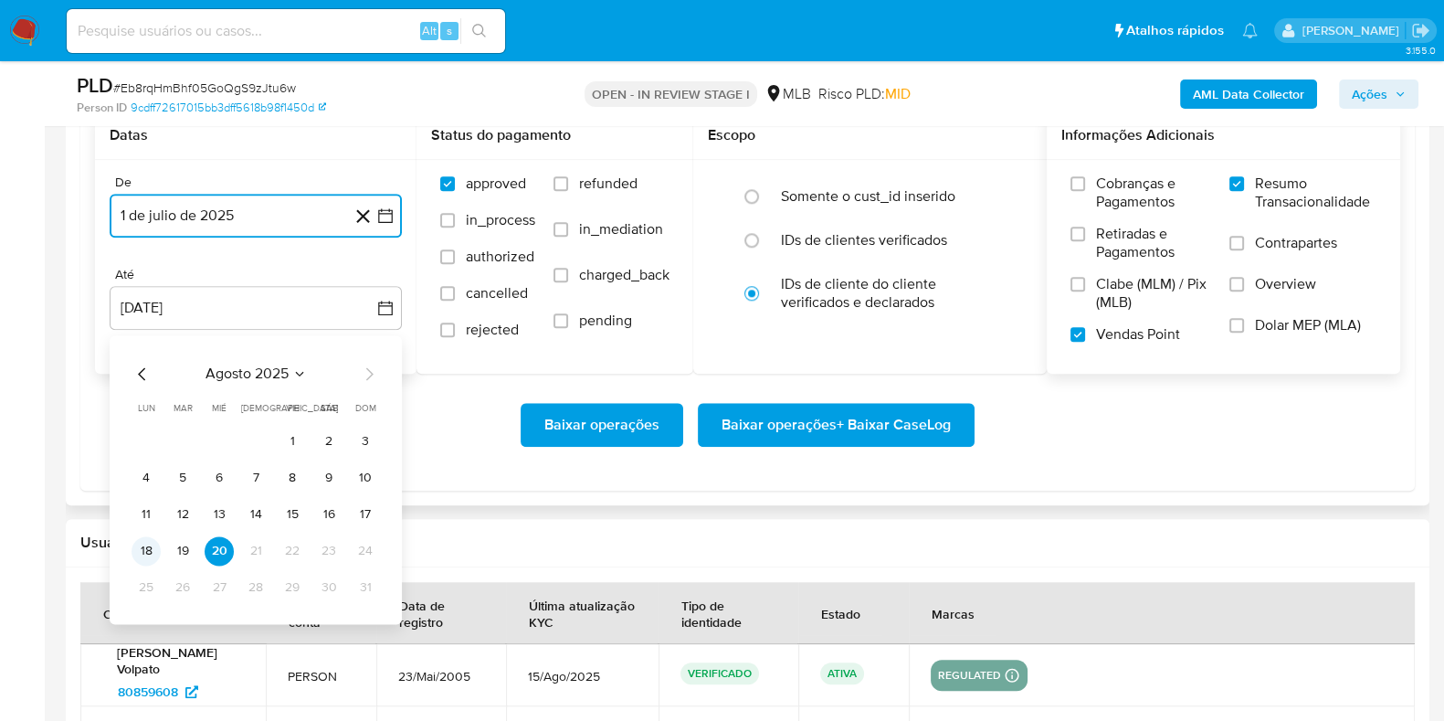
click at [146, 548] on button "18" at bounding box center [146, 550] width 29 height 29
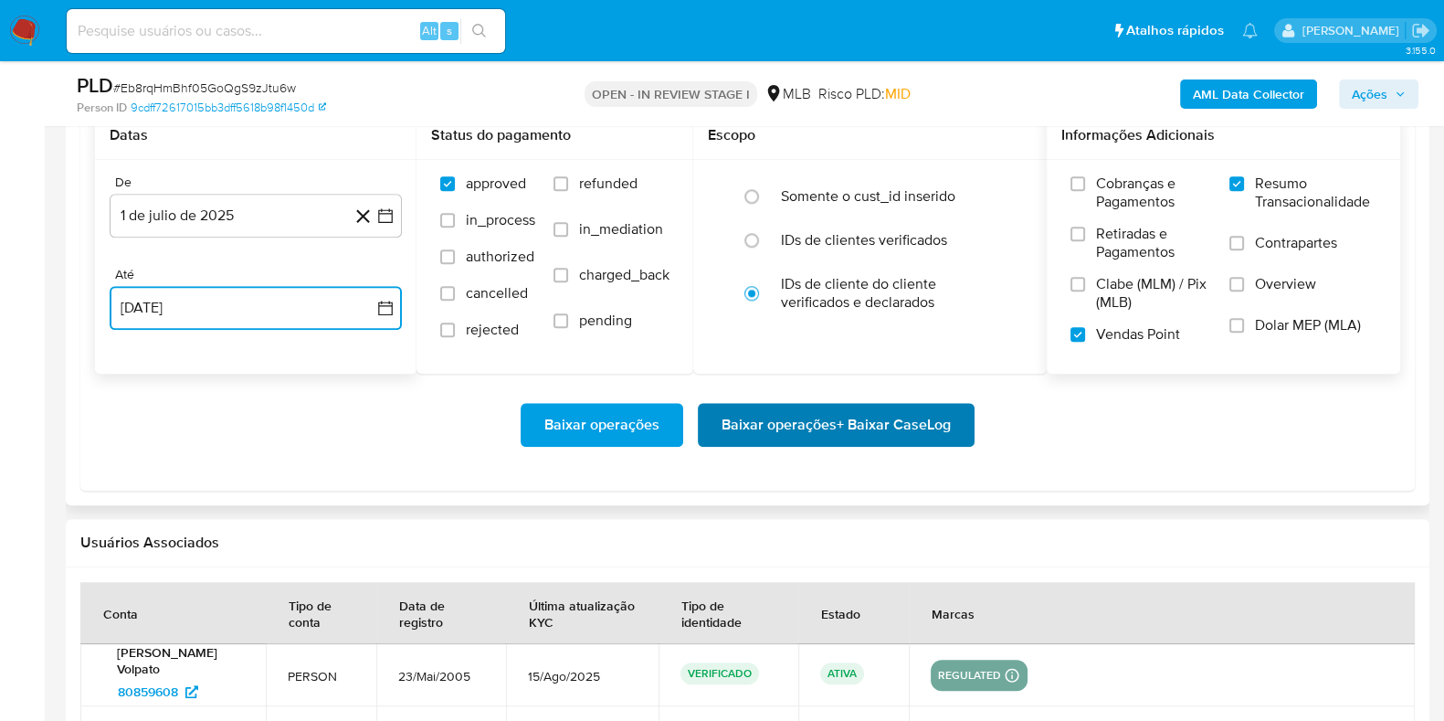
click at [761, 418] on span "Baixar operações + Baixar CaseLog" at bounding box center [836, 425] width 229 height 40
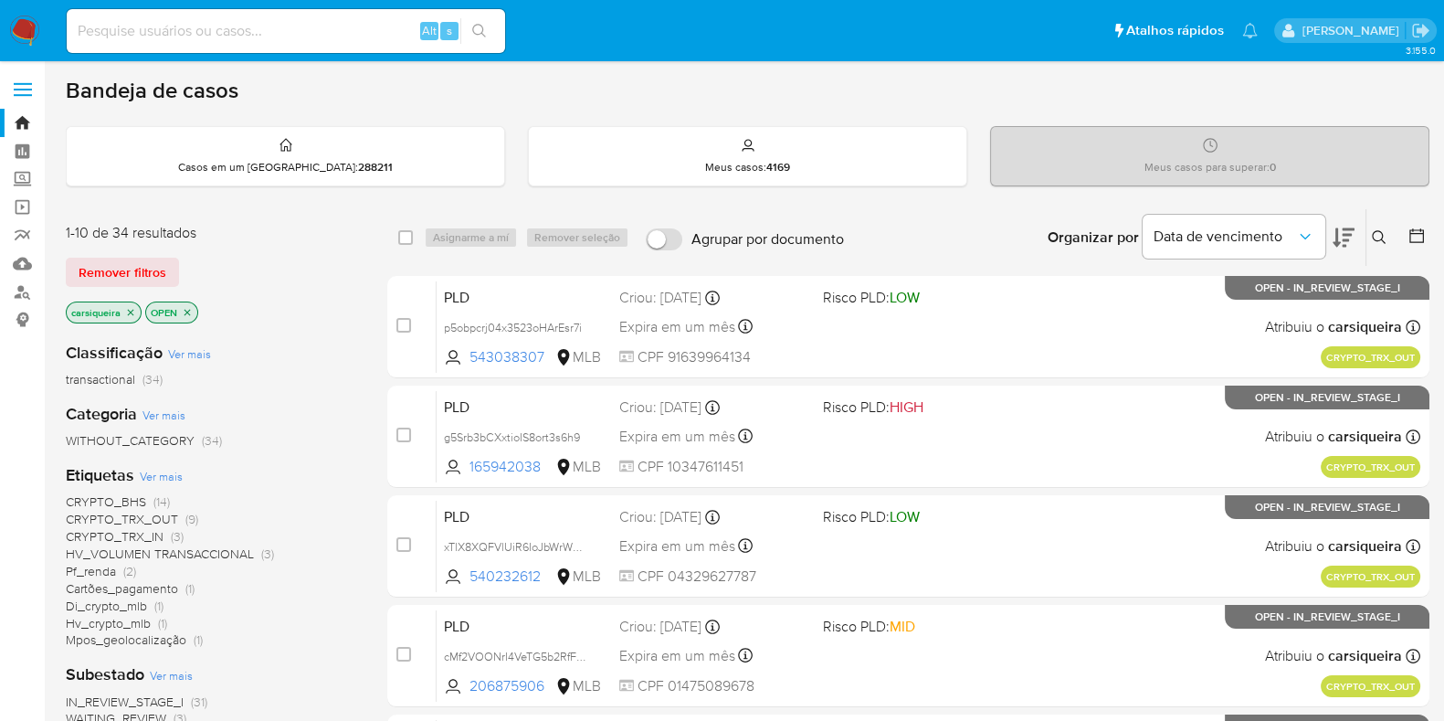
click at [24, 31] on img at bounding box center [24, 31] width 31 height 31
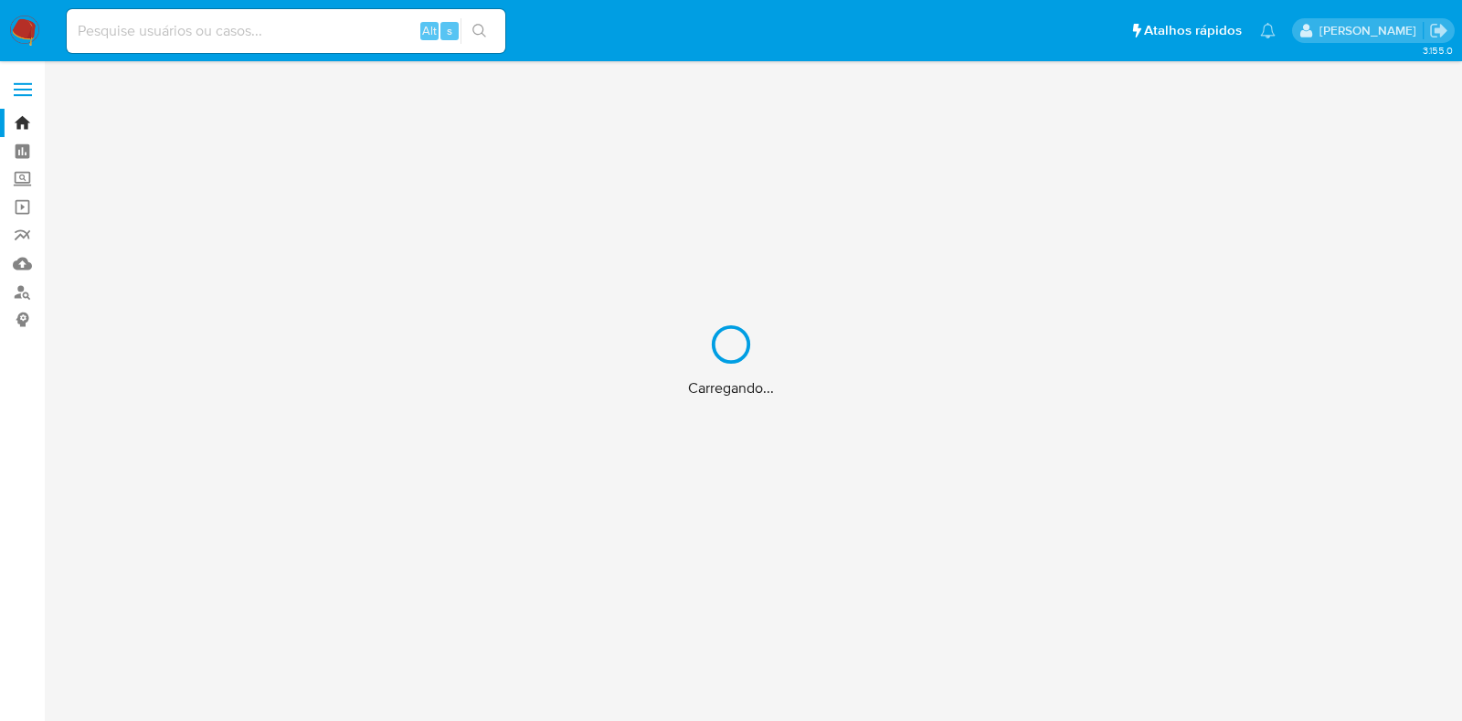
click at [2, 524] on div "Carregando..." at bounding box center [731, 360] width 1462 height 721
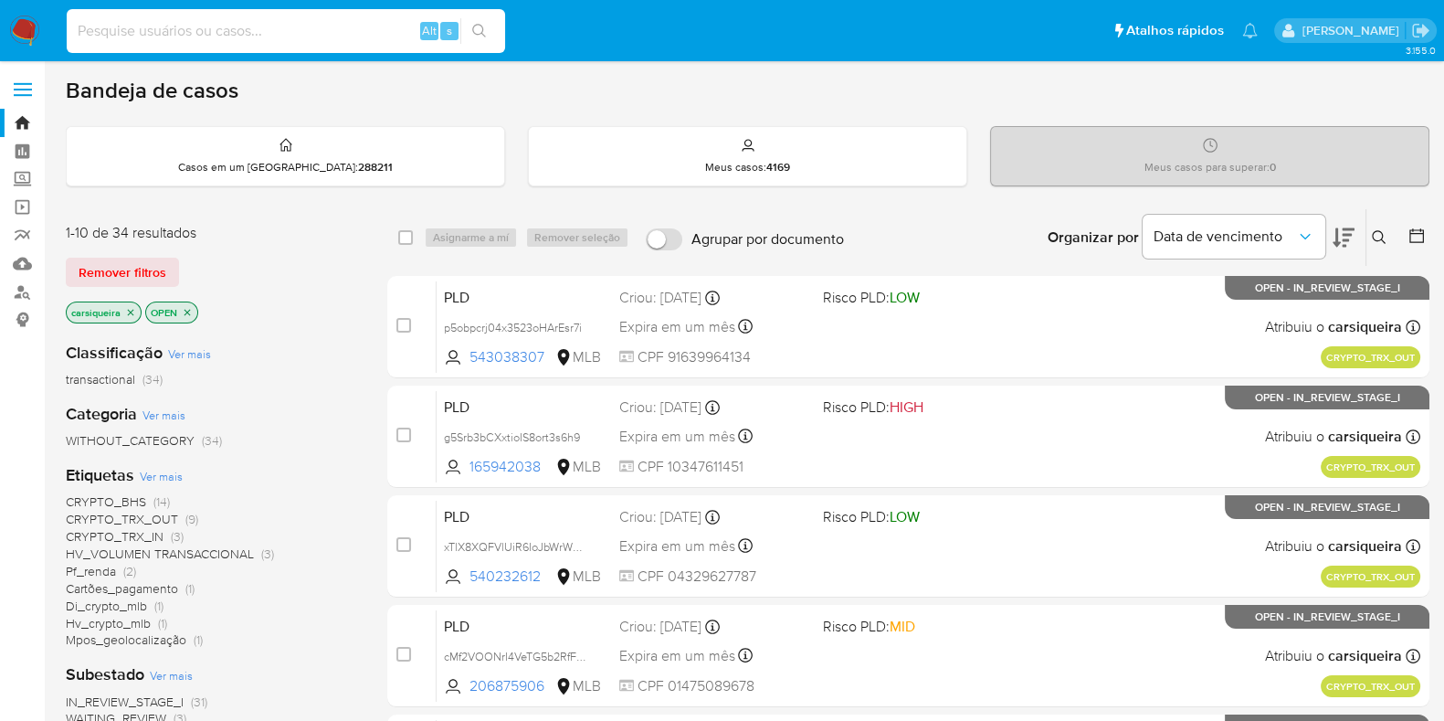
click at [349, 21] on input at bounding box center [286, 31] width 439 height 24
paste input "g5Srb3bCXxtioIS8ort3s6h9"
type input "g5Srb3bCXxtioIS8ort3s6h9"
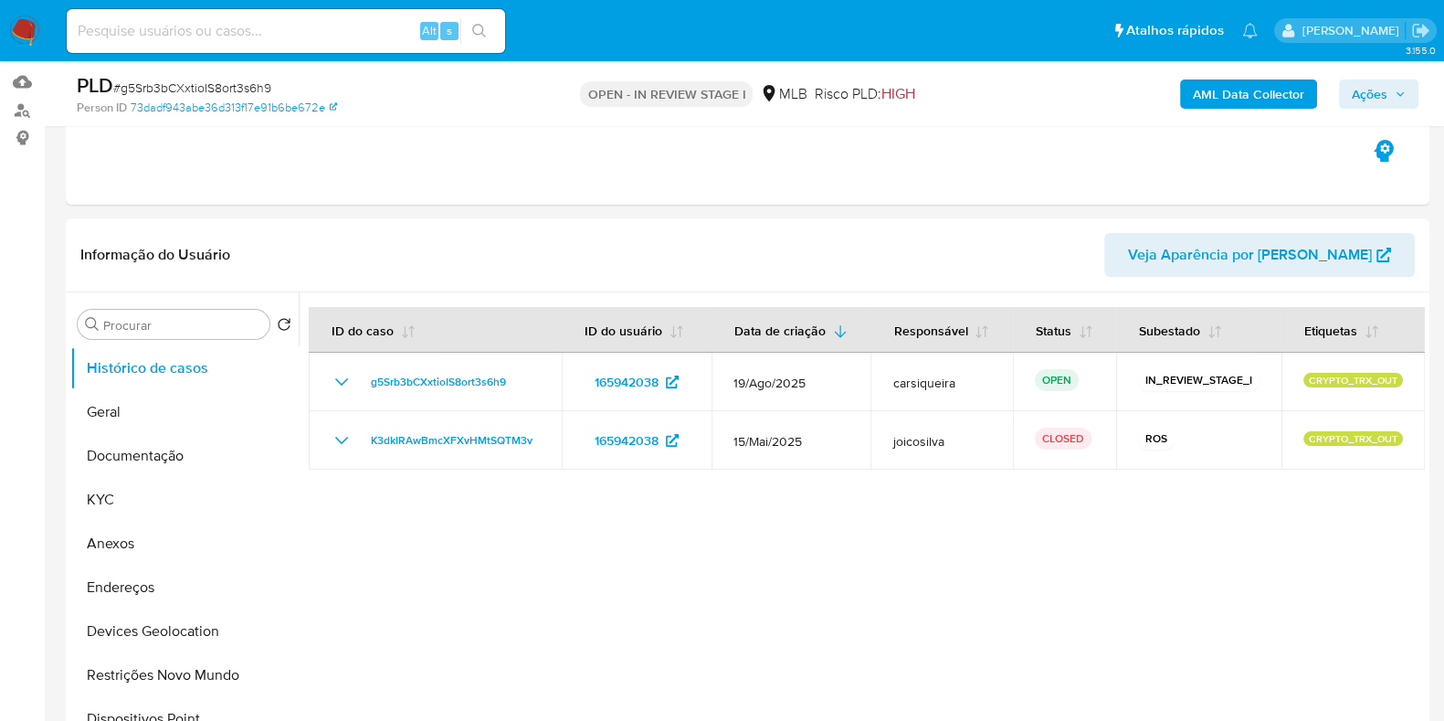
scroll to position [193, 0]
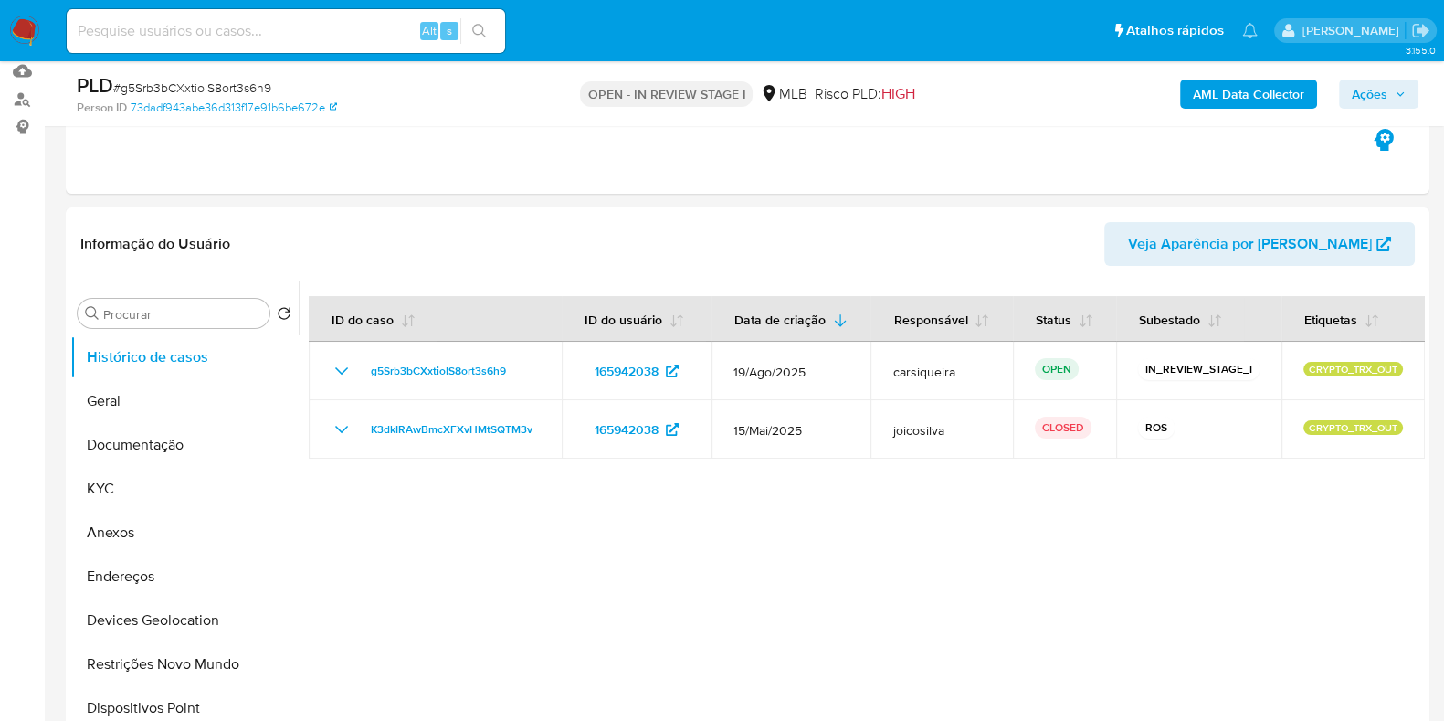
select select "10"
click at [134, 480] on button "KYC" at bounding box center [177, 489] width 214 height 44
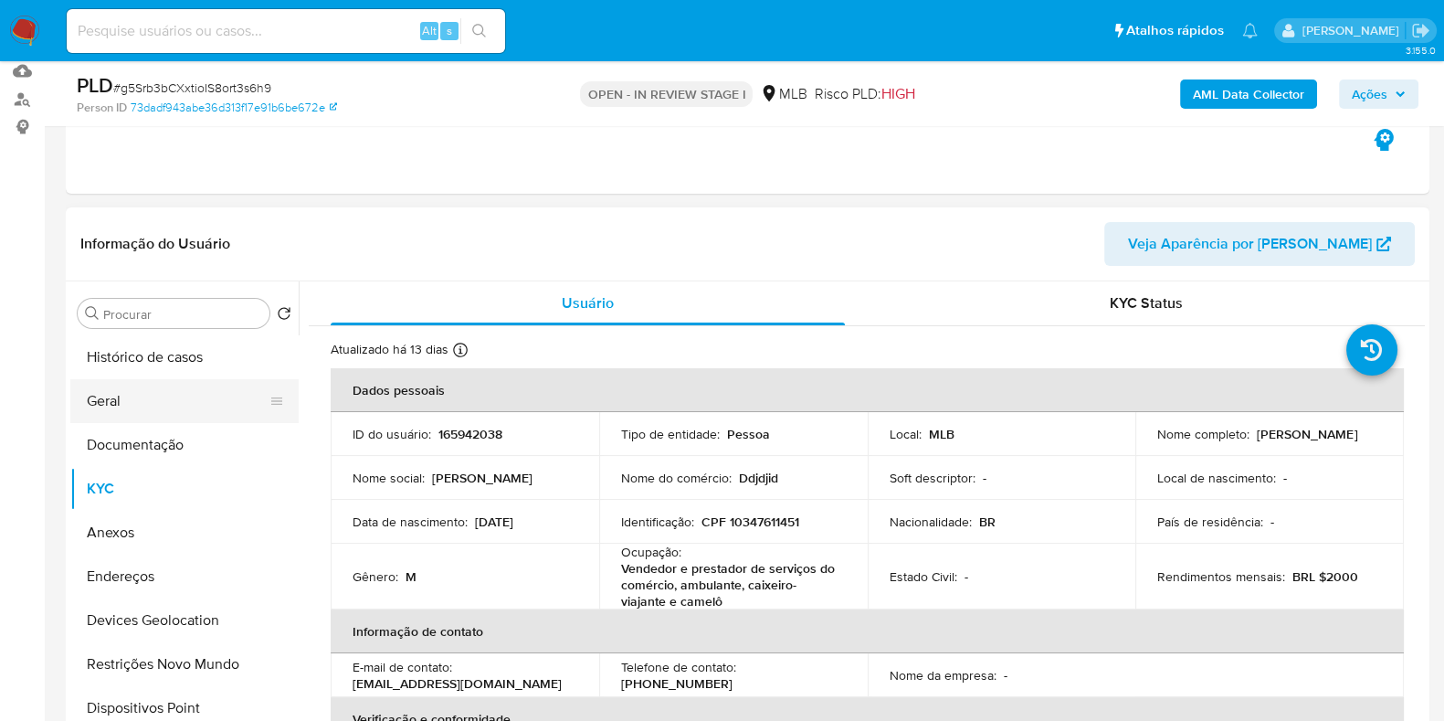
click at [146, 394] on button "Geral" at bounding box center [177, 401] width 214 height 44
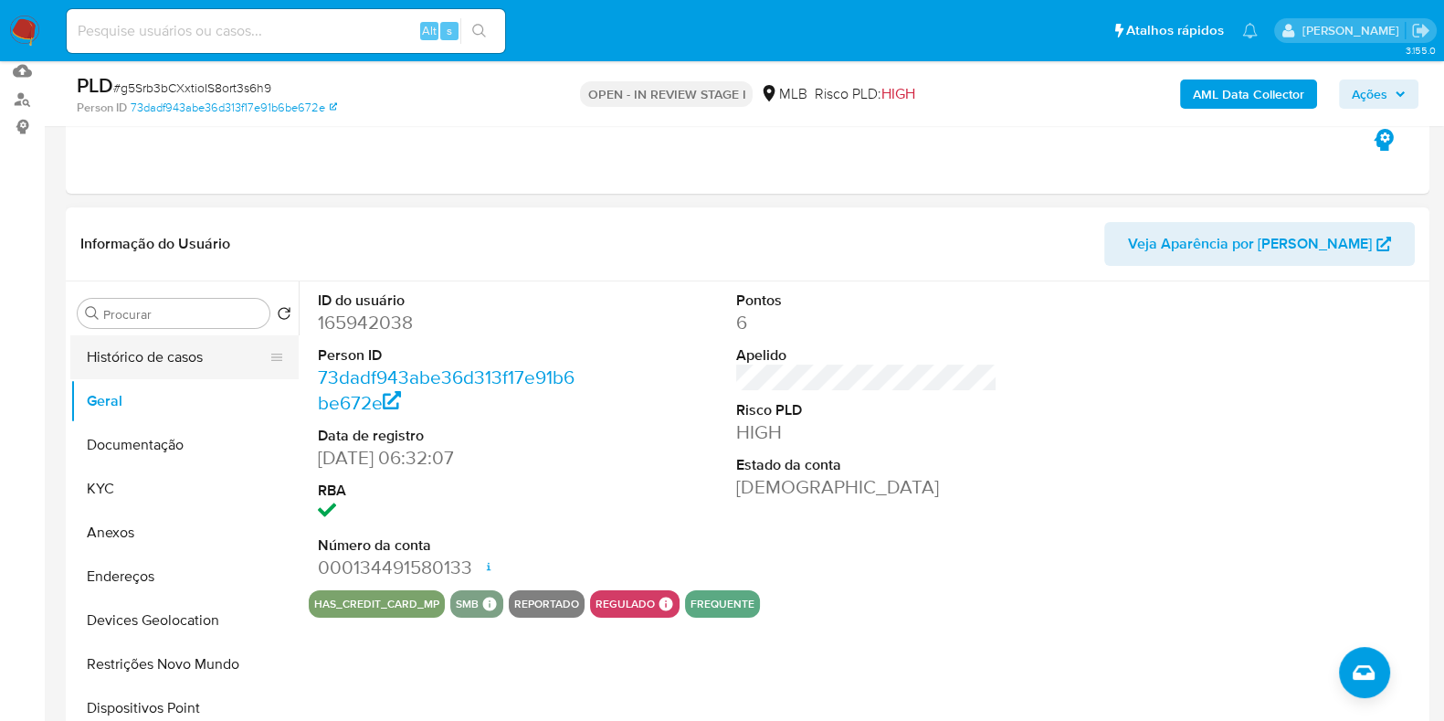
click at [122, 343] on button "Histórico de casos" at bounding box center [177, 357] width 214 height 44
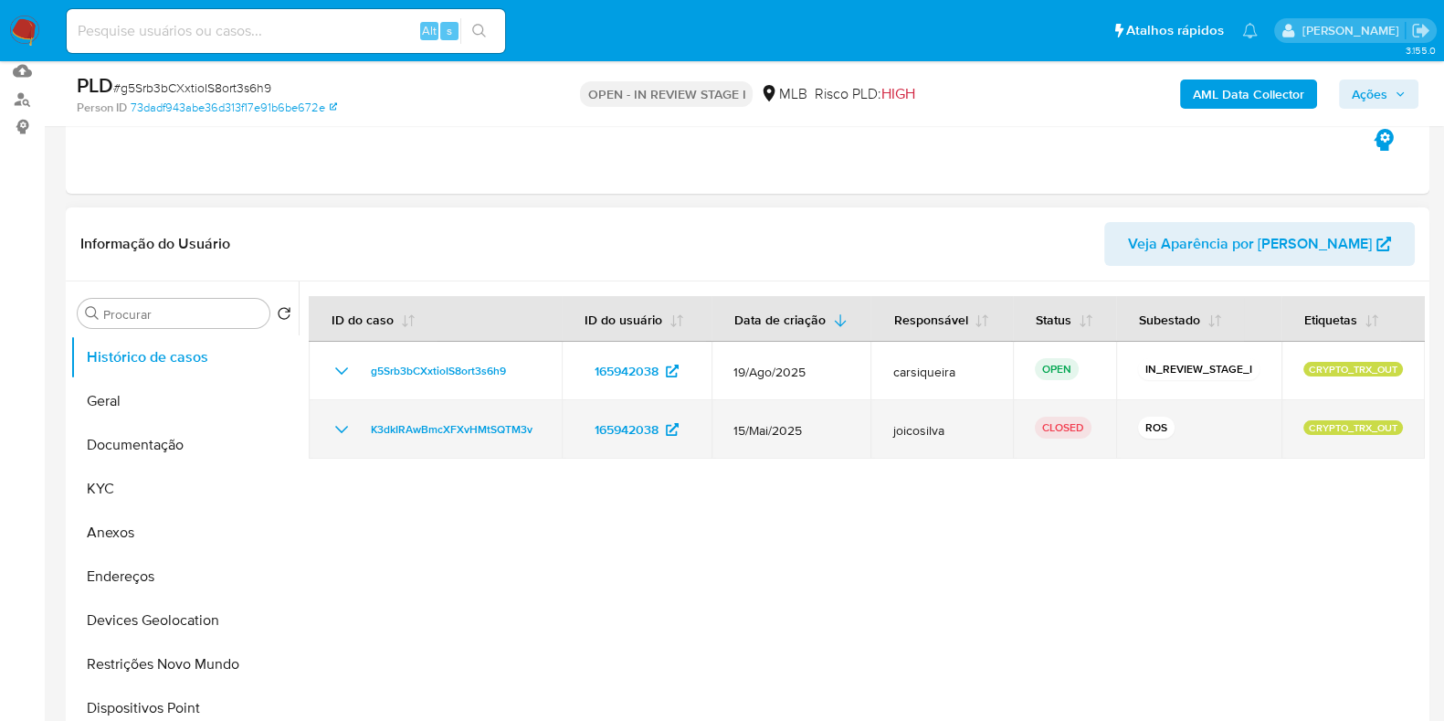
drag, startPoint x: 539, startPoint y: 442, endPoint x: 360, endPoint y: 440, distance: 179.1
click at [360, 440] on td "K3dkIRAwBmcXFXvHMtSQTM3v" at bounding box center [435, 429] width 253 height 58
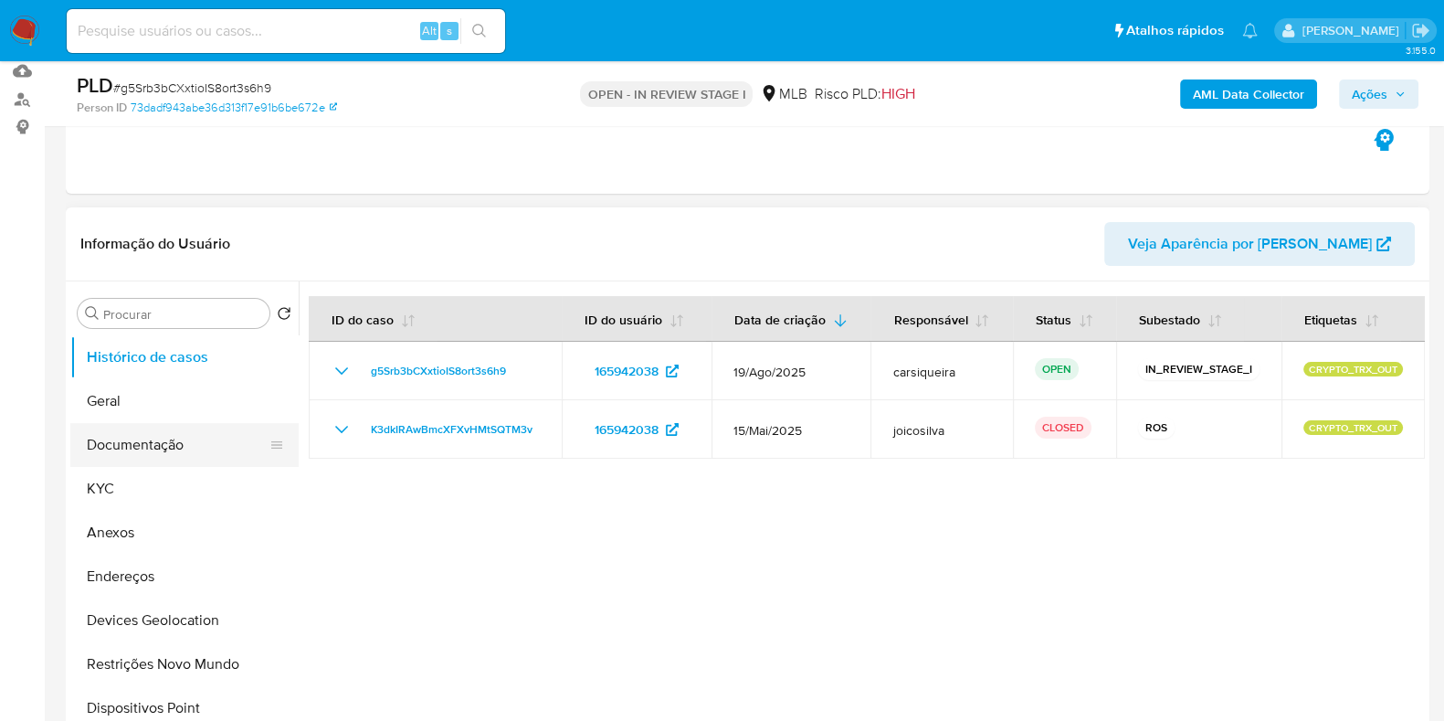
click at [175, 432] on button "Documentação" at bounding box center [177, 445] width 214 height 44
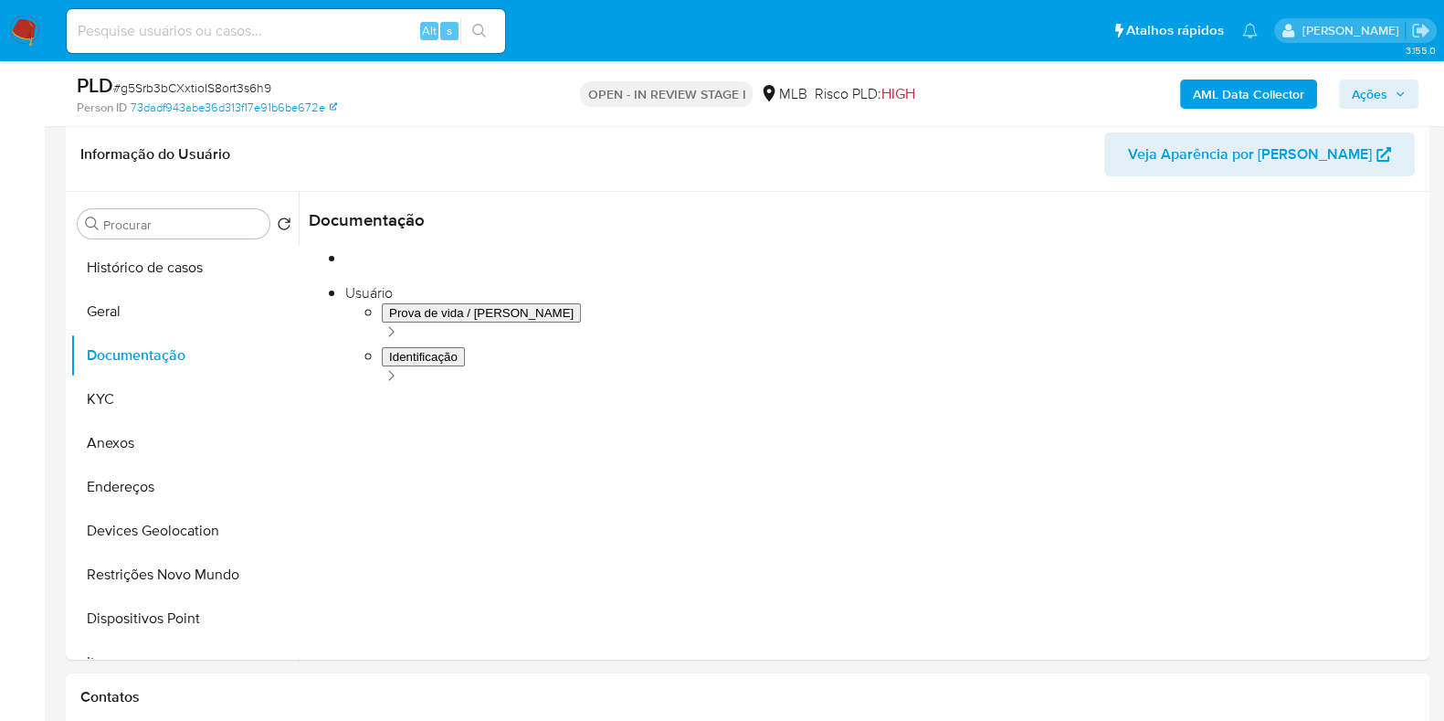
scroll to position [284, 0]
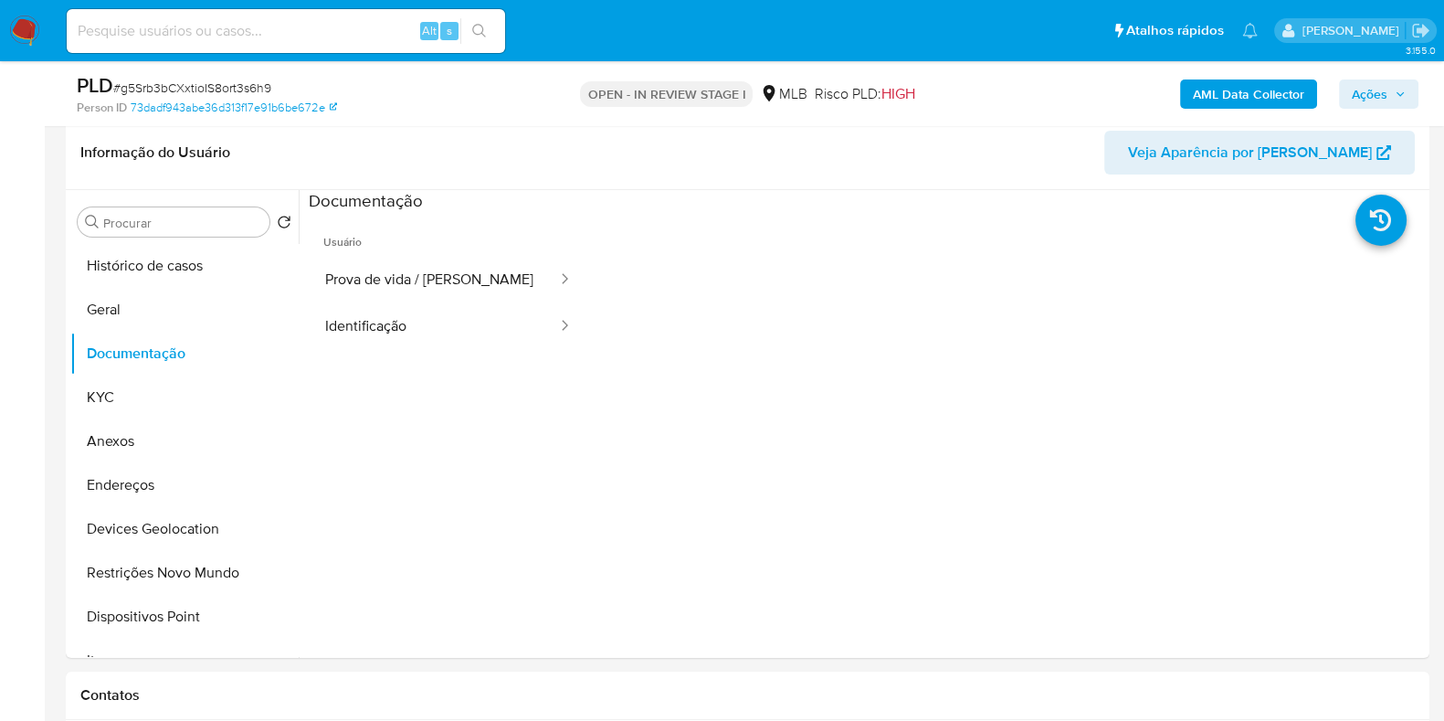
click at [1232, 96] on b "AML Data Collector" at bounding box center [1248, 93] width 111 height 29
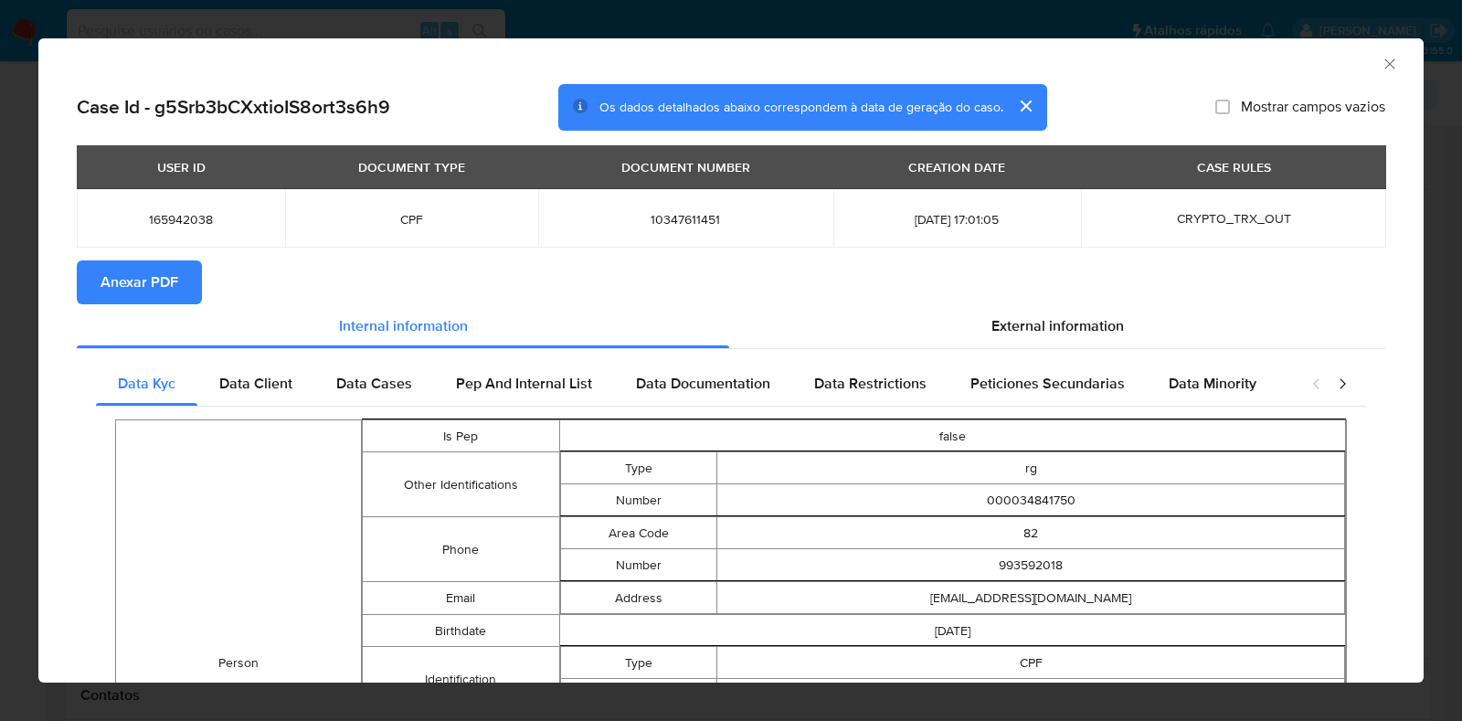
click at [149, 274] on span "Anexar PDF" at bounding box center [139, 282] width 78 height 40
click at [0, 464] on div "AML Data Collector Case Id - g5Srb3bCXxtioIS8ort3s6h9 Os dados detalhados abaix…" at bounding box center [731, 360] width 1462 height 721
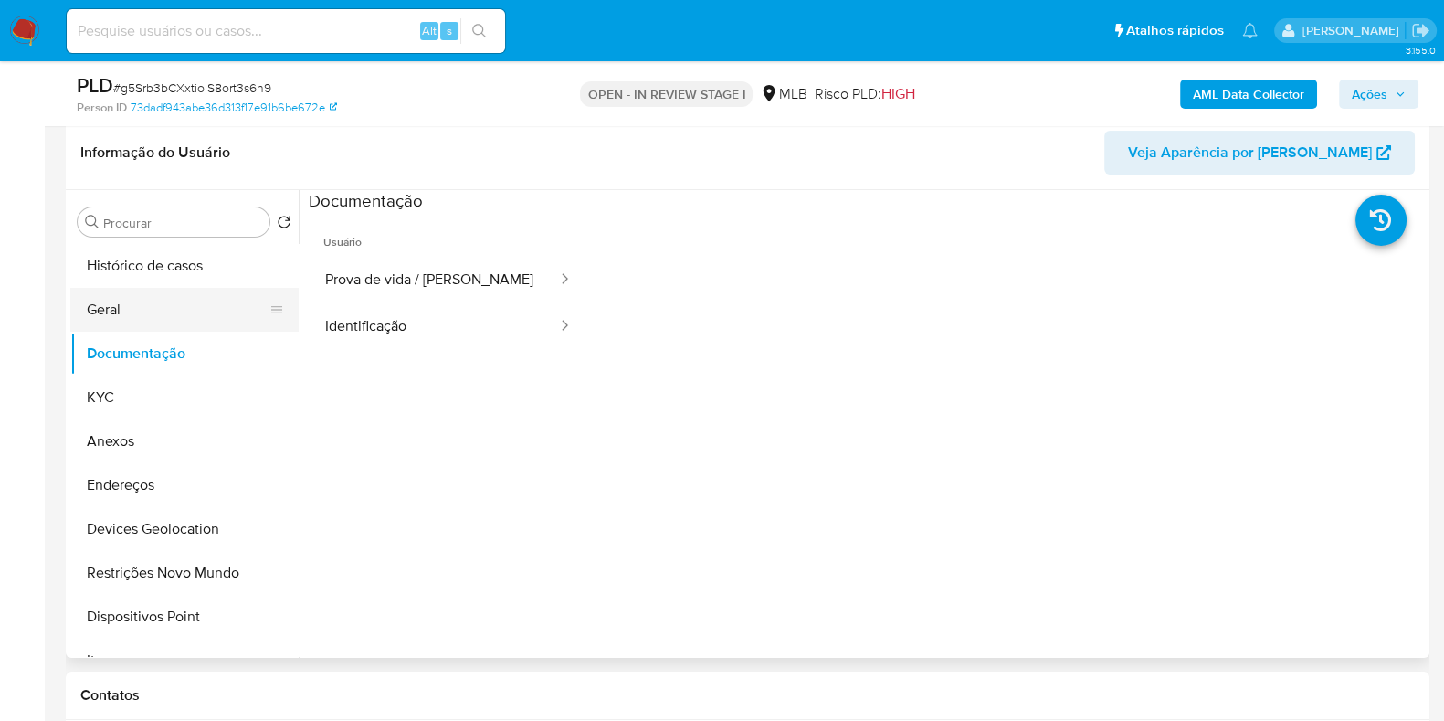
click at [196, 302] on button "Geral" at bounding box center [177, 310] width 214 height 44
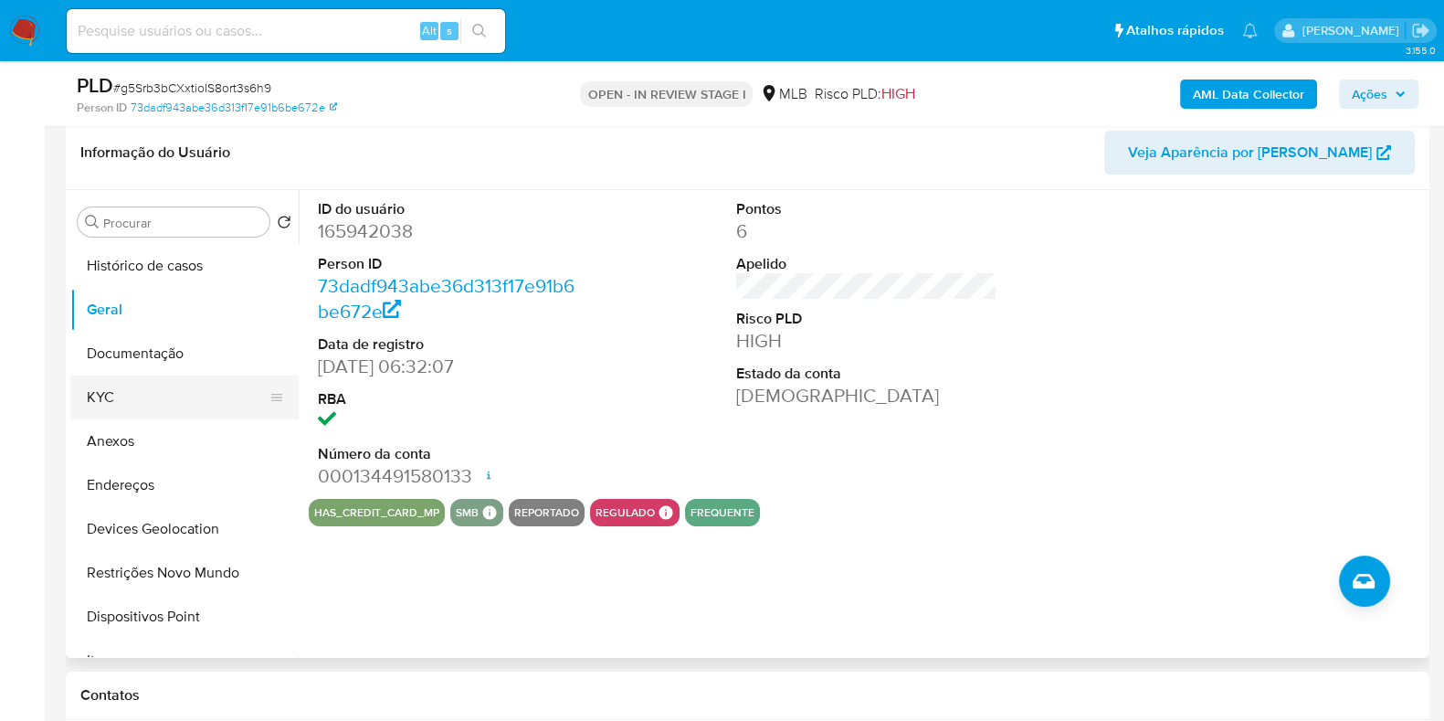
click at [174, 408] on button "KYC" at bounding box center [177, 397] width 214 height 44
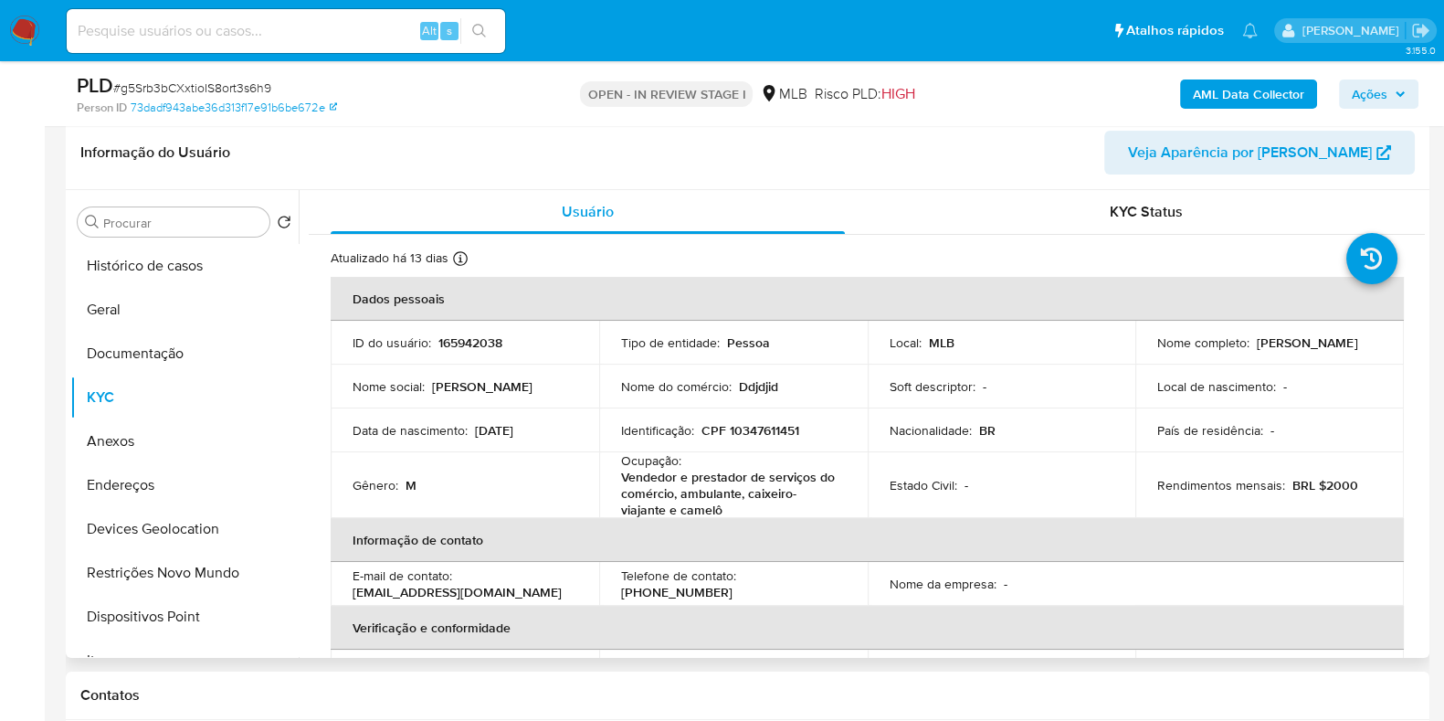
click at [1065, 430] on div "Nacionalidade : BR" at bounding box center [1002, 430] width 225 height 16
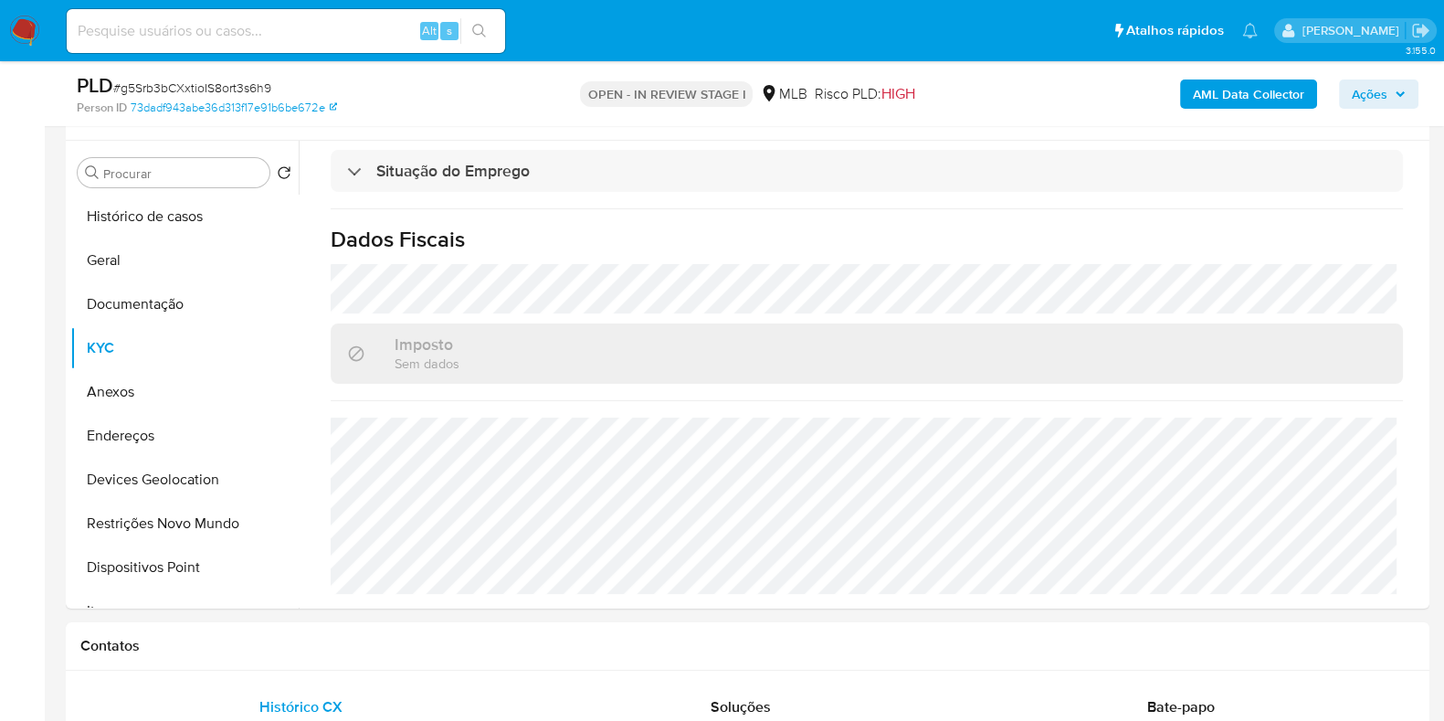
scroll to position [318, 0]
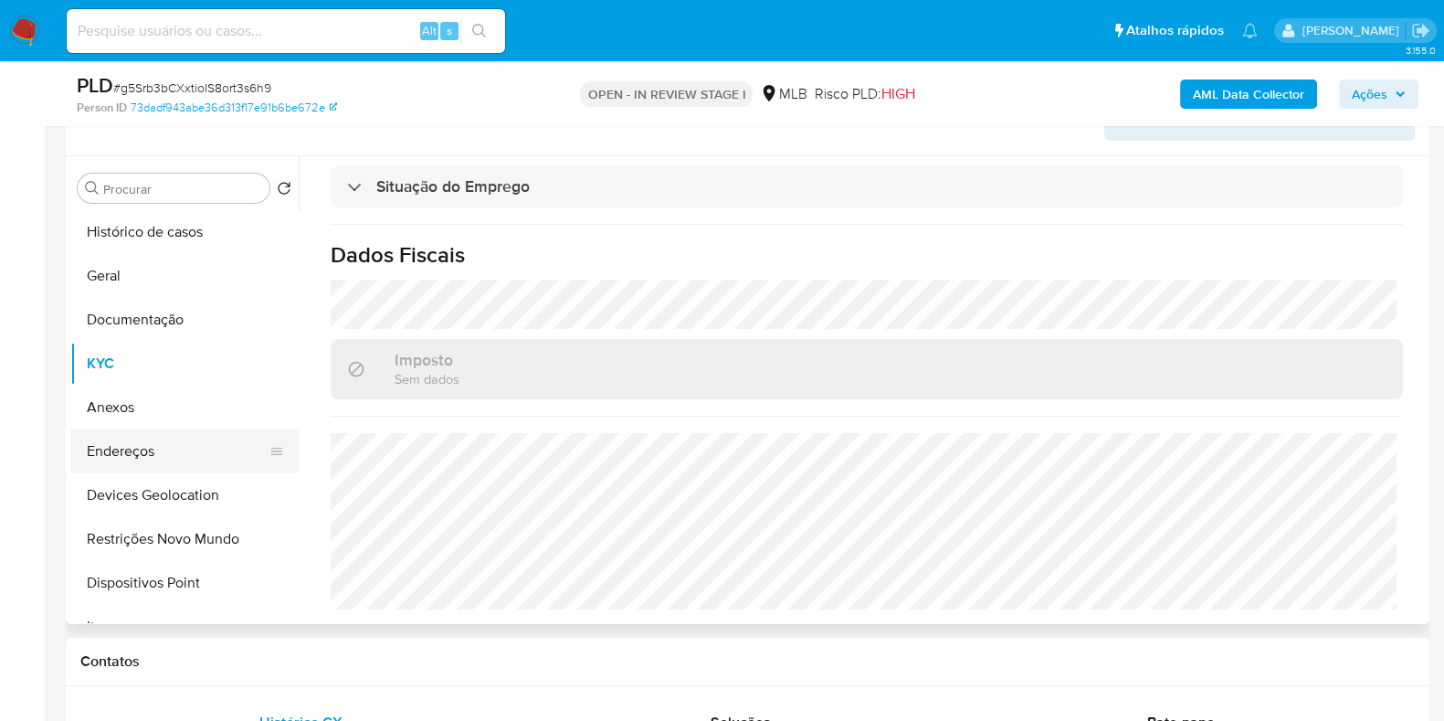
click at [167, 458] on button "Endereços" at bounding box center [177, 451] width 214 height 44
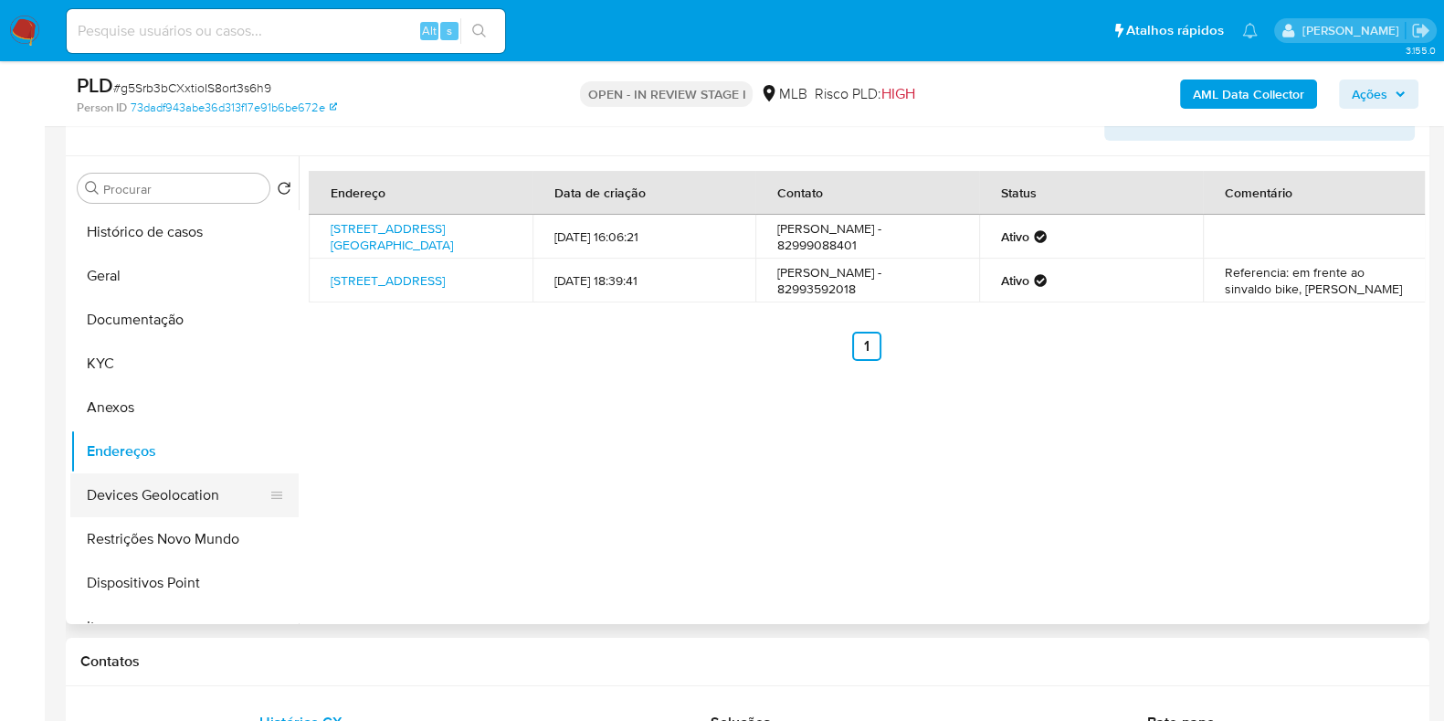
click at [177, 492] on button "Devices Geolocation" at bounding box center [177, 495] width 214 height 44
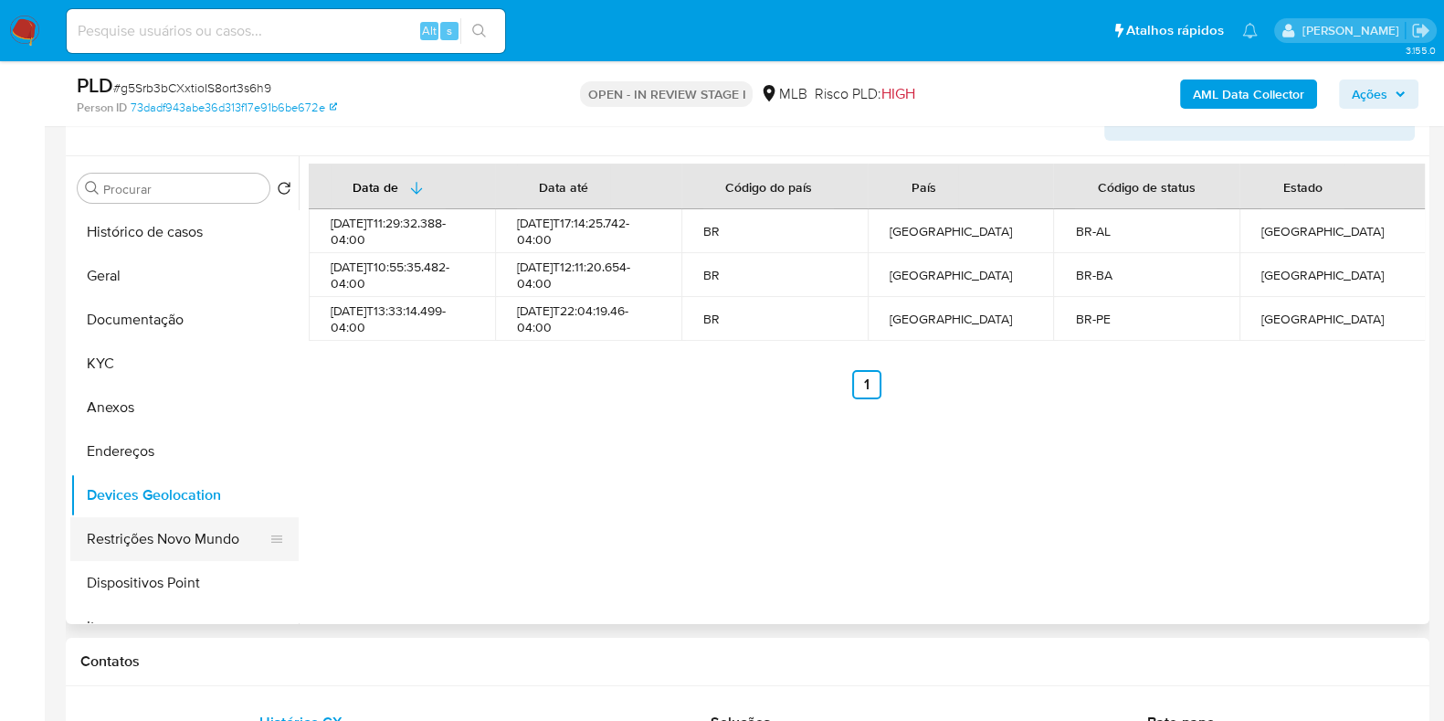
click at [238, 552] on button "Restrições Novo Mundo" at bounding box center [177, 539] width 214 height 44
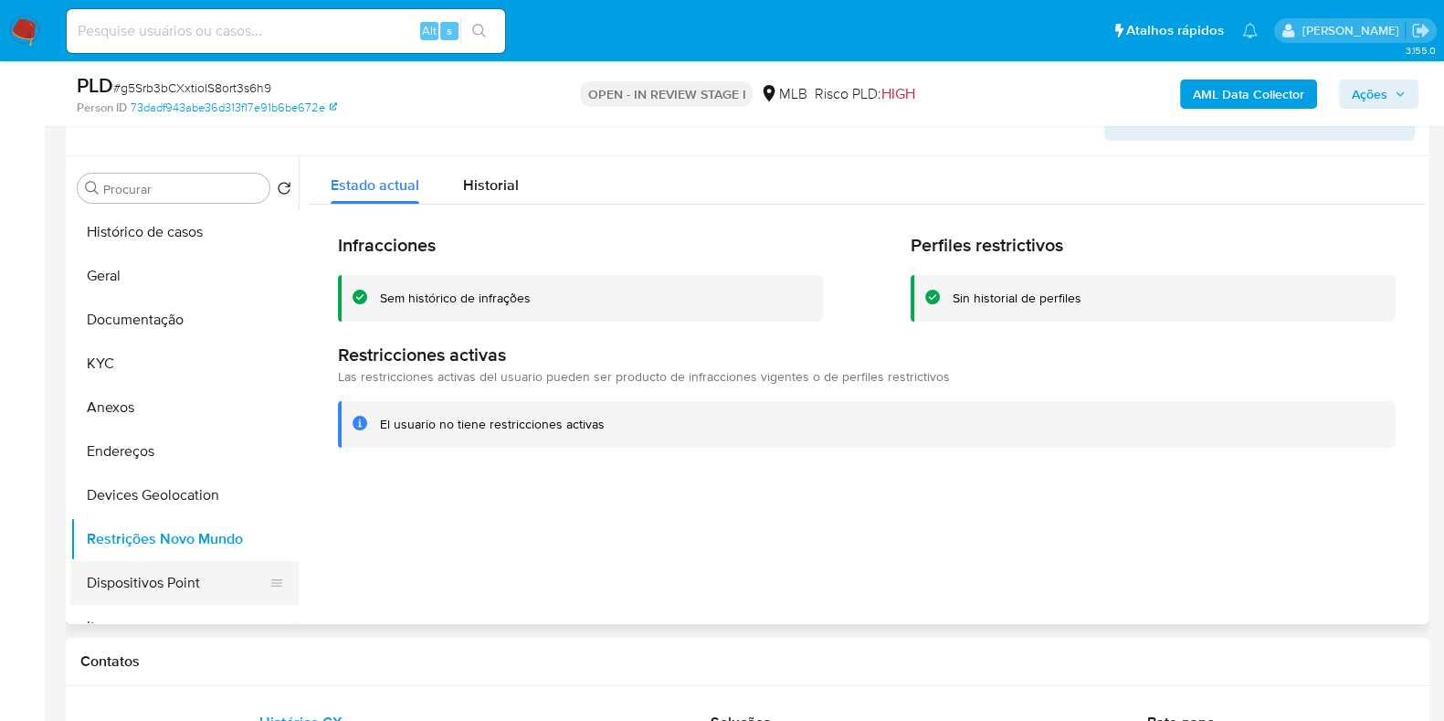
click at [192, 579] on button "Dispositivos Point" at bounding box center [177, 583] width 214 height 44
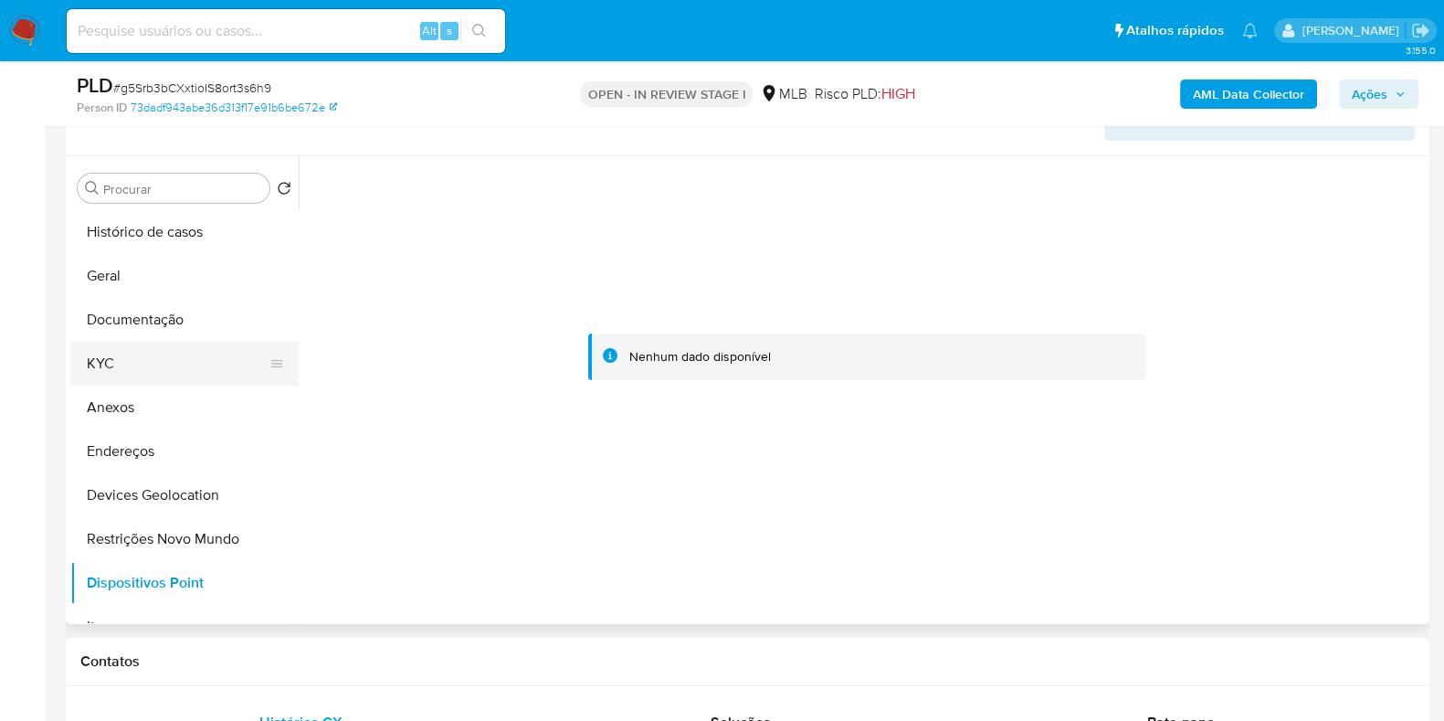
click at [169, 347] on button "KYC" at bounding box center [177, 364] width 214 height 44
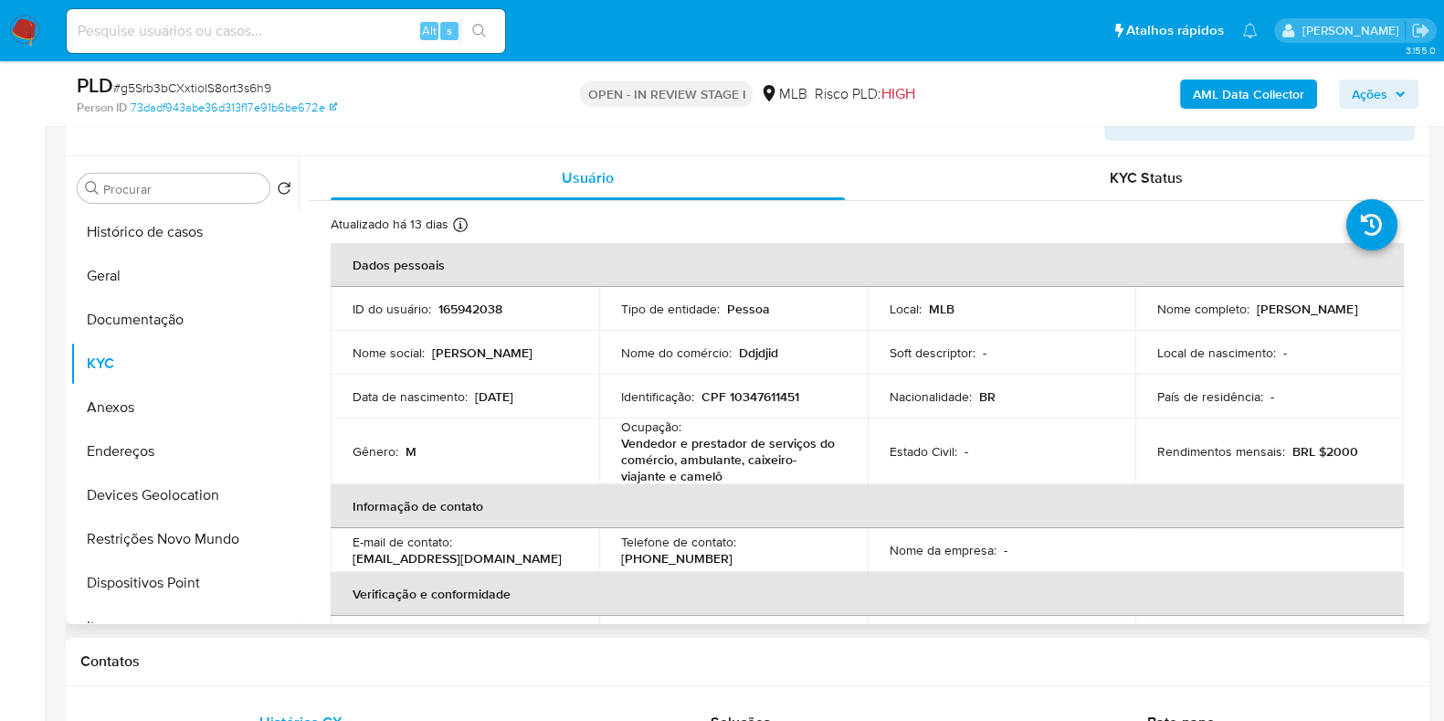
click at [768, 403] on p "CPF 10347611451" at bounding box center [751, 396] width 98 height 16
copy p "10347611451"
click at [482, 454] on div "Gênero : M" at bounding box center [465, 451] width 225 height 16
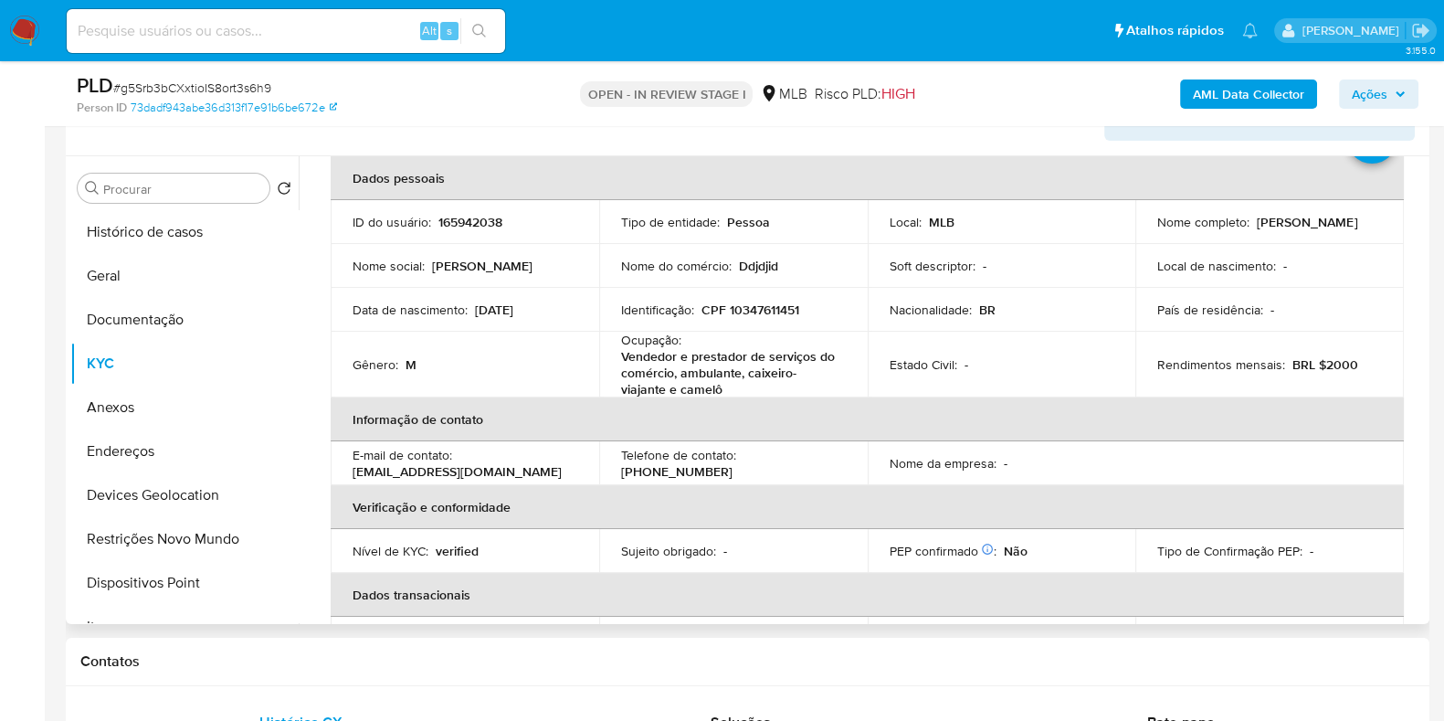
scroll to position [84, 0]
click at [768, 308] on p "CPF 10347611451" at bounding box center [751, 312] width 98 height 16
copy p "10347611451"
click at [1382, 90] on span "Ações" at bounding box center [1370, 93] width 36 height 29
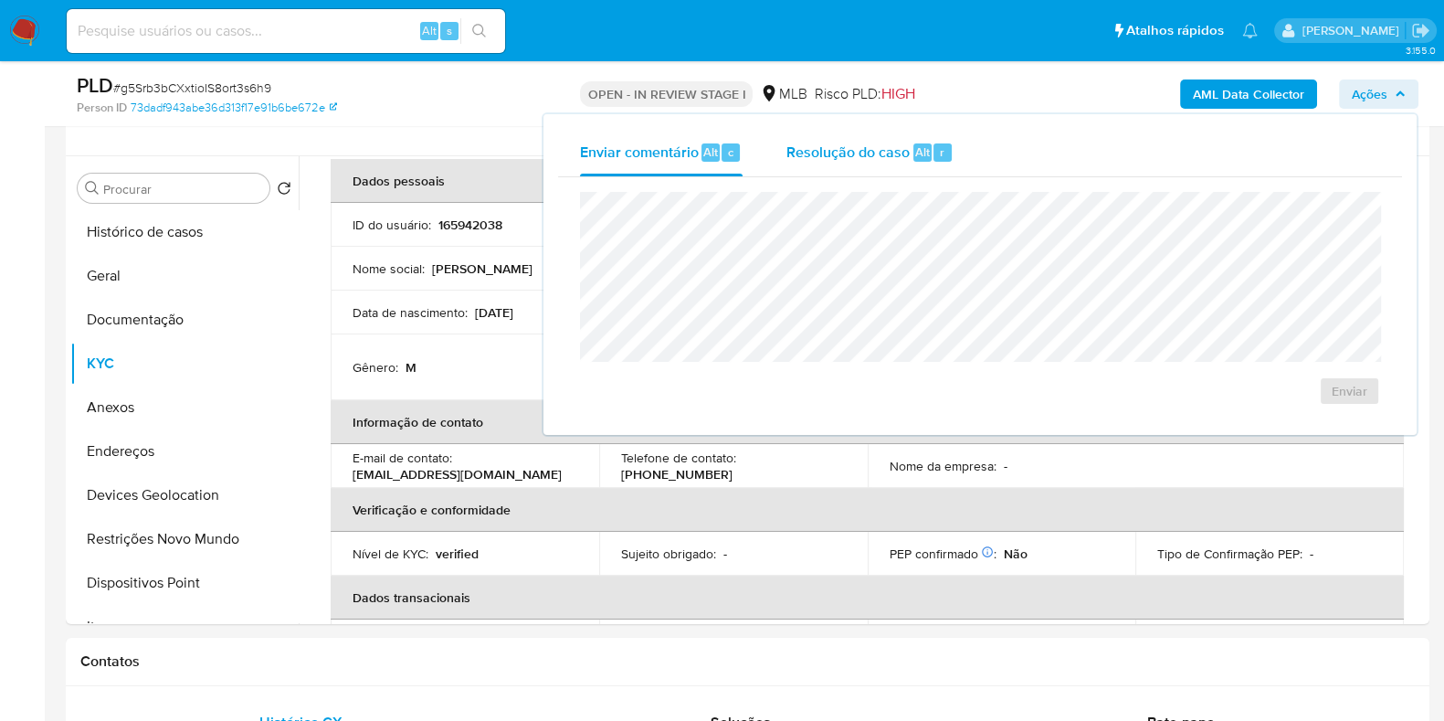
click at [881, 138] on div "Resolução do caso Alt r" at bounding box center [870, 153] width 167 height 48
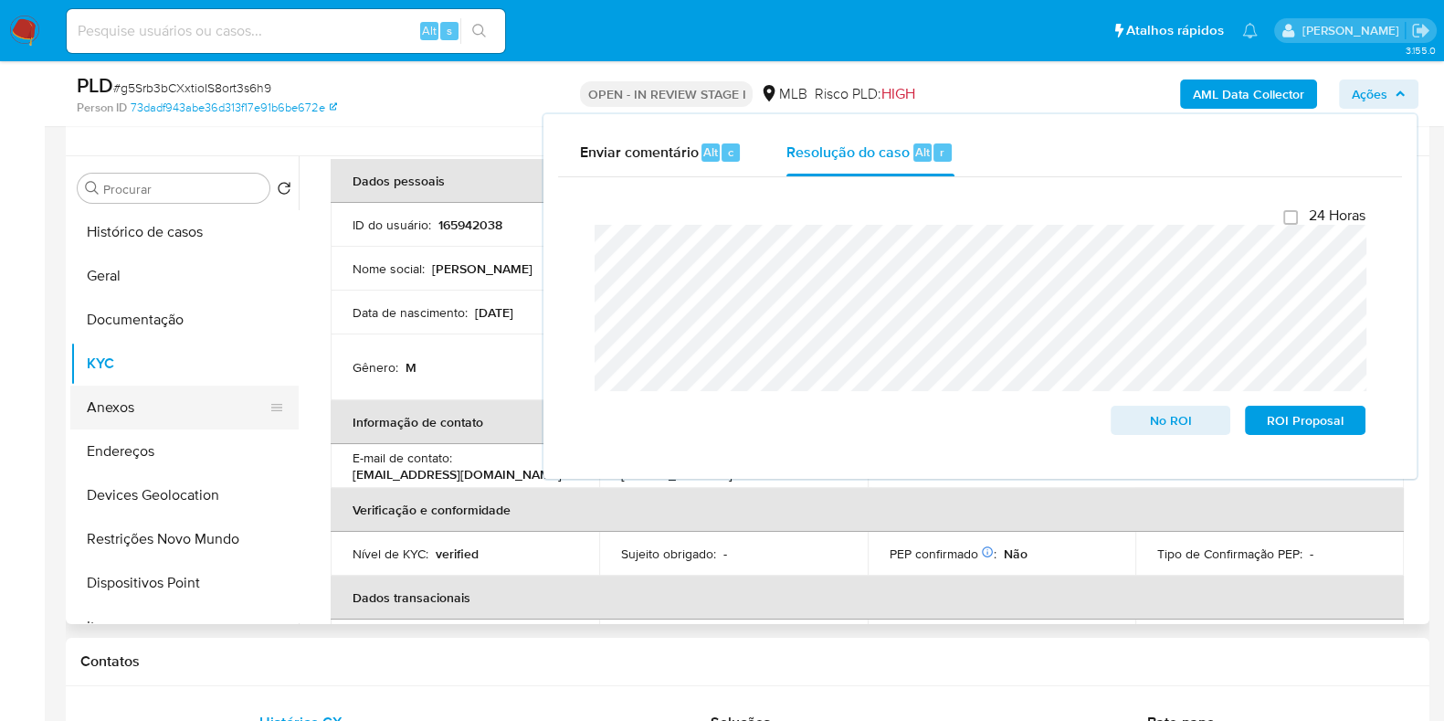
click at [127, 393] on button "Anexos" at bounding box center [177, 408] width 214 height 44
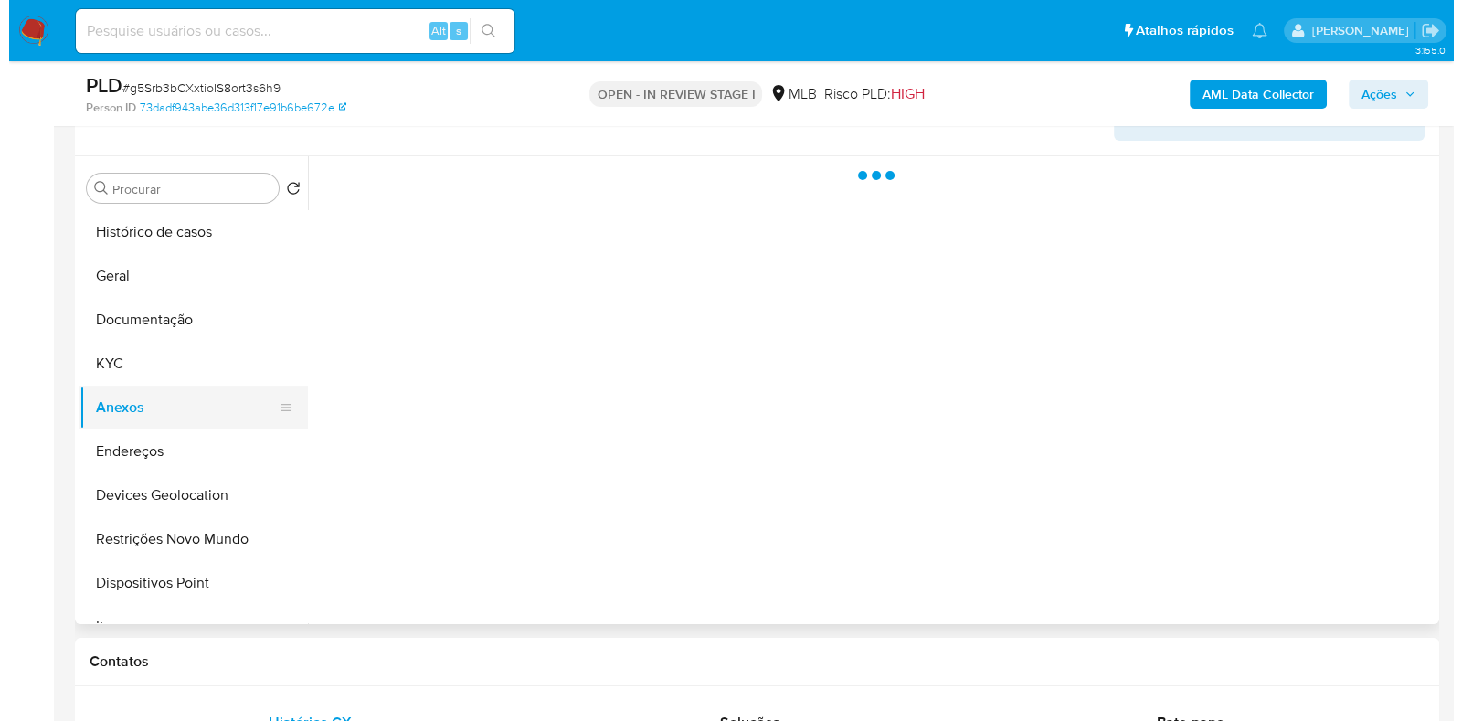
scroll to position [0, 0]
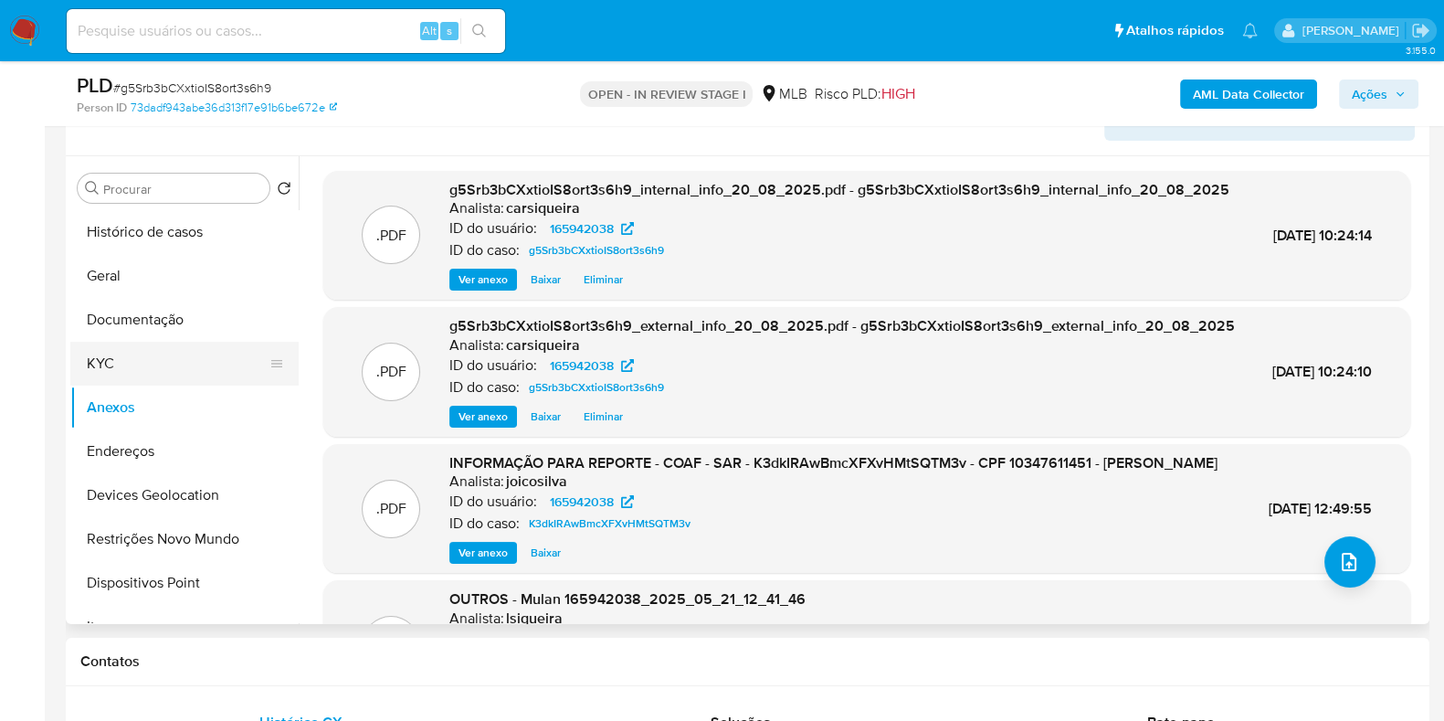
click at [180, 367] on button "KYC" at bounding box center [177, 364] width 214 height 44
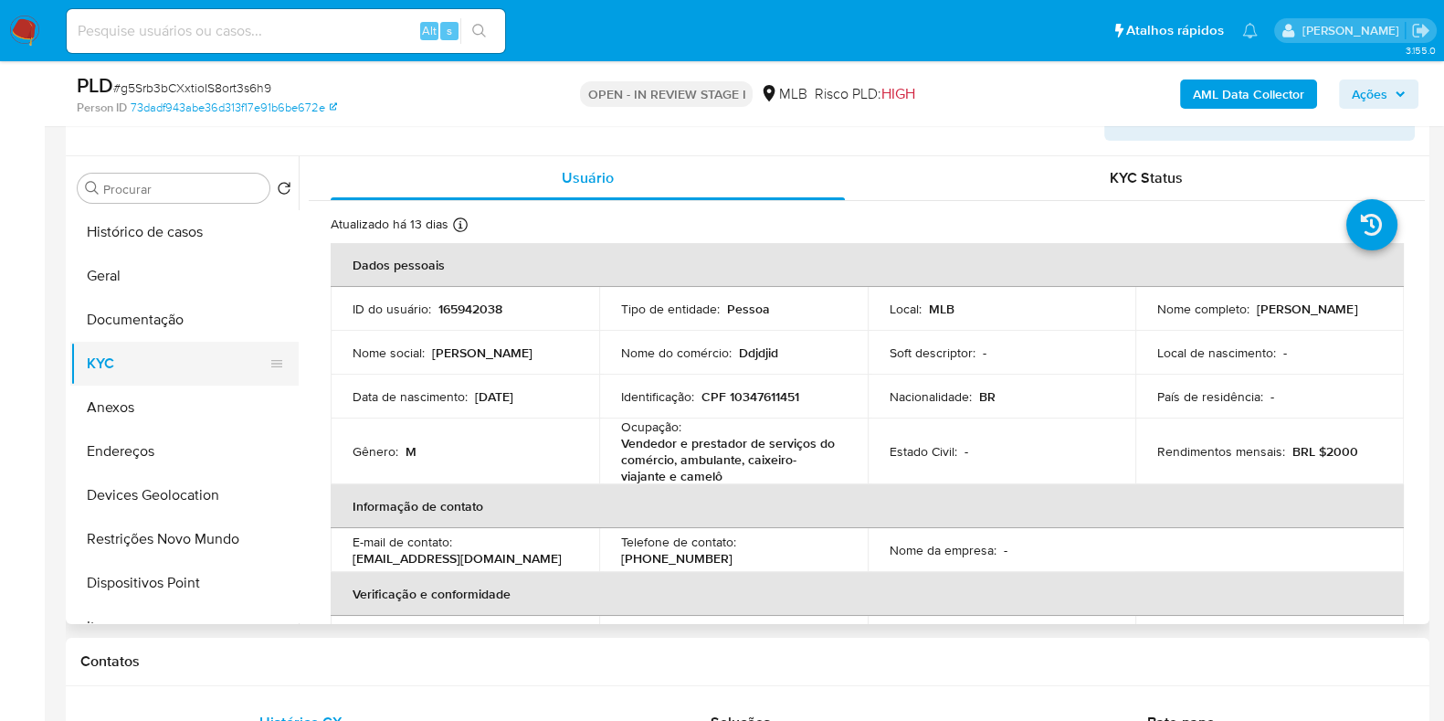
click at [183, 365] on button "KYC" at bounding box center [177, 364] width 214 height 44
click at [1354, 96] on span "Ações" at bounding box center [1370, 93] width 36 height 29
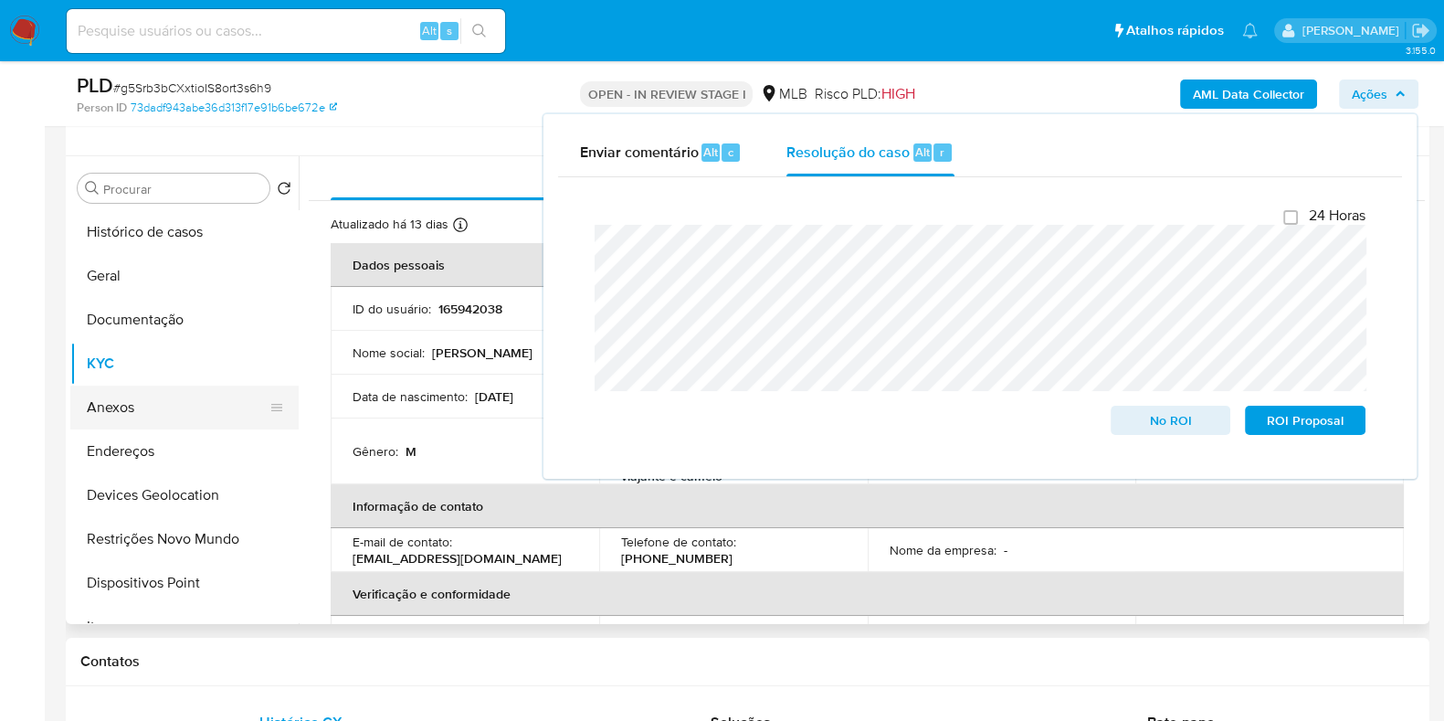
click at [105, 394] on button "Anexos" at bounding box center [177, 408] width 214 height 44
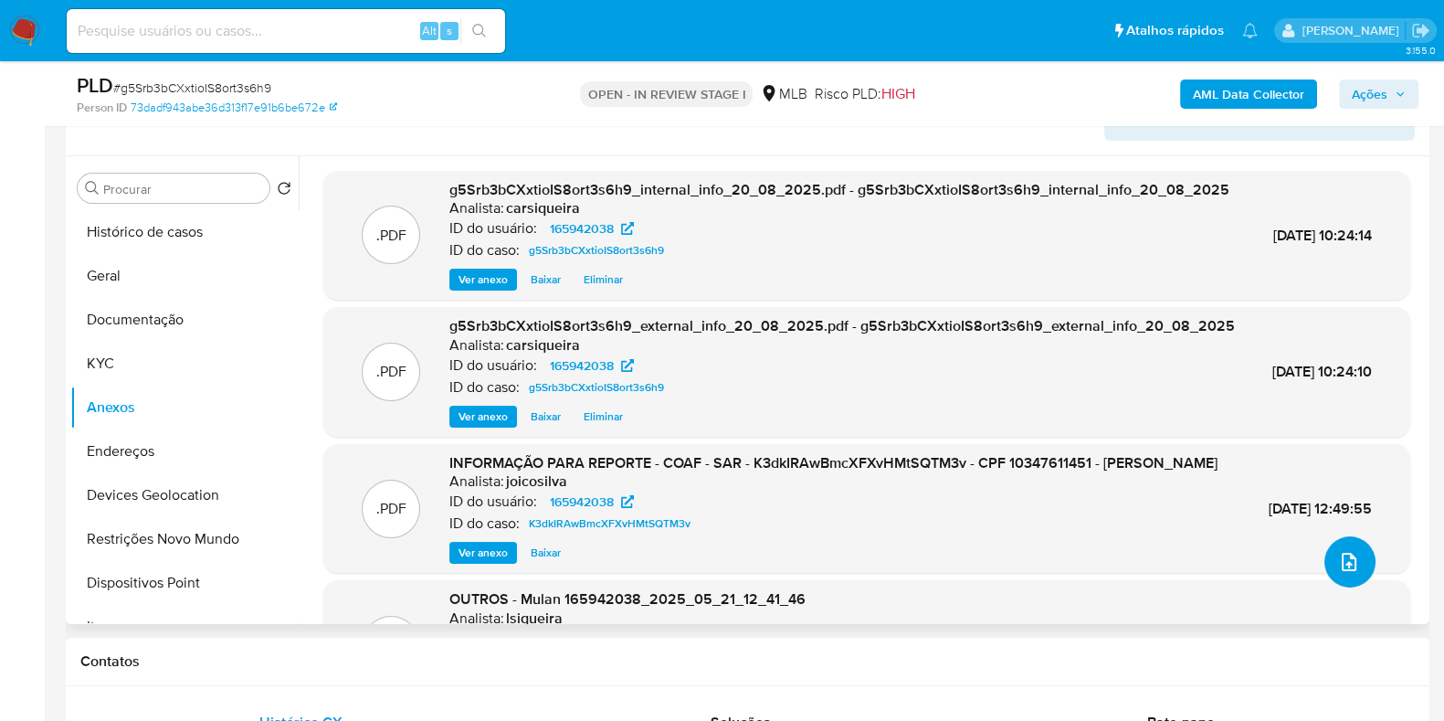
click at [1329, 566] on button "upload-file" at bounding box center [1350, 561] width 51 height 51
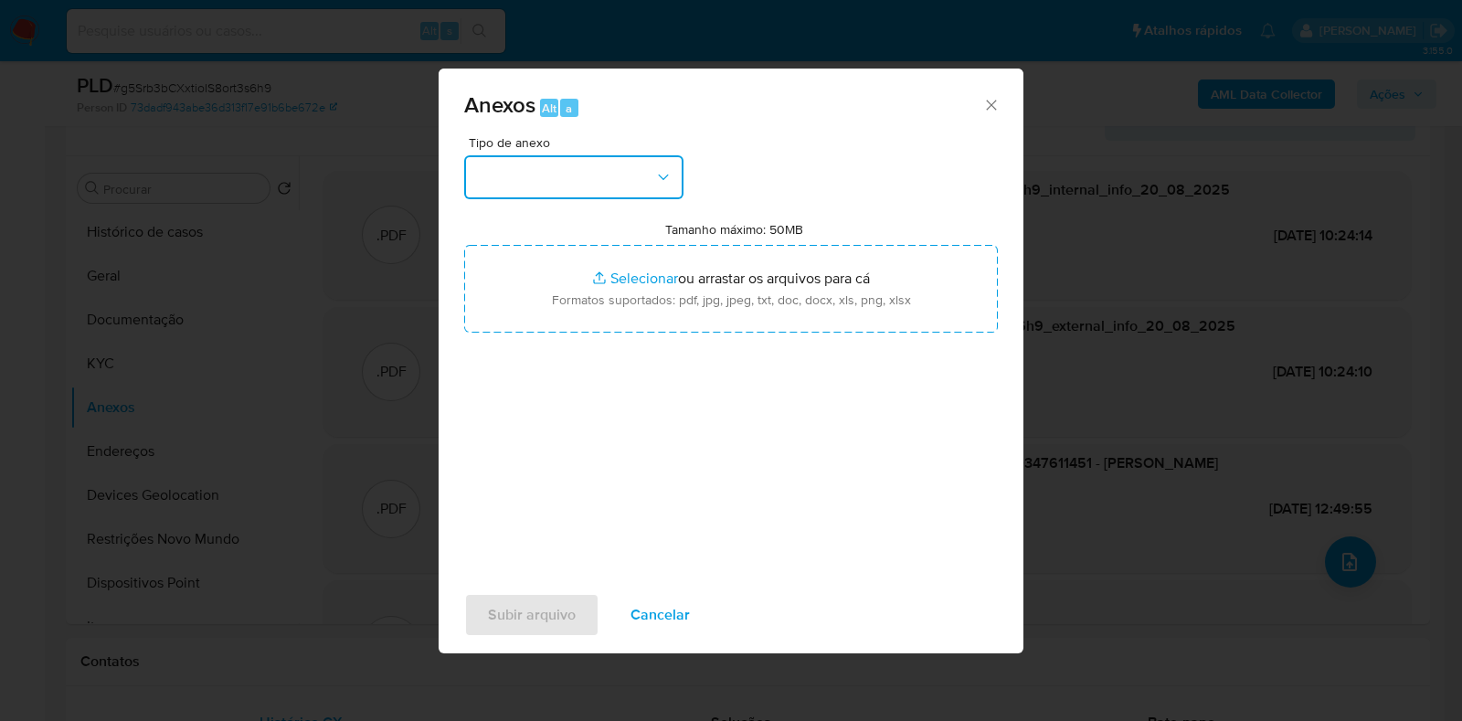
click at [577, 174] on button "button" at bounding box center [573, 177] width 219 height 44
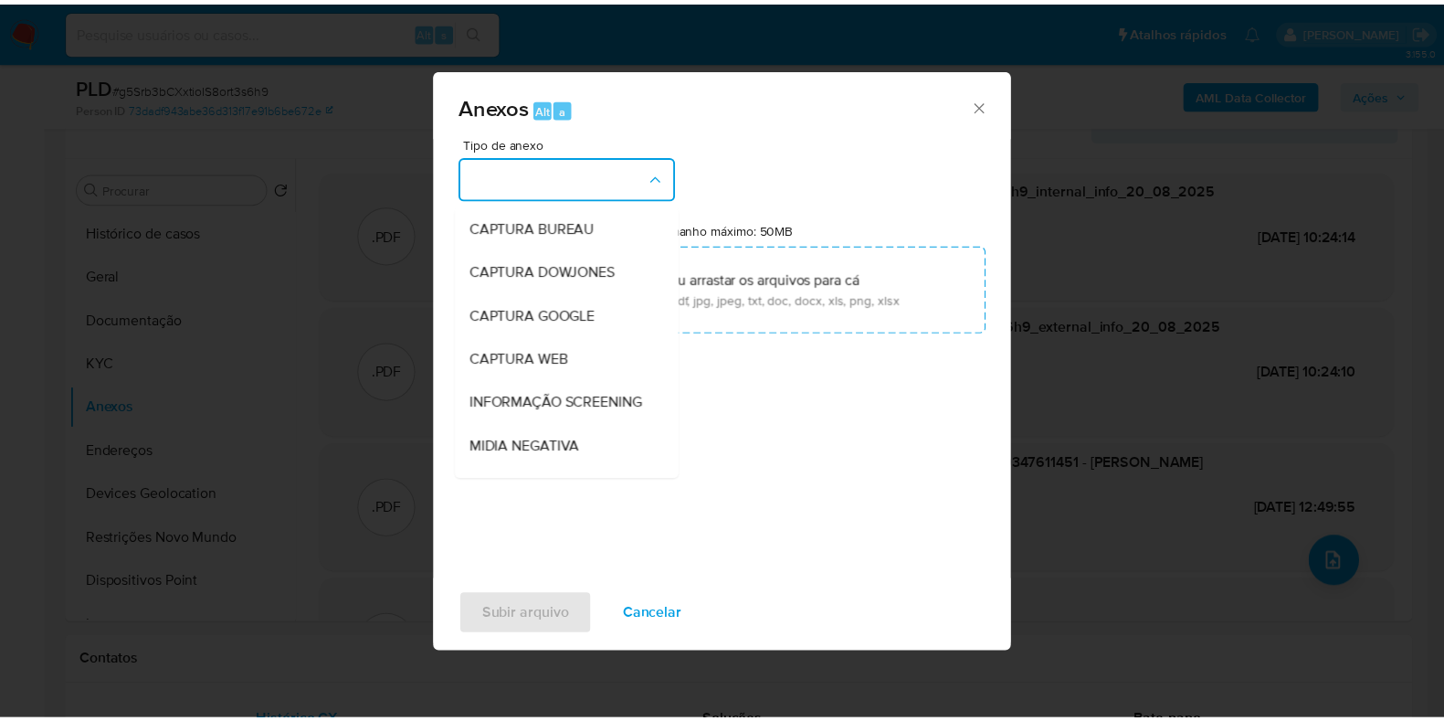
scroll to position [281, 0]
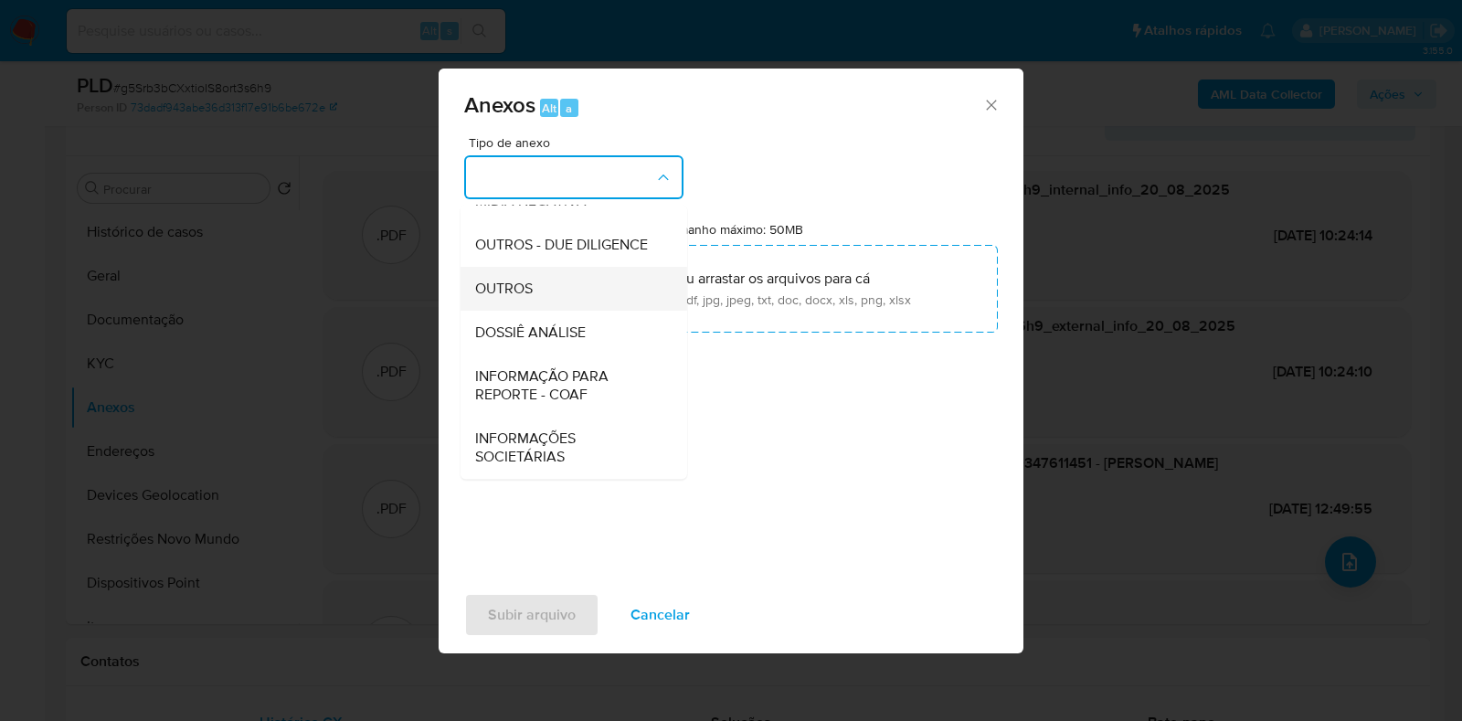
click at [579, 280] on div "OUTROS" at bounding box center [568, 289] width 186 height 44
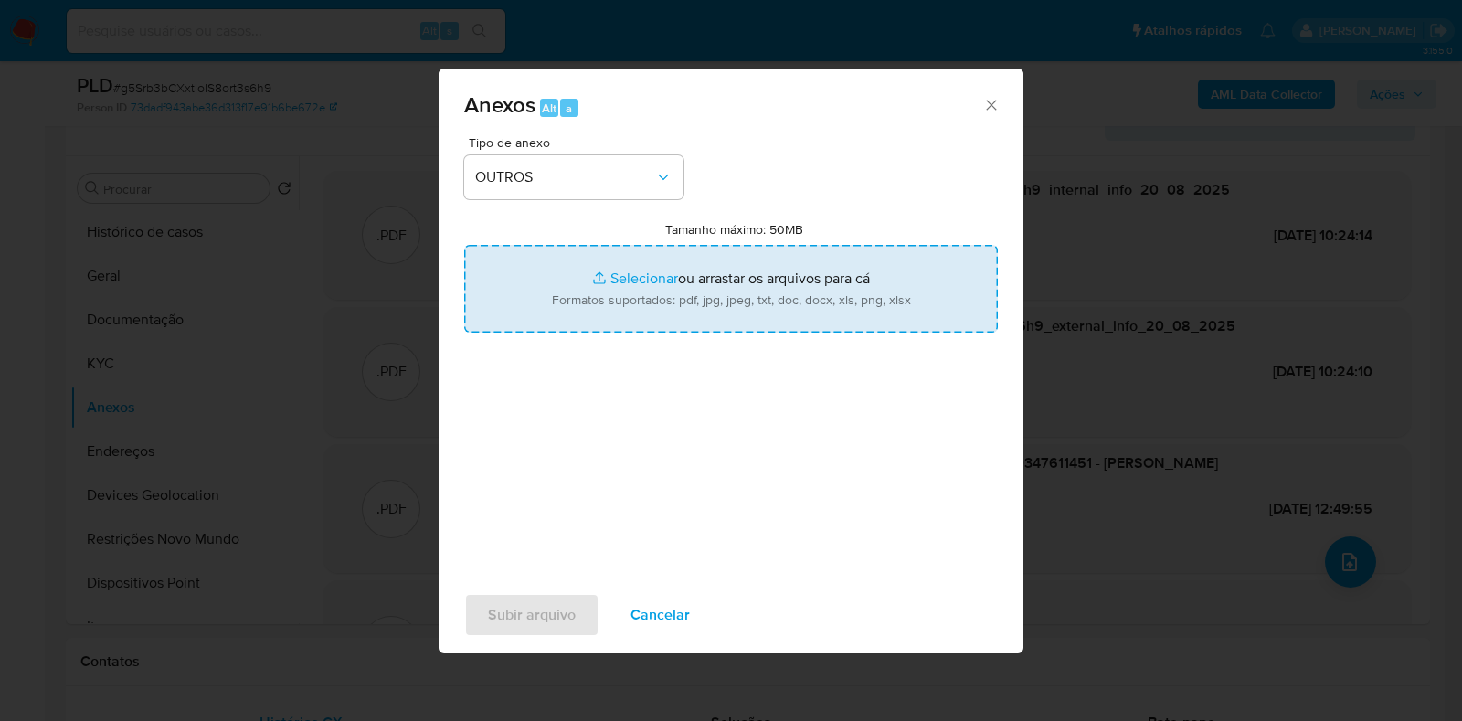
click at [605, 260] on input "Tamanho máximo: 50MB Selecionar arquivos" at bounding box center [731, 289] width 534 height 88
type input "C:\fakepath\CPF 10347611451 - JACKSON DOS SANTOS SILVA - Documentos Google.pdf"
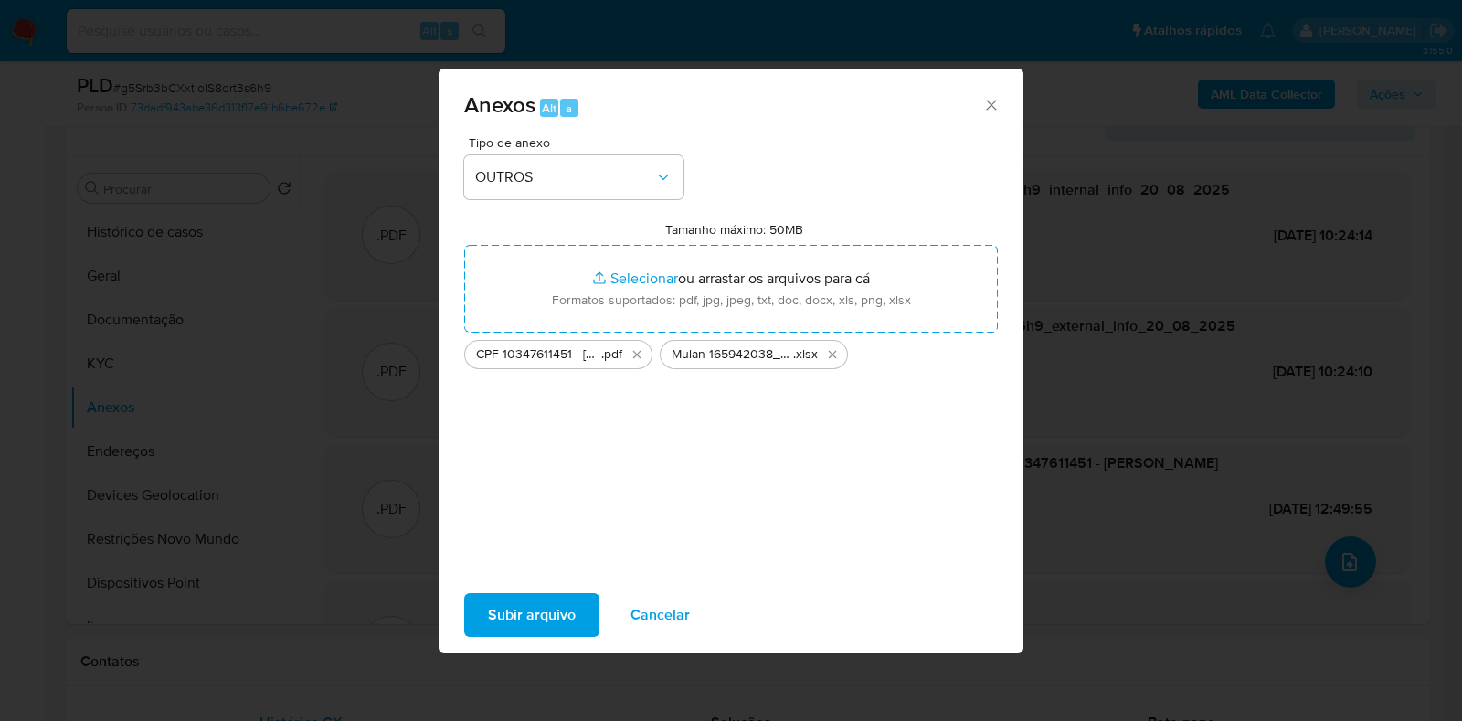
click at [552, 609] on span "Subir arquivo" at bounding box center [532, 615] width 88 height 40
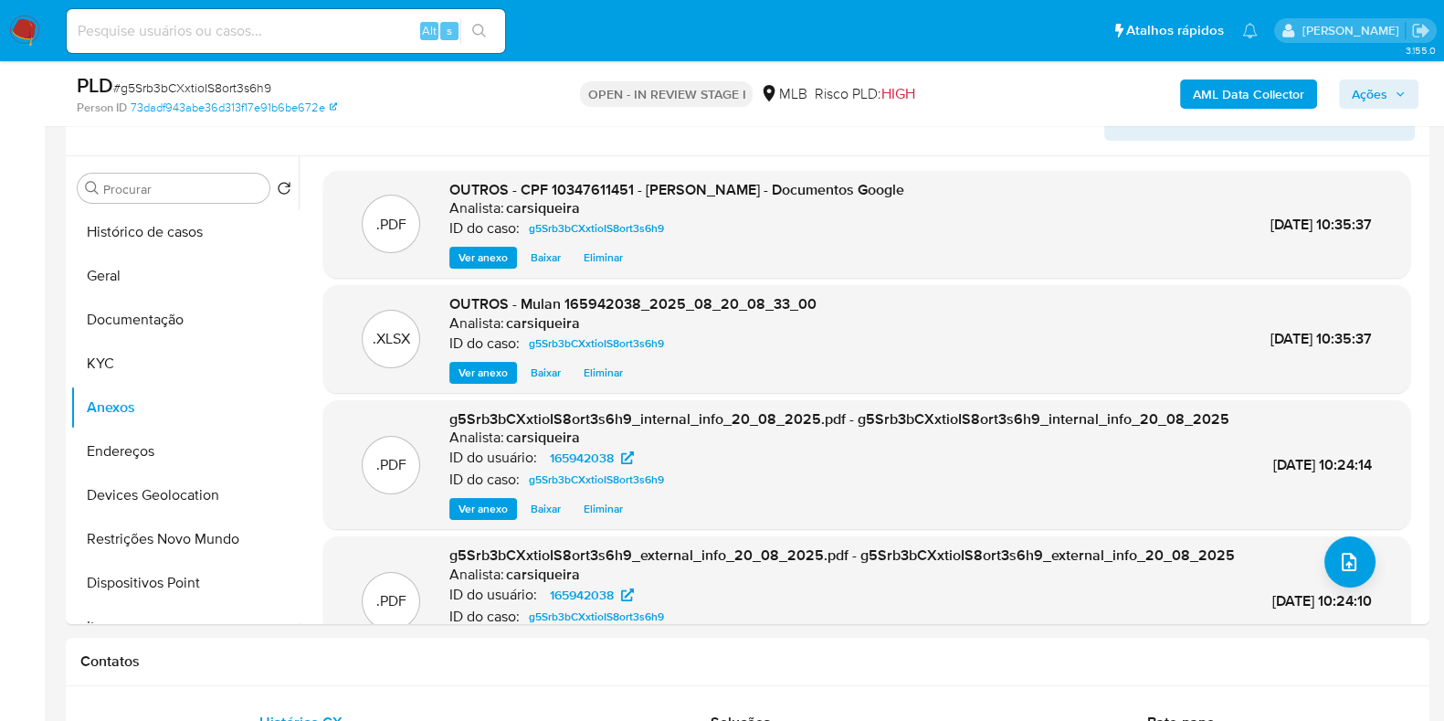
click at [1390, 100] on span "Ações" at bounding box center [1379, 94] width 54 height 26
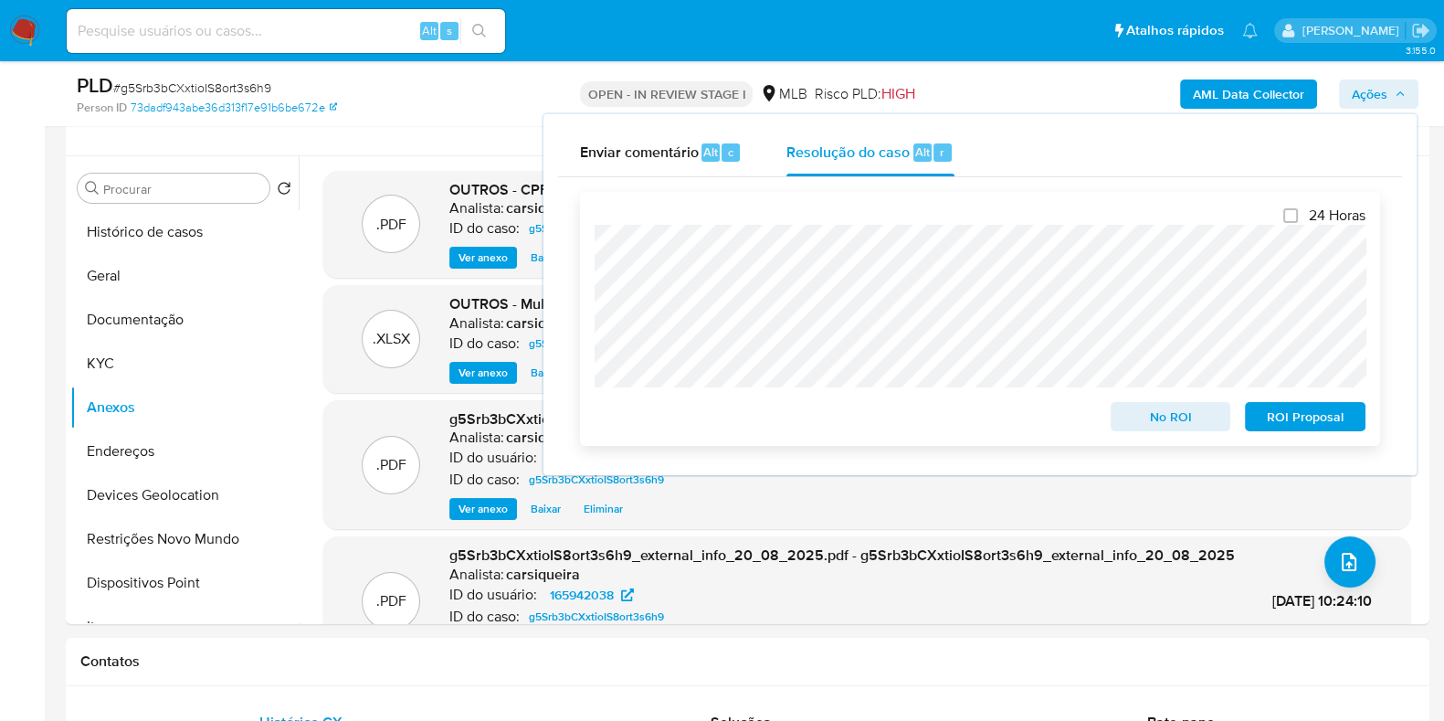
click at [1164, 407] on span "No ROI" at bounding box center [1171, 417] width 95 height 26
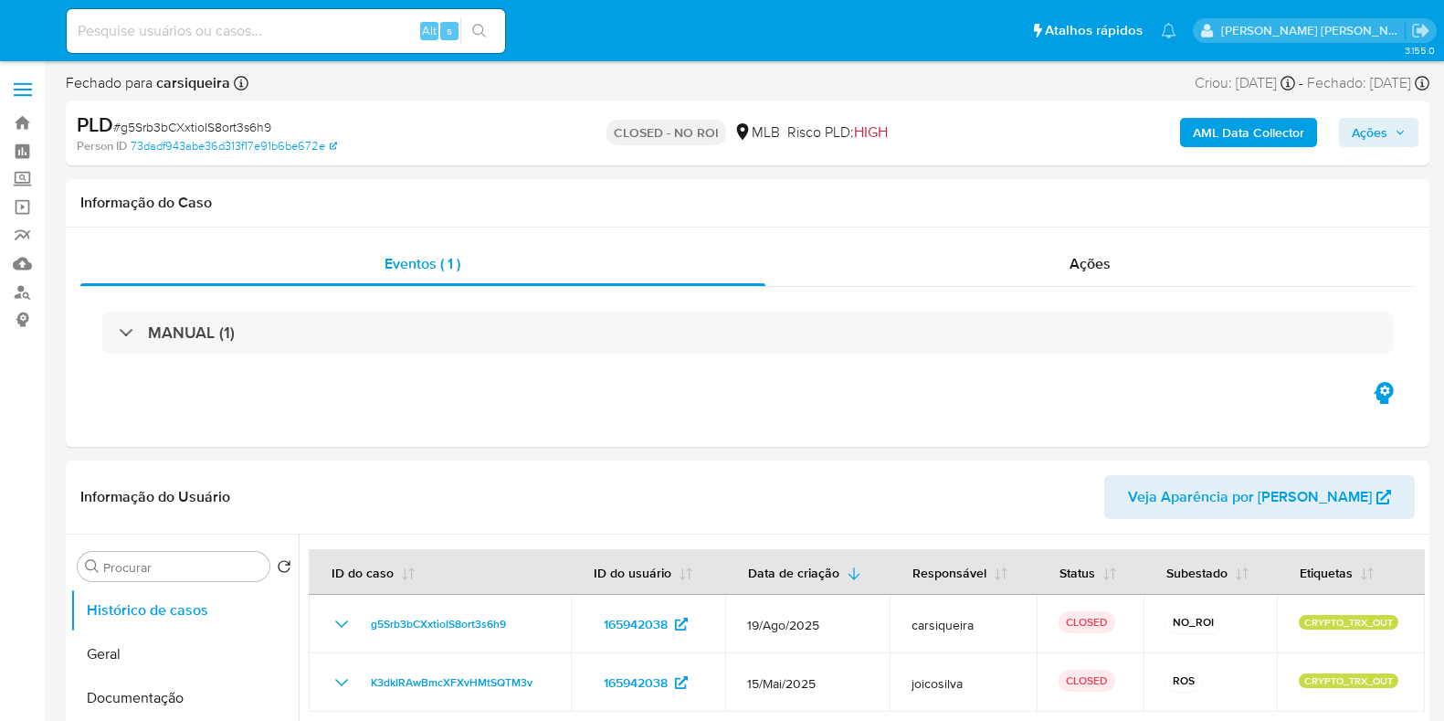
select select "10"
click at [21, 25] on img at bounding box center [24, 31] width 31 height 31
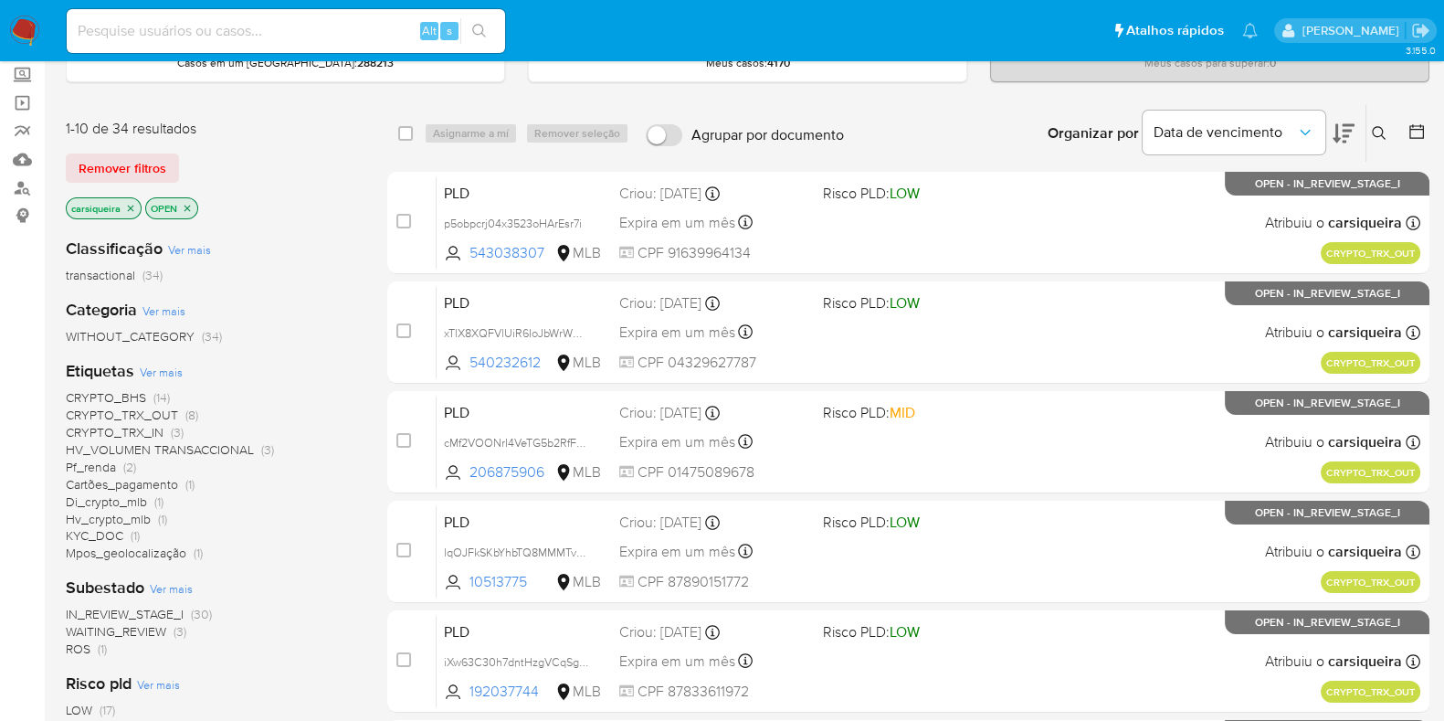
scroll to position [111, 0]
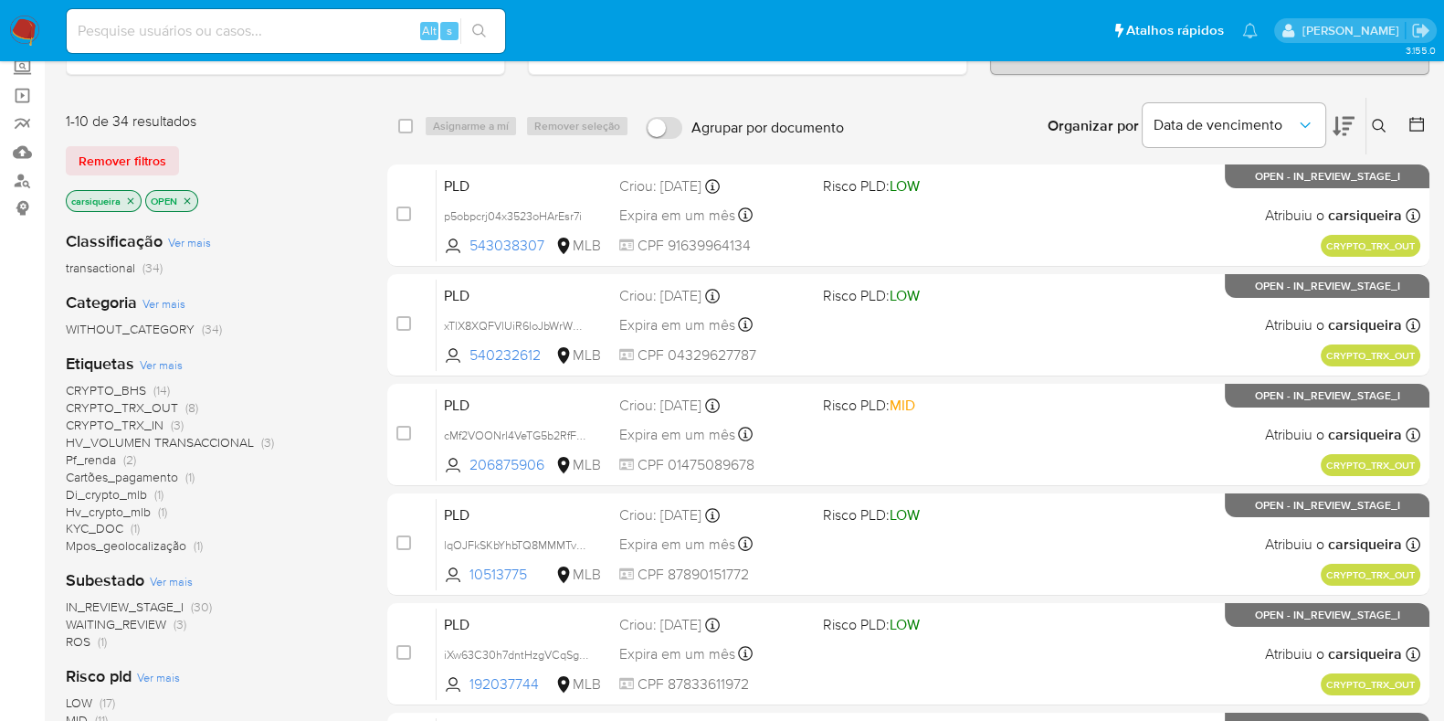
click at [16, 32] on img at bounding box center [24, 31] width 31 height 31
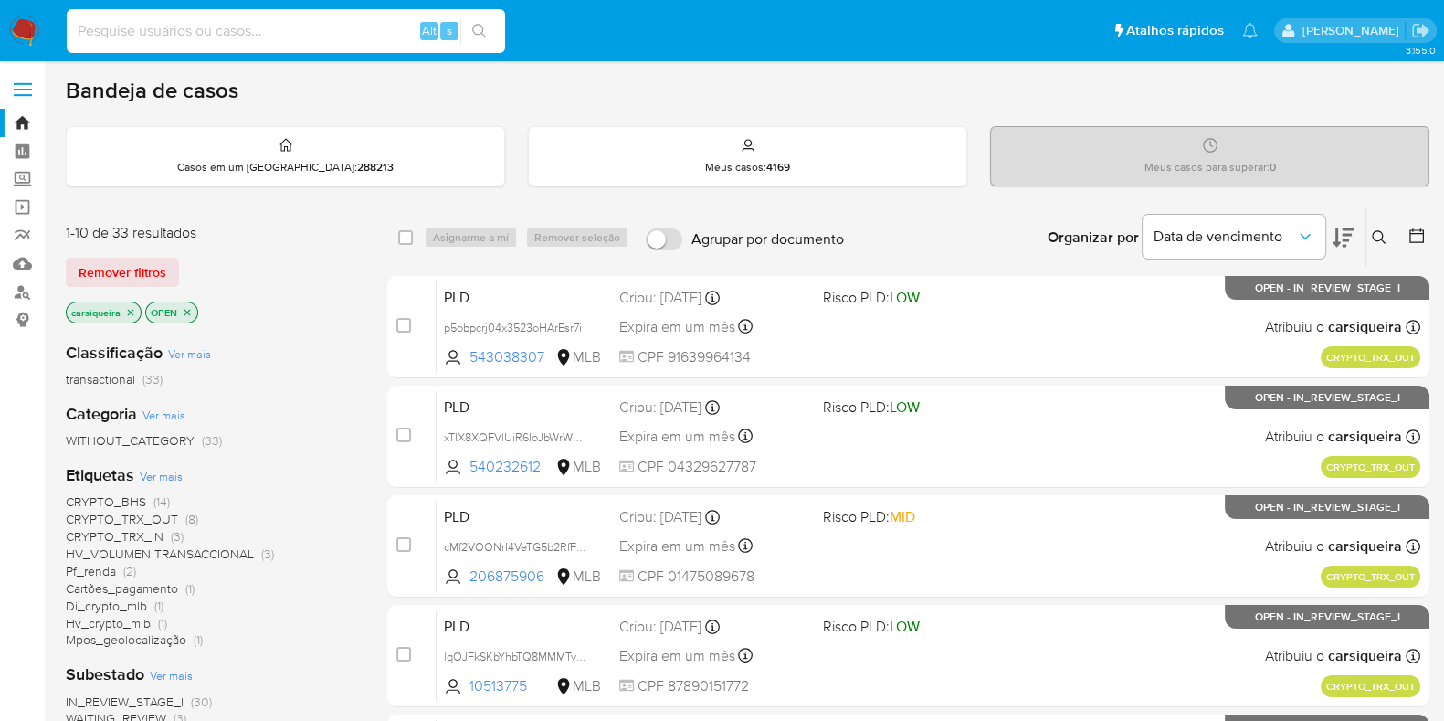
click at [293, 20] on input at bounding box center [286, 31] width 439 height 24
paste input "Eb8rqHmBhf05GoQgS9zJtu6w"
type input "Eb8rqHmBhf05GoQgS9zJtu6w"
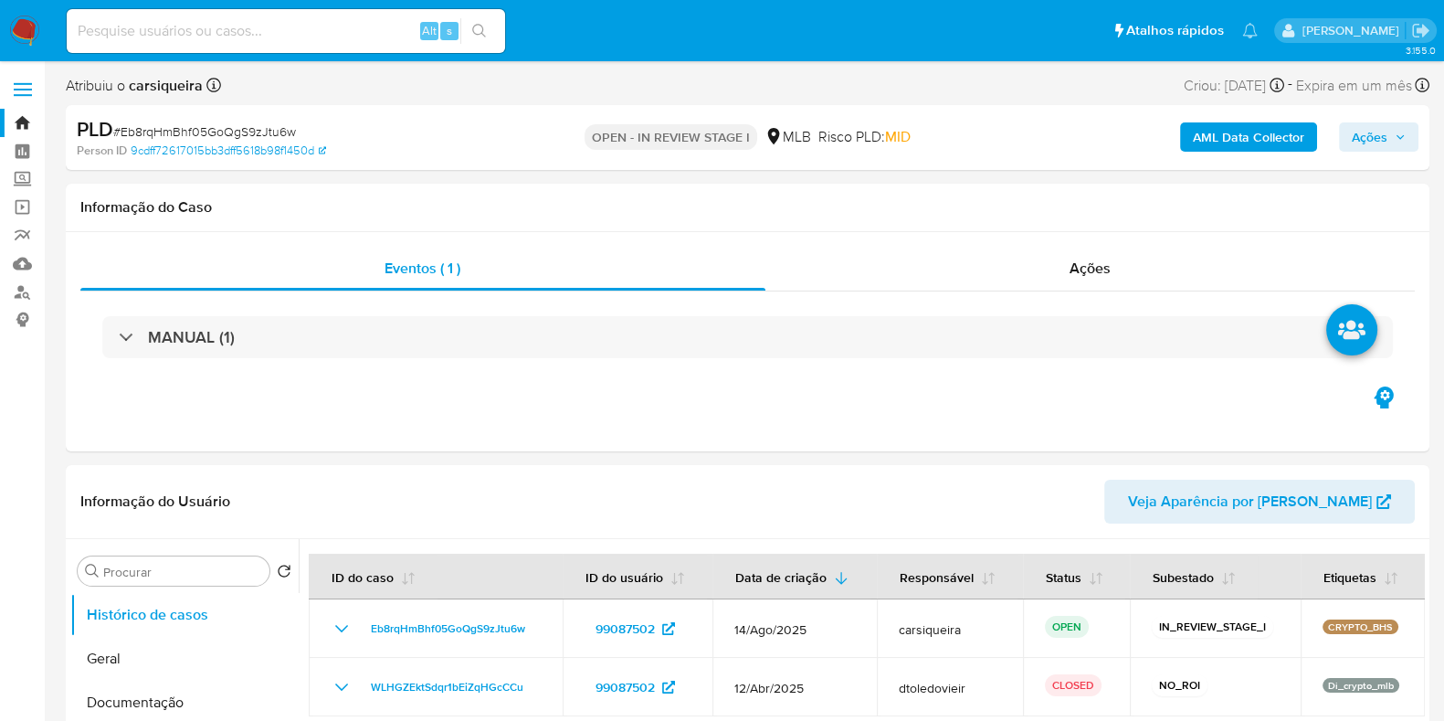
select select "10"
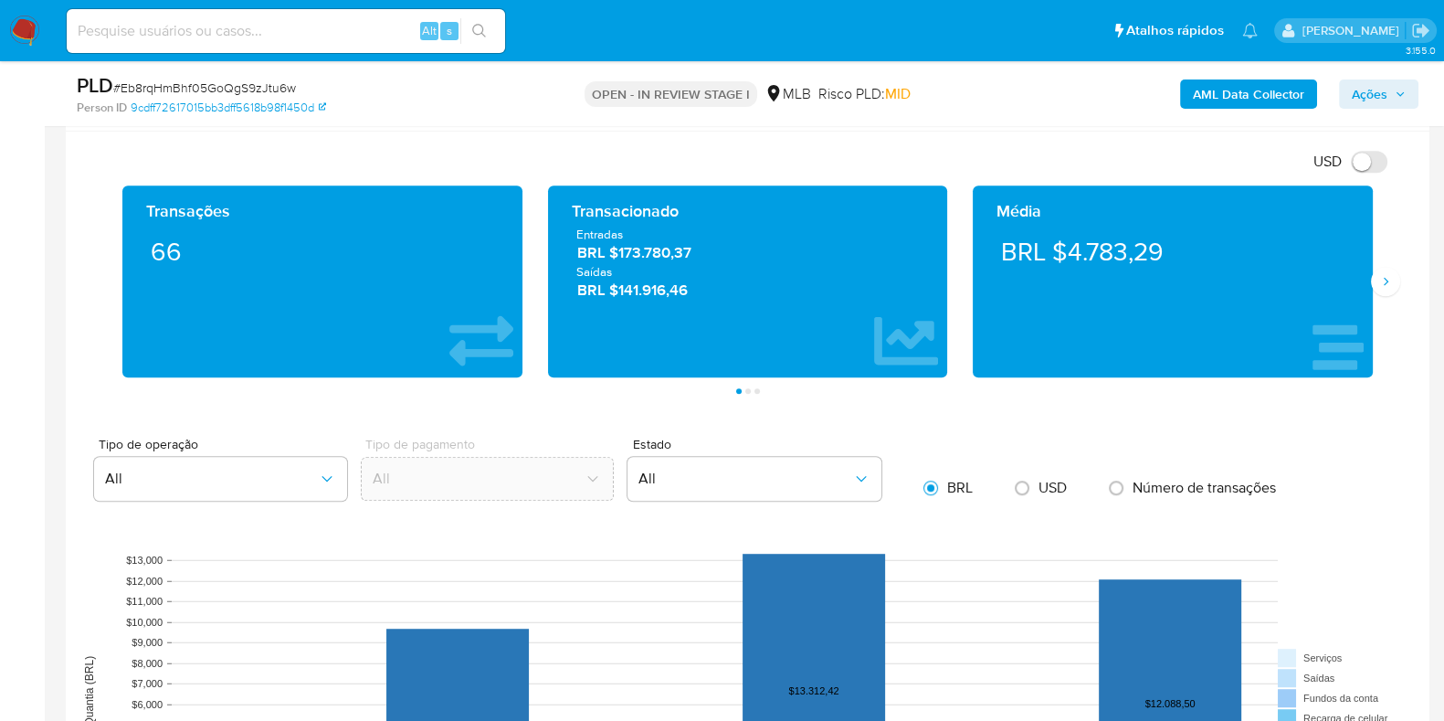
scroll to position [1239, 0]
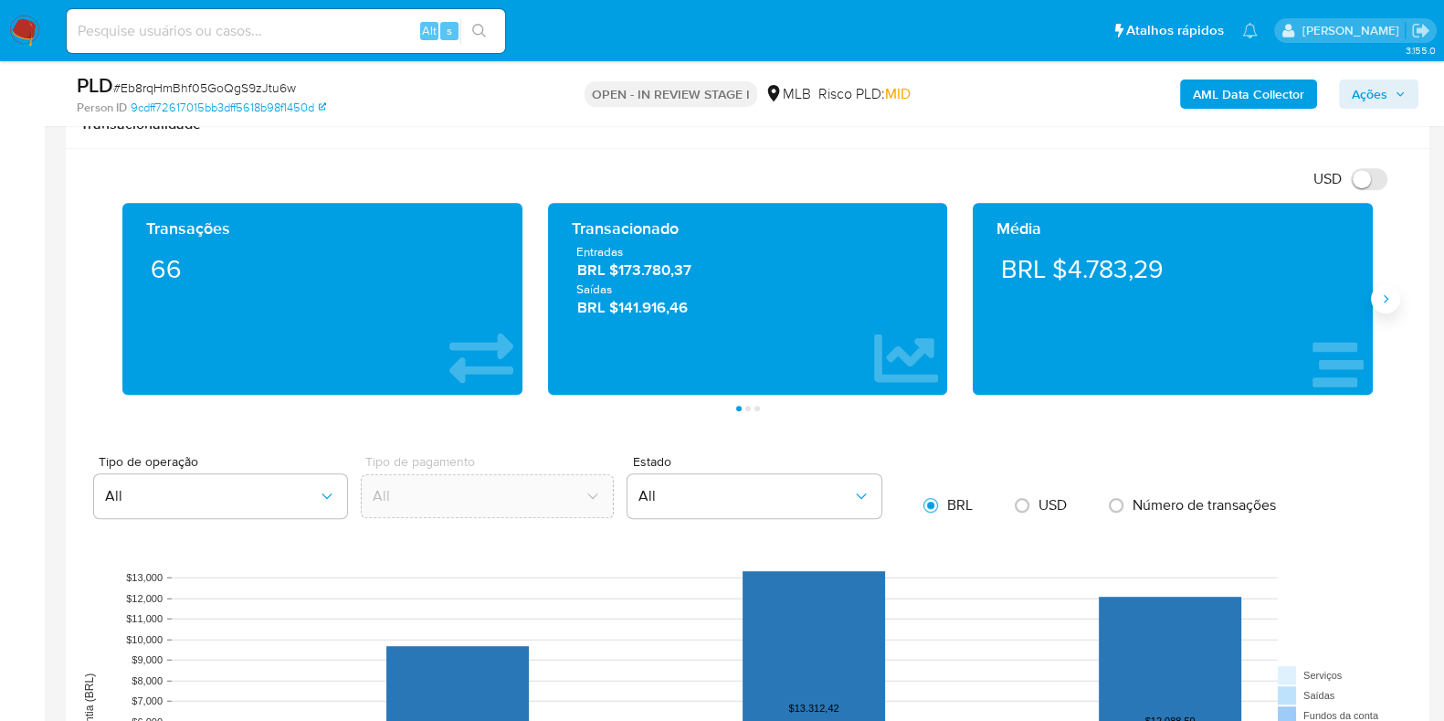
click at [1383, 305] on button "Siguiente" at bounding box center [1385, 298] width 29 height 29
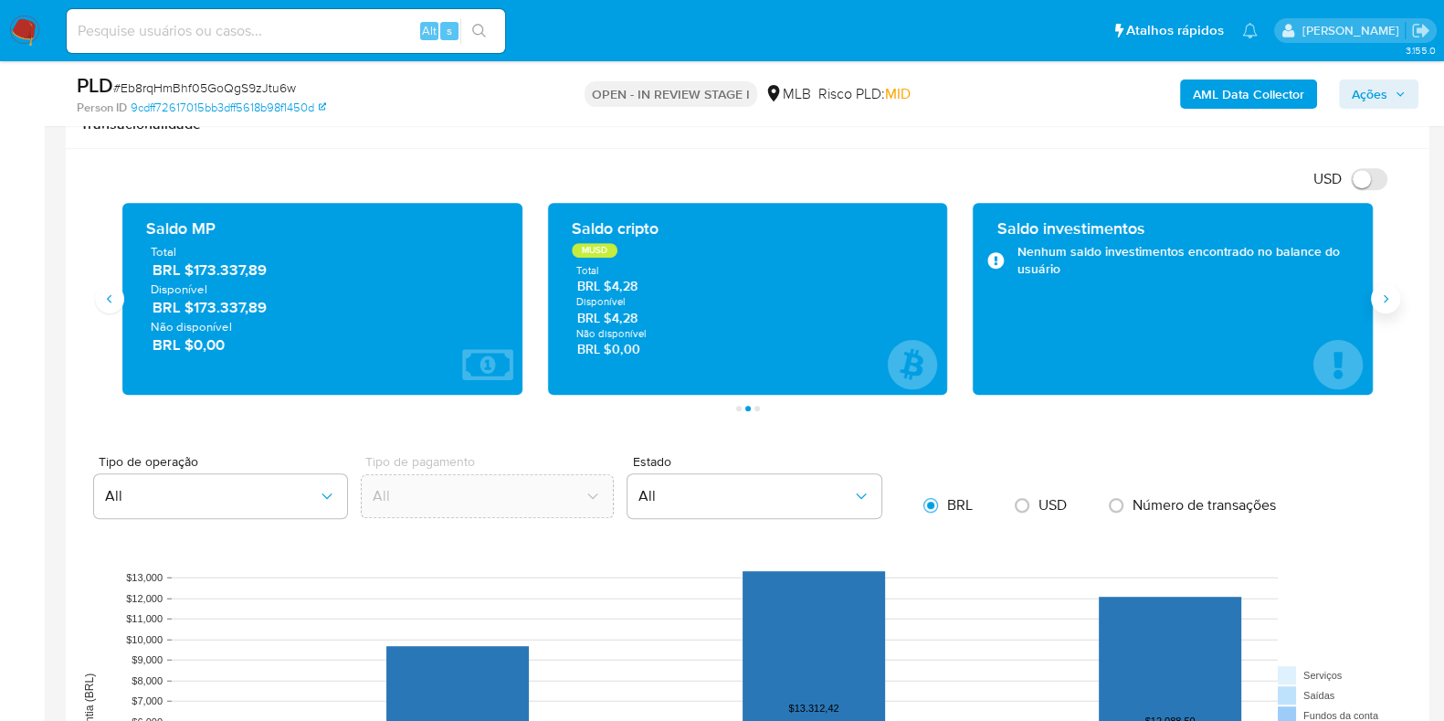
click at [1383, 305] on button "Siguiente" at bounding box center [1385, 298] width 29 height 29
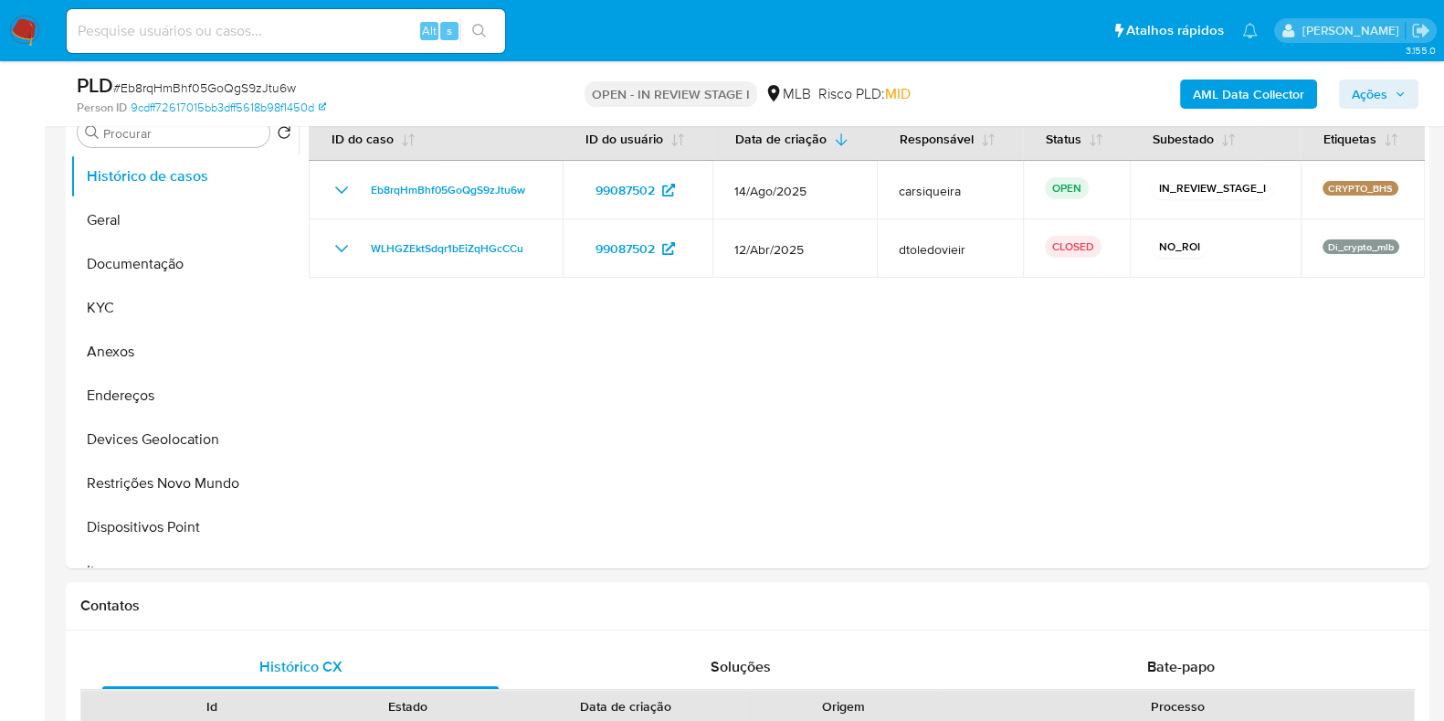
scroll to position [291, 0]
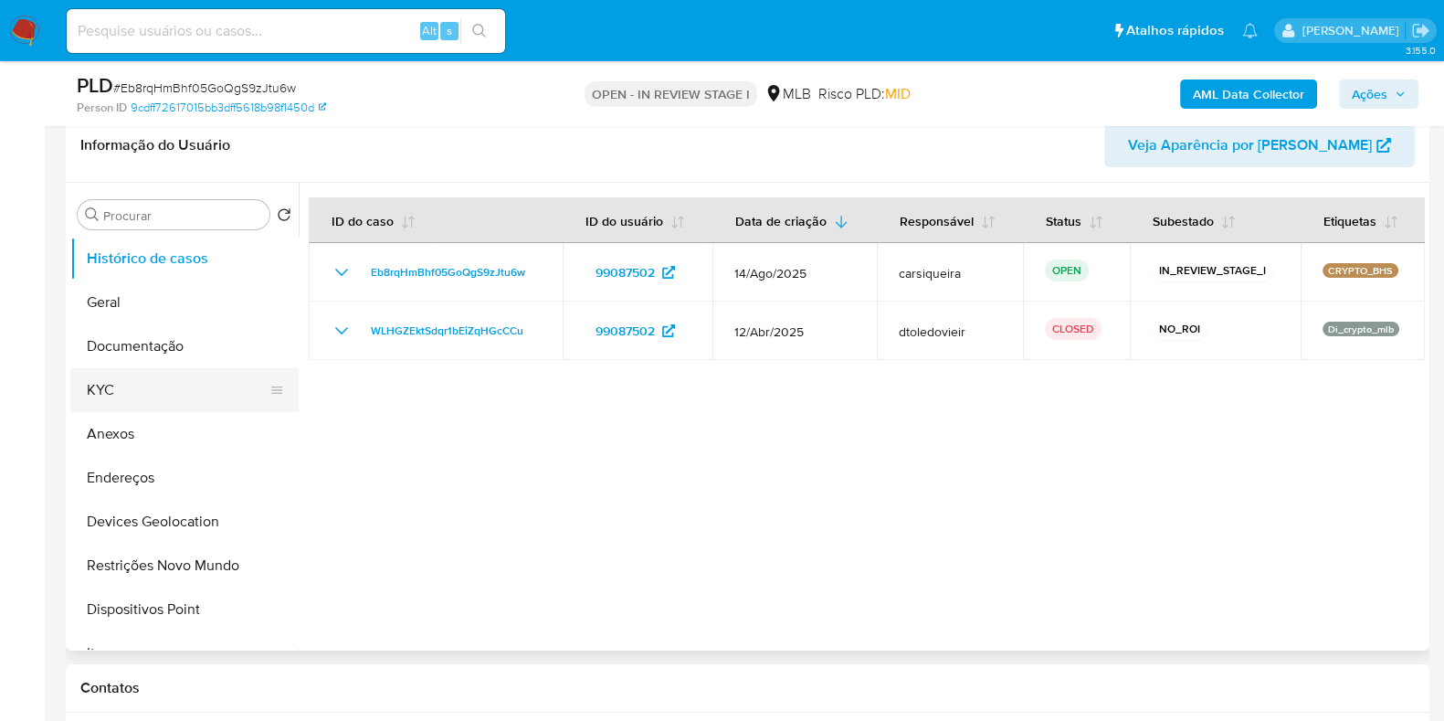
click at [171, 403] on button "KYC" at bounding box center [177, 390] width 214 height 44
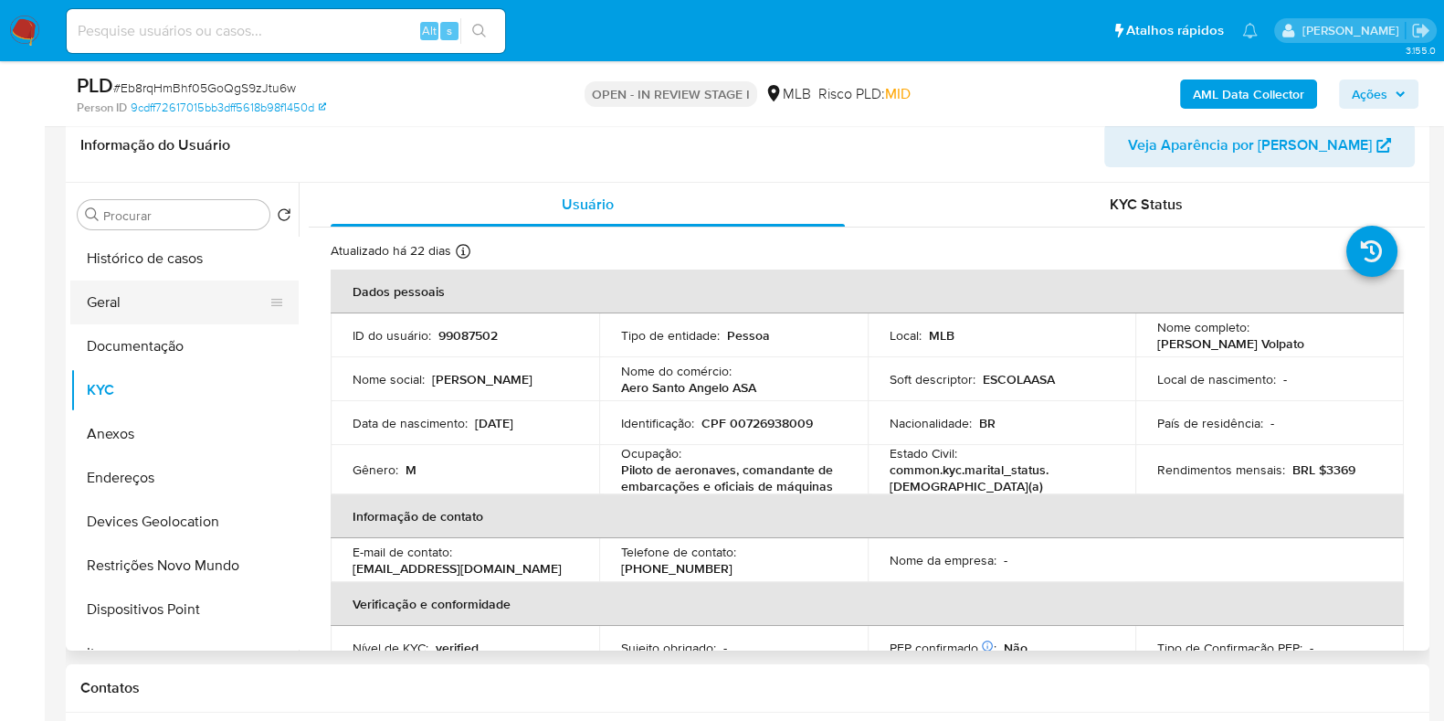
click at [169, 289] on button "Geral" at bounding box center [177, 302] width 214 height 44
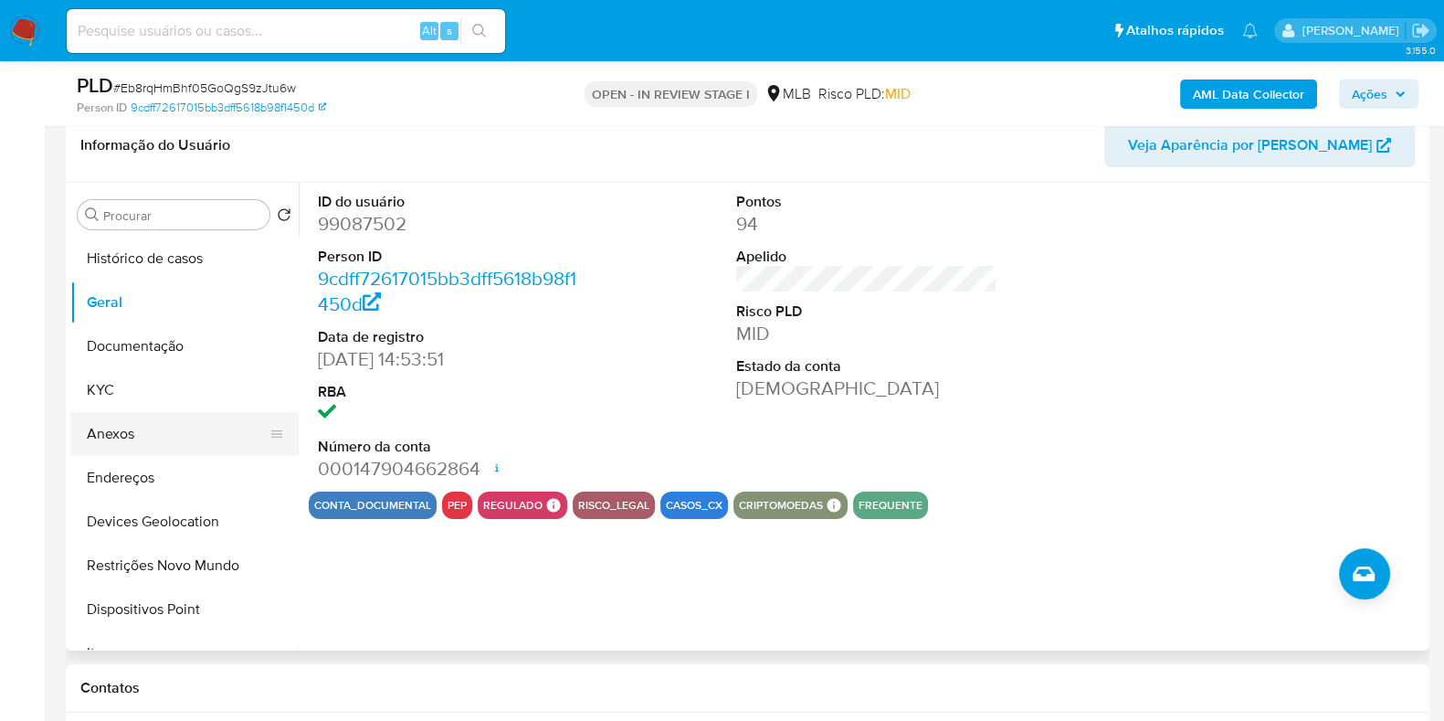
click at [173, 424] on button "Anexos" at bounding box center [177, 434] width 214 height 44
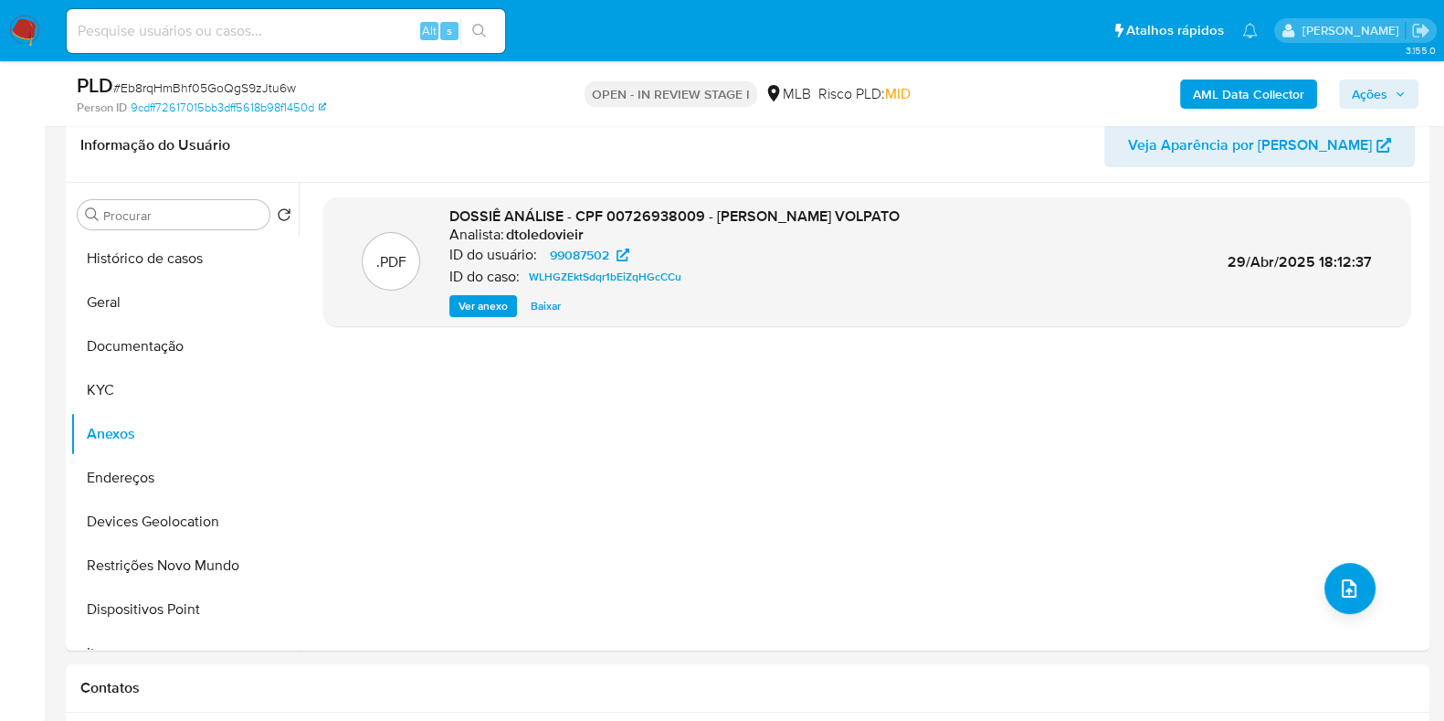
click at [1206, 93] on b "AML Data Collector" at bounding box center [1248, 93] width 111 height 29
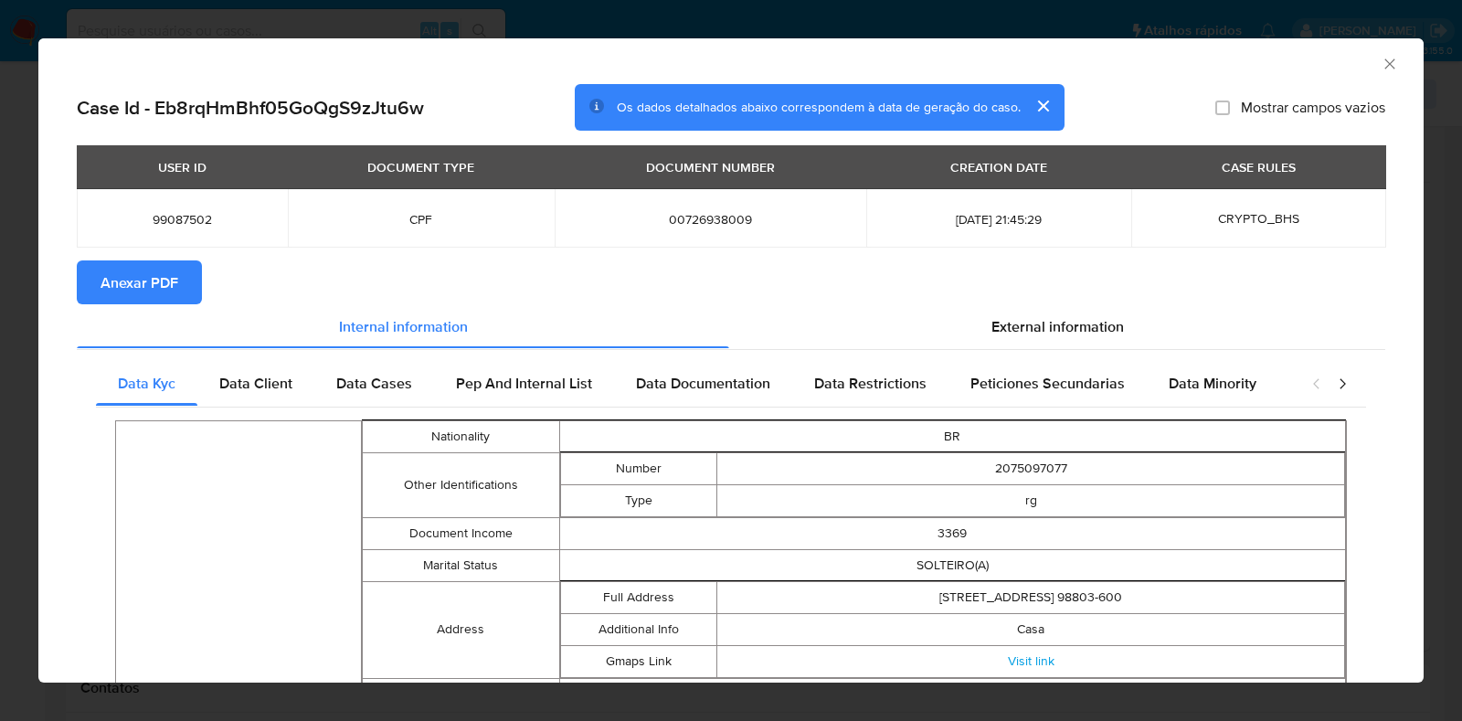
click at [146, 292] on span "Anexar PDF" at bounding box center [139, 282] width 78 height 40
click at [3, 481] on div "AML Data Collector Case Id - Eb8rqHmBhf05GoQgS9zJtu6w Os dados detalhados abaix…" at bounding box center [731, 360] width 1462 height 721
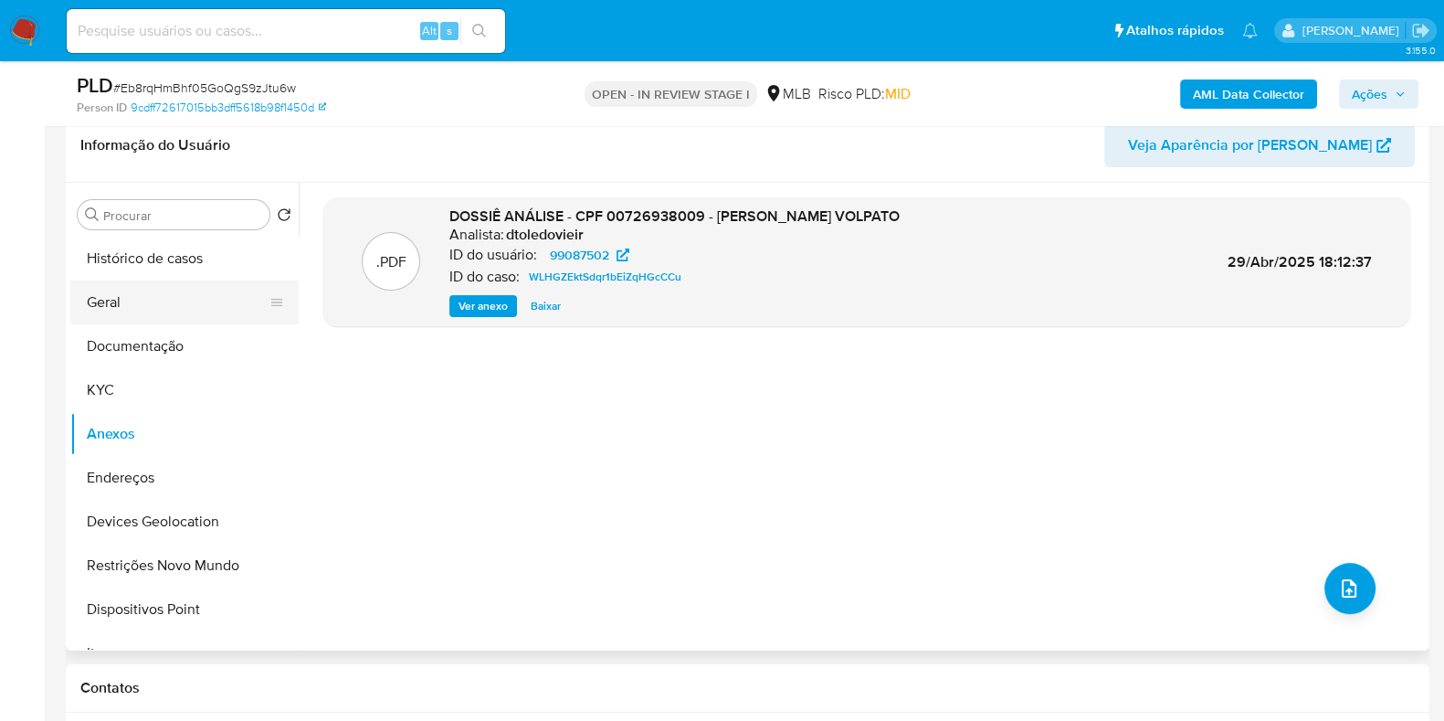
click at [127, 290] on button "Geral" at bounding box center [177, 302] width 214 height 44
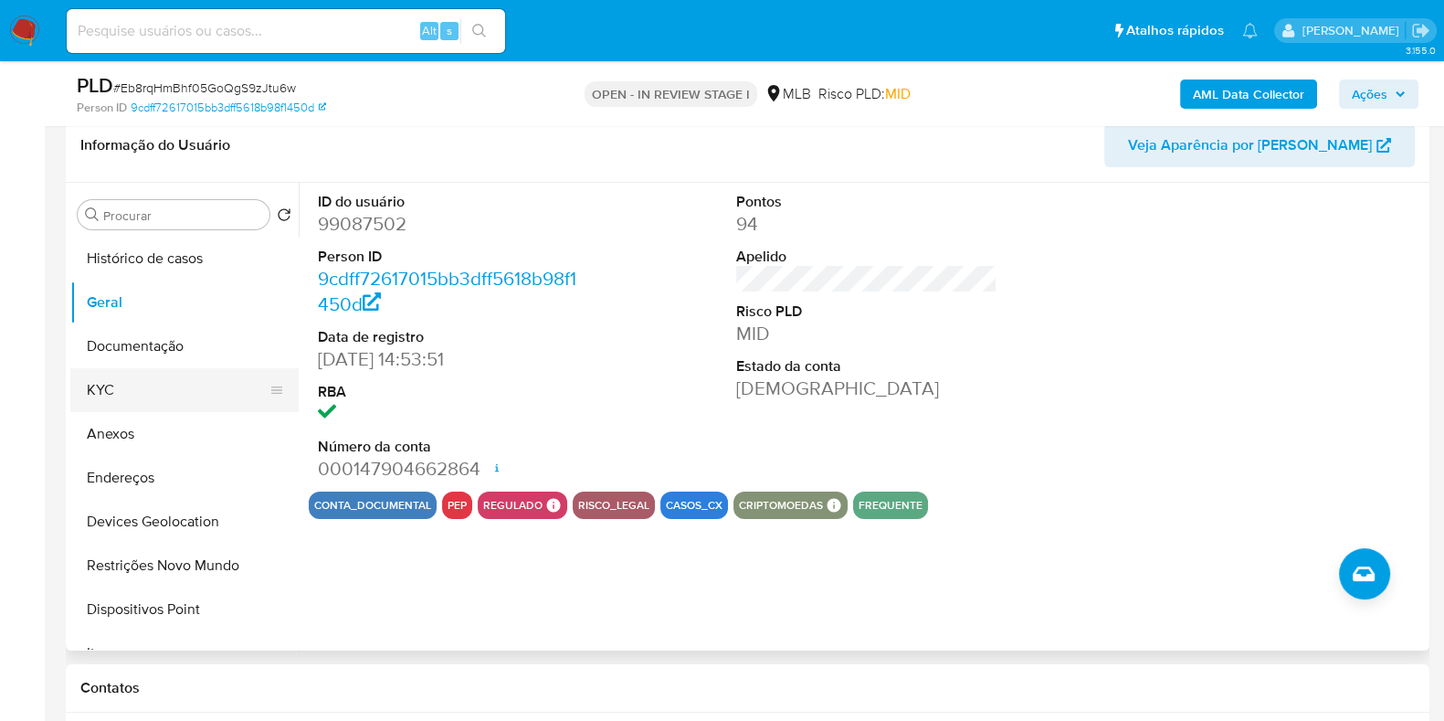
click at [146, 395] on button "KYC" at bounding box center [177, 390] width 214 height 44
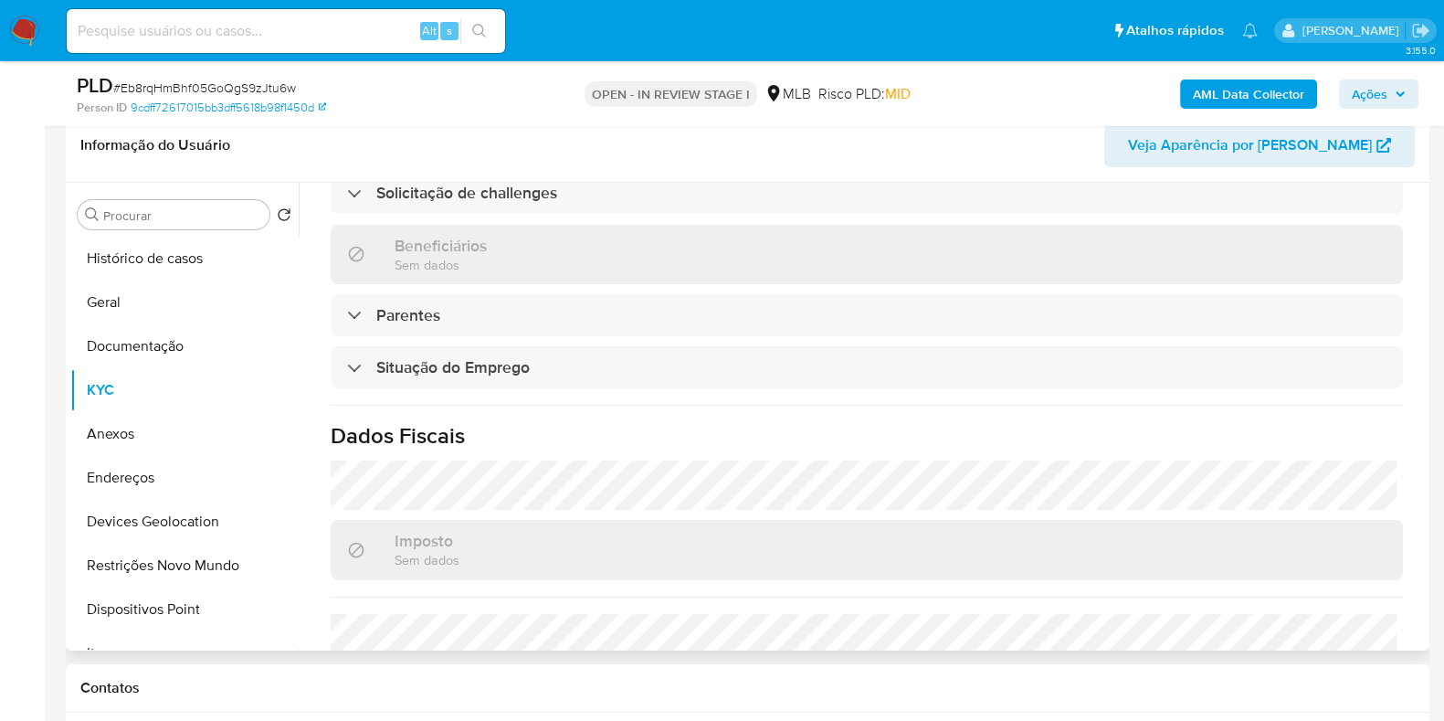
scroll to position [798, 0]
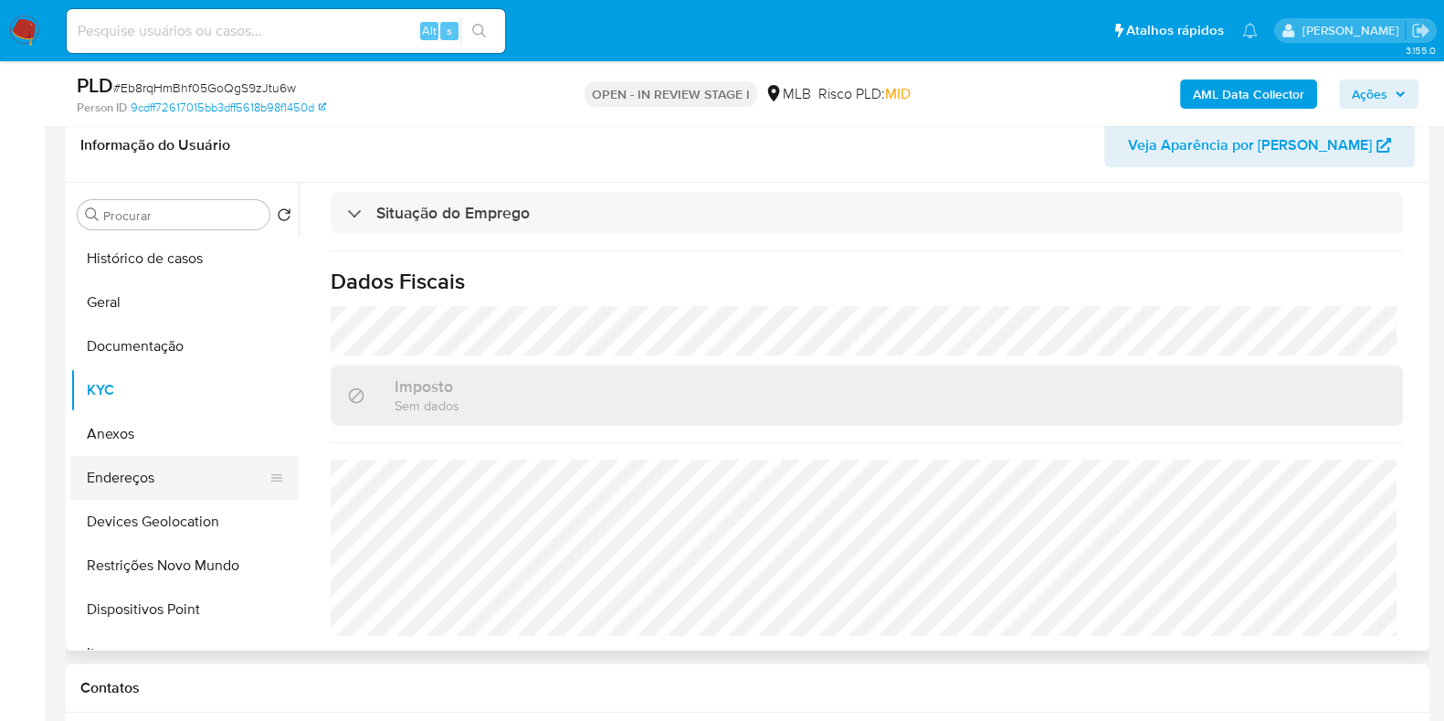
click at [120, 492] on button "Endereços" at bounding box center [177, 478] width 214 height 44
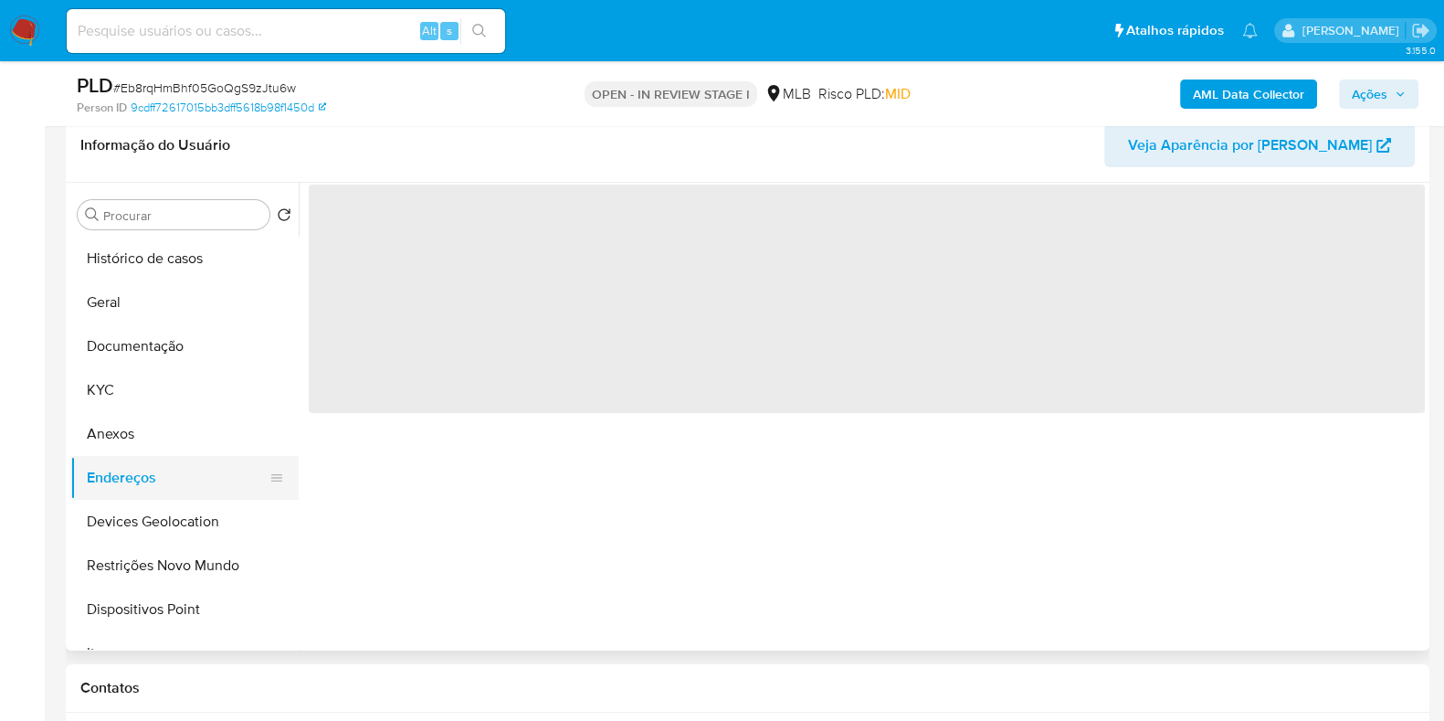
scroll to position [0, 0]
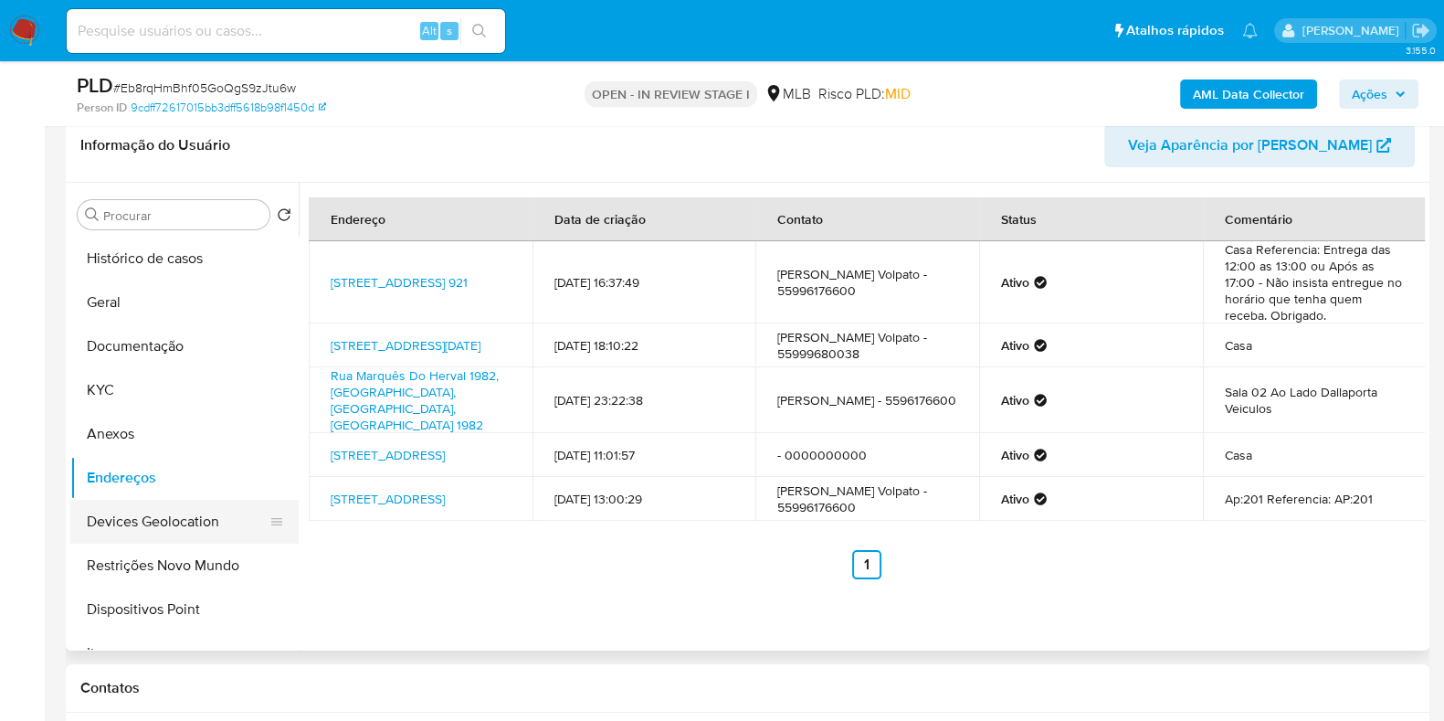
click at [204, 529] on button "Devices Geolocation" at bounding box center [177, 522] width 214 height 44
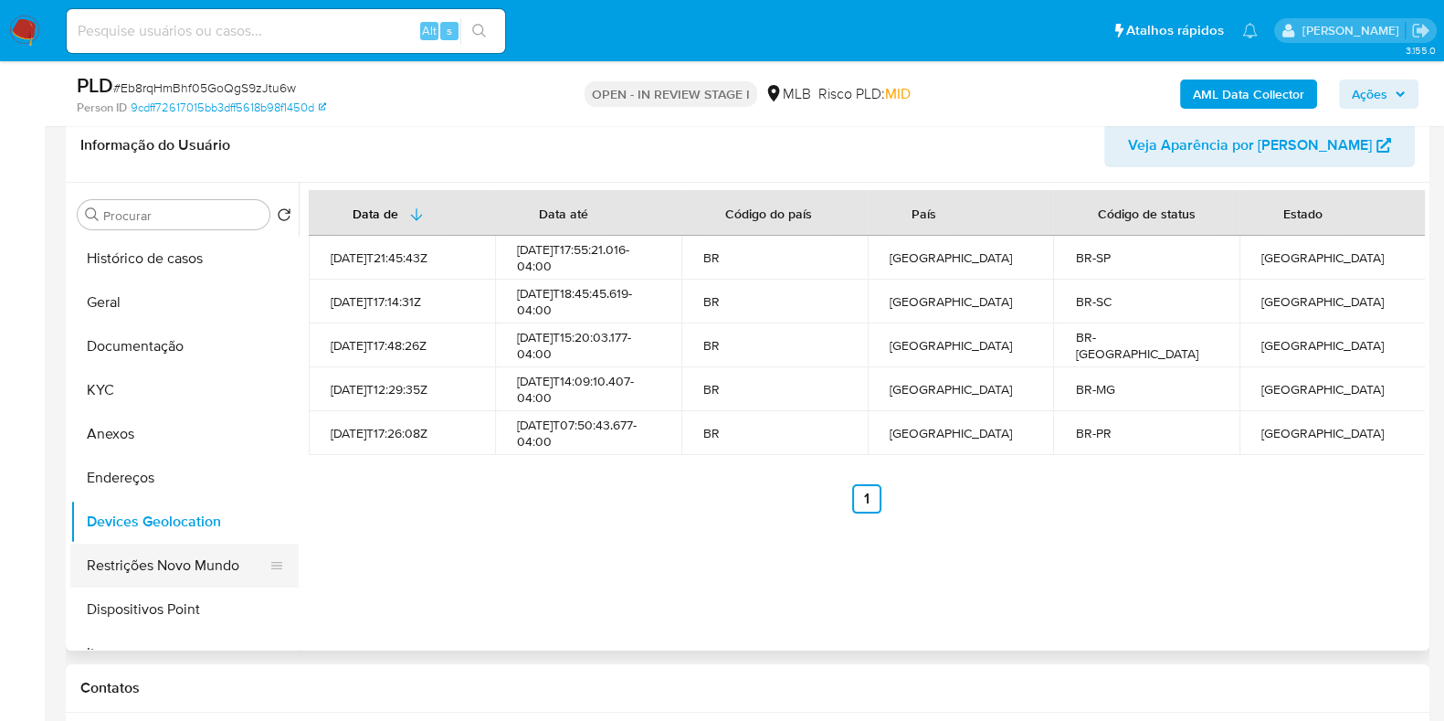
click at [180, 576] on button "Restrições Novo Mundo" at bounding box center [177, 566] width 214 height 44
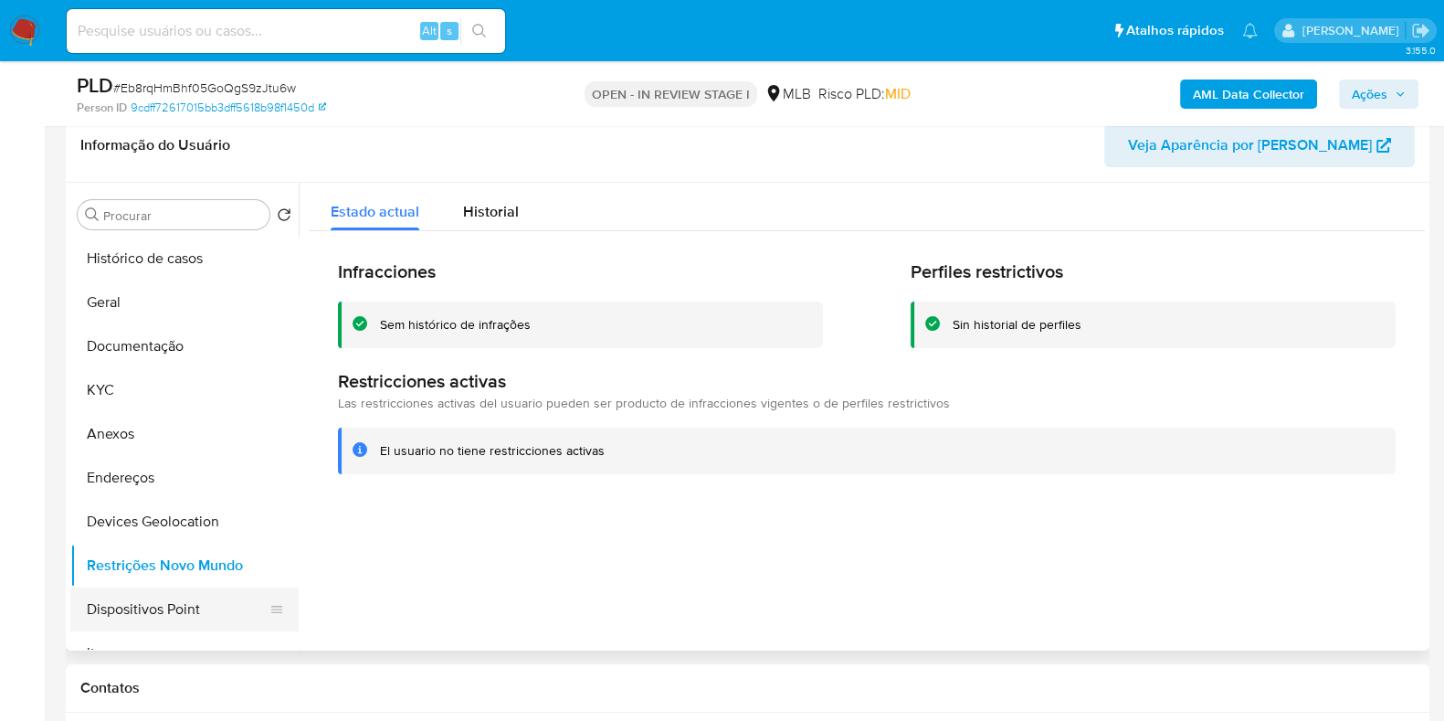
click at [196, 587] on button "Dispositivos Point" at bounding box center [177, 609] width 214 height 44
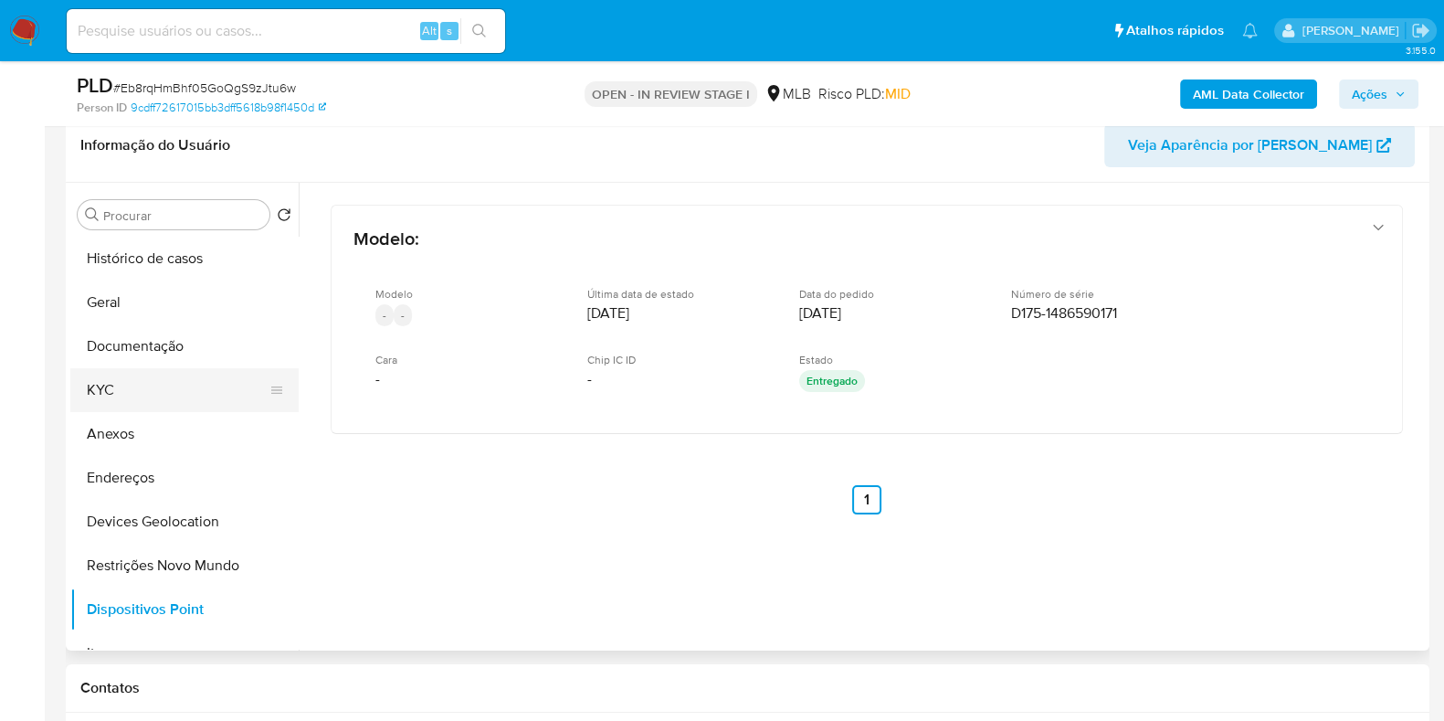
click at [190, 396] on button "KYC" at bounding box center [177, 390] width 214 height 44
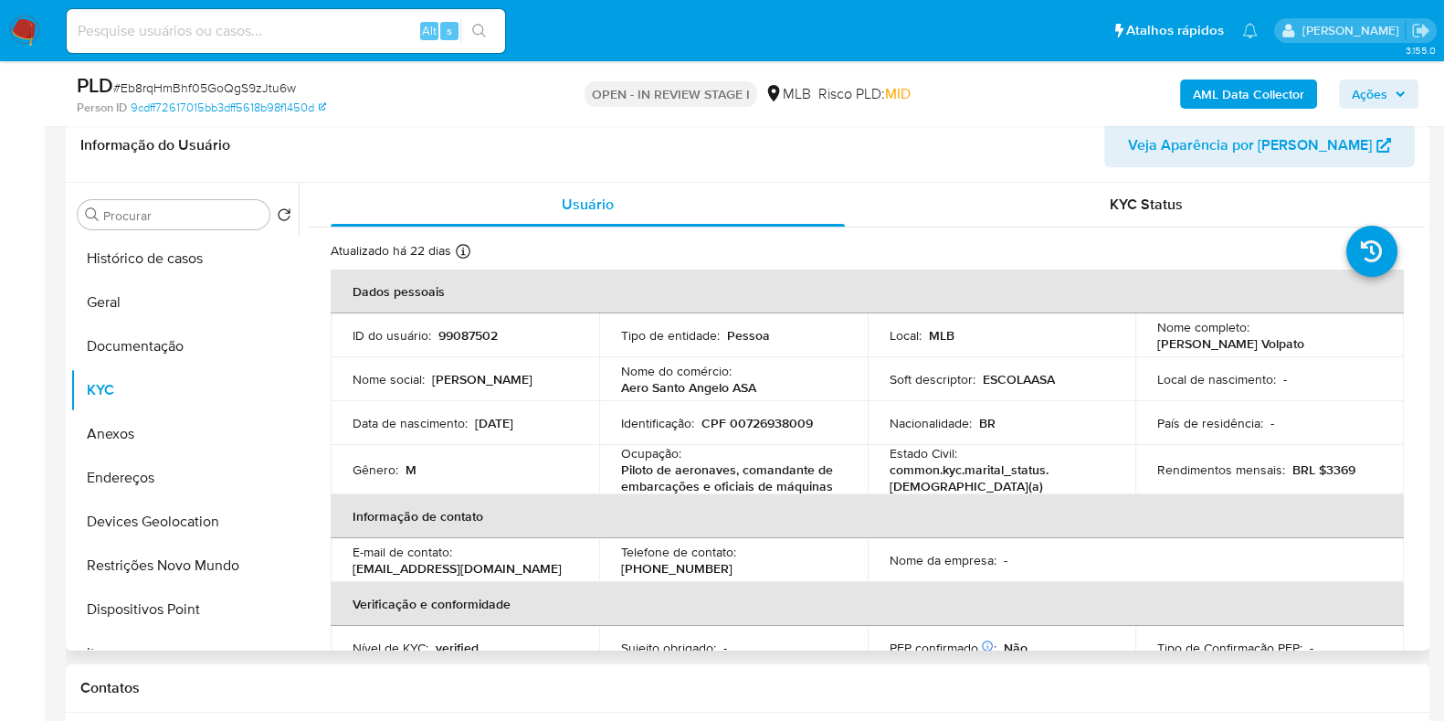
click at [740, 427] on p "CPF 00726938009" at bounding box center [757, 423] width 111 height 16
copy p "00726938009"
